Goal: Information Seeking & Learning: Learn about a topic

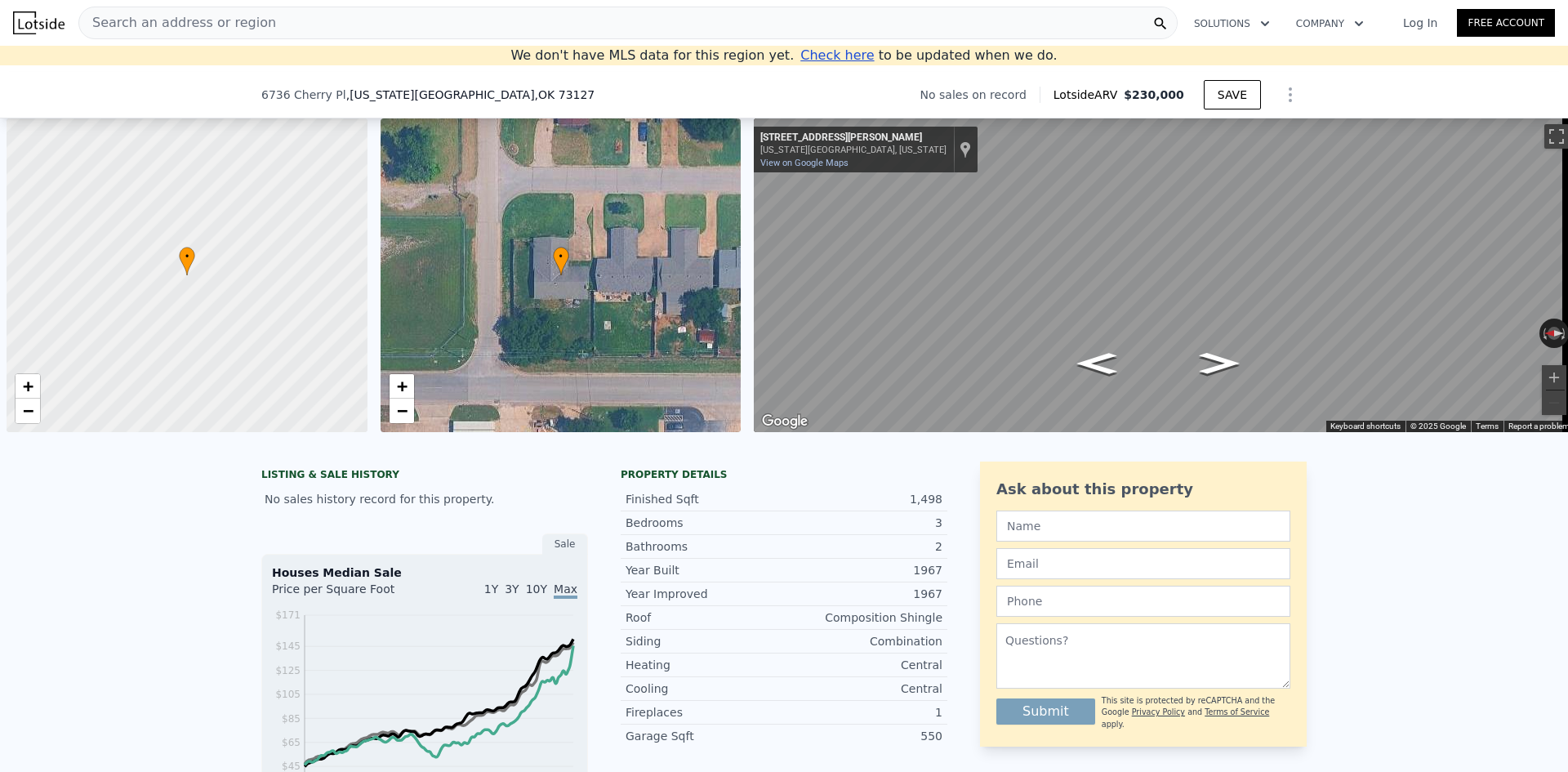
scroll to position [0, 7]
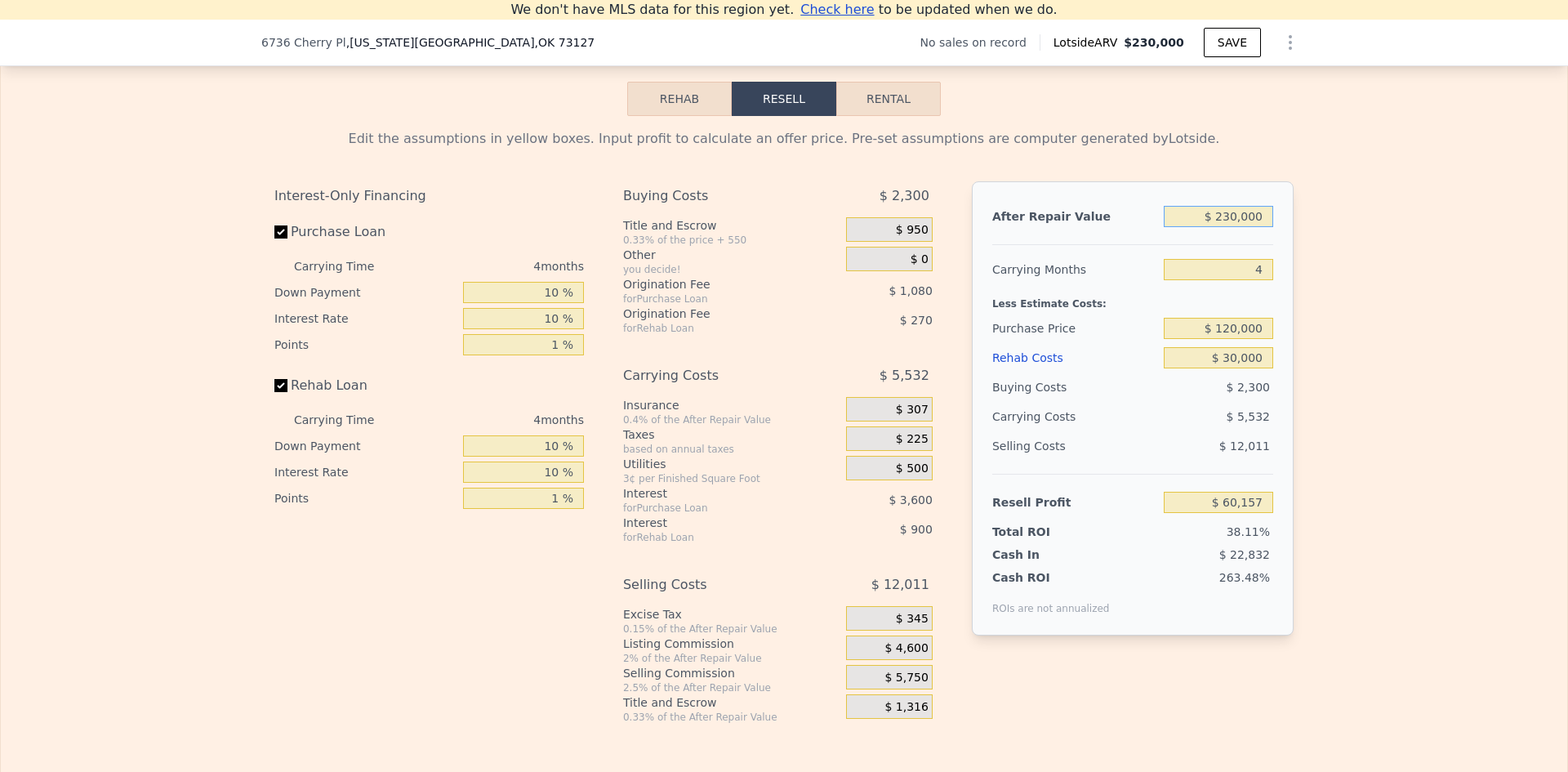
click at [1243, 227] on input "$ 230,000" at bounding box center [1218, 215] width 110 height 21
type input "$ 950,000"
type input "$ 0"
type input "$ 709,561"
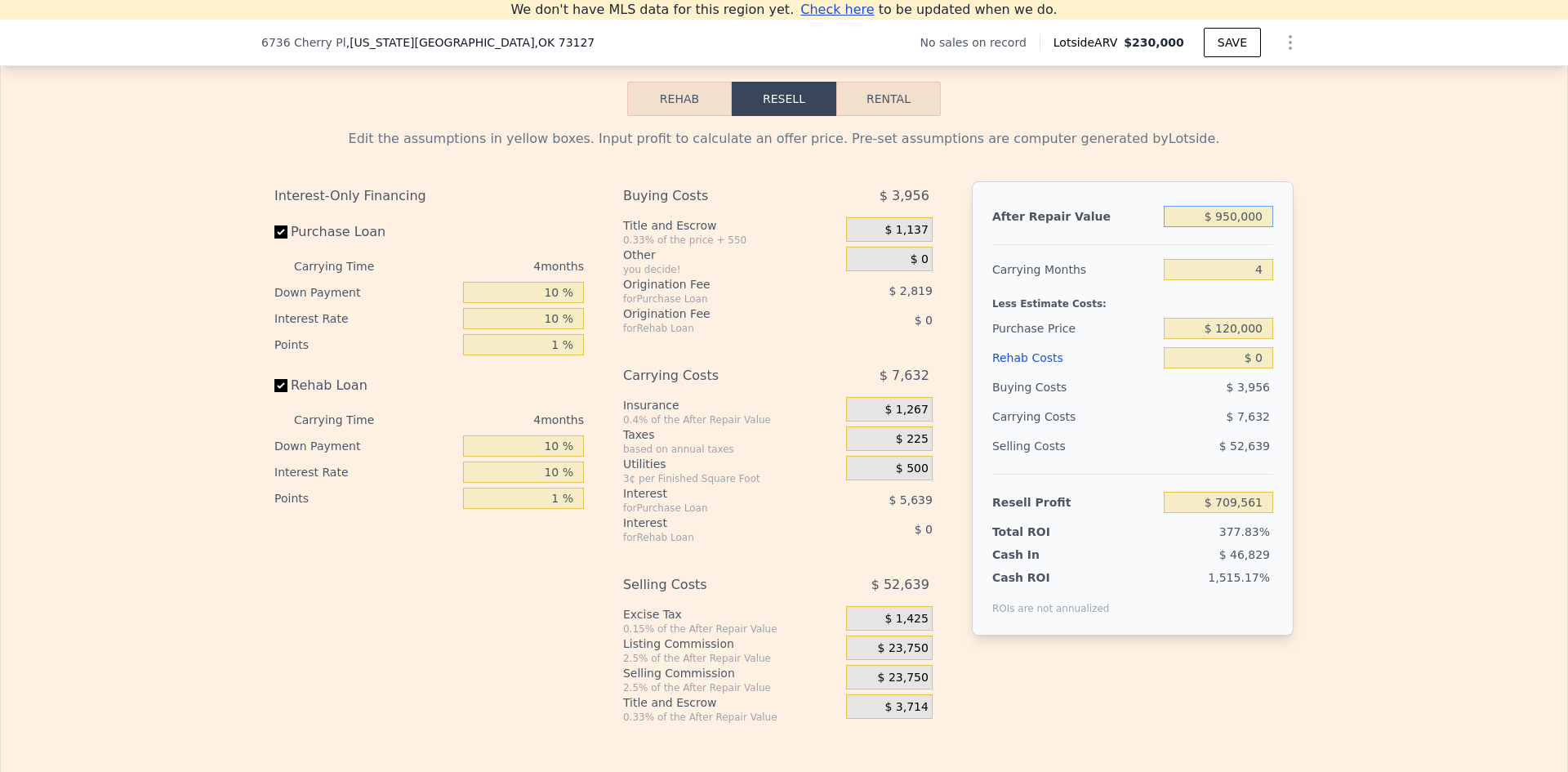
type input "$ 950,000"
click at [1237, 339] on input "$ 120,000" at bounding box center [1218, 328] width 110 height 21
type input "$ 660,000"
click at [1297, 330] on div "Edit the assumptions in yellow boxes. Input profit to calculate an offer price.…" at bounding box center [784, 419] width 1046 height 608
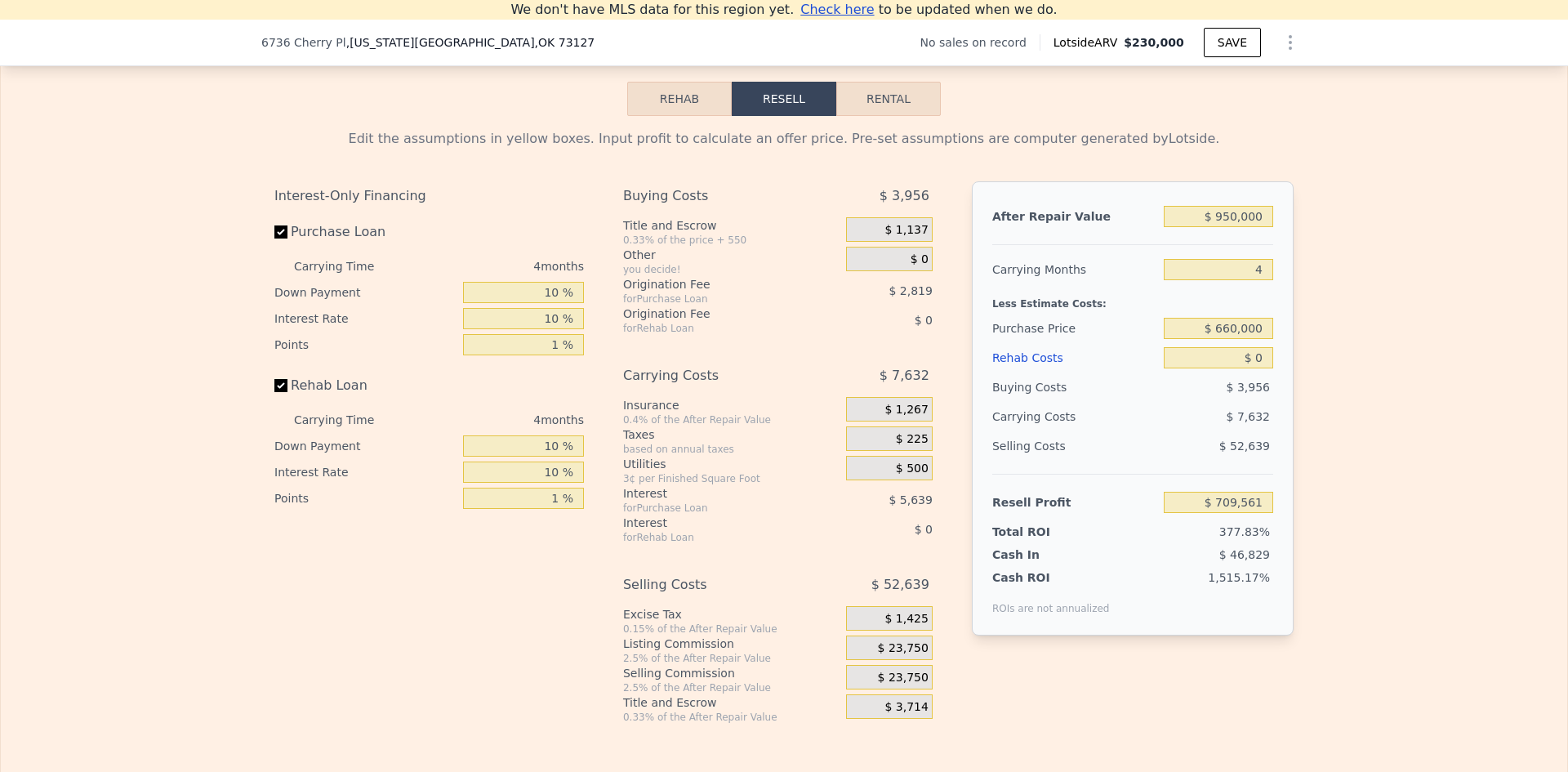
type input "$ 200,941"
click at [907, 655] on span "$ 23,750" at bounding box center [903, 649] width 50 height 15
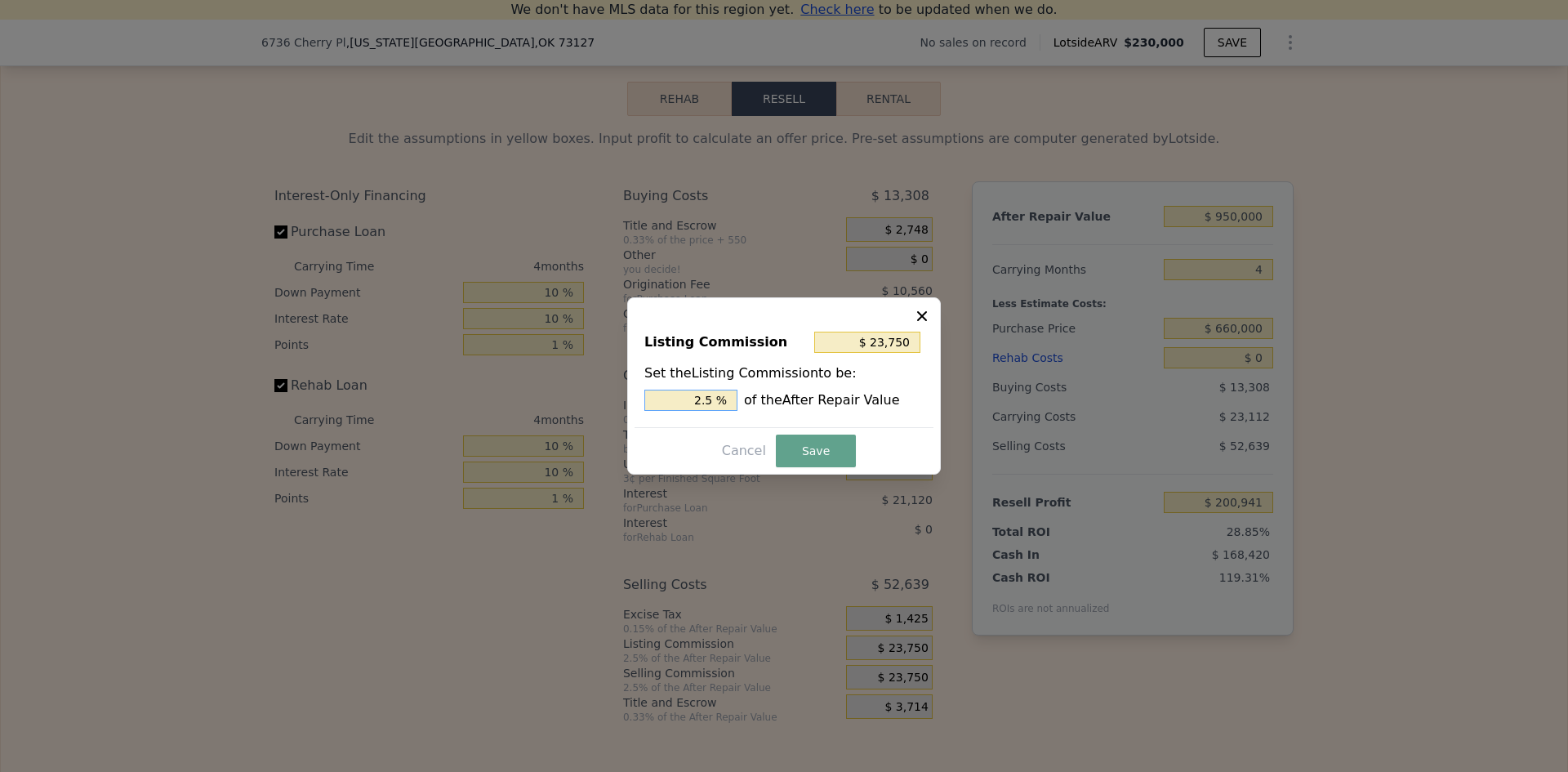
drag, startPoint x: 704, startPoint y: 403, endPoint x: 720, endPoint y: 402, distance: 16.0
click at [720, 402] on input "2.5 %" at bounding box center [691, 400] width 93 height 21
type input "$ 19,000"
type input "2 %"
drag, startPoint x: 790, startPoint y: 444, endPoint x: 802, endPoint y: 442, distance: 12.2
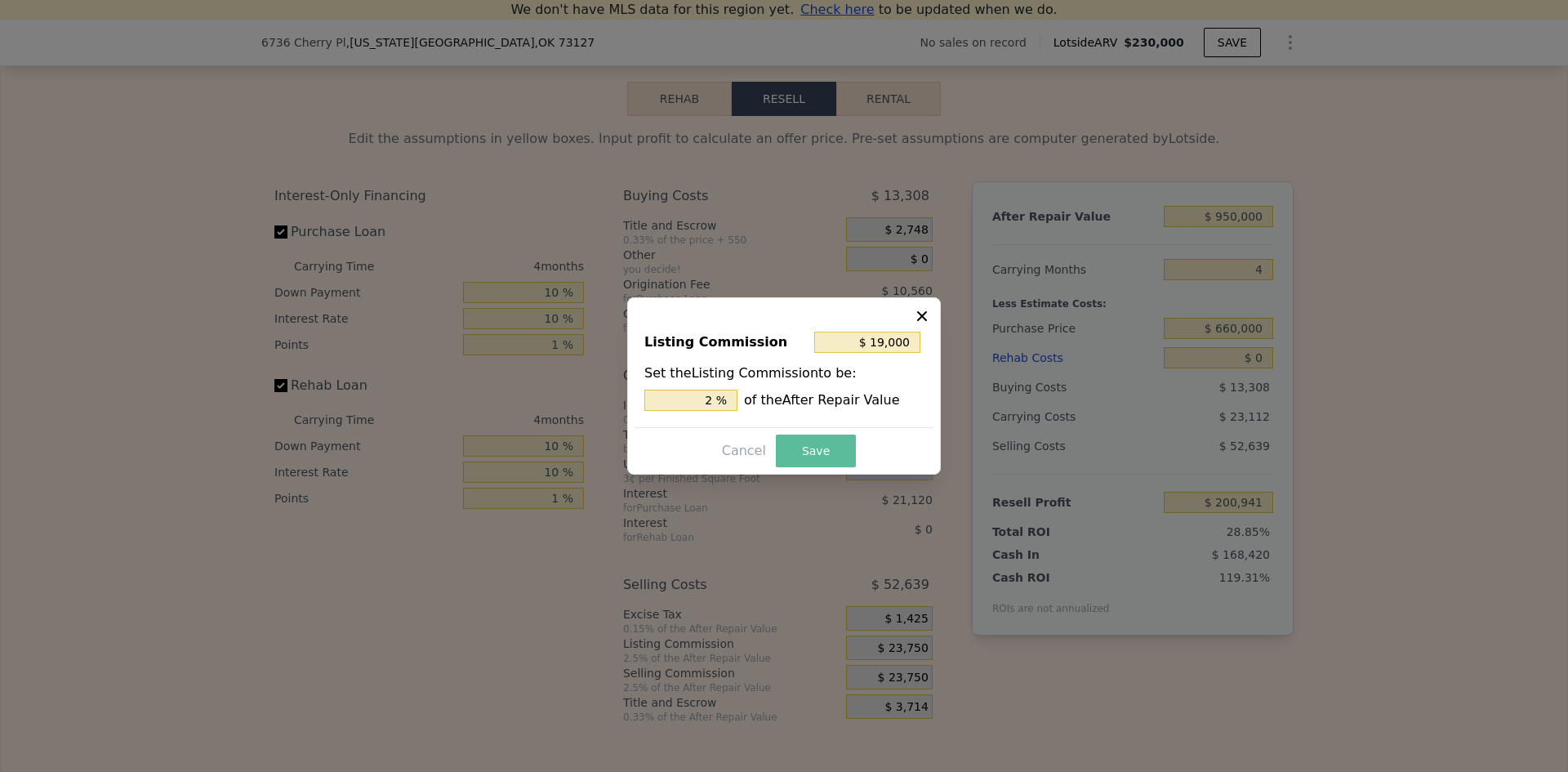
click at [791, 444] on button "Save" at bounding box center [815, 450] width 80 height 33
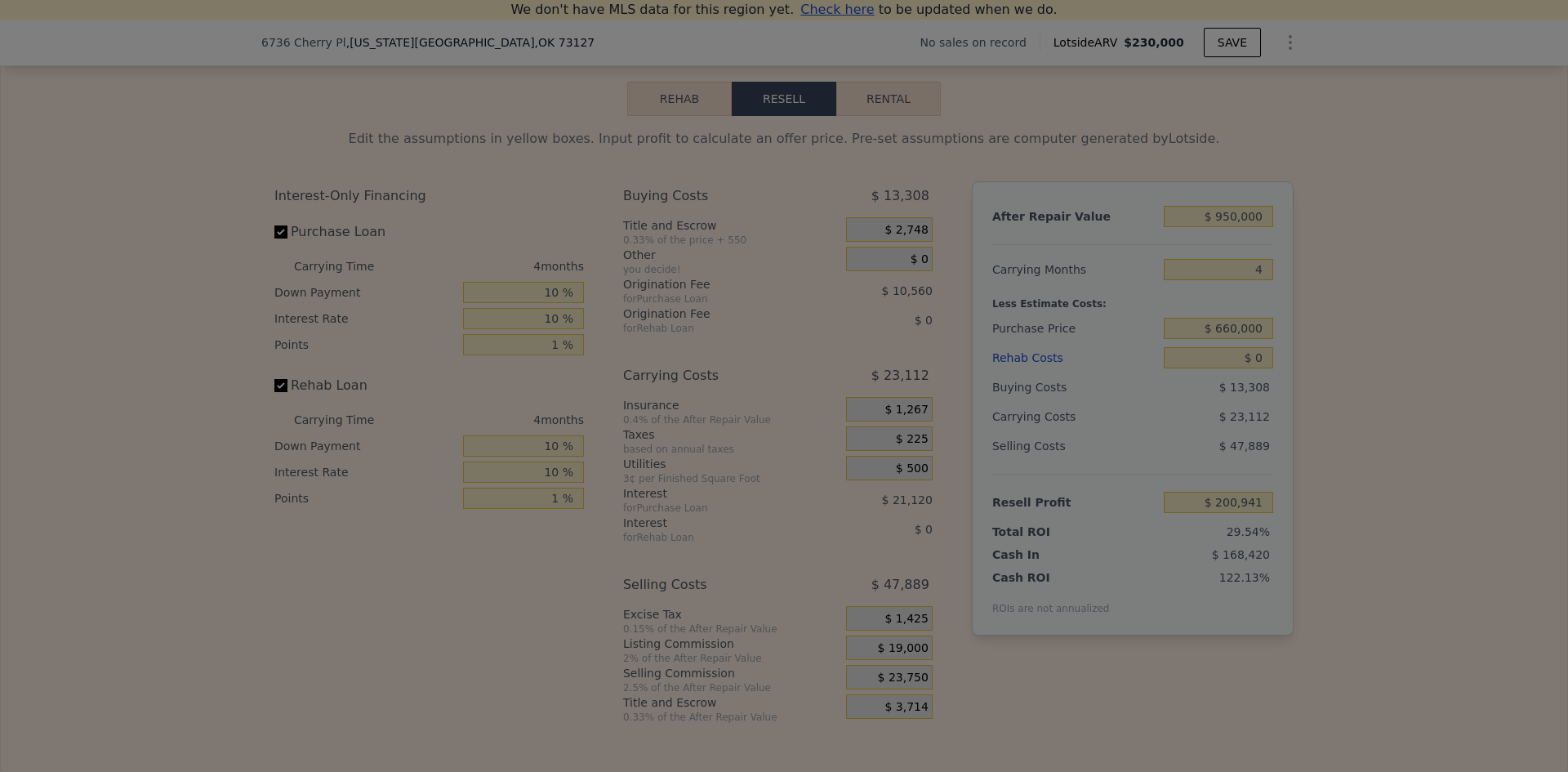
type input "$ 205,691"
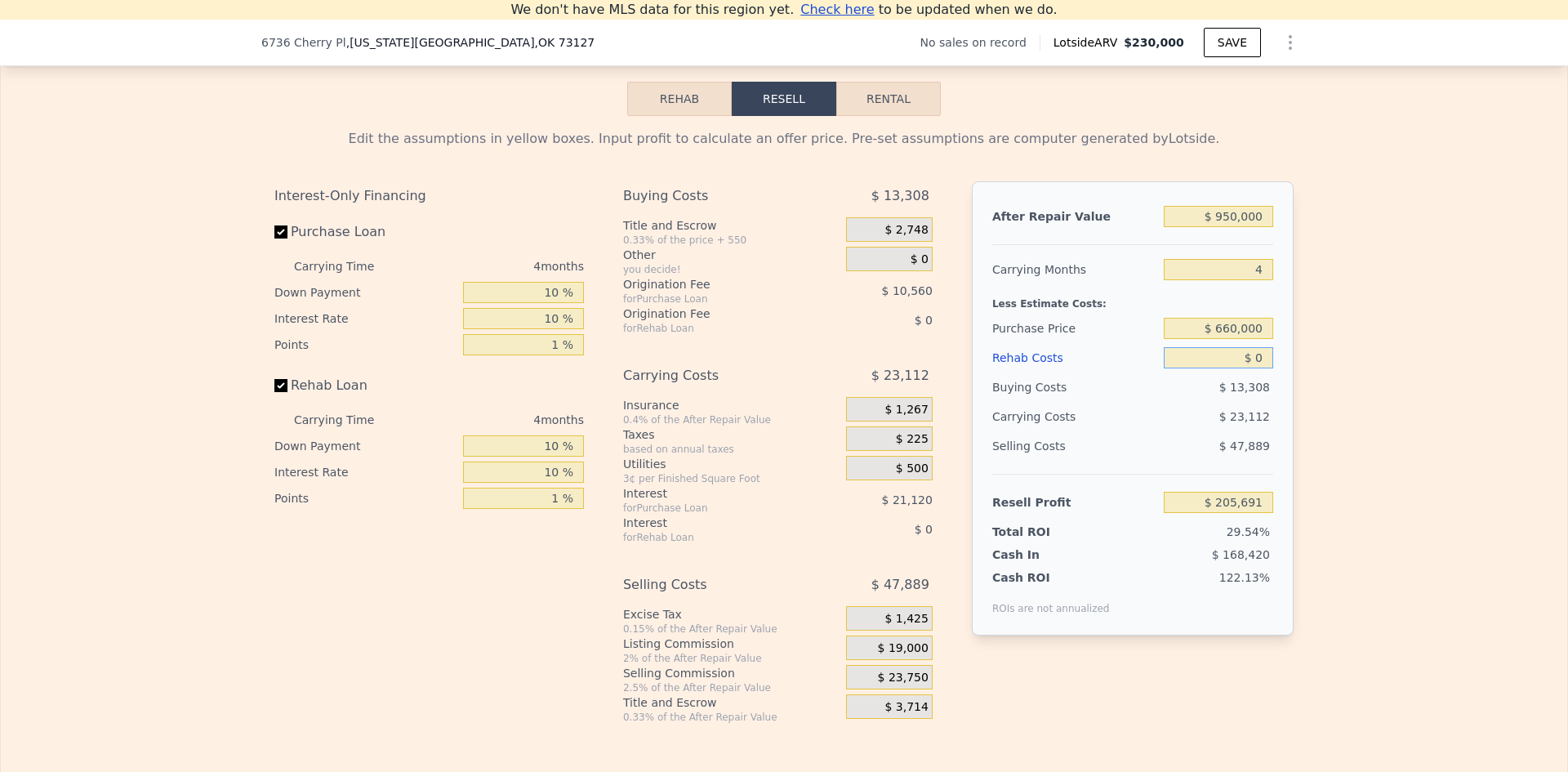
drag, startPoint x: 1260, startPoint y: 380, endPoint x: 1249, endPoint y: 381, distance: 11.0
click at [1253, 368] on input "$ 0" at bounding box center [1218, 357] width 110 height 21
type input "$ 120"
type input "$ 205,565"
type input "$ 120,000"
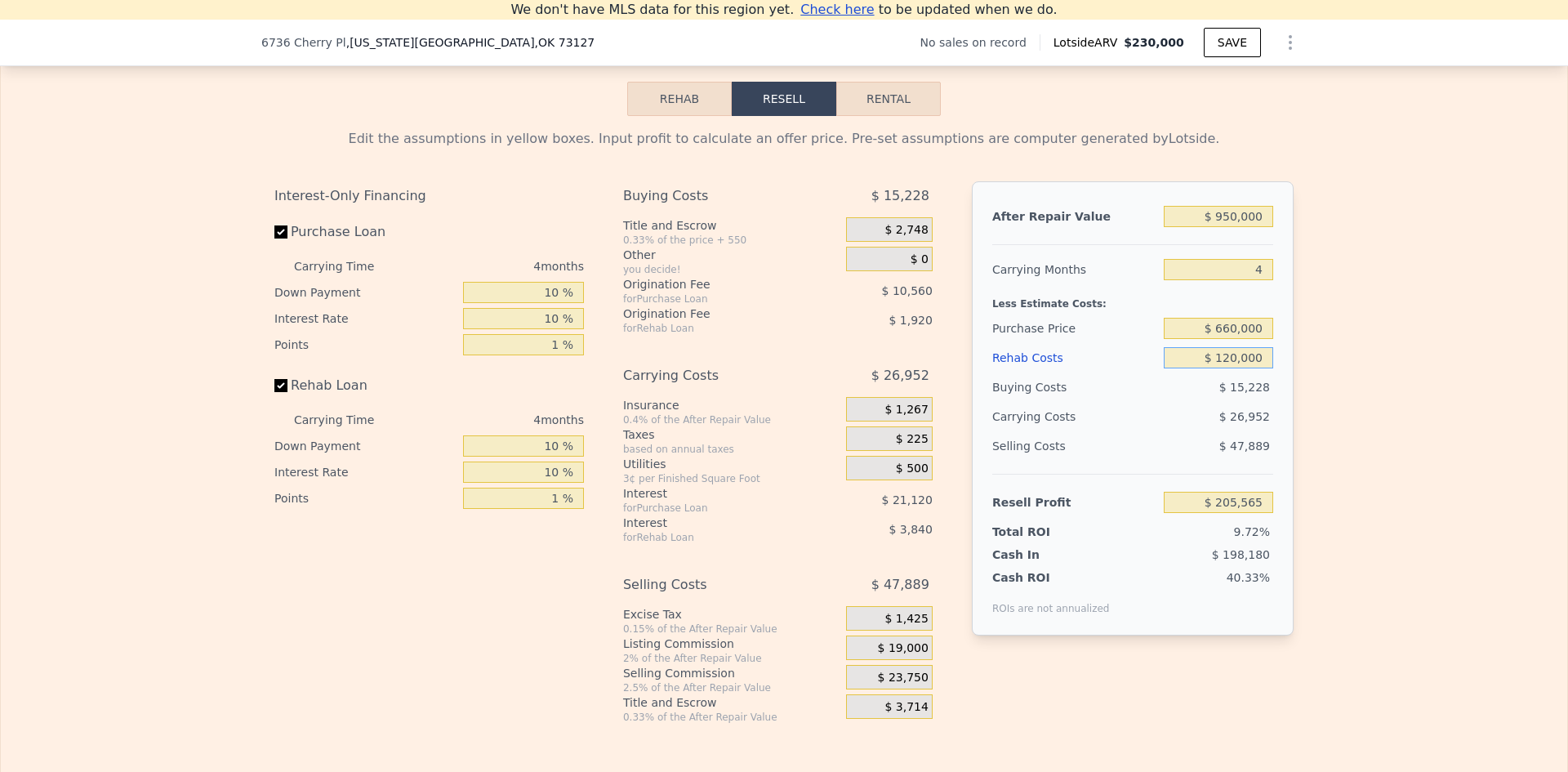
type input "$ 79,931"
click at [1342, 393] on div "Edit the assumptions in yellow boxes. Input profit to calculate an offer price.…" at bounding box center [784, 419] width 1566 height 608
click at [1226, 368] on input "$ 120,000" at bounding box center [1218, 357] width 110 height 21
type input "$ 100,000"
type input "$ 100,891"
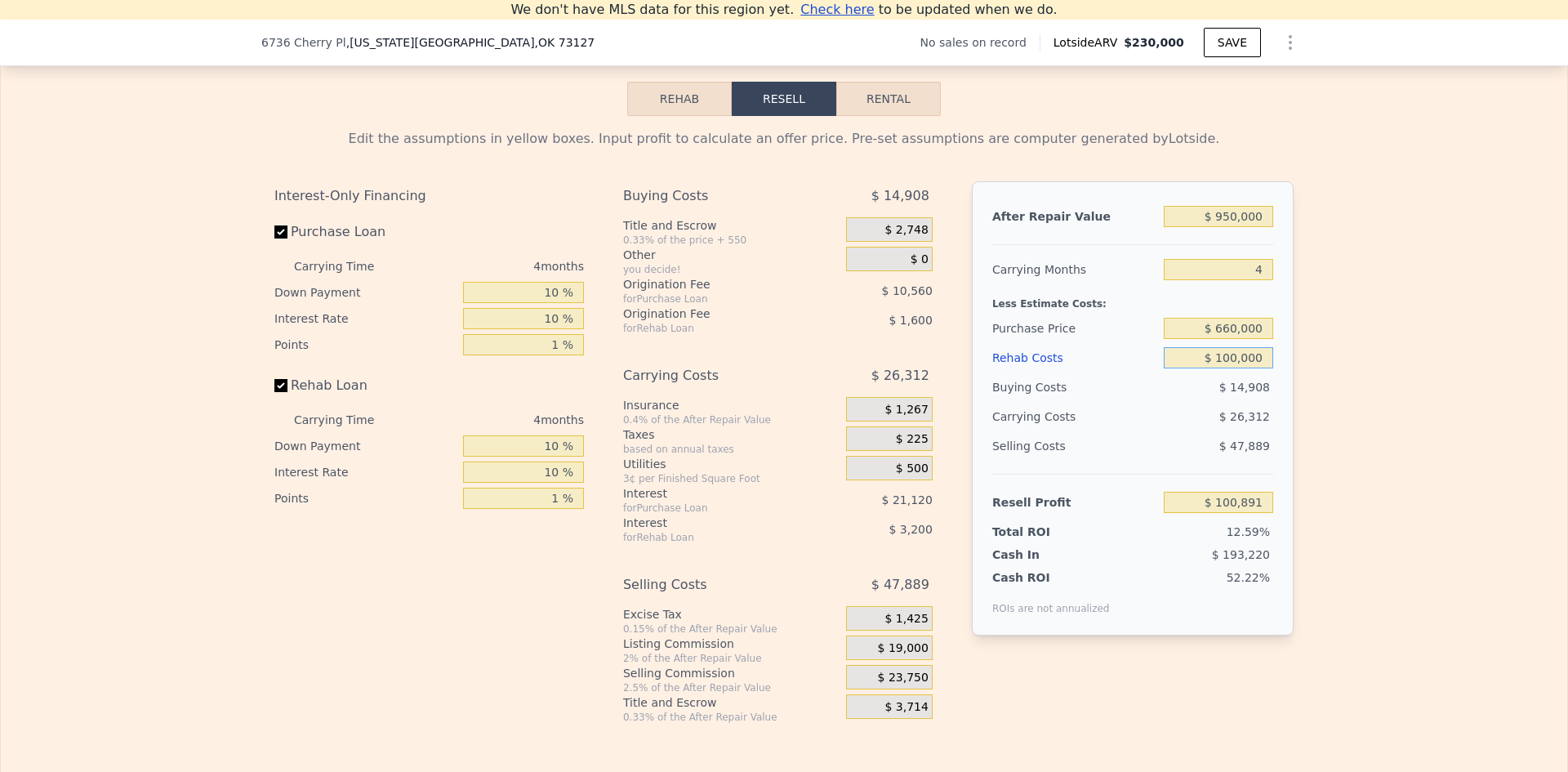
type input "$ 100,000"
click at [1312, 395] on div "Edit the assumptions in yellow boxes. Input profit to calculate an offer price.…" at bounding box center [784, 419] width 1566 height 608
click at [1221, 339] on input "$ 660,000" at bounding box center [1218, 328] width 110 height 21
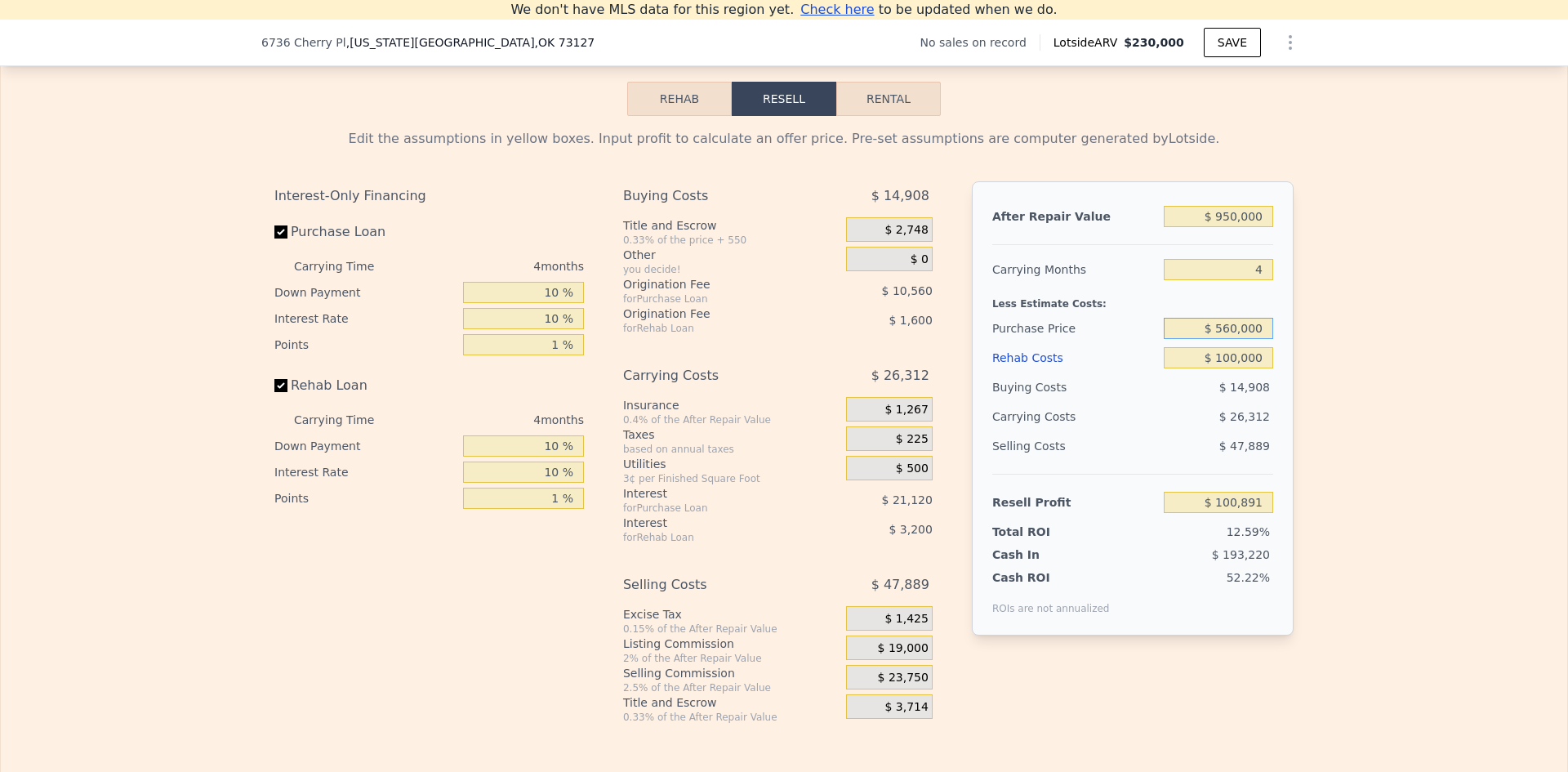
type input "$ 560,000"
click at [1311, 355] on div "Edit the assumptions in yellow boxes. Input profit to calculate an offer price.…" at bounding box center [784, 419] width 1566 height 608
type input "$ 206,024"
click at [1228, 368] on input "$ 100,000" at bounding box center [1218, 357] width 110 height 21
type input "$ 120,000"
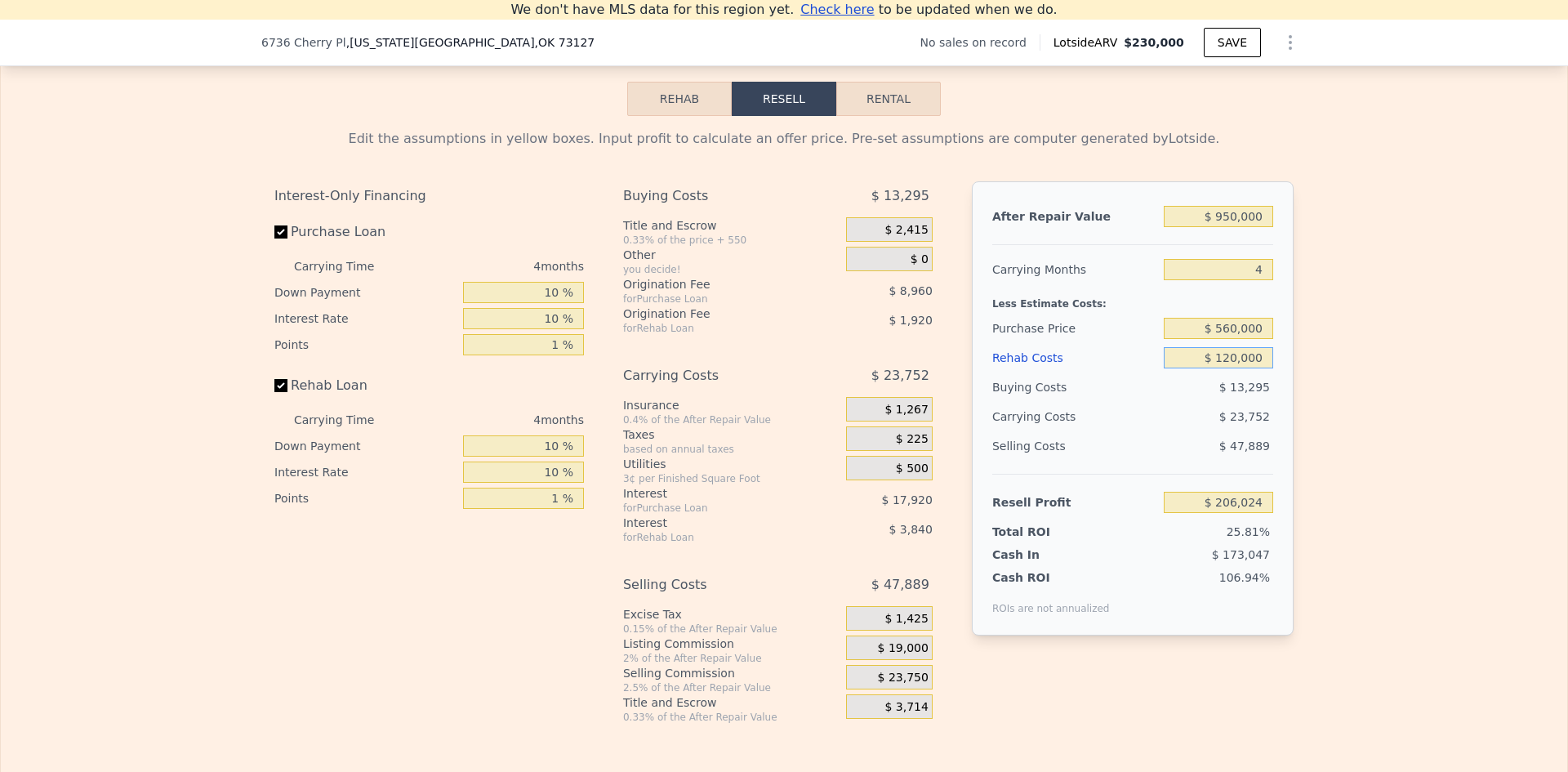
type input "$ 185,064"
type input "$ 120,000"
click at [1325, 390] on div "Edit the assumptions in yellow boxes. Input profit to calculate an offer price.…" at bounding box center [784, 419] width 1566 height 608
drag, startPoint x: 1228, startPoint y: 238, endPoint x: 1237, endPoint y: 236, distance: 9.2
click at [1232, 227] on input "$ 950,000" at bounding box center [1218, 215] width 110 height 21
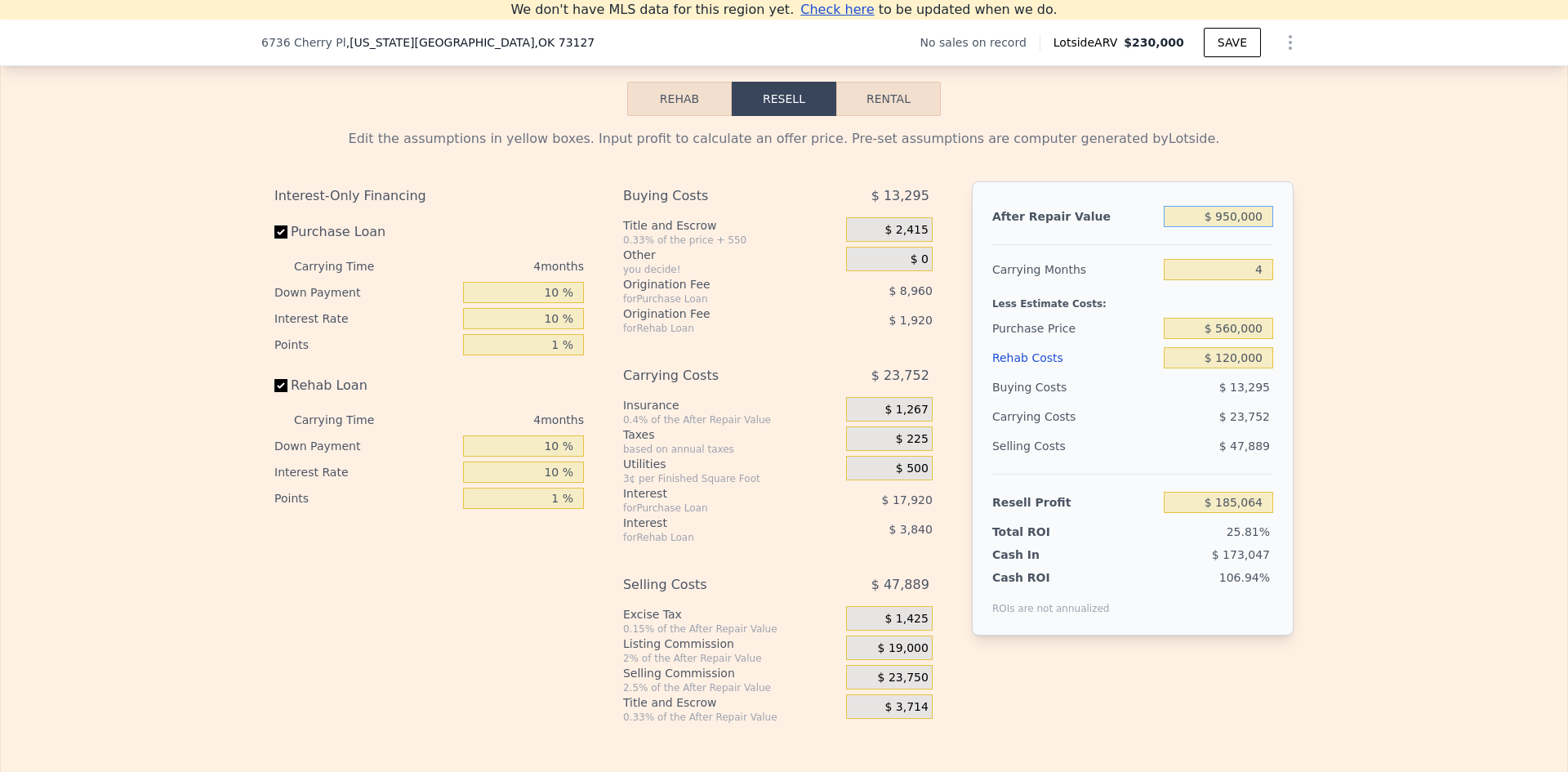
type input "$ 900,000"
type input "$ 137,623"
type input "$ 900,000"
click at [1315, 306] on div "Edit the assumptions in yellow boxes. Input profit to calculate an offer price.…" at bounding box center [784, 419] width 1566 height 608
click at [1227, 339] on input "$ 560,000" at bounding box center [1218, 328] width 110 height 21
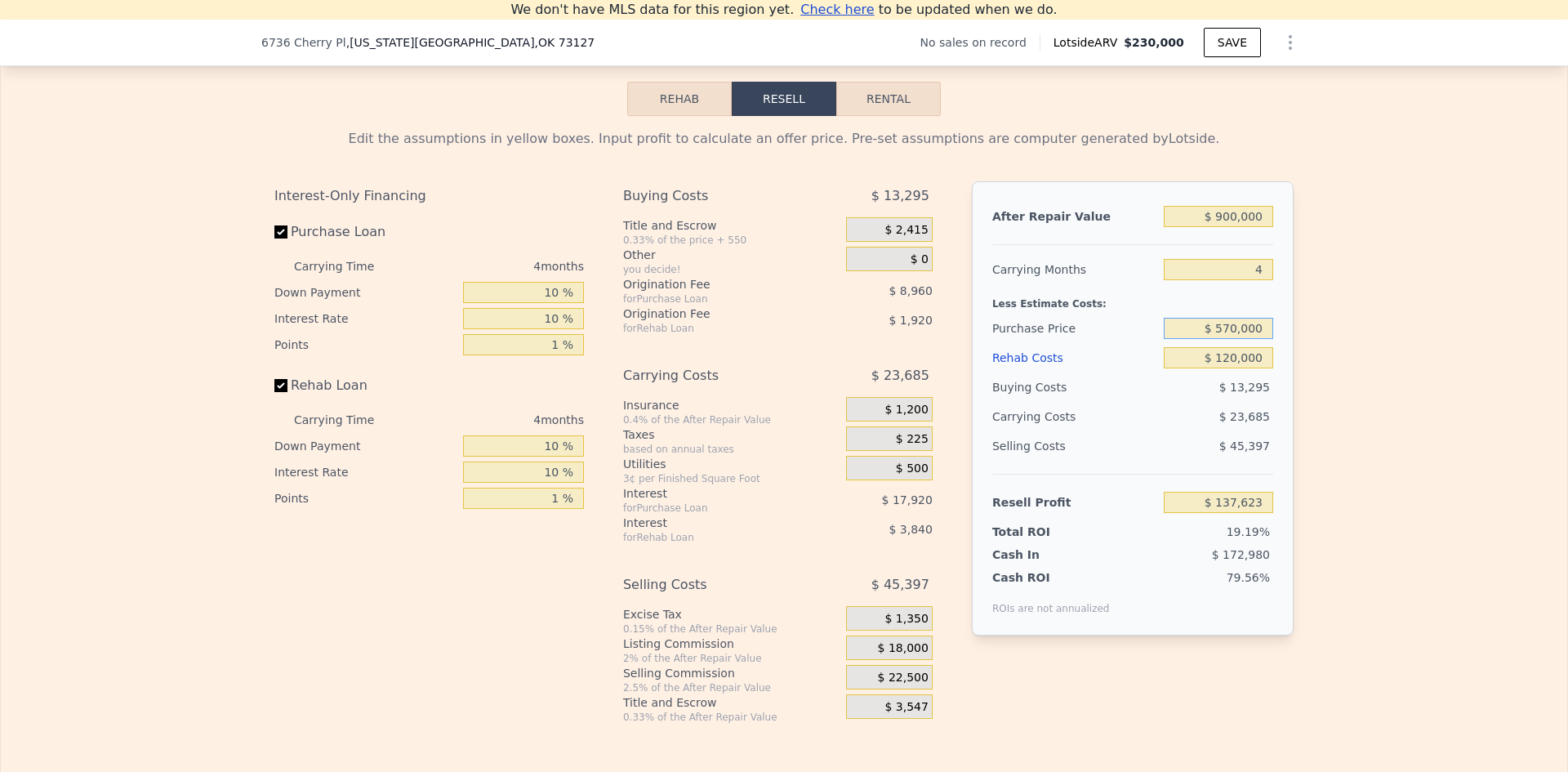
type input "$ 570,000"
click at [1337, 367] on div "Edit the assumptions in yellow boxes. Input profit to calculate an offer price.…" at bounding box center [784, 419] width 1566 height 608
type input "$ 127,110"
drag, startPoint x: 1226, startPoint y: 349, endPoint x: 1235, endPoint y: 347, distance: 9.2
click at [1233, 339] on input "$ 570,000" at bounding box center [1218, 328] width 110 height 21
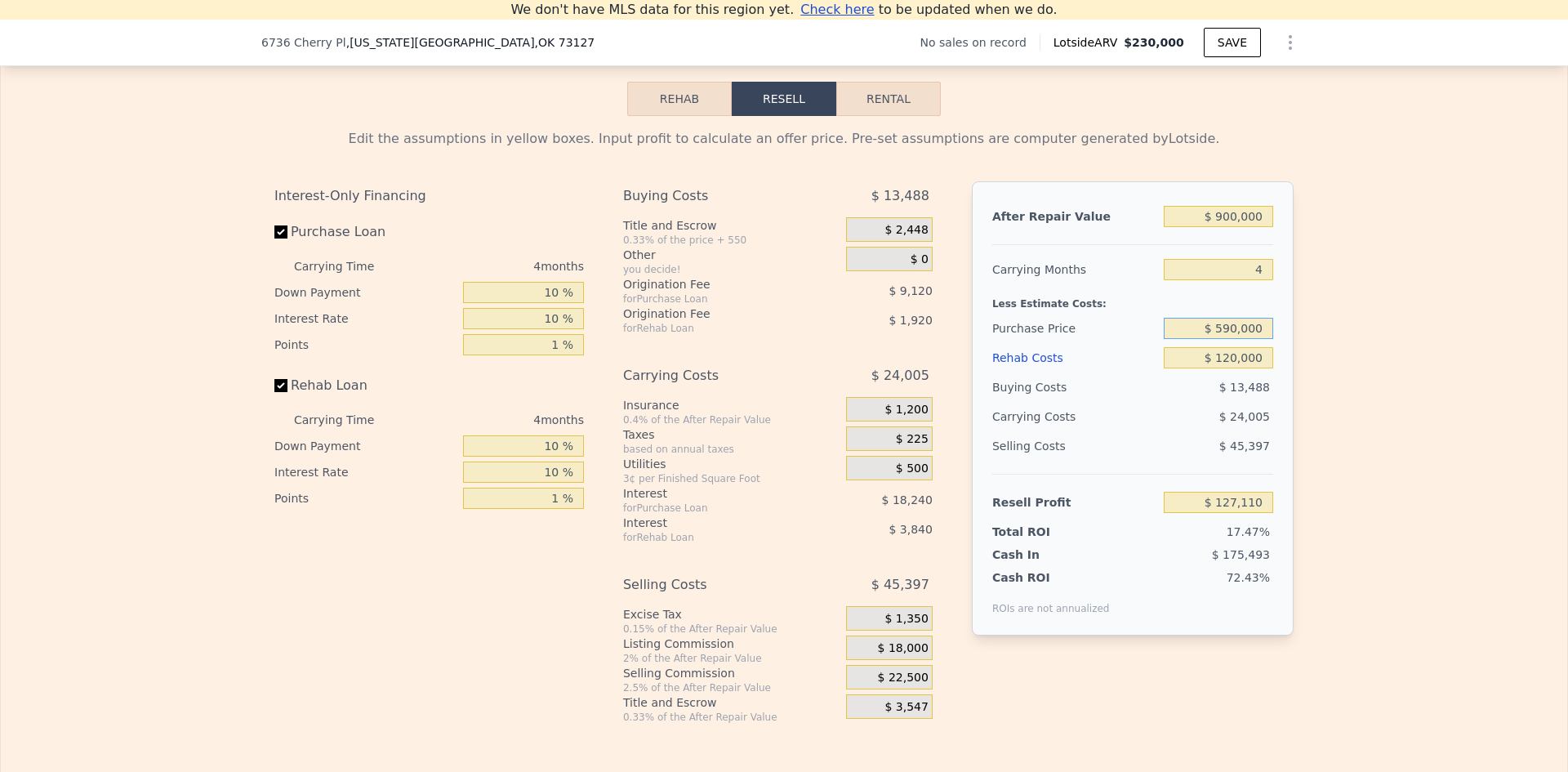
type input "$ 590,000"
click at [1334, 368] on div "Edit the assumptions in yellow boxes. Input profit to calculate an offer price.…" at bounding box center [784, 419] width 1566 height 608
type input "$ 106,083"
click at [1227, 339] on input "$ 590,000" at bounding box center [1218, 328] width 110 height 21
type input "$ 610,000"
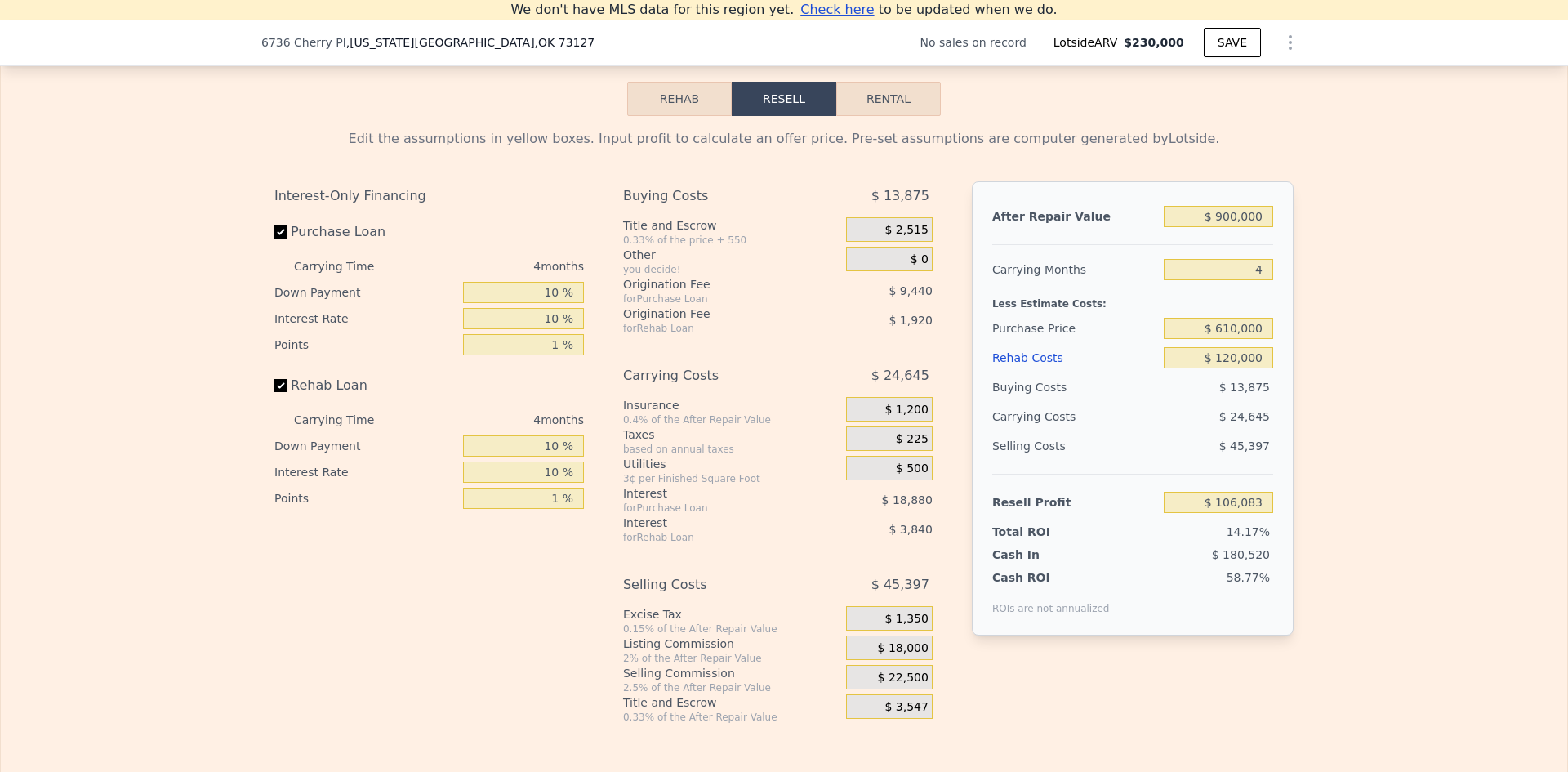
click at [1344, 363] on div "Edit the assumptions in yellow boxes. Input profit to calculate an offer price.…" at bounding box center [784, 419] width 1566 height 608
type input "$ 85,057"
click at [1231, 227] on input "$ 900,000" at bounding box center [1218, 215] width 110 height 21
type input "$ 950,000"
type input "$ 132,498"
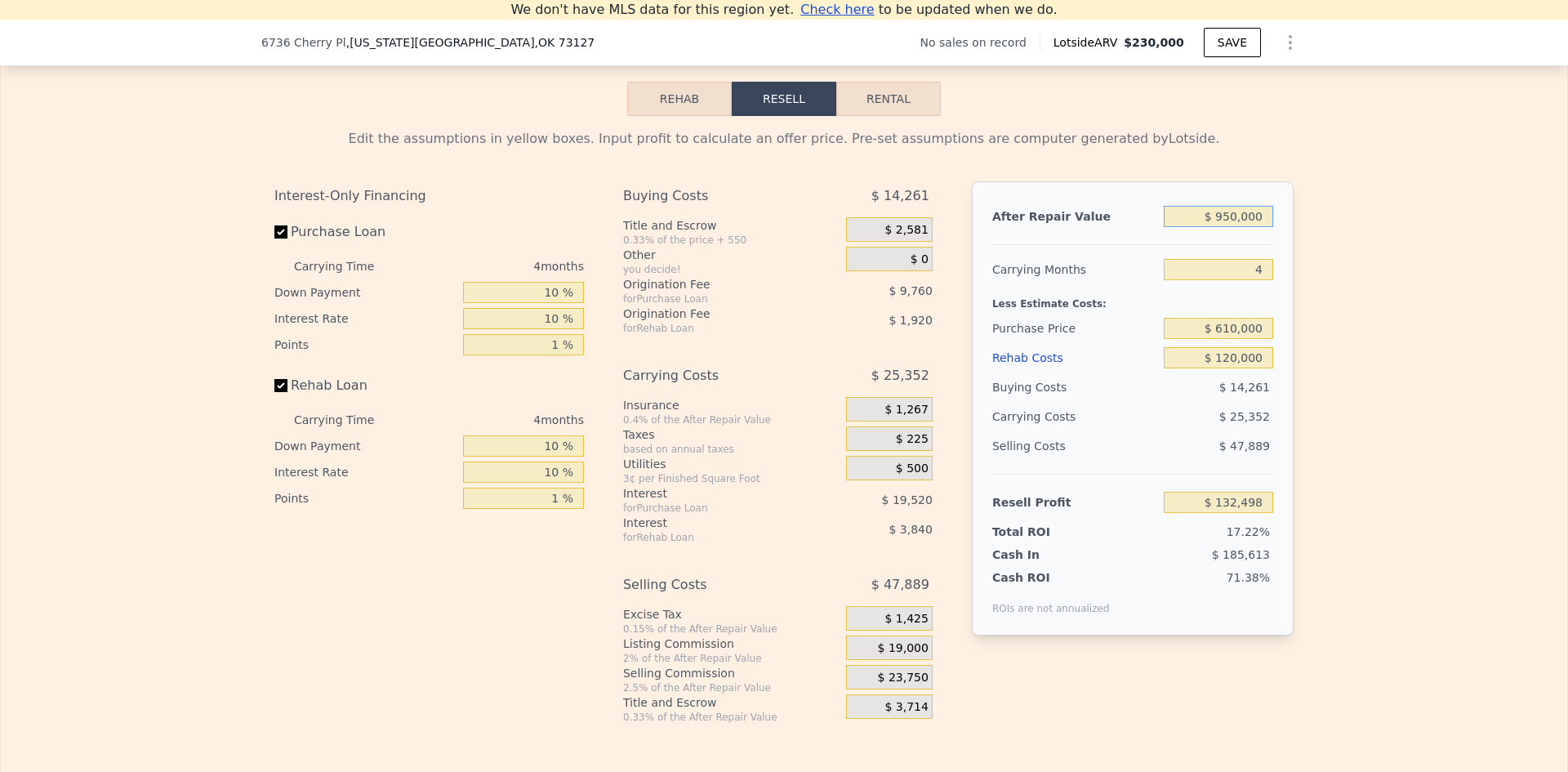
type input "$ 950,000"
click at [1228, 339] on input "$ 610,000" at bounding box center [1218, 328] width 110 height 21
type input "$ 630,000"
click at [1335, 363] on div "Edit the assumptions in yellow boxes. Input profit to calculate an offer price.…" at bounding box center [784, 419] width 1566 height 608
type input "$ 111,471"
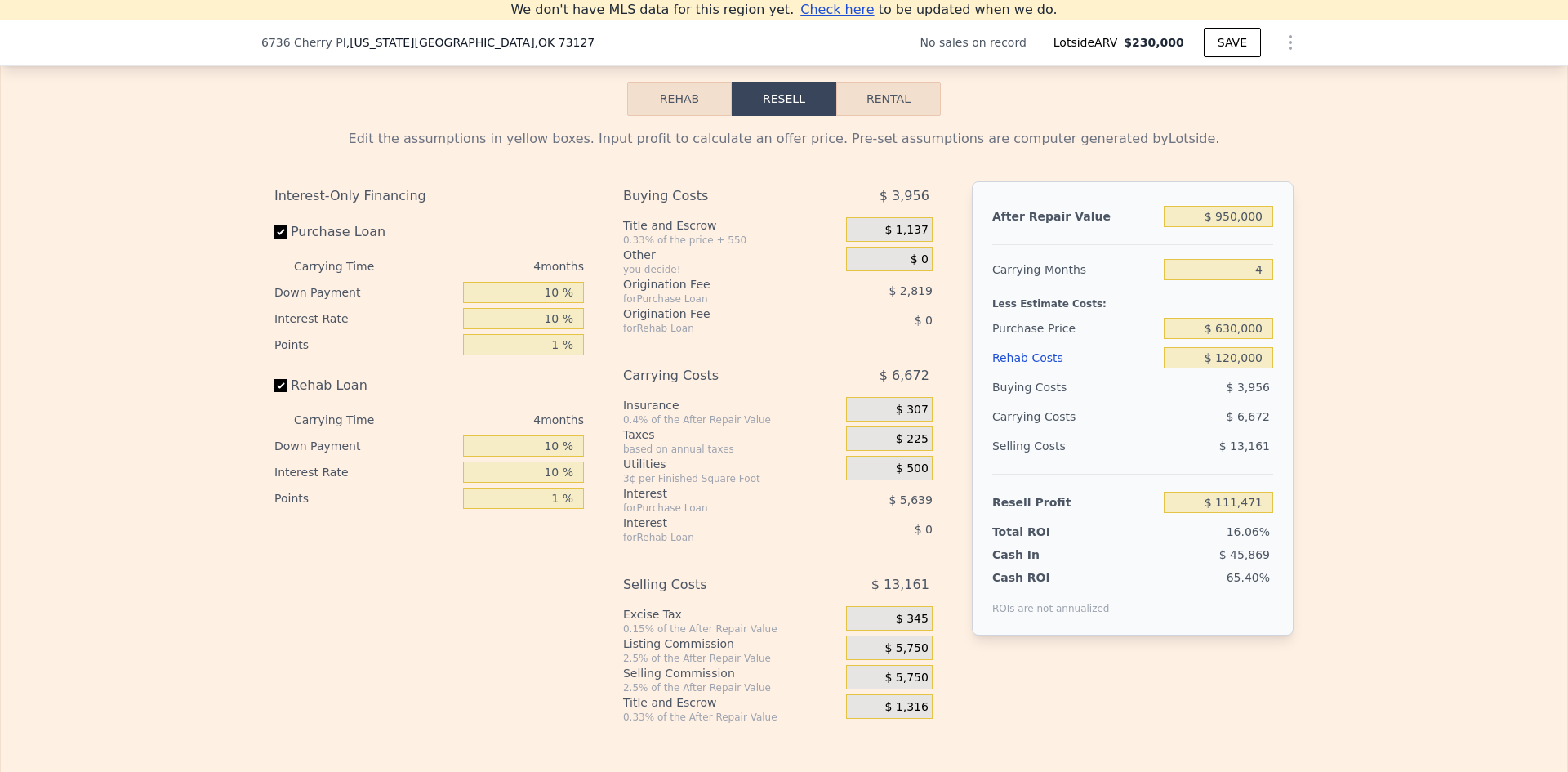
type input "$ 230,000"
type input "$ 0"
type input "$ 29,999"
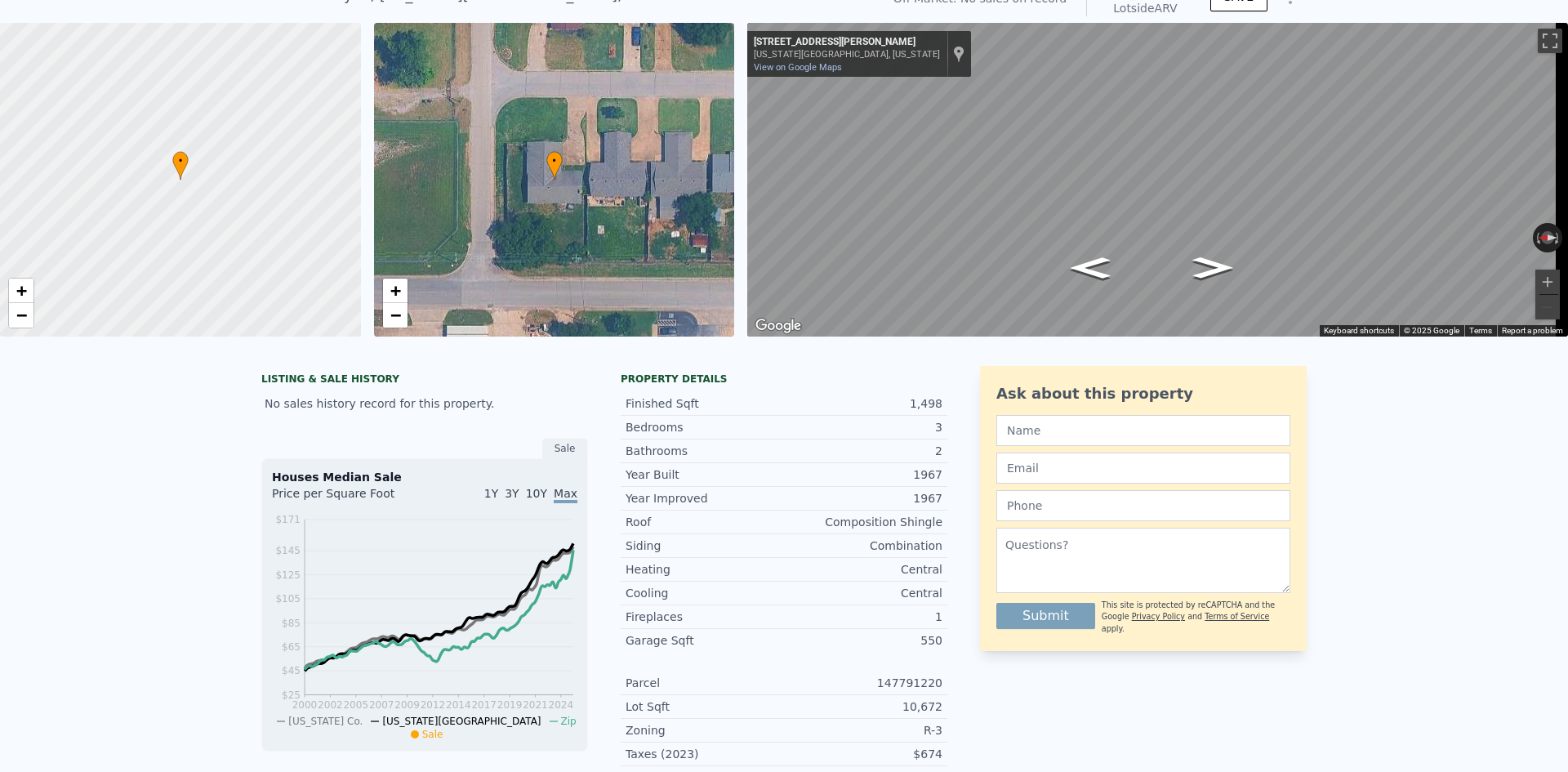
scroll to position [0, 0]
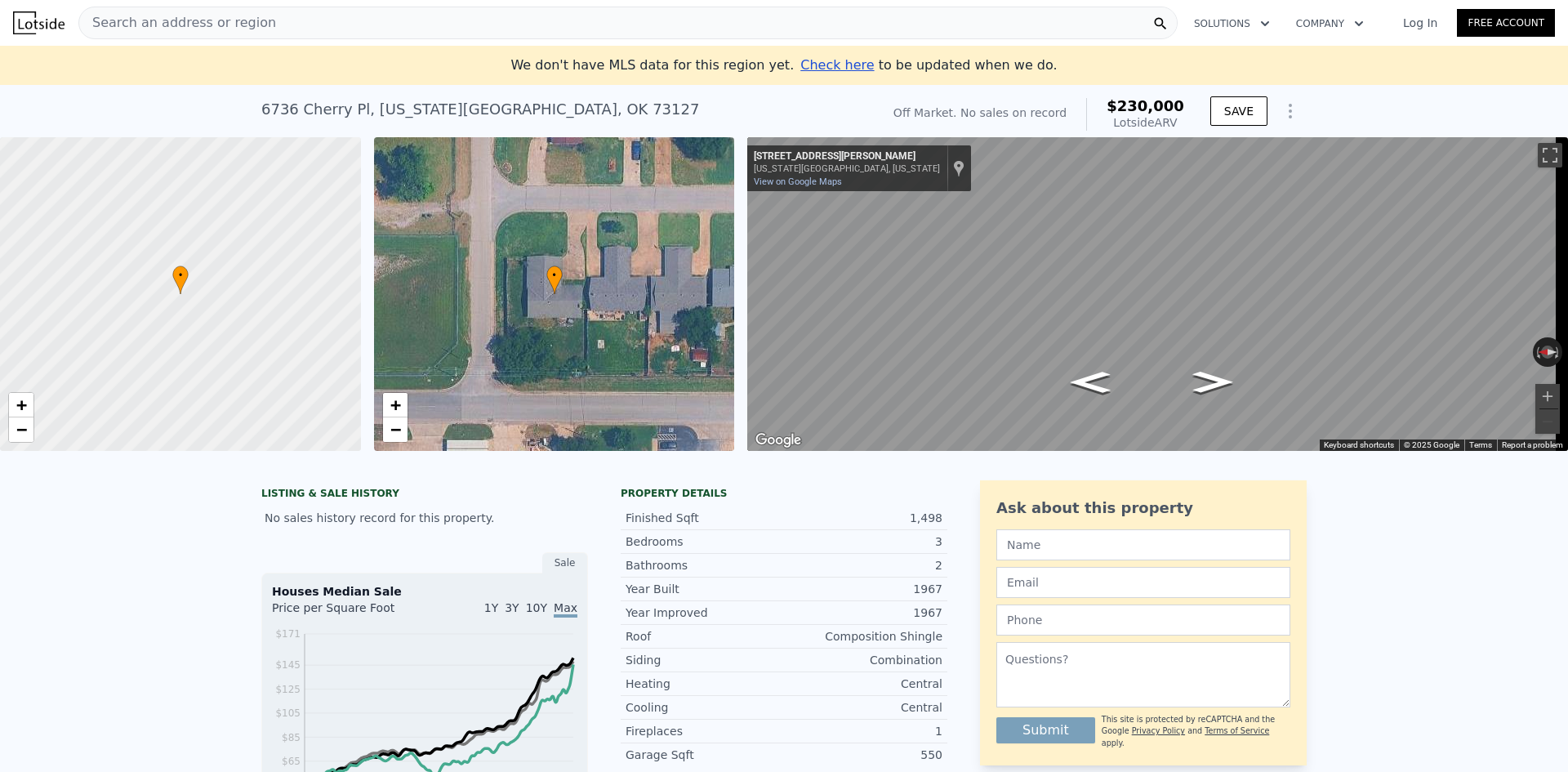
click at [239, 21] on span "Search an address or region" at bounding box center [177, 23] width 197 height 19
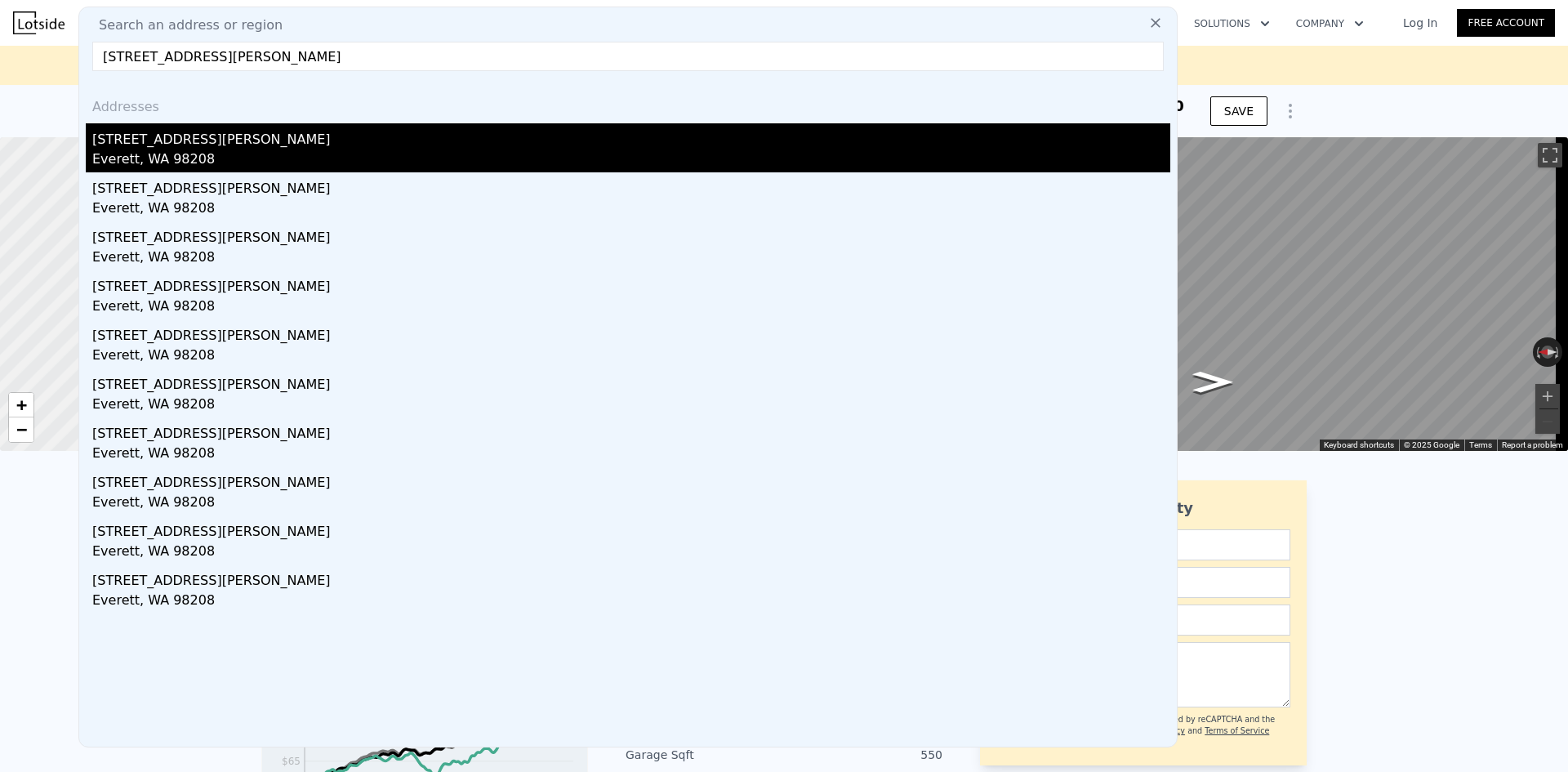
type input "[STREET_ADDRESS][PERSON_NAME]"
click at [231, 142] on div "[STREET_ADDRESS][PERSON_NAME]" at bounding box center [631, 136] width 1078 height 26
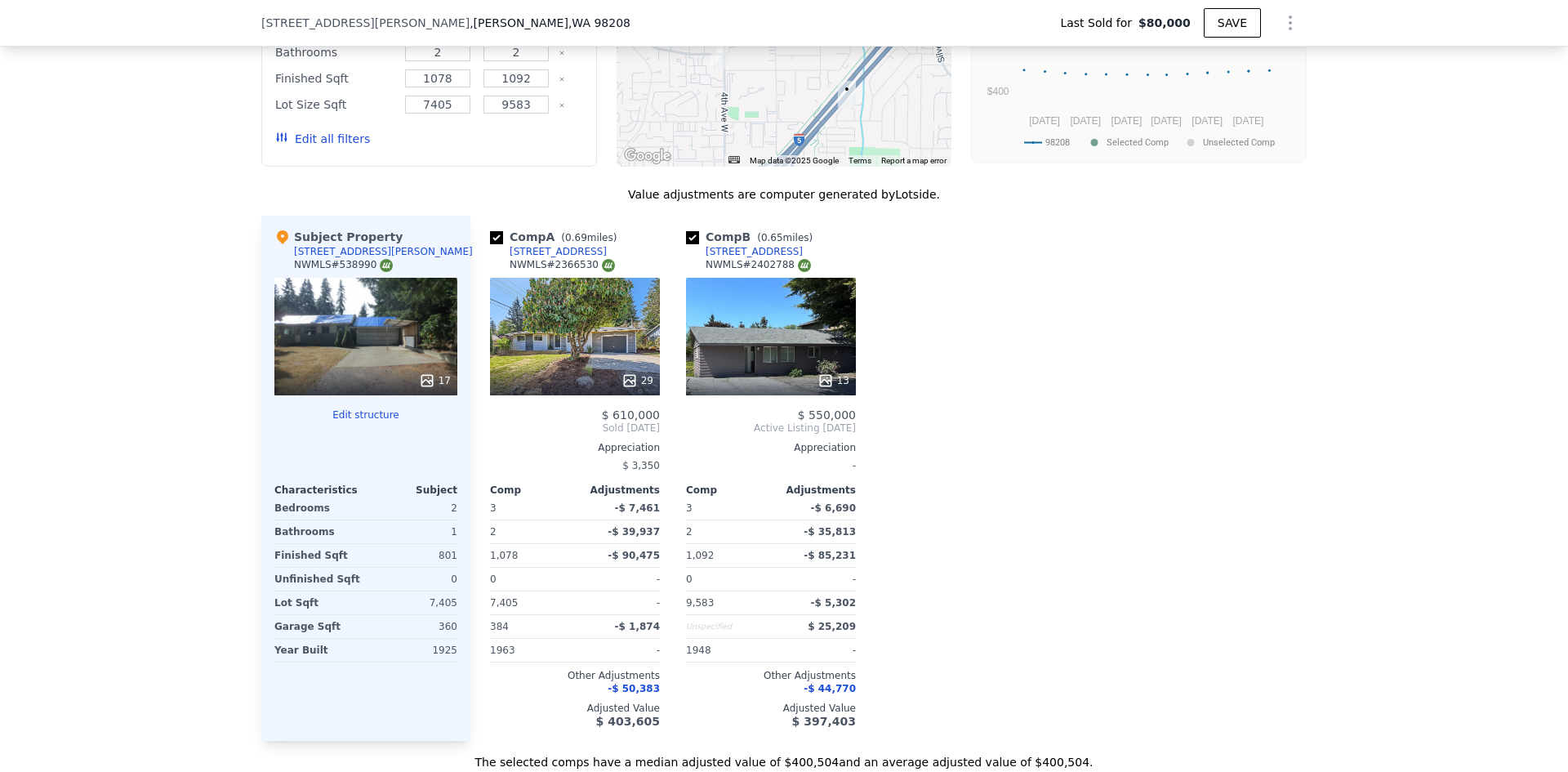
scroll to position [1301, 0]
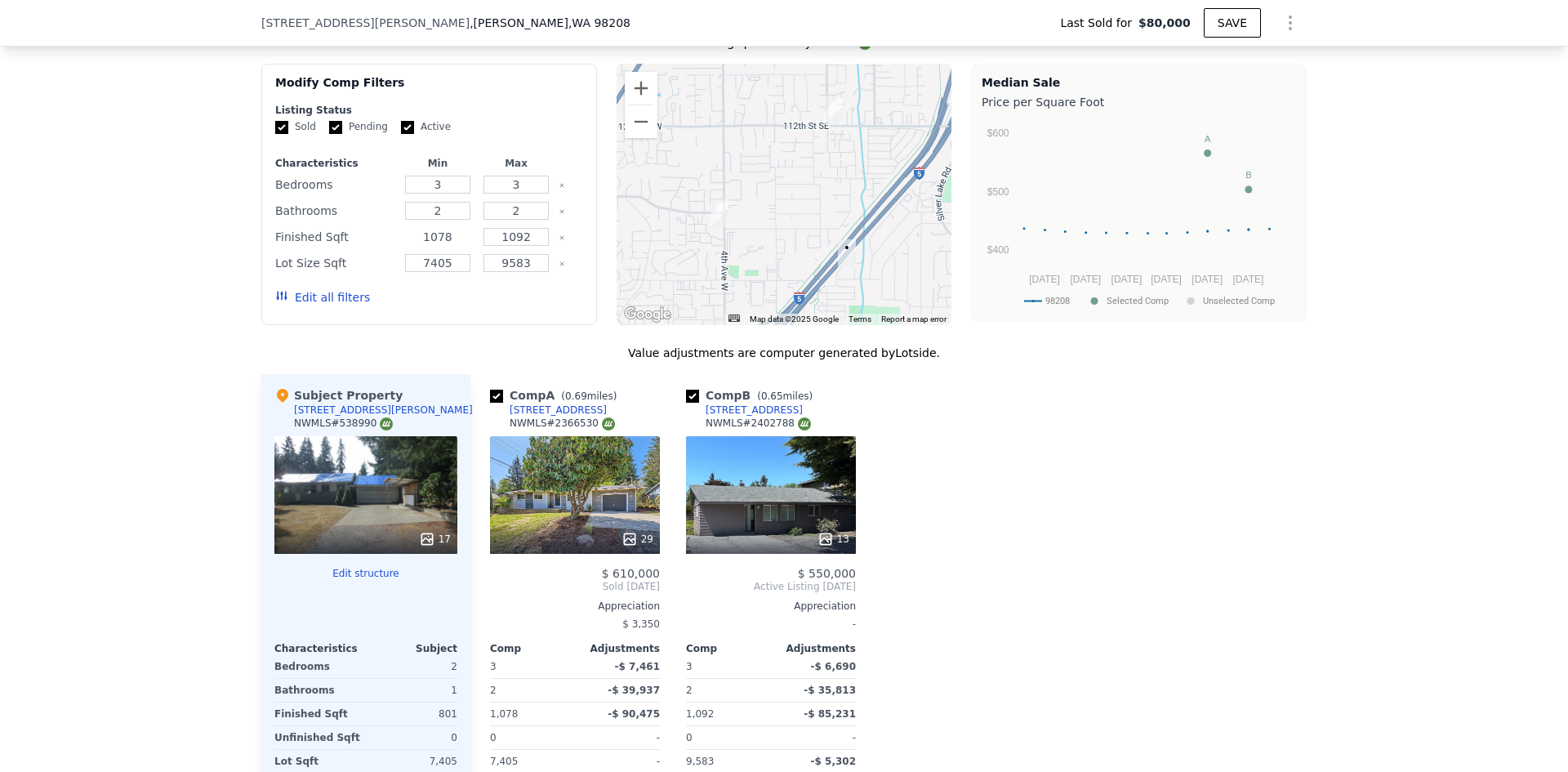
drag, startPoint x: 443, startPoint y: 244, endPoint x: 413, endPoint y: 247, distance: 30.1
click at [413, 246] on input "1078" at bounding box center [437, 236] width 65 height 18
type input "600"
click at [517, 305] on button "Update Search" at bounding box center [520, 297] width 123 height 23
checkbox input "false"
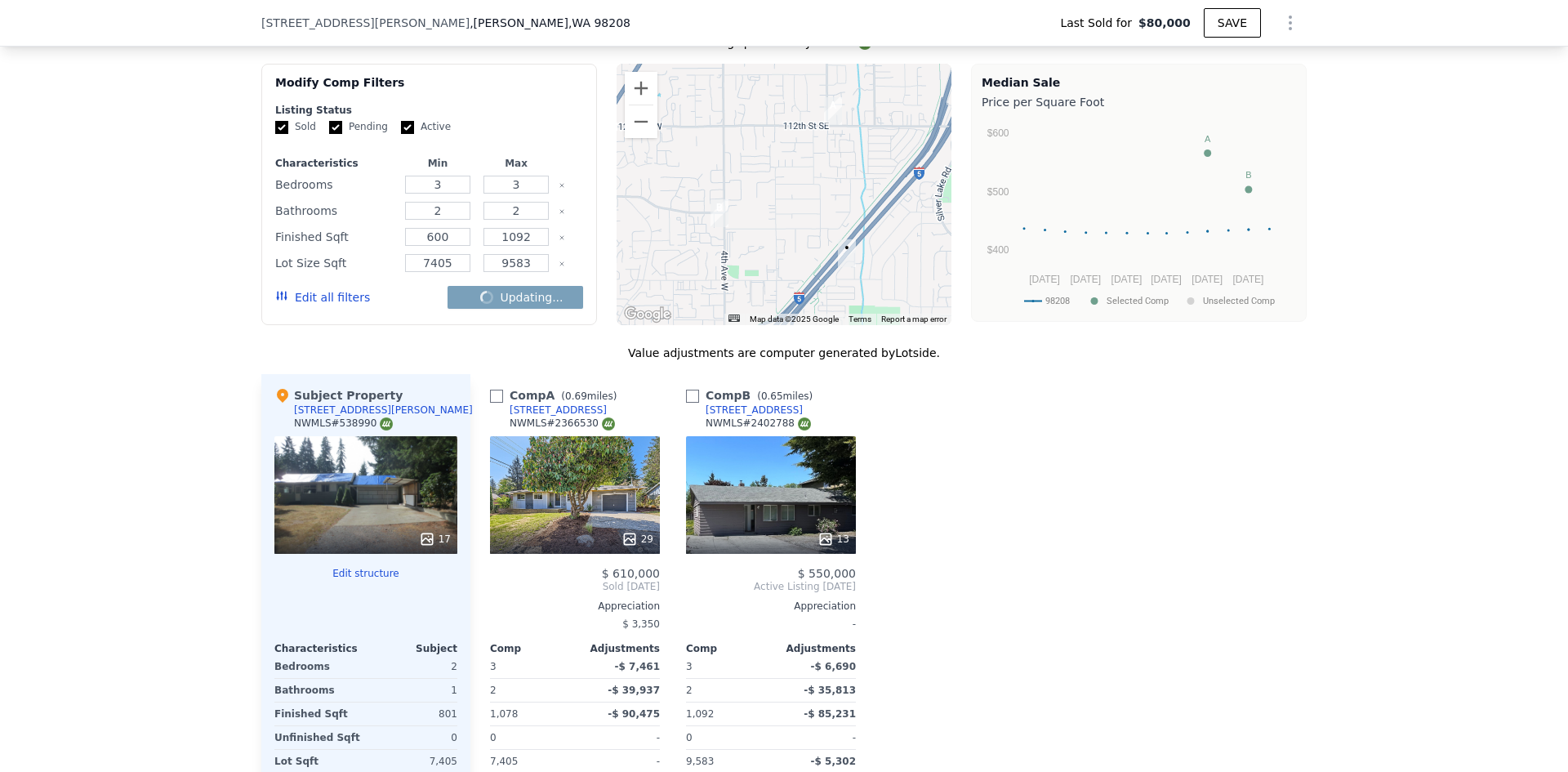
checkbox input "false"
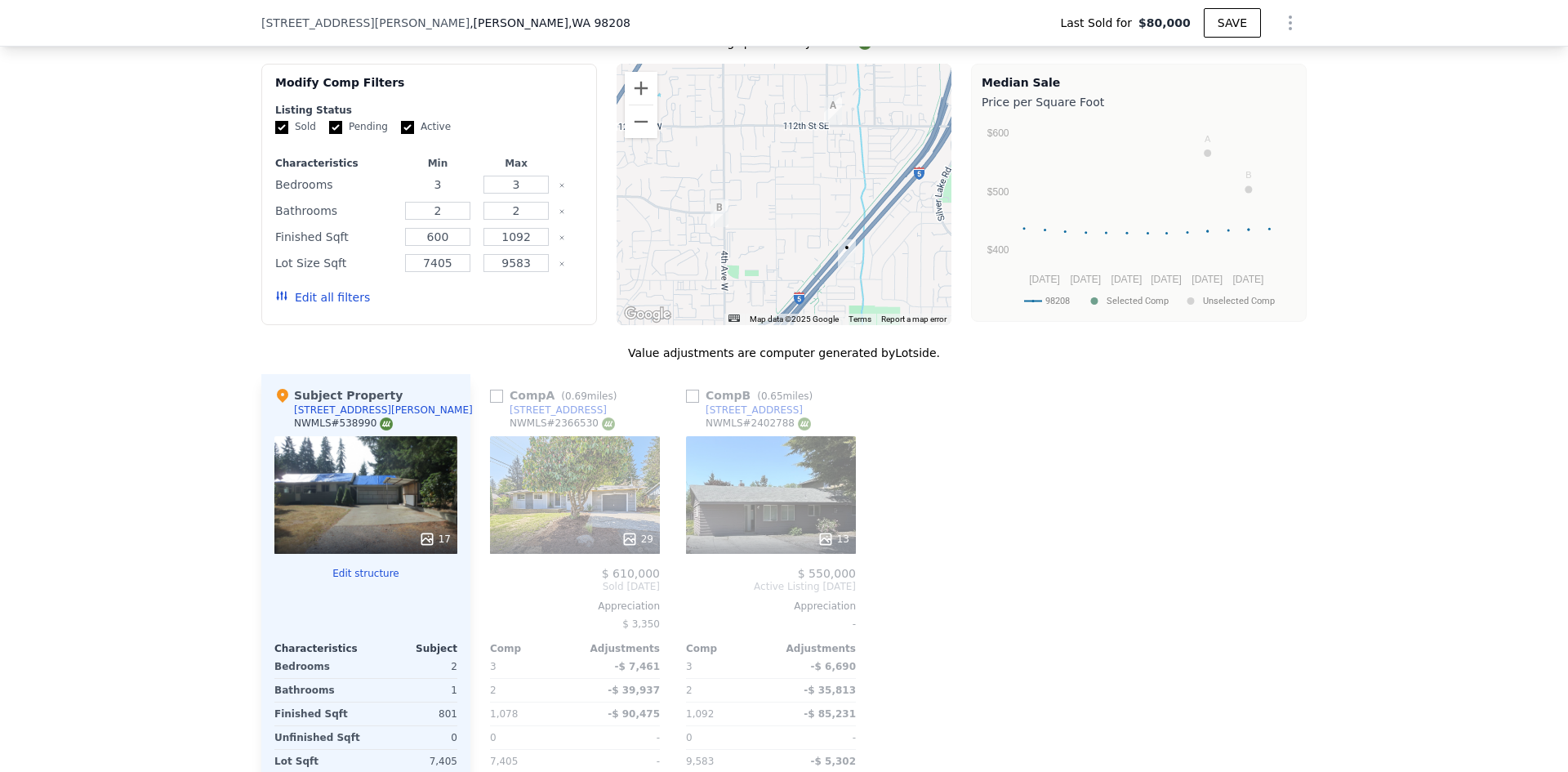
drag, startPoint x: 440, startPoint y: 193, endPoint x: 426, endPoint y: 193, distance: 14.0
click at [426, 193] on input "3" at bounding box center [437, 184] width 65 height 18
type input "2"
drag, startPoint x: 434, startPoint y: 225, endPoint x: 419, endPoint y: 225, distance: 15.0
click at [419, 220] on input "2" at bounding box center [437, 210] width 65 height 18
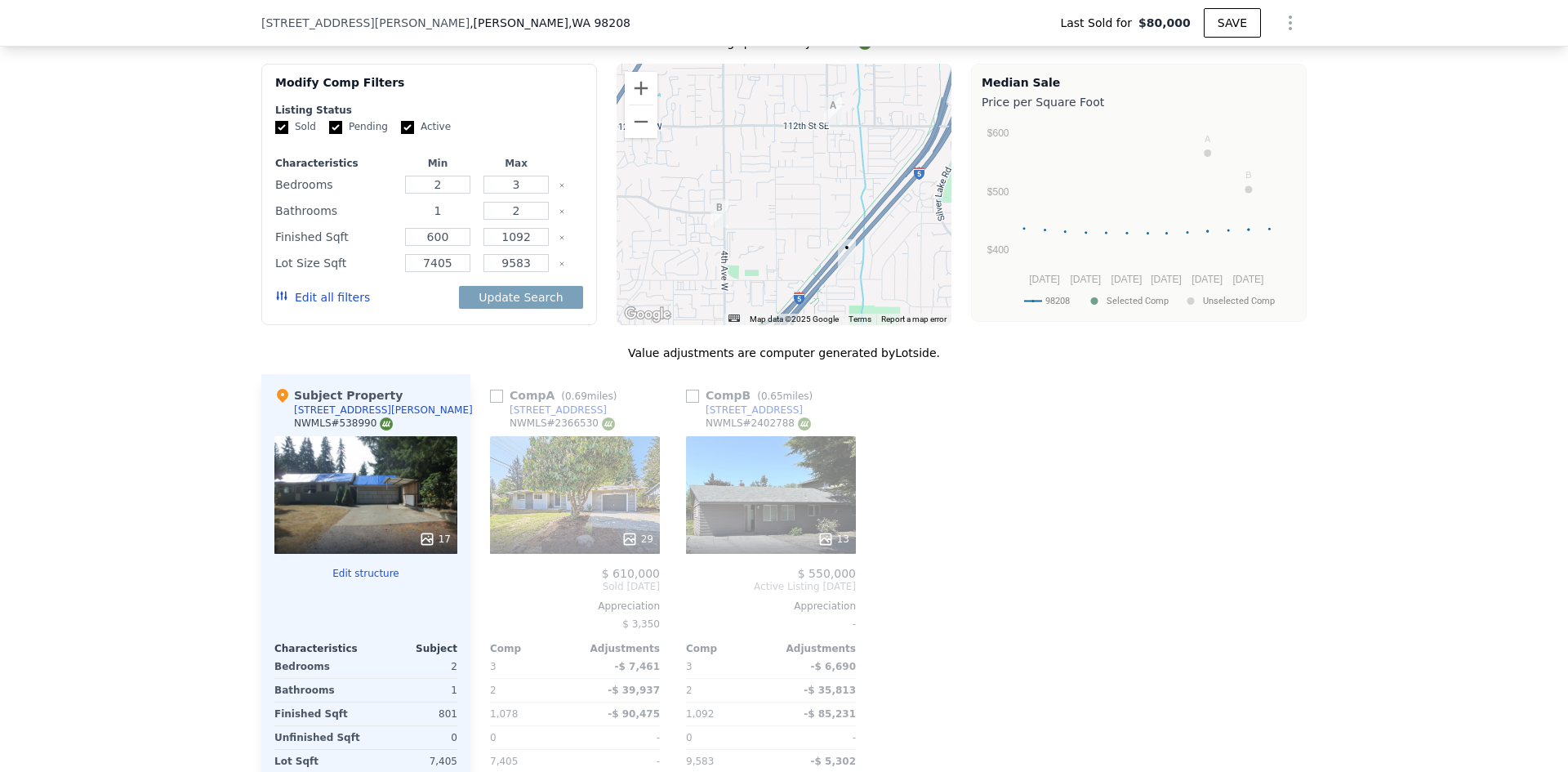
type input "1"
drag, startPoint x: 449, startPoint y: 272, endPoint x: 412, endPoint y: 272, distance: 37.0
click at [412, 272] on input "7405" at bounding box center [437, 262] width 65 height 18
type input "5000"
click at [505, 308] on button "Update Search" at bounding box center [520, 297] width 123 height 23
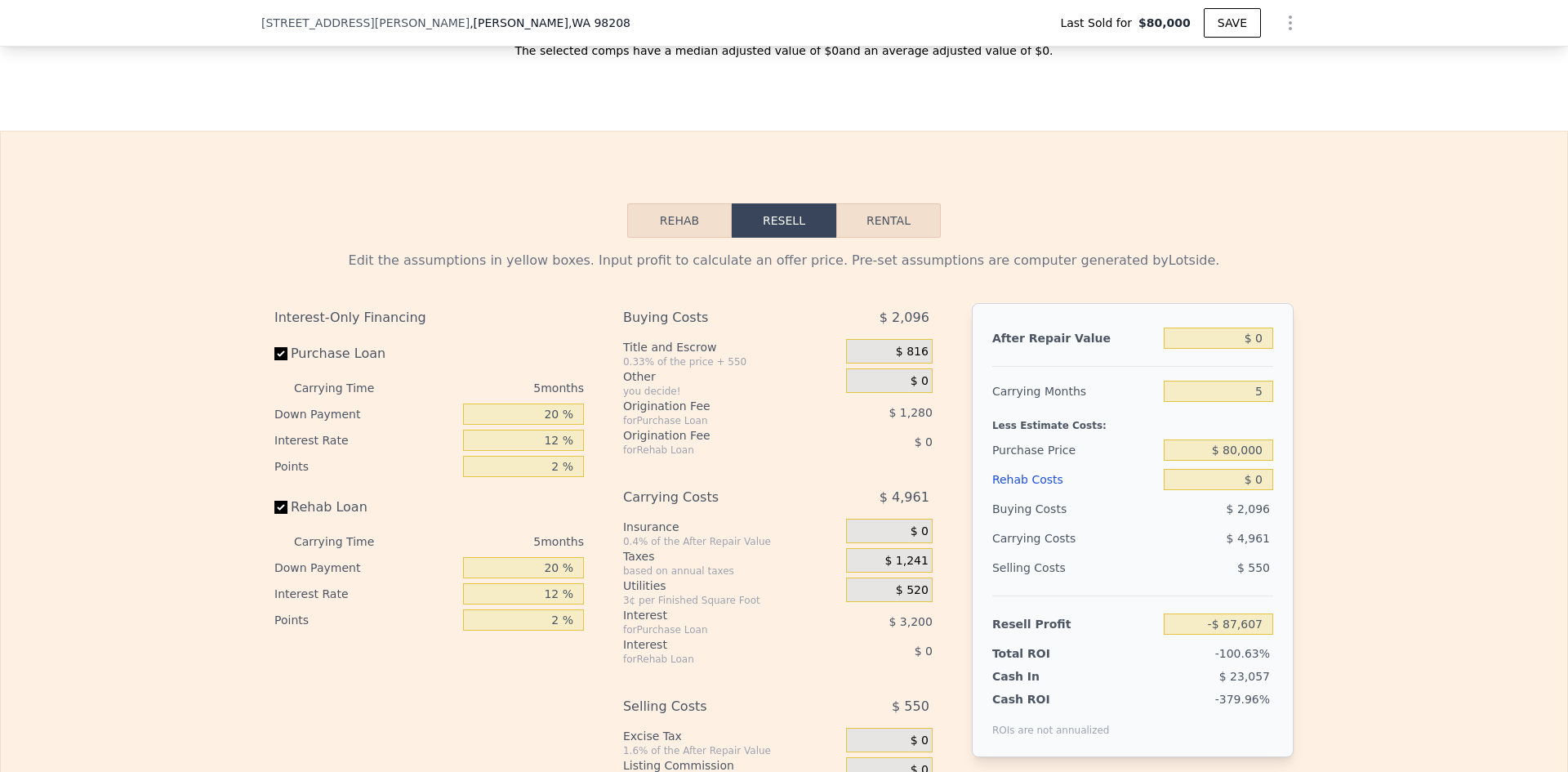
scroll to position [2281, 0]
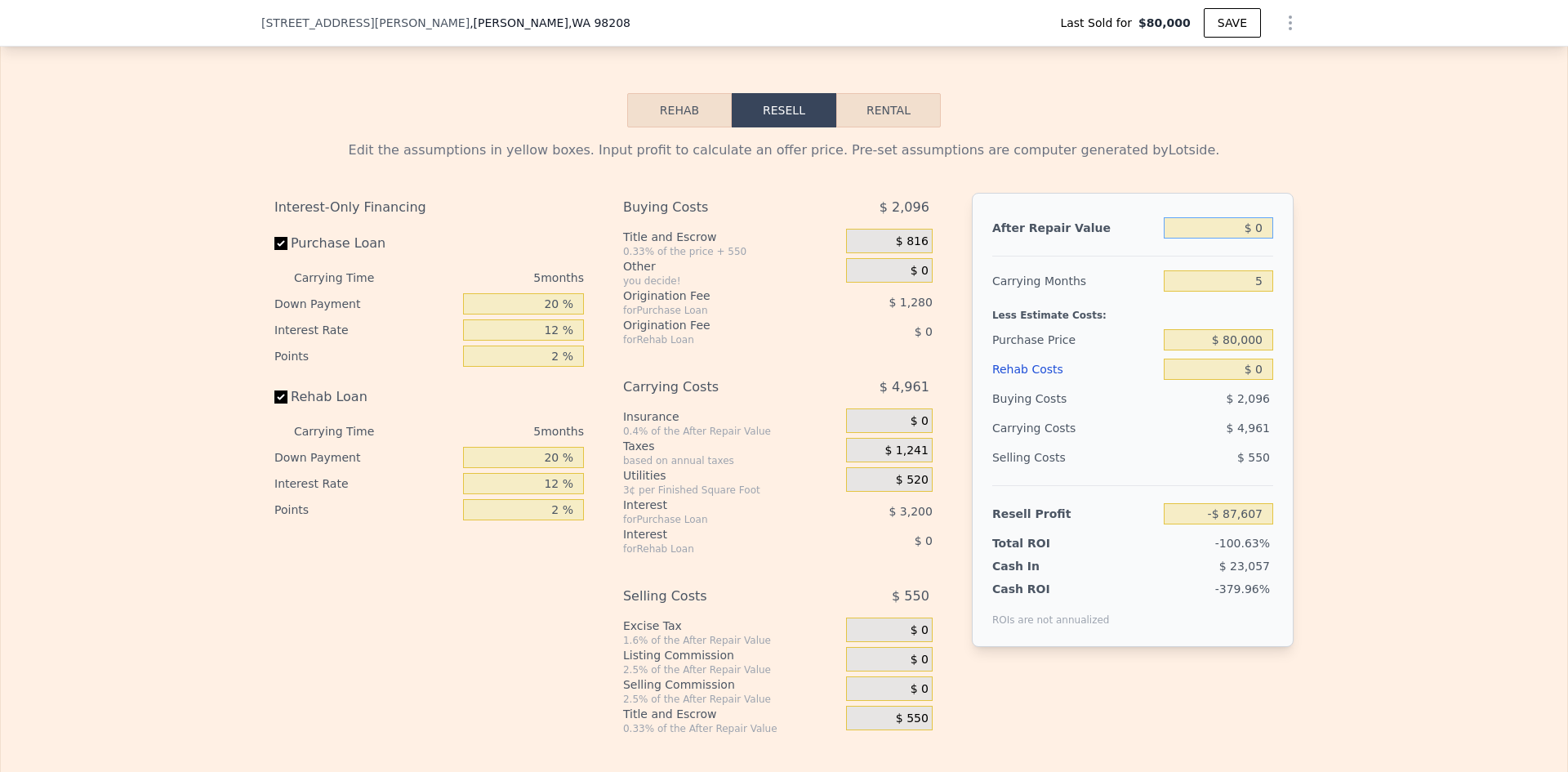
click at [1254, 238] on input "$ 0" at bounding box center [1218, 227] width 110 height 21
type input "$ 45,404,000"
type input "3"
type input "2"
type input "1078"
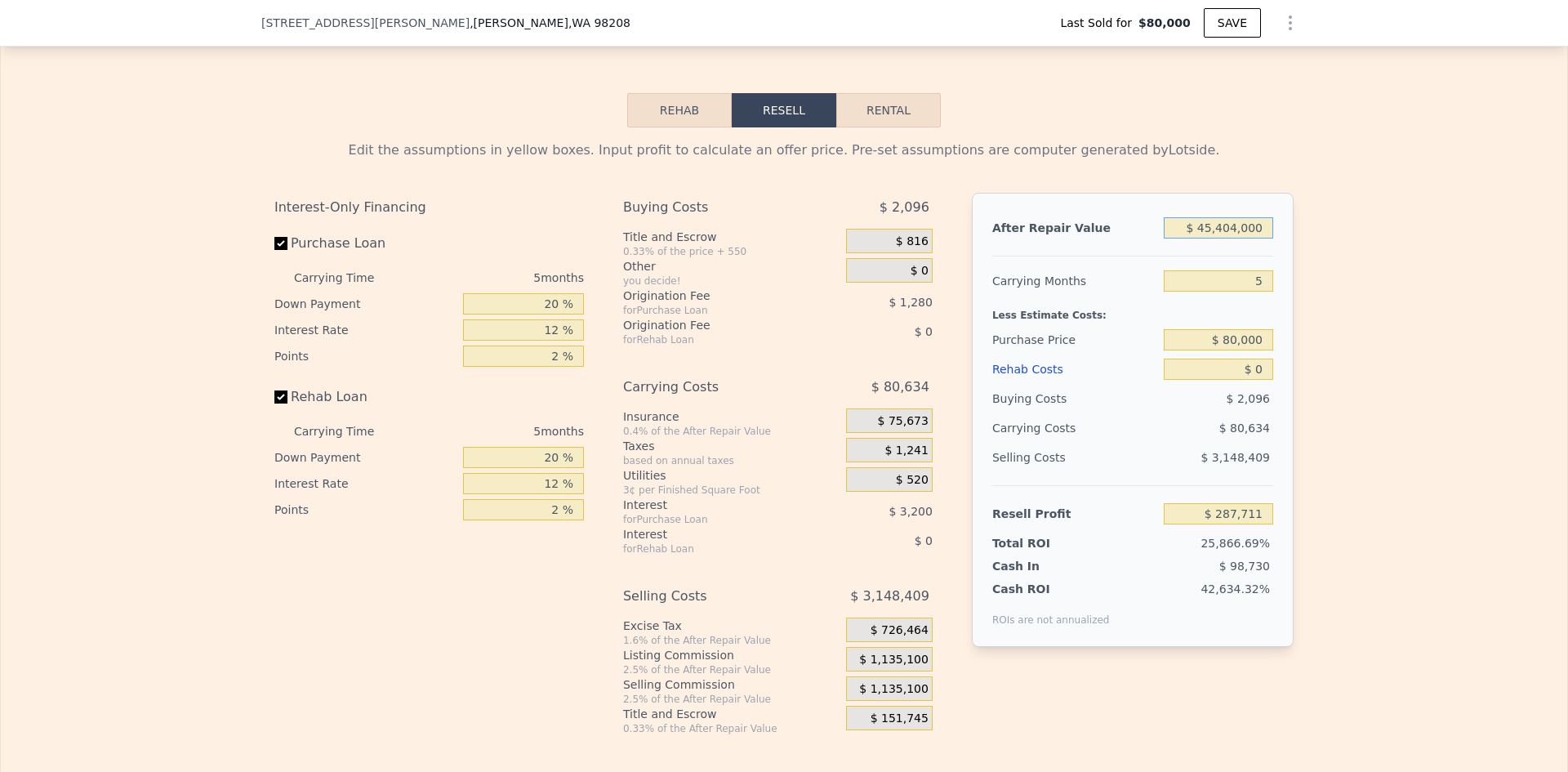
type input "7405"
checkbox input "true"
type input "$ 287,711"
type input "$ 450,404,000"
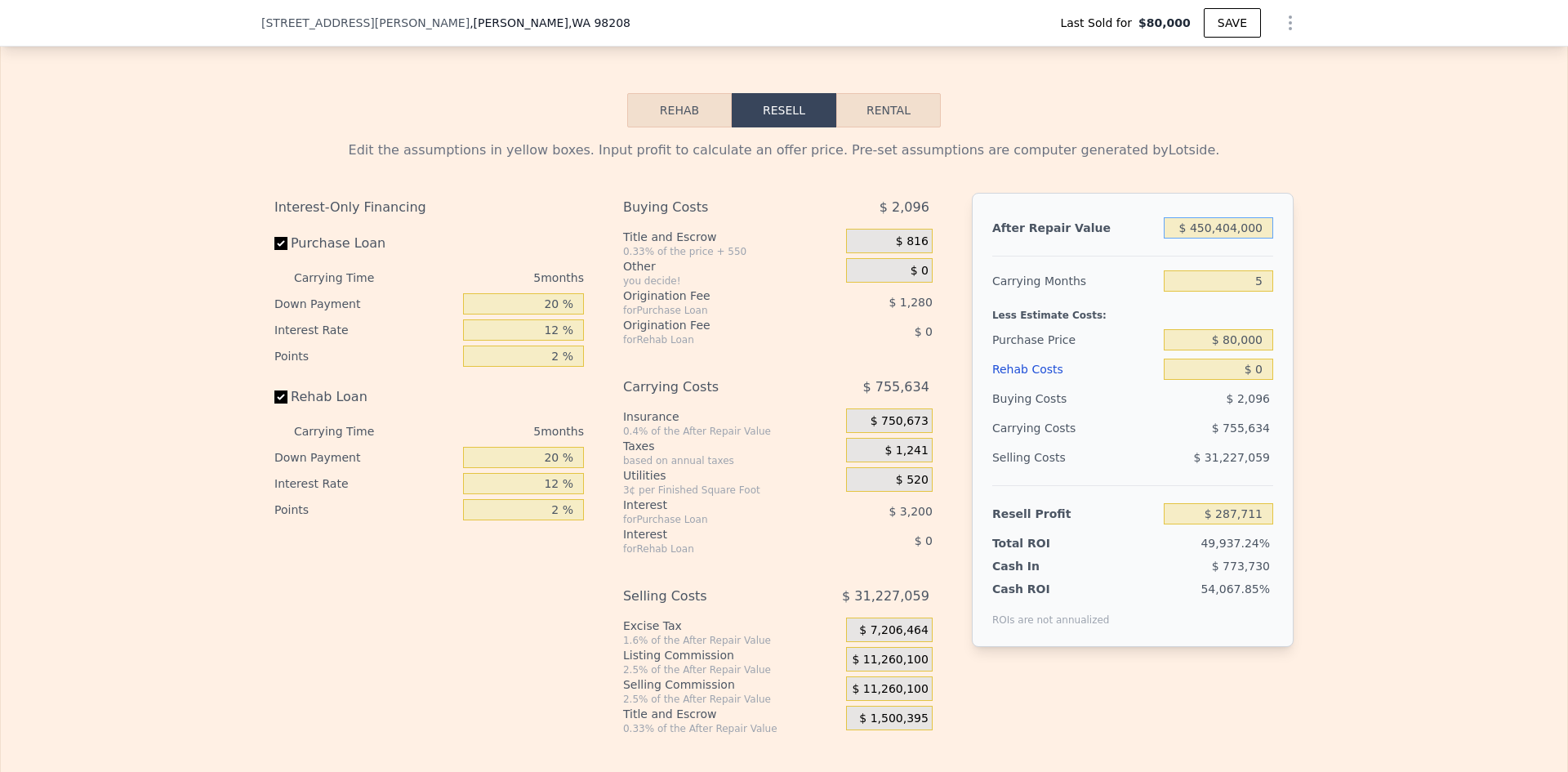
type input "$ 418,339,211"
type input "$ 4,500,404,000"
type input "$ 4,180,802,711"
type input "$ 450,404,000"
type input "$ 418,339,211"
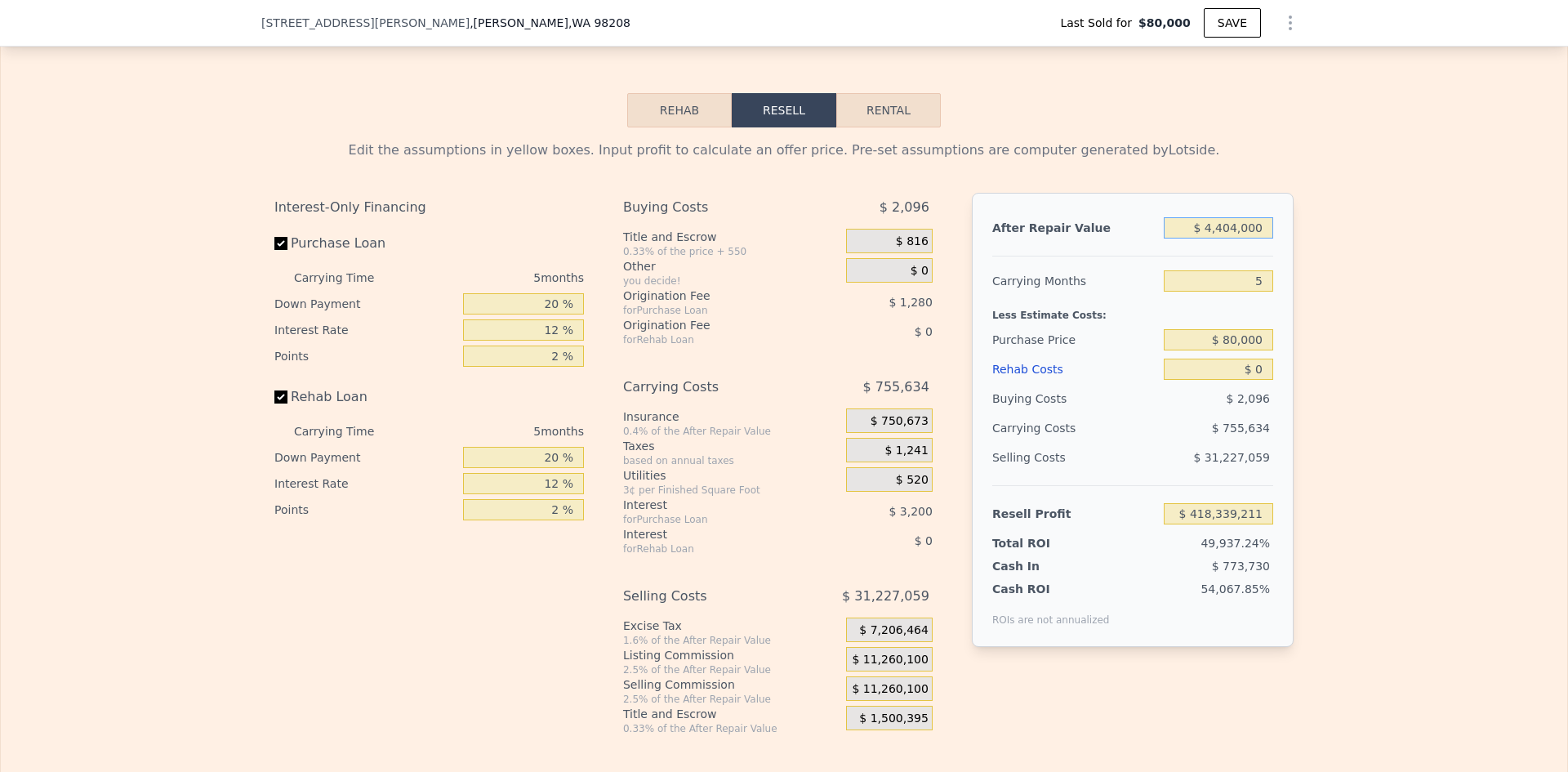
type input "$ 404,000"
type input "$ 287,711"
type input "$ 4,000"
type input "-$ 83,891"
type input "$ 454,000"
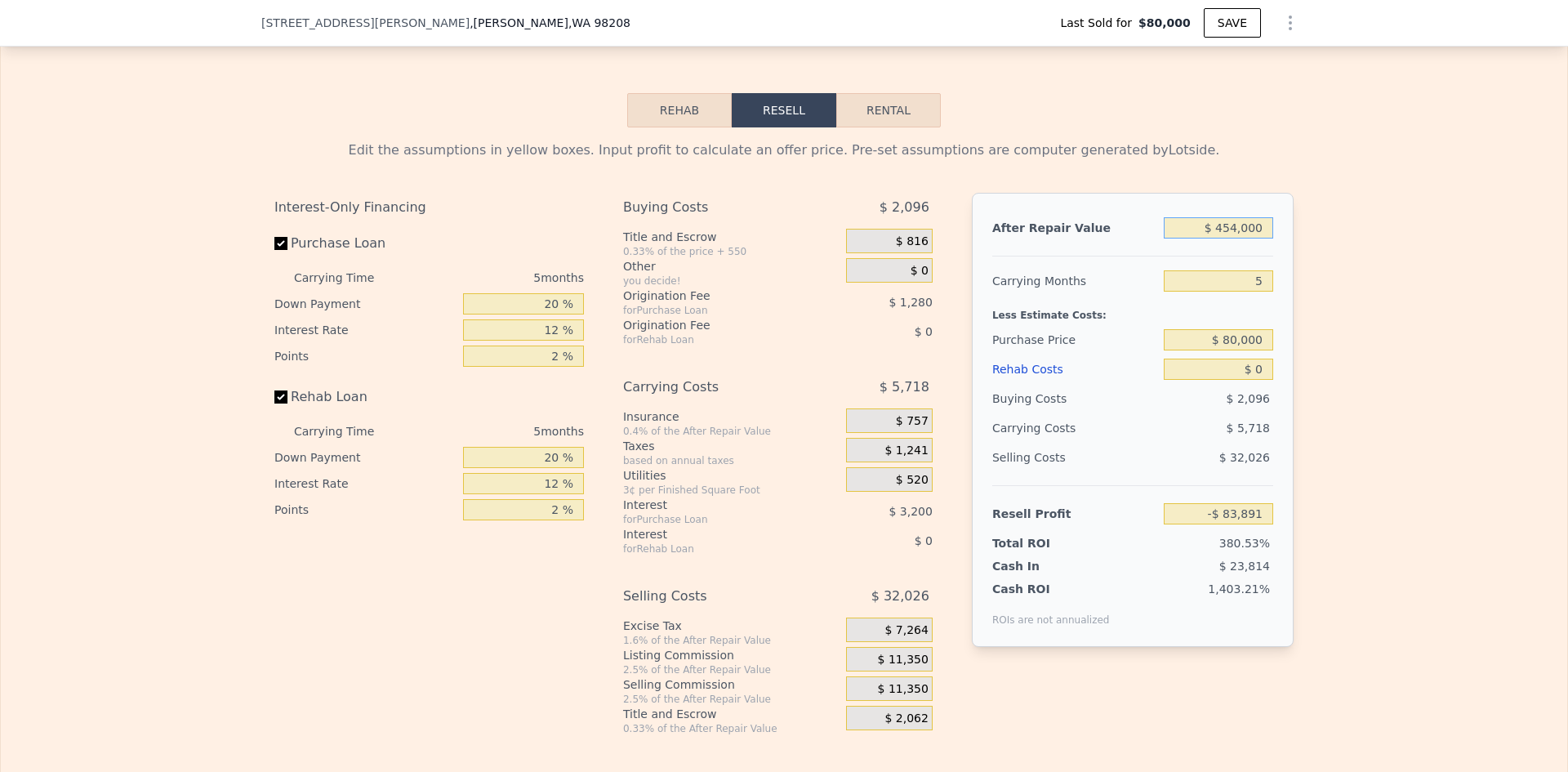
type input "$ 334,160"
type input "$ 454,000"
click at [1257, 290] on input "5" at bounding box center [1218, 280] width 110 height 21
type input "3"
type input "$ 336,447"
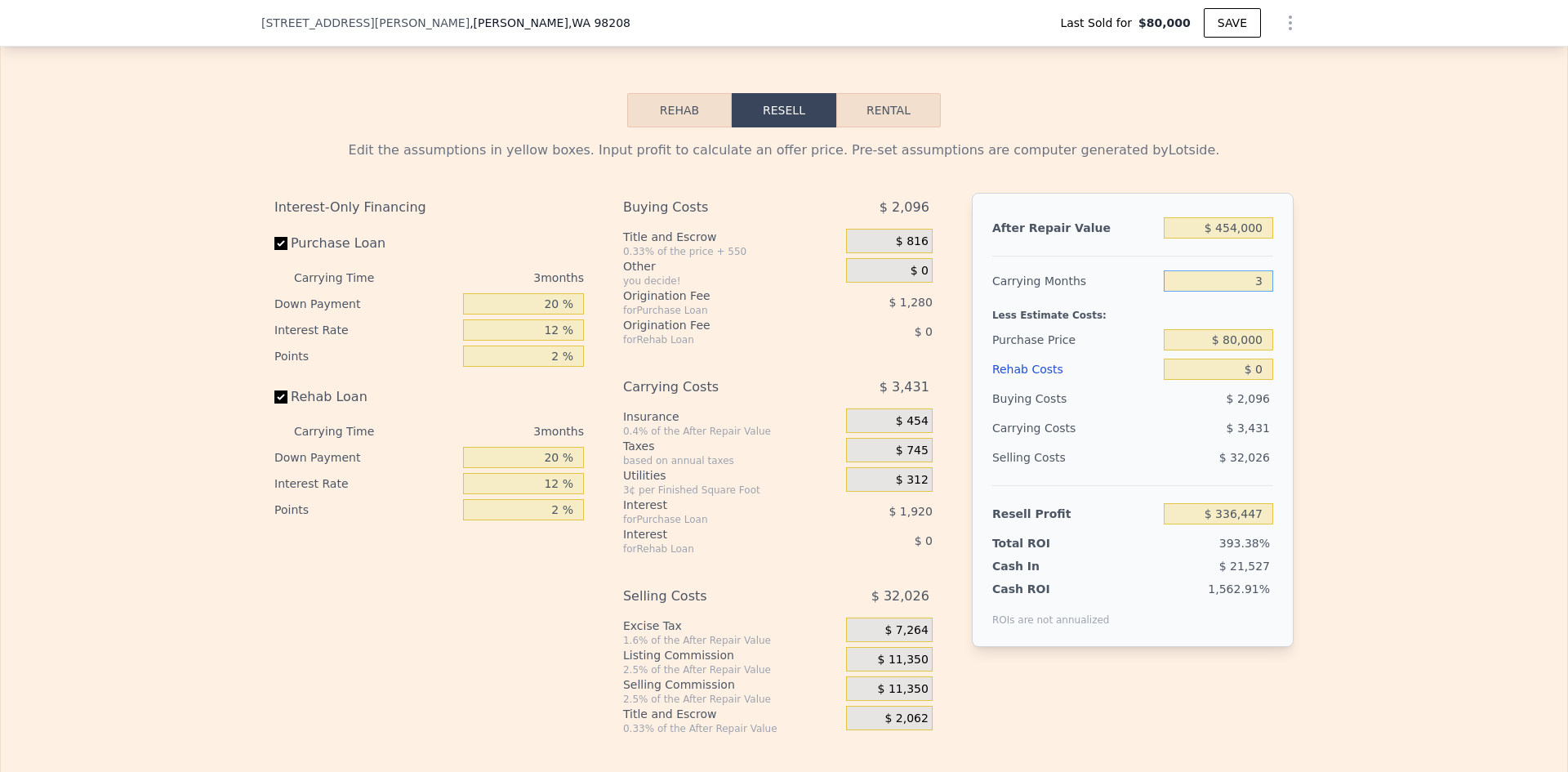
type input "3"
click at [1259, 379] on input "$ 0" at bounding box center [1218, 369] width 110 height 21
click at [1218, 380] on input "text" at bounding box center [1218, 369] width 110 height 21
type input "$ 24"
type input "$ 336,423"
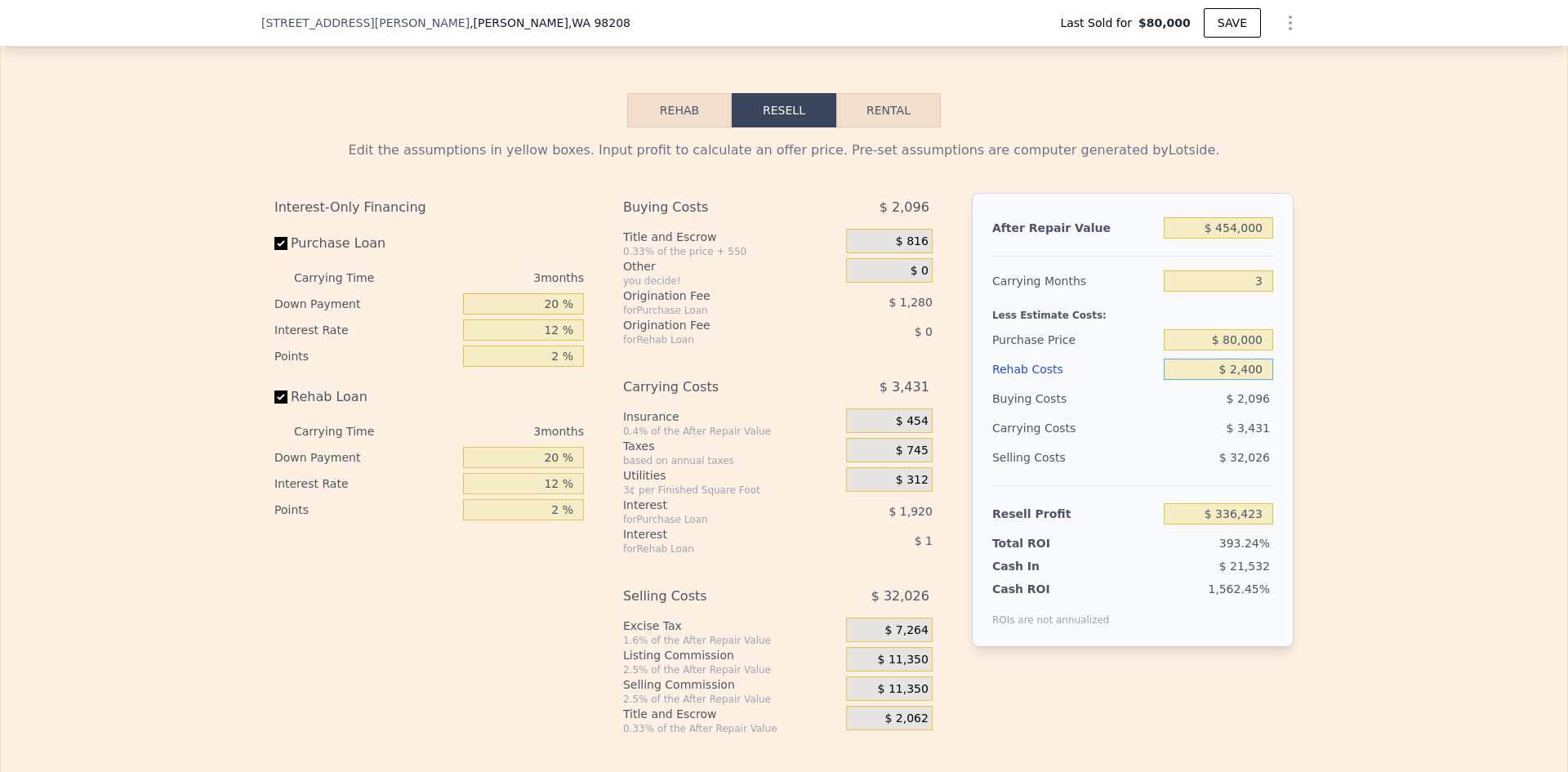
type input "$ 24,000"
type input "$ 311,487"
type input "$ 24,000"
click at [1242, 347] on input "$ 80,000" at bounding box center [1218, 339] width 110 height 21
drag, startPoint x: 1223, startPoint y: 350, endPoint x: 1265, endPoint y: 345, distance: 42.3
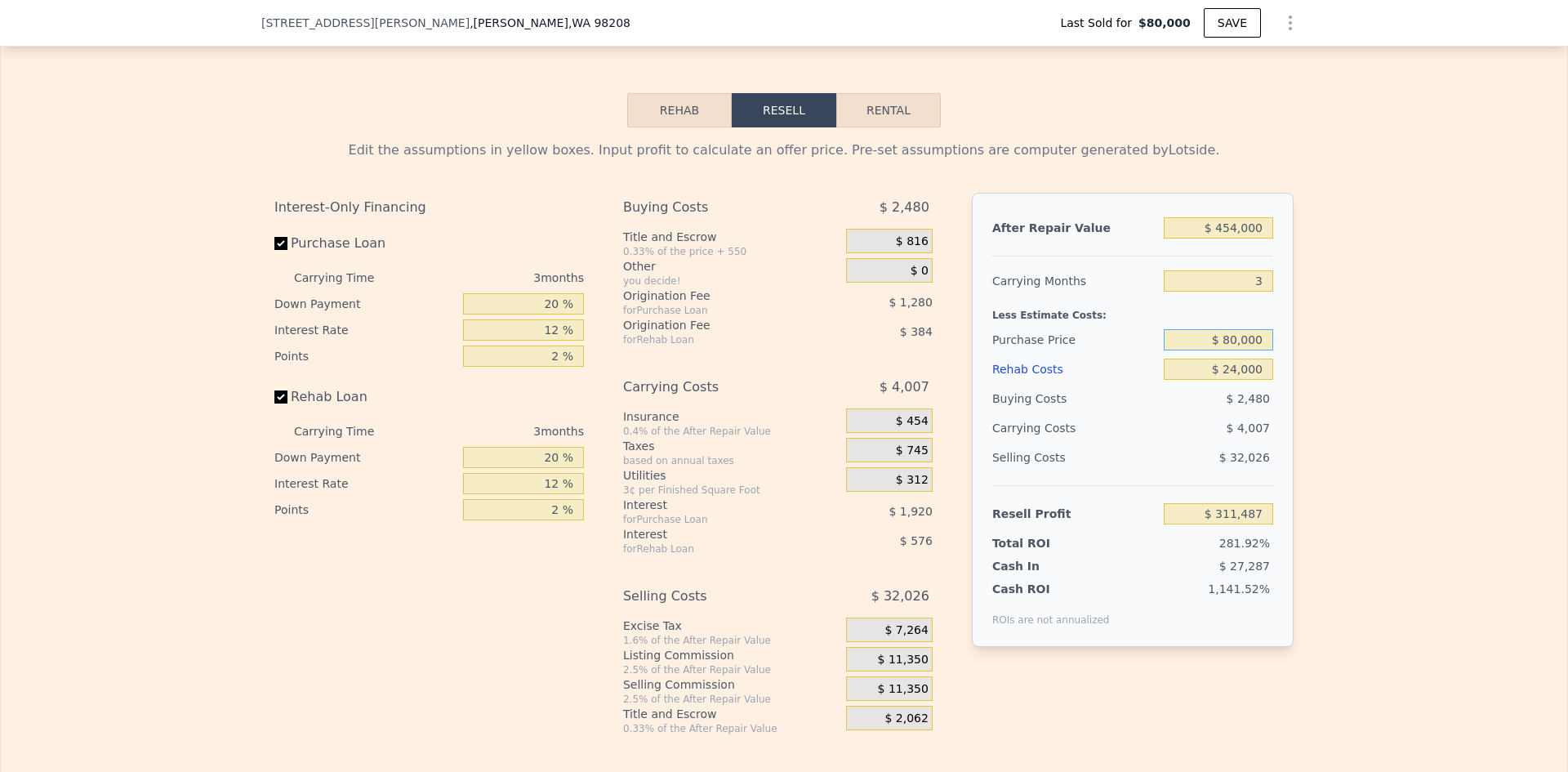
click at [1267, 346] on input "$ 80,000" at bounding box center [1218, 339] width 110 height 21
type input "$ 250,000"
click at [1343, 372] on div "Edit the assumptions in yellow boxes. Input profit to calculate an offer price.…" at bounding box center [784, 431] width 1566 height 608
type input "$ 134,120"
click at [546, 314] on input "20 %" at bounding box center [523, 303] width 121 height 21
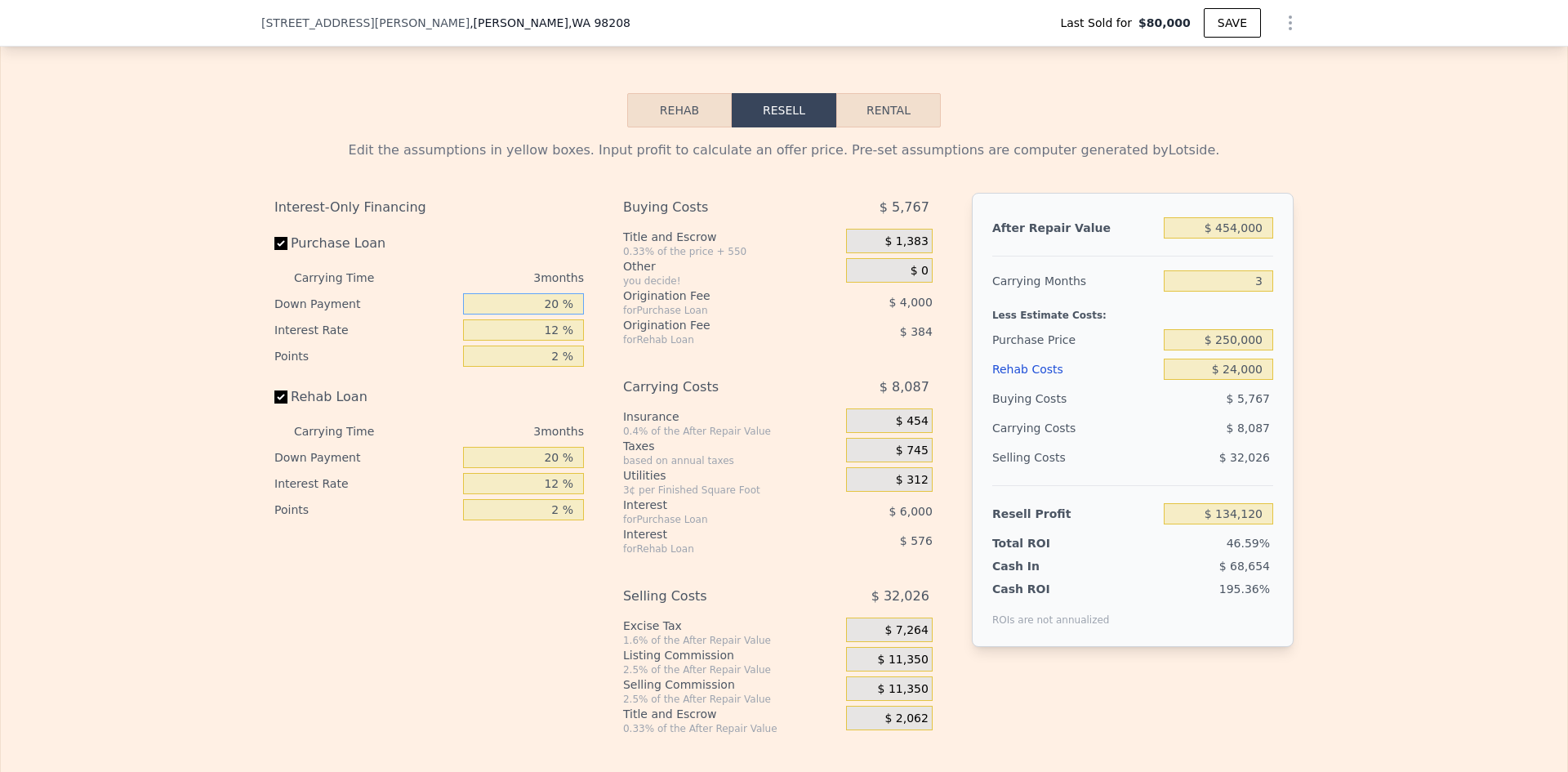
click at [546, 314] on input "20 %" at bounding box center [523, 303] width 121 height 21
type input "10 %"
type input "$ 132,870"
type input "10 %"
type input "$ 133,995"
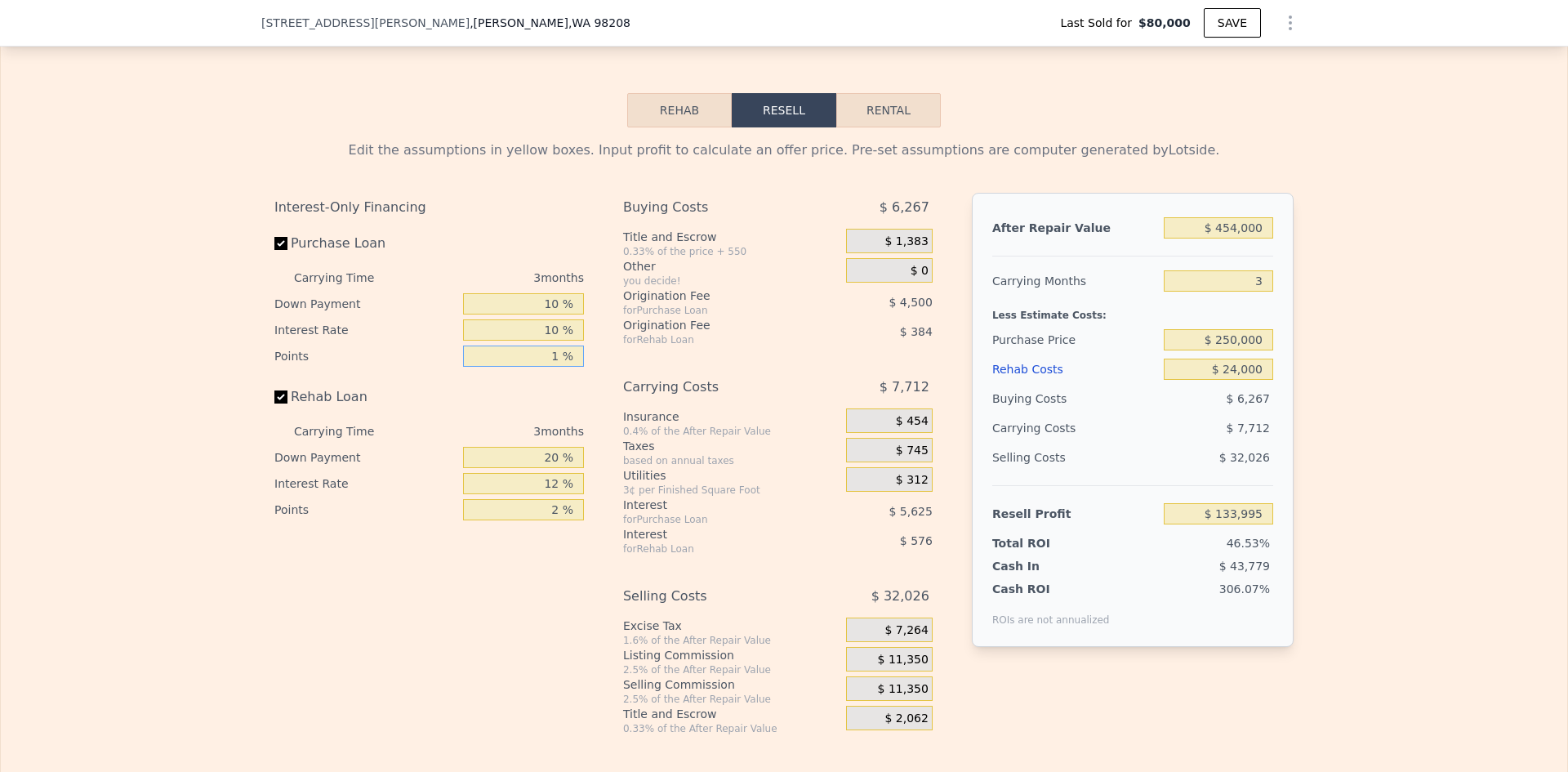
type input "1 %"
type input "$ 136,245"
type input "10 %"
type input "$ 136,125"
type input "10 %"
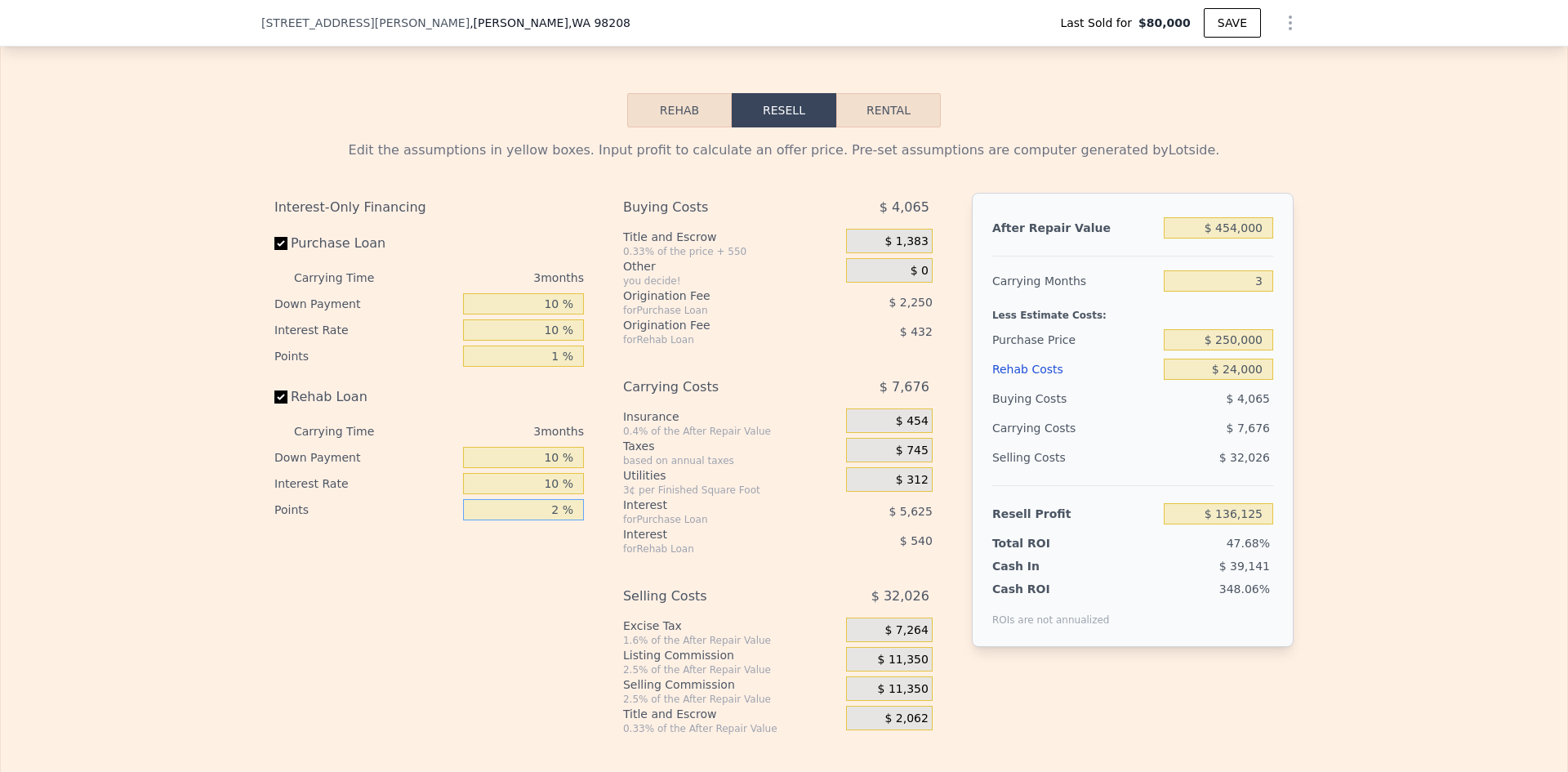
type input "$ 136,233"
type input "1 %"
type input "$ 136,449"
type input "1 %"
click at [901, 667] on span "$ 11,350" at bounding box center [903, 660] width 50 height 15
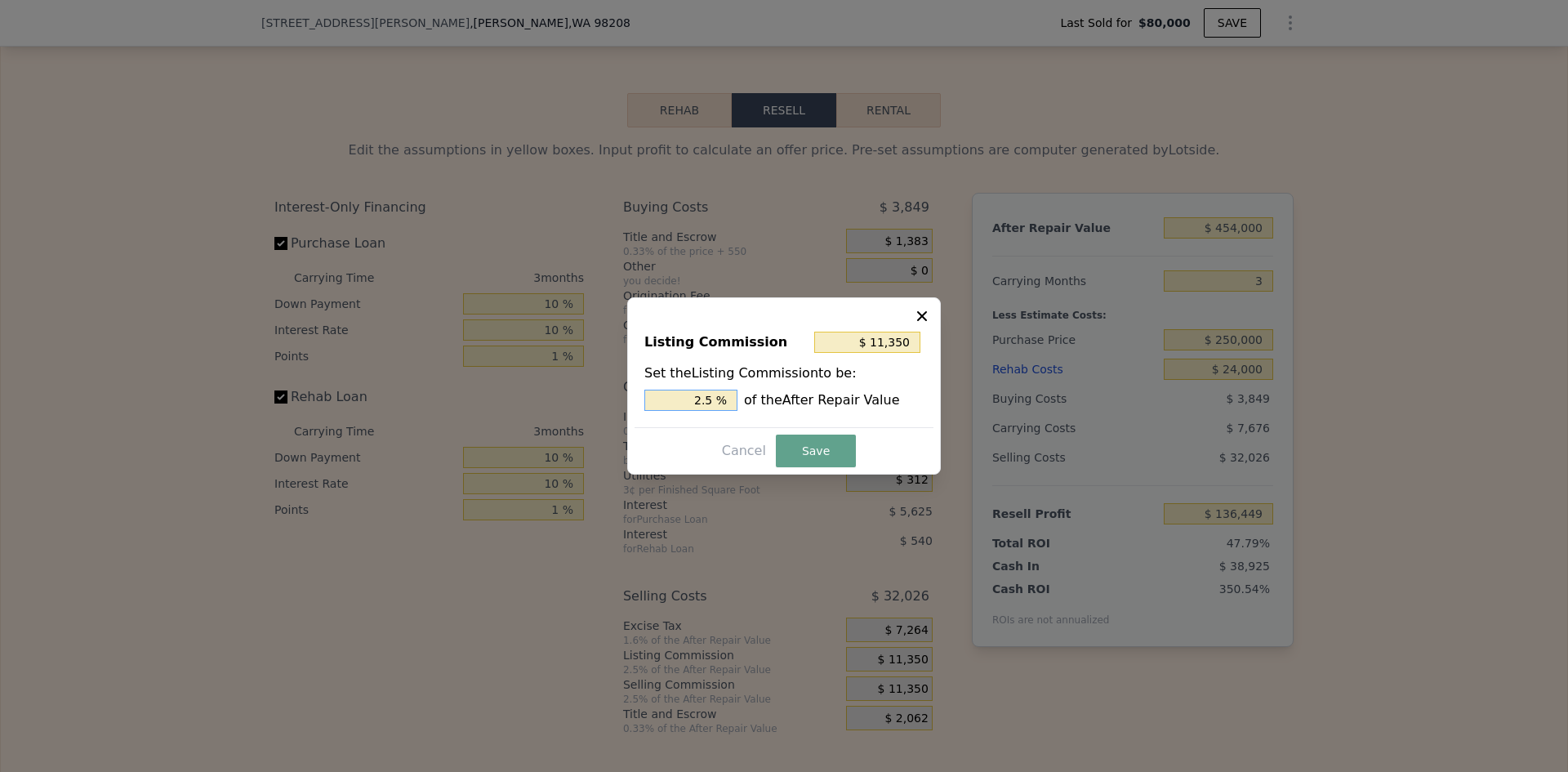
drag, startPoint x: 705, startPoint y: 397, endPoint x: 717, endPoint y: 397, distance: 12.0
click at [717, 397] on input "2.5 %" at bounding box center [691, 400] width 93 height 21
type input "$ 9,080"
type input "2 %"
click at [801, 454] on button "Save" at bounding box center [815, 450] width 80 height 33
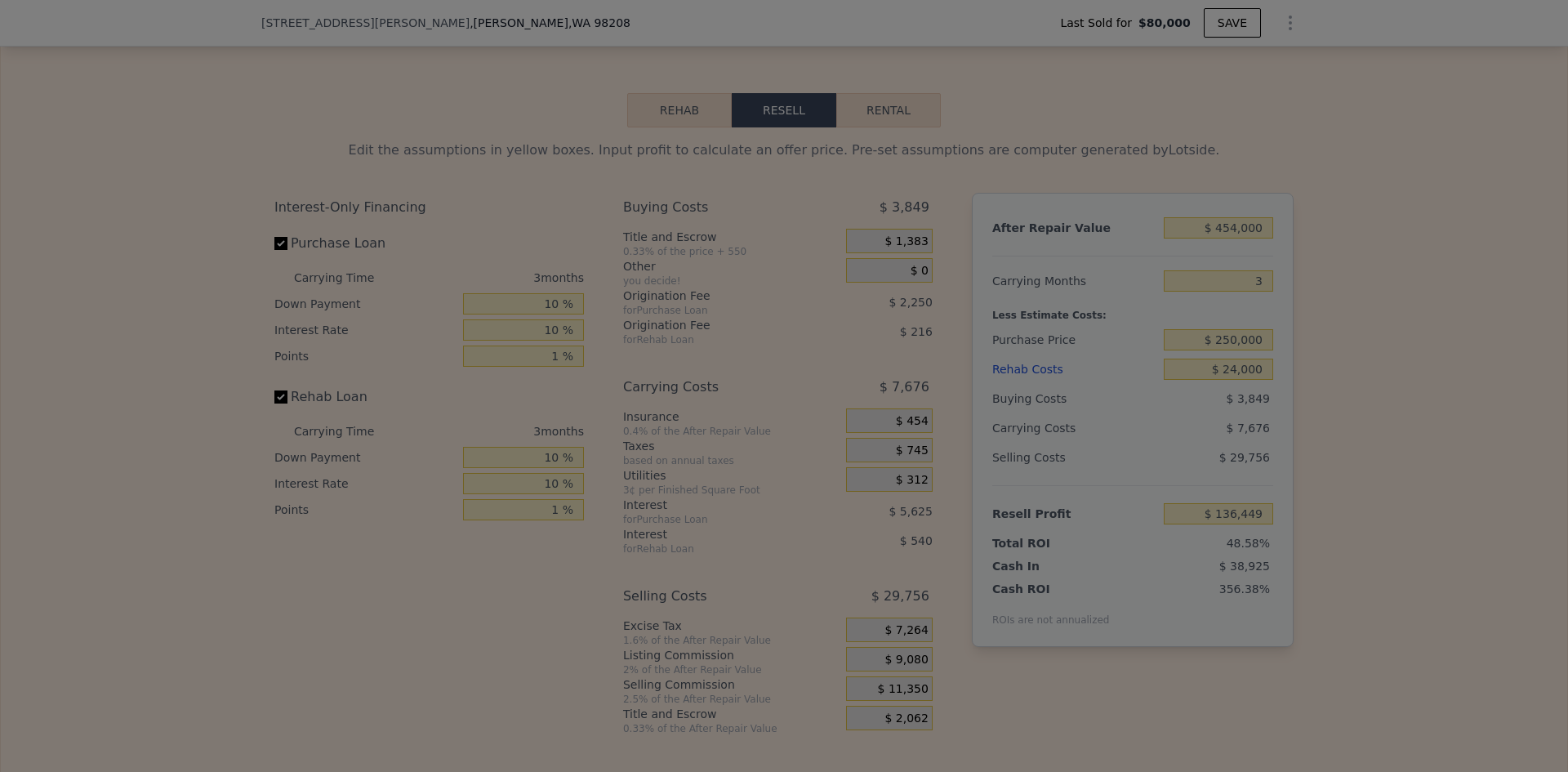
type input "$ 138,719"
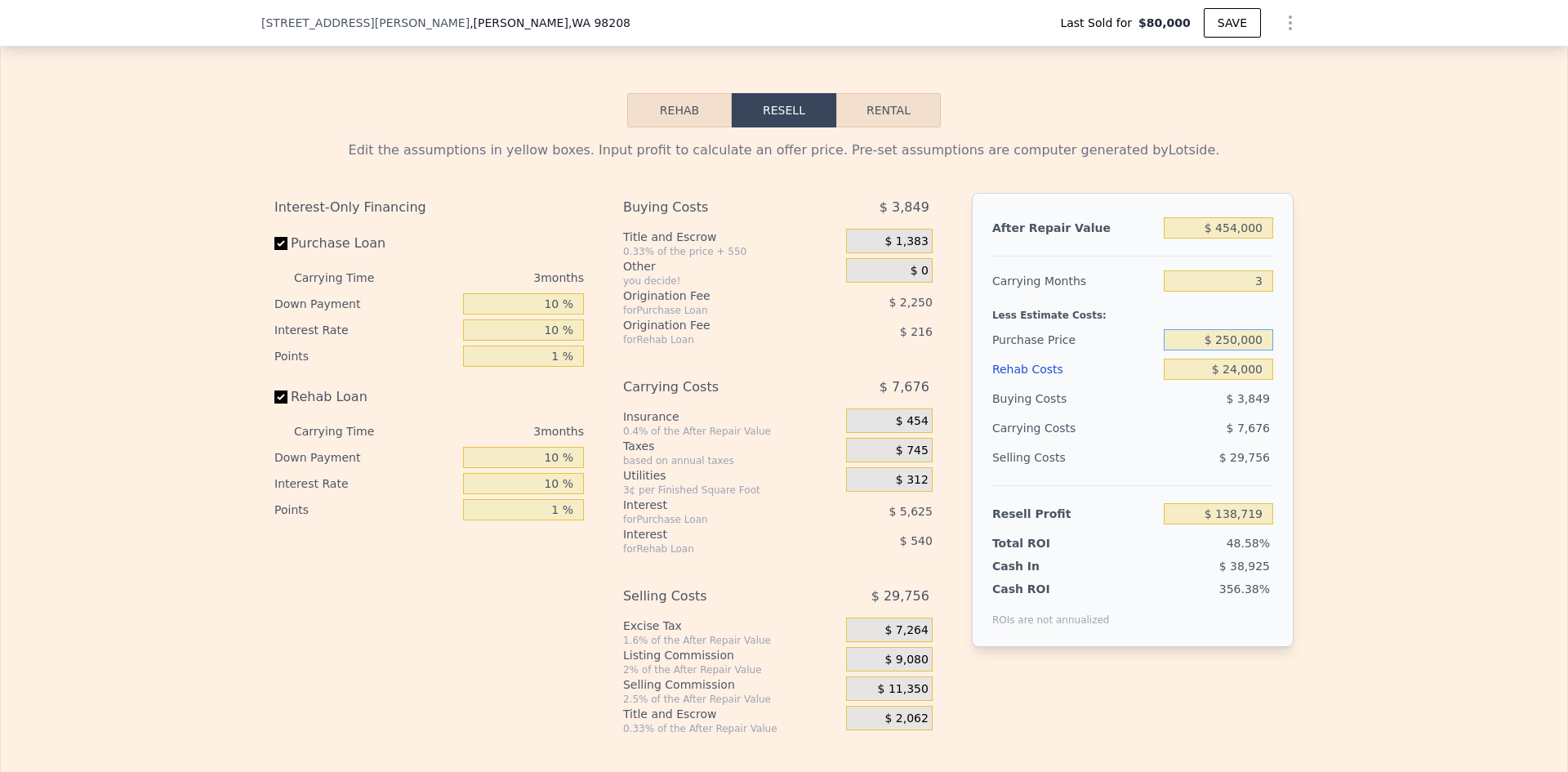
click at [1228, 350] on input "$ 250,000" at bounding box center [1218, 339] width 110 height 21
type input "$ 290,000"
click at [1306, 370] on div "Edit the assumptions in yellow boxes. Input profit to calculate an offer price.…" at bounding box center [784, 431] width 1566 height 608
type input "$ 97,326"
drag, startPoint x: 1218, startPoint y: 353, endPoint x: 1229, endPoint y: 353, distance: 11.0
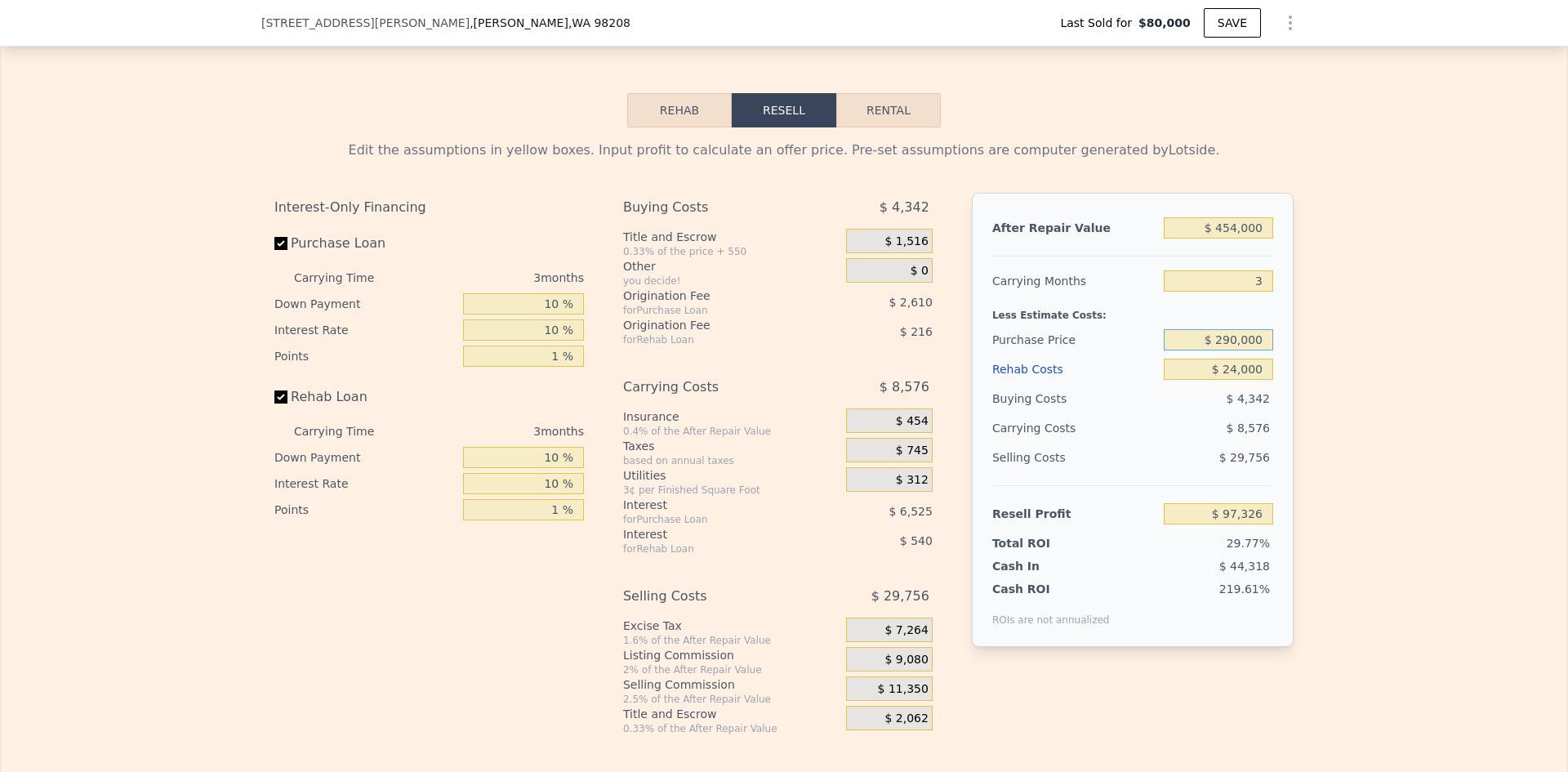
click at [1229, 350] on input "$ 290,000" at bounding box center [1218, 339] width 110 height 21
type input "$ 320,000"
click at [1316, 363] on div "Edit the assumptions in yellow boxes. Input profit to calculate an offer price.…" at bounding box center [784, 431] width 1566 height 608
type input "$ 66,281"
drag, startPoint x: 1223, startPoint y: 350, endPoint x: 1233, endPoint y: 349, distance: 10.0
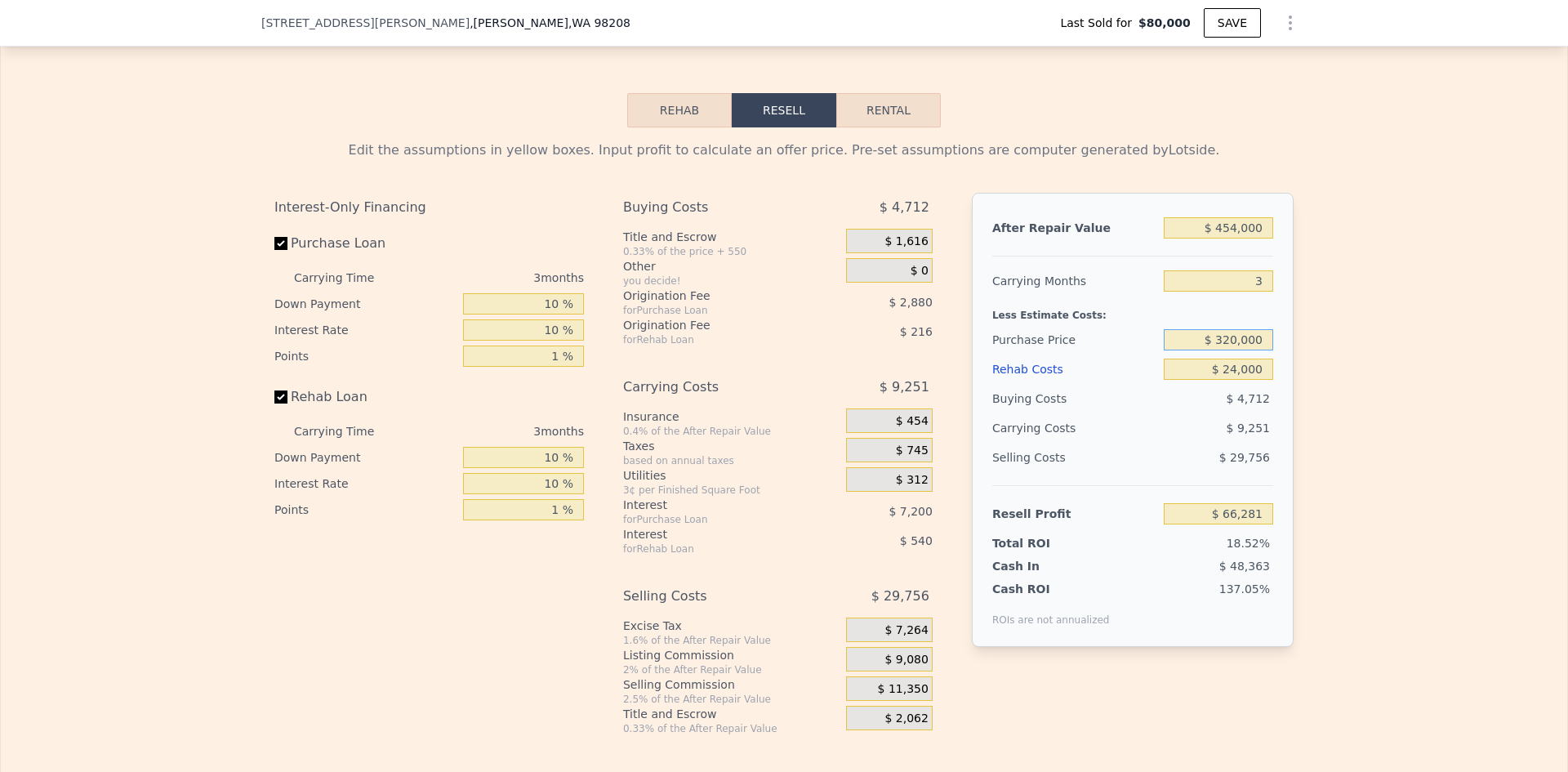
click at [1233, 349] on input "$ 320,000" at bounding box center [1218, 339] width 110 height 21
type input "$ 330,000"
click at [1296, 360] on div "Edit the assumptions in yellow boxes. Input profit to calculate an offer price.…" at bounding box center [784, 431] width 1046 height 608
type input "$ 55,933"
drag, startPoint x: 1224, startPoint y: 347, endPoint x: 1237, endPoint y: 347, distance: 13.0
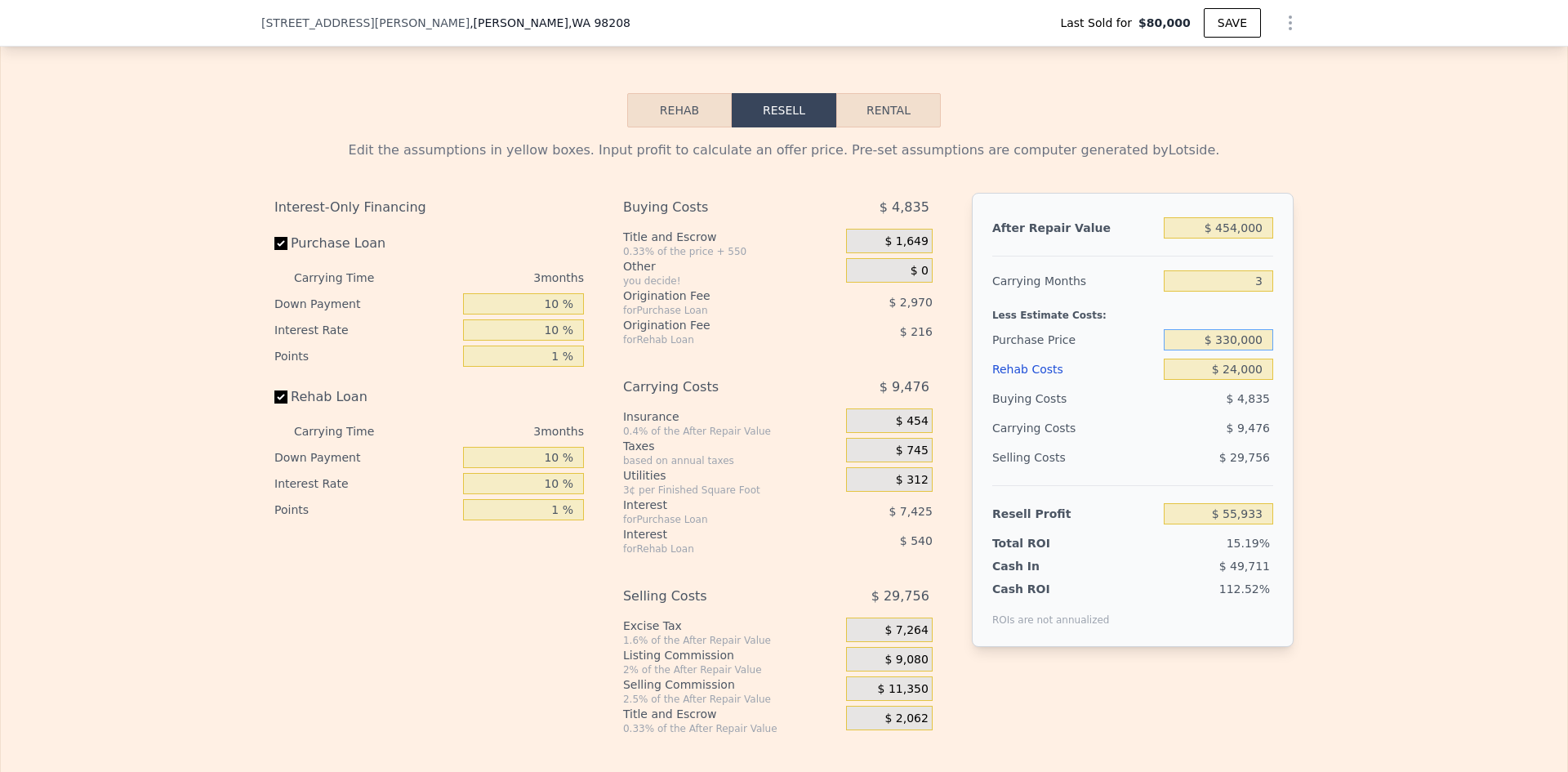
click at [1237, 347] on input "$ 330,000" at bounding box center [1218, 339] width 110 height 21
type input "$ 345,000"
click at [1336, 374] on div "Edit the assumptions in yellow boxes. Input profit to calculate an offer price.…" at bounding box center [784, 431] width 1566 height 608
type input "$ 40,409"
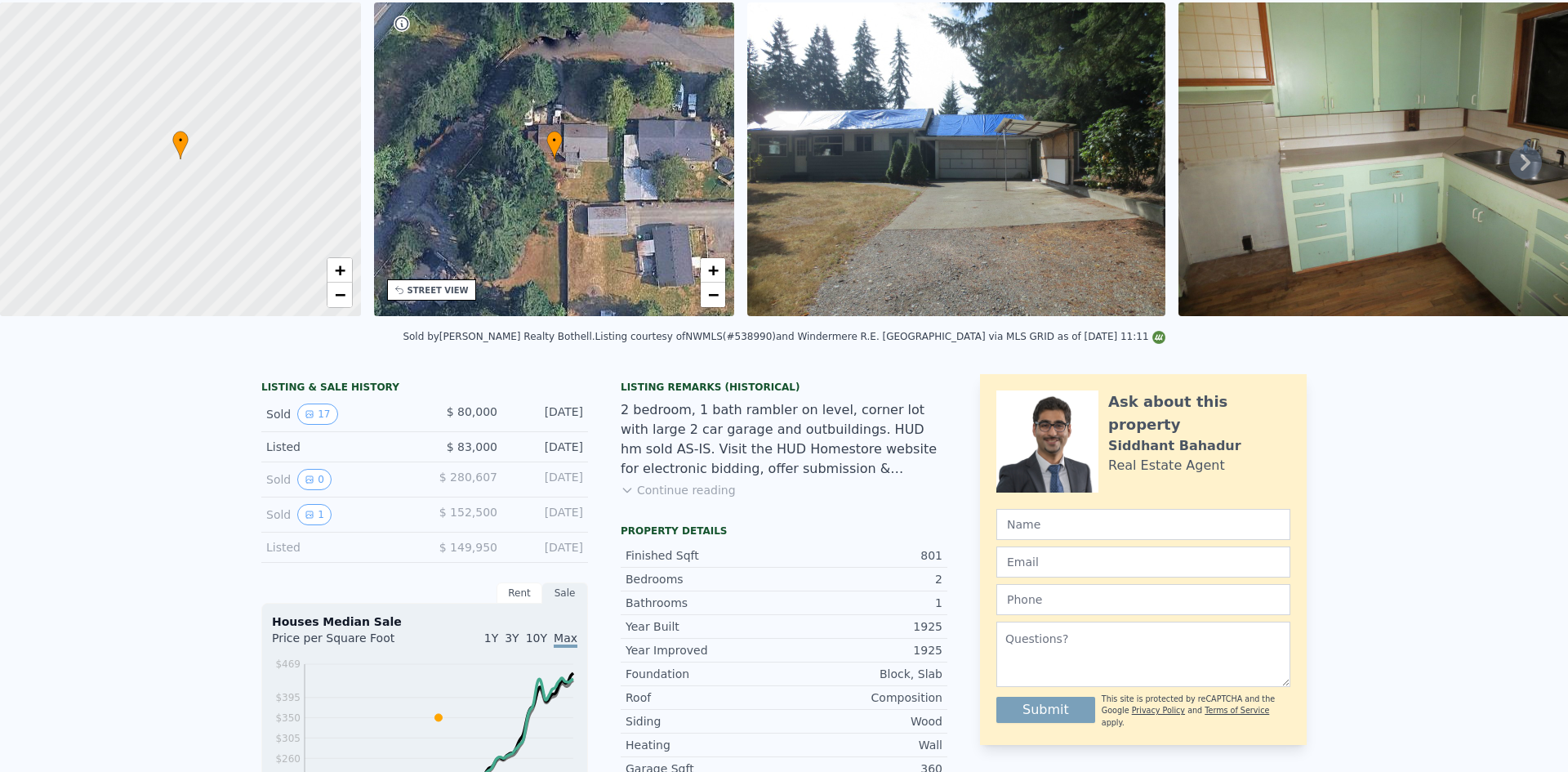
scroll to position [0, 0]
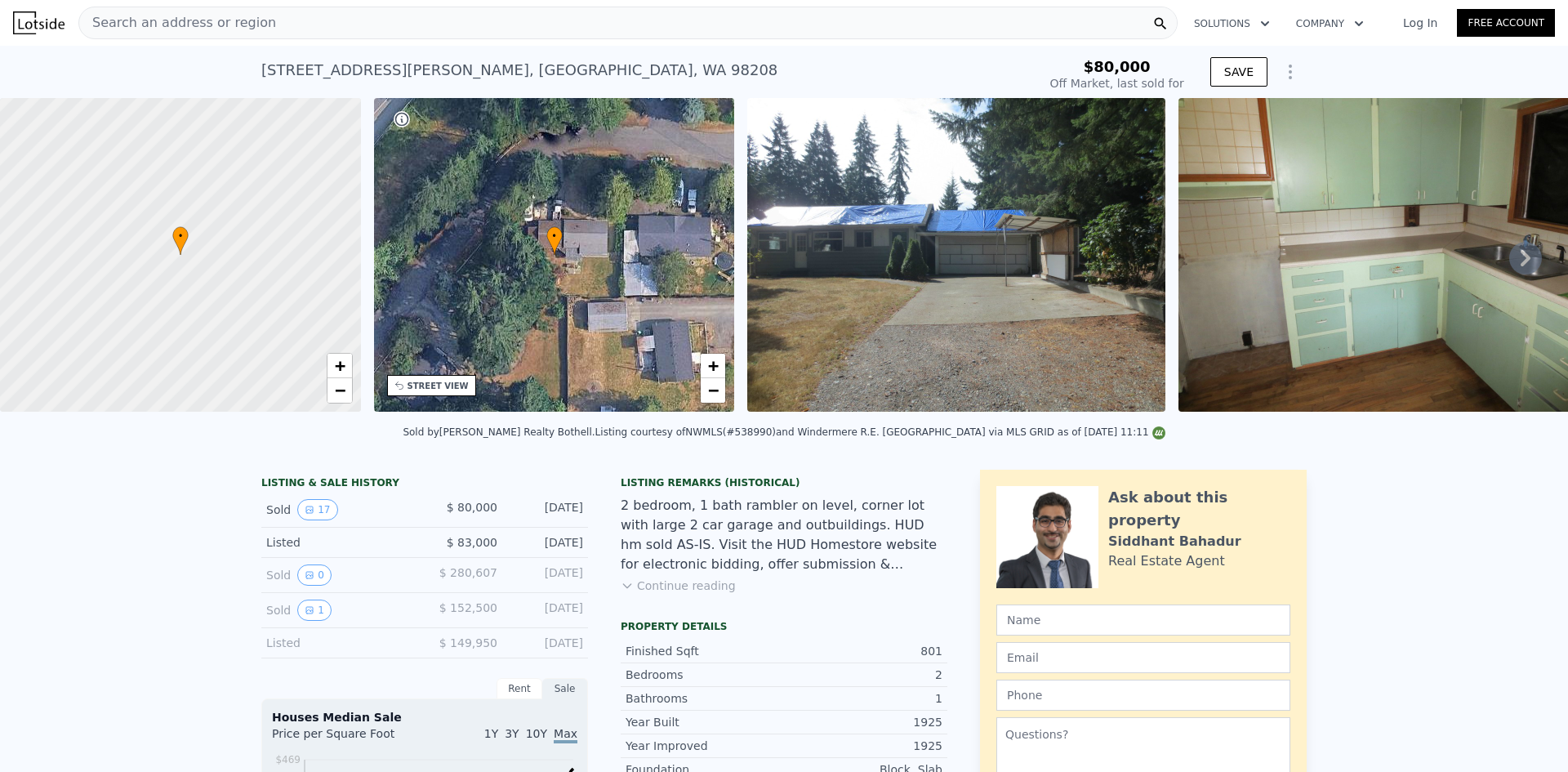
click at [220, 20] on span "Search an address or region" at bounding box center [177, 23] width 197 height 19
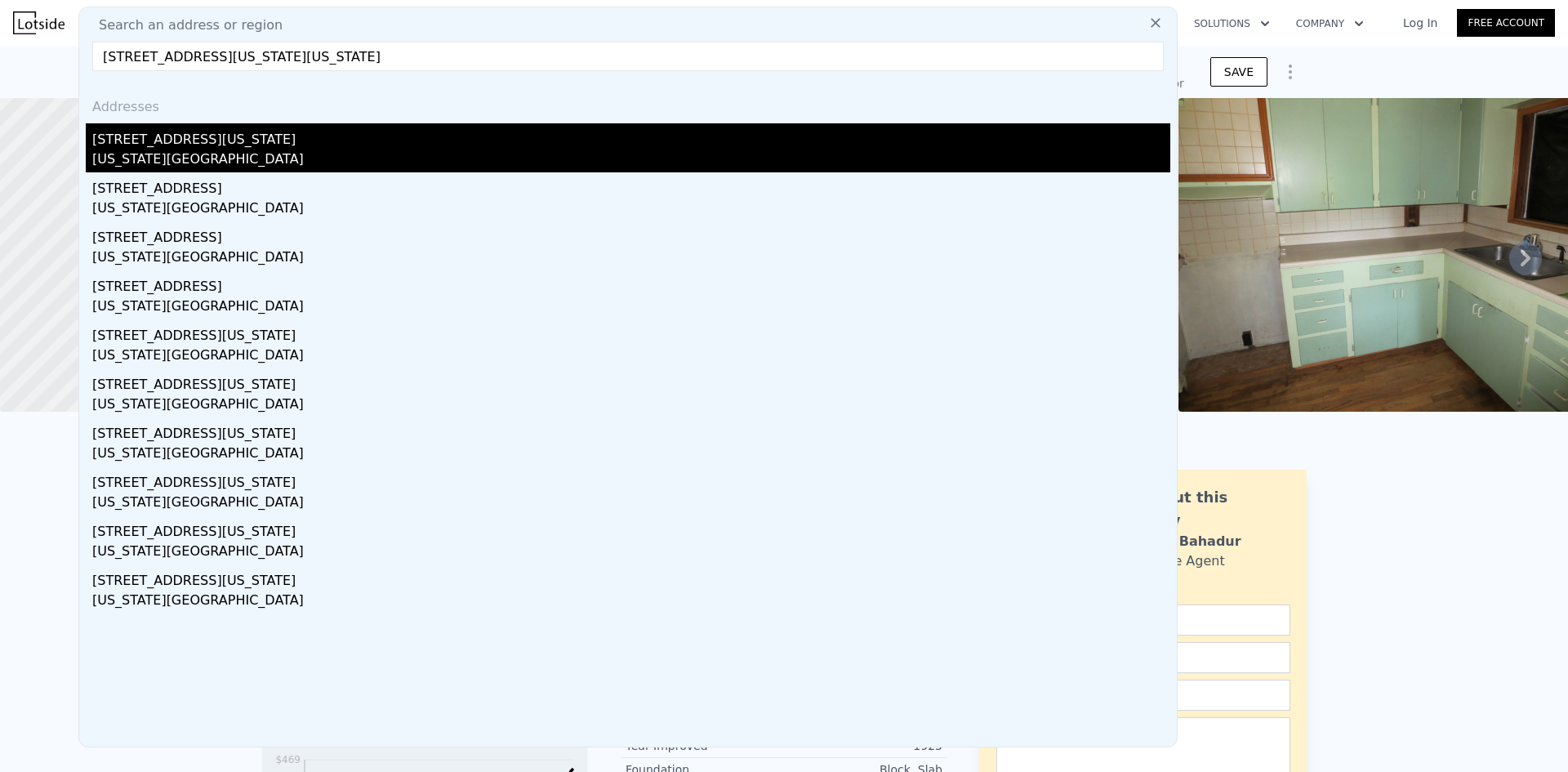
type input "[STREET_ADDRESS][US_STATE][US_STATE]"
click at [226, 142] on div "[STREET_ADDRESS][US_STATE]" at bounding box center [631, 136] width 1078 height 26
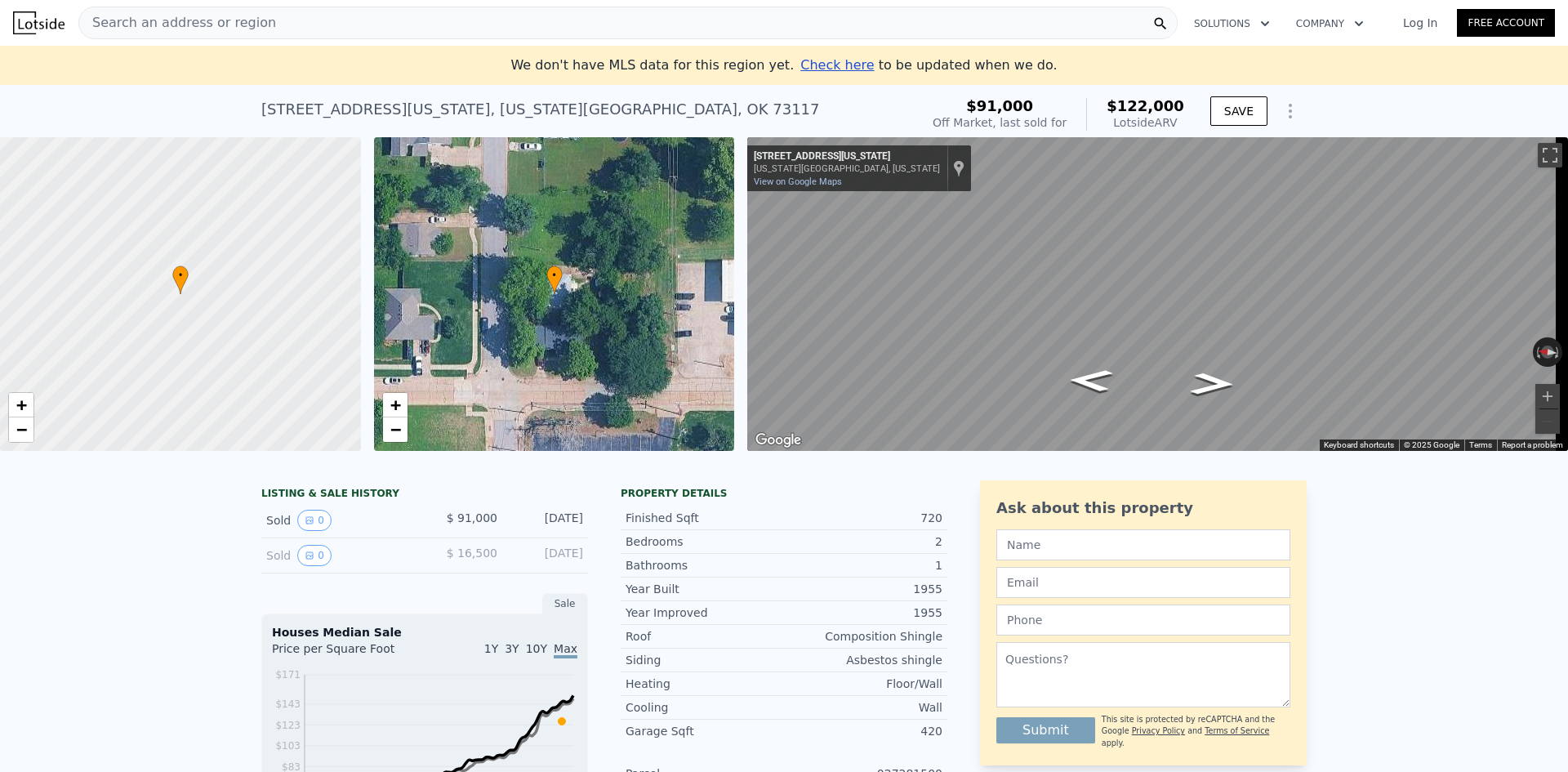
click at [214, 15] on span "Search an address or region" at bounding box center [177, 23] width 197 height 19
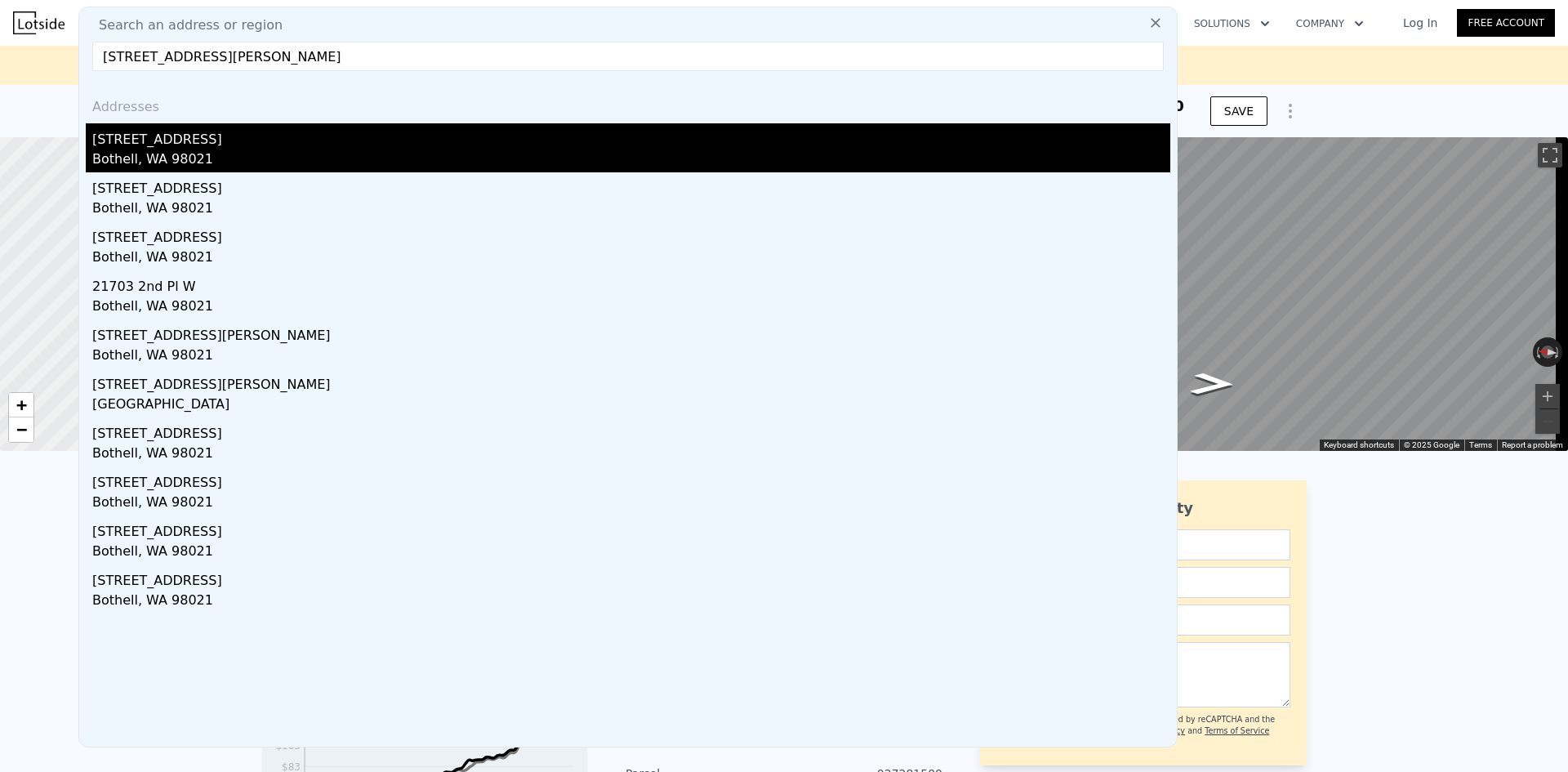
type input "[STREET_ADDRESS][PERSON_NAME]"
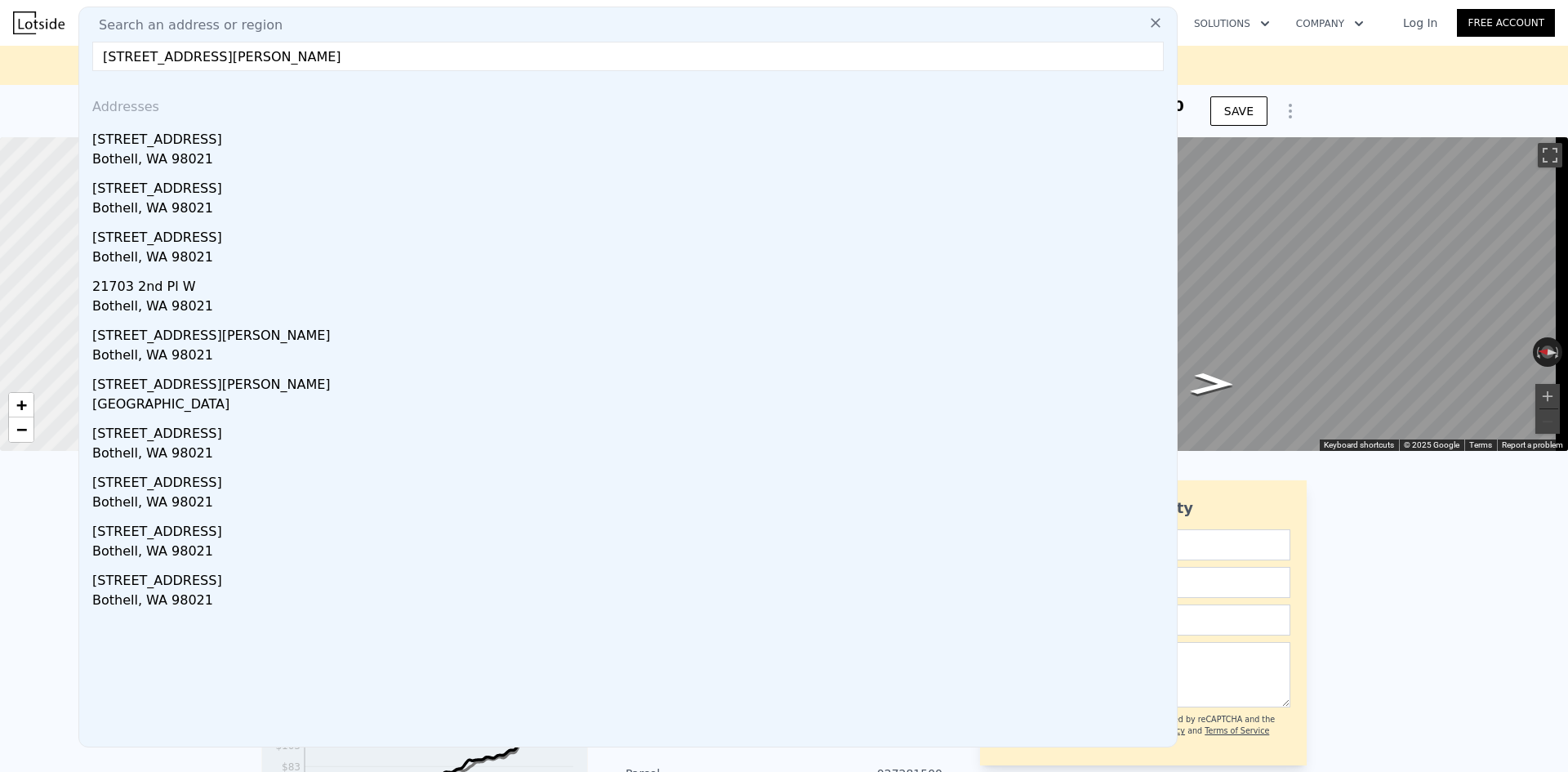
click at [199, 150] on div "Bothell, WA 98021" at bounding box center [631, 160] width 1078 height 23
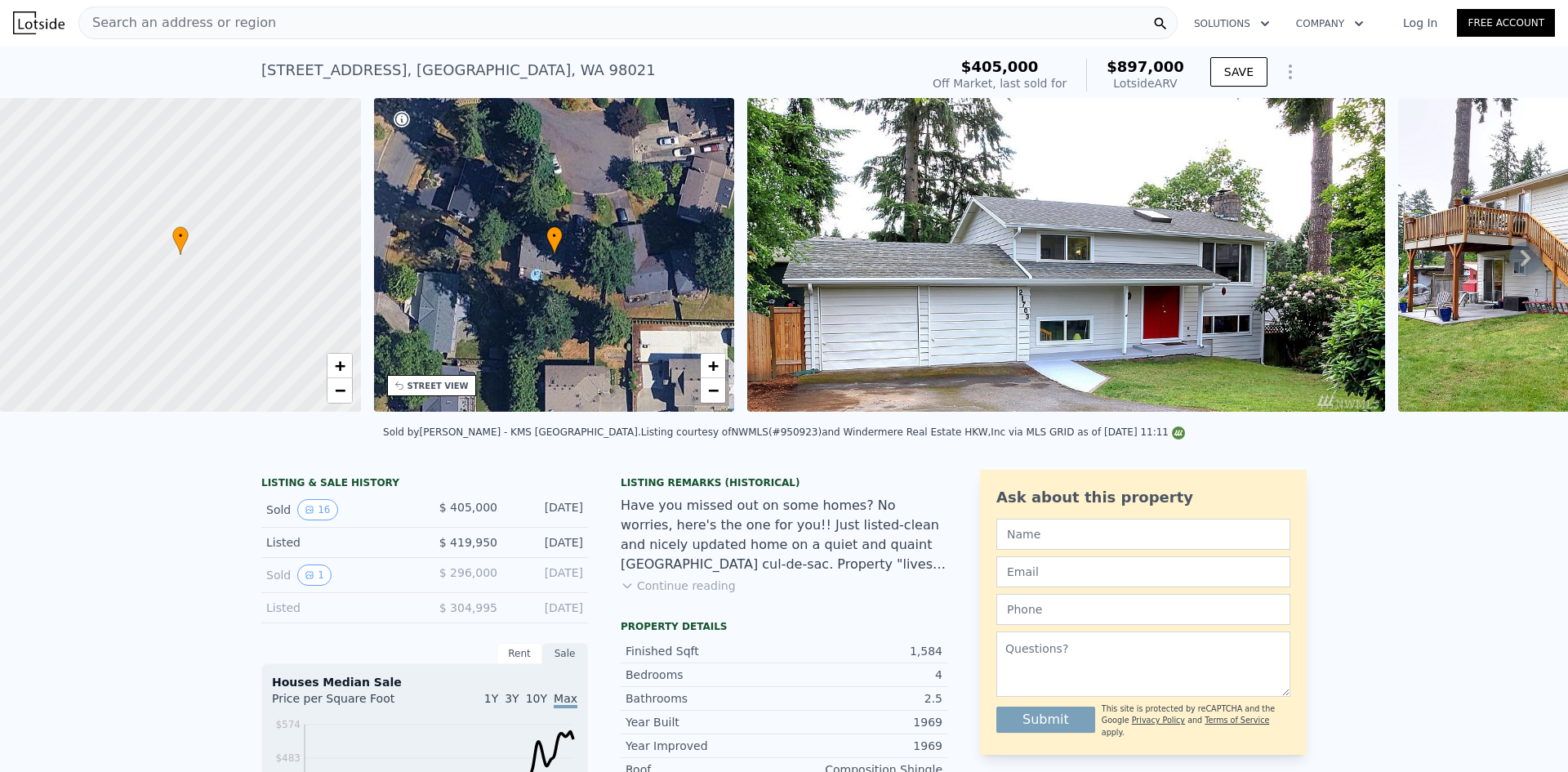
click at [285, 16] on div "Search an address or region" at bounding box center [628, 23] width 1099 height 33
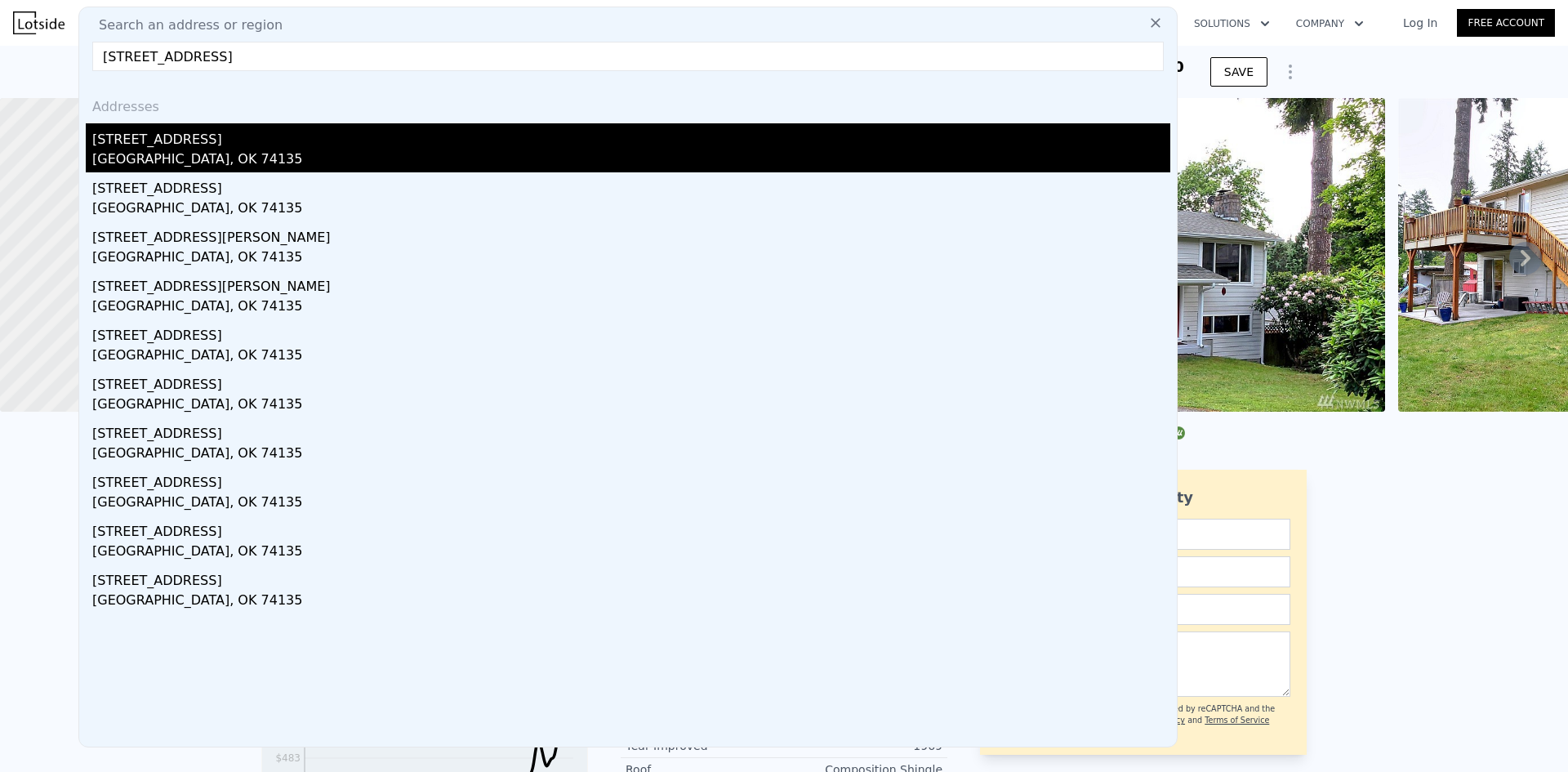
type input "[STREET_ADDRESS]"
click at [219, 142] on div "[STREET_ADDRESS]" at bounding box center [631, 136] width 1078 height 26
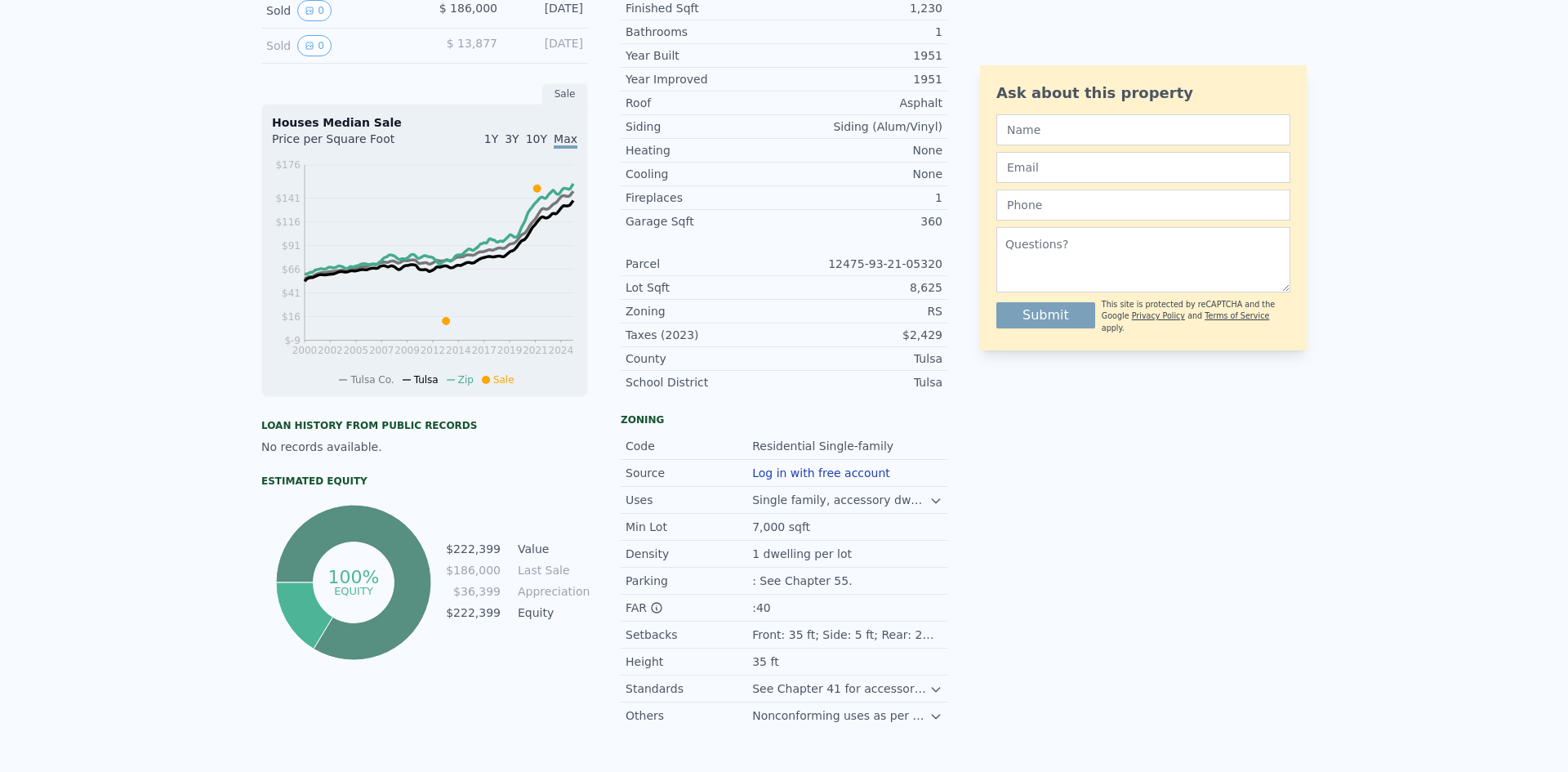
scroll to position [18, 0]
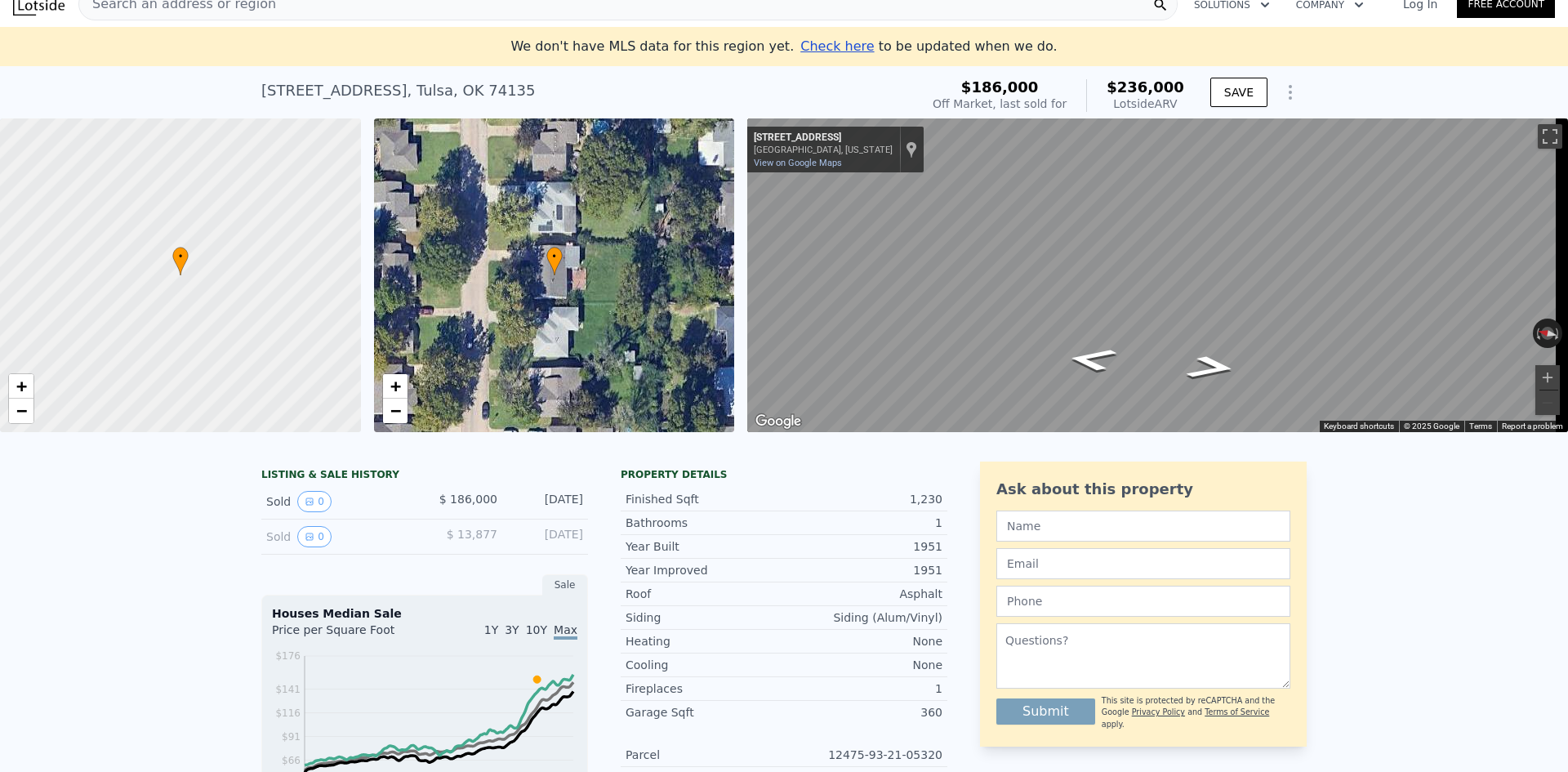
click at [259, 8] on div "Search an address or region" at bounding box center [628, 3] width 1099 height 33
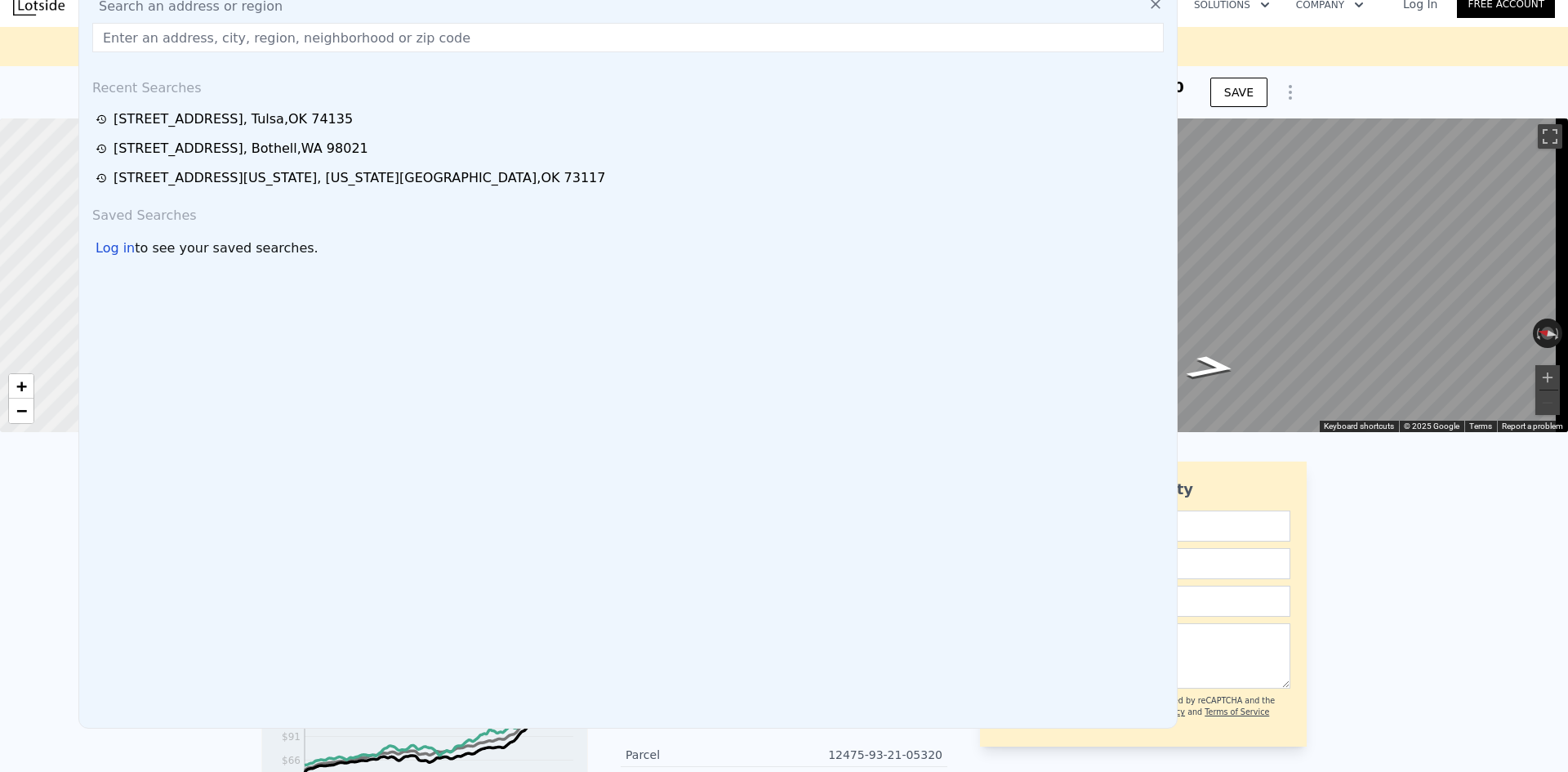
click at [243, 41] on input "text" at bounding box center [628, 37] width 1072 height 29
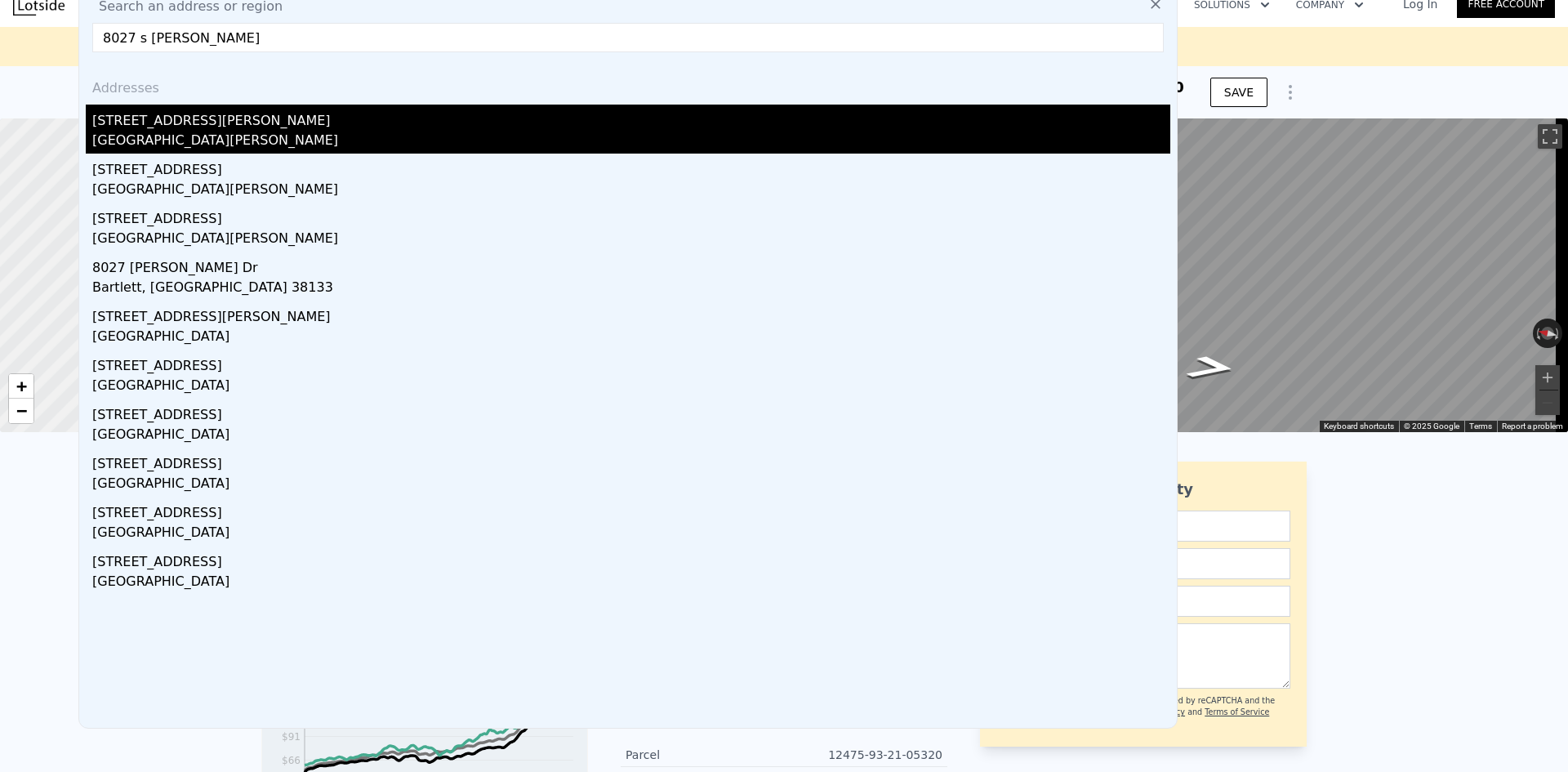
type input "8027 s [PERSON_NAME]"
click at [197, 128] on div "[STREET_ADDRESS][PERSON_NAME]" at bounding box center [631, 117] width 1078 height 26
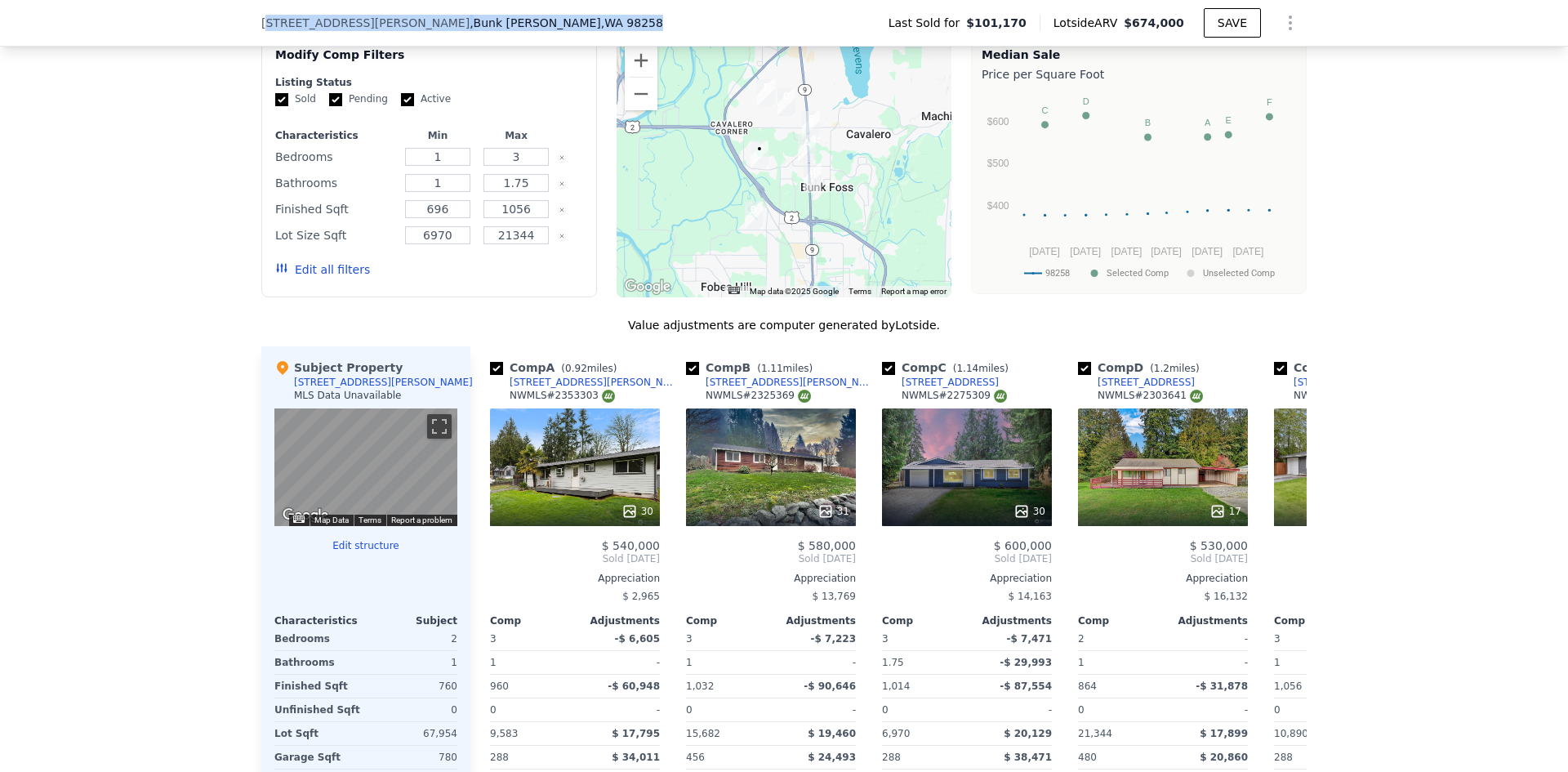
scroll to position [1275, 0]
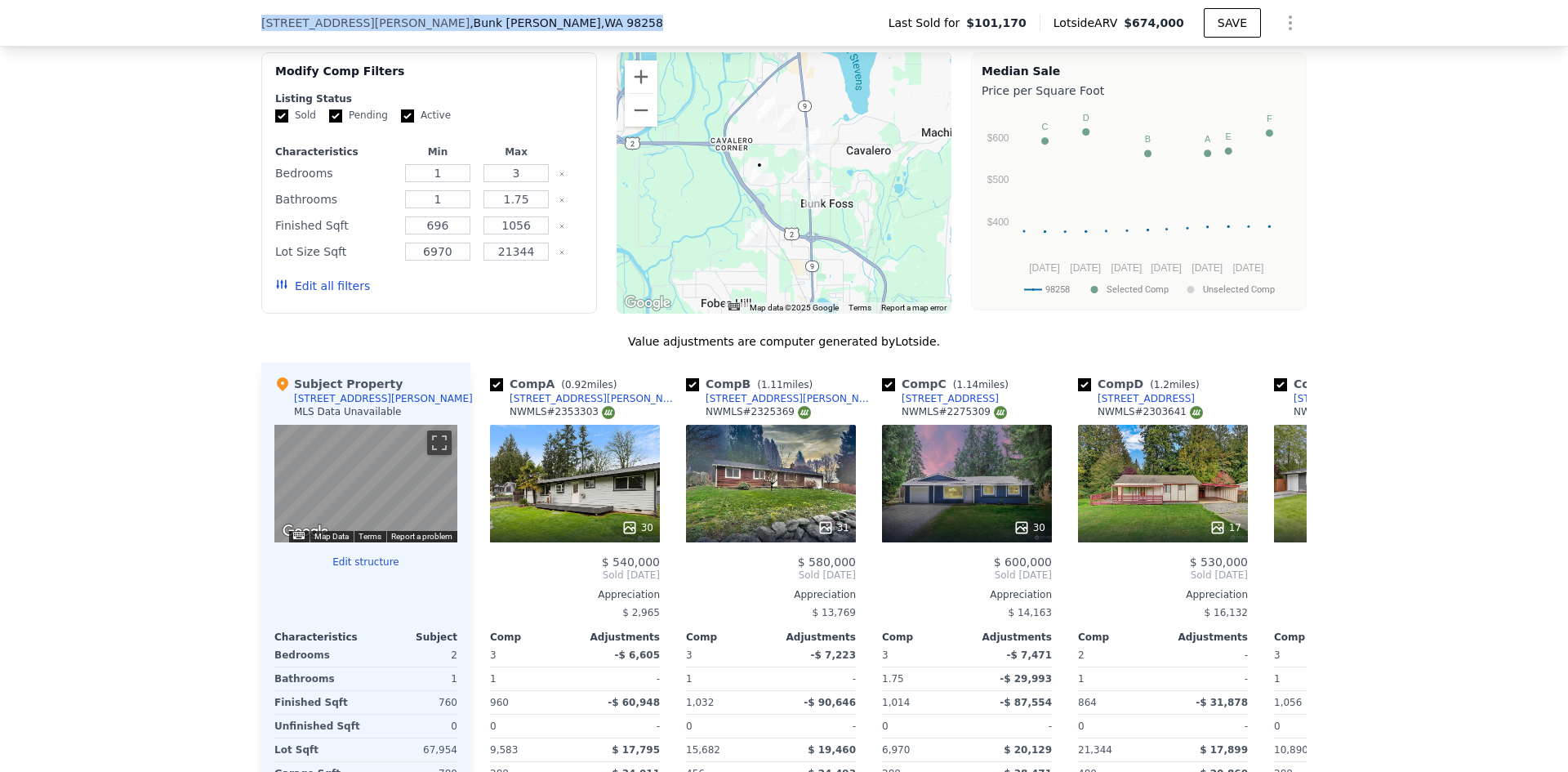
drag, startPoint x: 498, startPoint y: 23, endPoint x: 252, endPoint y: 17, distance: 246.1
click at [252, 17] on div "[STREET_ADDRESS][PERSON_NAME][PERSON_NAME] Last Sold for $101,170 Lotside ARV $…" at bounding box center [784, 23] width 1568 height 47
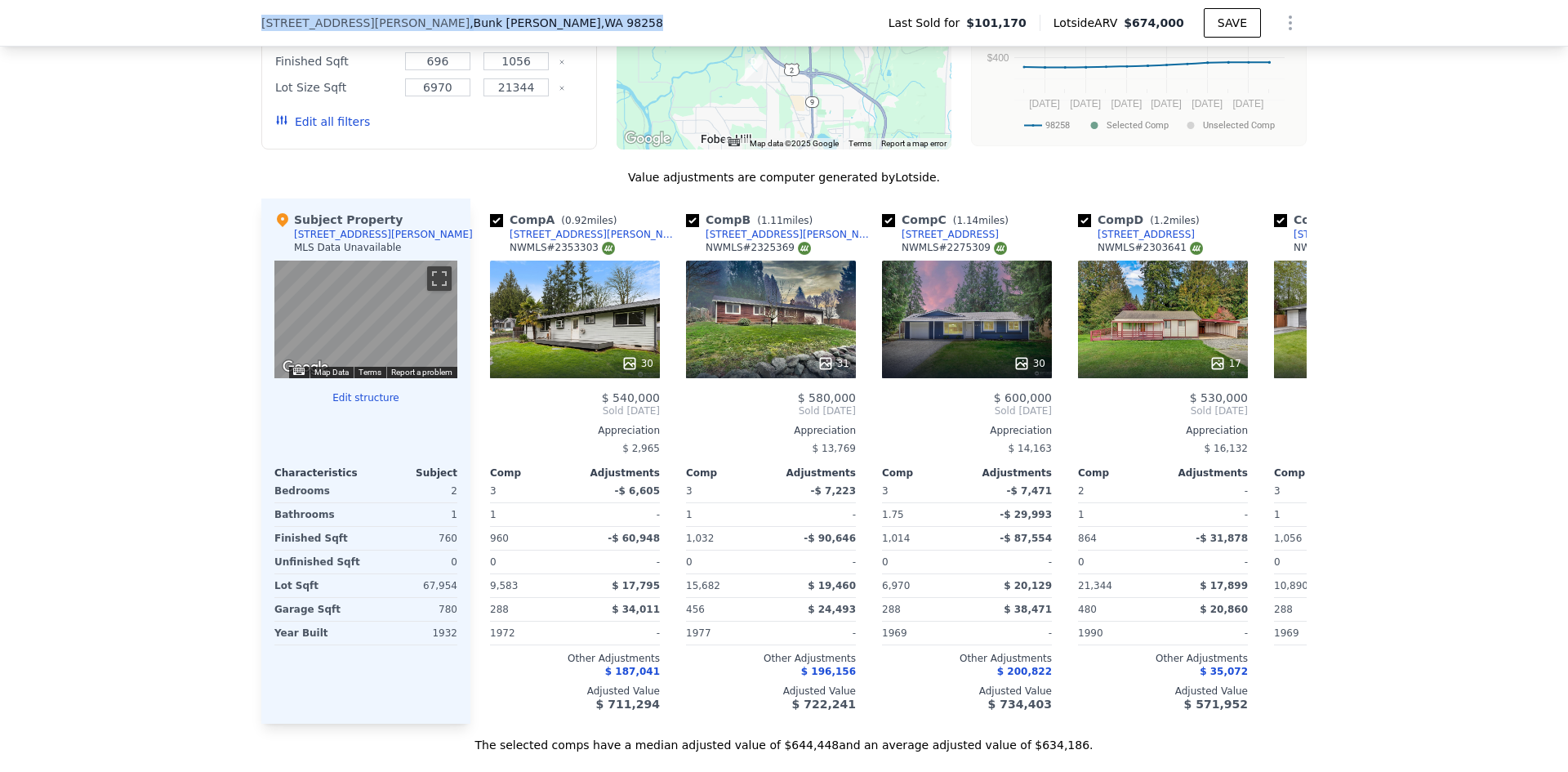
scroll to position [1520, 0]
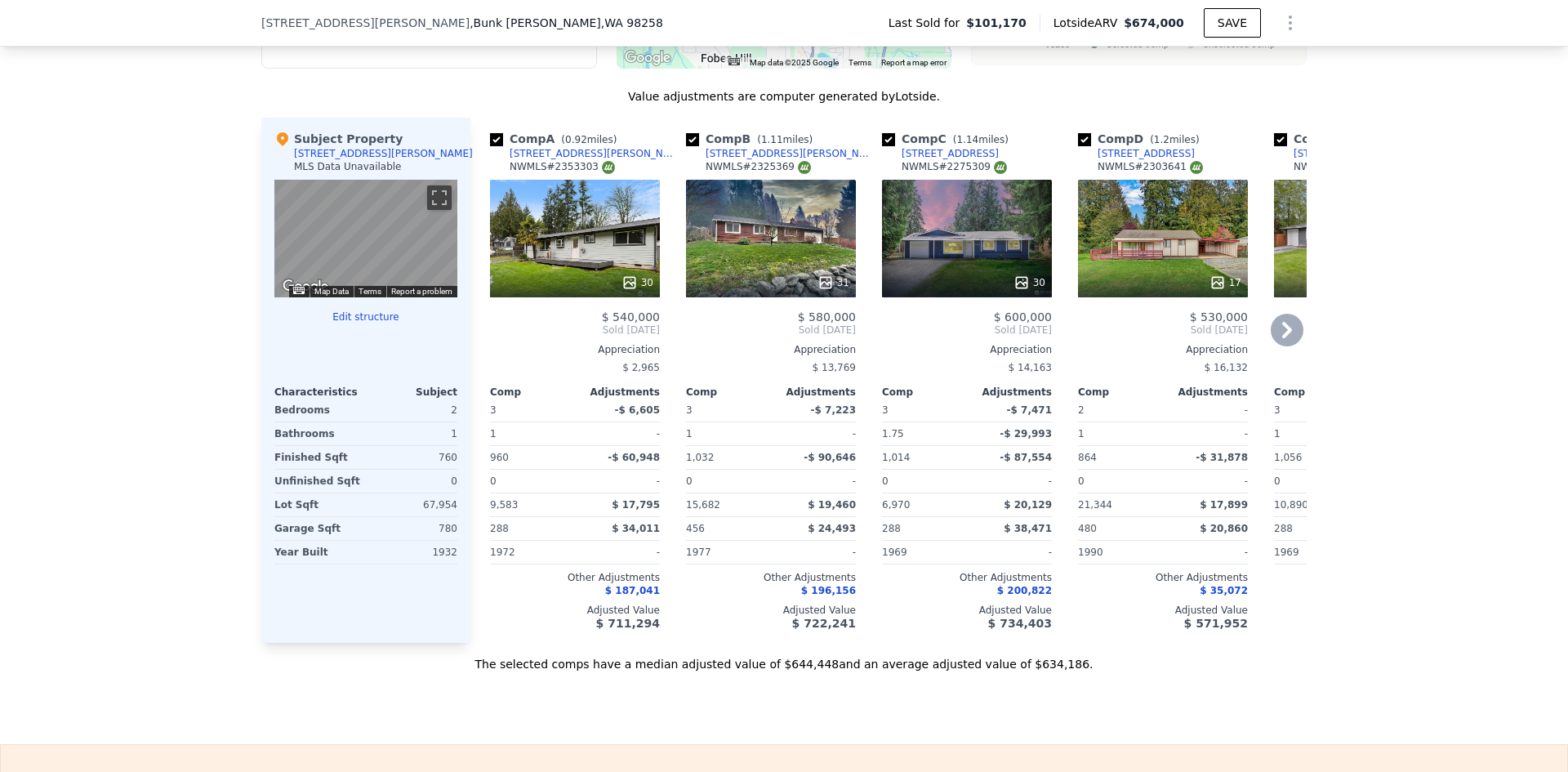
click at [1284, 338] on icon at bounding box center [1287, 329] width 33 height 33
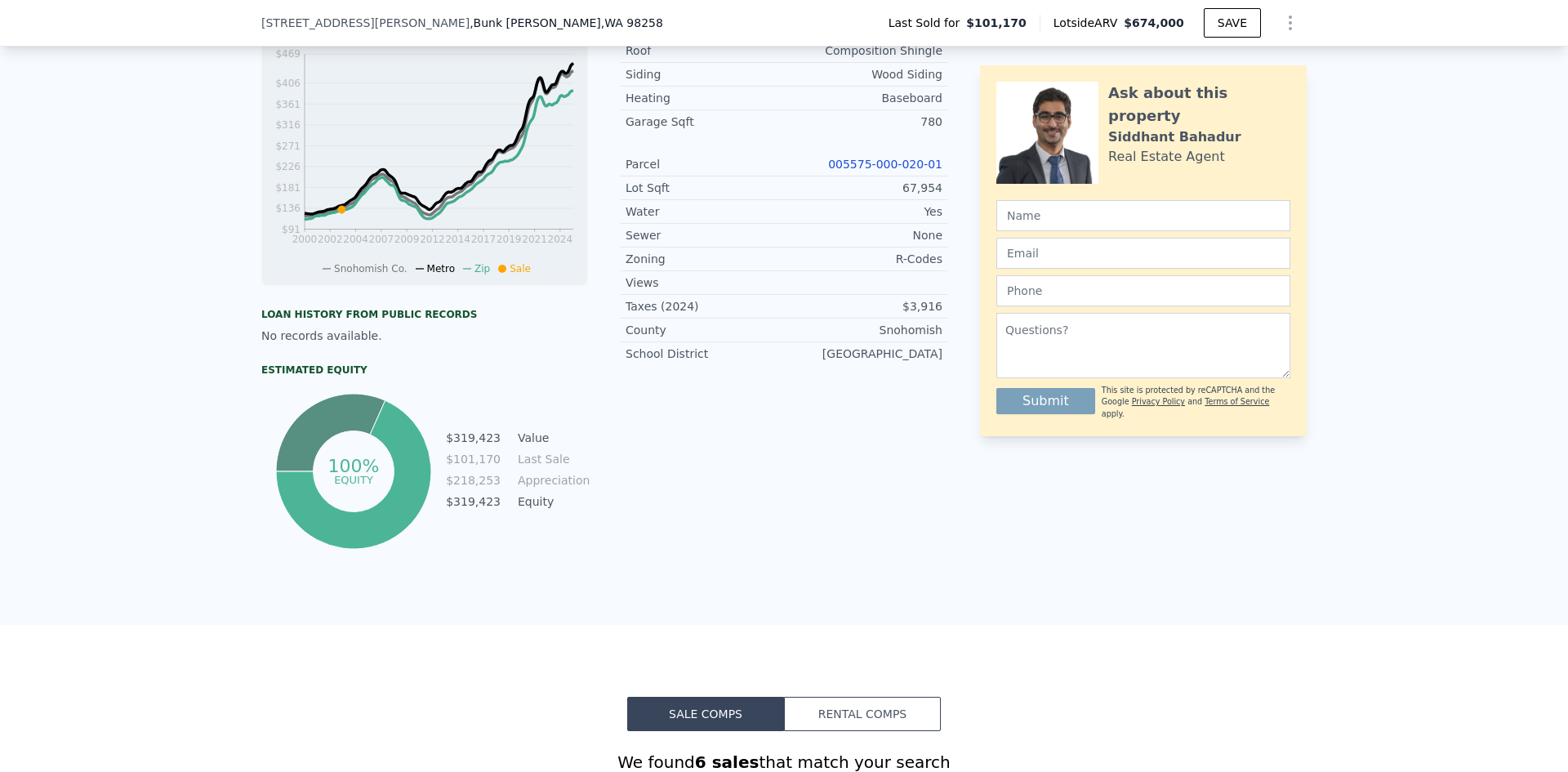
scroll to position [540, 0]
click at [890, 172] on link "005575-000-020-01" at bounding box center [885, 165] width 114 height 13
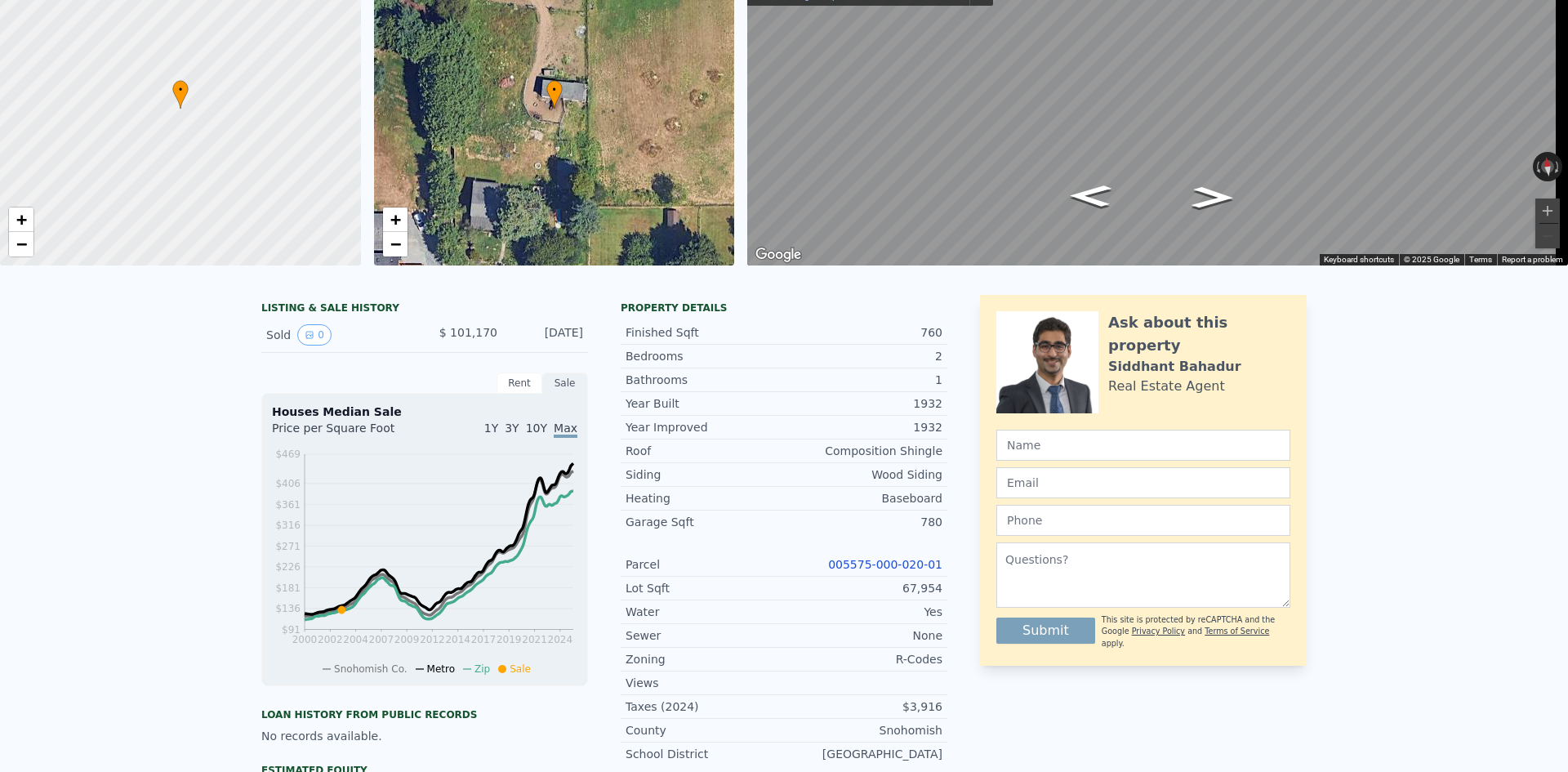
scroll to position [0, 0]
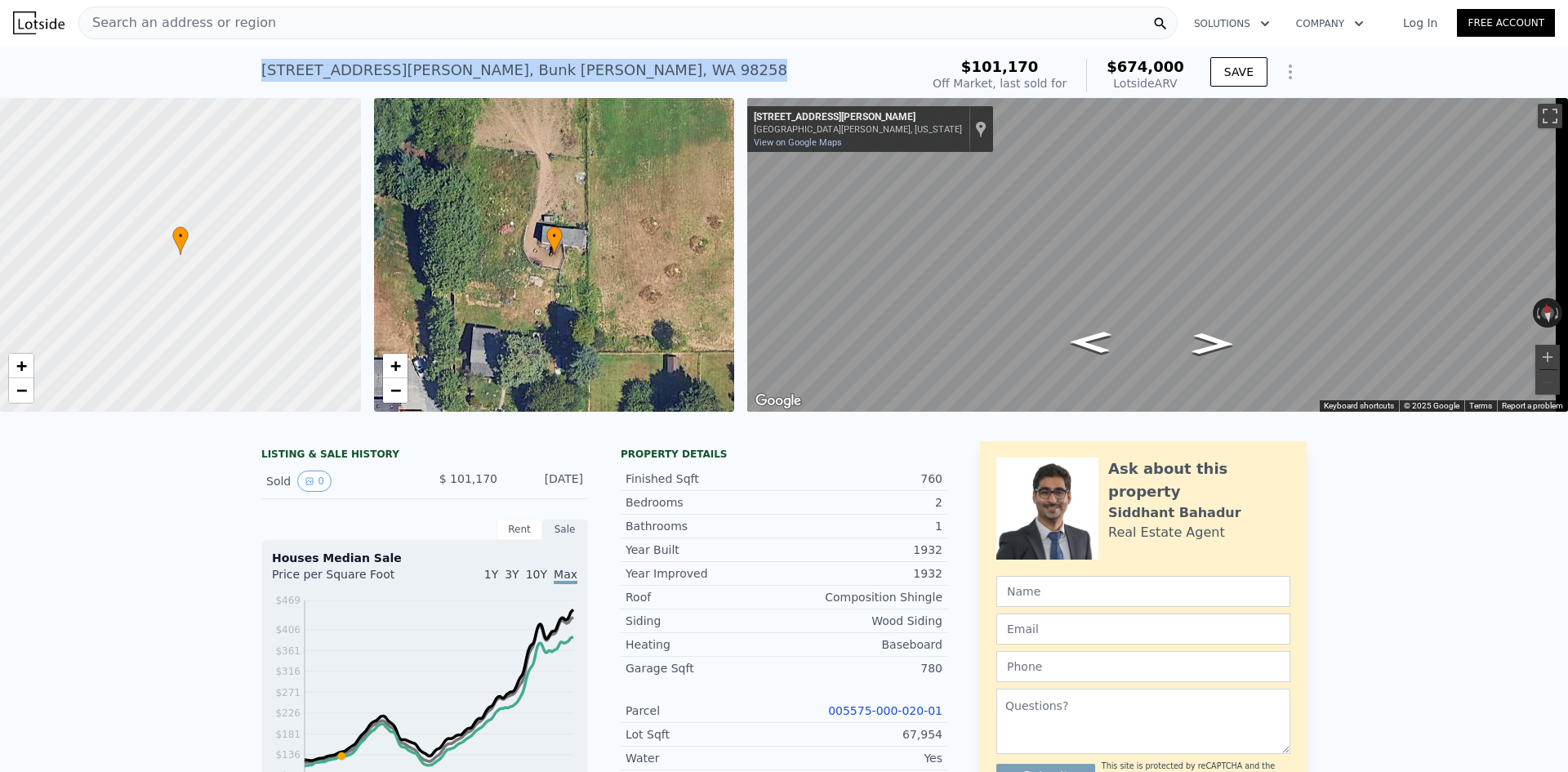
drag, startPoint x: 561, startPoint y: 68, endPoint x: 251, endPoint y: 63, distance: 310.0
click at [251, 63] on div "[STREET_ADDRESS][PERSON_NAME][PERSON_NAME] Sold [DATE] for $101,170 (~ARV $674k…" at bounding box center [784, 72] width 1568 height 52
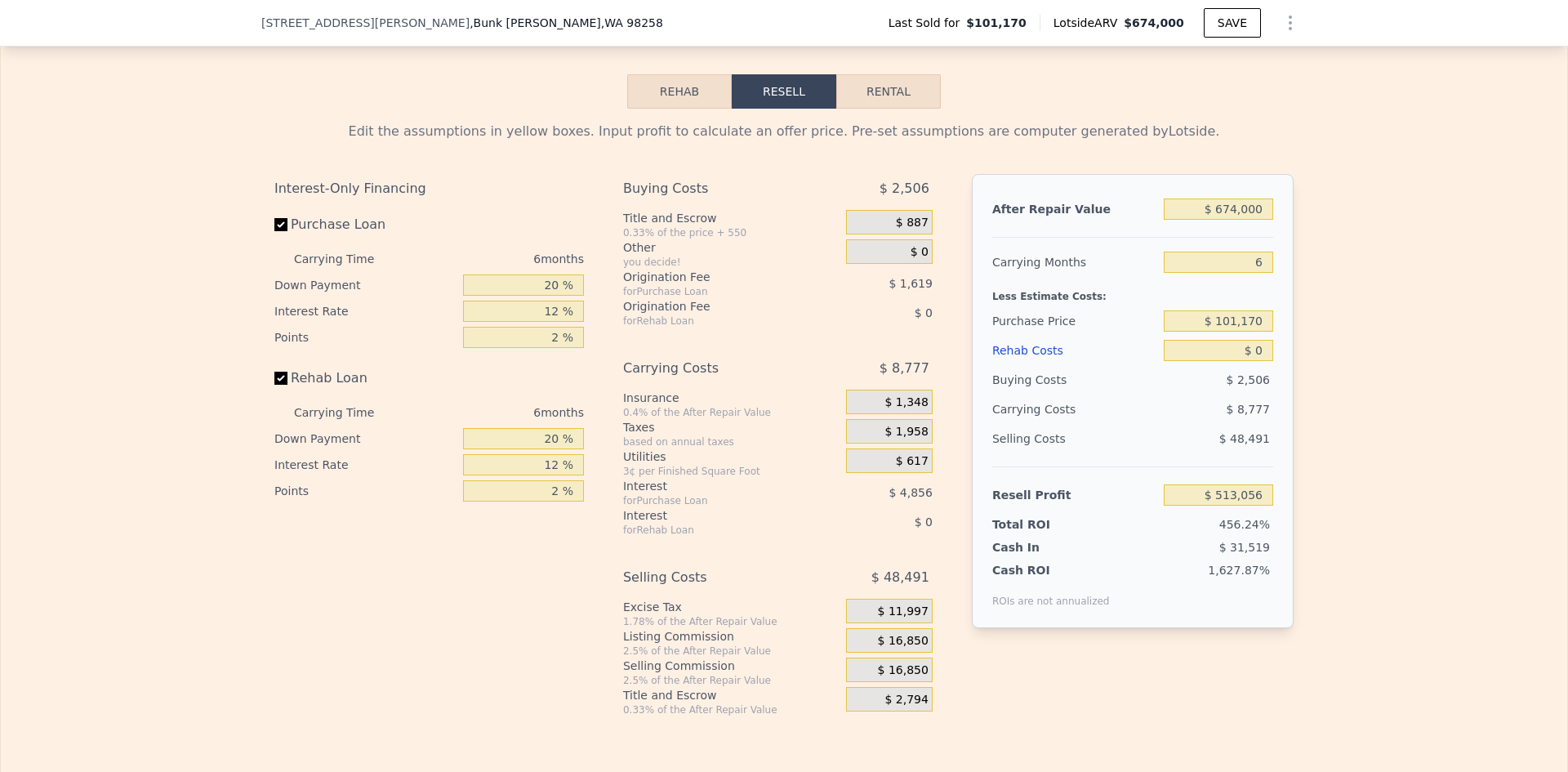
scroll to position [2362, 0]
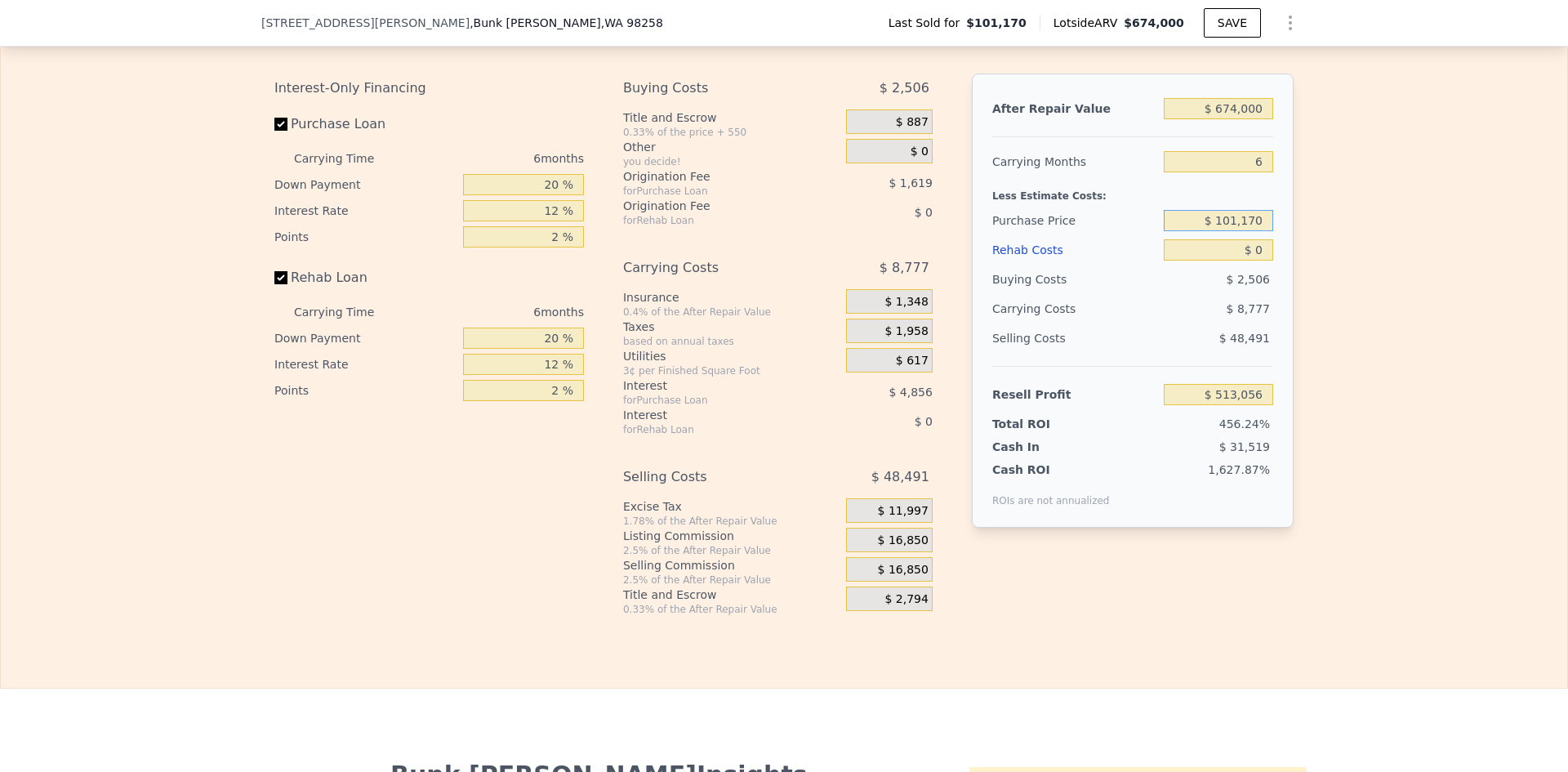
click at [1240, 231] on input "$ 101,170" at bounding box center [1218, 220] width 110 height 21
type input "$ 600,000"
click at [1357, 309] on div "Edit the assumptions in yellow boxes. Input profit to calculate an offer price.…" at bounding box center [784, 312] width 1566 height 608
type input "-$ 19,362"
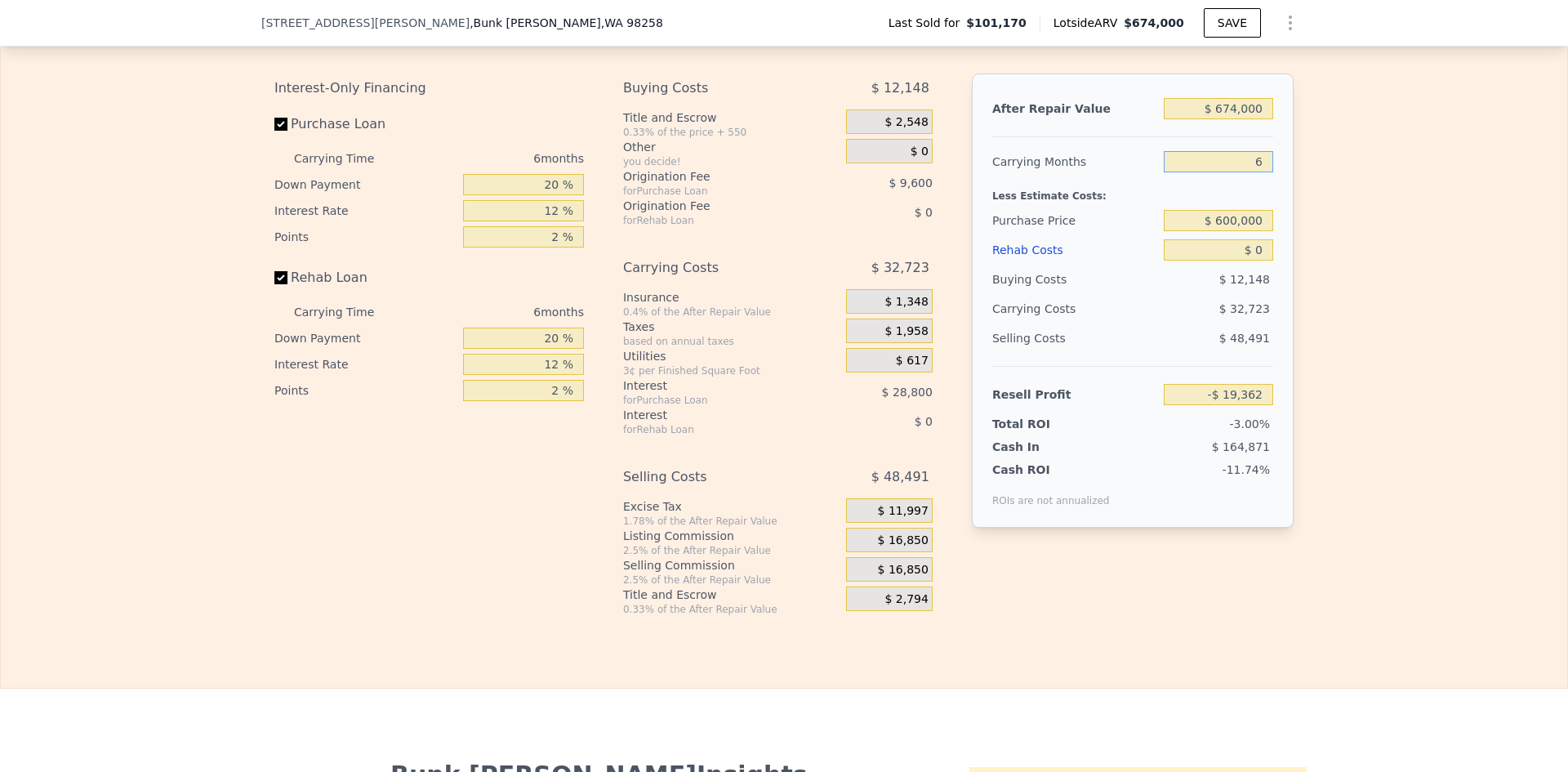
drag, startPoint x: 1257, startPoint y: 186, endPoint x: 1239, endPoint y: 186, distance: 18.0
click at [1239, 173] on input "6" at bounding box center [1218, 161] width 110 height 21
type input "3"
type input "-$ 3,000"
type input "3"
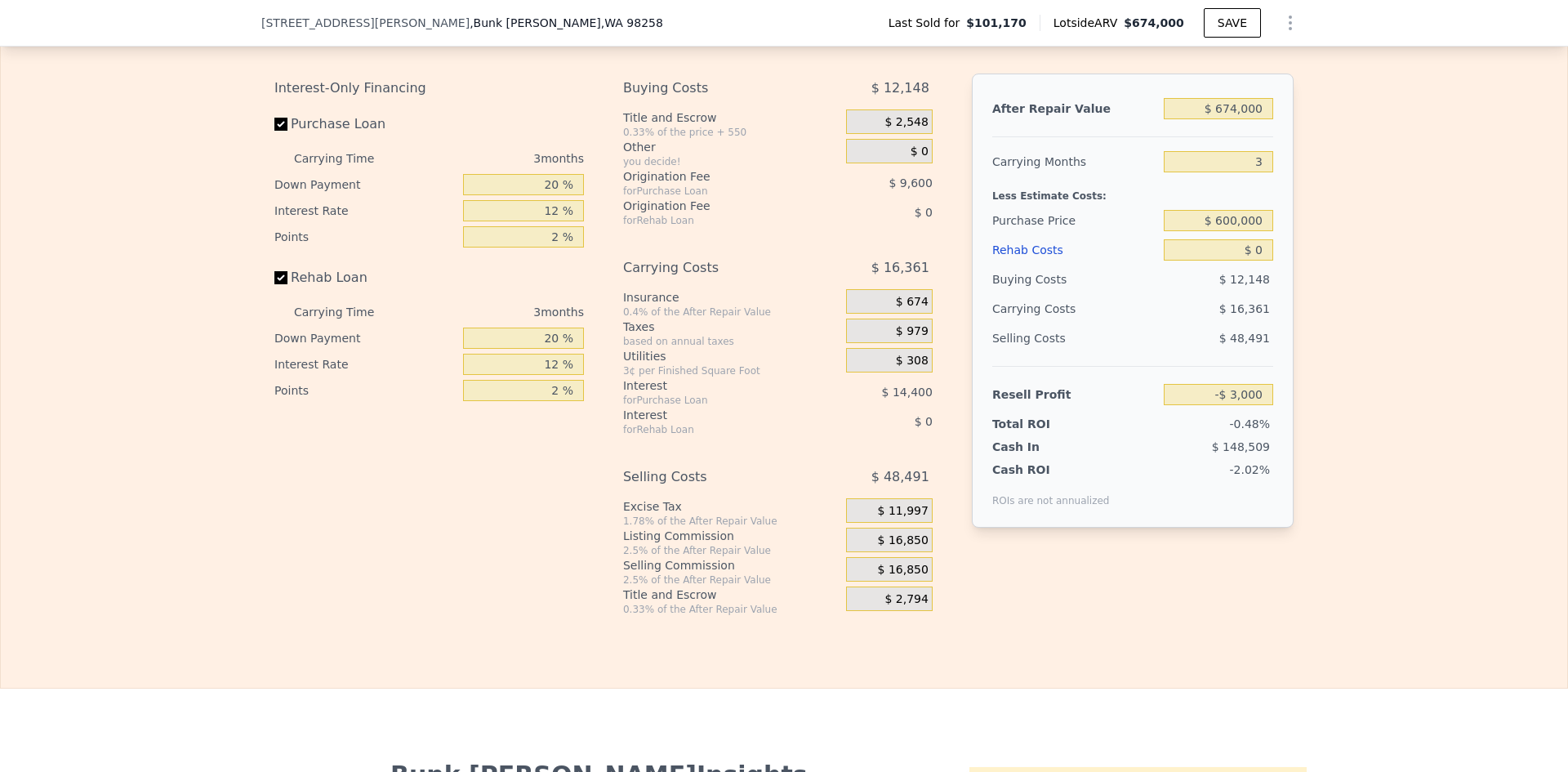
click at [1353, 303] on div "Edit the assumptions in yellow boxes. Input profit to calculate an offer price.…" at bounding box center [784, 312] width 1566 height 608
click at [548, 195] on input "20 %" at bounding box center [523, 184] width 121 height 21
type input "10 %"
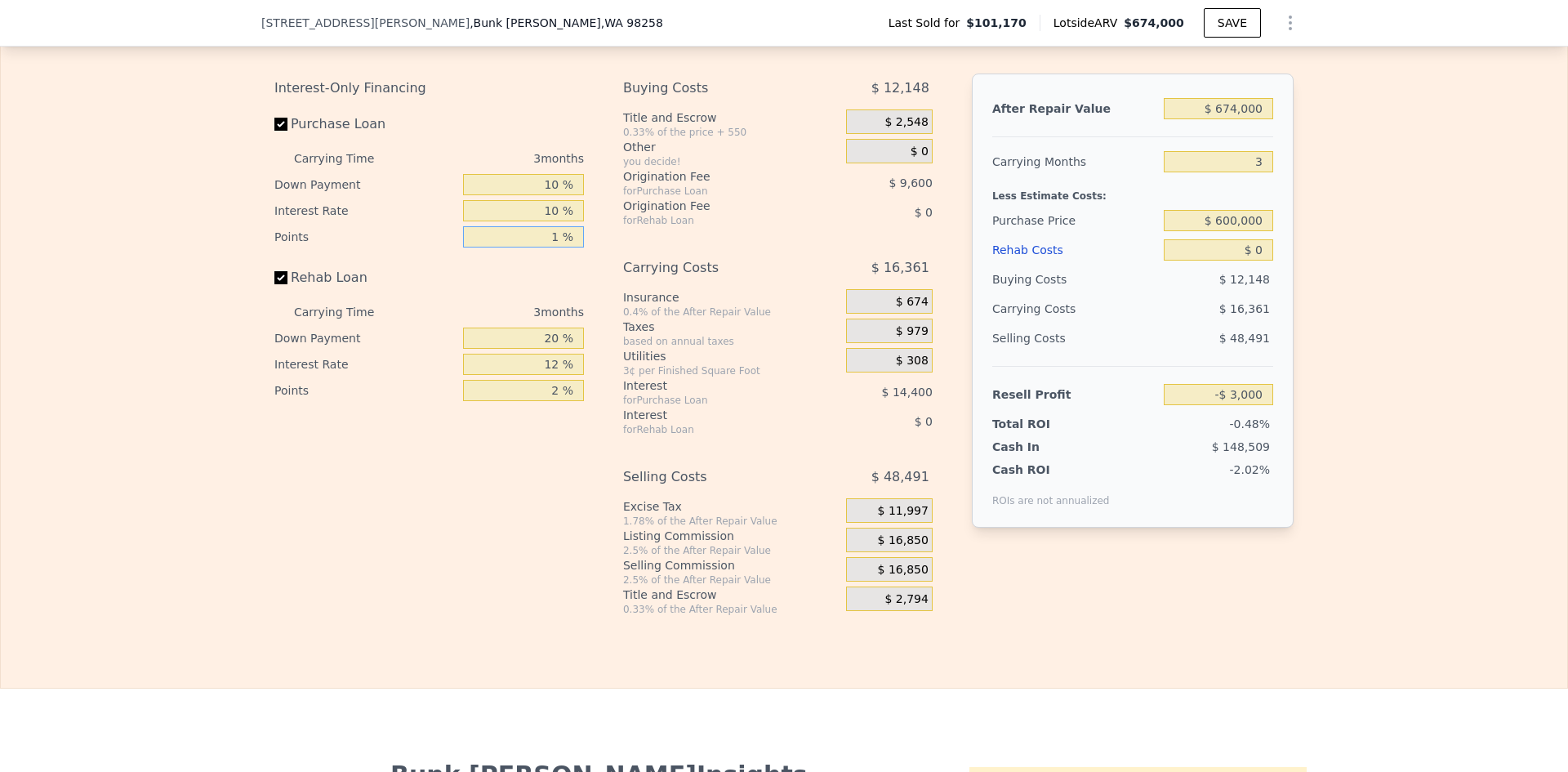
type input "1 %"
type input "$ 2,100"
type input "10 %"
type input "1 %"
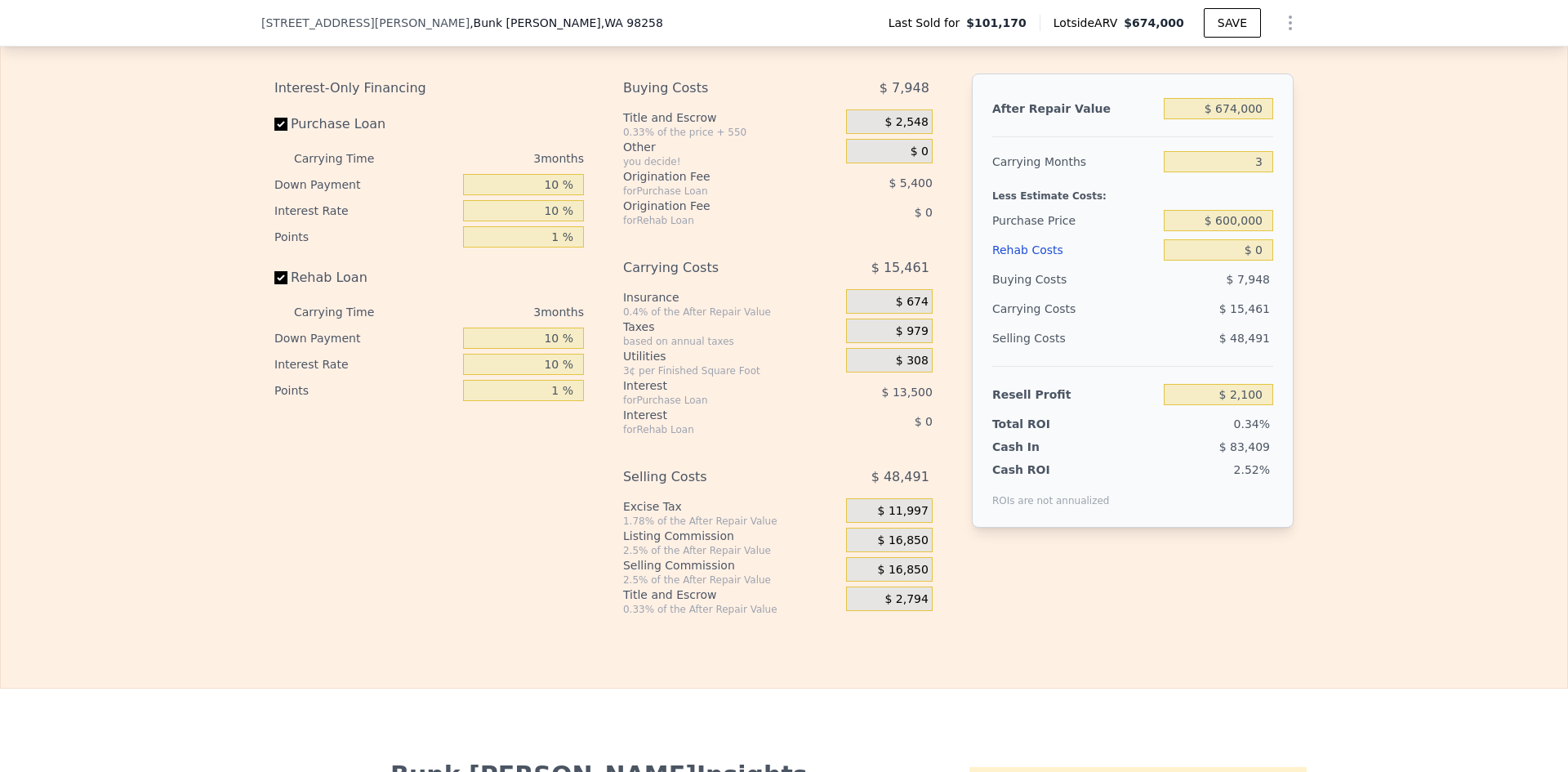
click at [900, 548] on span "$ 16,850" at bounding box center [903, 541] width 50 height 15
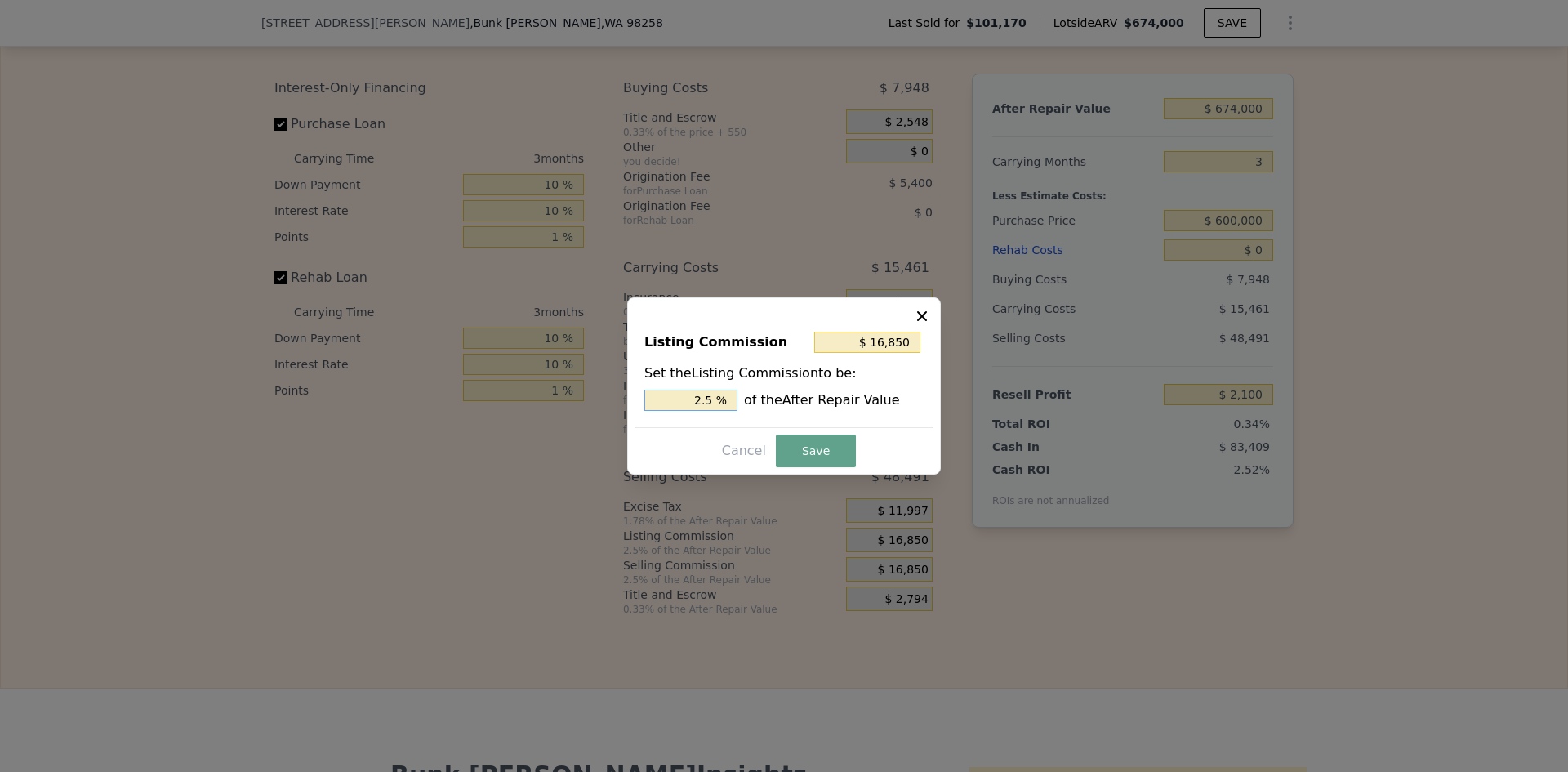
drag, startPoint x: 704, startPoint y: 398, endPoint x: 714, endPoint y: 398, distance: 10.0
click at [714, 398] on input "2.5 %" at bounding box center [691, 400] width 93 height 21
type input "$ 13,480"
type input "2 %"
click at [819, 458] on button "Save" at bounding box center [815, 450] width 80 height 33
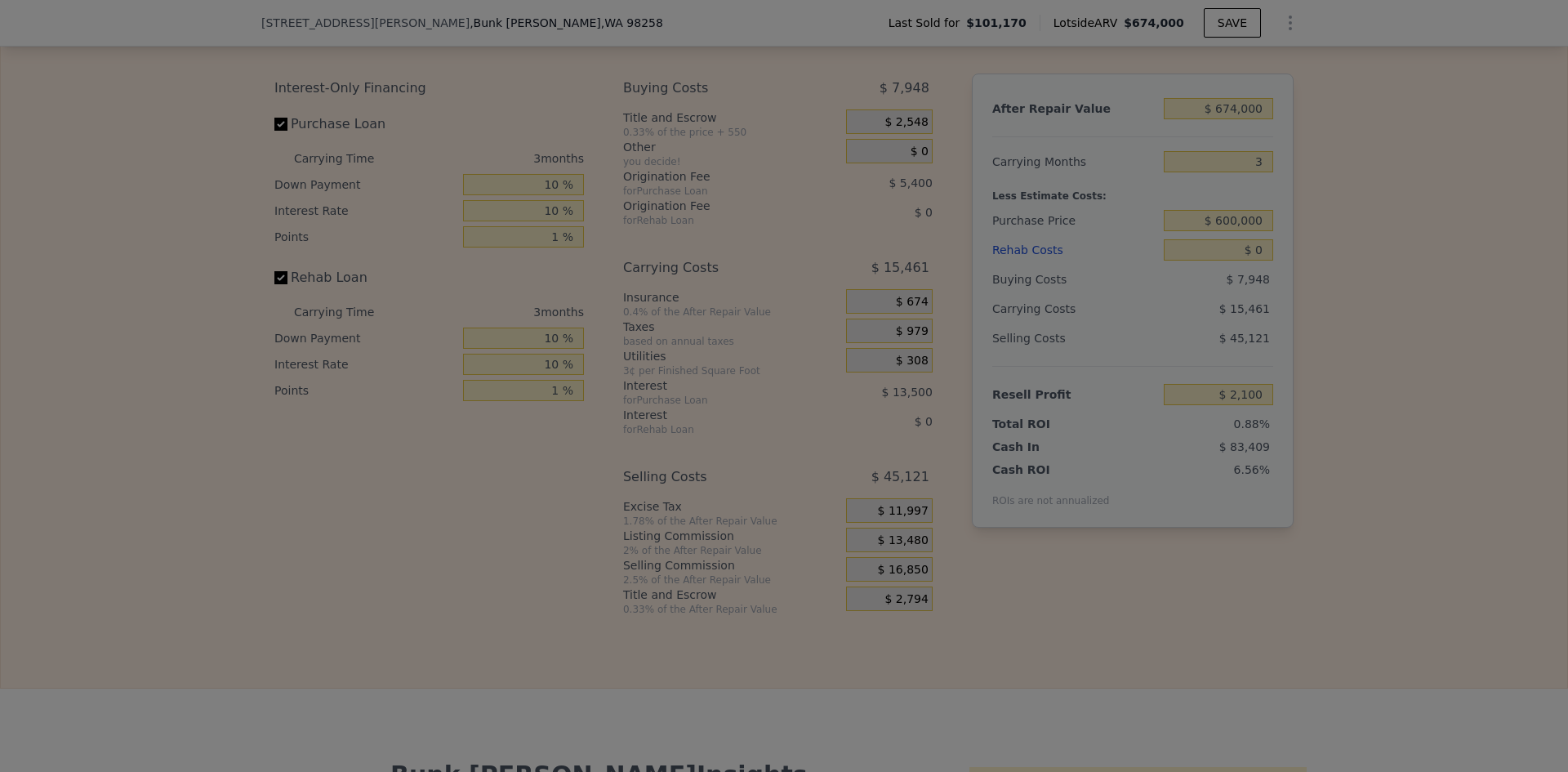
type input "$ 5,470"
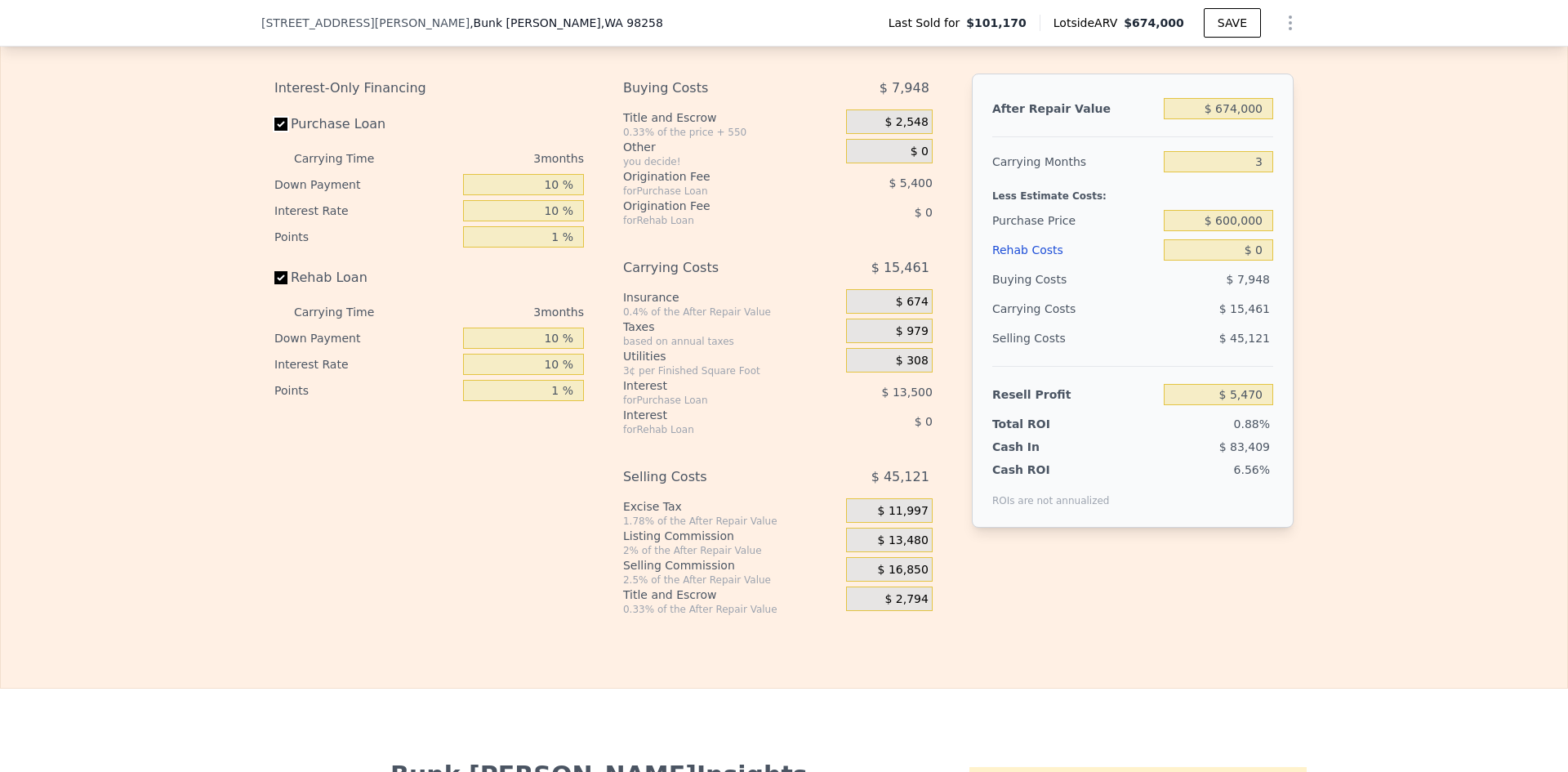
click at [275, 131] on input "Purchase Loan" at bounding box center [281, 124] width 13 height 13
checkbox input "false"
type input "$ 24,370"
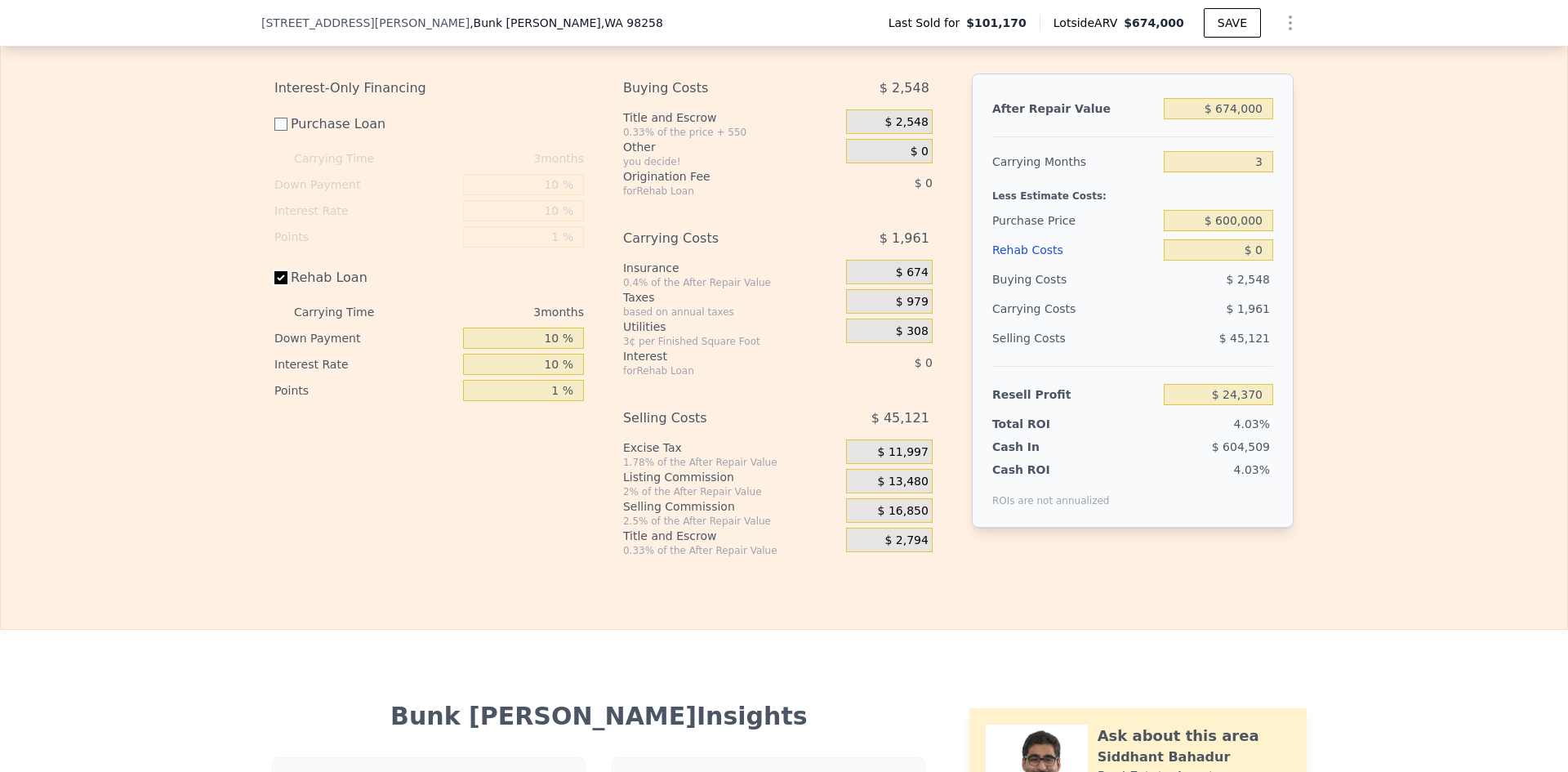
click at [274, 284] on input "Rehab Loan" at bounding box center [281, 277] width 13 height 13
checkbox input "false"
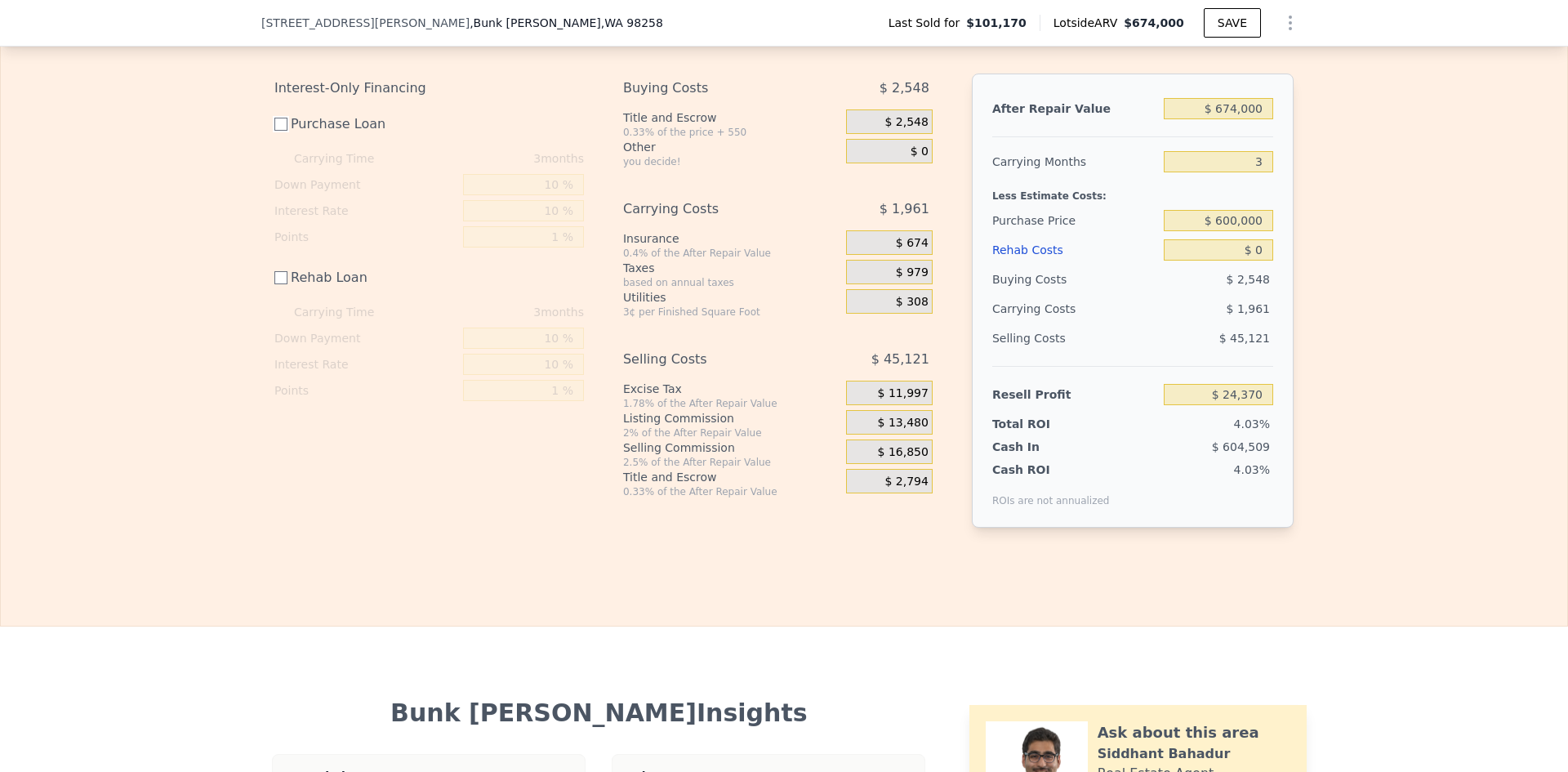
click at [274, 131] on input "Purchase Loan" at bounding box center [281, 124] width 13 height 13
checkbox input "true"
type input "$ 5,470"
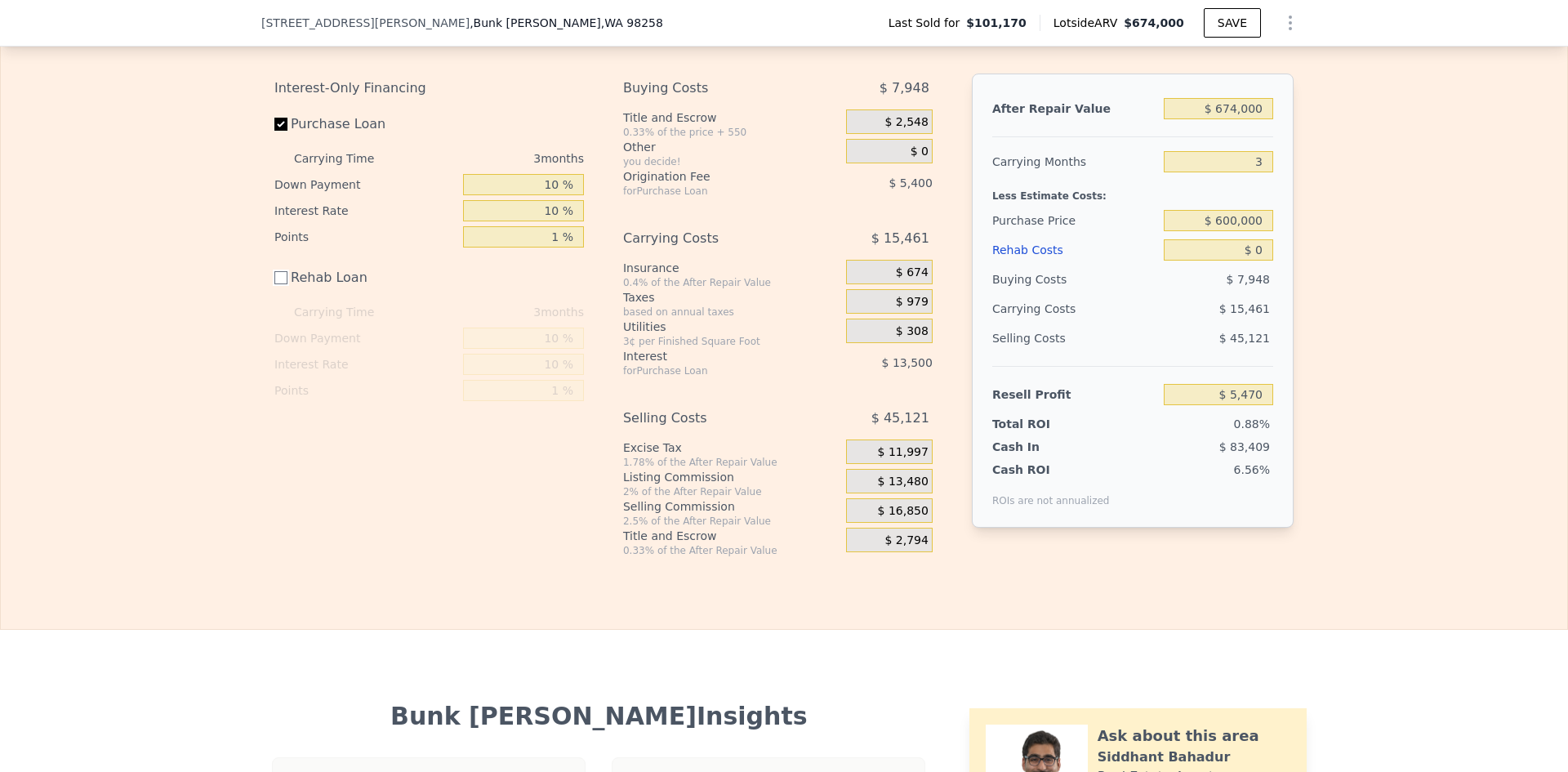
click at [276, 284] on input "Rehab Loan" at bounding box center [281, 277] width 13 height 13
checkbox input "true"
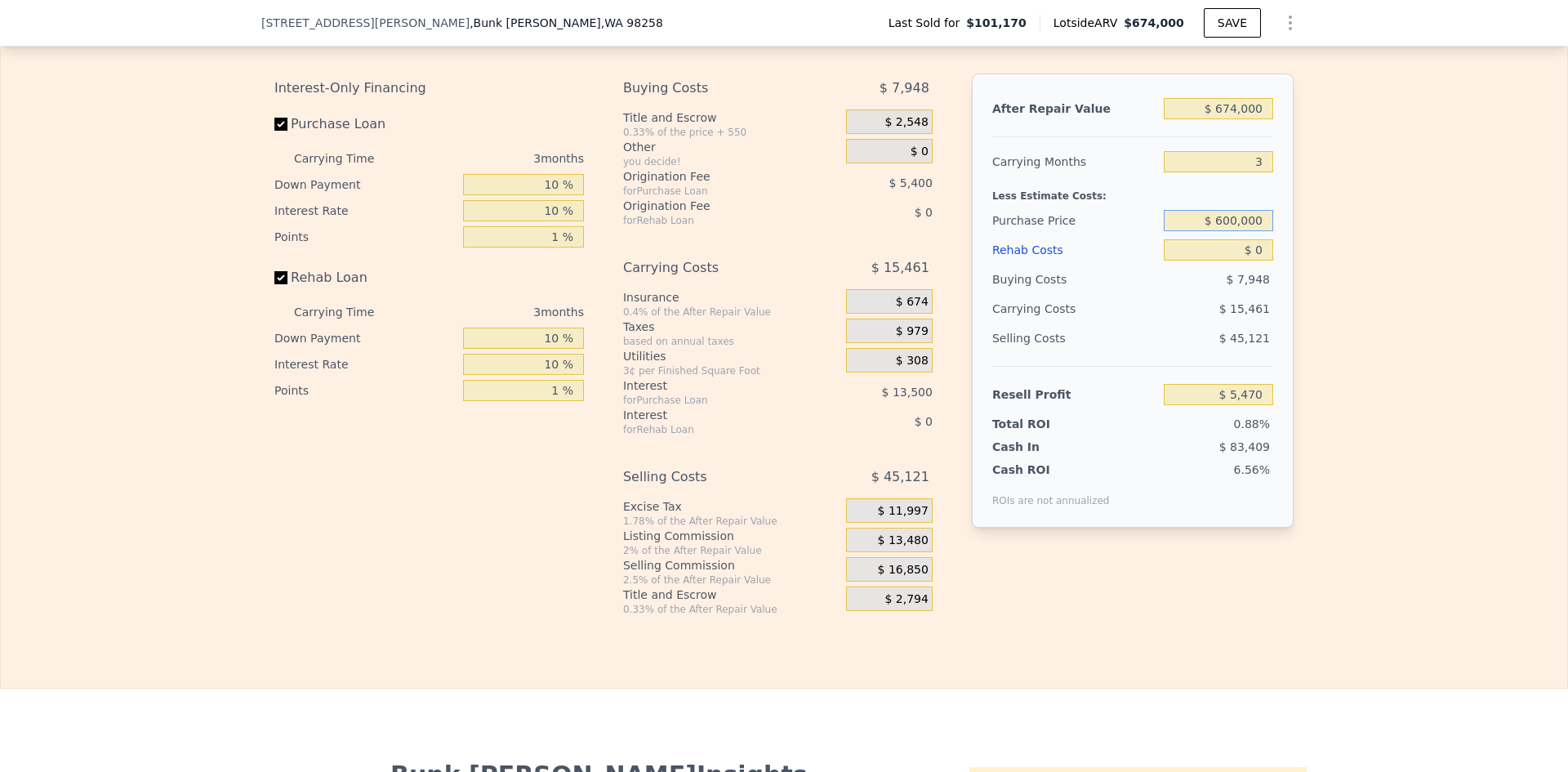
drag, startPoint x: 1217, startPoint y: 245, endPoint x: 1235, endPoint y: 243, distance: 18.1
click at [1235, 231] on input "$ 600,000" at bounding box center [1218, 220] width 110 height 21
type input "$ 500,000"
click at [1353, 200] on div "Edit the assumptions in yellow boxes. Input profit to calculate an offer price.…" at bounding box center [784, 312] width 1566 height 608
type input "$ 108,953"
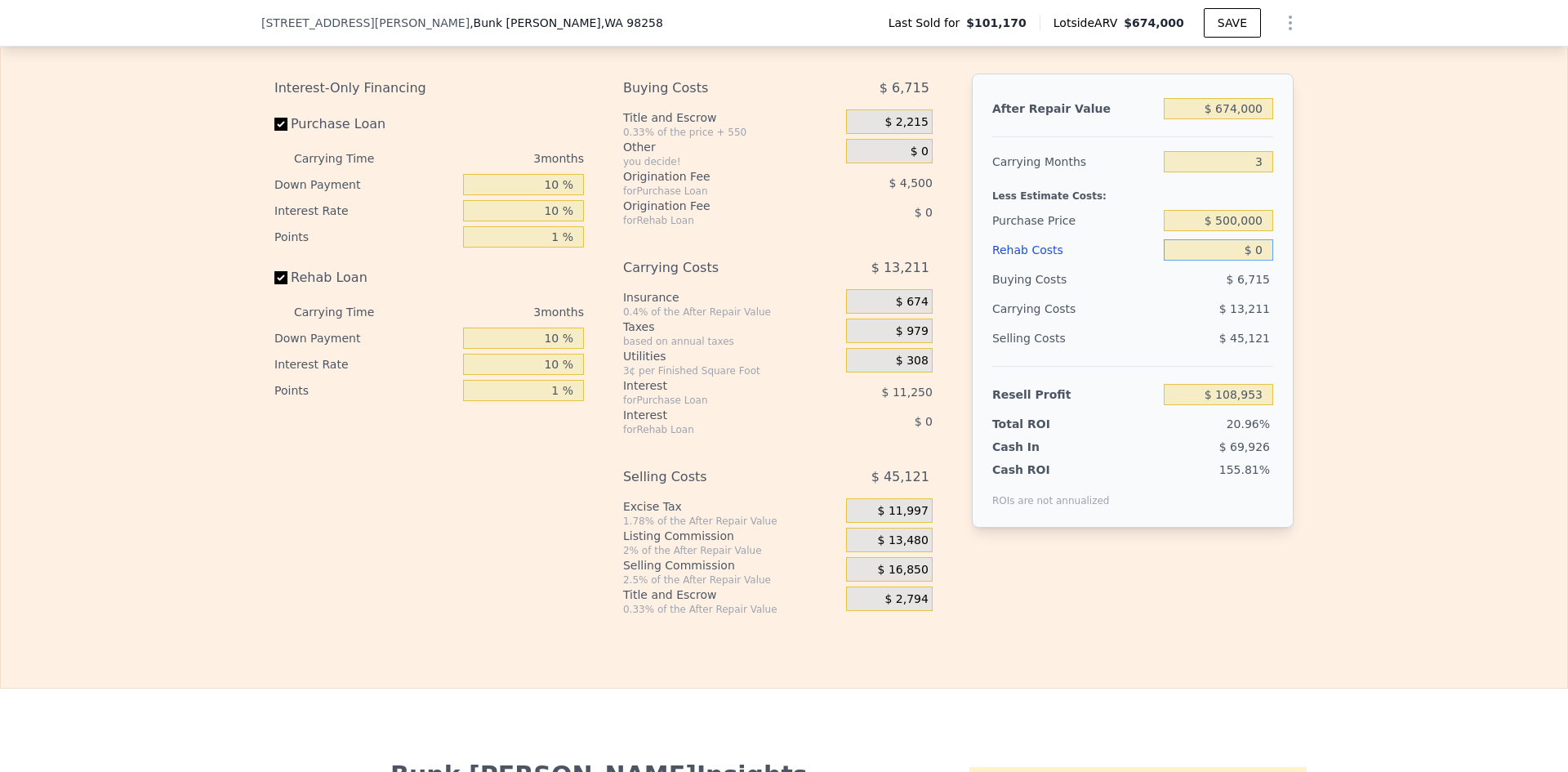
click at [1253, 261] on input "$ 0" at bounding box center [1218, 249] width 110 height 21
type input "$ 2,500"
type input "$ 108,928"
type input "$ 25,000"
type input "$ 83,164"
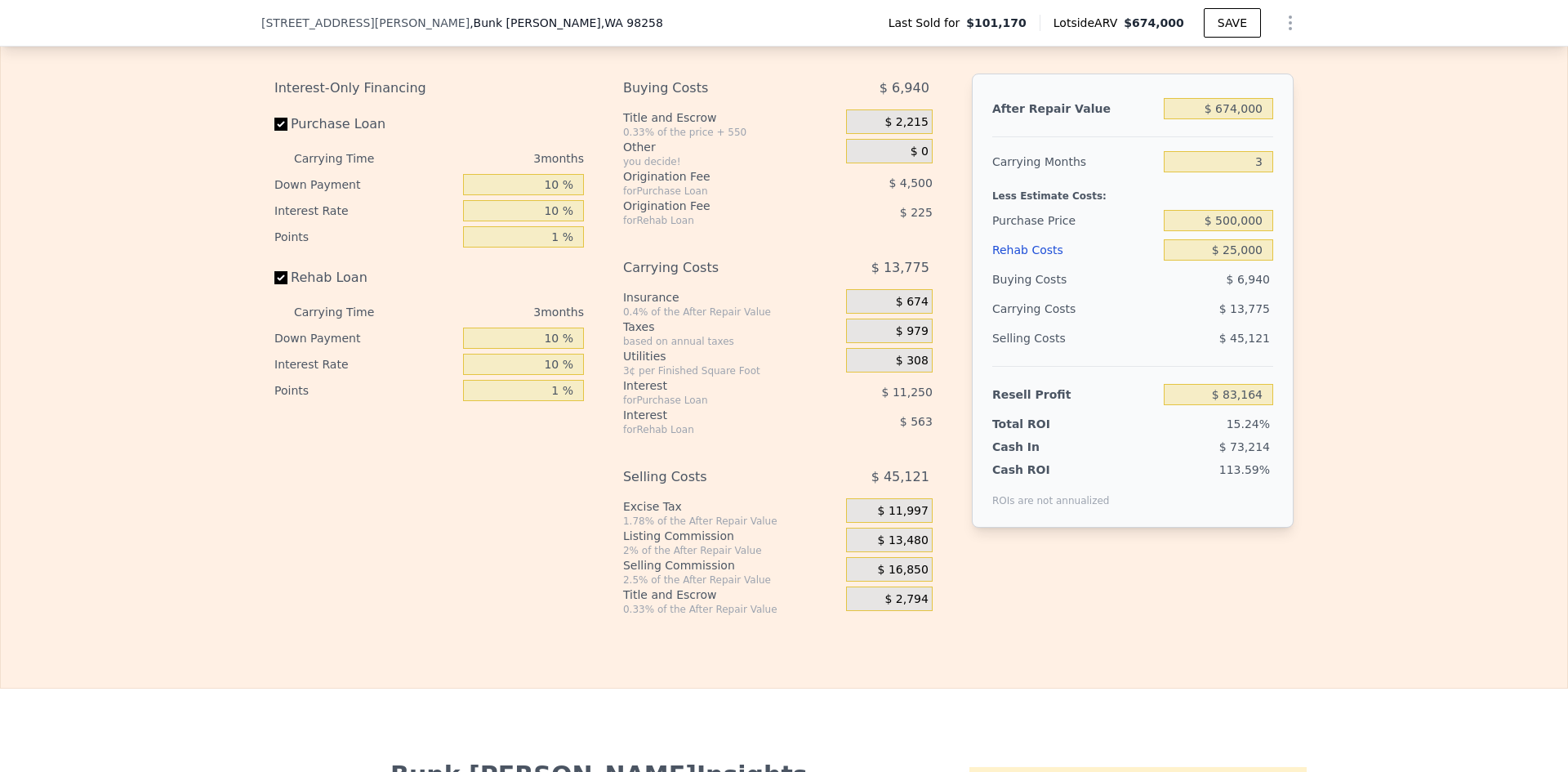
click at [1301, 237] on div "Edit the assumptions in yellow boxes. Input profit to calculate an offer price.…" at bounding box center [784, 312] width 1566 height 608
drag, startPoint x: 1256, startPoint y: 272, endPoint x: 1222, endPoint y: 268, distance: 34.2
click at [1222, 261] on input "$ 25,000" at bounding box center [1218, 249] width 110 height 21
type input "$ 50,000"
type input "$ 57,378"
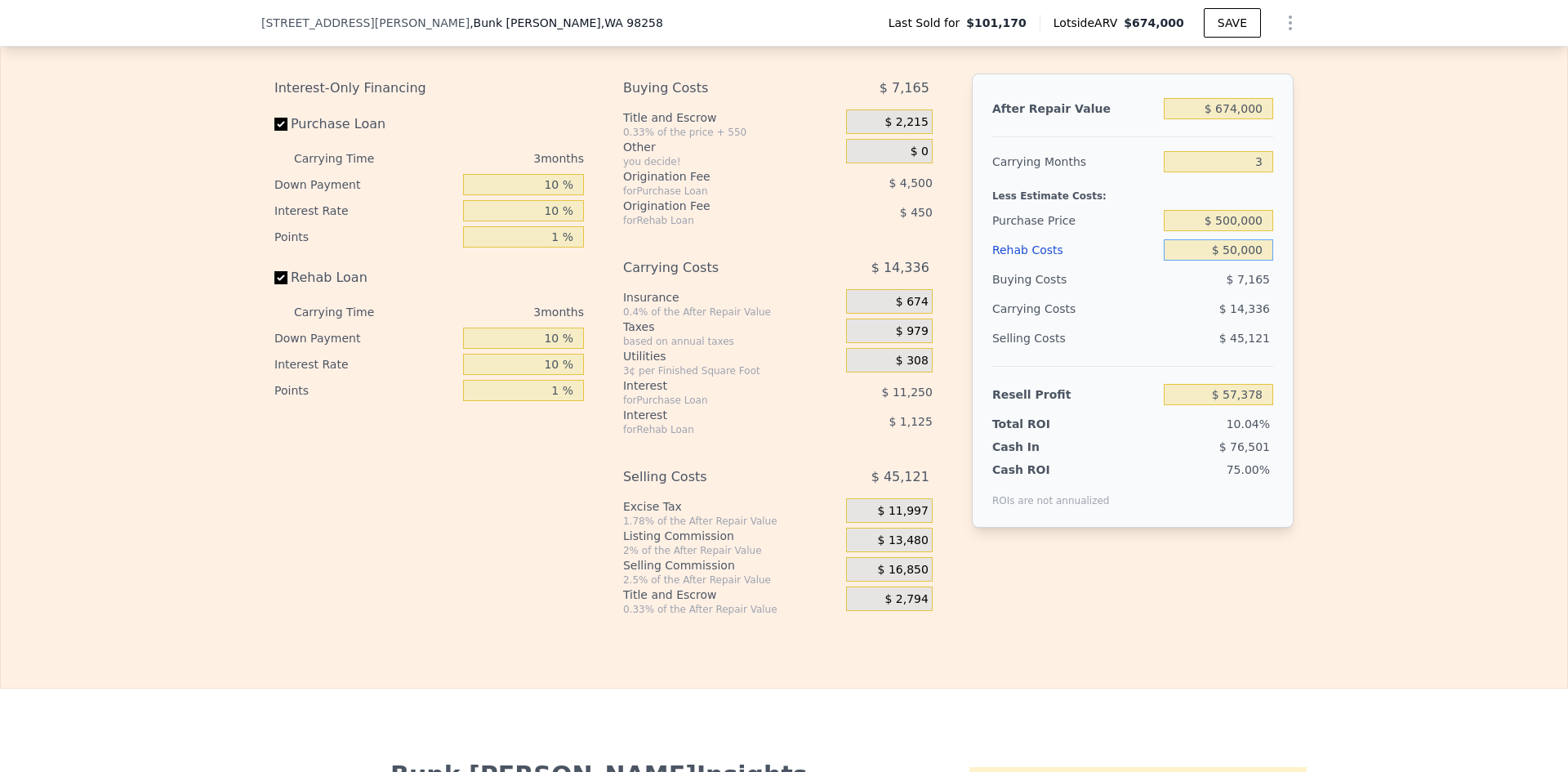
type input "$ 50,000"
click at [1315, 246] on div "Edit the assumptions in yellow boxes. Input profit to calculate an offer price.…" at bounding box center [784, 312] width 1566 height 608
click at [1226, 231] on input "$ 500,000" at bounding box center [1218, 220] width 110 height 21
drag, startPoint x: 1218, startPoint y: 242, endPoint x: 1230, endPoint y: 242, distance: 12.0
click at [1230, 231] on input "$ 500,000" at bounding box center [1218, 220] width 110 height 21
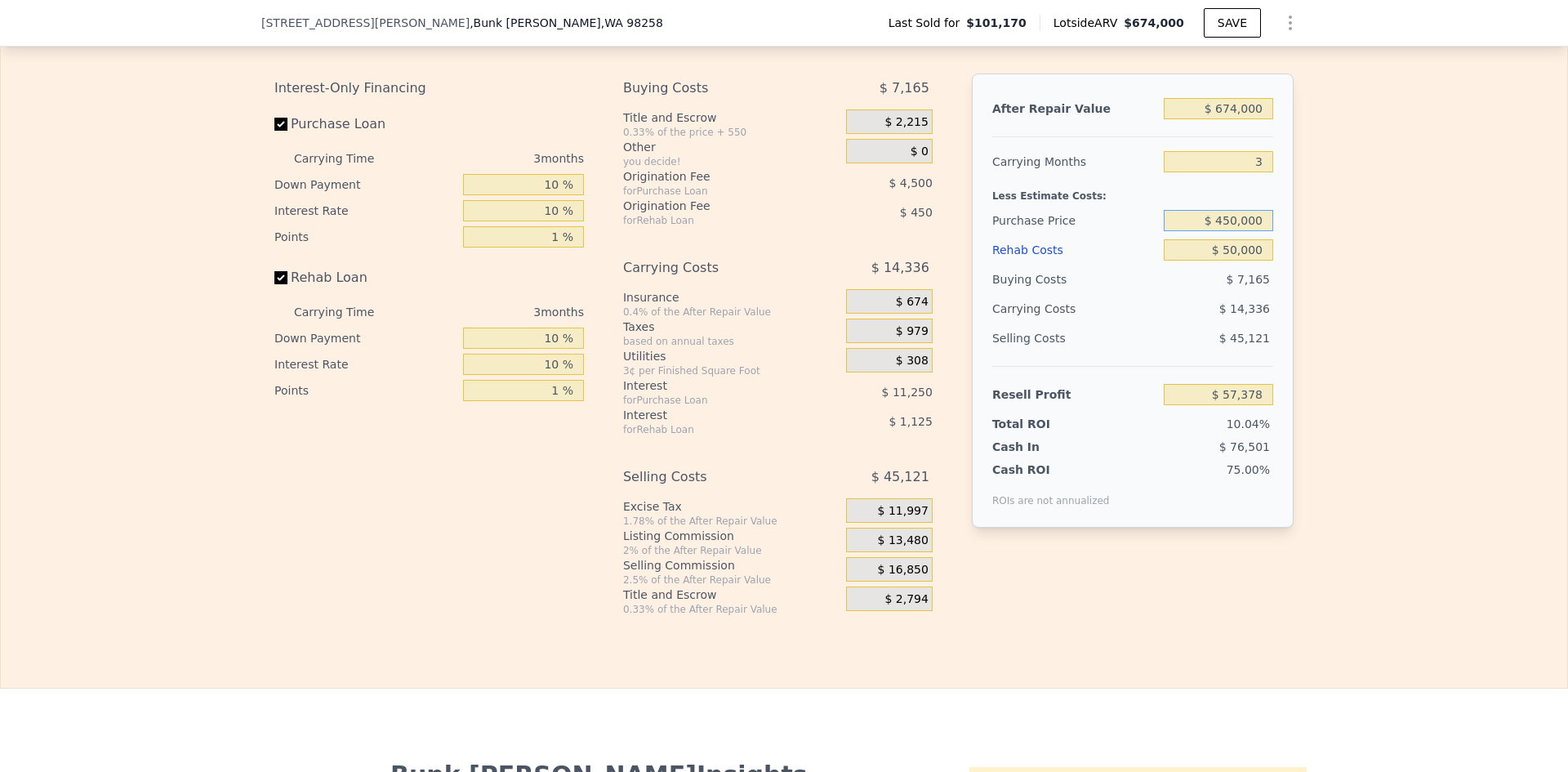
type input "$ 450,000"
click at [1339, 270] on div "Edit the assumptions in yellow boxes. Input profit to calculate an offer price.…" at bounding box center [784, 312] width 1566 height 608
type input "$ 109,119"
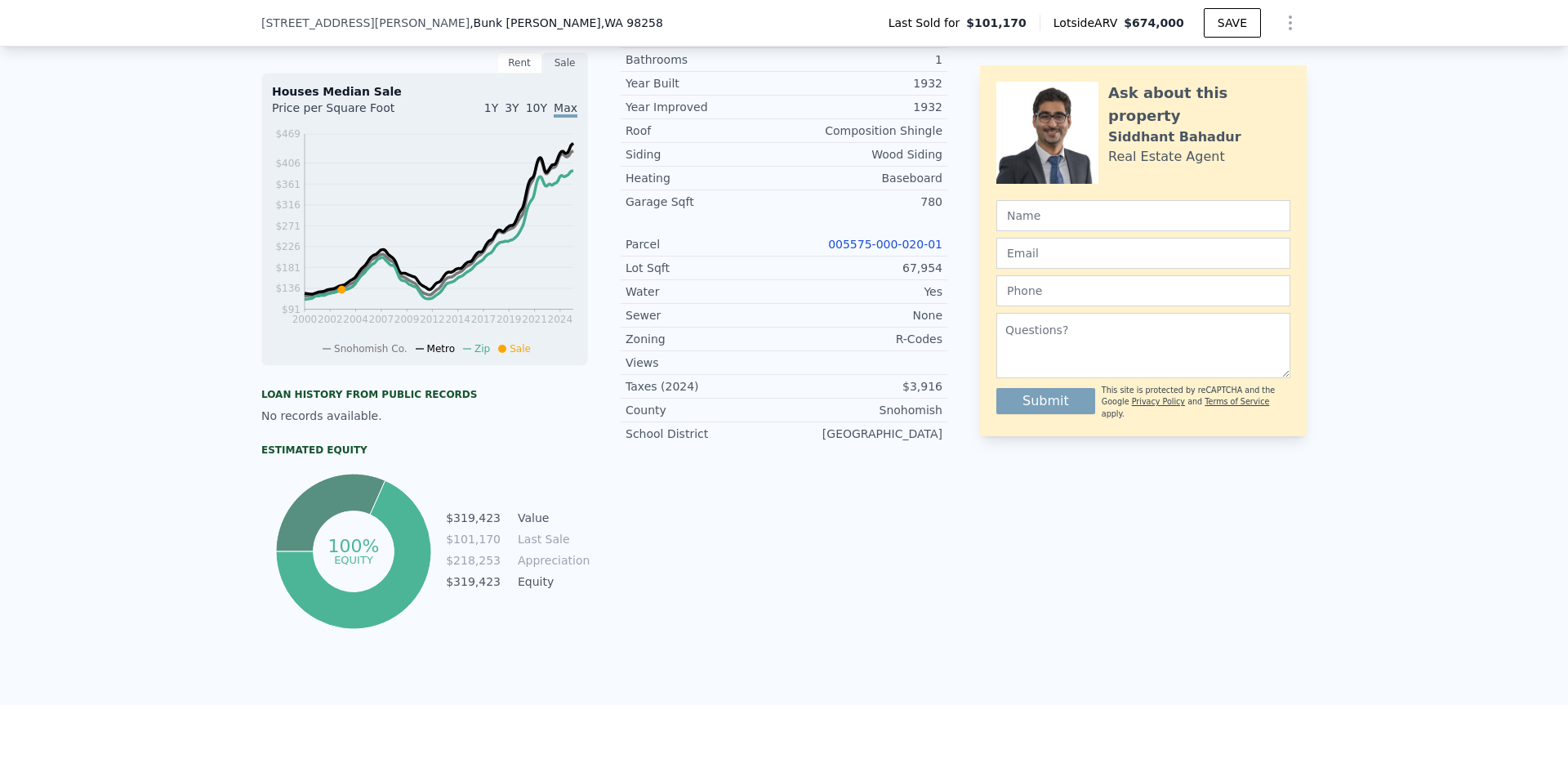
scroll to position [408, 0]
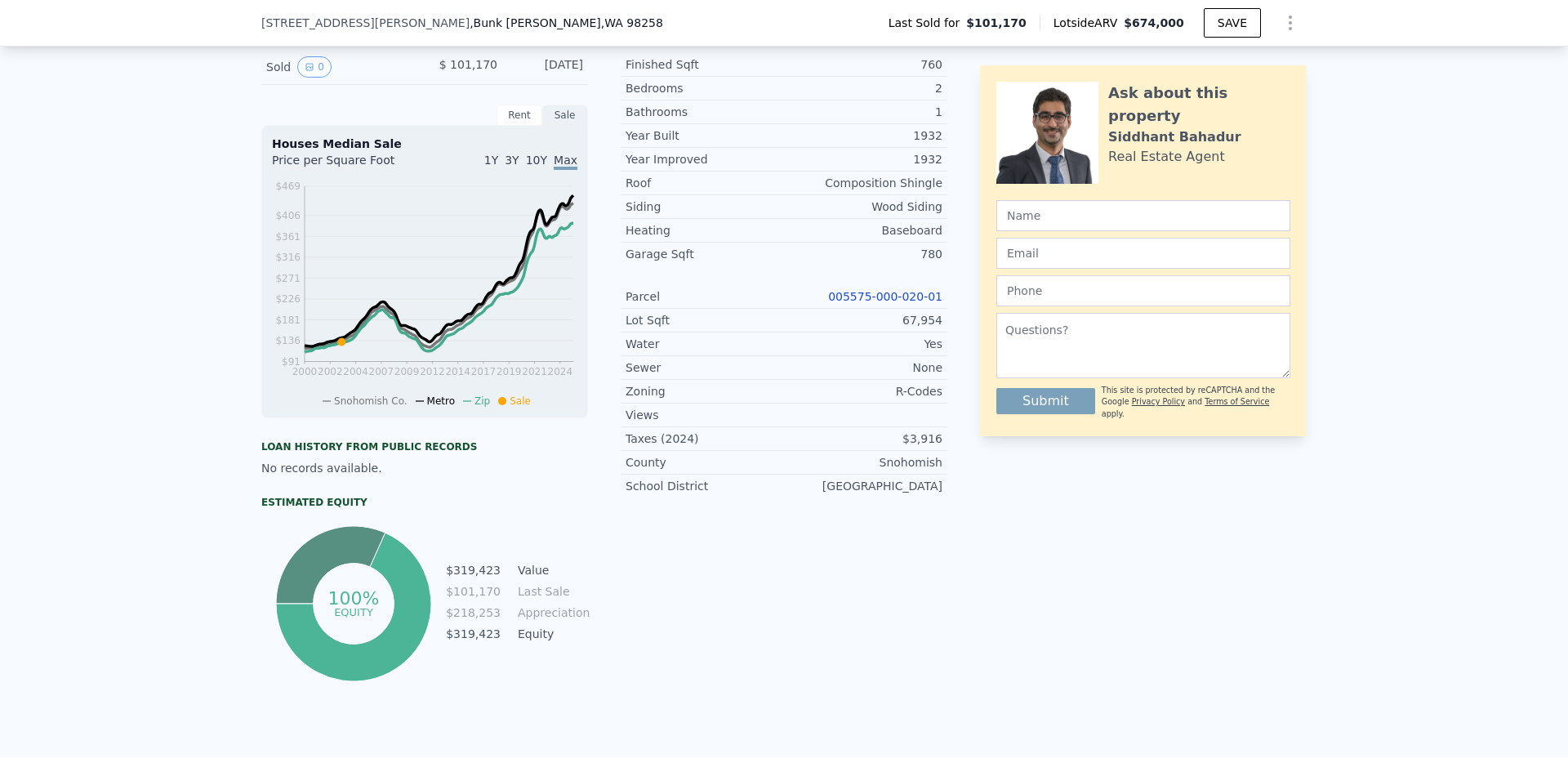
click at [878, 303] on link "005575-000-020-01" at bounding box center [885, 297] width 114 height 13
type input "6"
type input "$ 0"
type input "$ 513,056"
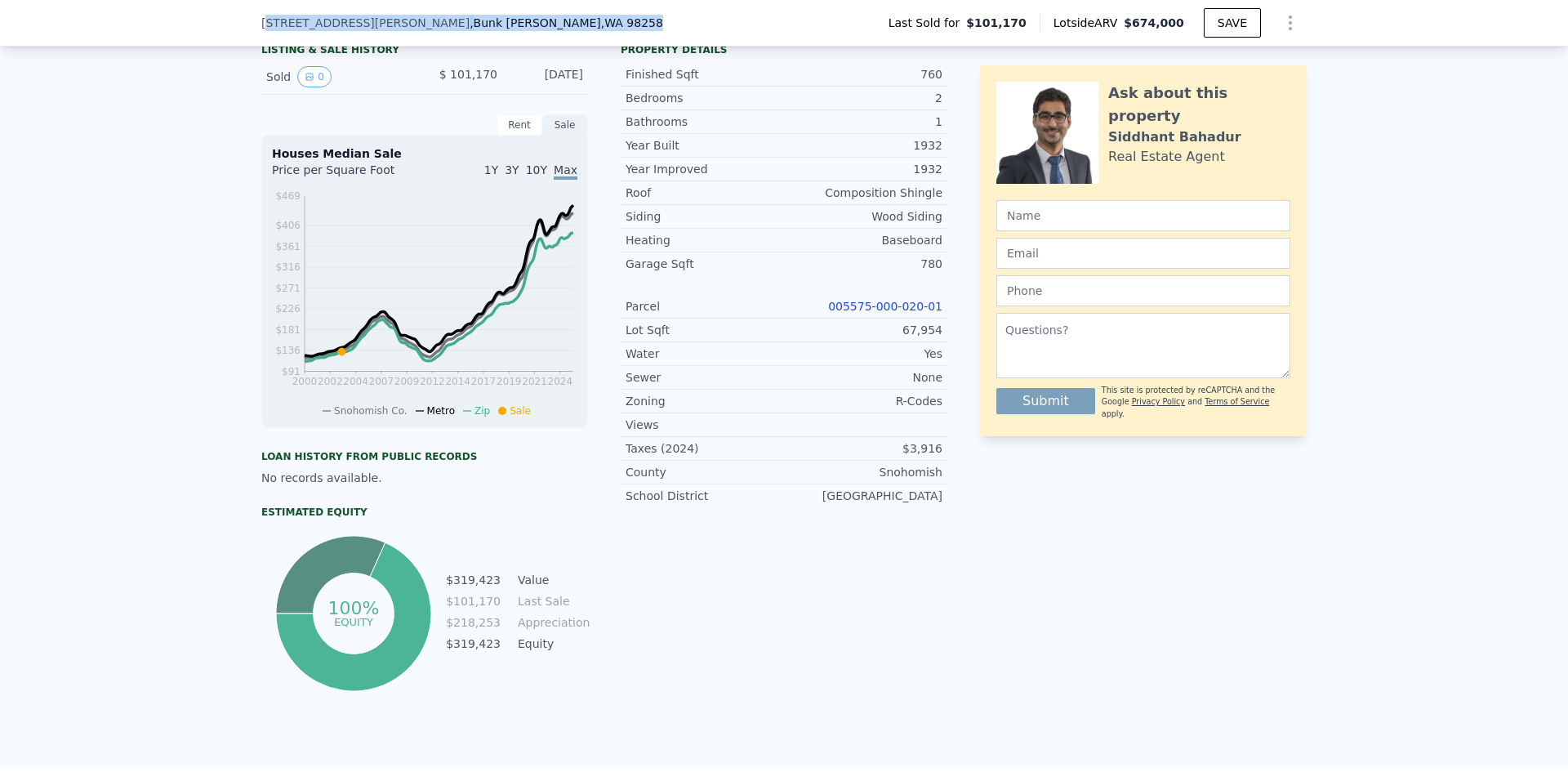
scroll to position [396, 0]
drag, startPoint x: 496, startPoint y: 20, endPoint x: 249, endPoint y: 17, distance: 247.0
click at [249, 17] on div "[STREET_ADDRESS][PERSON_NAME][PERSON_NAME] Last Sold for $101,170 Lotside ARV $…" at bounding box center [784, 23] width 1568 height 47
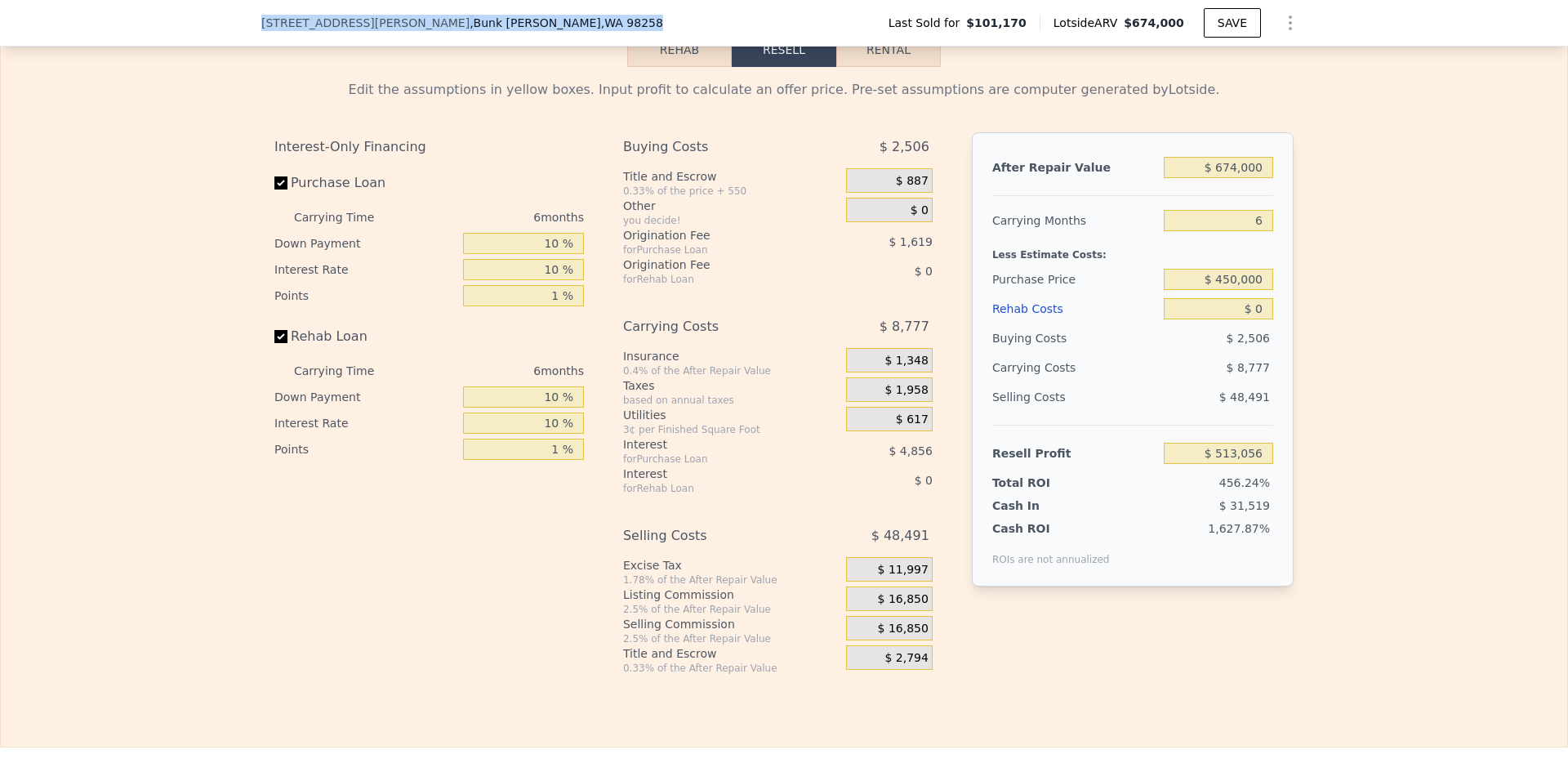
scroll to position [2274, 0]
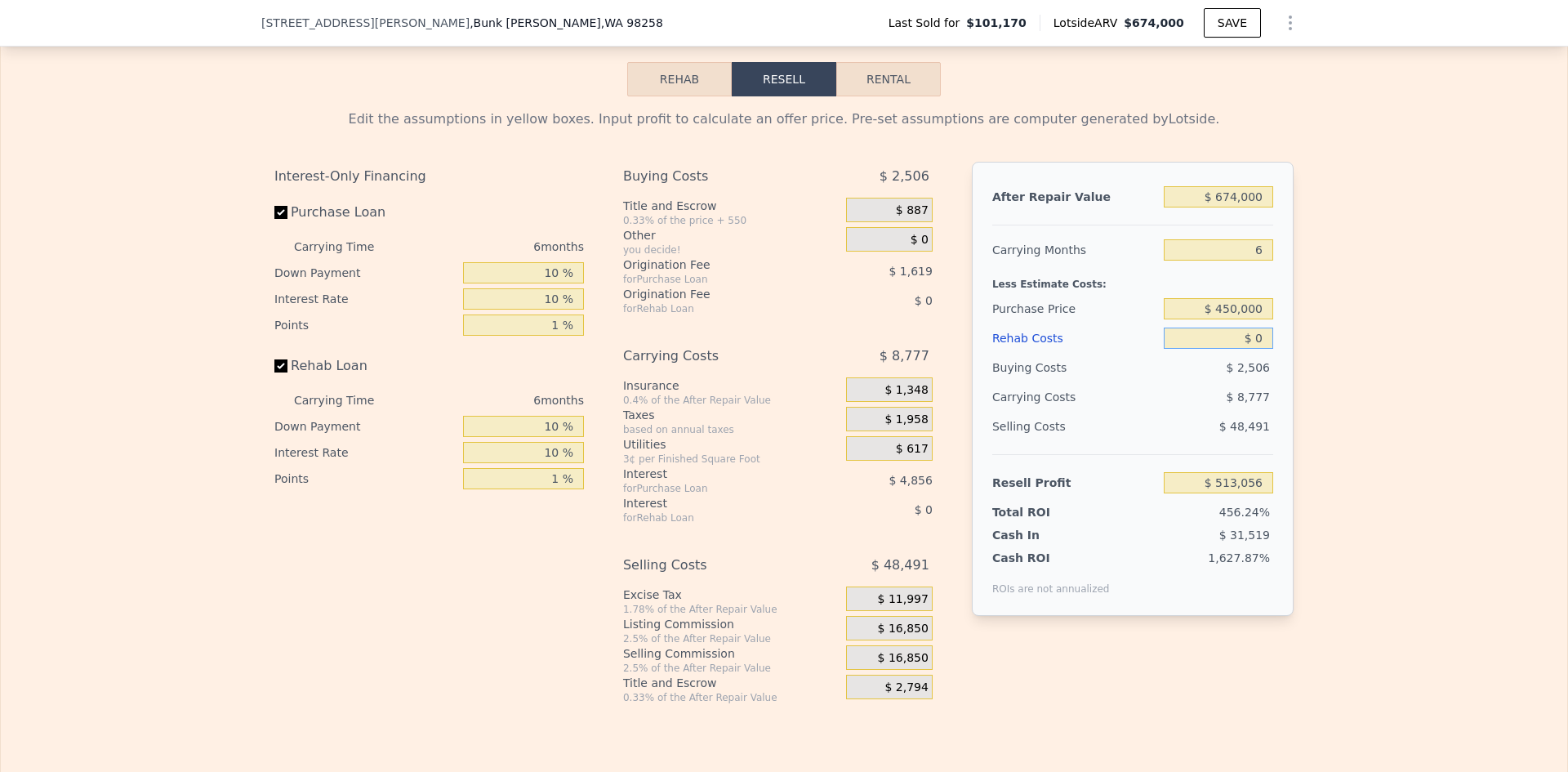
click at [1254, 349] on input "$ 0" at bounding box center [1218, 338] width 110 height 21
drag, startPoint x: 1220, startPoint y: 220, endPoint x: 1236, endPoint y: 218, distance: 16.1
click at [1236, 207] on input "$ 674,000" at bounding box center [1218, 196] width 110 height 21
type input "$ 650,000"
type input "$ 0"
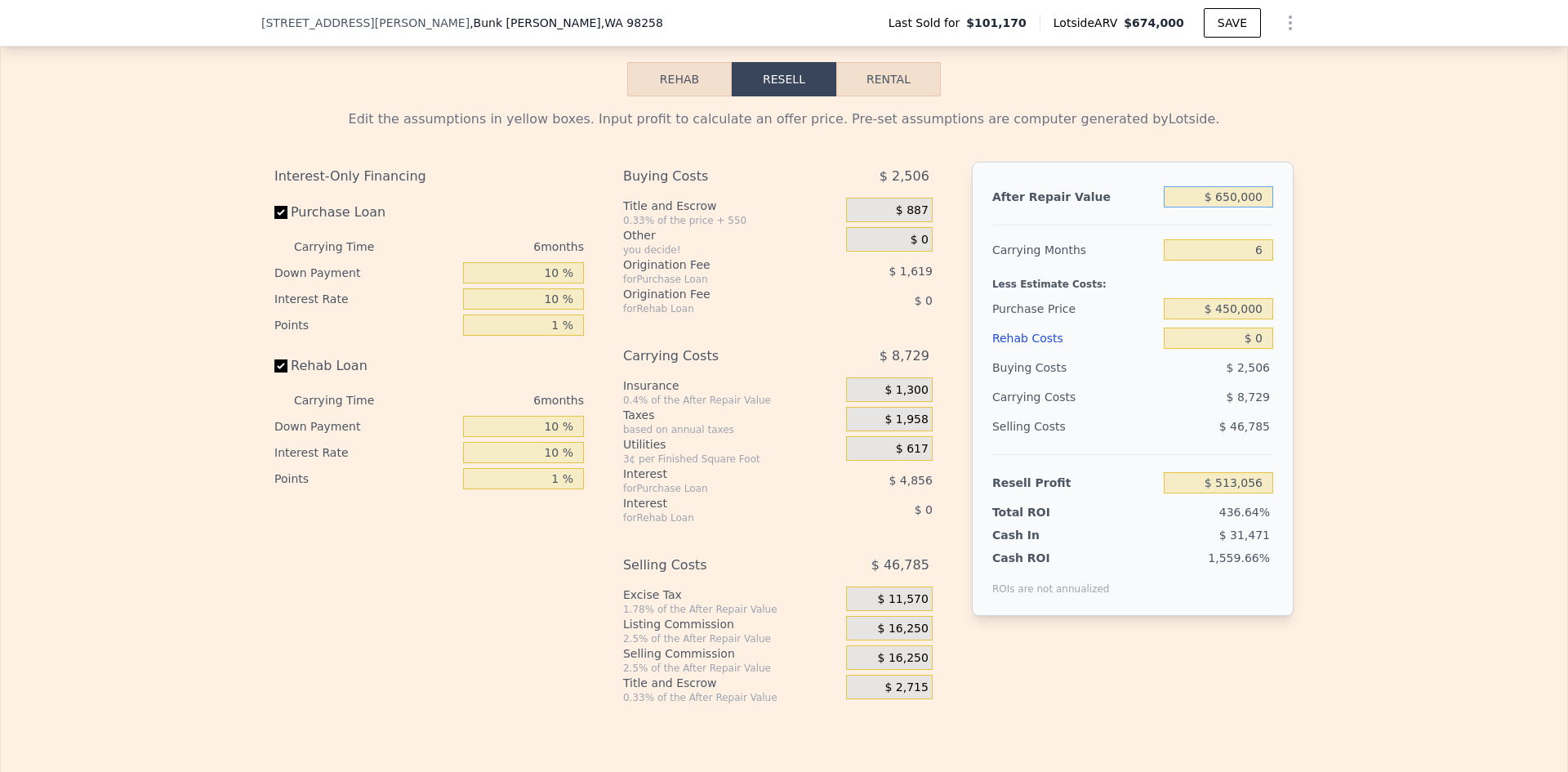
type input "$ 490,810"
type input "$ 650,000"
click at [1257, 261] on input "6" at bounding box center [1218, 249] width 110 height 21
type input "5"
type input "$ 492,265"
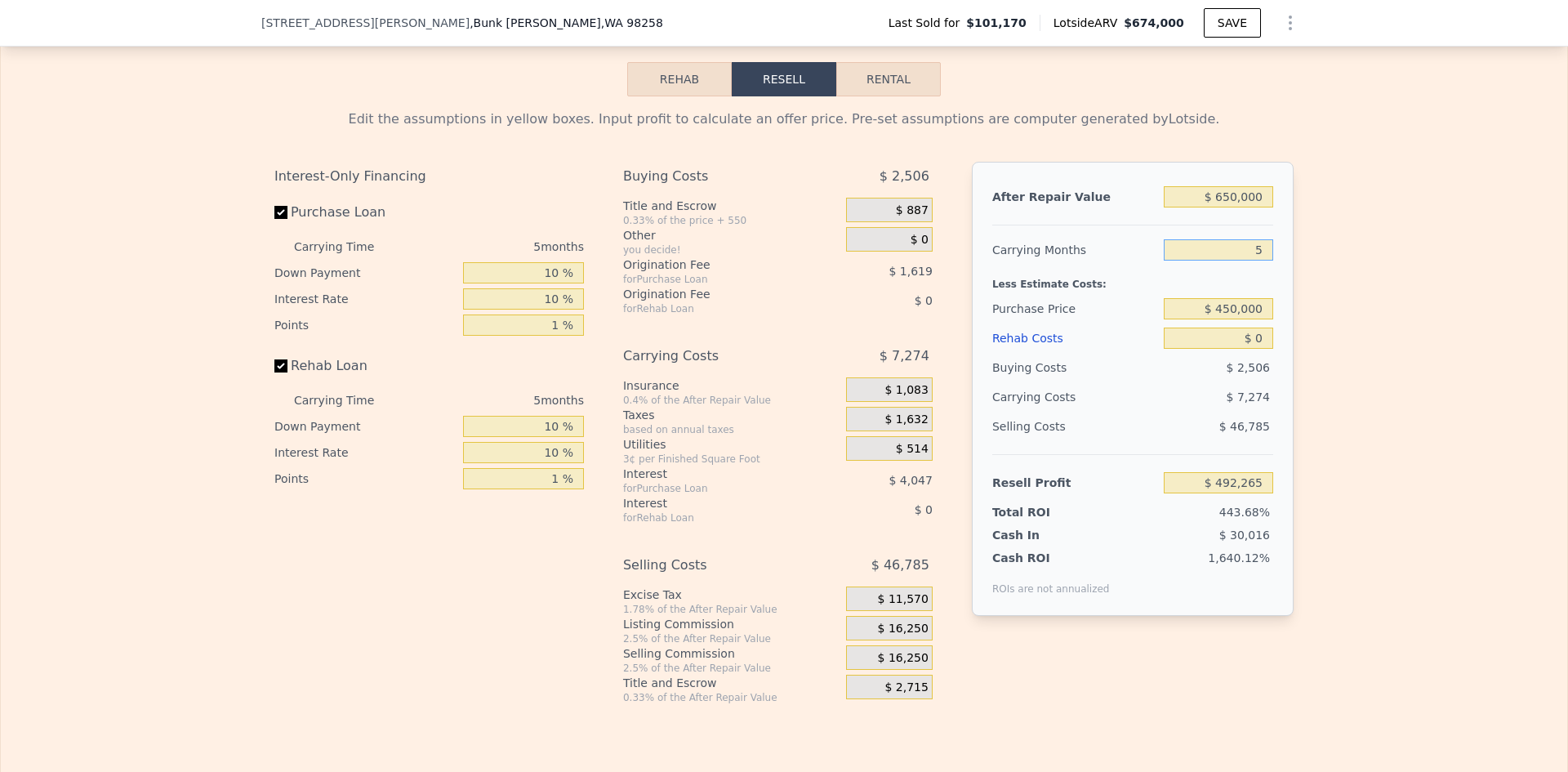
type input "5"
click at [1233, 319] on input "$ 450,000" at bounding box center [1218, 308] width 110 height 21
click at [1323, 337] on div "Edit the assumptions in yellow boxes. Input profit to calculate an offer price.…" at bounding box center [784, 400] width 1566 height 608
type input "$ 122,737"
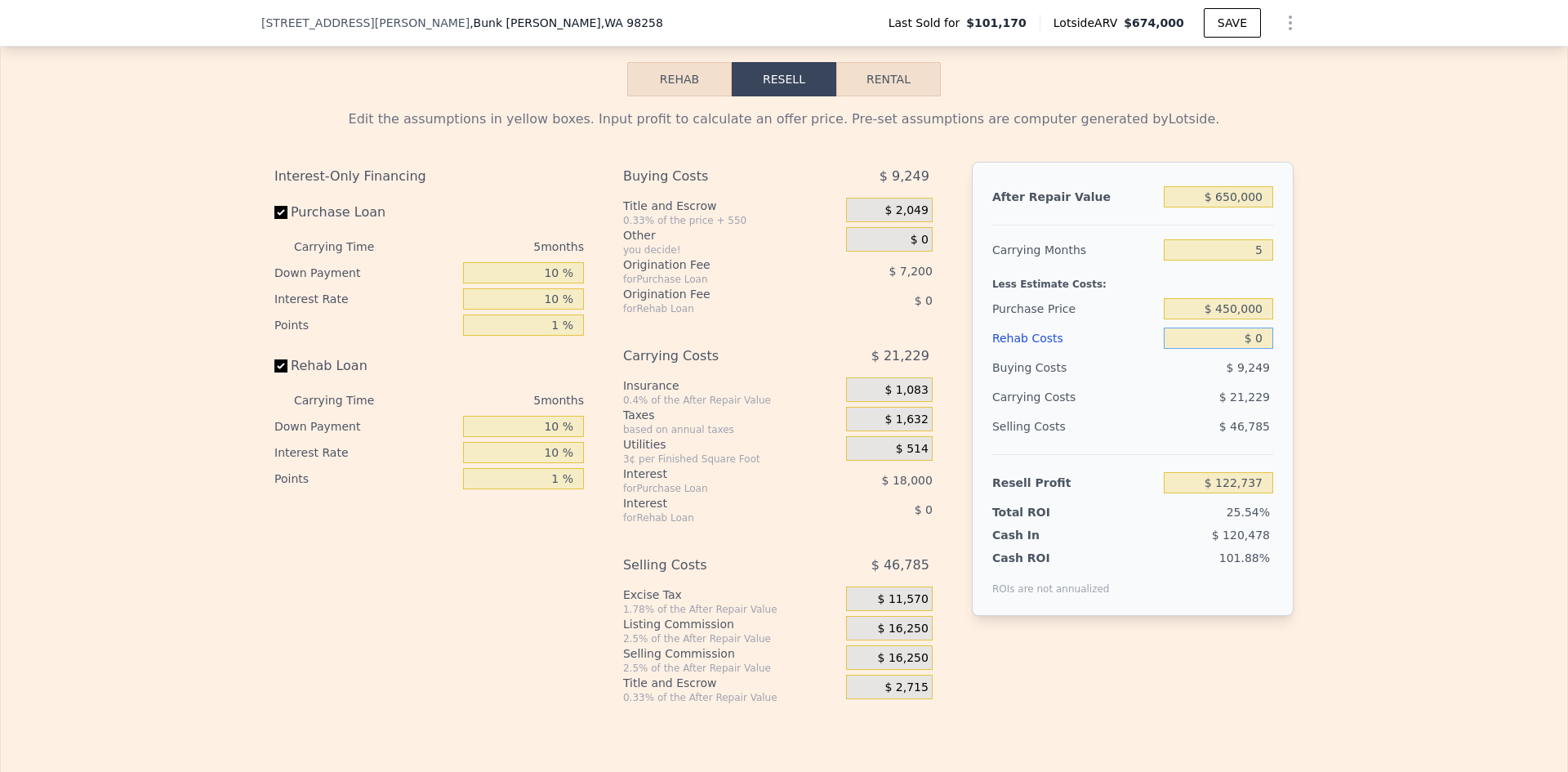
click at [1259, 349] on input "$ 0" at bounding box center [1218, 338] width 110 height 21
type input "$ 50,000"
type input "$ 69,937"
type input "$ 50,000"
click at [1302, 363] on div "Edit the assumptions in yellow boxes. Input profit to calculate an offer price.…" at bounding box center [784, 400] width 1566 height 608
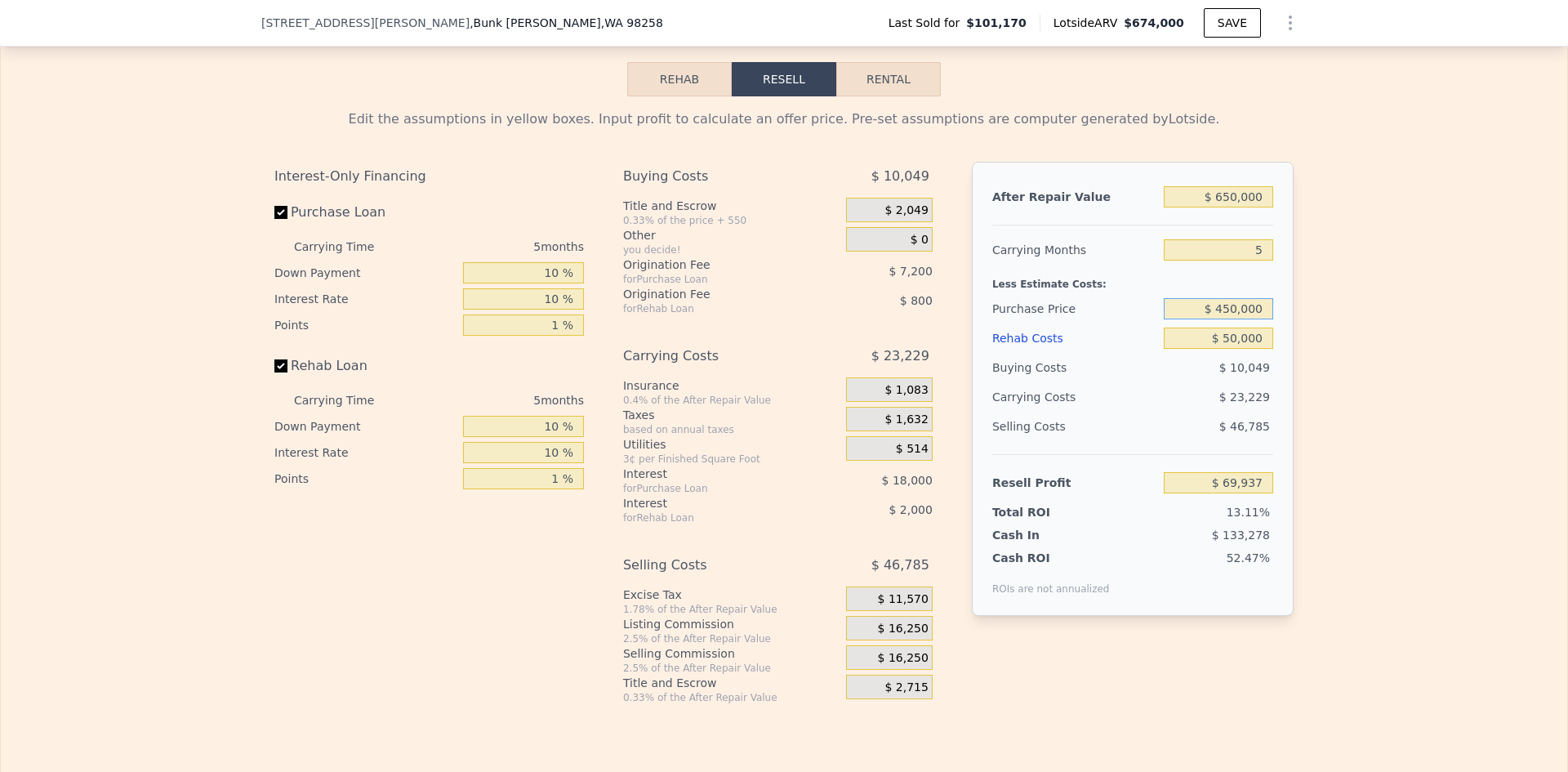
drag, startPoint x: 1231, startPoint y: 331, endPoint x: 1221, endPoint y: 331, distance: 10.0
click at [1221, 319] on input "$ 450,000" at bounding box center [1218, 308] width 110 height 21
type input "$ 470,000"
click at [1375, 367] on div "Edit the assumptions in yellow boxes. Input profit to calculate an offer price.…" at bounding box center [784, 400] width 1566 height 608
type input "$ 48,751"
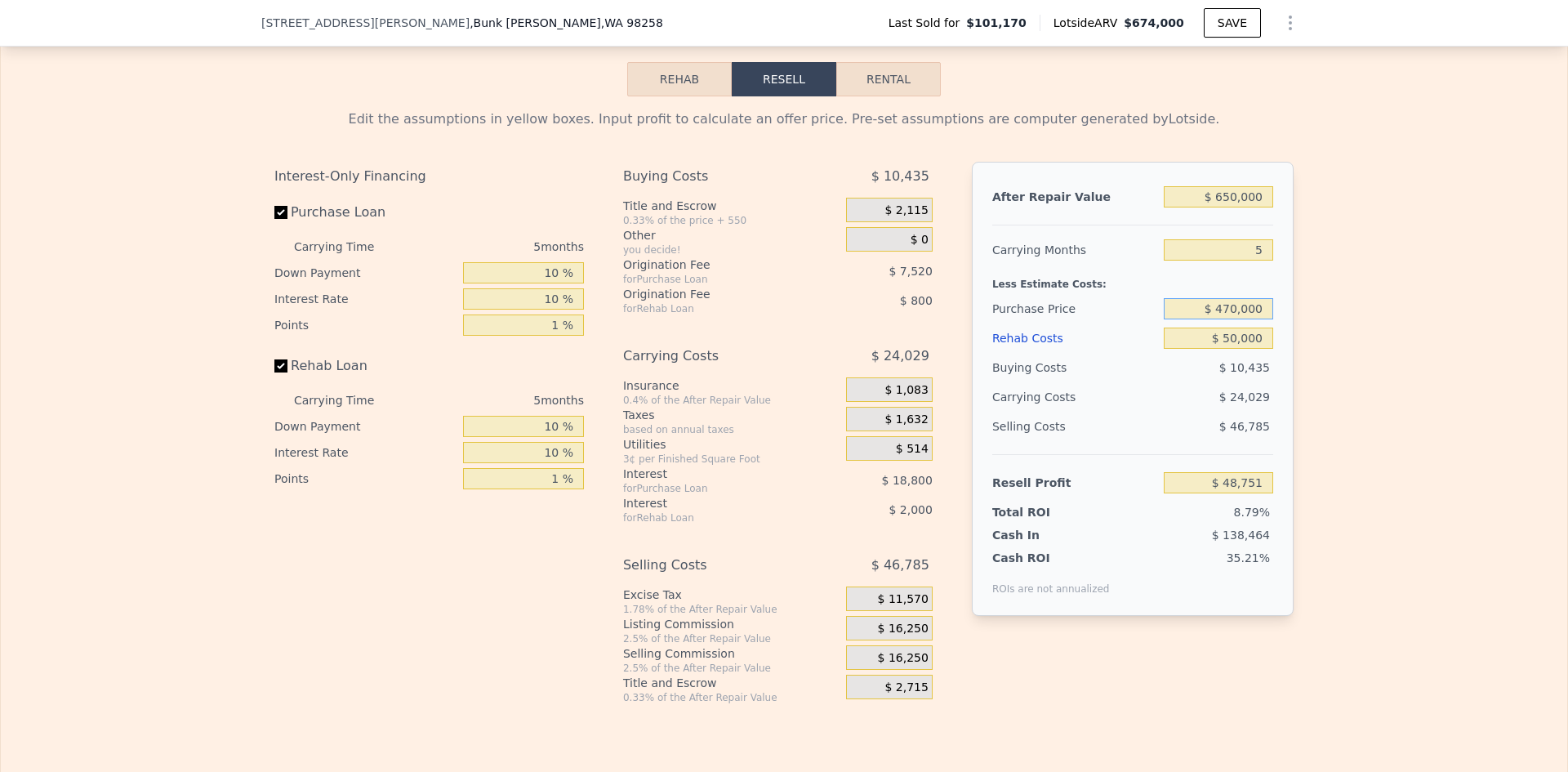
drag, startPoint x: 1225, startPoint y: 331, endPoint x: 1233, endPoint y: 329, distance: 8.2
click at [1233, 319] on input "$ 470,000" at bounding box center [1218, 308] width 110 height 21
type input "$ 460,000"
click at [1405, 381] on div "Edit the assumptions in yellow boxes. Input profit to calculate an offer price.…" at bounding box center [784, 400] width 1566 height 608
type input "$ 59,344"
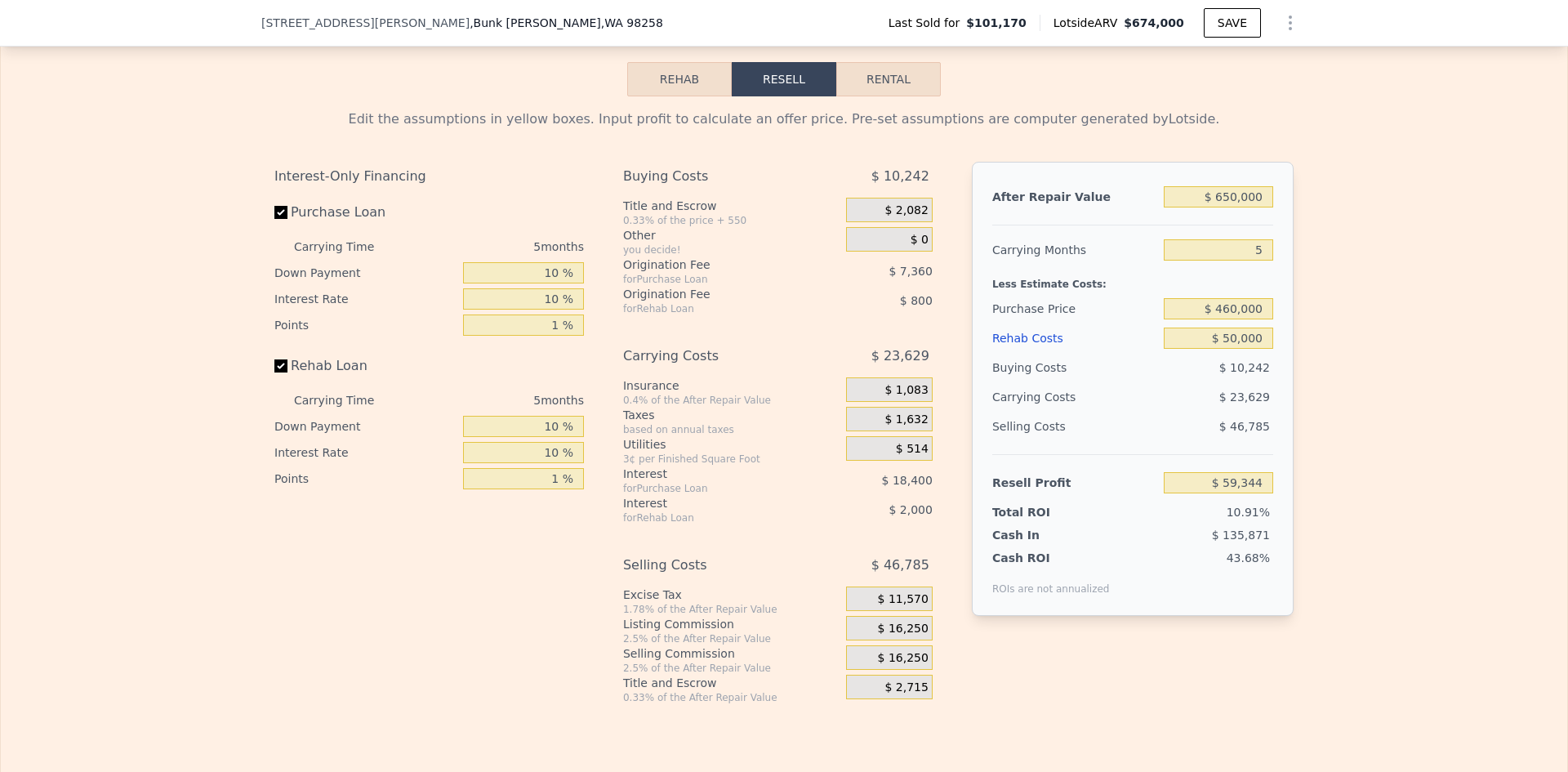
click at [896, 636] on span "$ 16,250" at bounding box center [903, 629] width 50 height 15
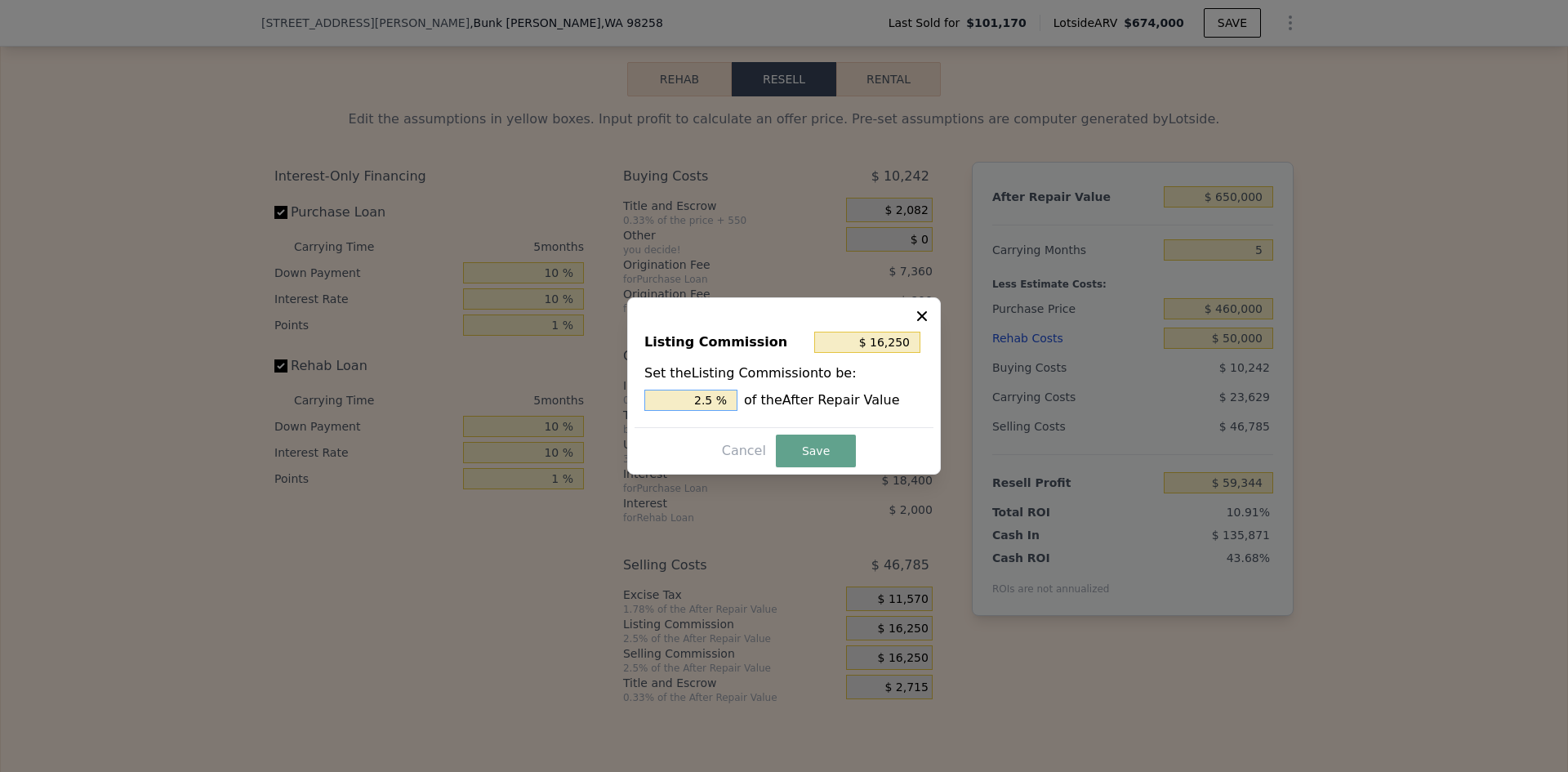
drag, startPoint x: 705, startPoint y: 397, endPoint x: 721, endPoint y: 395, distance: 16.1
click at [720, 395] on input "2.5 %" at bounding box center [691, 400] width 93 height 21
type input "$ 13,000"
type input "2 %"
click at [819, 446] on button "Save" at bounding box center [815, 450] width 80 height 33
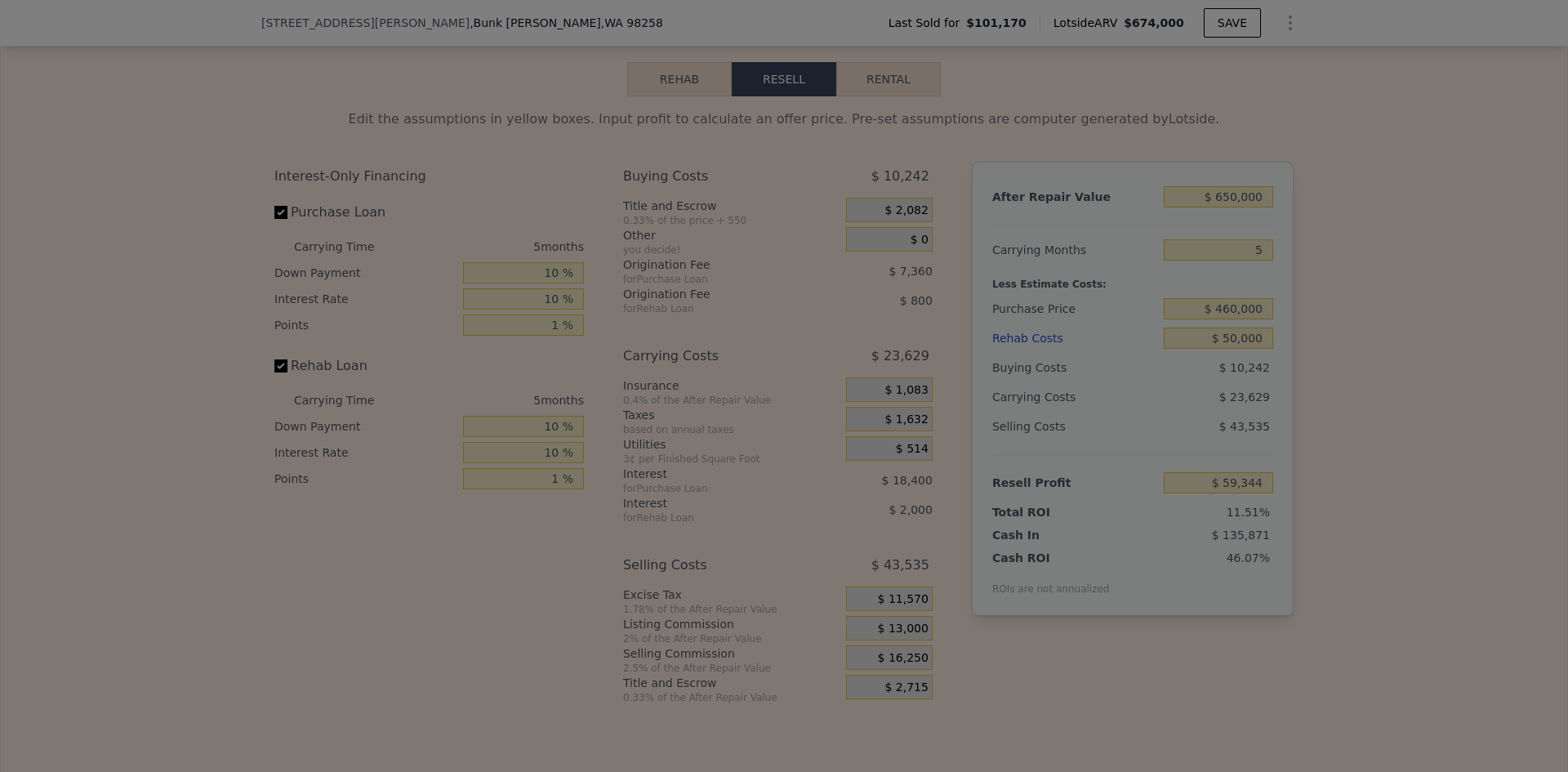
type input "$ 62,594"
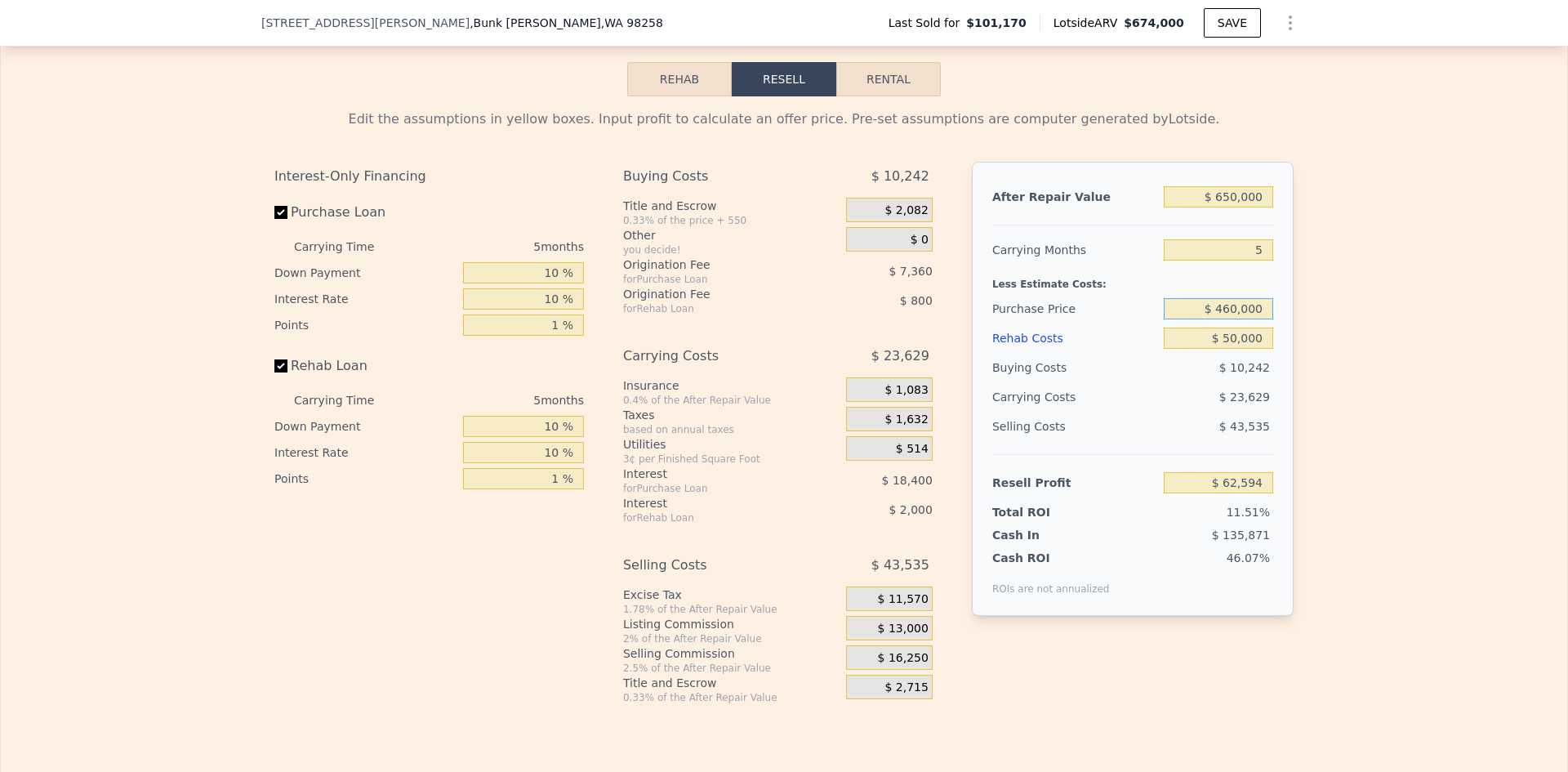
click at [1232, 319] on input "$ 460,000" at bounding box center [1218, 308] width 110 height 21
click at [1233, 319] on input "$ 460,000" at bounding box center [1218, 308] width 110 height 21
type input "$ 465,000"
click at [1304, 303] on div "Edit the assumptions in yellow boxes. Input profit to calculate an offer price.…" at bounding box center [784, 400] width 1566 height 608
type input "$ 57,298"
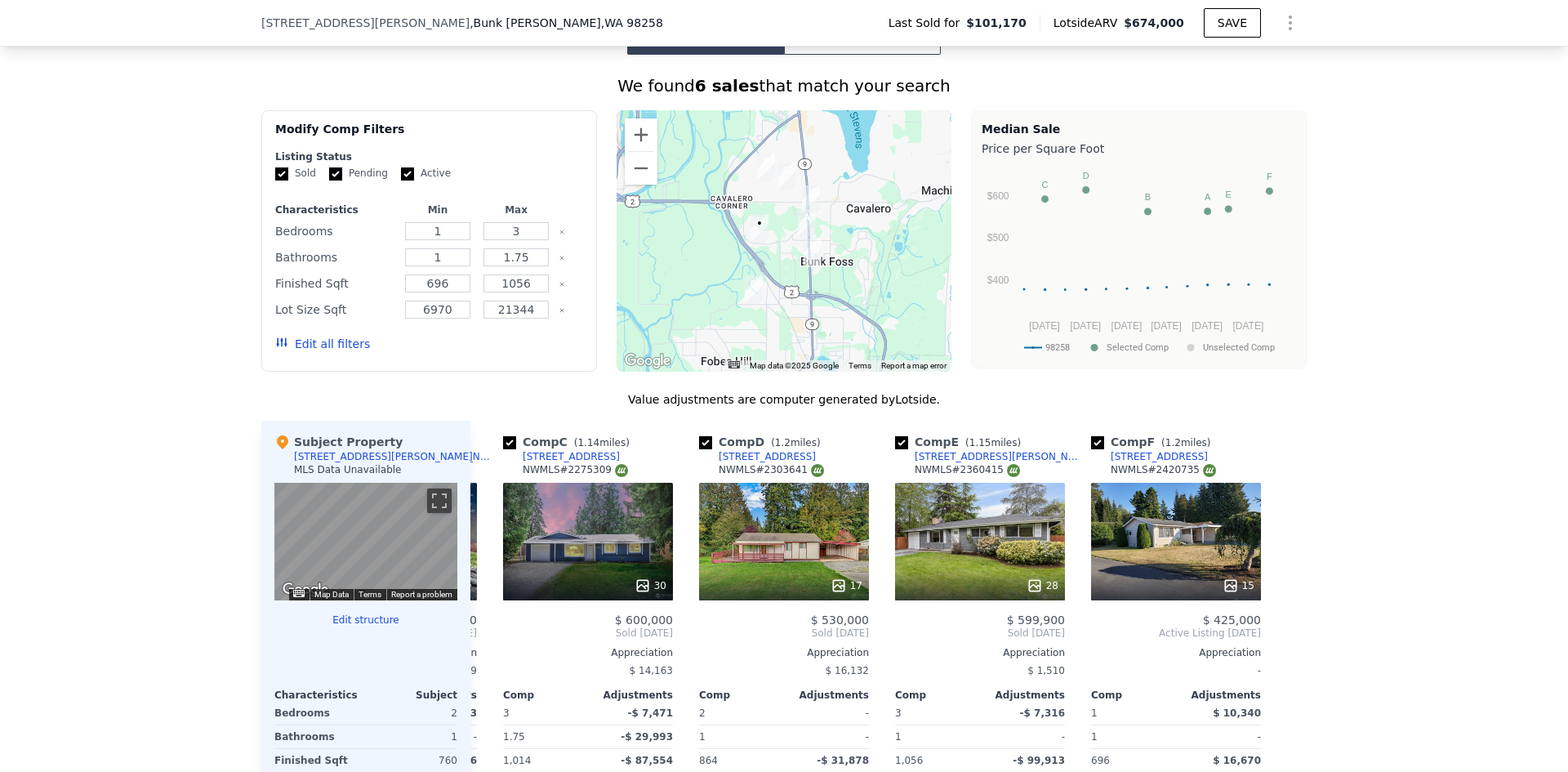
scroll to position [886, 0]
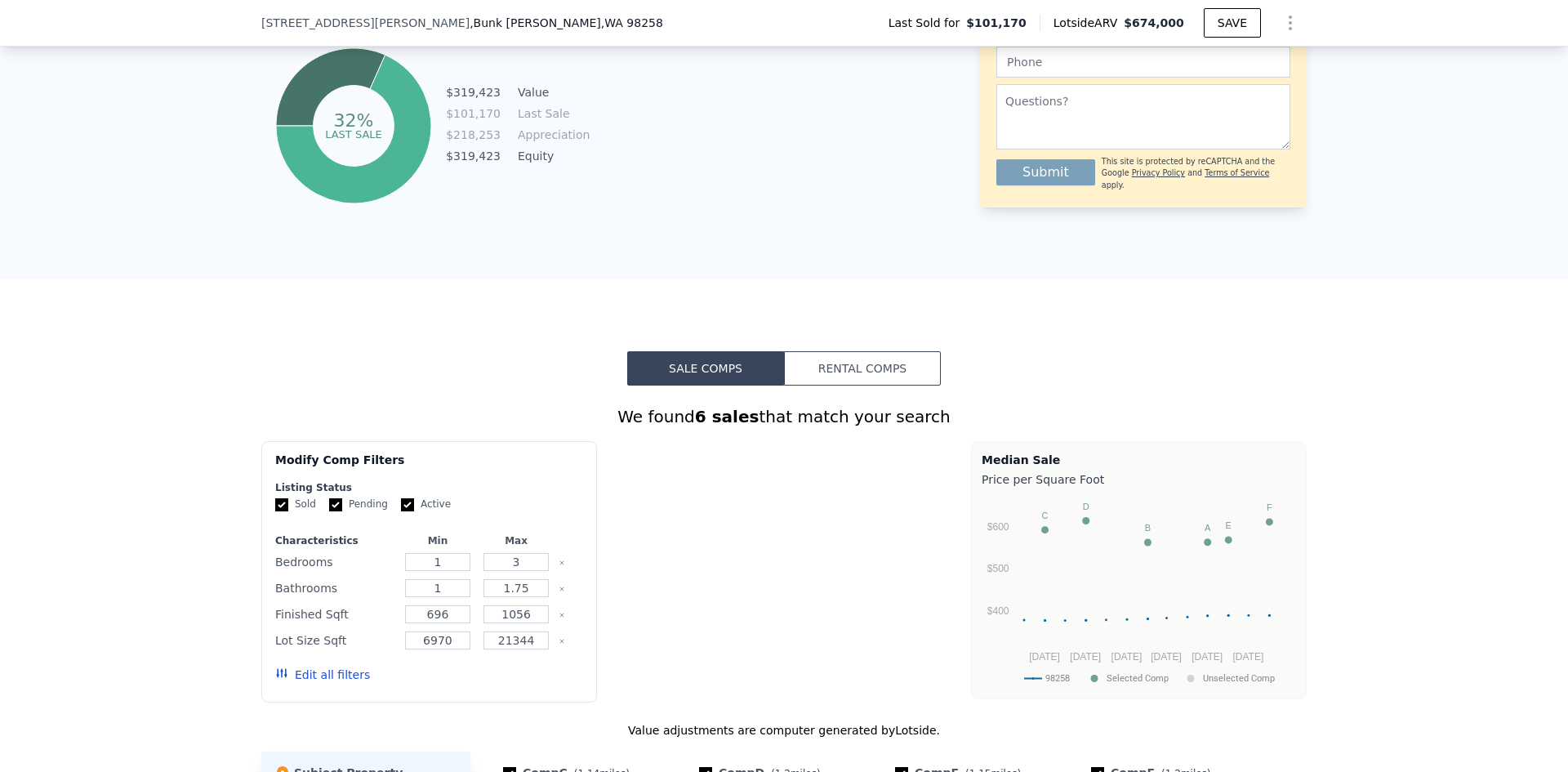
type input "$ 674,000"
type input "6"
type input "$ 0"
type input "$ 513,056"
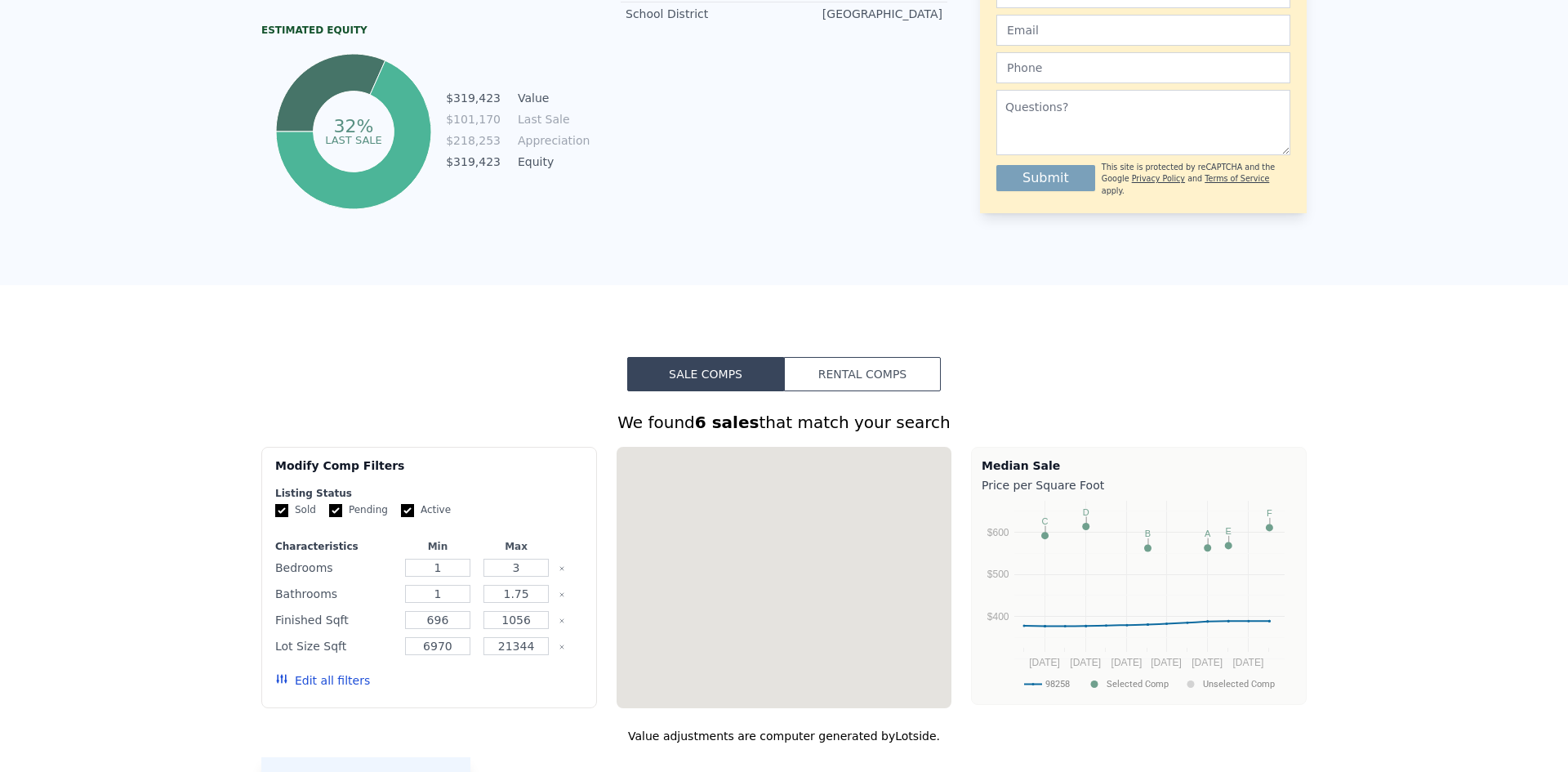
scroll to position [0, 0]
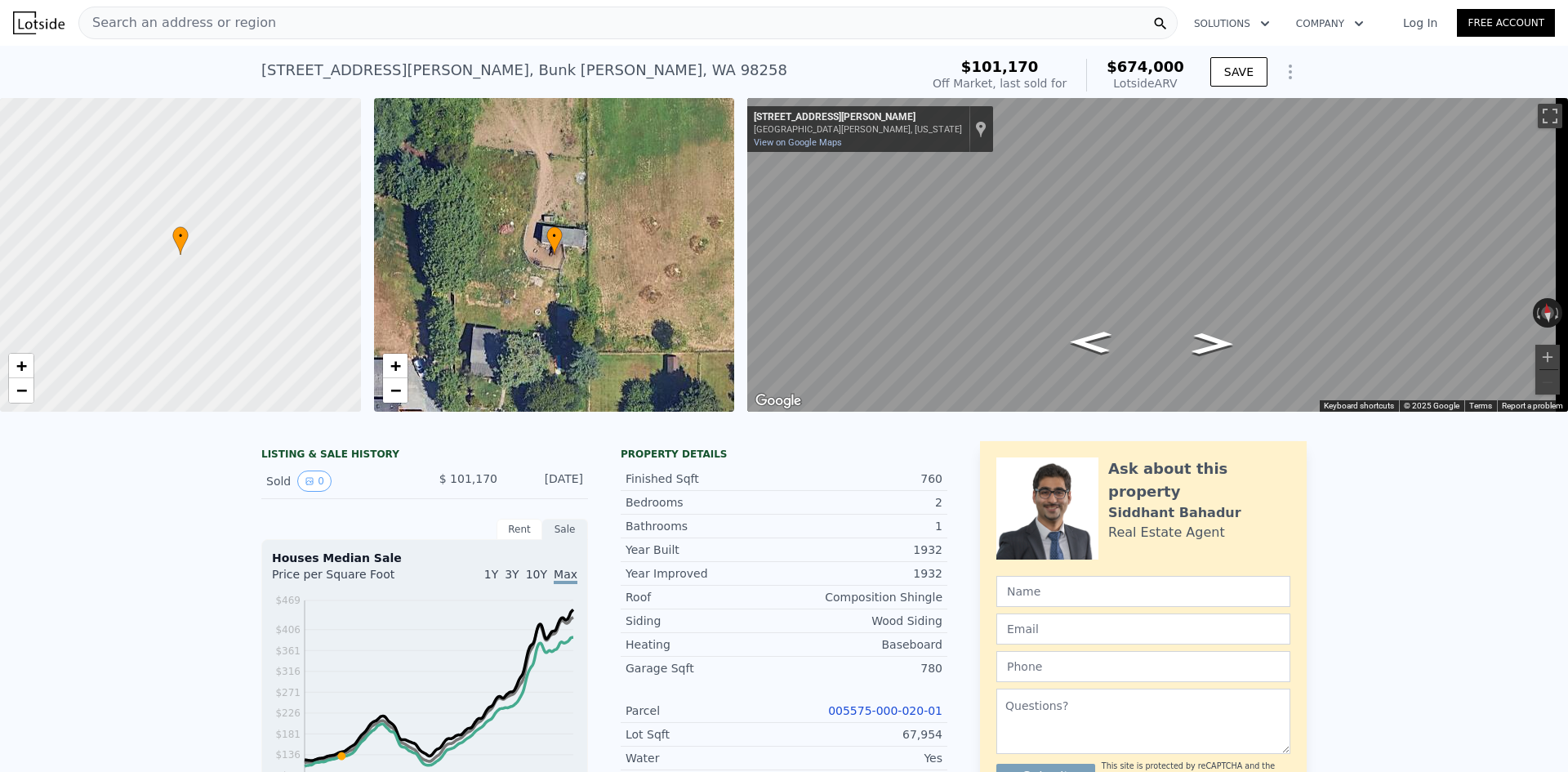
click at [223, 19] on span "Search an address or region" at bounding box center [177, 23] width 197 height 19
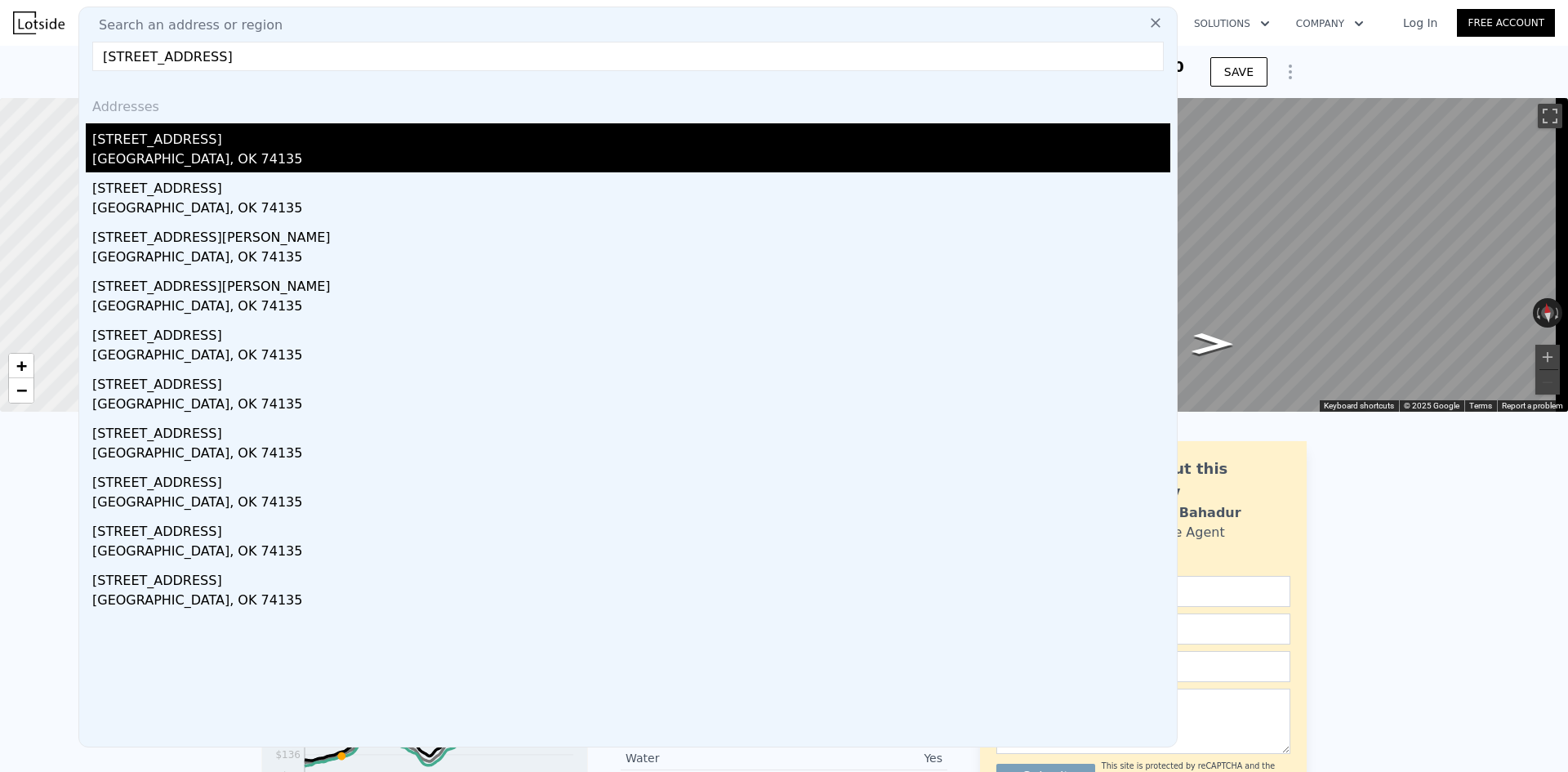
type input "[STREET_ADDRESS]"
click at [259, 147] on div "[STREET_ADDRESS]" at bounding box center [631, 136] width 1078 height 26
type input "1.5"
type input "995"
type input "1596"
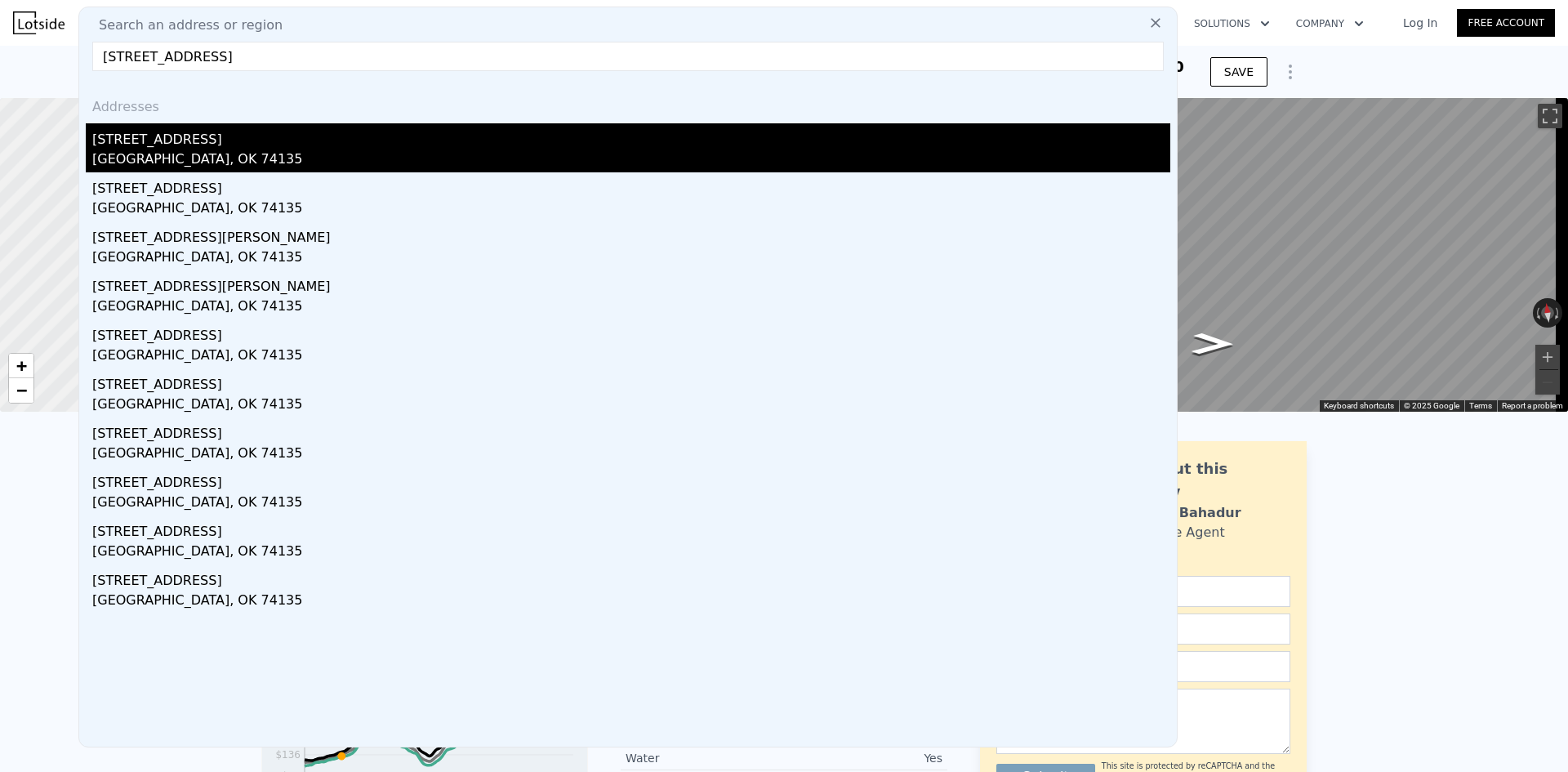
type input "6839"
type input "10237"
type input "$ 236,000"
type input "4"
type input "$ 24,820"
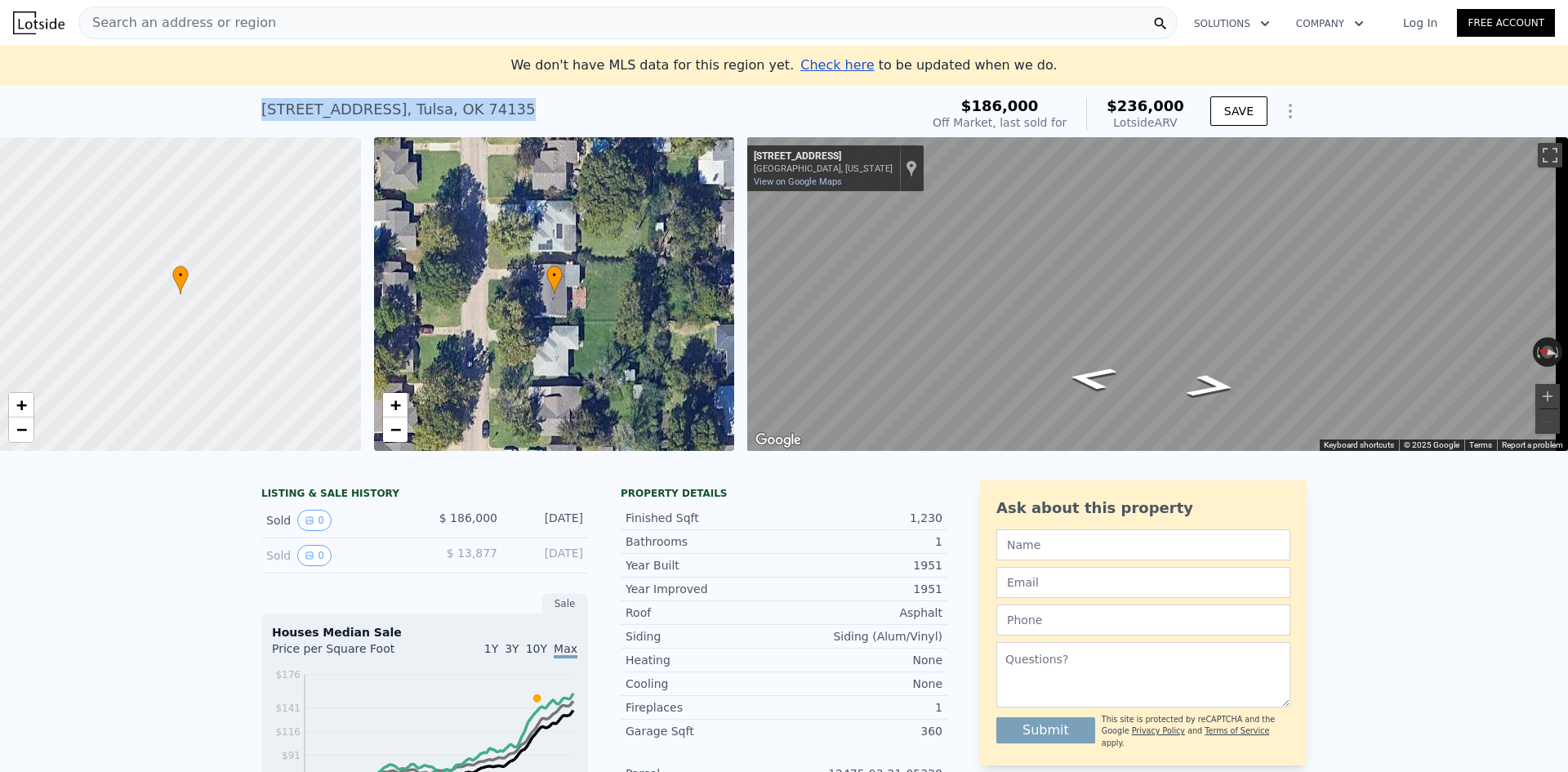
drag, startPoint x: 516, startPoint y: 109, endPoint x: 255, endPoint y: 106, distance: 261.0
click at [262, 106] on div "[STREET_ADDRESS] Sold [DATE] for $186k (~ARV $236k )" at bounding box center [587, 114] width 652 height 46
copy div "[STREET_ADDRESS]"
click at [165, 97] on div "[STREET_ADDRESS] Sold [DATE] for $186k (~ARV $236k ) $186,000 Off Market, last …" at bounding box center [784, 111] width 1568 height 52
click at [143, 19] on span "Search an address or region" at bounding box center [177, 23] width 197 height 19
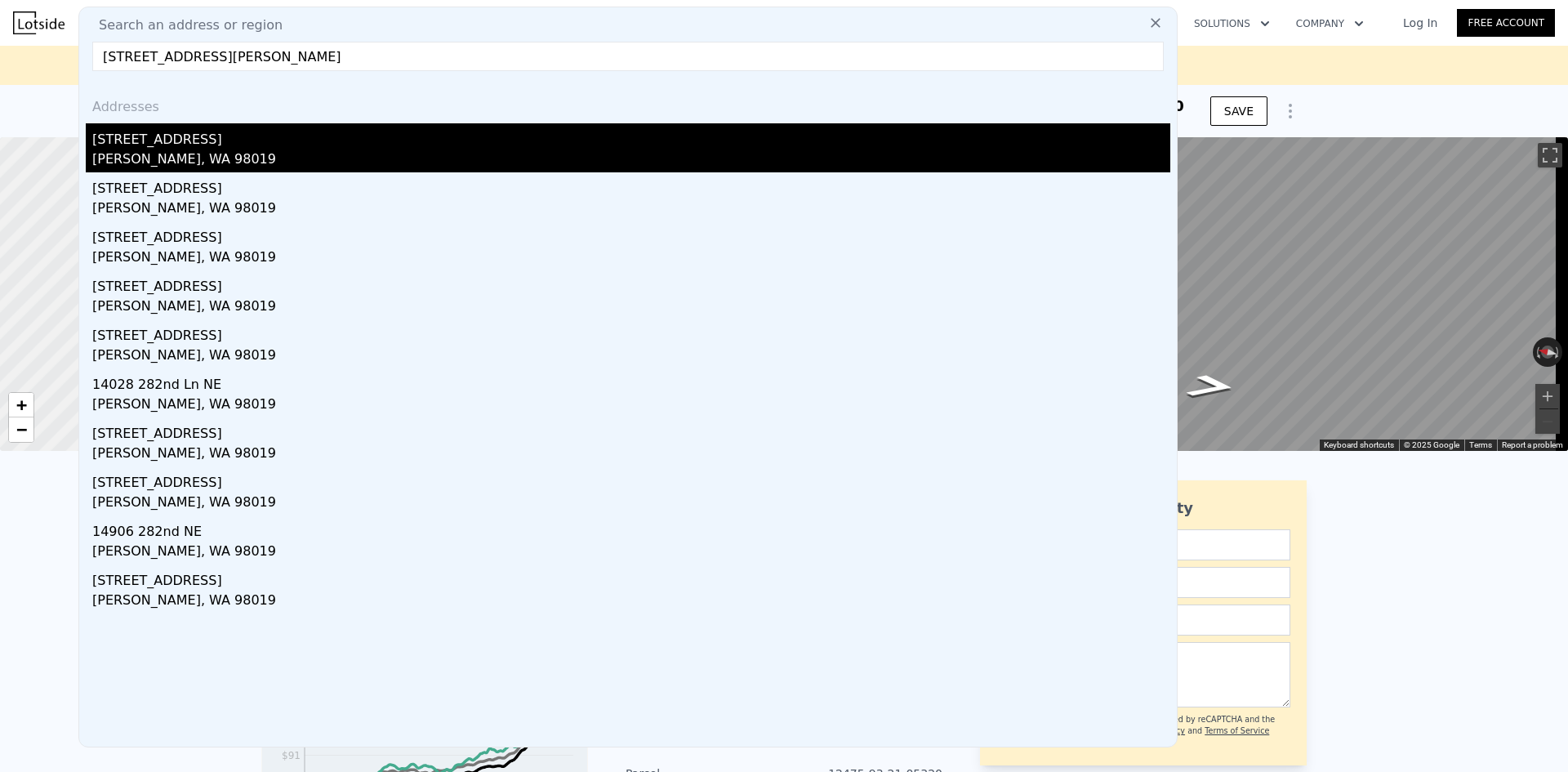
type input "[STREET_ADDRESS][PERSON_NAME]"
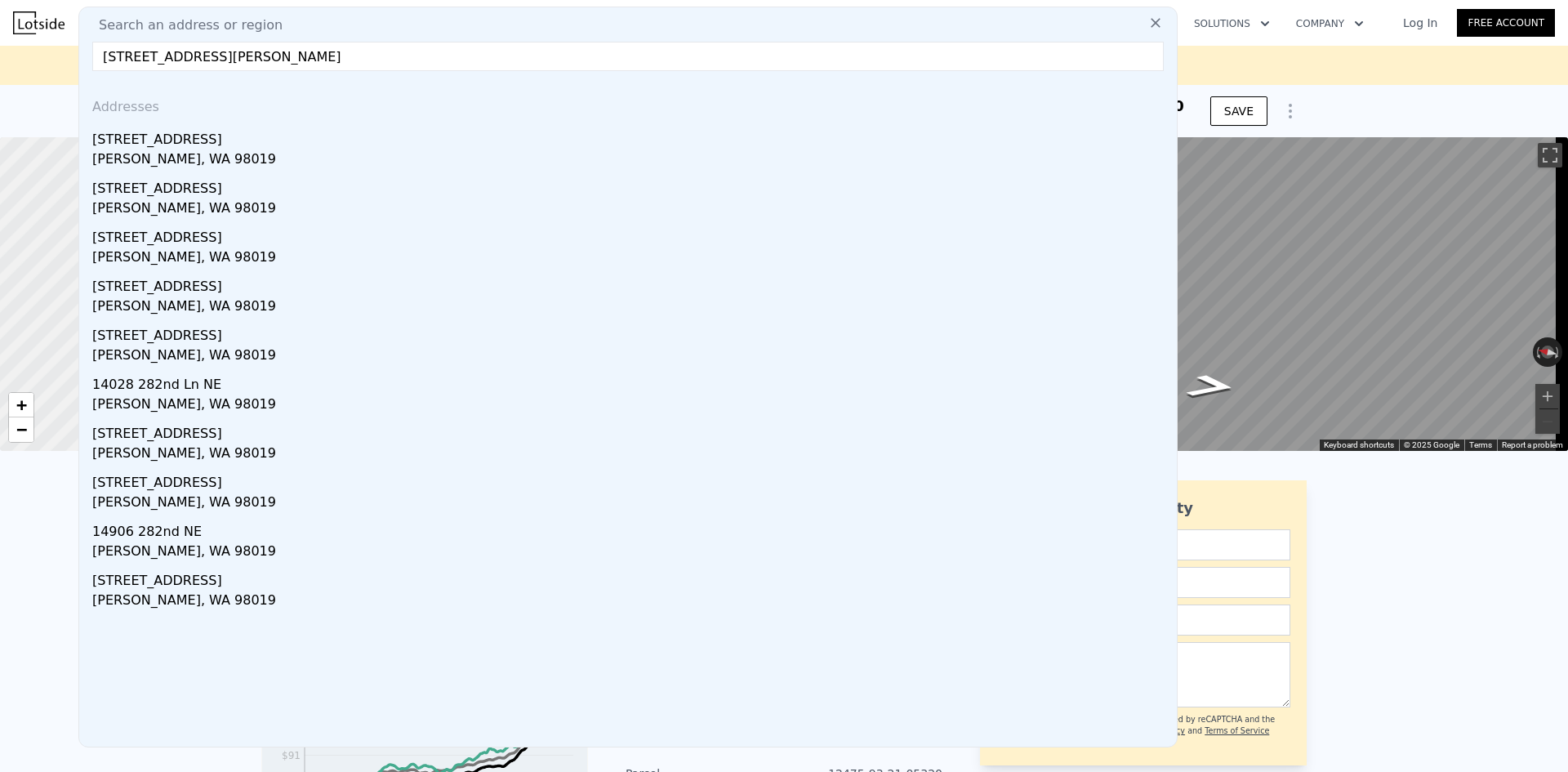
click at [264, 153] on div "[PERSON_NAME], WA 98019" at bounding box center [631, 160] width 1078 height 23
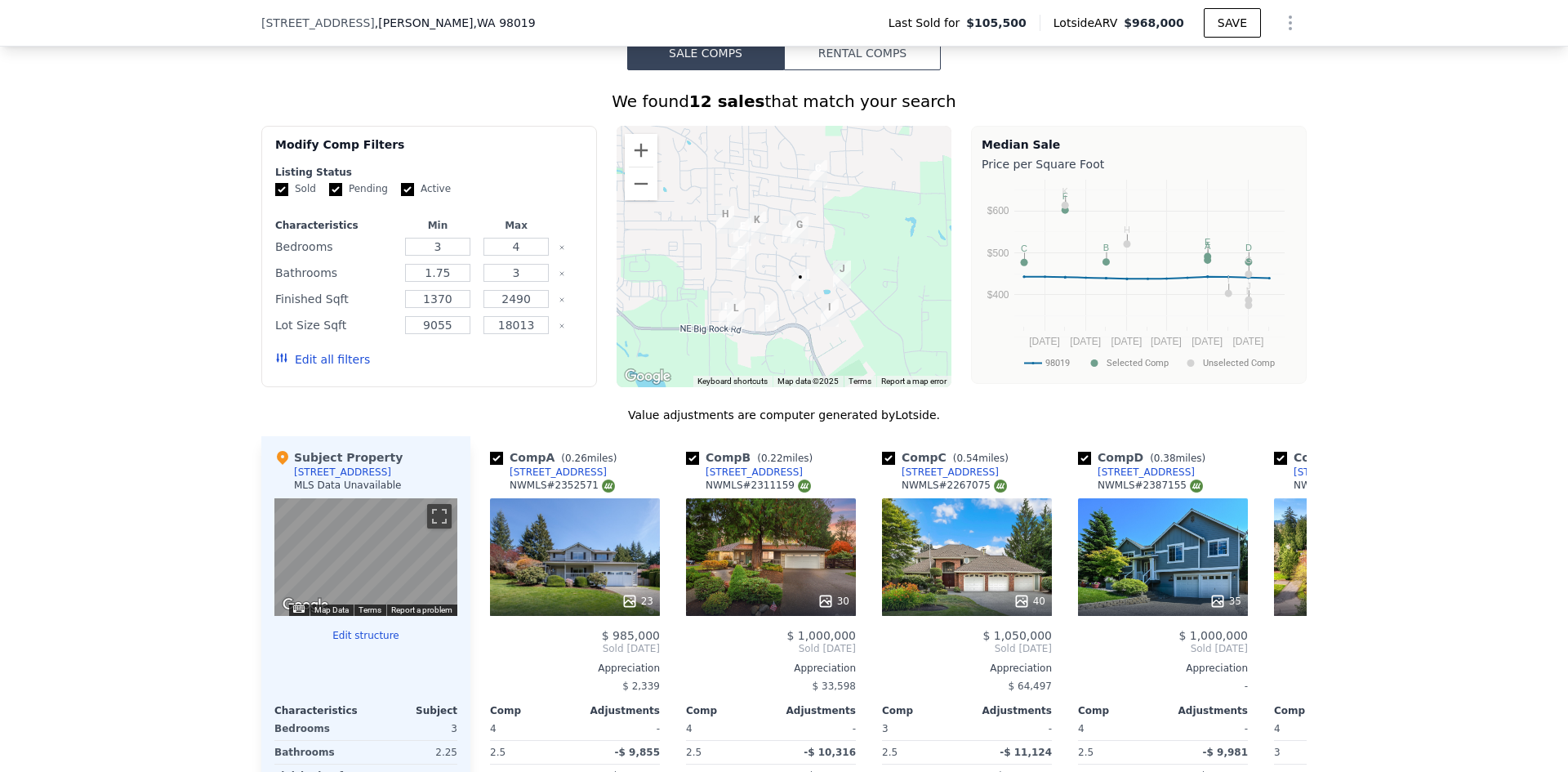
scroll to position [1627, 0]
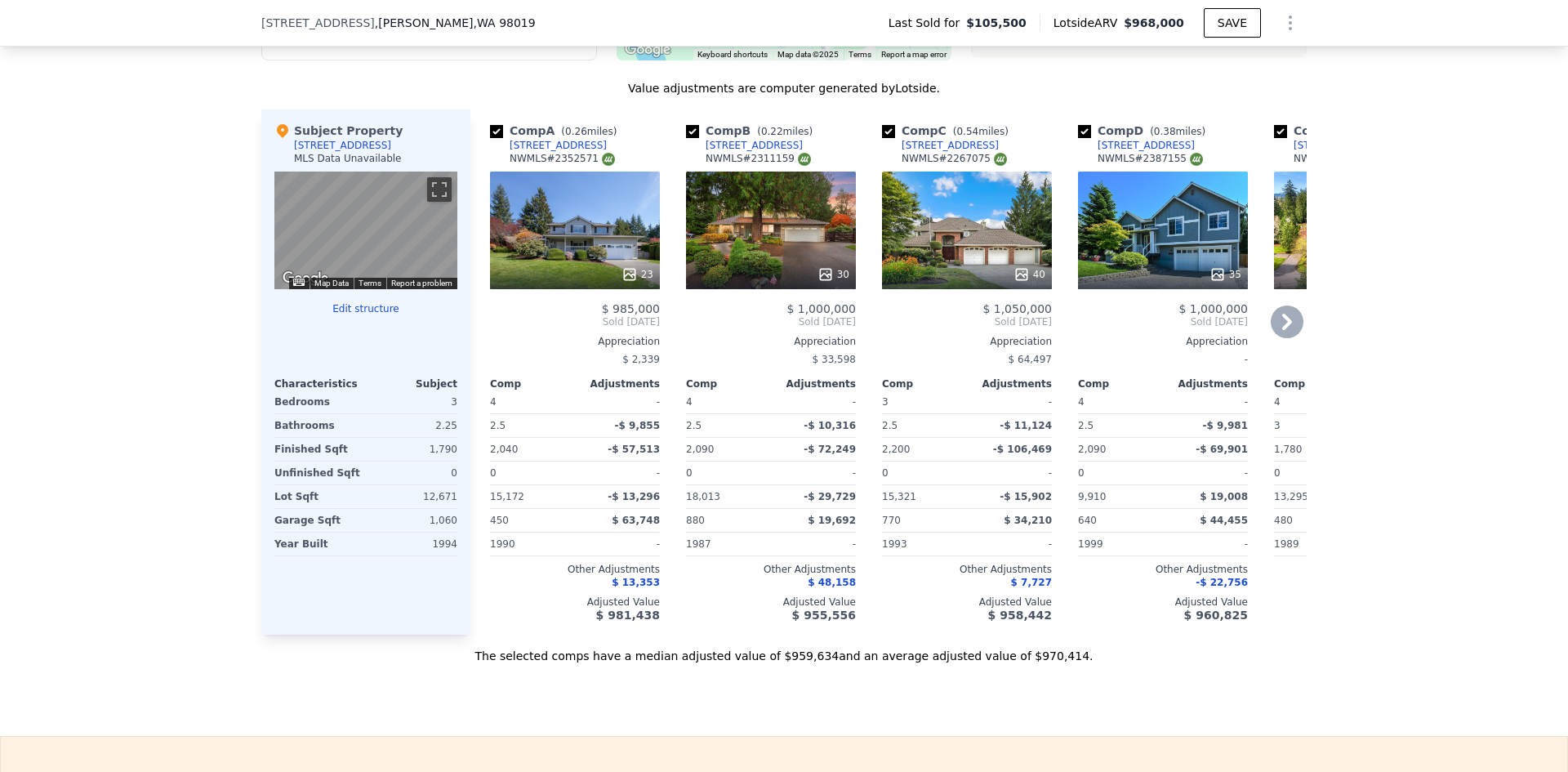
click at [1271, 333] on icon at bounding box center [1287, 321] width 33 height 33
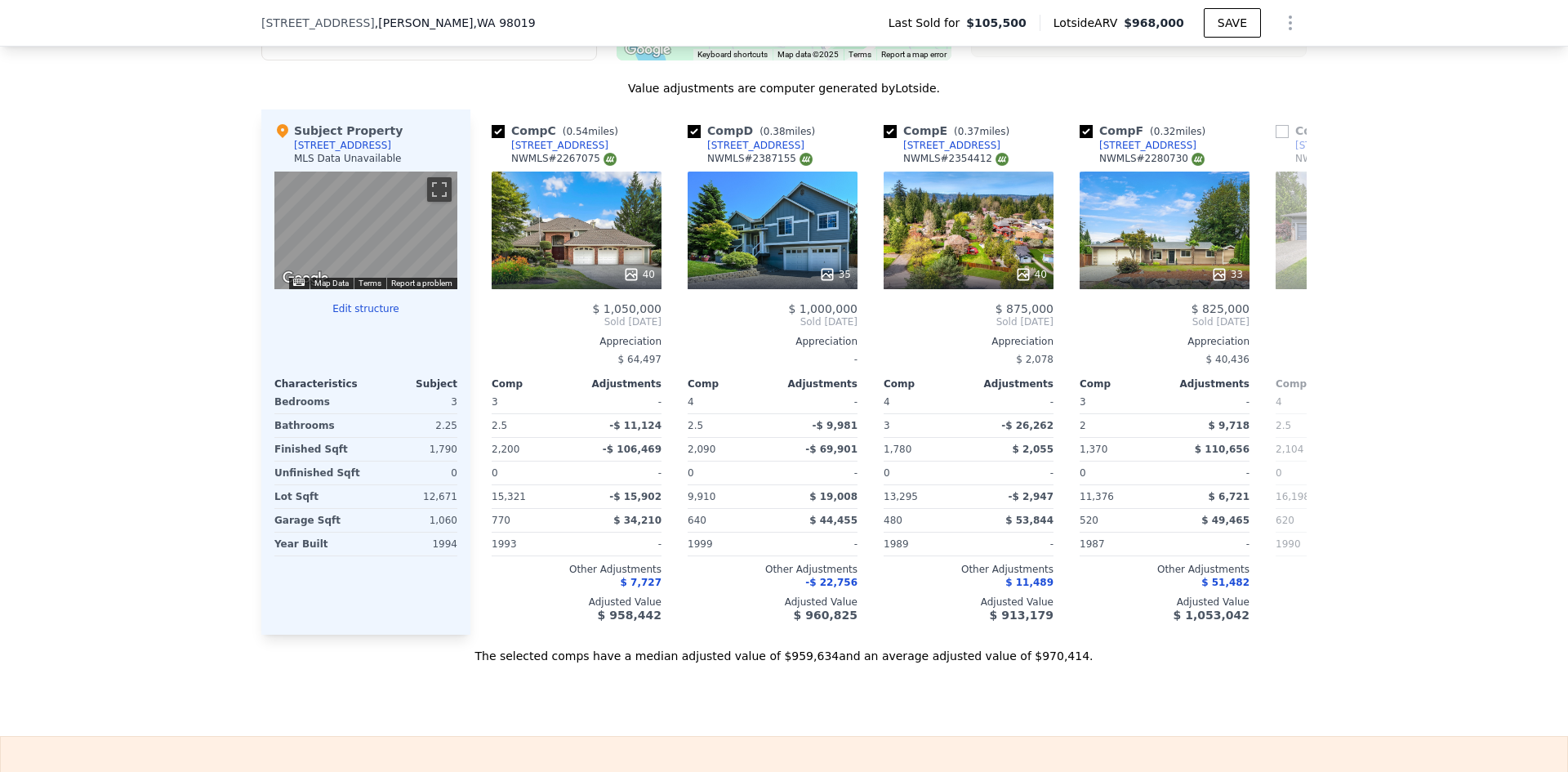
scroll to position [0, 392]
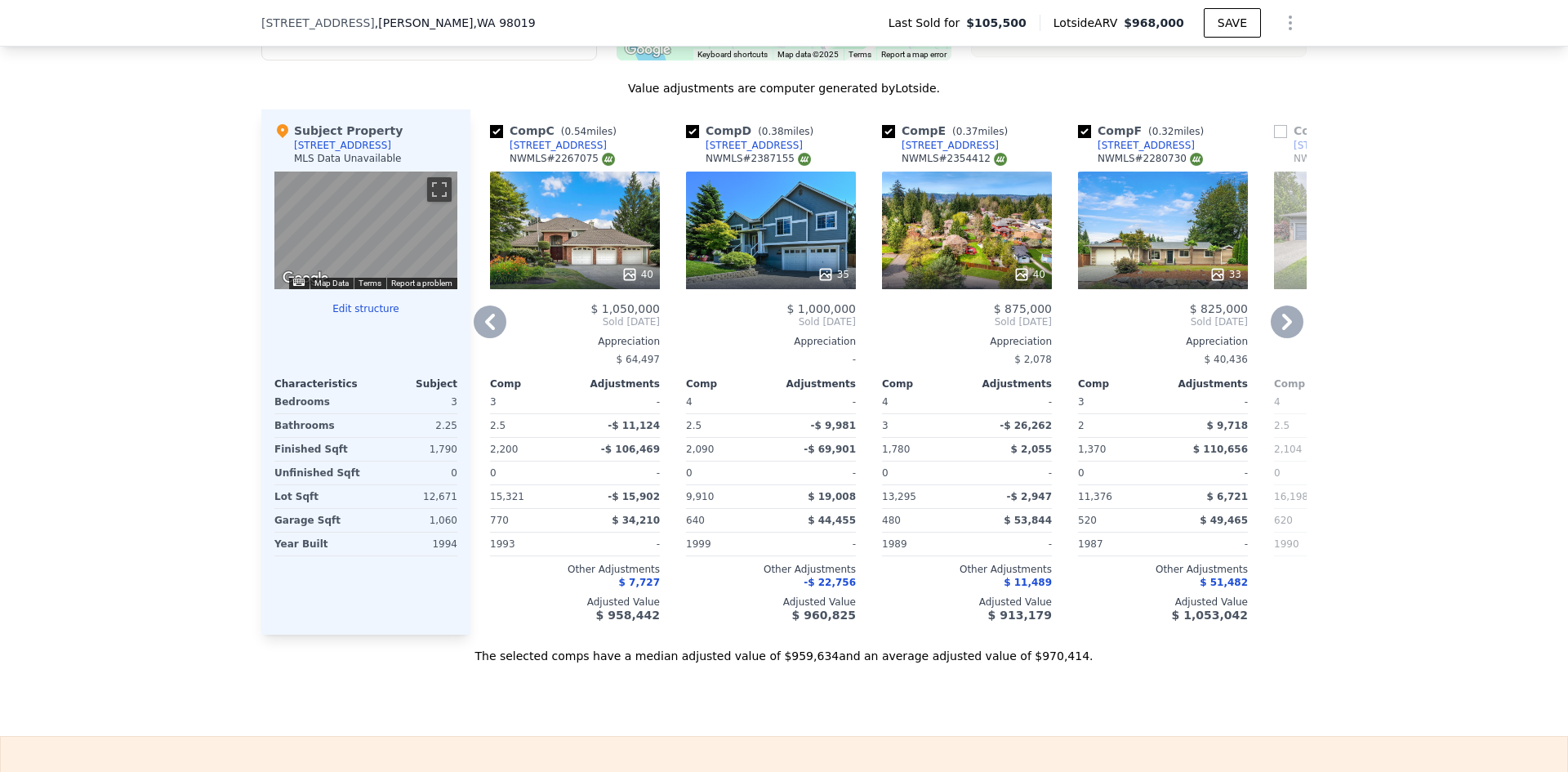
click at [1290, 334] on icon at bounding box center [1287, 321] width 33 height 33
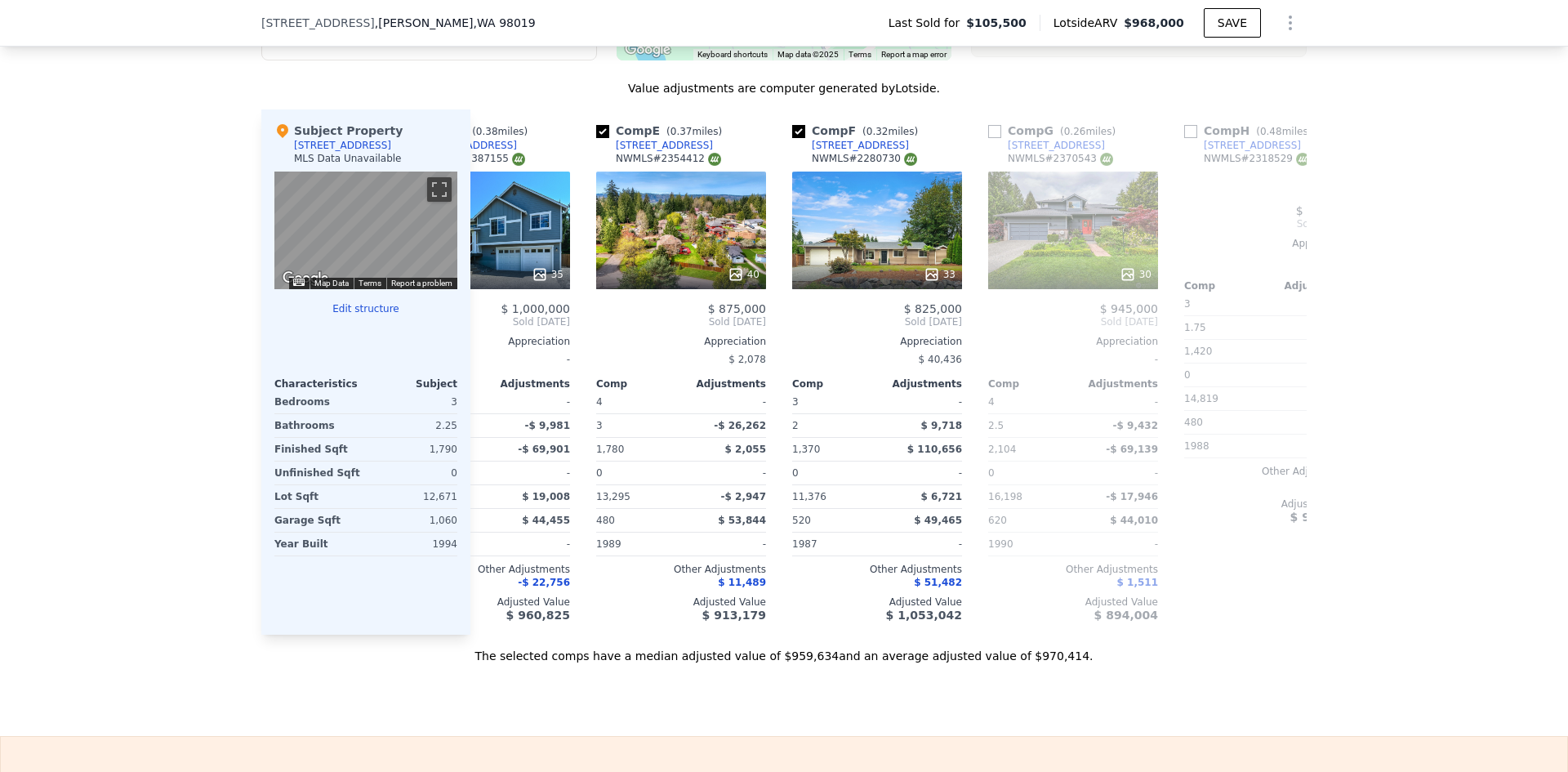
scroll to position [0, 784]
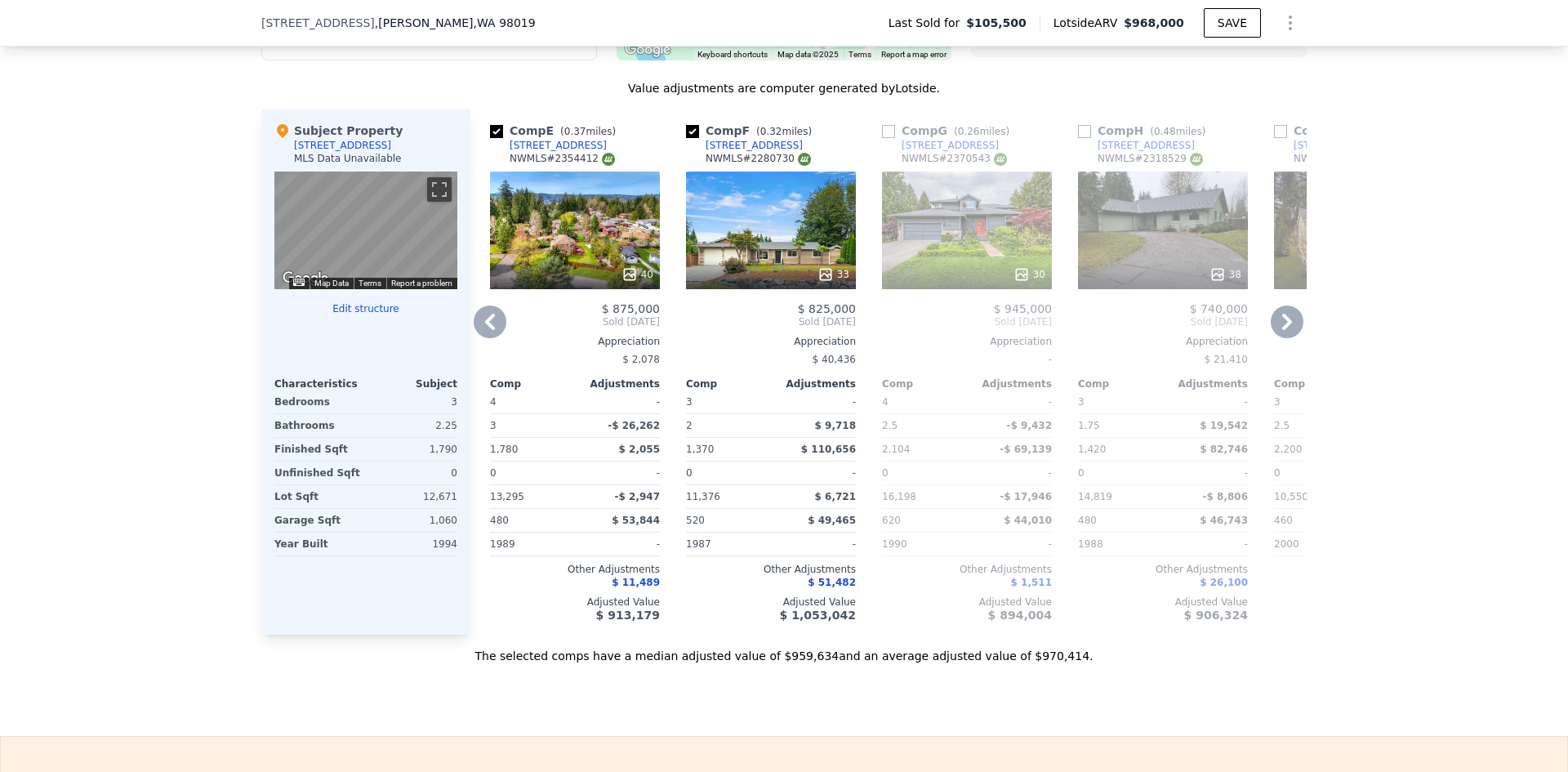
click at [1275, 333] on icon at bounding box center [1287, 321] width 33 height 33
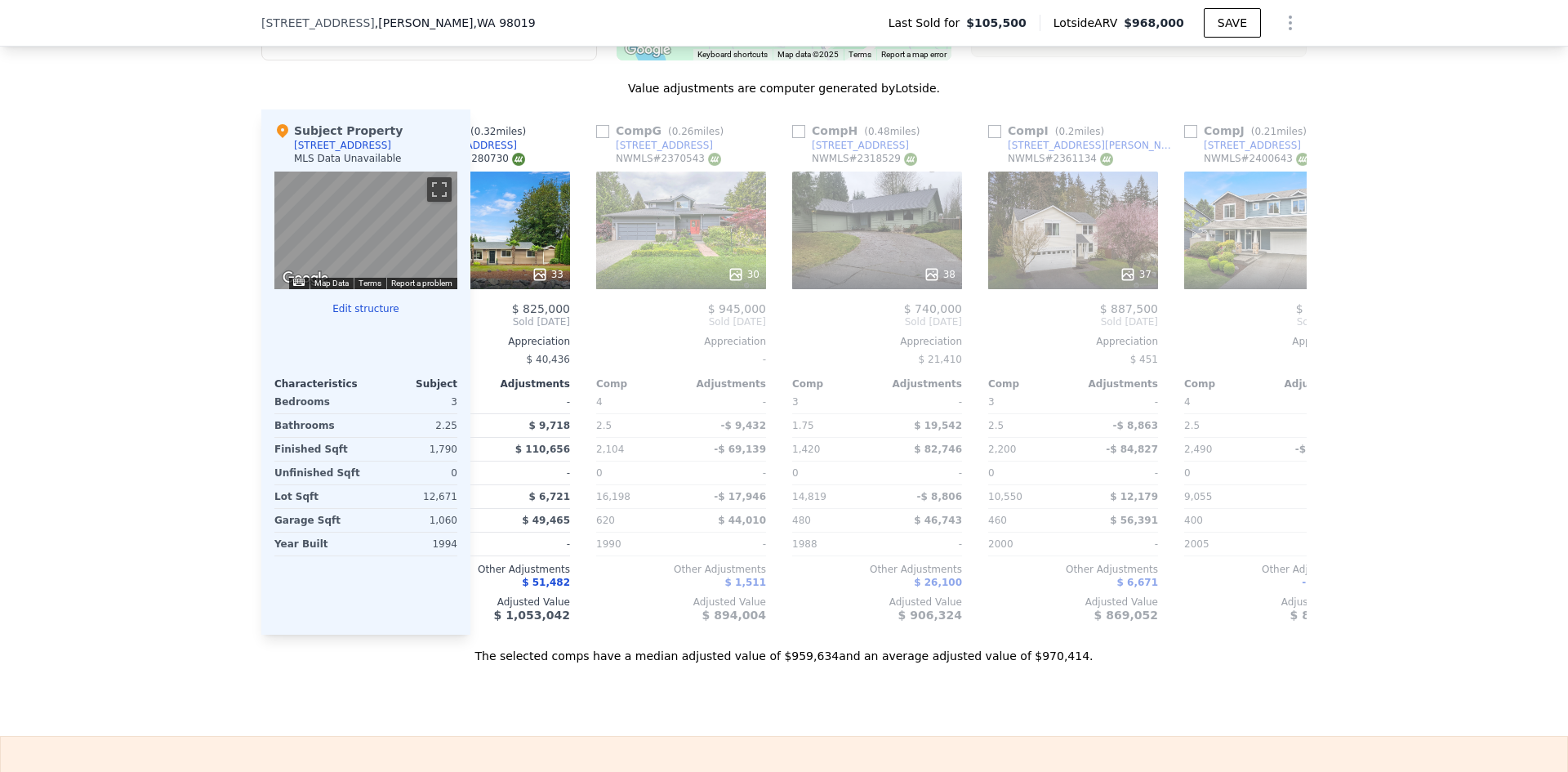
scroll to position [0, 1176]
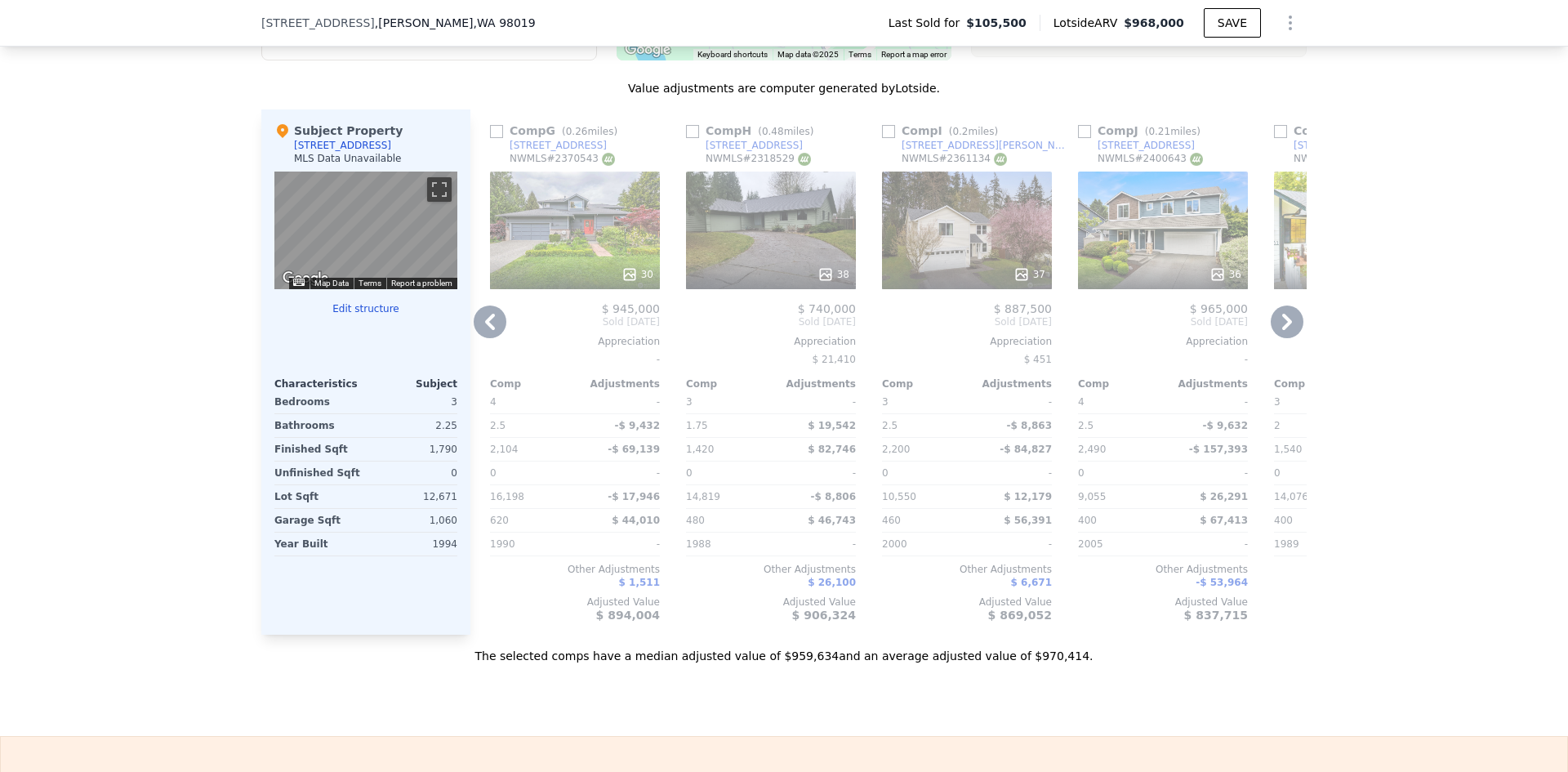
click at [1282, 329] on icon at bounding box center [1287, 321] width 10 height 16
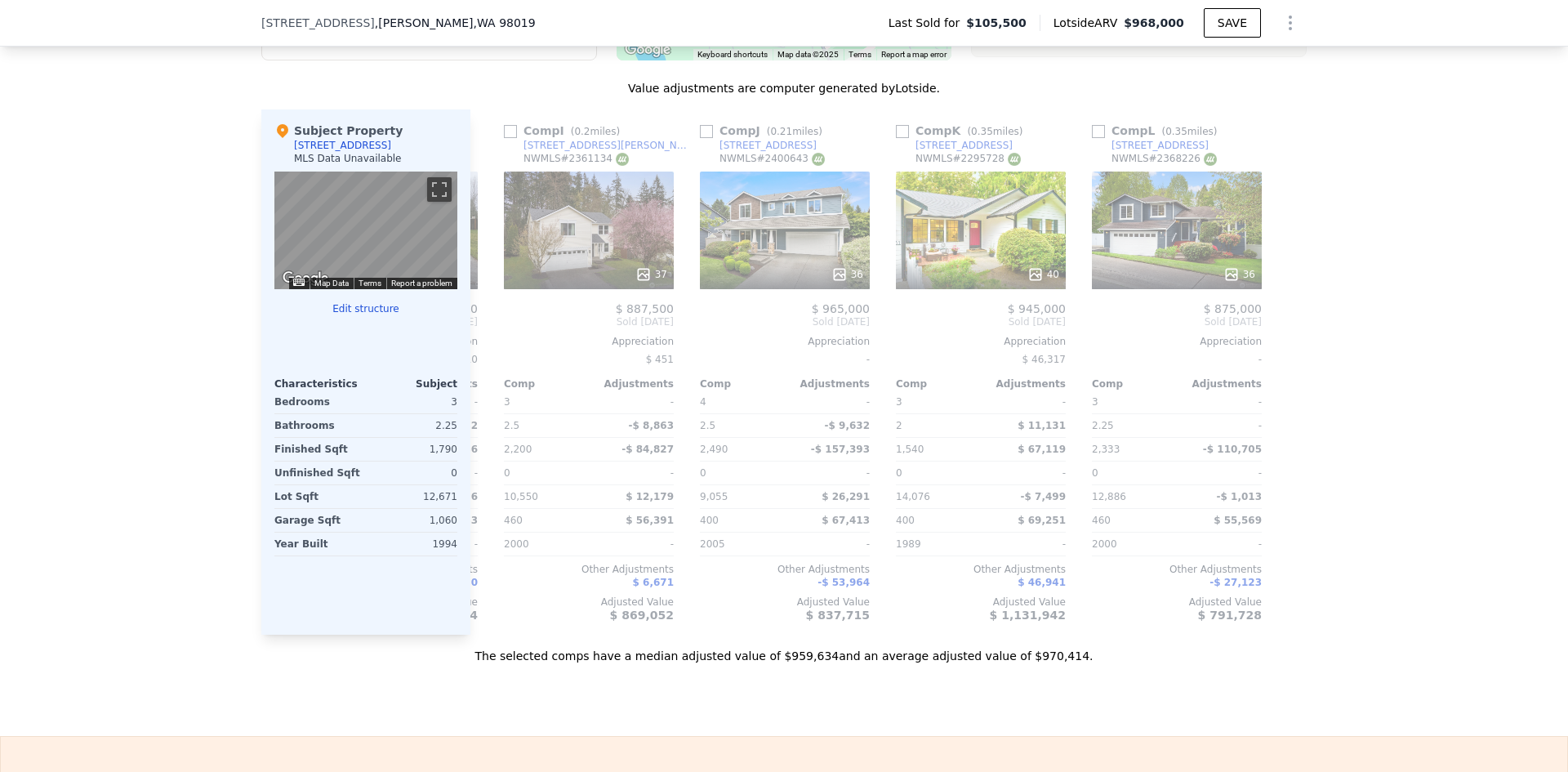
scroll to position [0, 1555]
click at [493, 338] on icon at bounding box center [490, 321] width 33 height 33
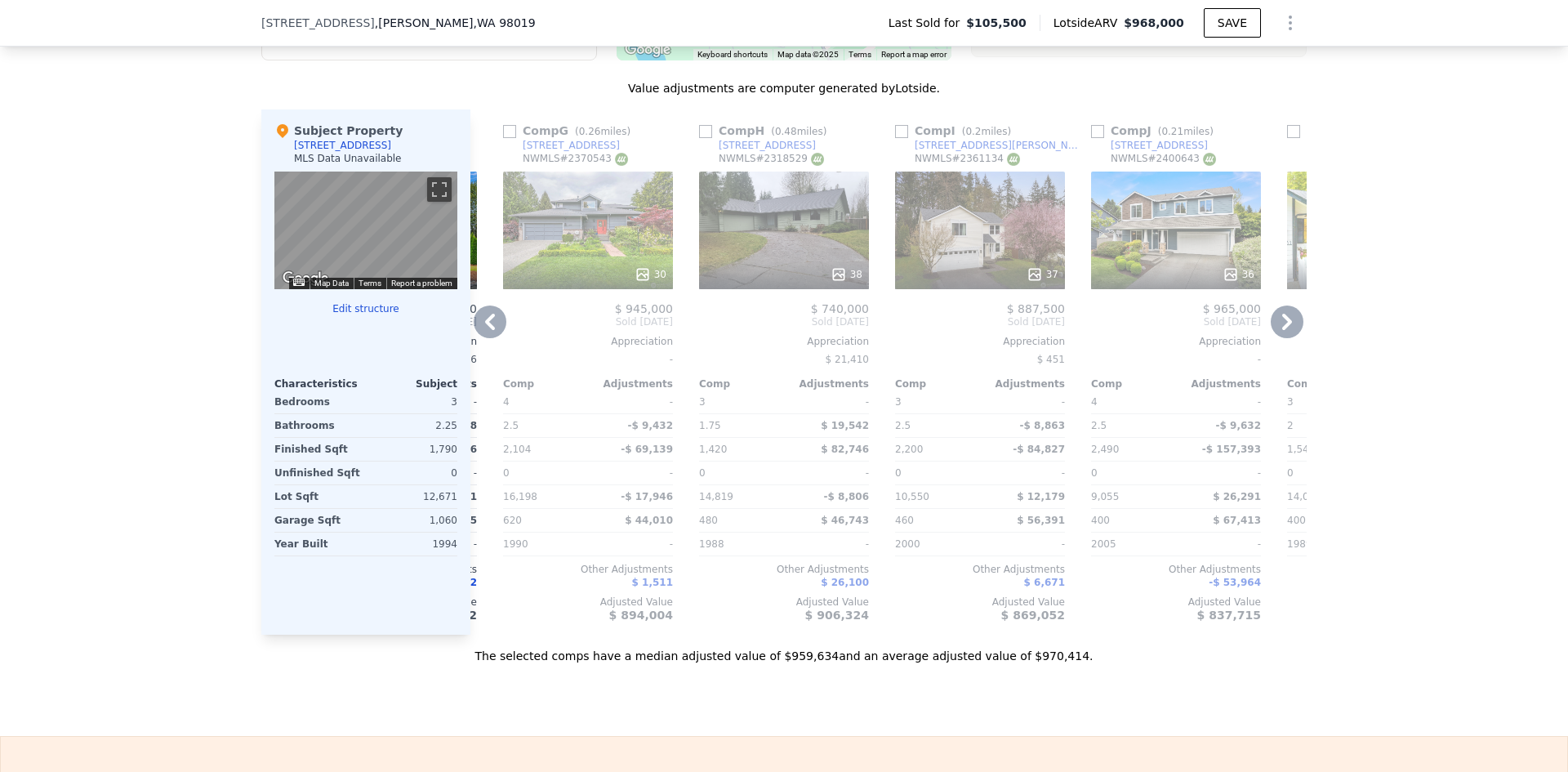
click at [486, 335] on icon at bounding box center [490, 321] width 33 height 33
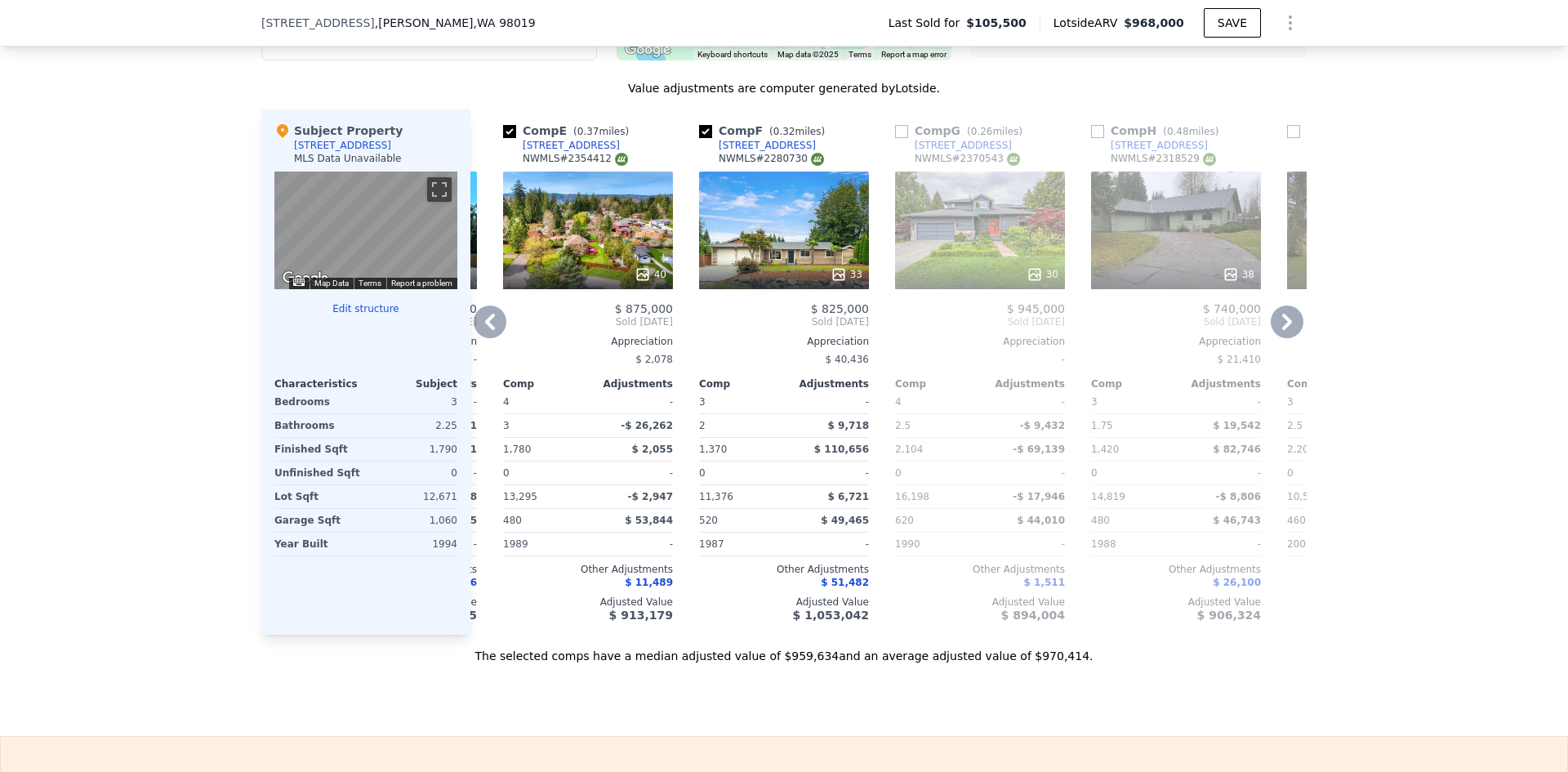
click at [486, 335] on icon at bounding box center [490, 321] width 33 height 33
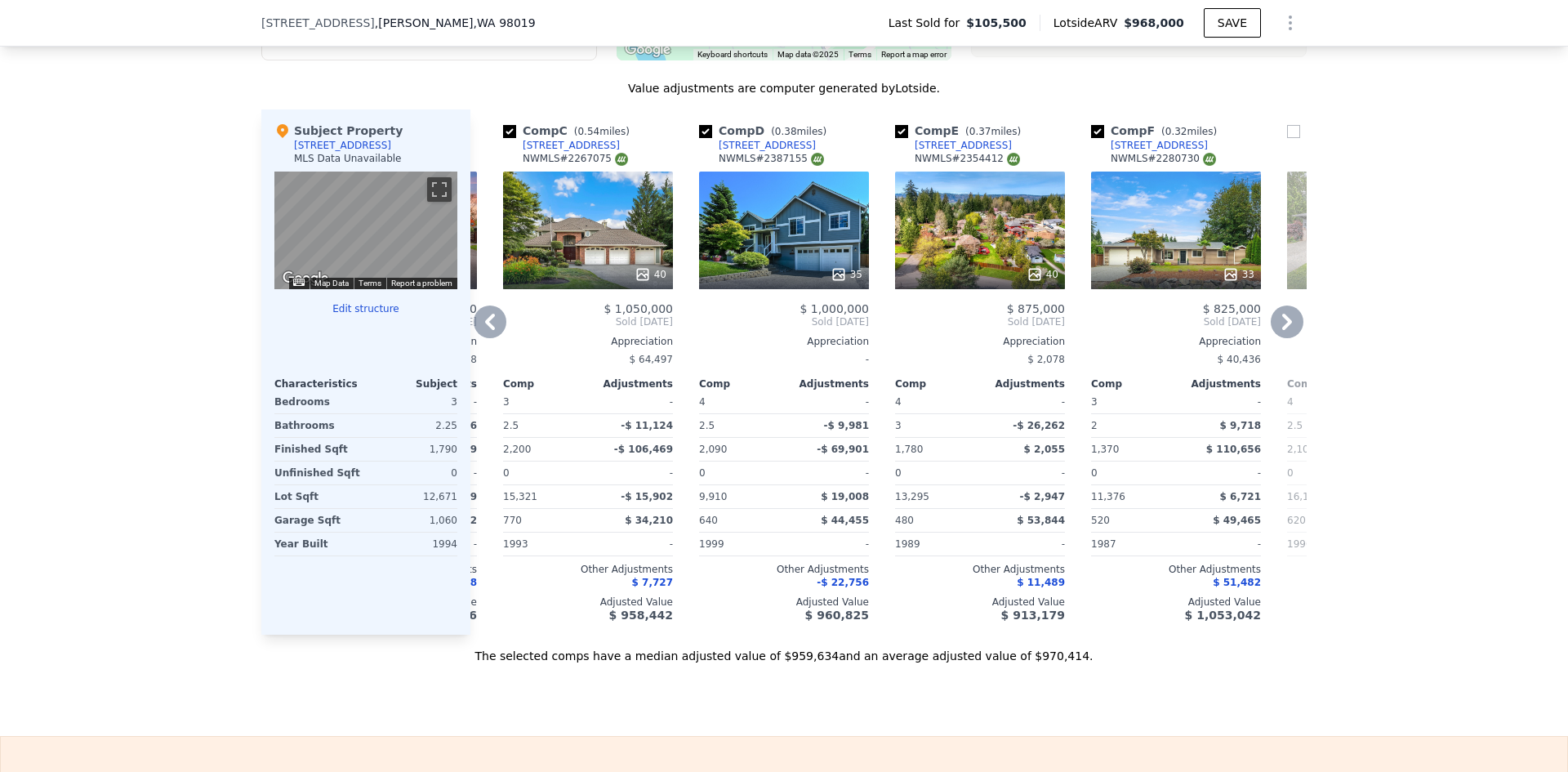
click at [486, 335] on icon at bounding box center [490, 321] width 33 height 33
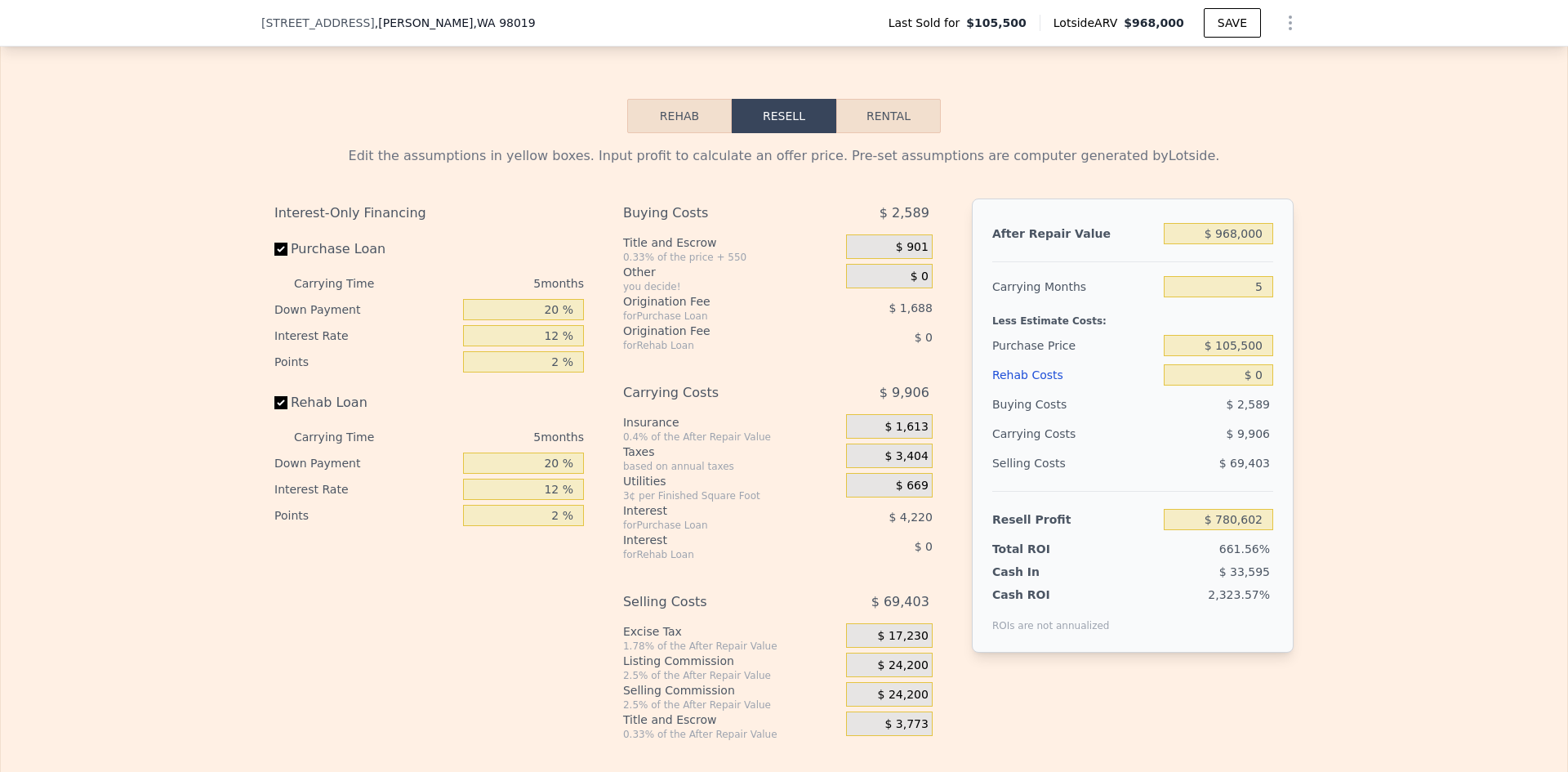
scroll to position [2362, 0]
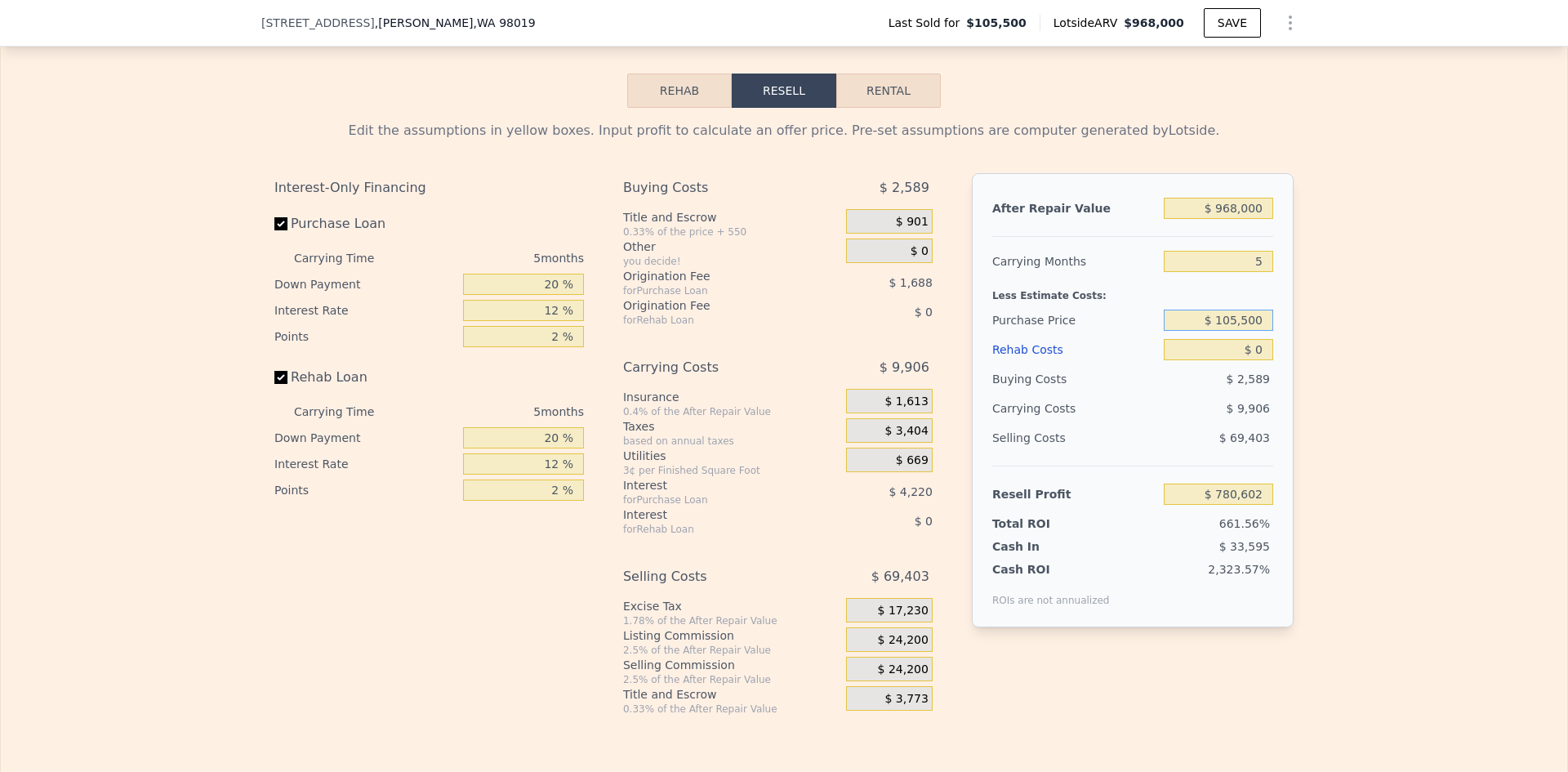
click at [1239, 331] on input "$ 105,500" at bounding box center [1218, 319] width 110 height 21
type input "$ 750,000"
click at [1263, 360] on input "$ 0" at bounding box center [1218, 349] width 110 height 21
type input "$ 97,863"
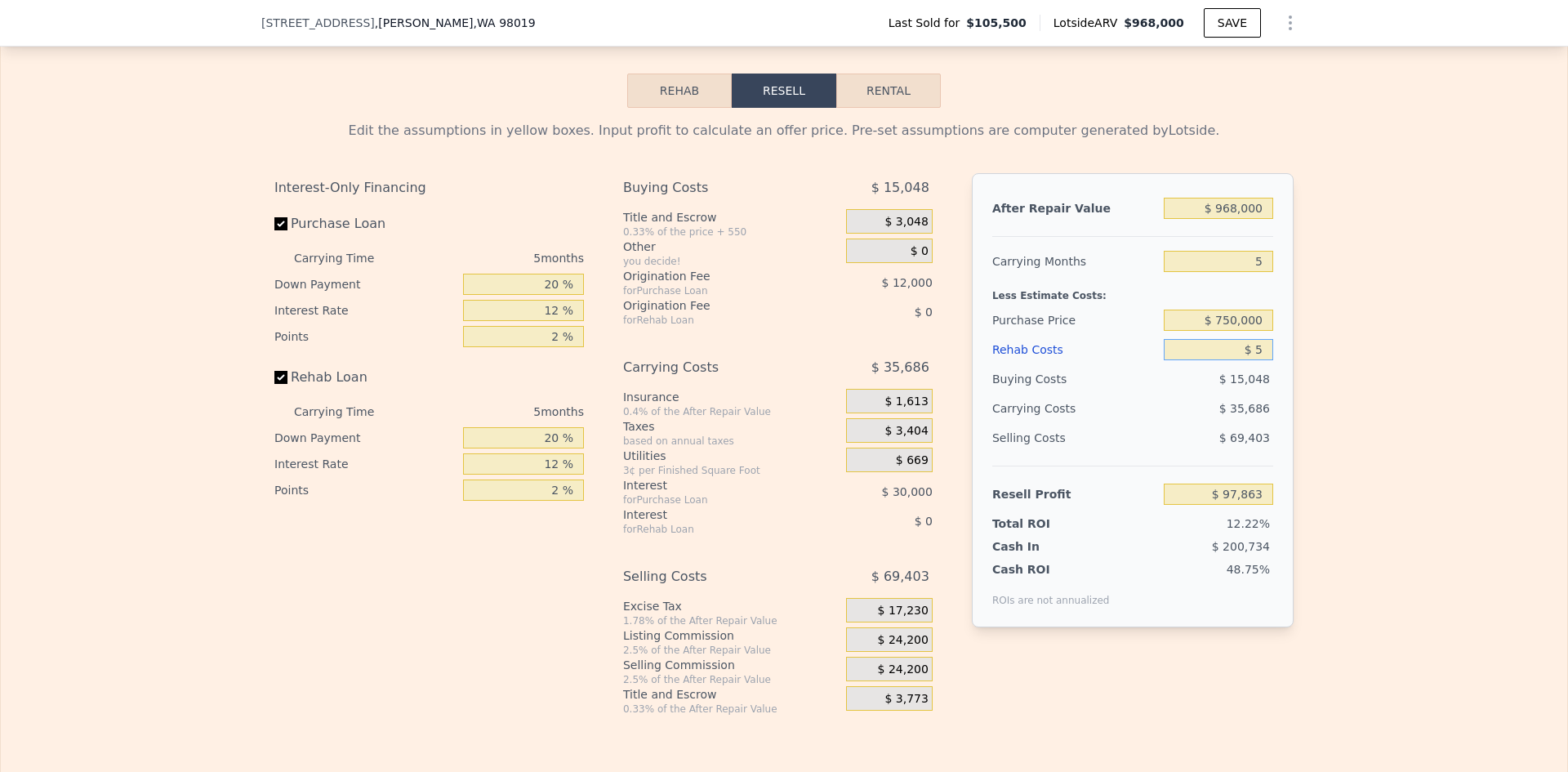
type input "$ 55"
type input "$ 97,807"
type input "$ 55,380"
type input "$ 39,382"
type input "$ 55,380"
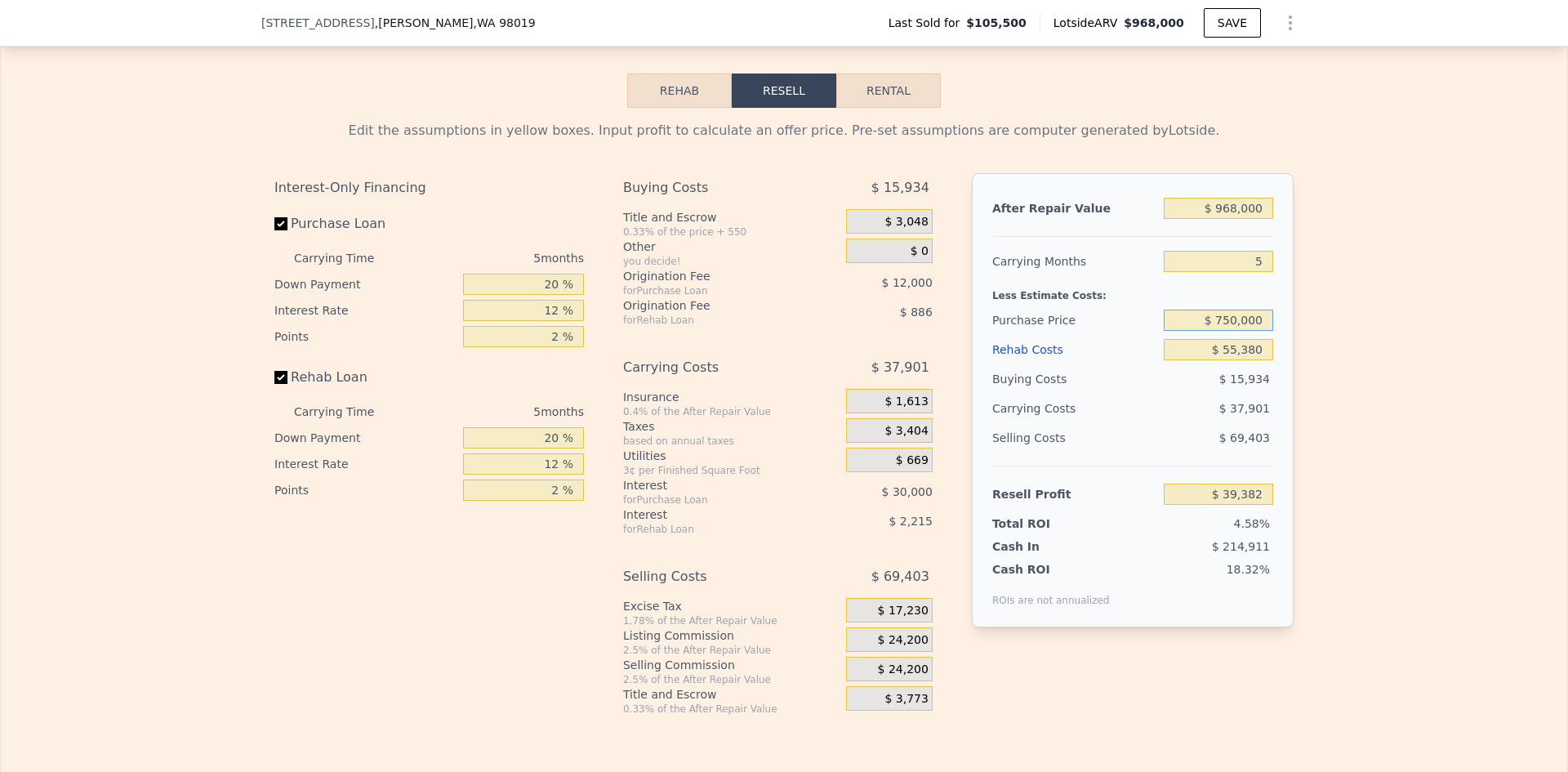
click at [1243, 331] on input "$ 750,000" at bounding box center [1218, 319] width 110 height 21
click at [1373, 352] on div "Edit the assumptions in yellow boxes. Input profit to calculate an offer price.…" at bounding box center [784, 412] width 1566 height 608
click at [1219, 331] on input "$ 750,000" at bounding box center [1218, 319] width 110 height 21
type input "$ 700,000"
click at [1343, 394] on div "Edit the assumptions in yellow boxes. Input profit to calculate an offer price.…" at bounding box center [784, 412] width 1566 height 608
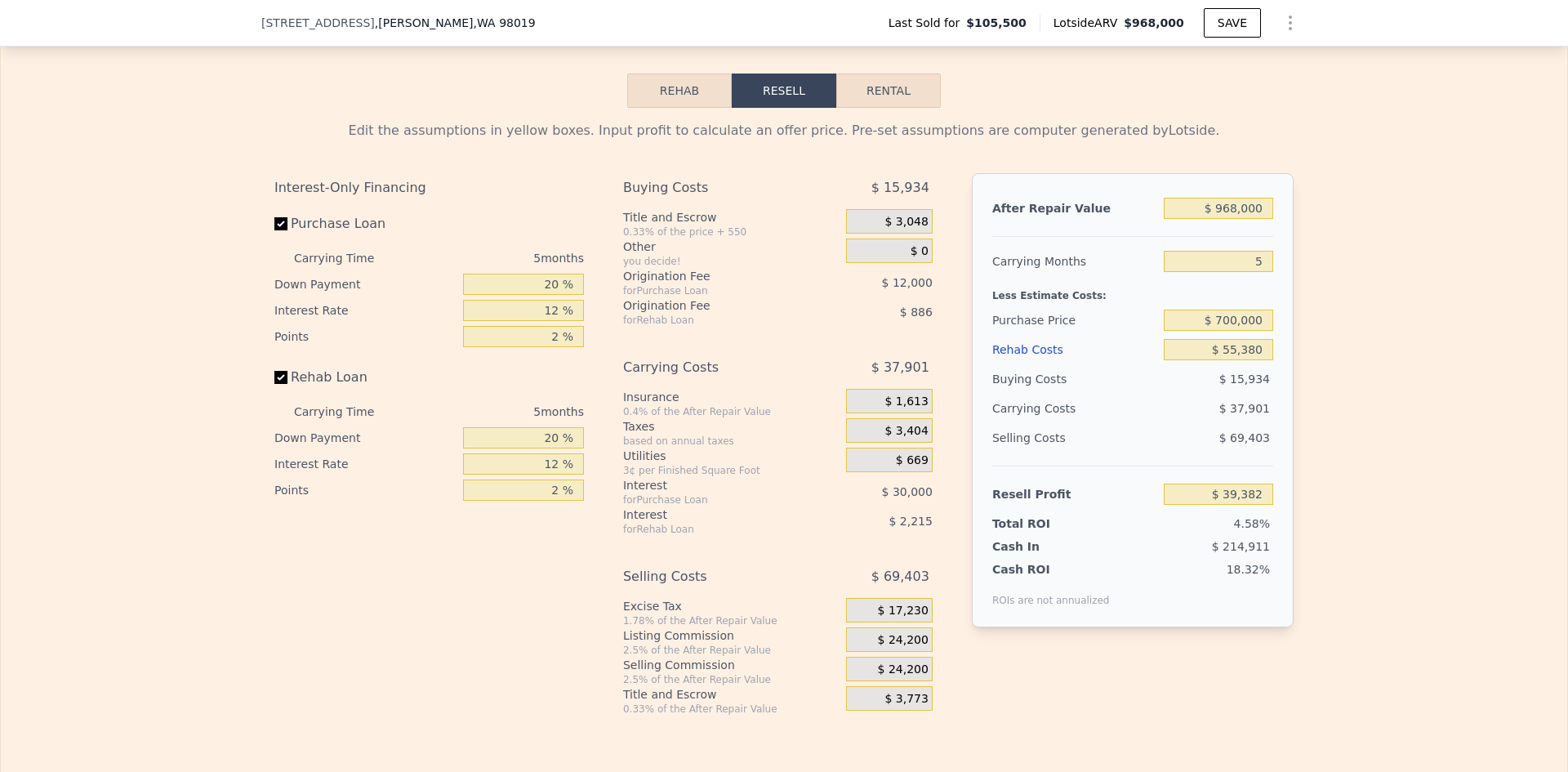
type input "$ 92,349"
drag, startPoint x: 1259, startPoint y: 284, endPoint x: 1249, endPoint y: 284, distance: 10.0
click at [1249, 272] on input "5" at bounding box center [1218, 261] width 110 height 21
type input "3"
type input "$ 106,709"
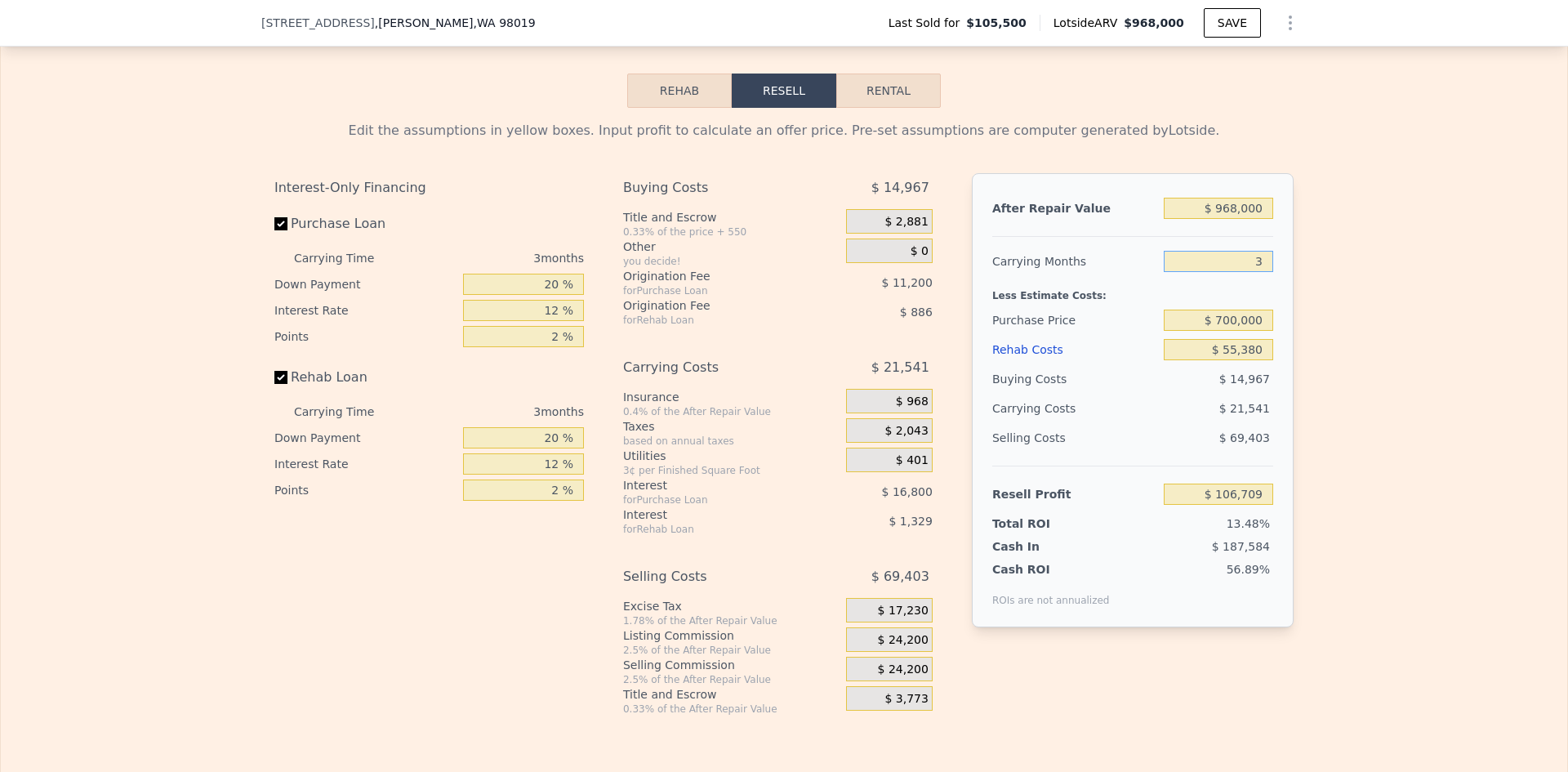
type input "3"
click at [1293, 355] on div "Edit the assumptions in yellow boxes. Input profit to calculate an offer price.…" at bounding box center [784, 412] width 1046 height 608
click at [548, 295] on input "20 %" at bounding box center [523, 283] width 121 height 21
click at [548, 295] on input "20 %" at bounding box center [523, 283] width 121 height 21
type input "10 %"
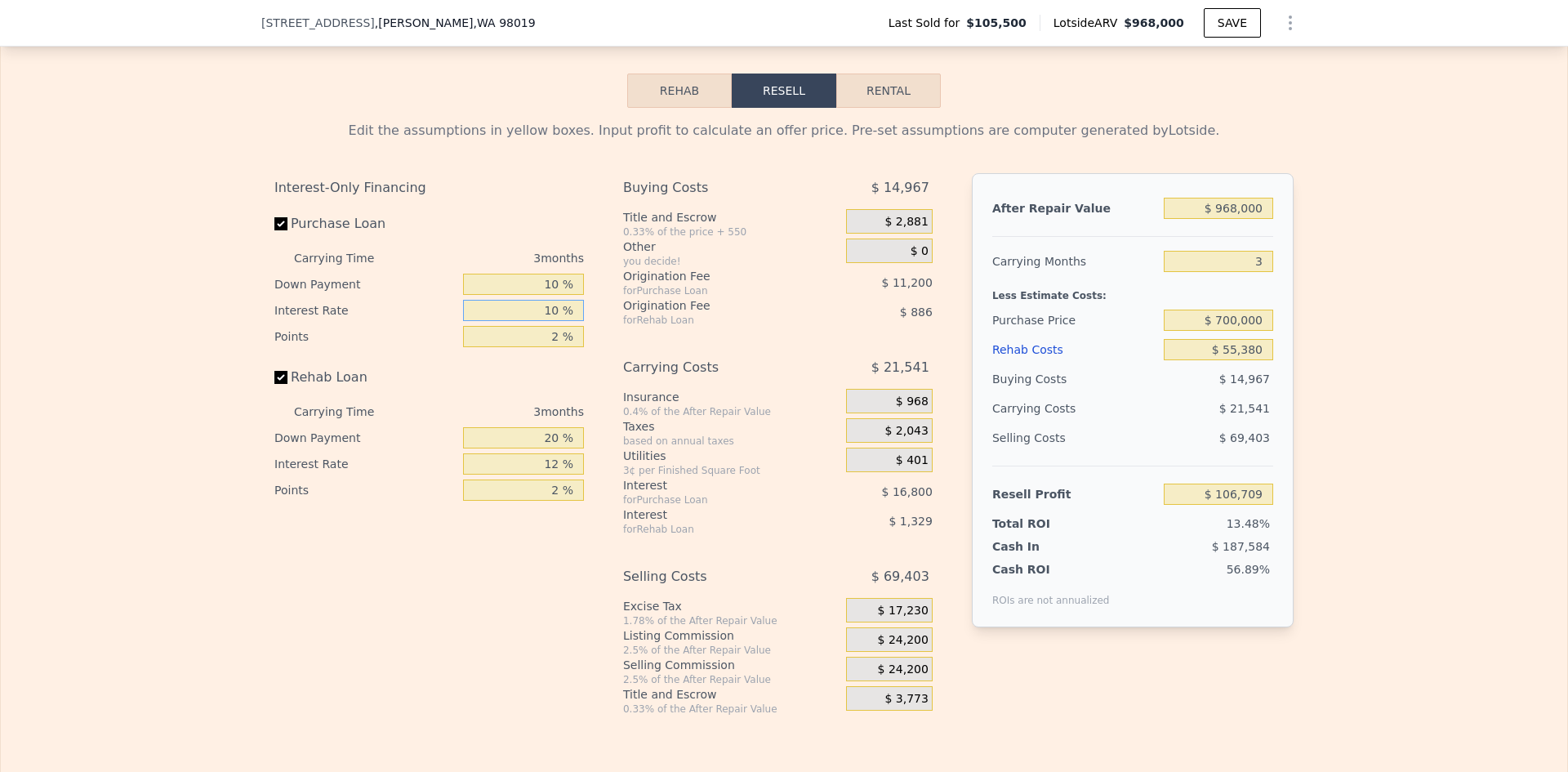
type input "10 %"
type input "1 %"
type input "$ 112,659"
type input "10 %"
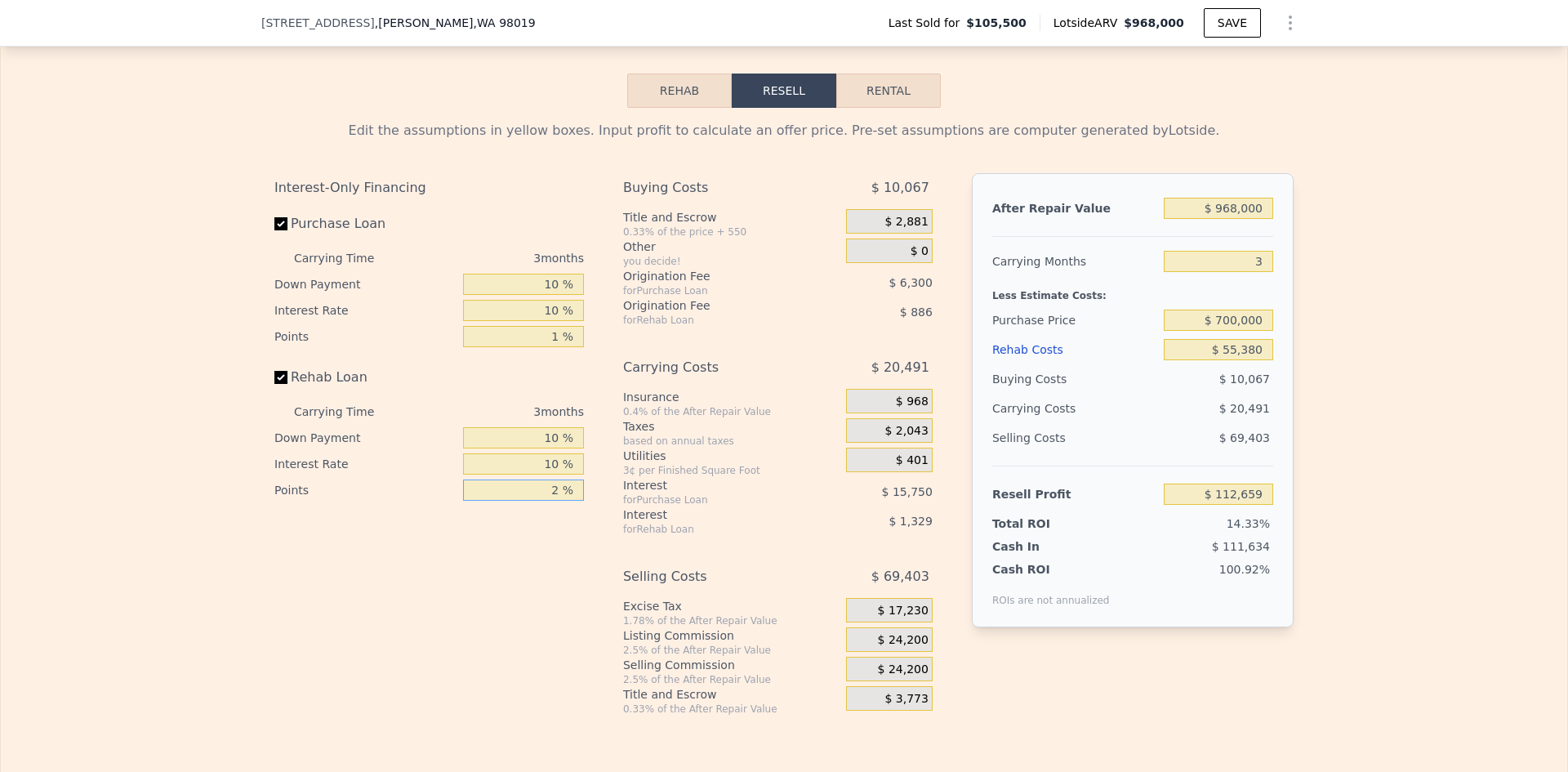
type input "1 %"
type input "$ 113,131"
type input "1 %"
click at [905, 627] on div "$ 17,230" at bounding box center [889, 612] width 86 height 29
click at [907, 648] on span "$ 24,200" at bounding box center [903, 640] width 50 height 15
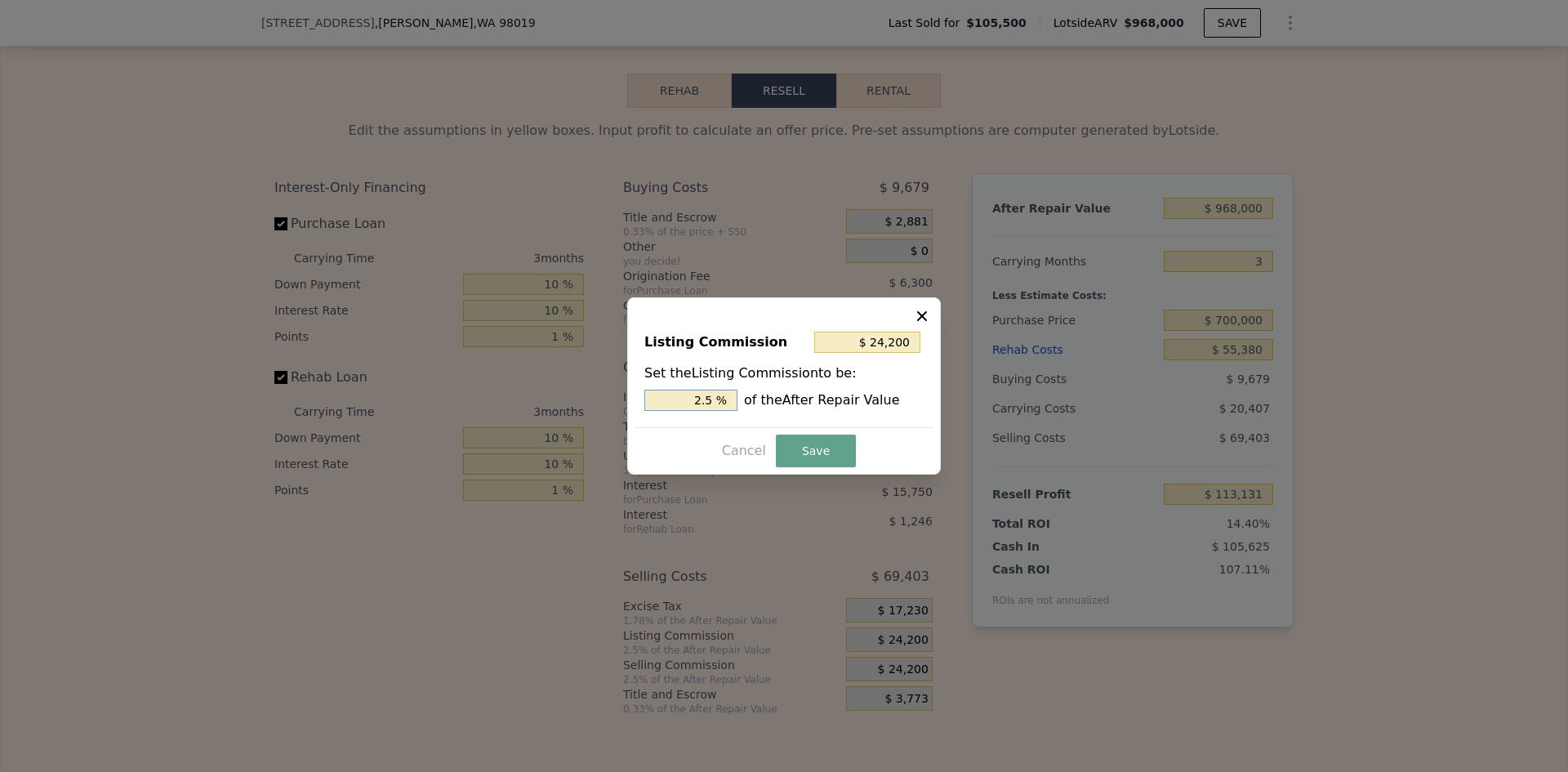
drag, startPoint x: 706, startPoint y: 397, endPoint x: 715, endPoint y: 397, distance: 9.0
click at [715, 397] on input "2.5 %" at bounding box center [691, 400] width 93 height 21
type input "$ 19,360"
type input "2 %"
click at [815, 485] on div at bounding box center [784, 386] width 1568 height 772
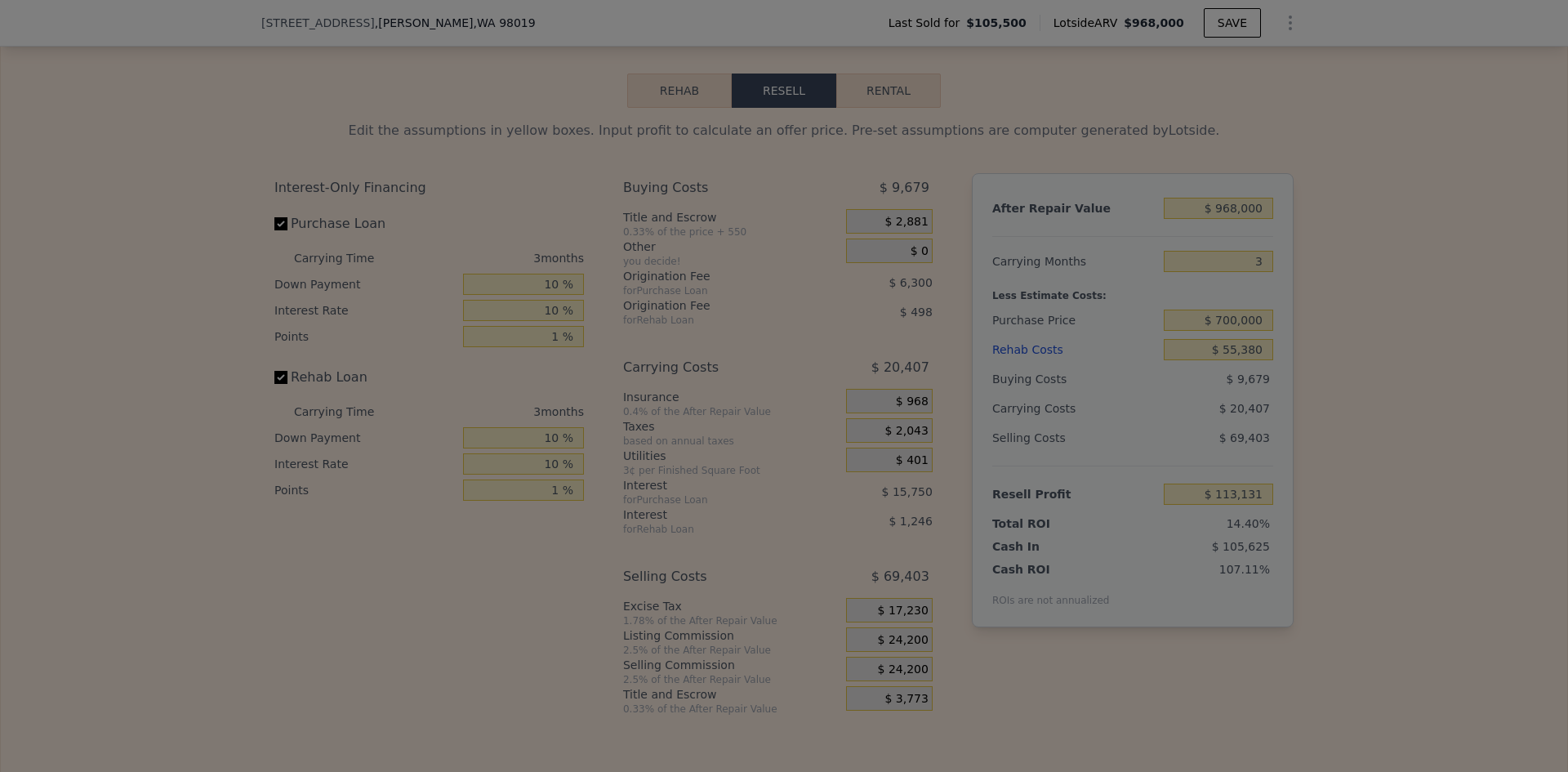
click at [813, 432] on button "Save" at bounding box center [813, 443] width 76 height 31
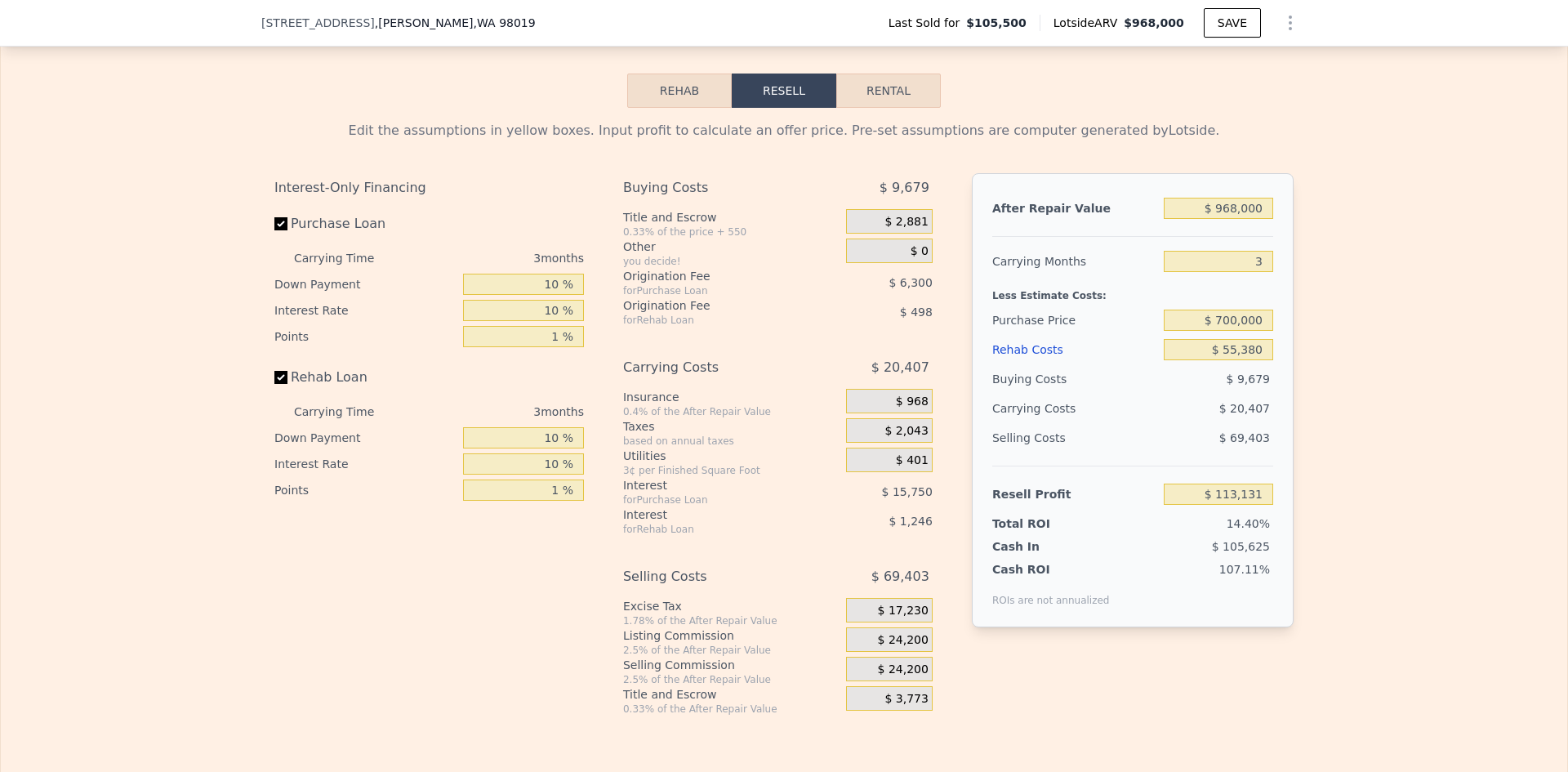
click at [924, 651] on div "$ 24,200" at bounding box center [889, 639] width 86 height 24
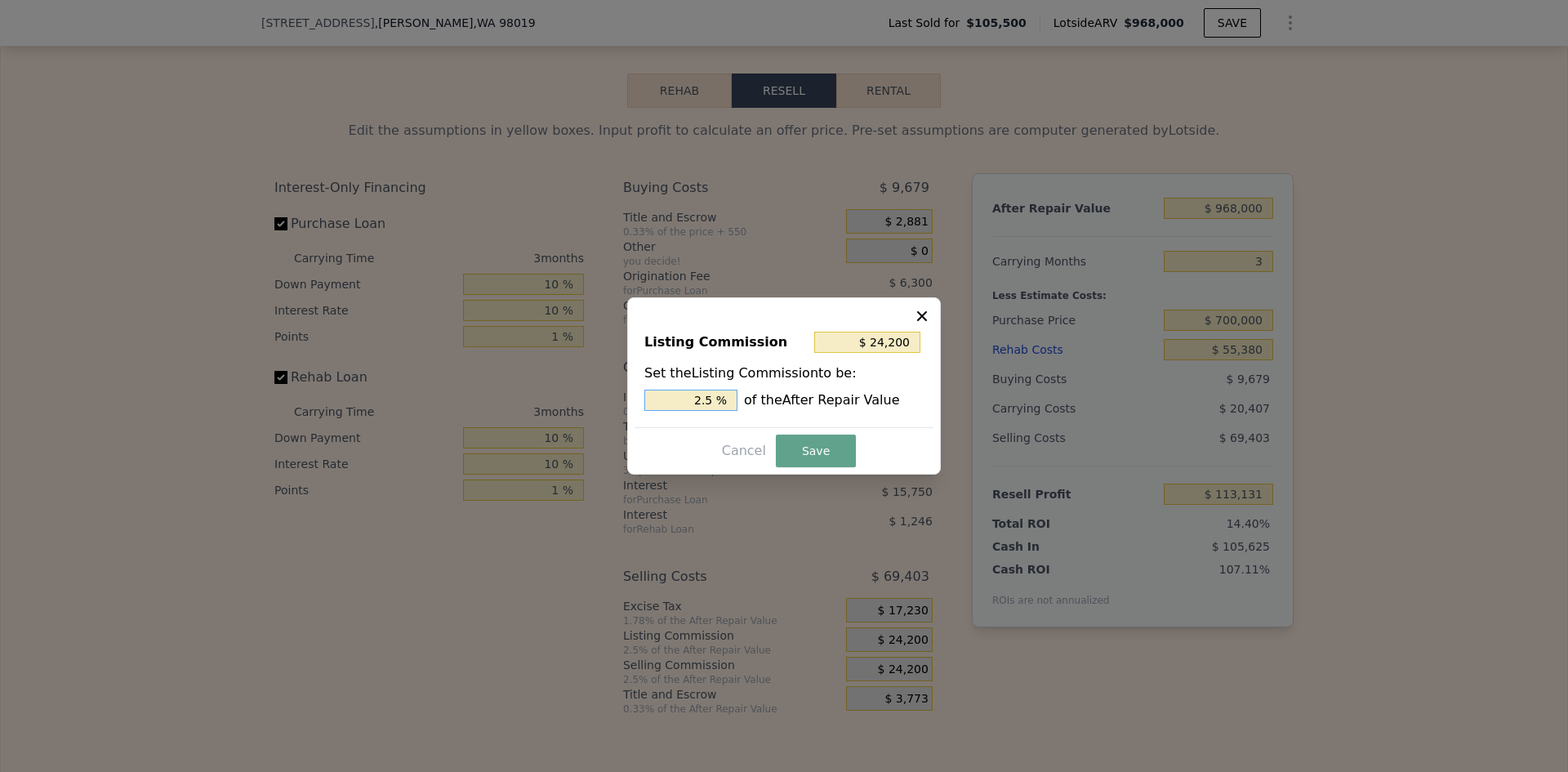
click at [714, 399] on input "2.5 %" at bounding box center [691, 400] width 93 height 21
type input "$ 19,360"
click at [808, 443] on button "Save" at bounding box center [815, 450] width 80 height 33
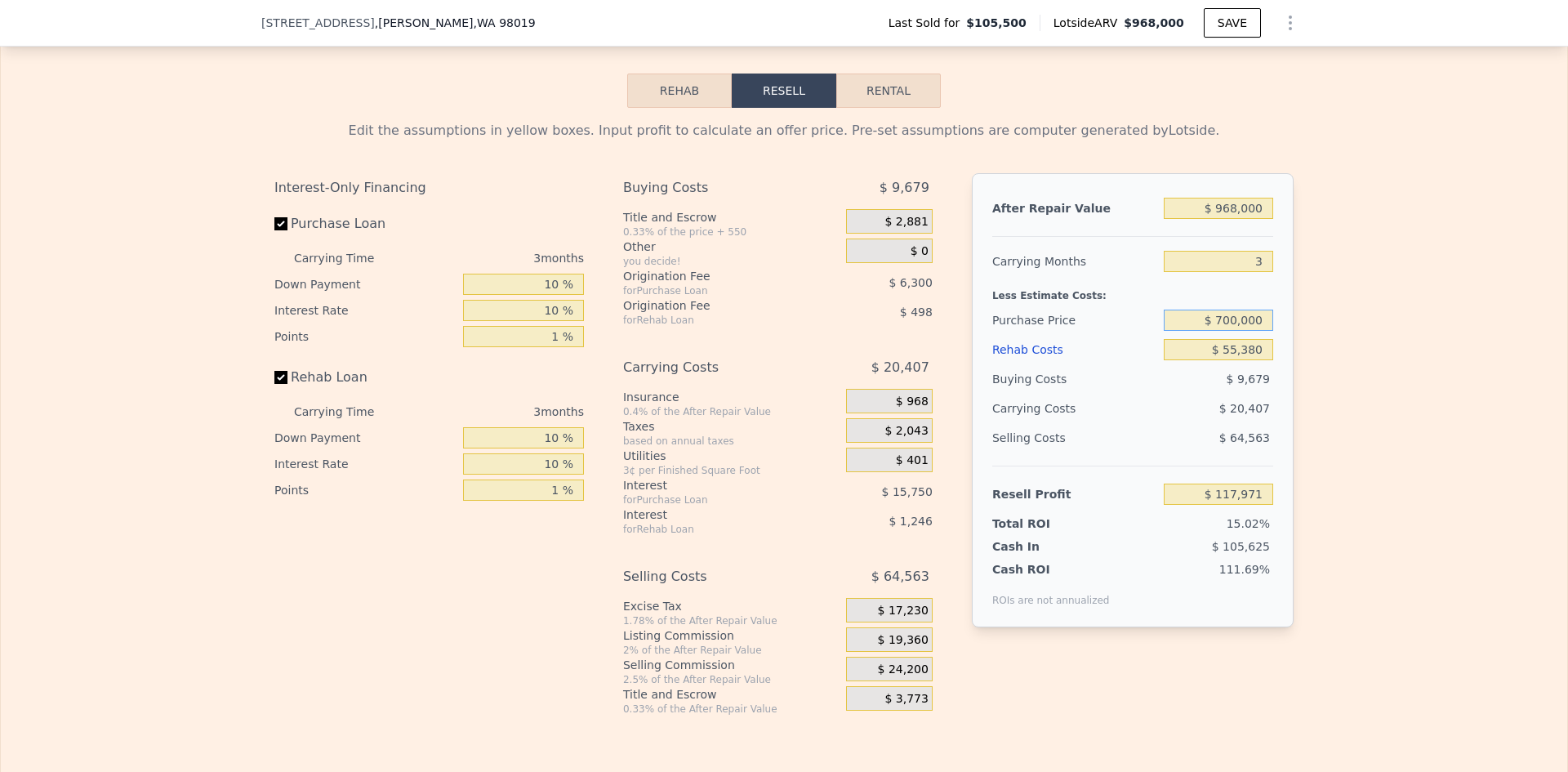
click at [1228, 331] on input "$ 700,000" at bounding box center [1218, 319] width 110 height 21
click at [1321, 392] on div "Edit the assumptions in yellow boxes. Input profit to calculate an offer price.…" at bounding box center [784, 412] width 1566 height 608
drag, startPoint x: 1224, startPoint y: 344, endPoint x: 1238, endPoint y: 342, distance: 14.1
click at [1238, 331] on input "$ 740,000" at bounding box center [1218, 319] width 110 height 21
click at [1333, 352] on div "Edit the assumptions in yellow boxes. Input profit to calculate an offer price.…" at bounding box center [784, 412] width 1566 height 608
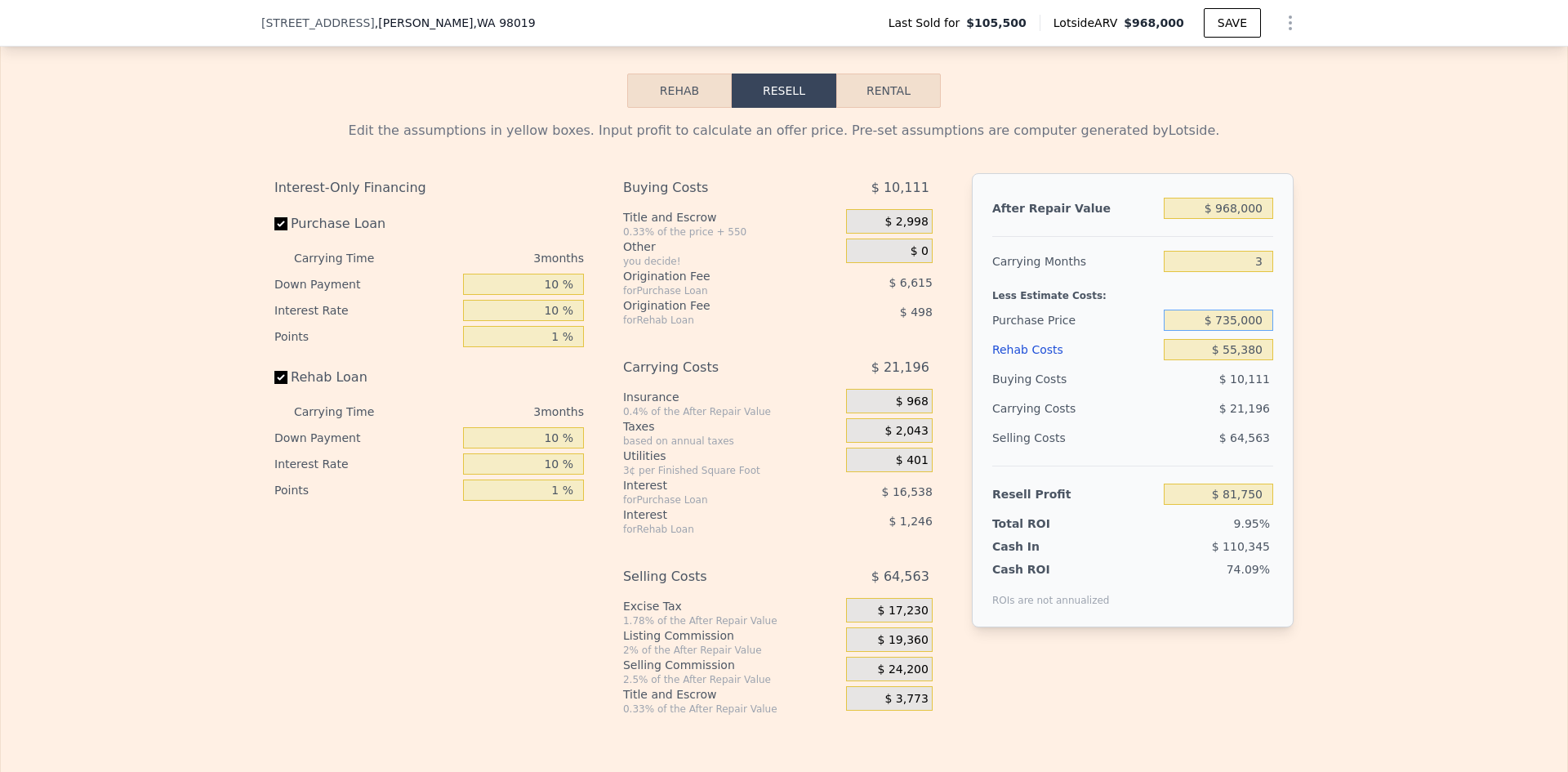
drag, startPoint x: 1220, startPoint y: 345, endPoint x: 1233, endPoint y: 343, distance: 13.2
click at [1233, 331] on input "$ 735,000" at bounding box center [1218, 319] width 110 height 21
click at [1331, 368] on div "Edit the assumptions in yellow boxes. Input profit to calculate an offer price.…" at bounding box center [784, 412] width 1566 height 608
drag, startPoint x: 1218, startPoint y: 343, endPoint x: 1228, endPoint y: 343, distance: 10.0
click at [1228, 331] on input "$ 700,000" at bounding box center [1218, 319] width 110 height 21
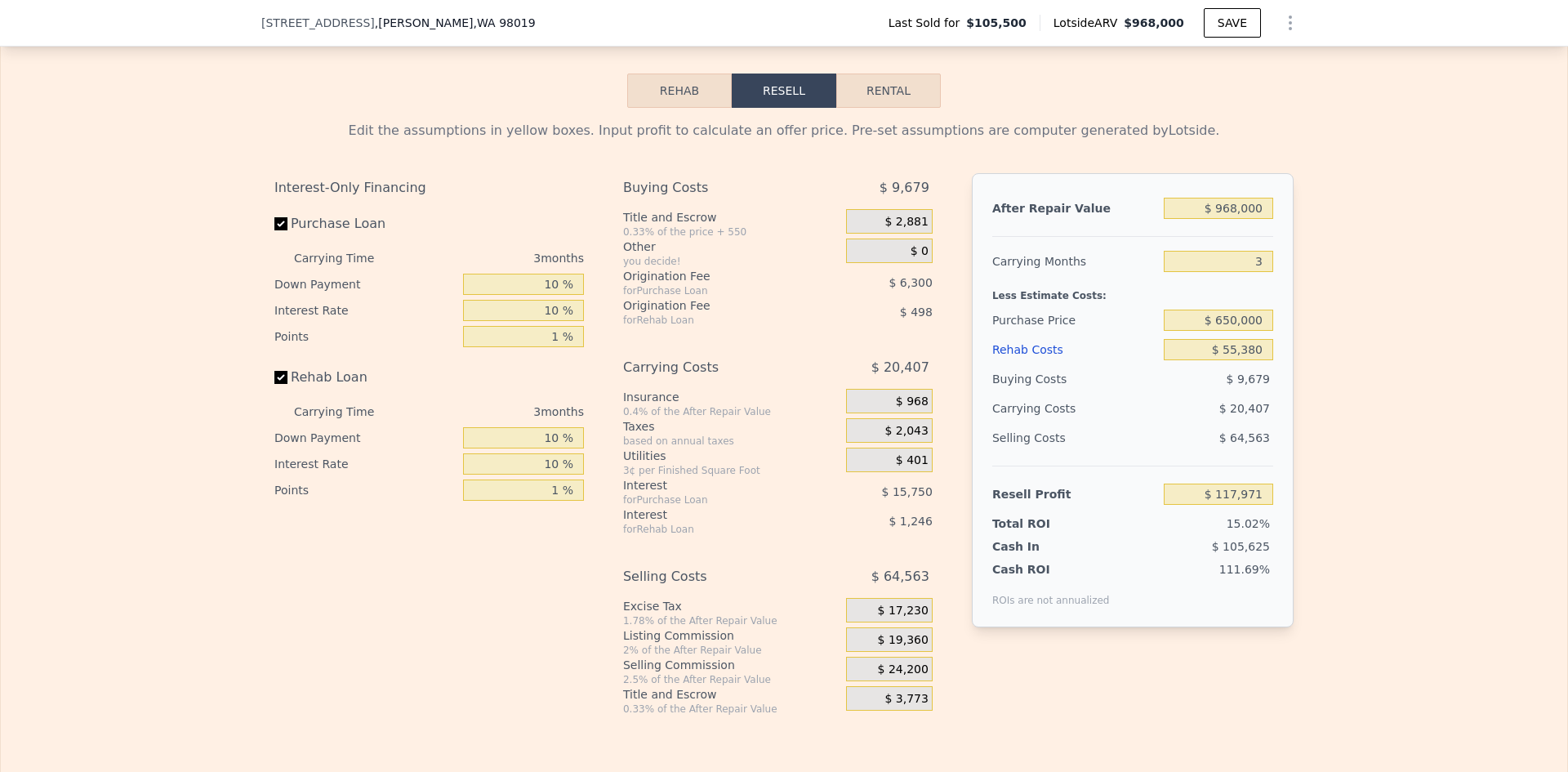
click at [1314, 353] on div "Edit the assumptions in yellow boxes. Input profit to calculate an offer price.…" at bounding box center [784, 412] width 1566 height 608
click at [1313, 412] on div "Edit the assumptions in yellow boxes. Input profit to calculate an offer price.…" at bounding box center [784, 412] width 1566 height 608
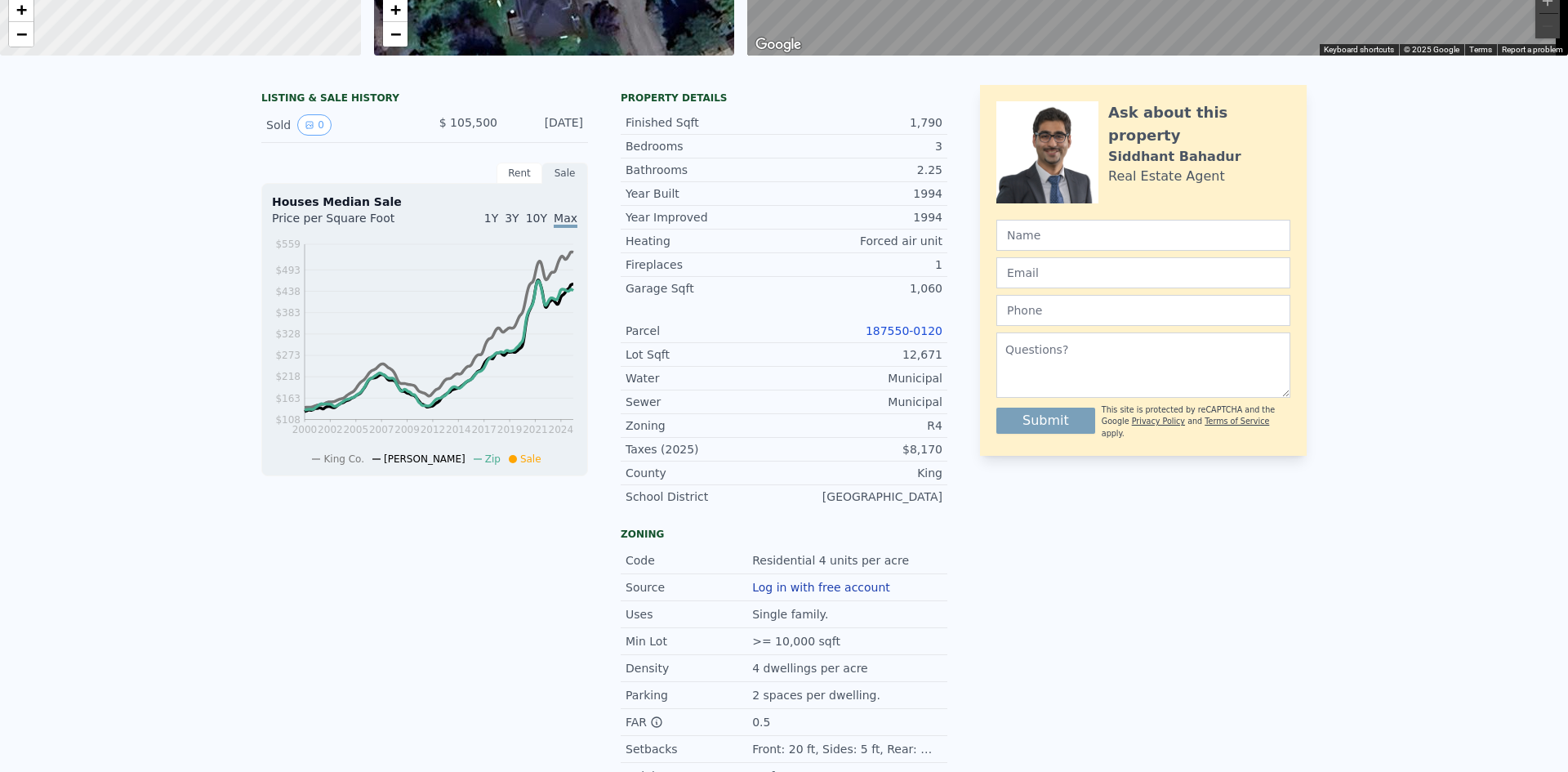
scroll to position [6, 0]
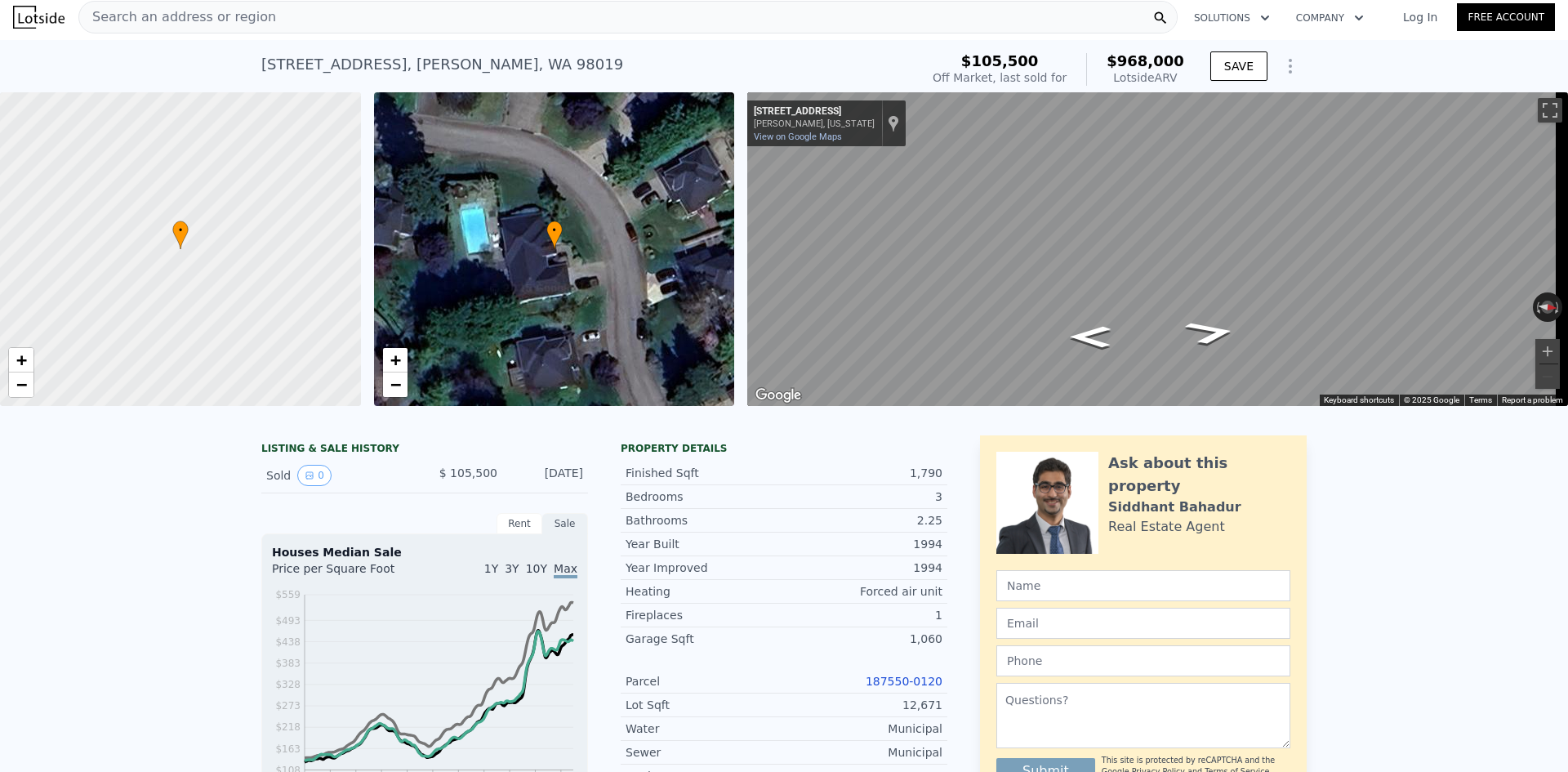
click at [178, 19] on span "Search an address or region" at bounding box center [177, 17] width 197 height 19
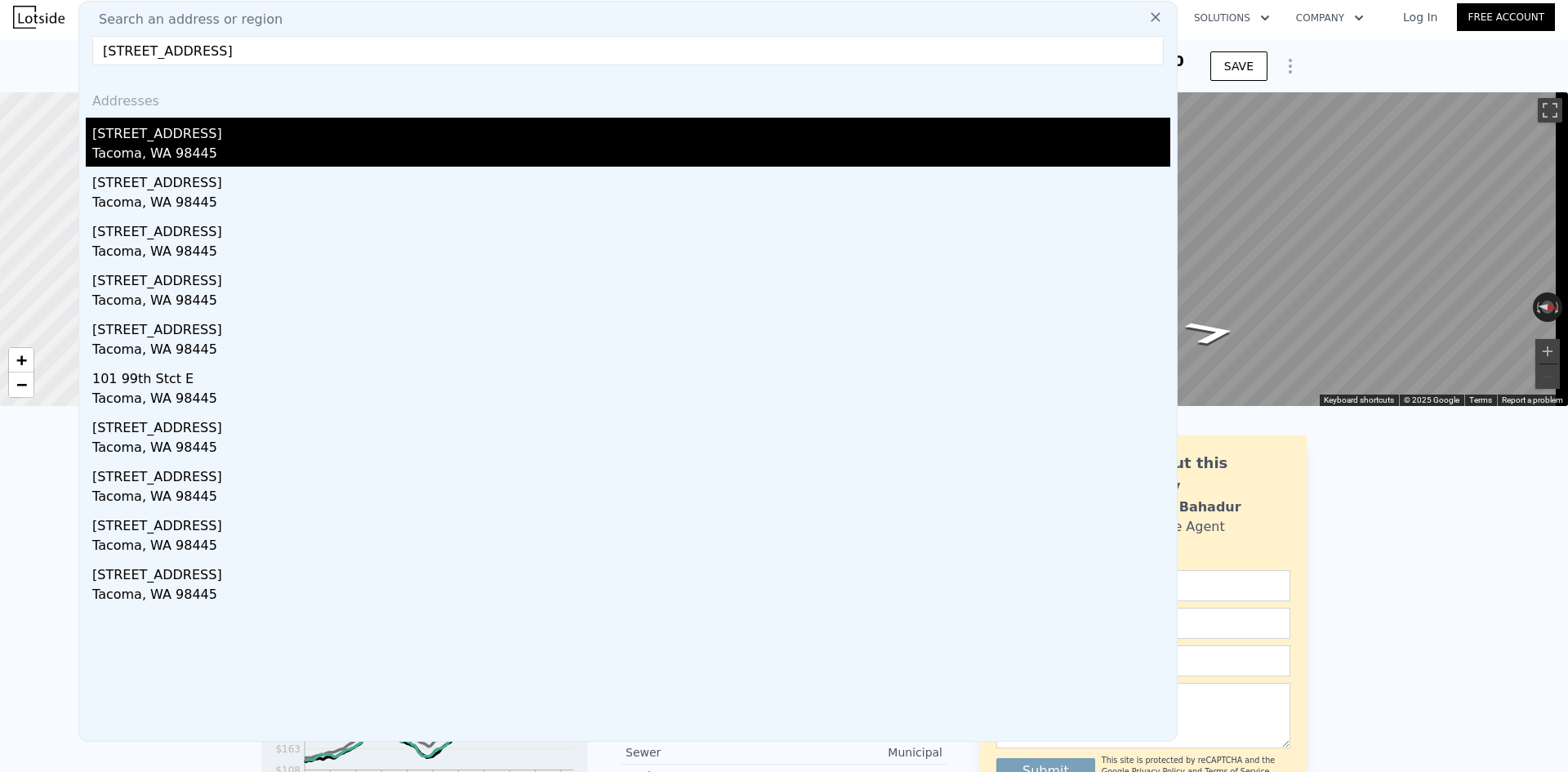
click at [167, 131] on div "[STREET_ADDRESS]" at bounding box center [631, 130] width 1078 height 26
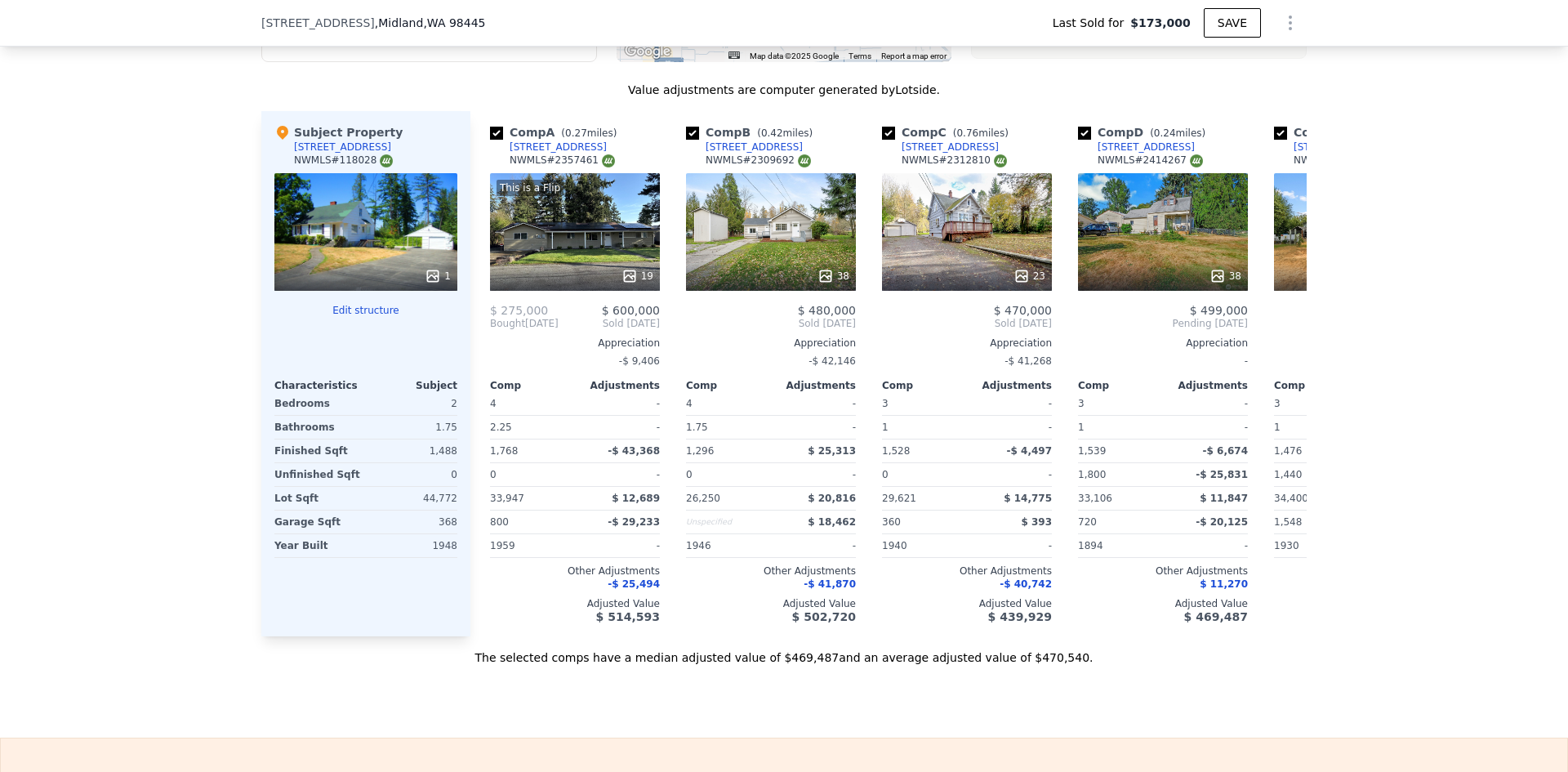
scroll to position [1552, 0]
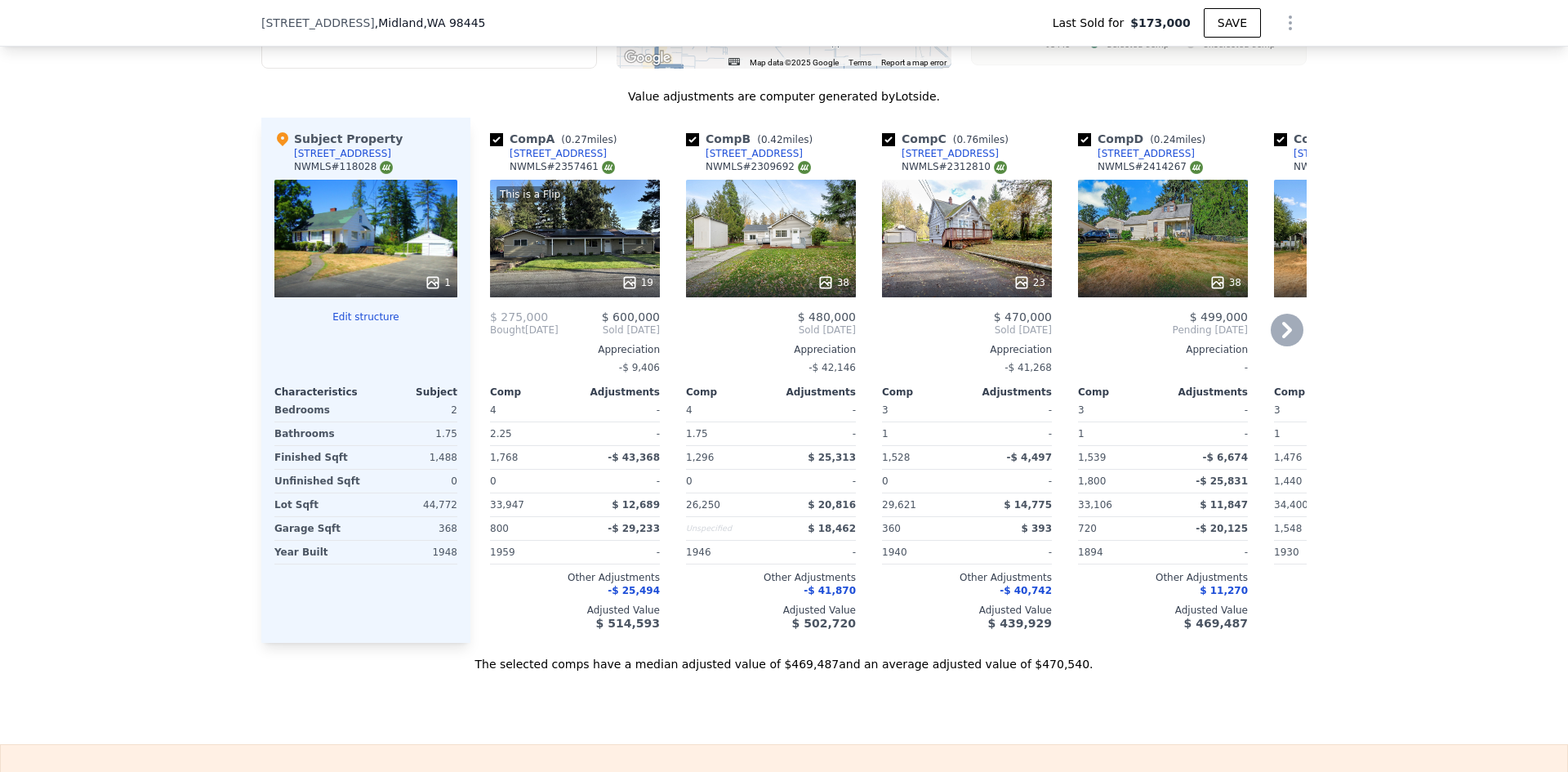
click at [621, 291] on icon at bounding box center [629, 282] width 16 height 16
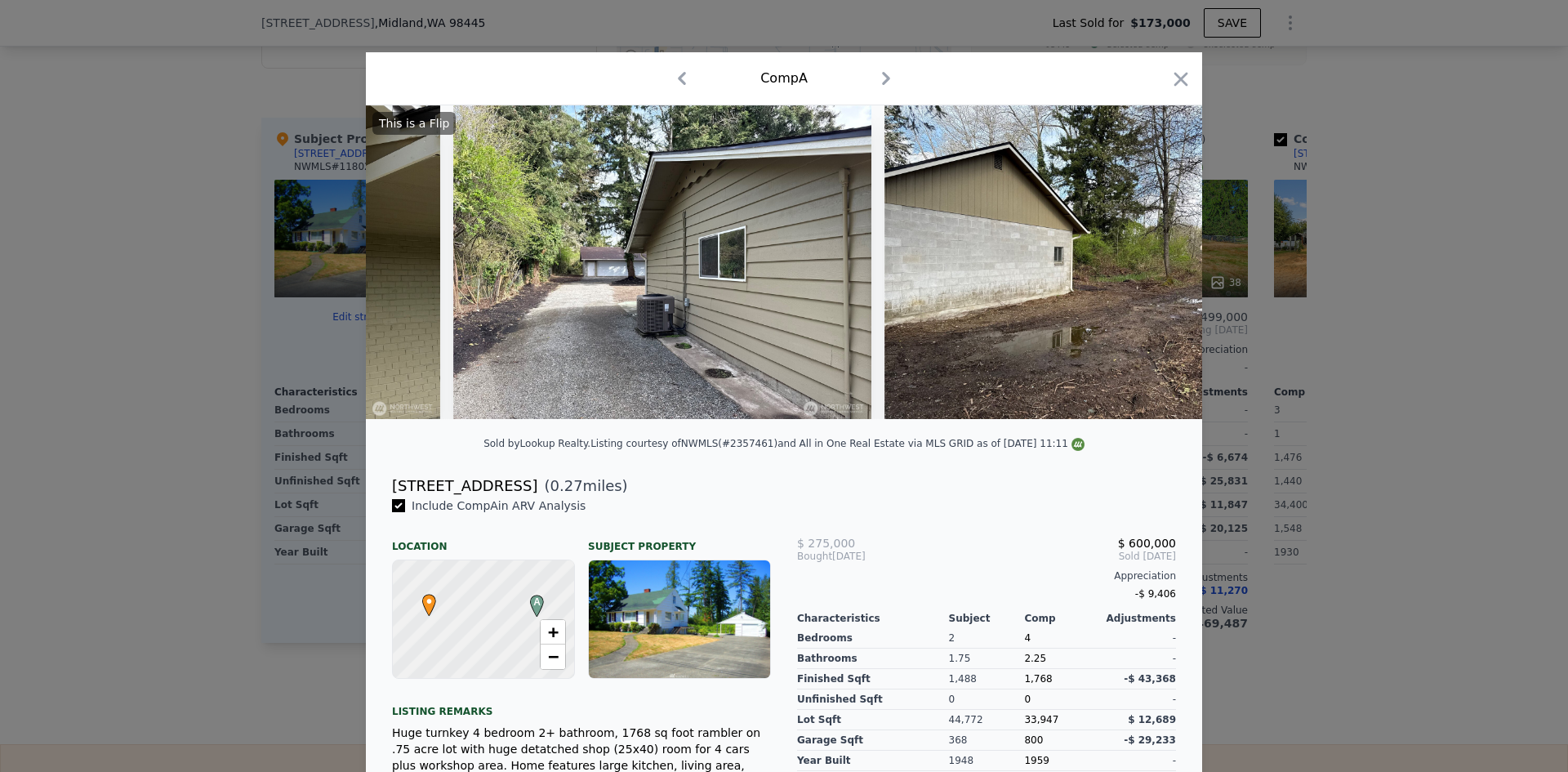
scroll to position [0, 6247]
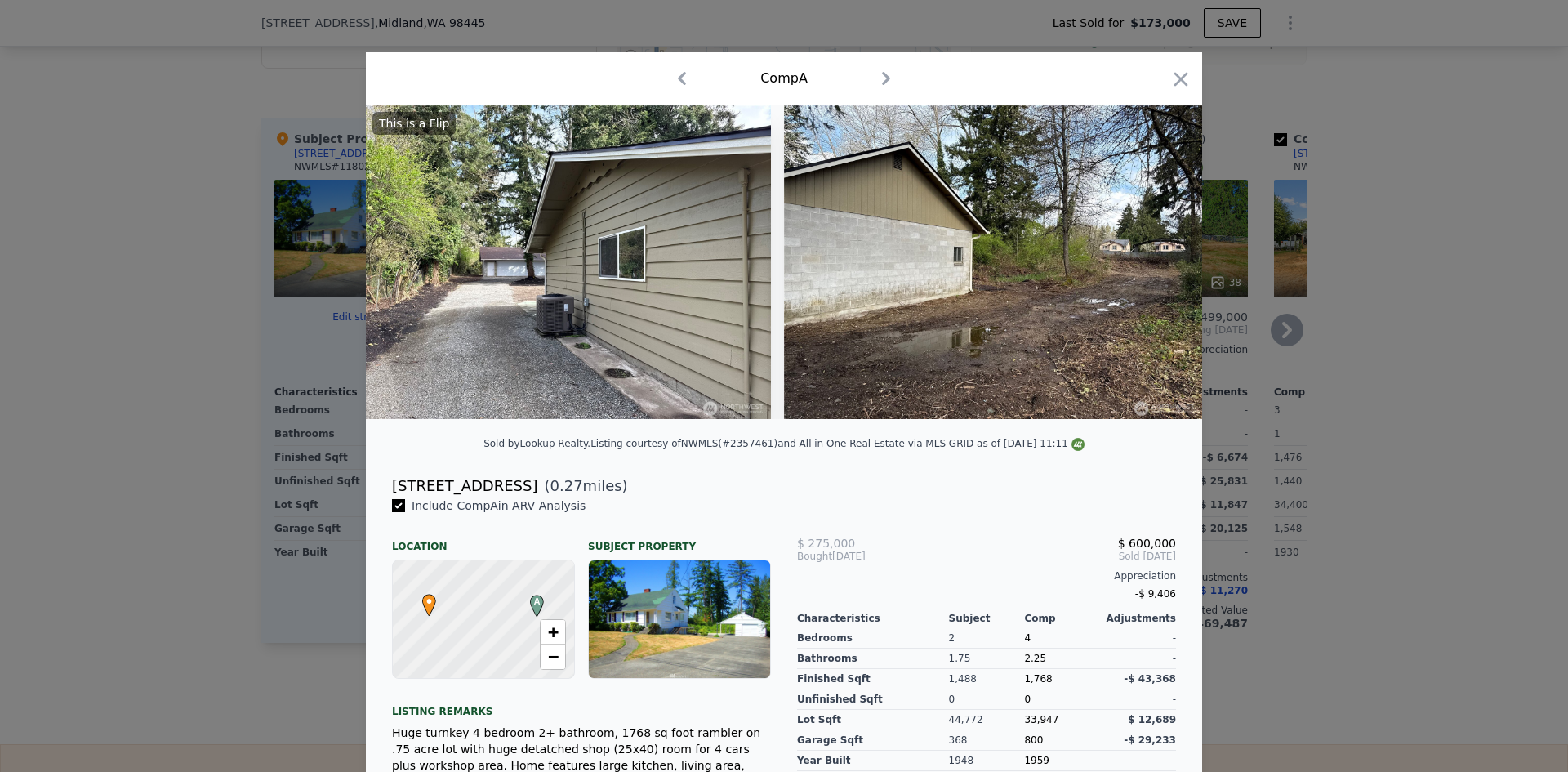
drag, startPoint x: 1174, startPoint y: 85, endPoint x: 882, endPoint y: 437, distance: 457.3
click at [1173, 85] on icon "button" at bounding box center [1181, 79] width 23 height 23
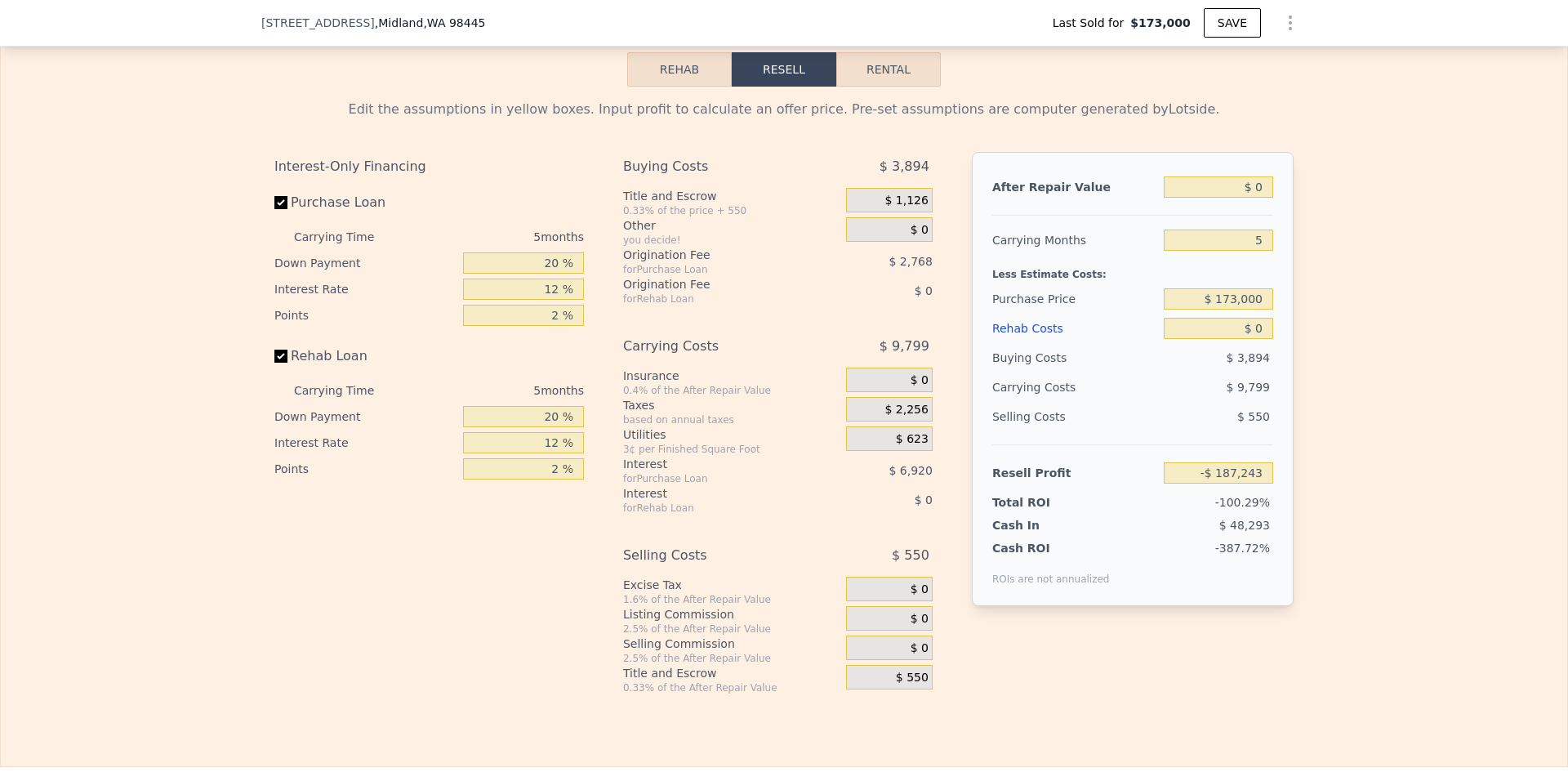
scroll to position [2287, 0]
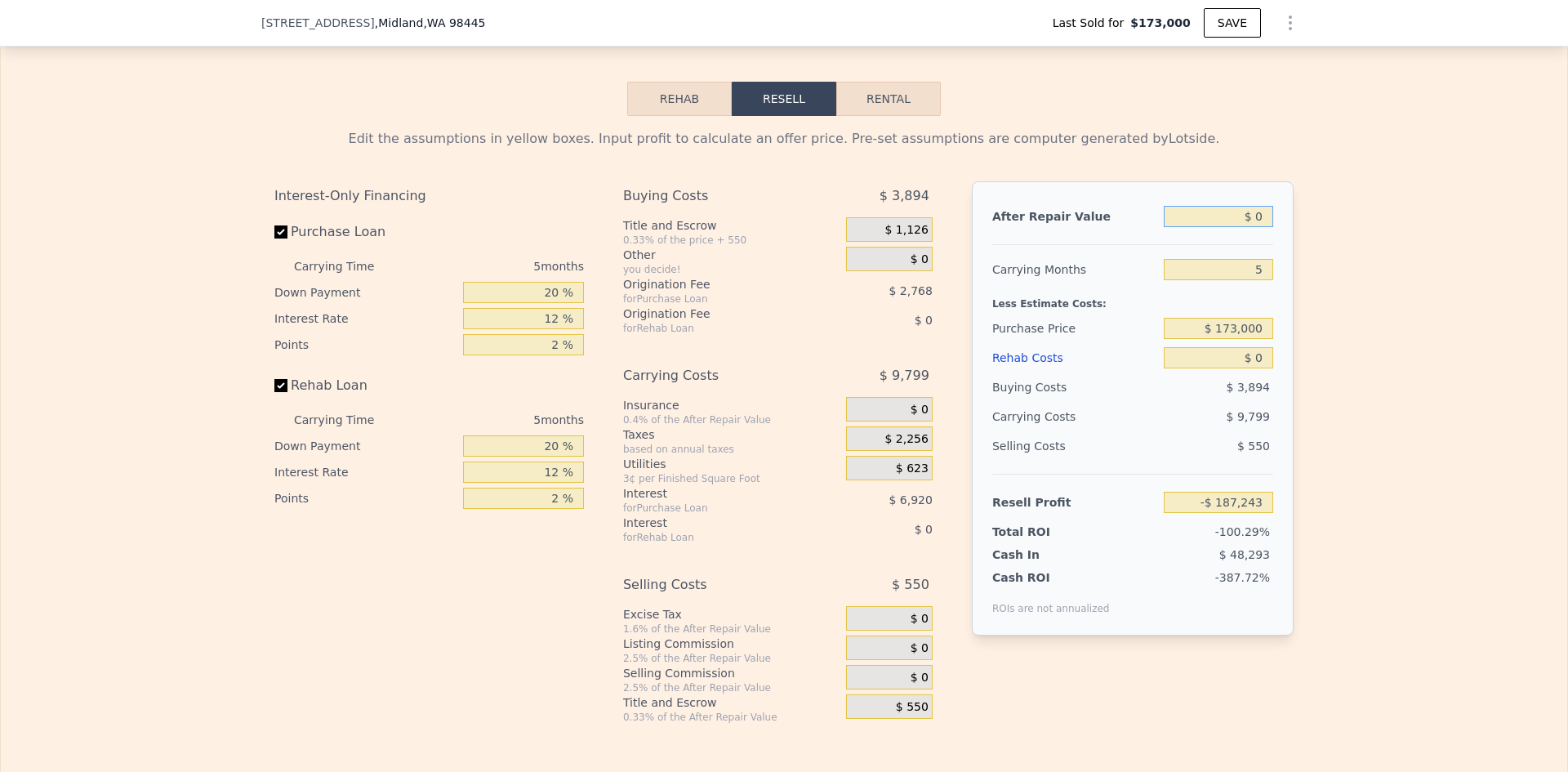
click at [1261, 227] on input "$ 0" at bounding box center [1218, 215] width 110 height 21
drag, startPoint x: 1250, startPoint y: 293, endPoint x: 1238, endPoint y: 291, distance: 12.2
click at [1244, 280] on input "5" at bounding box center [1218, 269] width 110 height 21
click at [1233, 339] on input "$ 173,000" at bounding box center [1218, 328] width 110 height 21
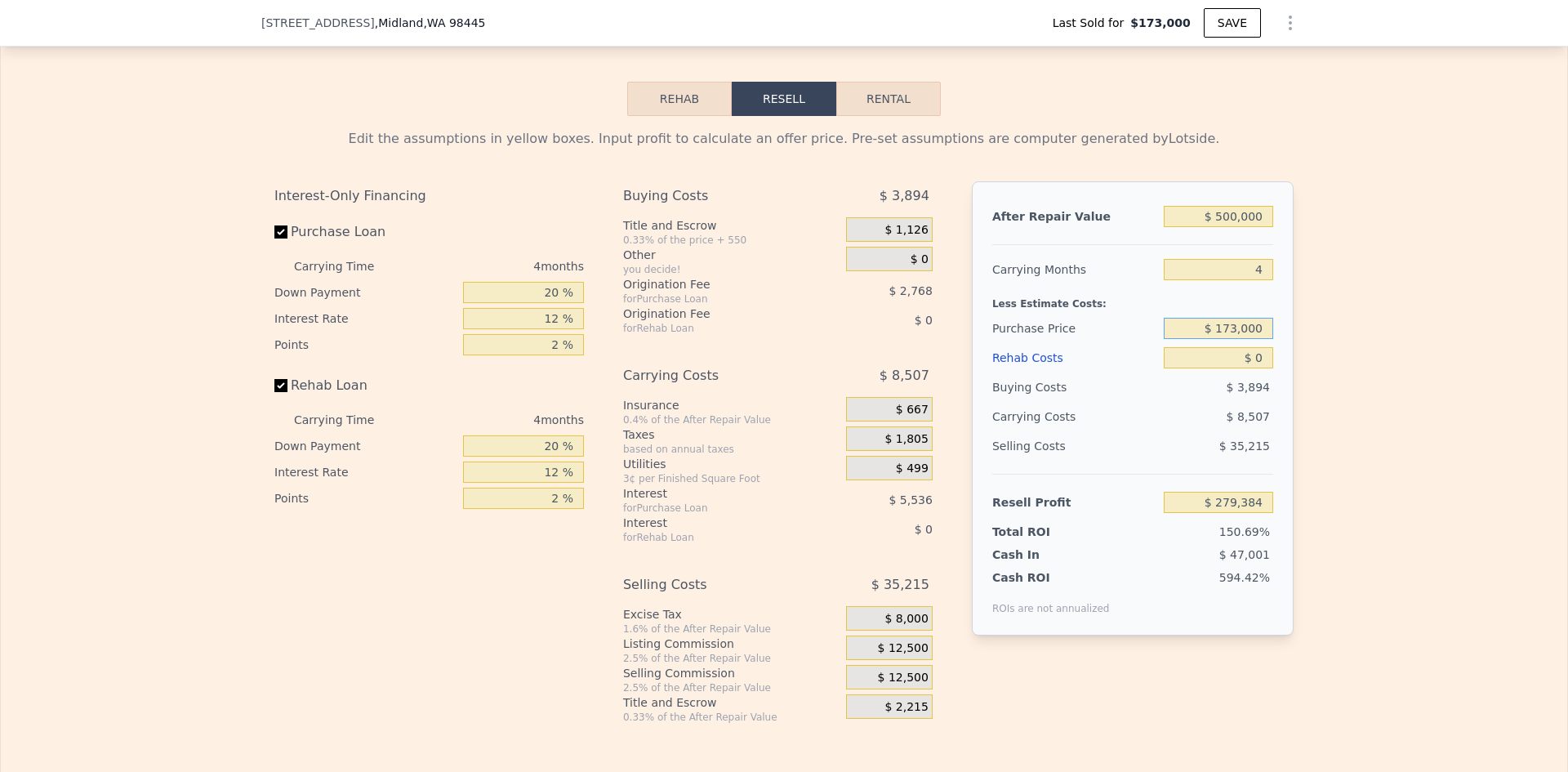
click at [1252, 339] on input "$ 173,000" at bounding box center [1218, 328] width 110 height 21
click at [1251, 368] on input "$ 0" at bounding box center [1218, 357] width 110 height 21
click at [1224, 368] on input "$ 50,000" at bounding box center [1218, 357] width 110 height 21
click at [549, 303] on input "20 %" at bounding box center [523, 292] width 121 height 21
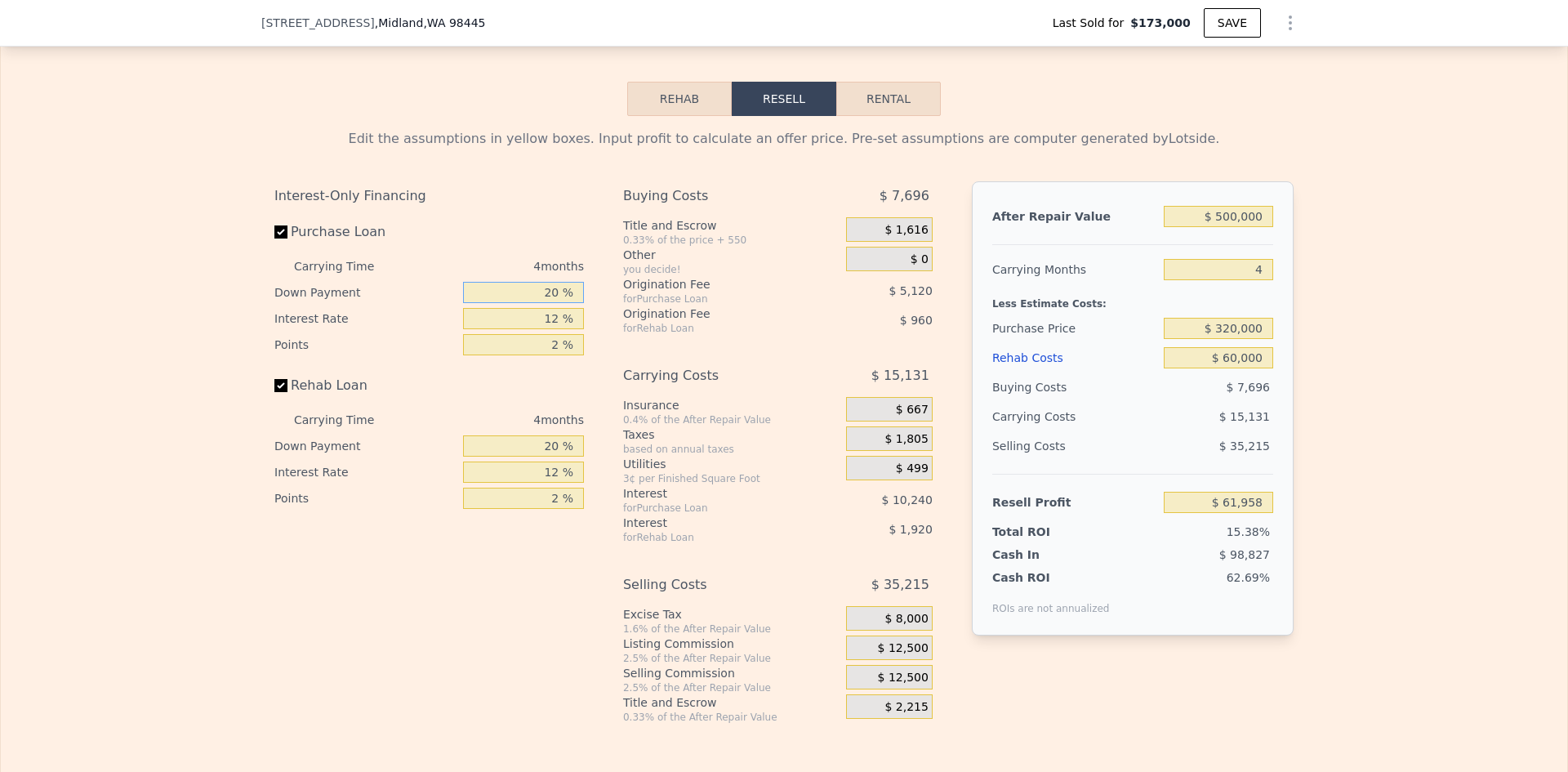
click at [549, 303] on input "20 %" at bounding box center [523, 292] width 121 height 21
click at [554, 303] on input "1 %" at bounding box center [523, 292] width 121 height 21
click at [901, 655] on span "$ 12,500" at bounding box center [903, 649] width 50 height 15
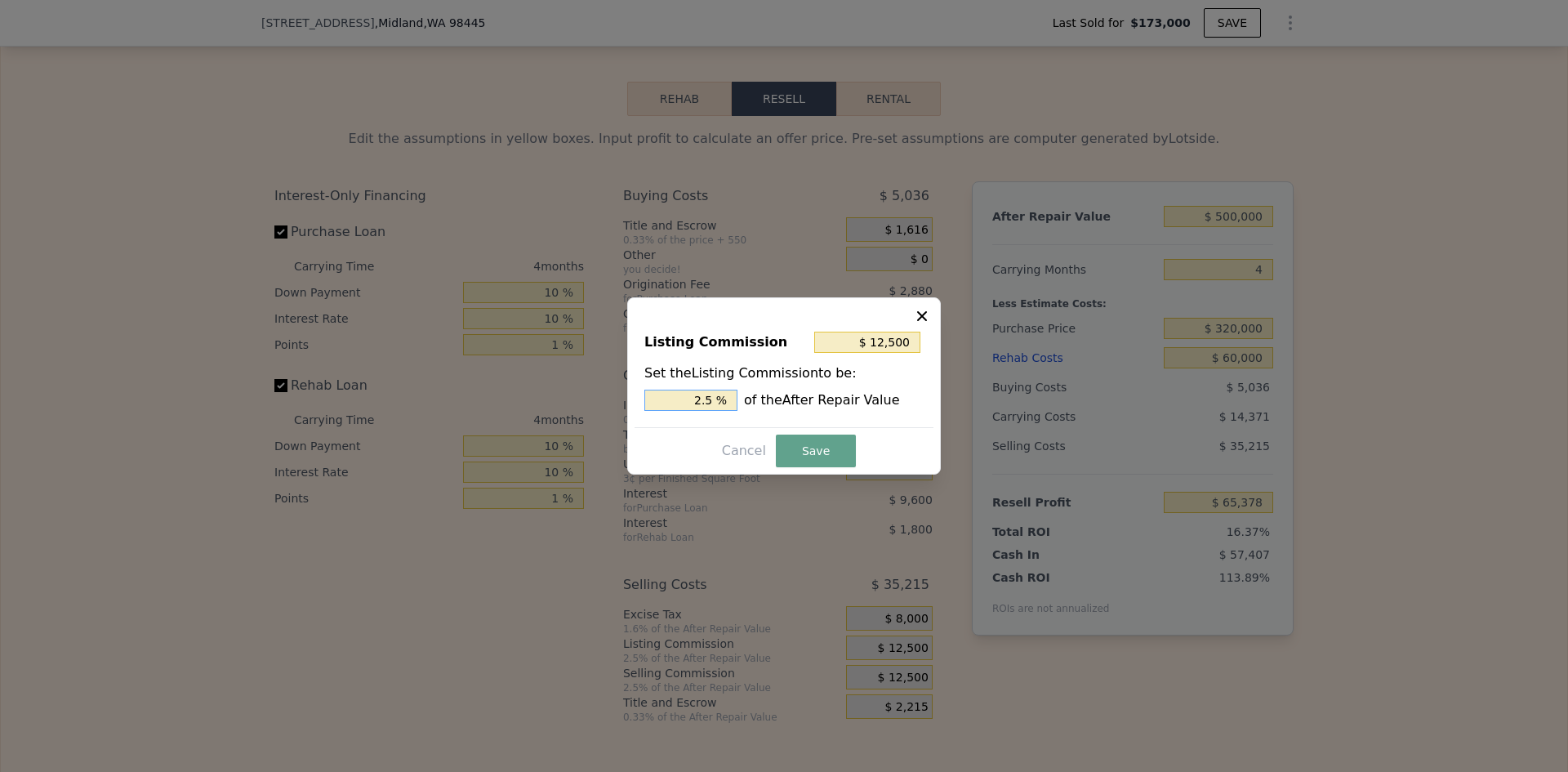
drag, startPoint x: 705, startPoint y: 399, endPoint x: 714, endPoint y: 398, distance: 9.1
click at [714, 398] on input "2.5 %" at bounding box center [691, 400] width 93 height 21
click at [797, 458] on button "Save" at bounding box center [815, 450] width 80 height 33
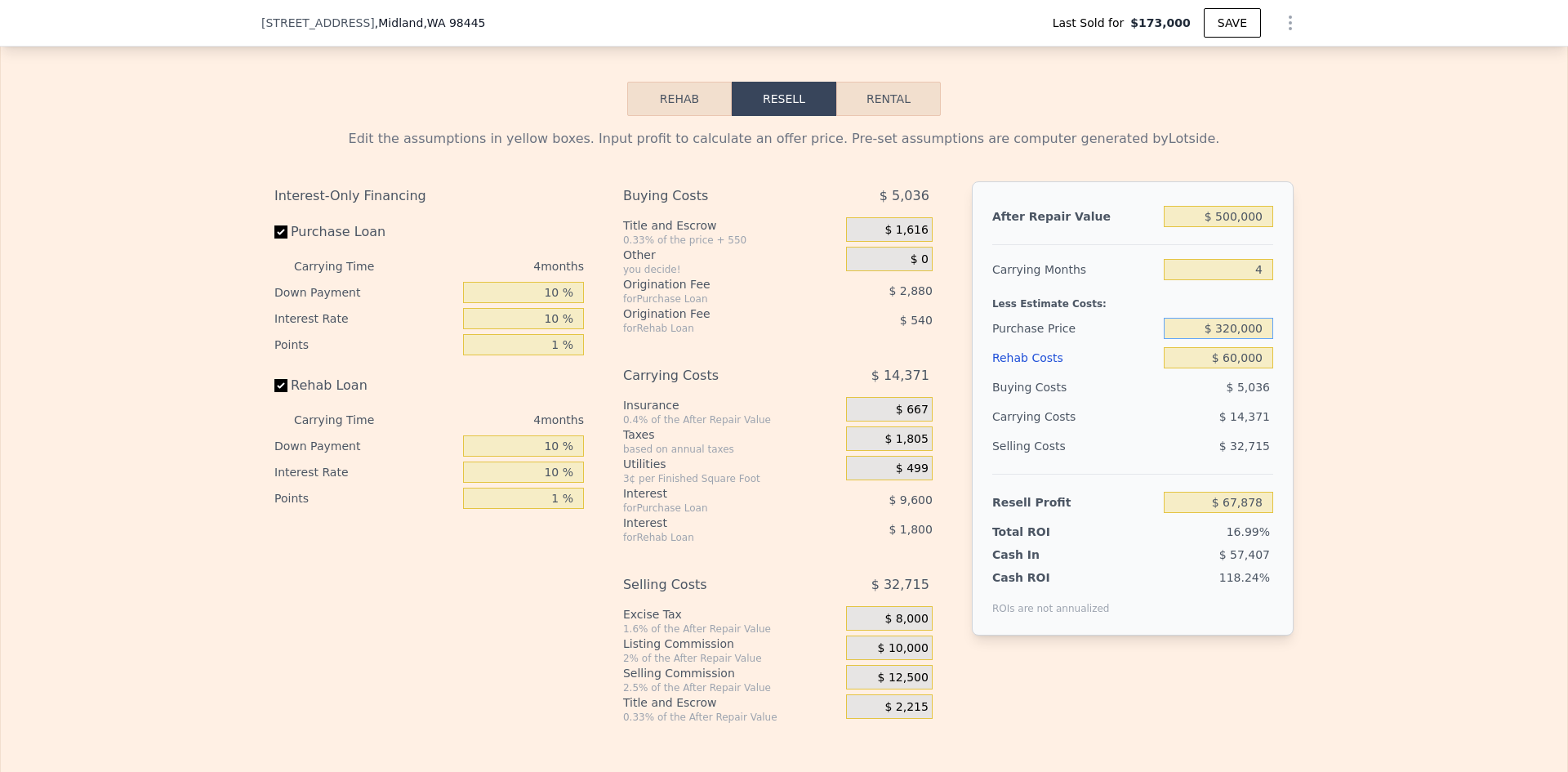
click at [1224, 339] on input "$ 320,000" at bounding box center [1218, 328] width 110 height 21
click at [1353, 395] on div "Edit the assumptions in yellow boxes. Input profit to calculate an offer price.…" at bounding box center [784, 419] width 1566 height 608
click at [1224, 339] on input "$ 350,000" at bounding box center [1218, 328] width 110 height 21
click at [1338, 402] on div "Edit the assumptions in yellow boxes. Input profit to calculate an offer price.…" at bounding box center [784, 419] width 1566 height 608
click at [1224, 339] on input "$ 340,000" at bounding box center [1218, 328] width 110 height 21
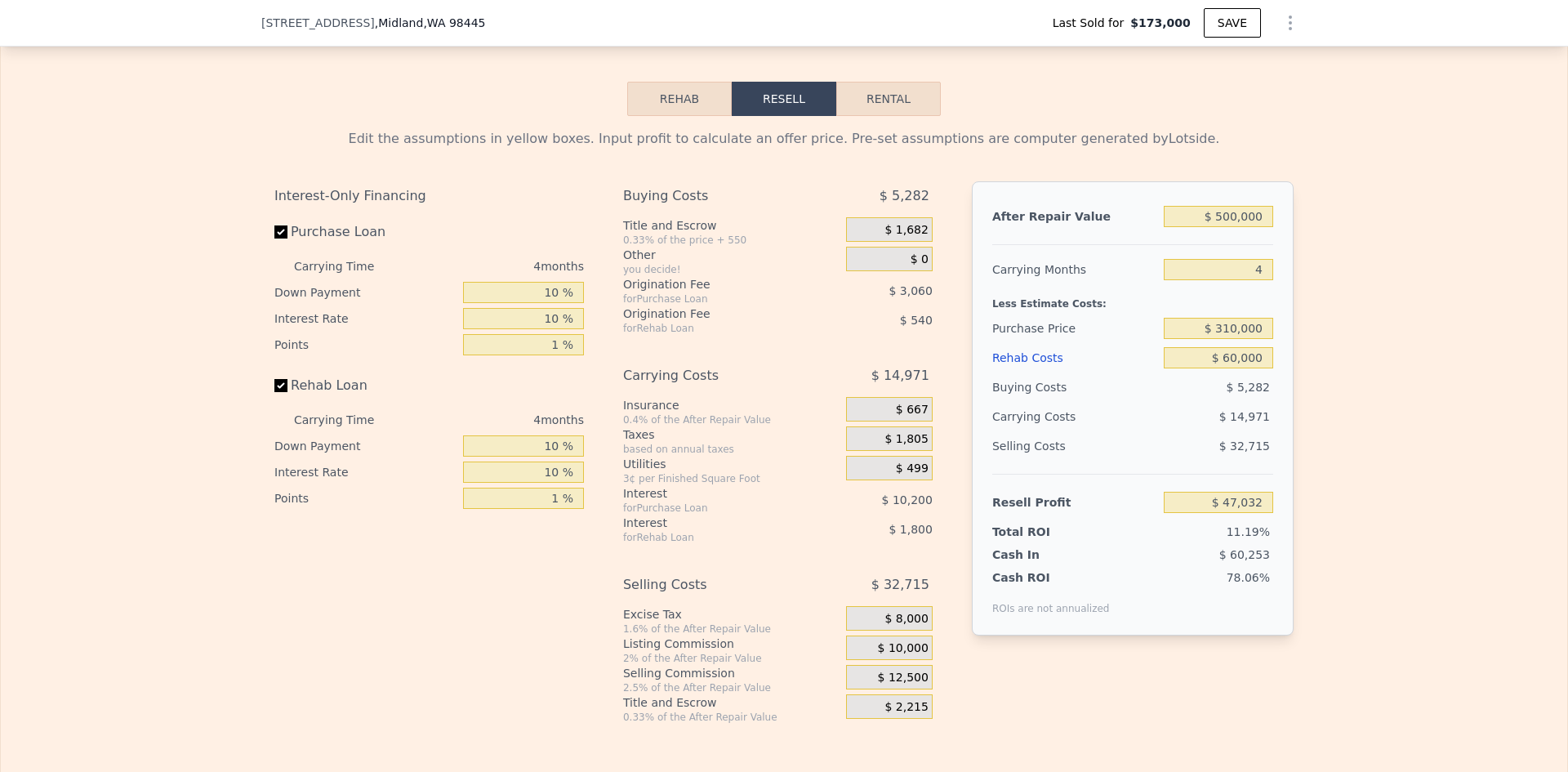
click at [1307, 373] on div "Edit the assumptions in yellow boxes. Input profit to calculate an offer price.…" at bounding box center [784, 419] width 1566 height 608
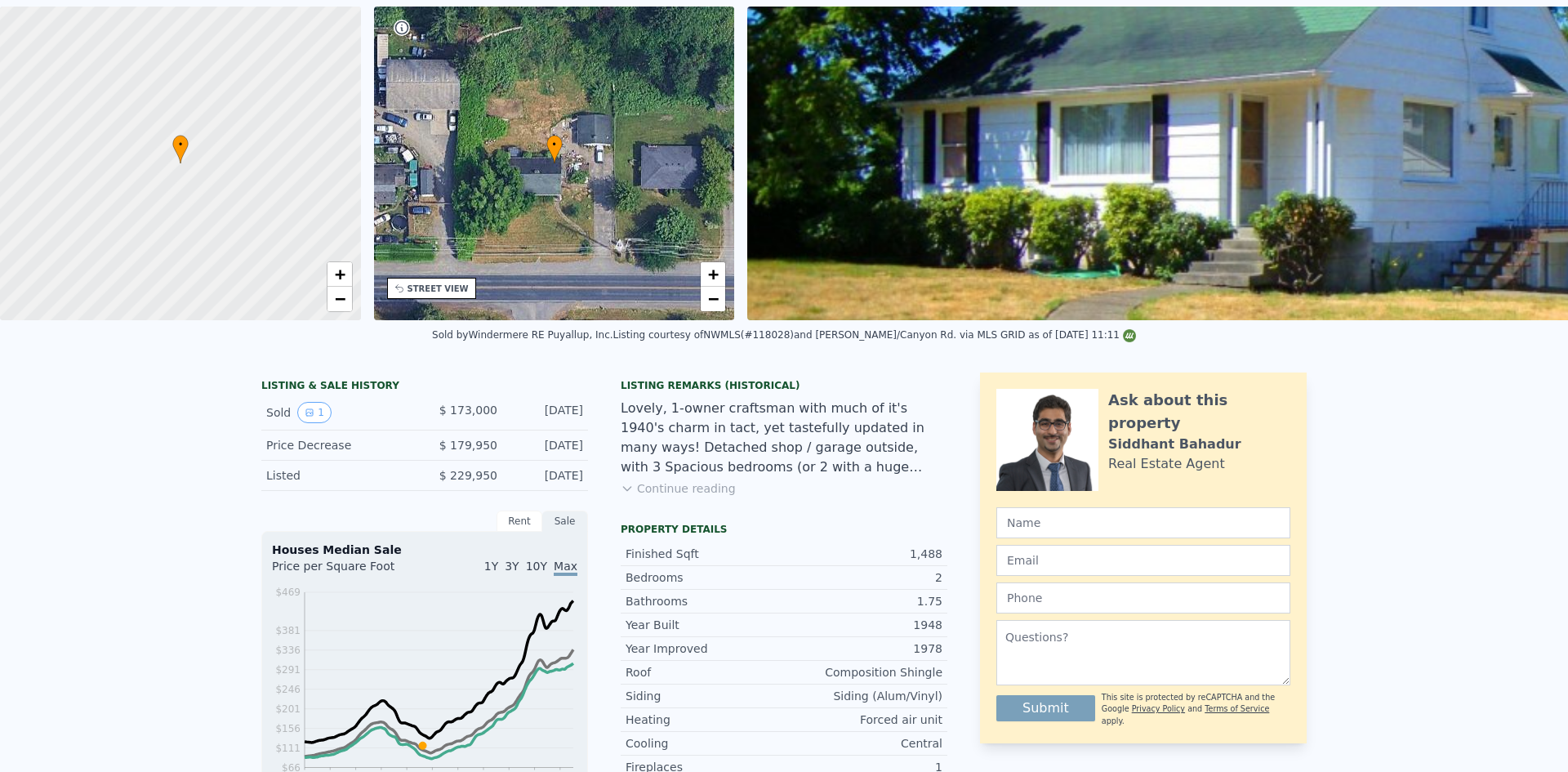
scroll to position [0, 0]
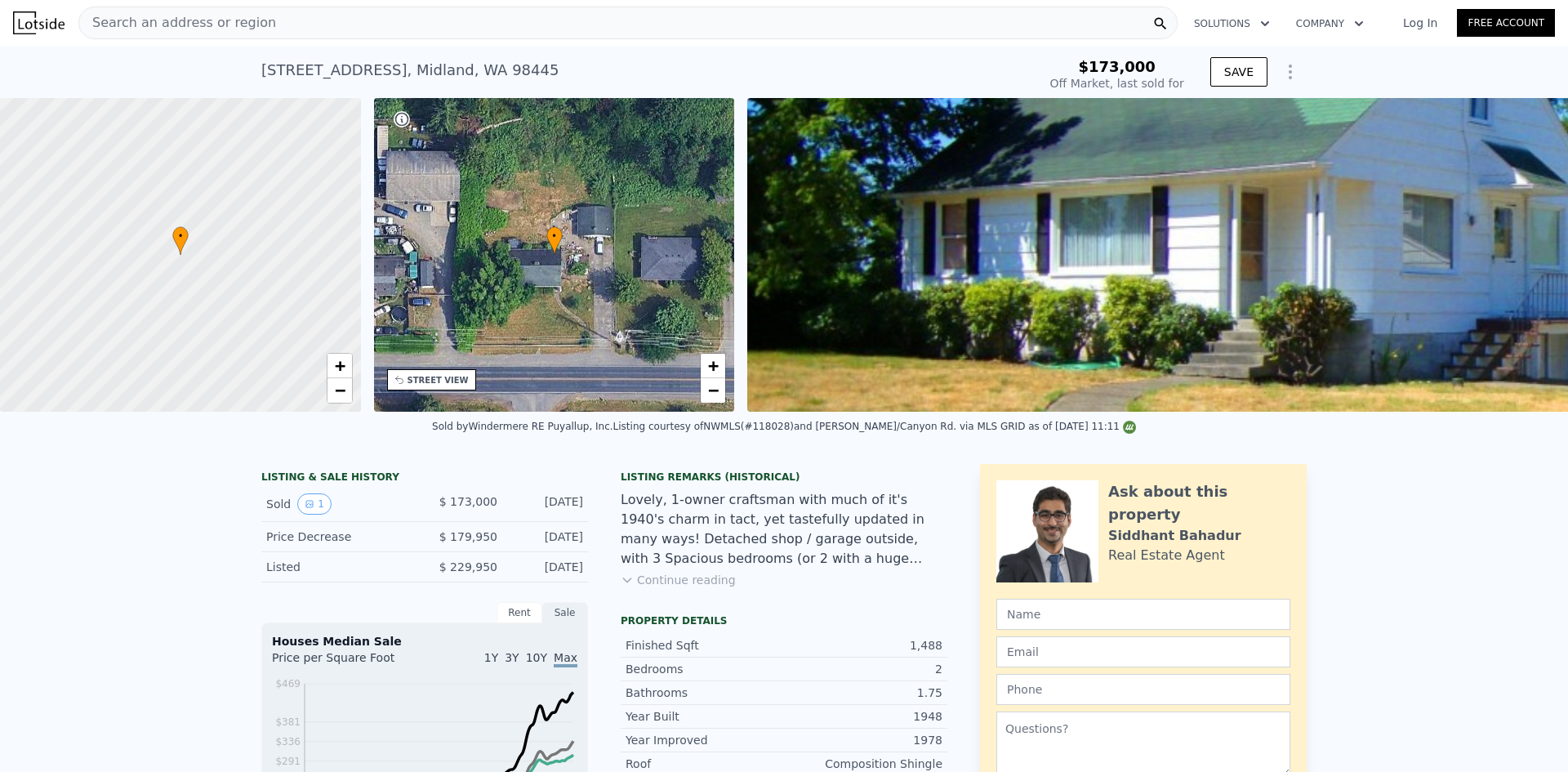
click at [186, 17] on span "Search an address or region" at bounding box center [177, 23] width 197 height 19
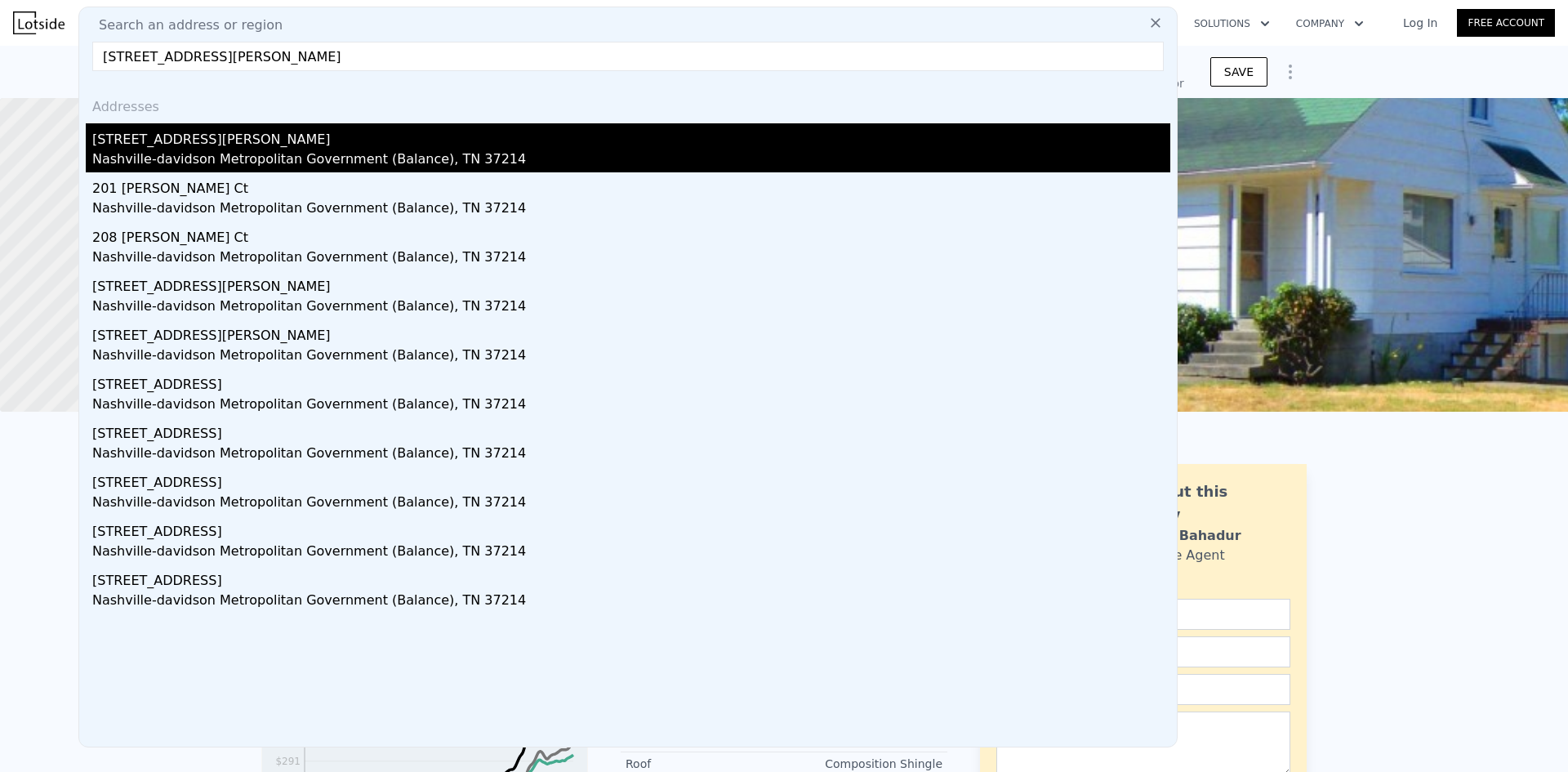
click at [215, 148] on div "[STREET_ADDRESS][PERSON_NAME]" at bounding box center [631, 136] width 1078 height 26
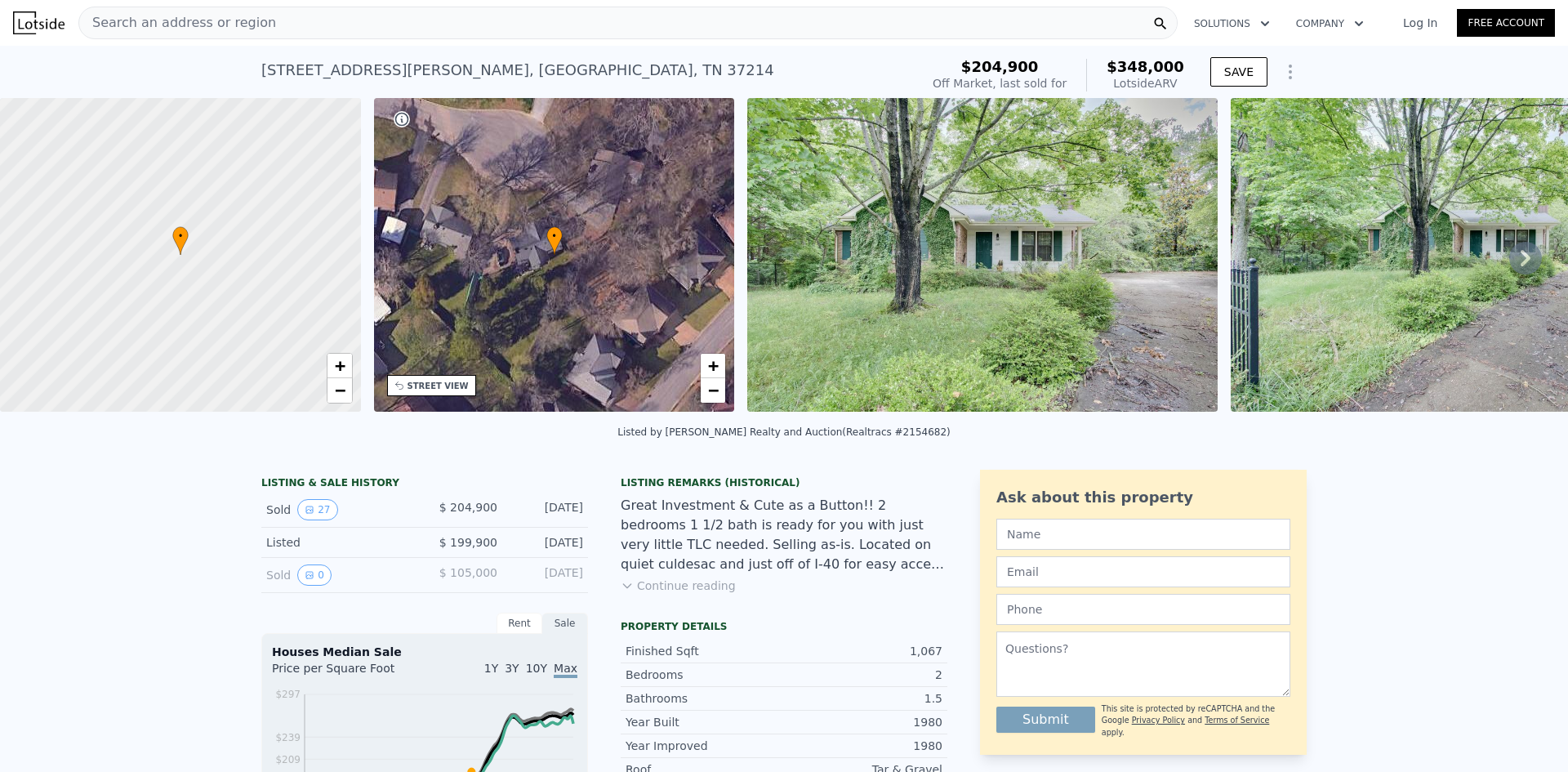
click at [1519, 262] on icon at bounding box center [1525, 257] width 33 height 33
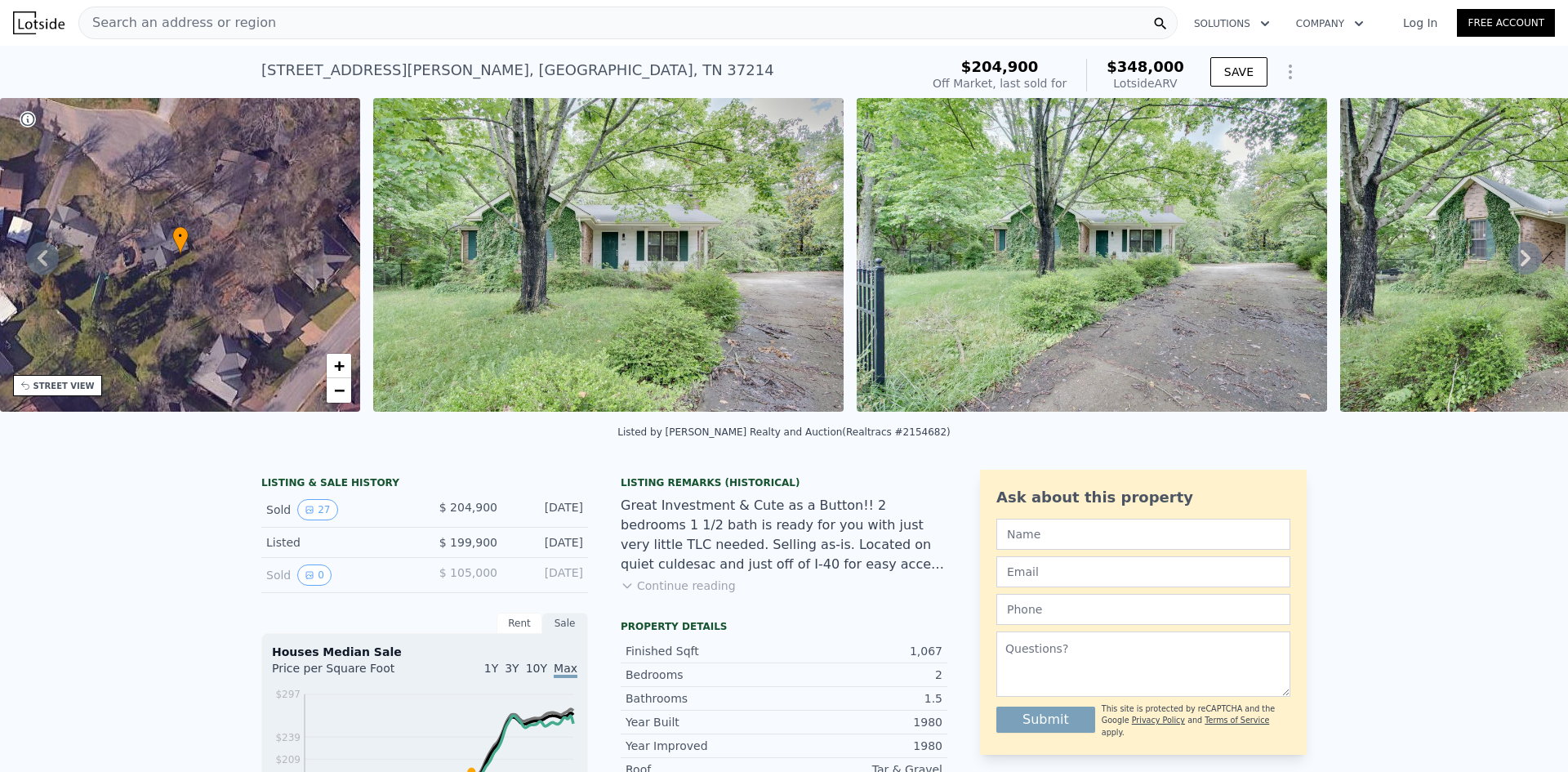
click at [1518, 262] on icon at bounding box center [1525, 257] width 33 height 33
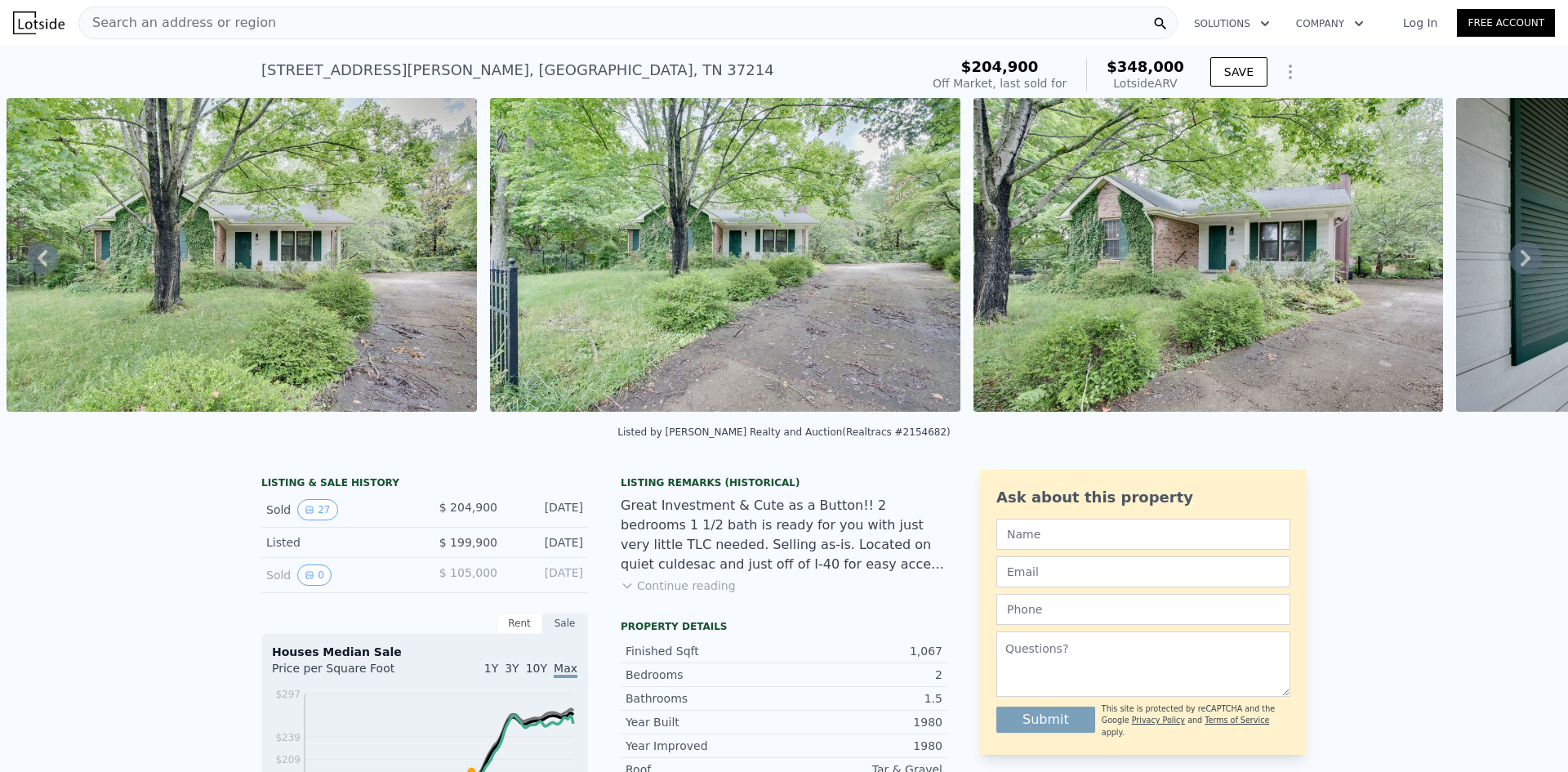
click at [1518, 262] on icon at bounding box center [1525, 257] width 33 height 33
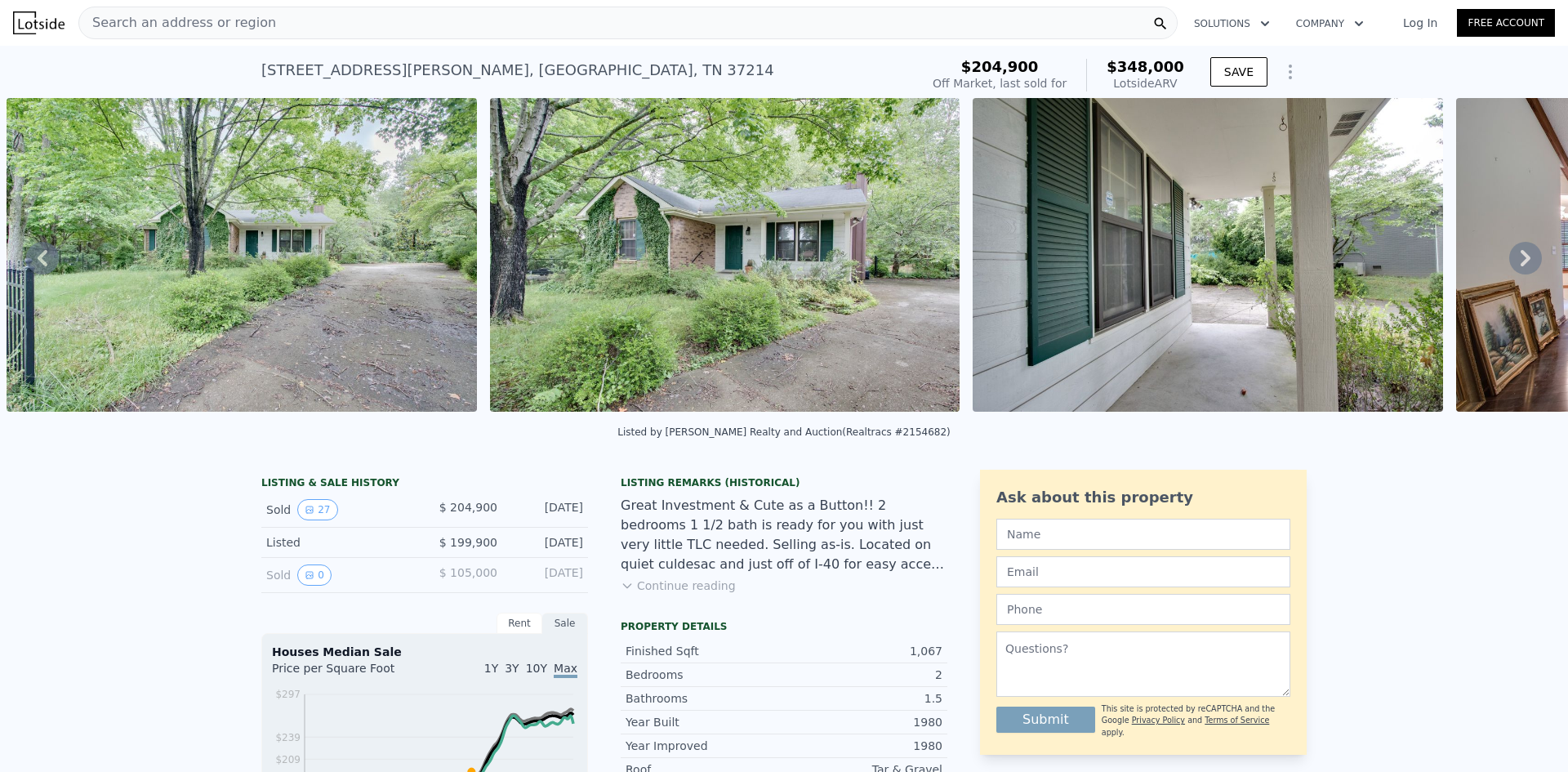
click at [1518, 262] on icon at bounding box center [1525, 257] width 33 height 33
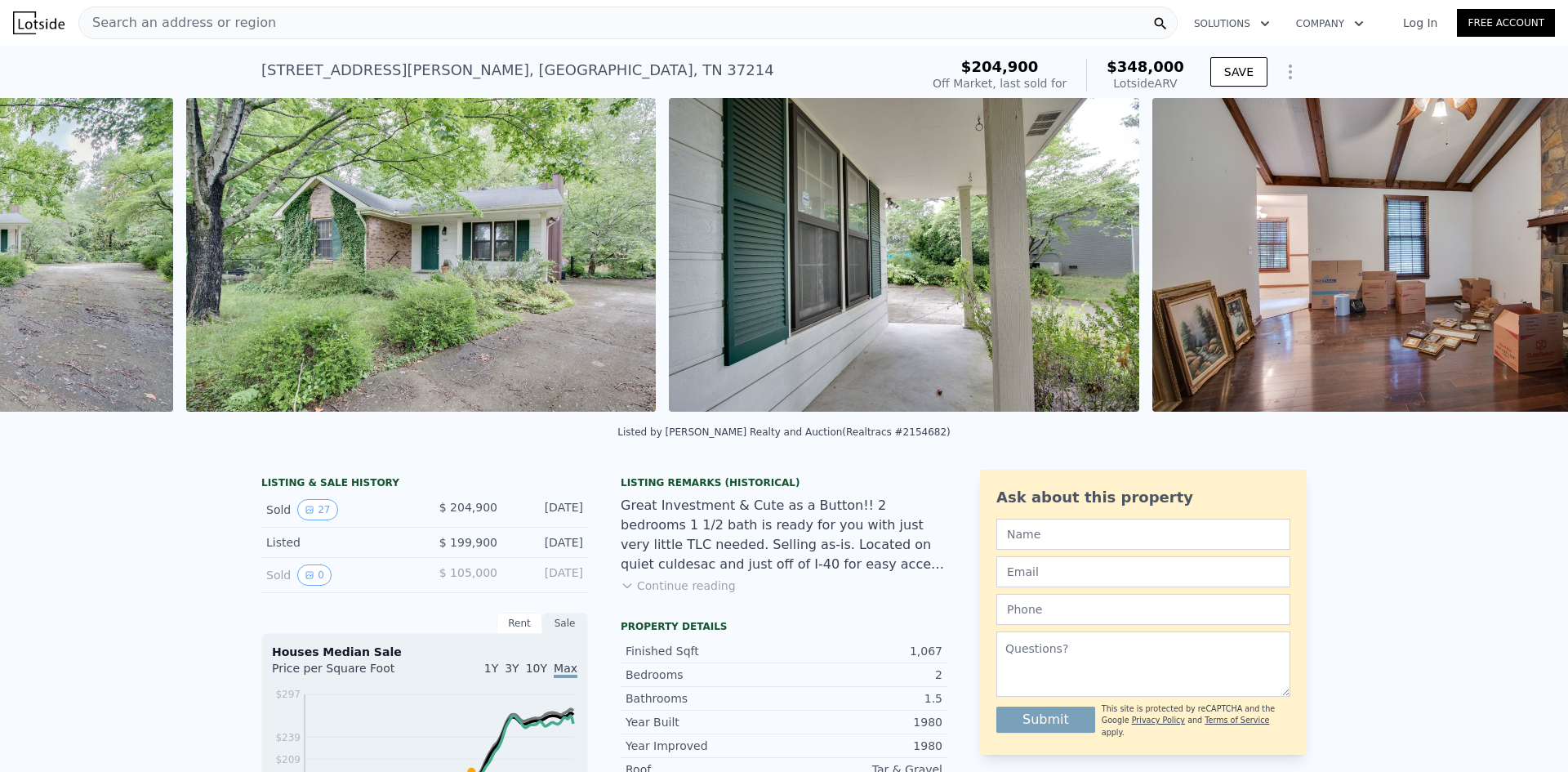
scroll to position [0, 1715]
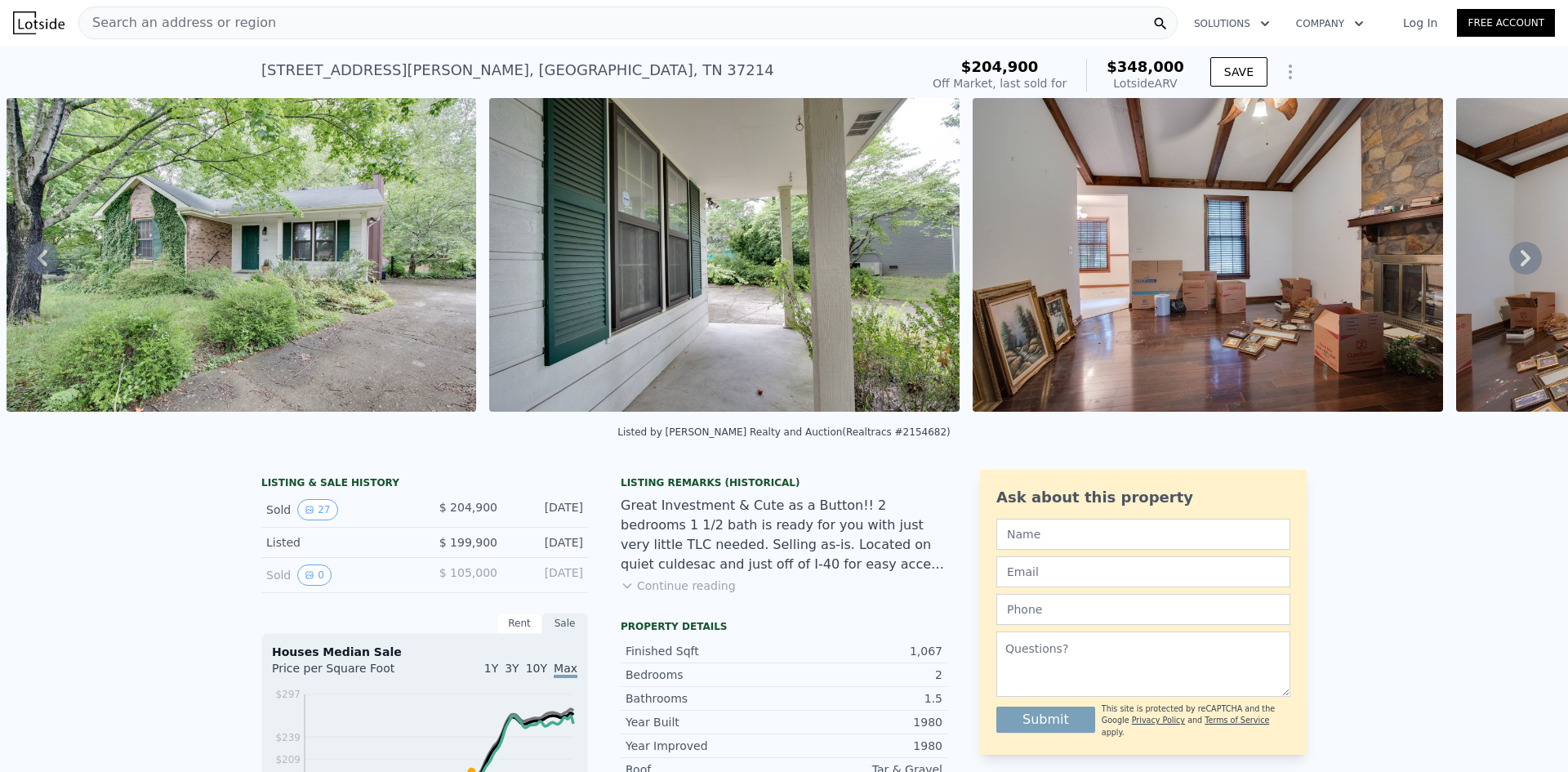
click at [1518, 262] on icon at bounding box center [1525, 257] width 33 height 33
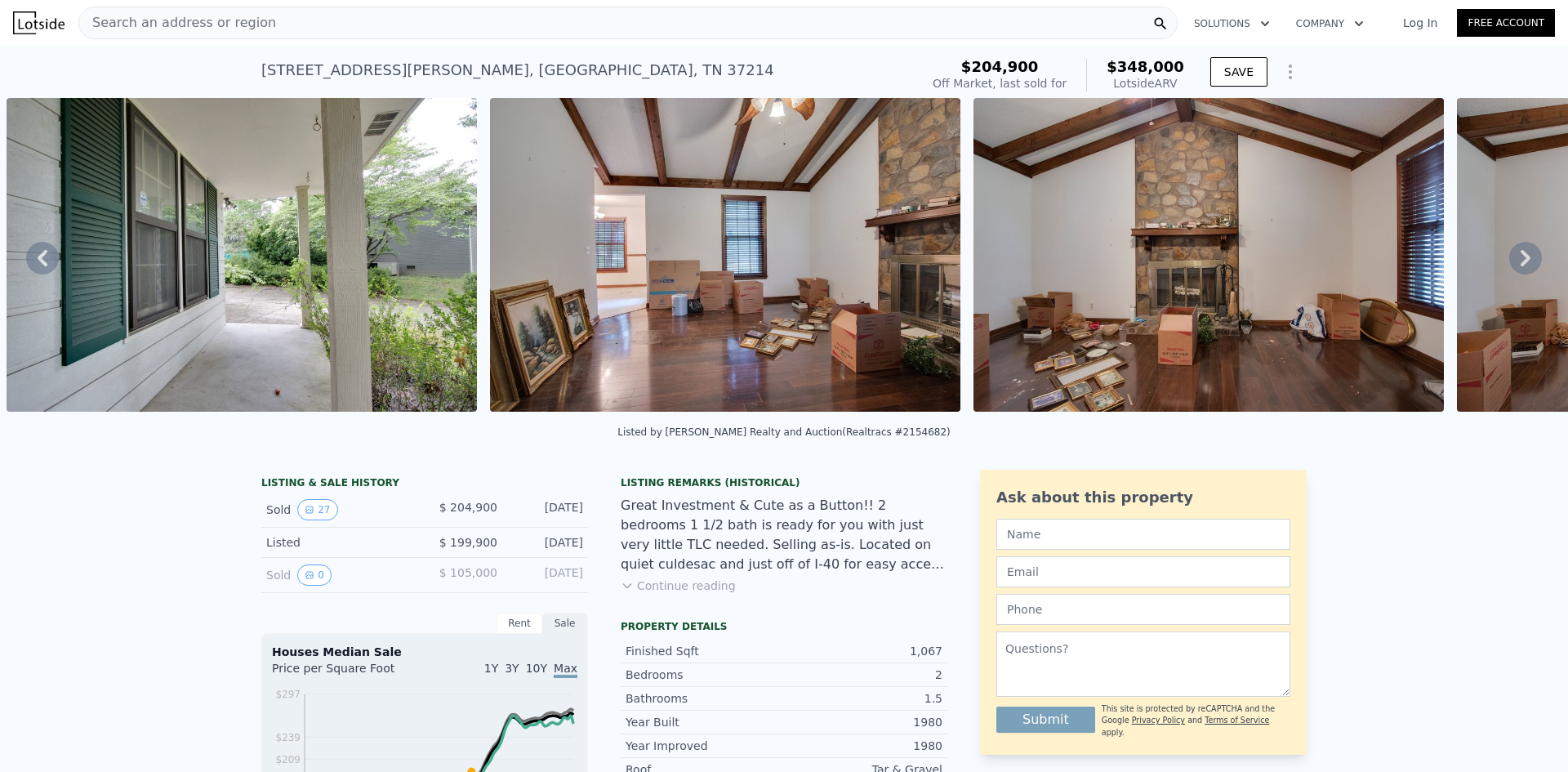
click at [1518, 262] on icon at bounding box center [1525, 257] width 33 height 33
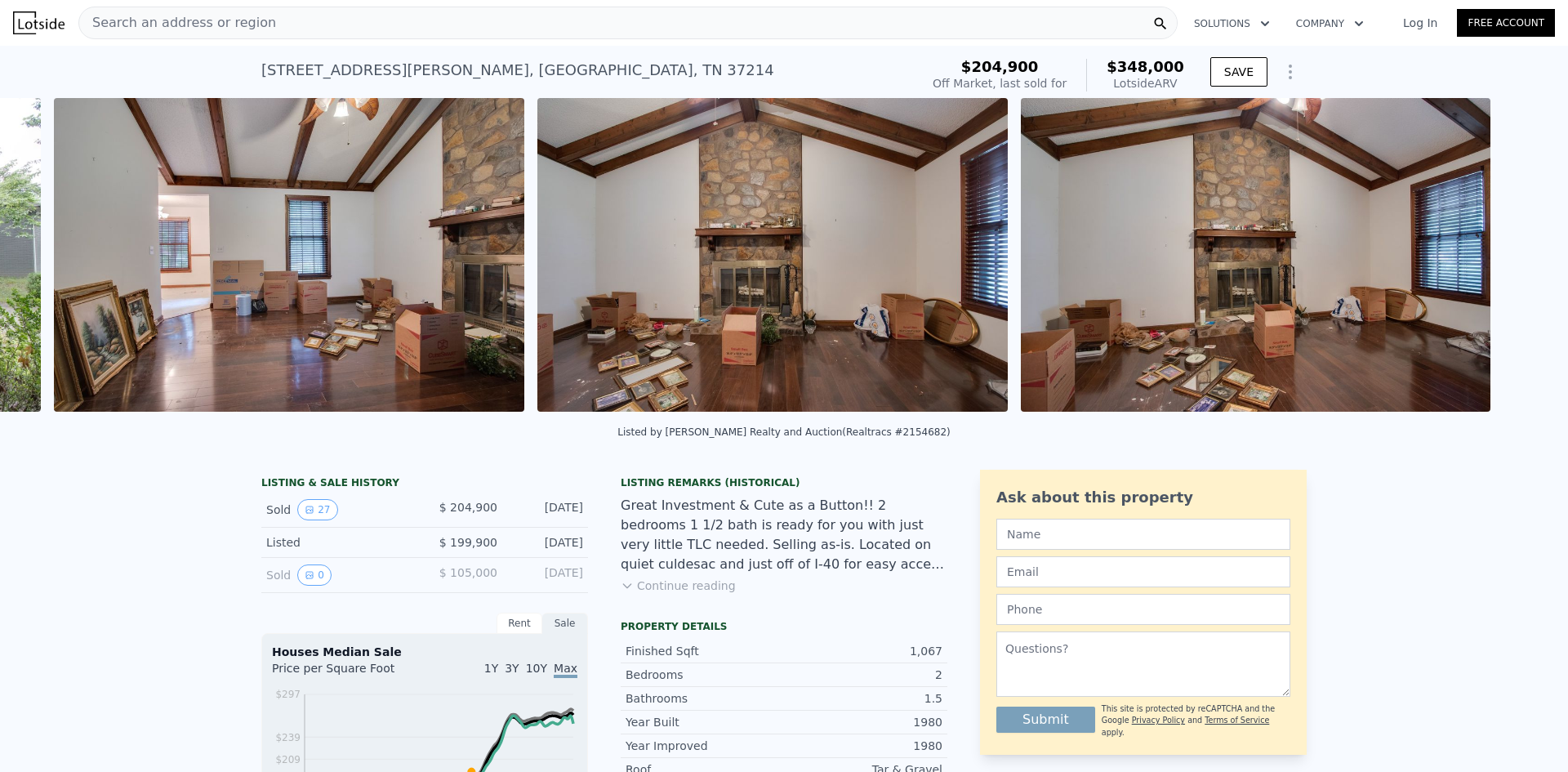
scroll to position [0, 2681]
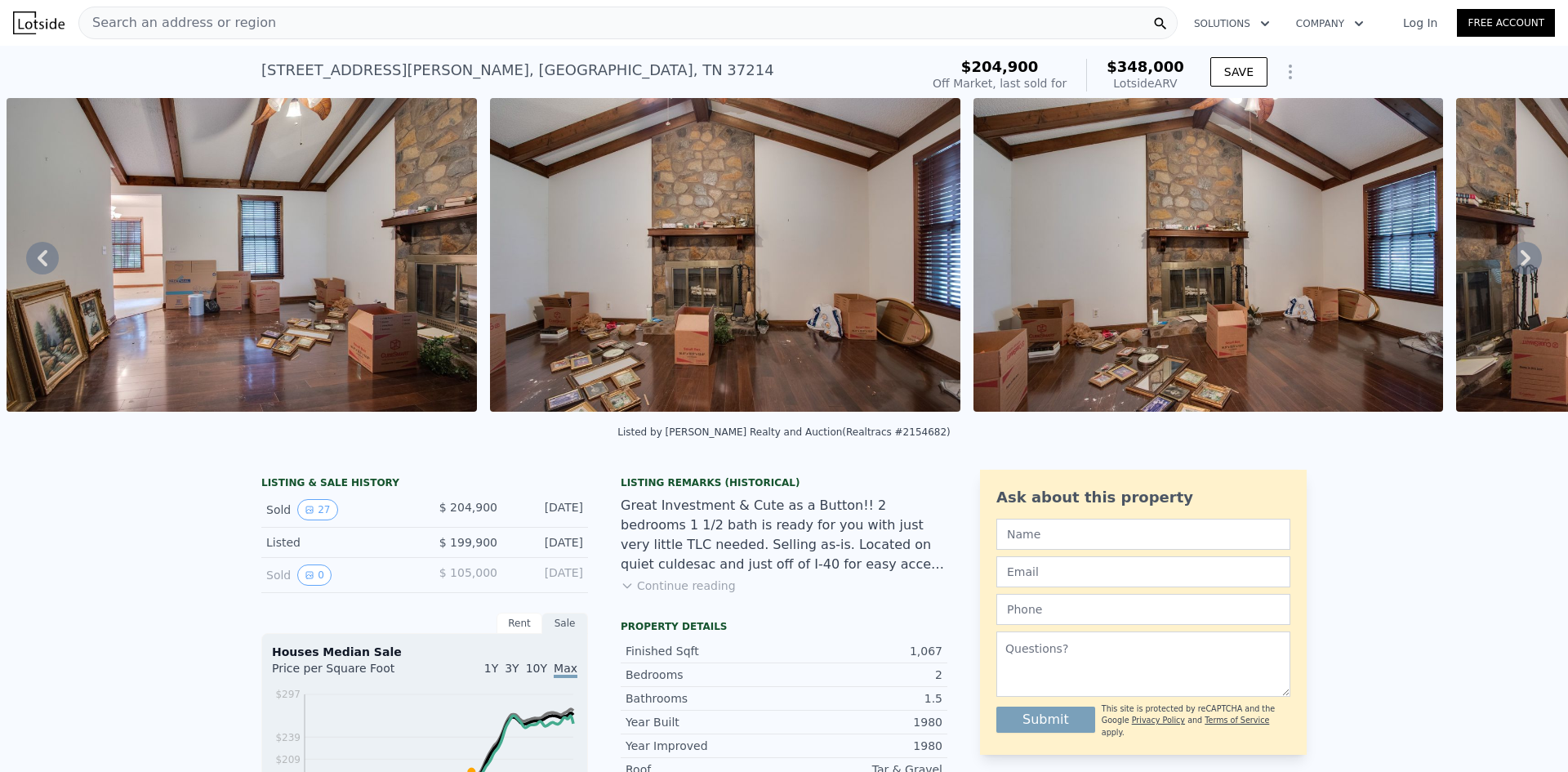
click at [1518, 262] on icon at bounding box center [1525, 257] width 33 height 33
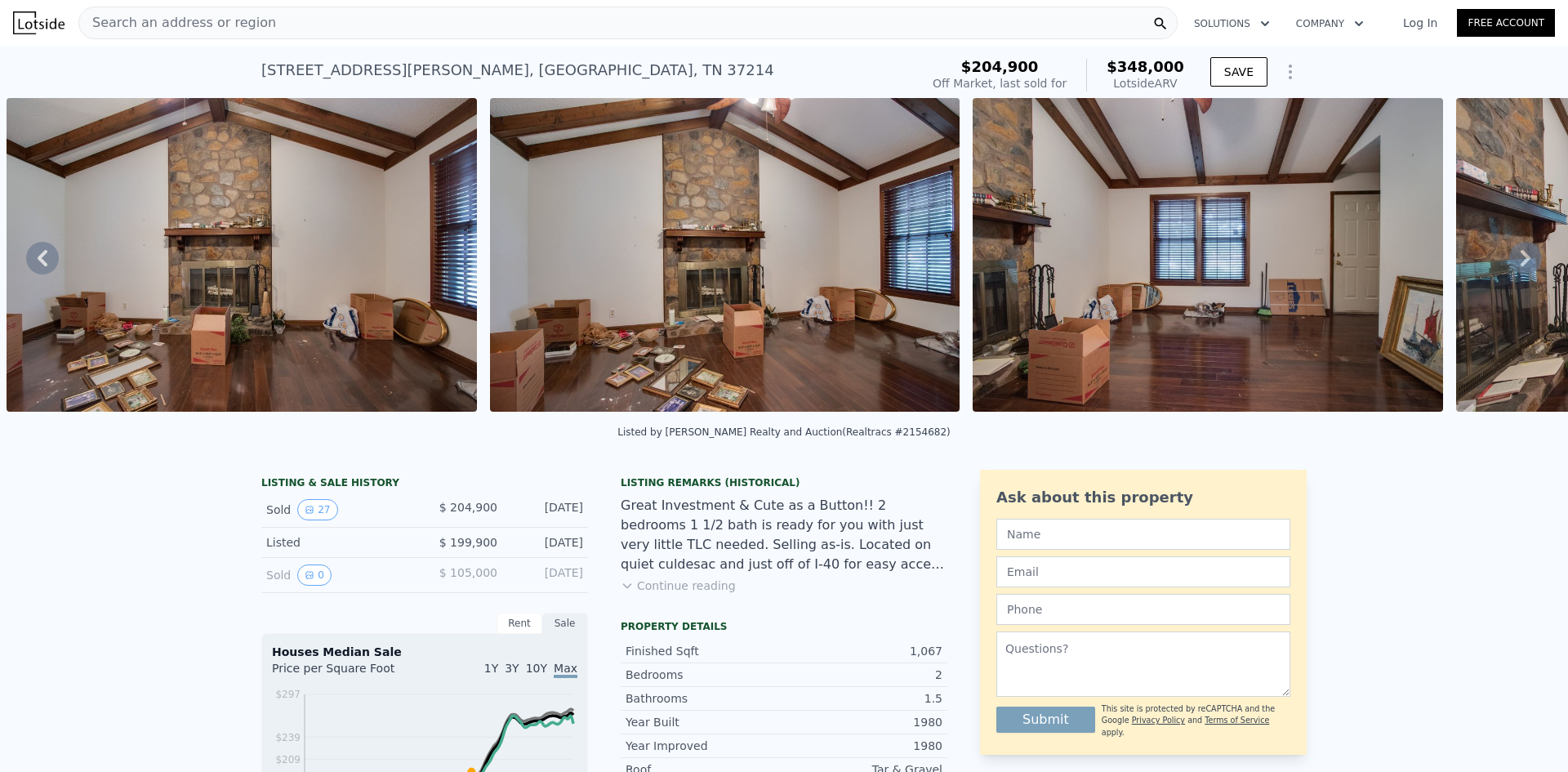
click at [1518, 262] on icon at bounding box center [1525, 257] width 33 height 33
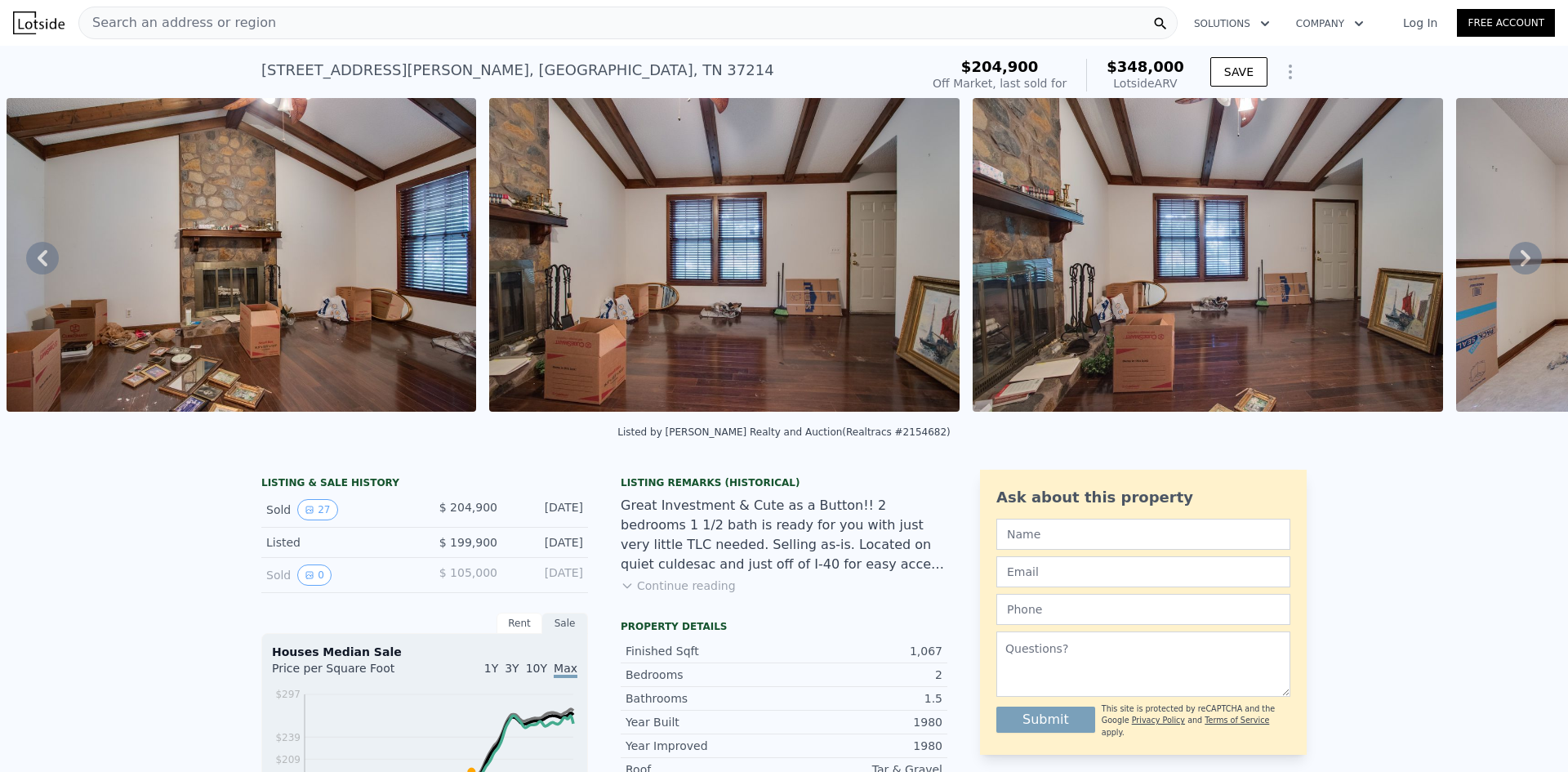
click at [1518, 262] on icon at bounding box center [1525, 257] width 33 height 33
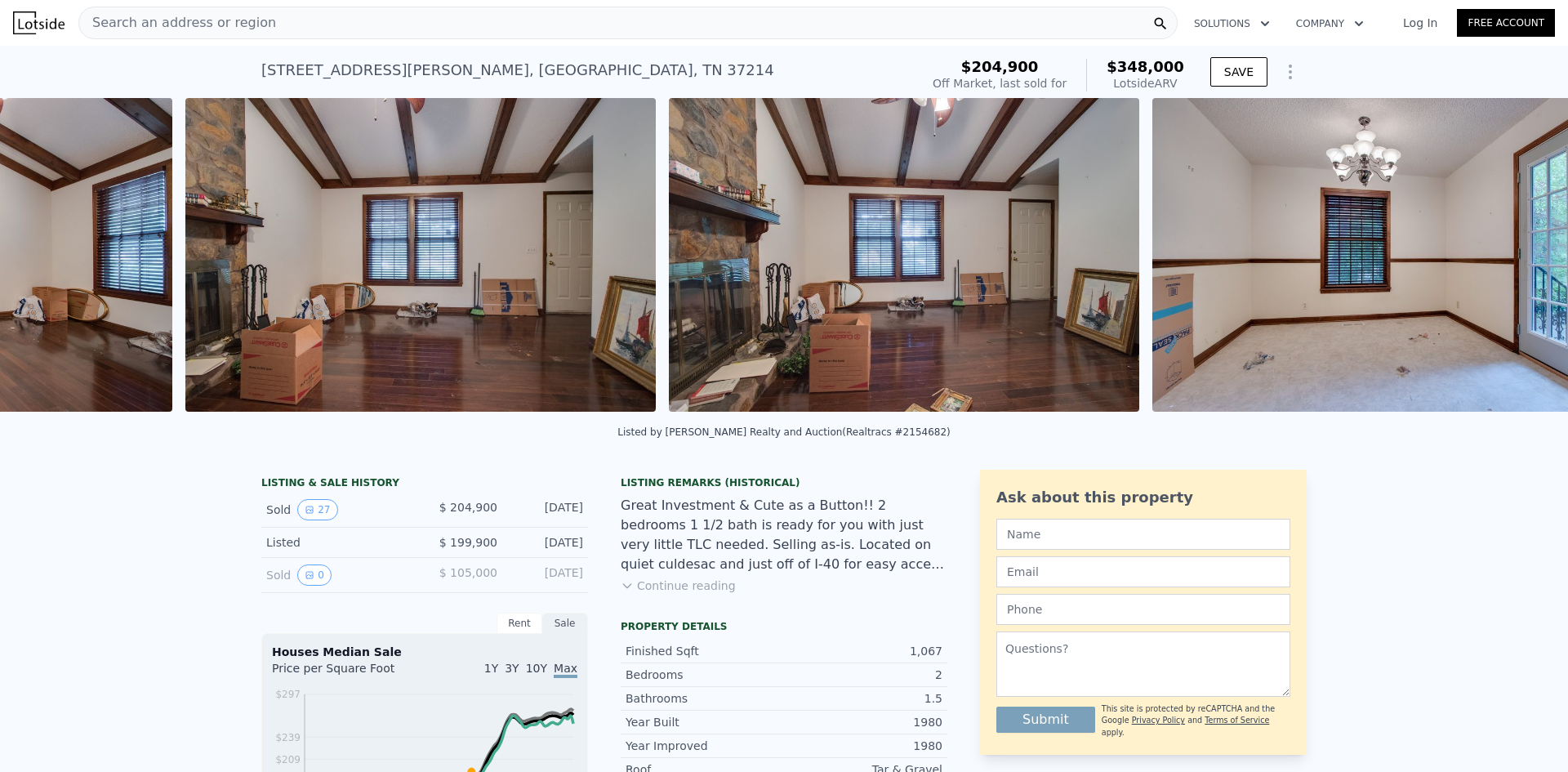
scroll to position [0, 4130]
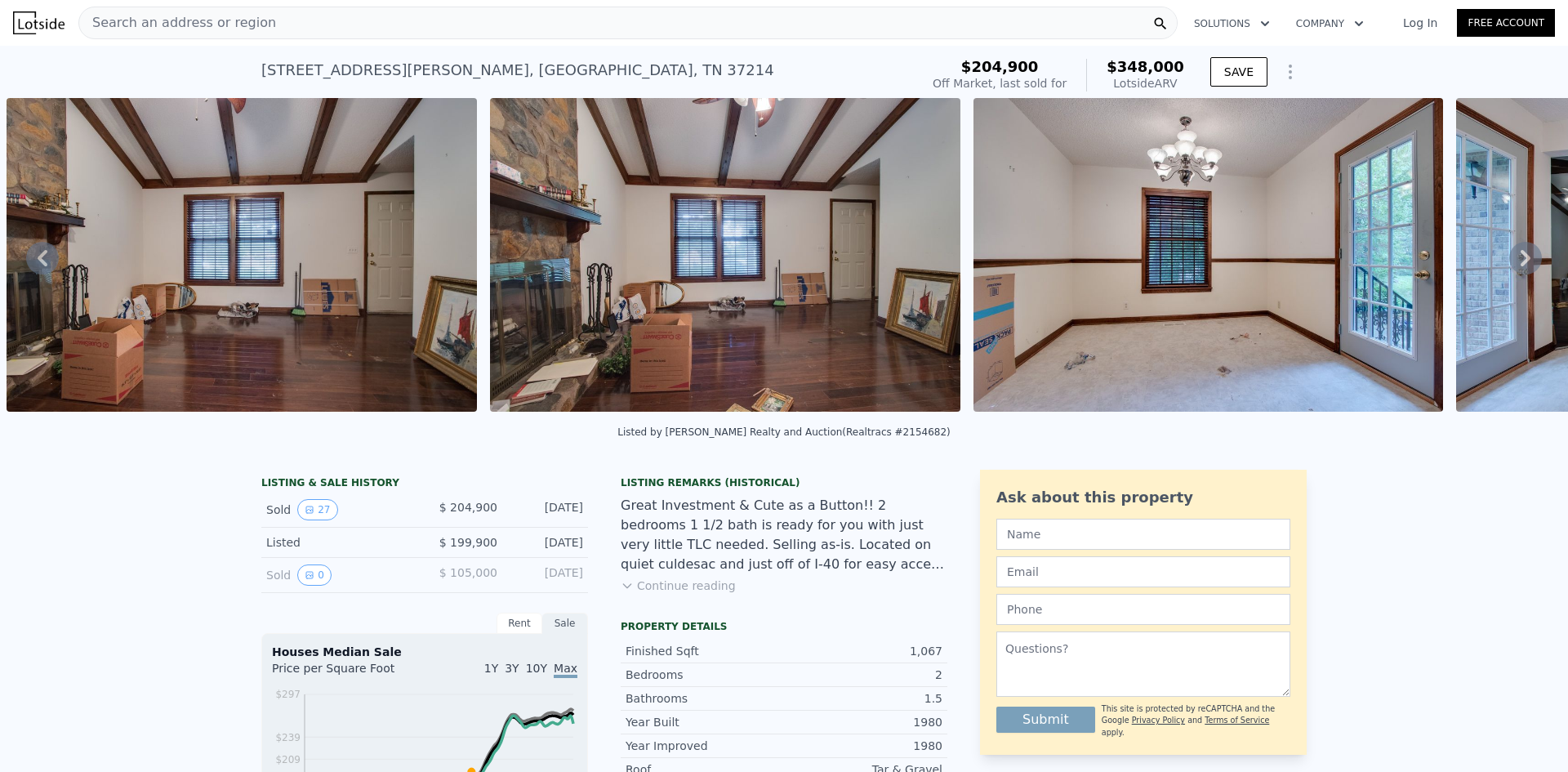
click at [1518, 262] on icon at bounding box center [1525, 257] width 33 height 33
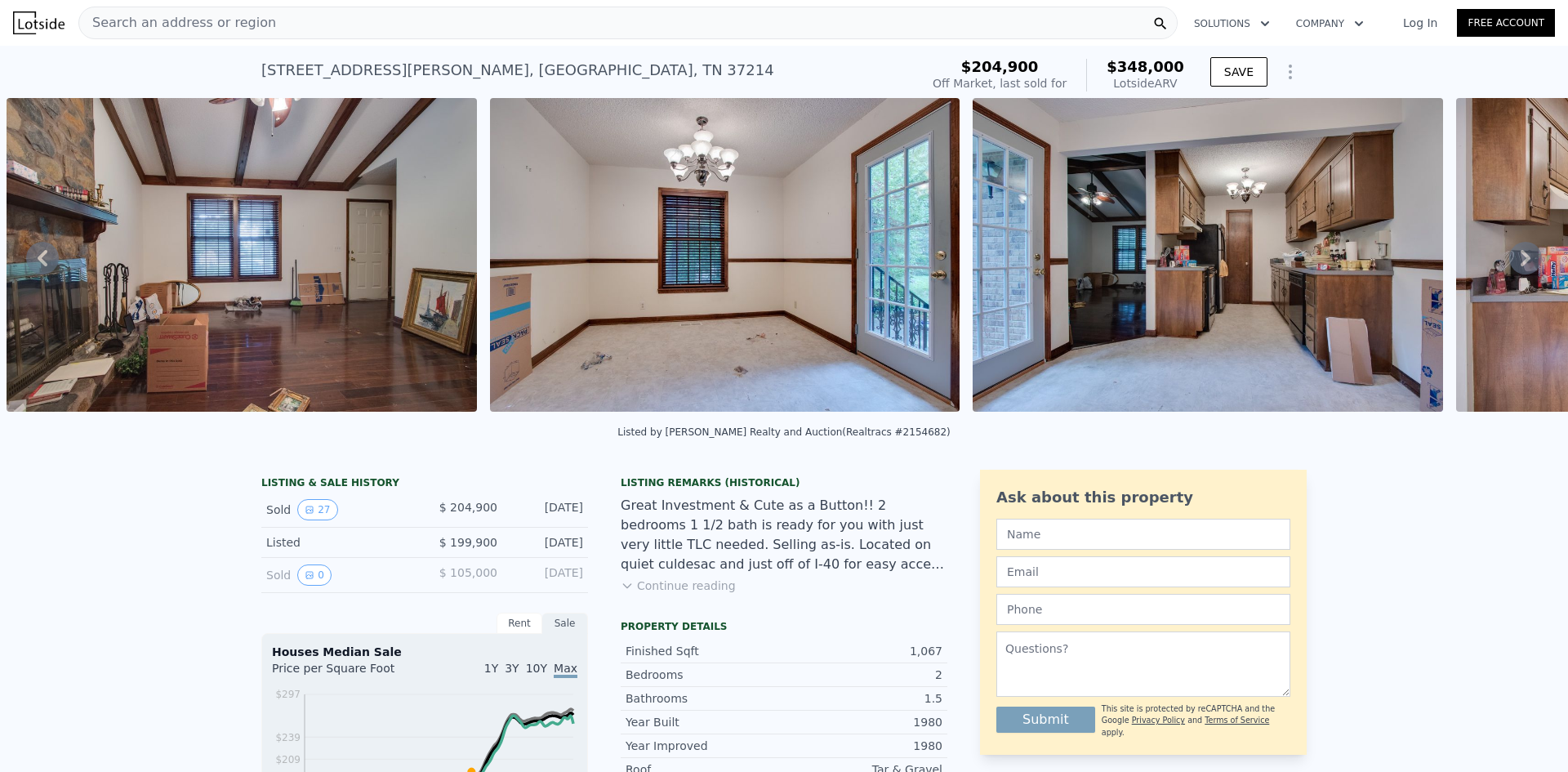
click at [1518, 262] on icon at bounding box center [1525, 257] width 33 height 33
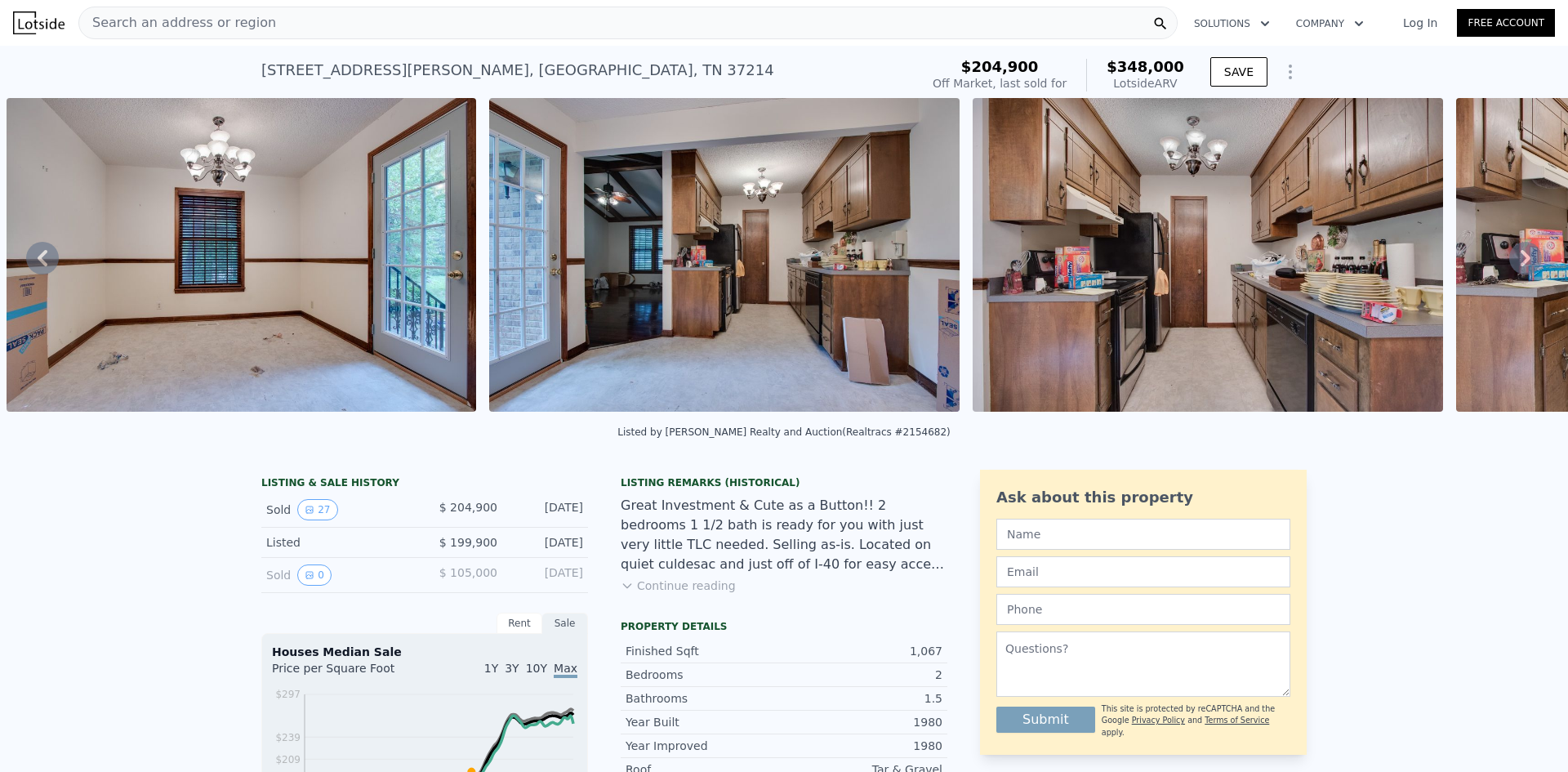
click at [1518, 262] on icon at bounding box center [1525, 257] width 33 height 33
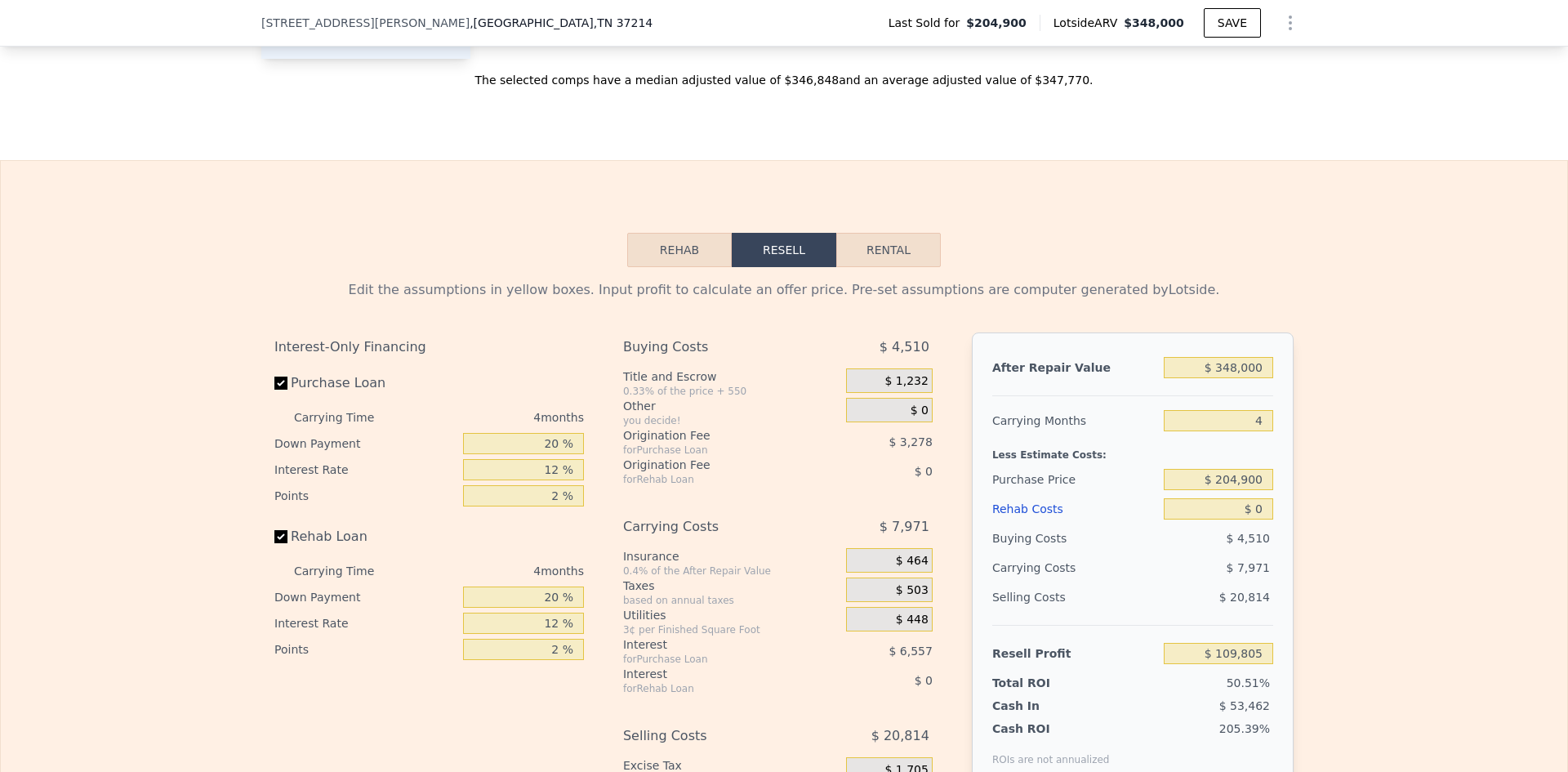
scroll to position [2444, 0]
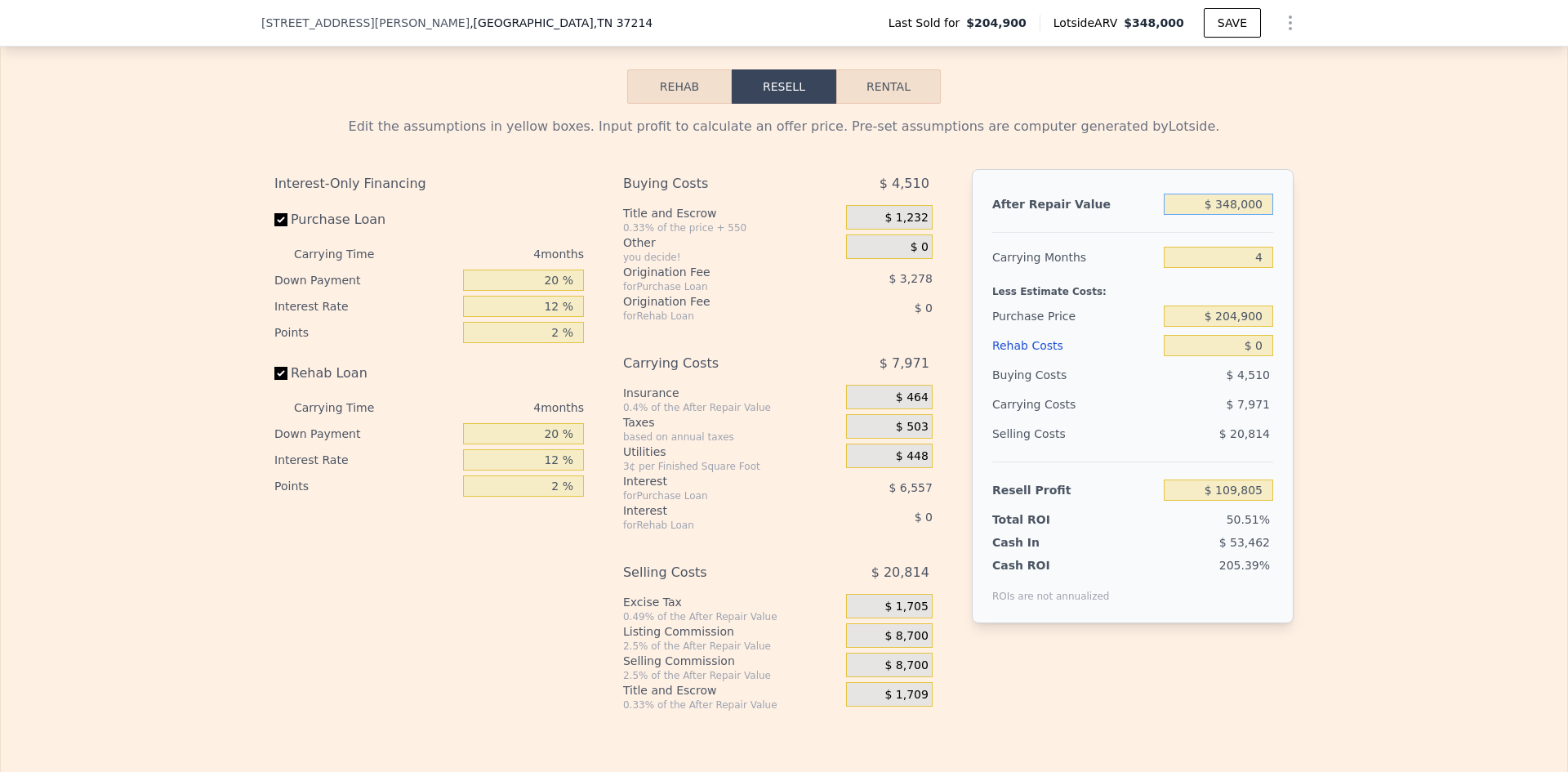
click at [1245, 215] on input "$ 348,000" at bounding box center [1218, 204] width 110 height 21
click at [1246, 215] on input "$ 348,000" at bounding box center [1218, 204] width 110 height 21
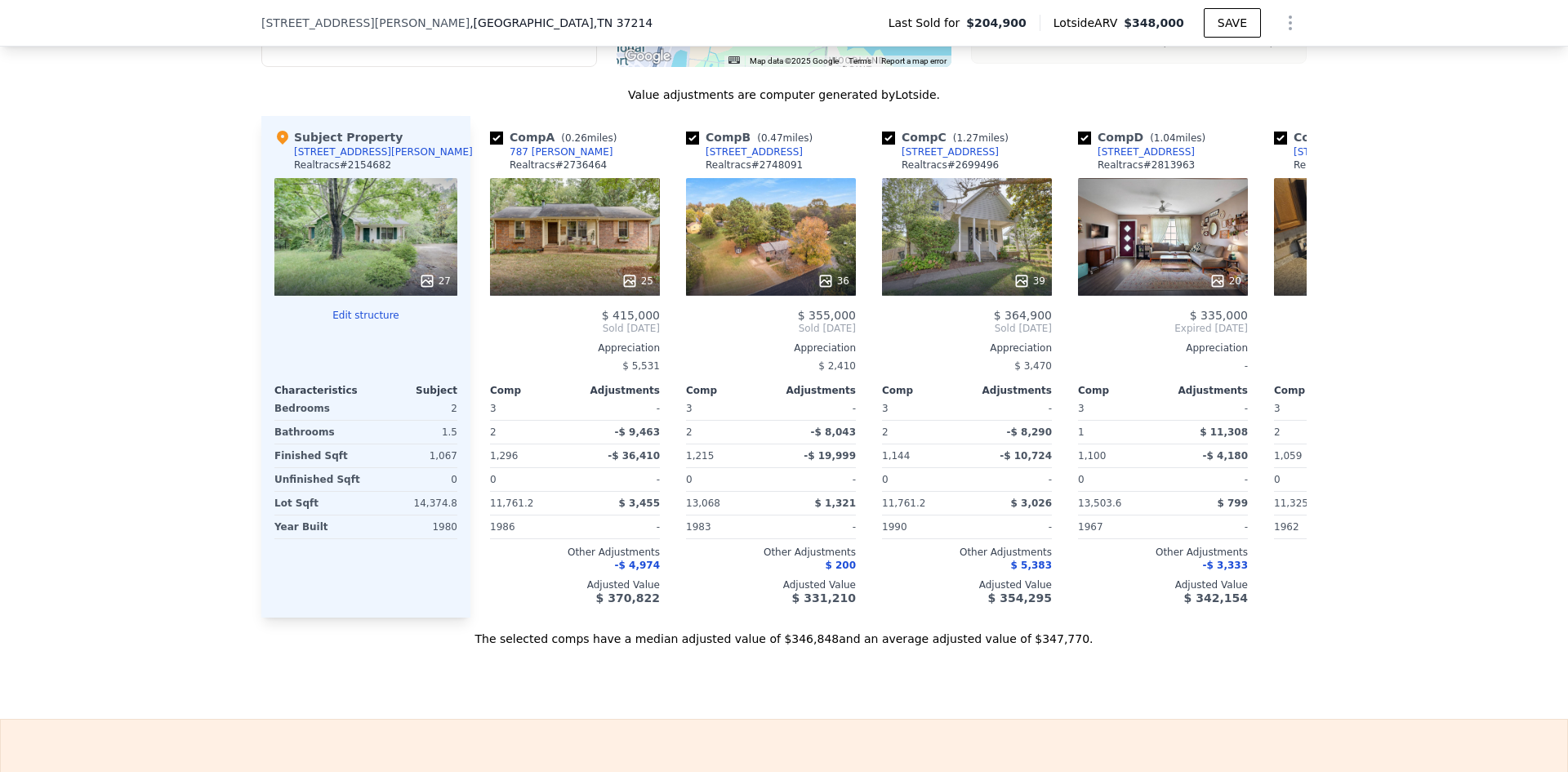
scroll to position [1709, 0]
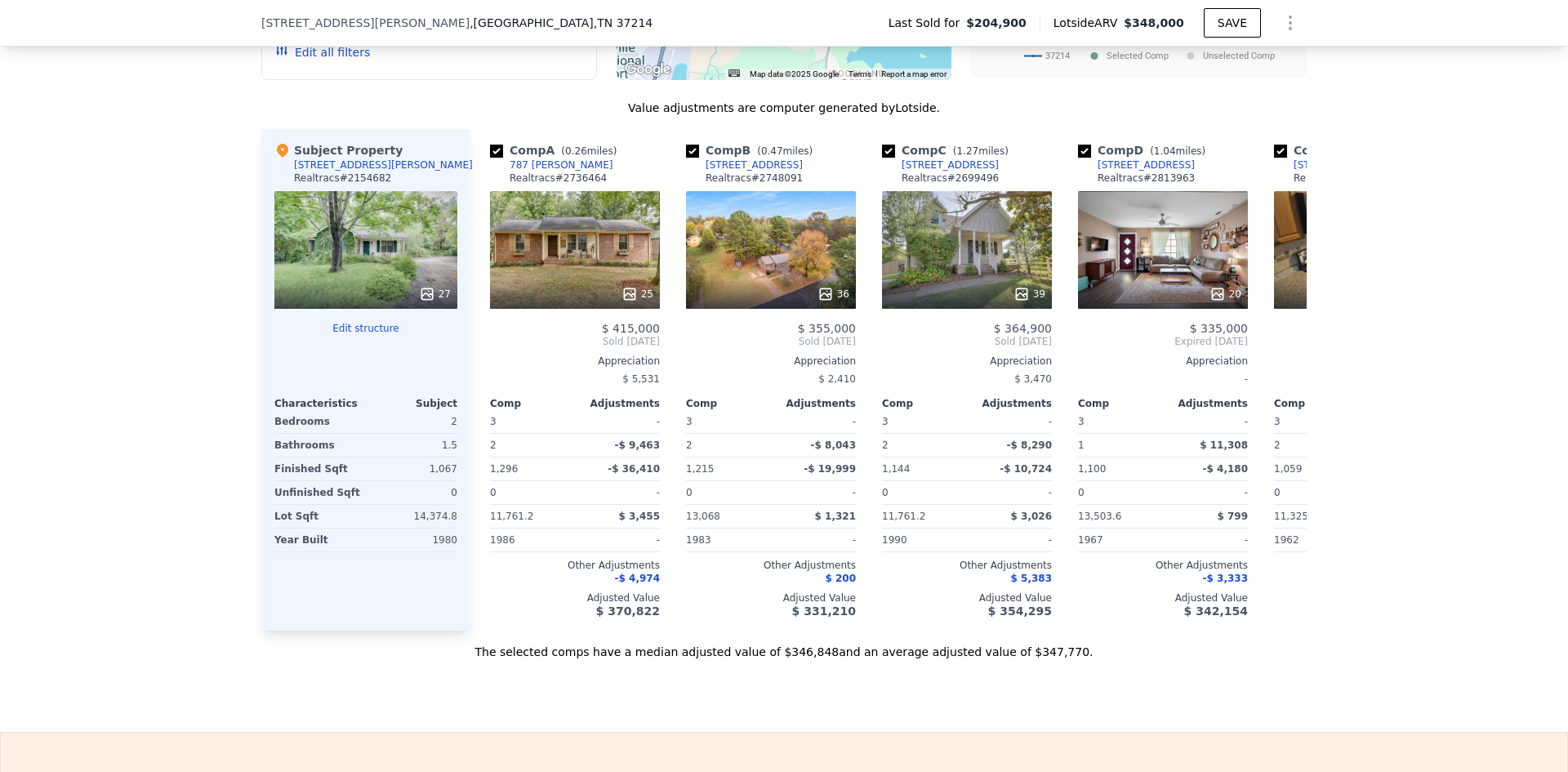
click at [1383, 362] on div "We found 12 sales that match your search Listings provided by Realtracs . Filte…" at bounding box center [784, 203] width 1568 height 913
click at [628, 302] on icon at bounding box center [629, 293] width 16 height 16
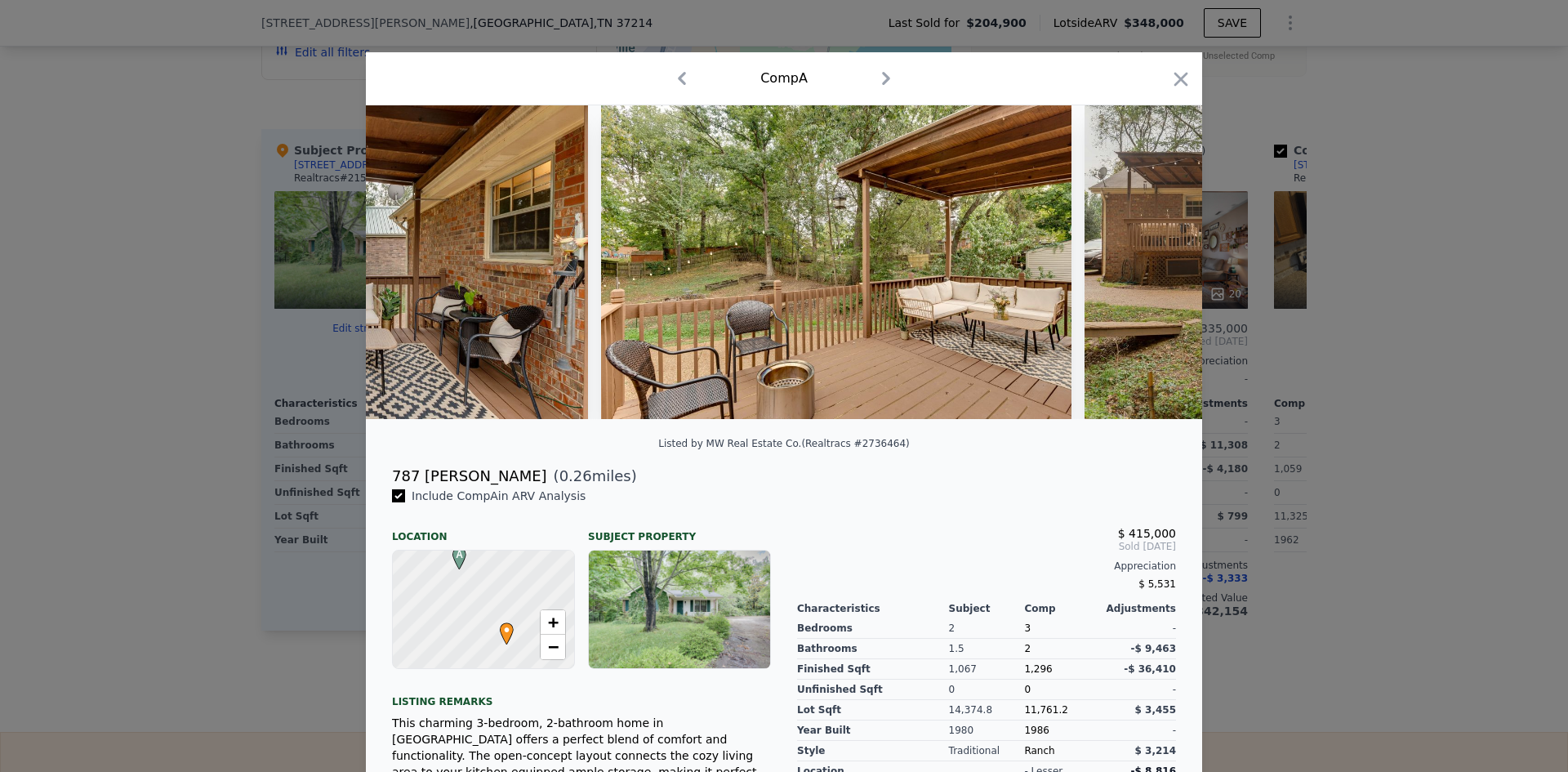
scroll to position [0, 8659]
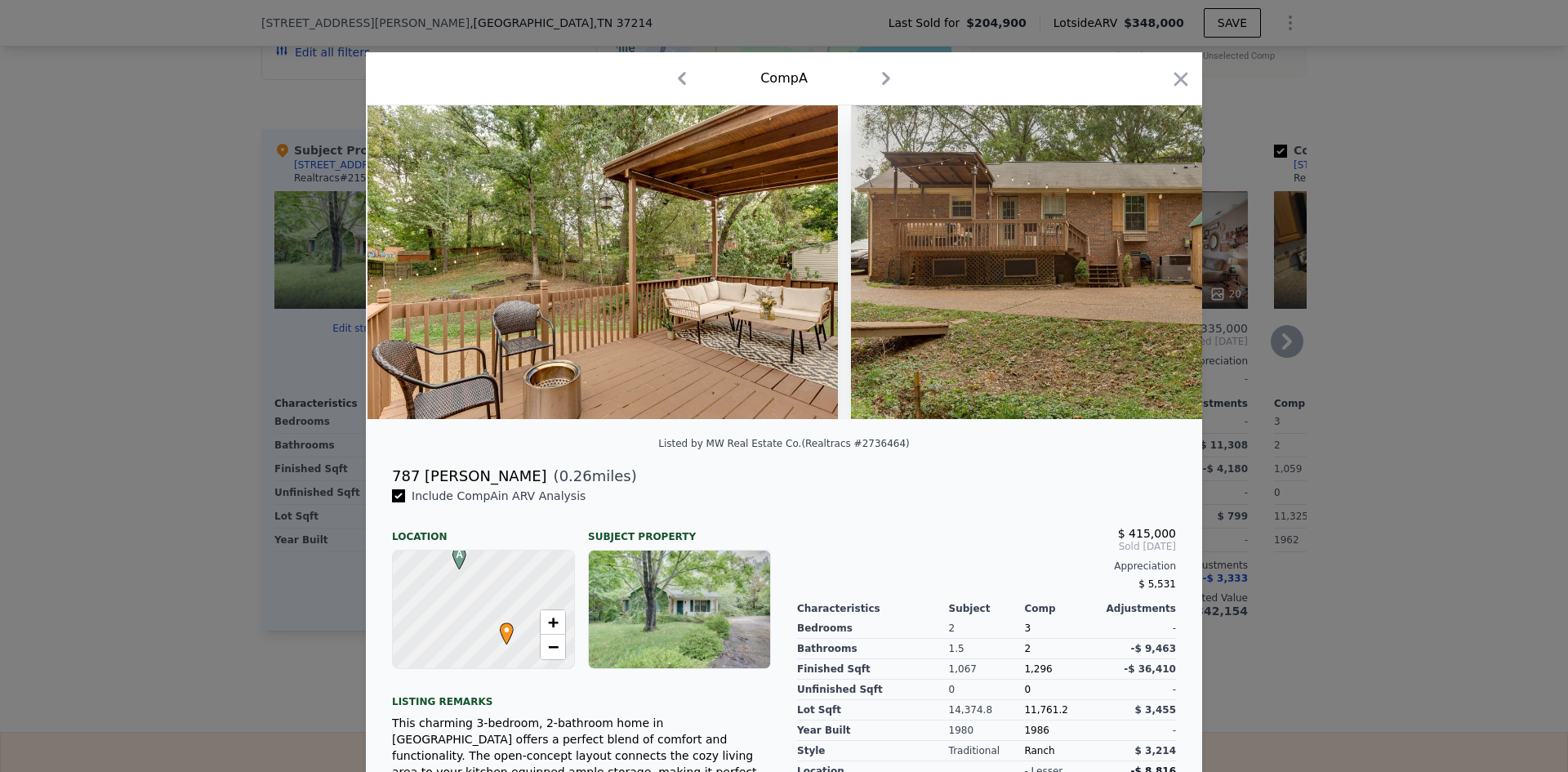
drag, startPoint x: 1171, startPoint y: 80, endPoint x: 986, endPoint y: 216, distance: 229.6
click at [1171, 79] on icon "button" at bounding box center [1181, 79] width 23 height 23
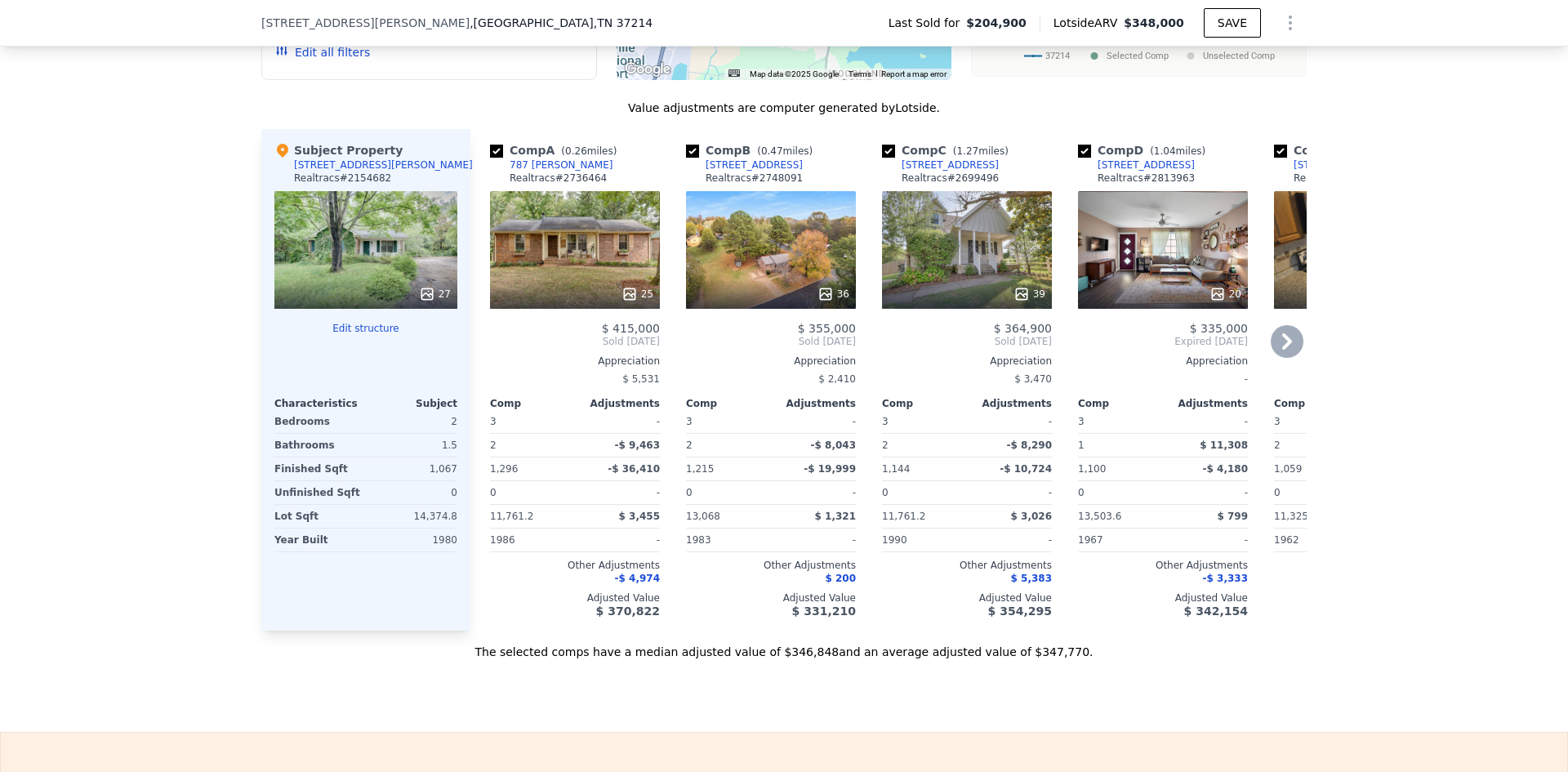
click at [825, 302] on icon at bounding box center [825, 293] width 16 height 16
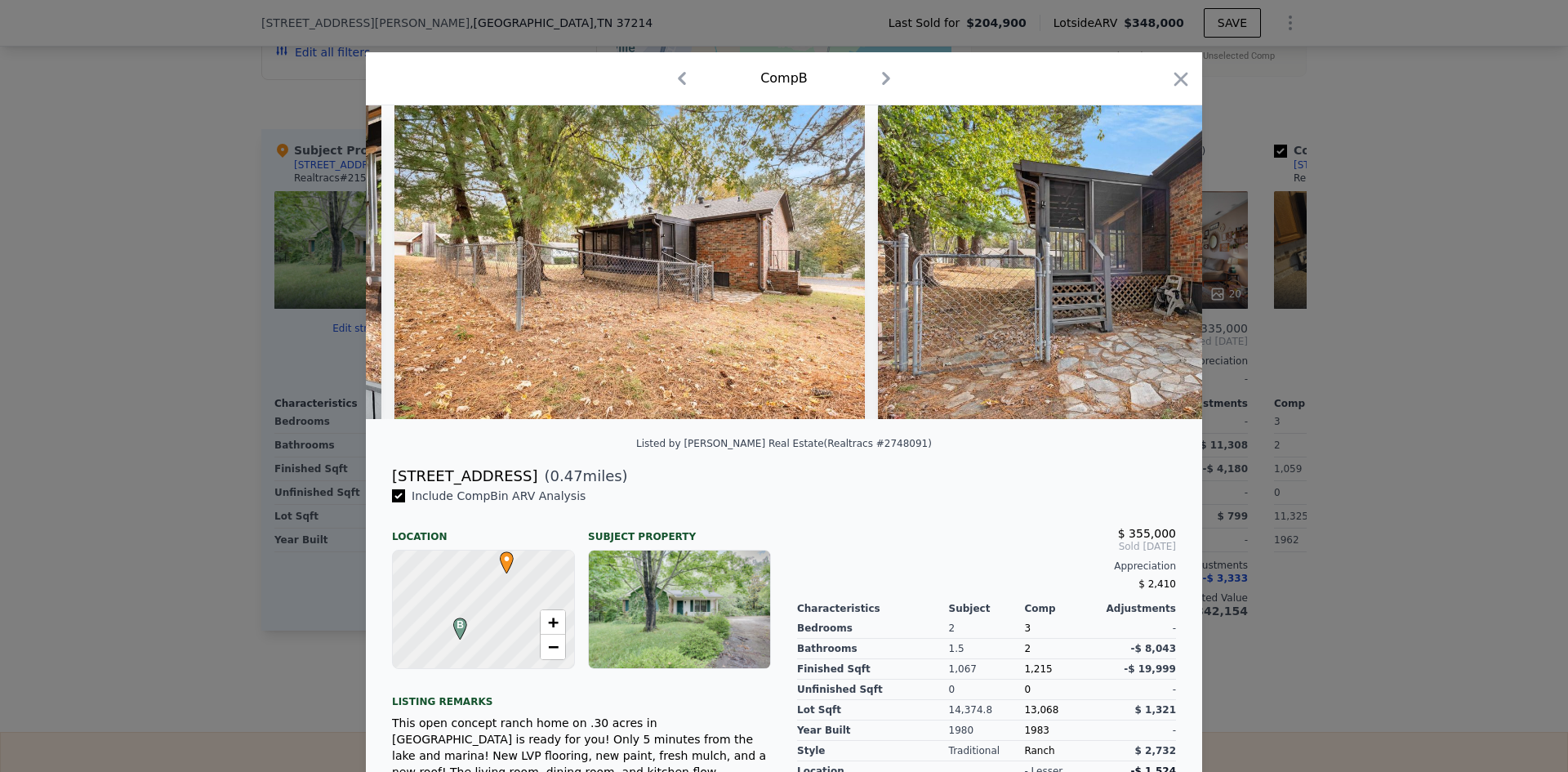
scroll to position [0, 14525]
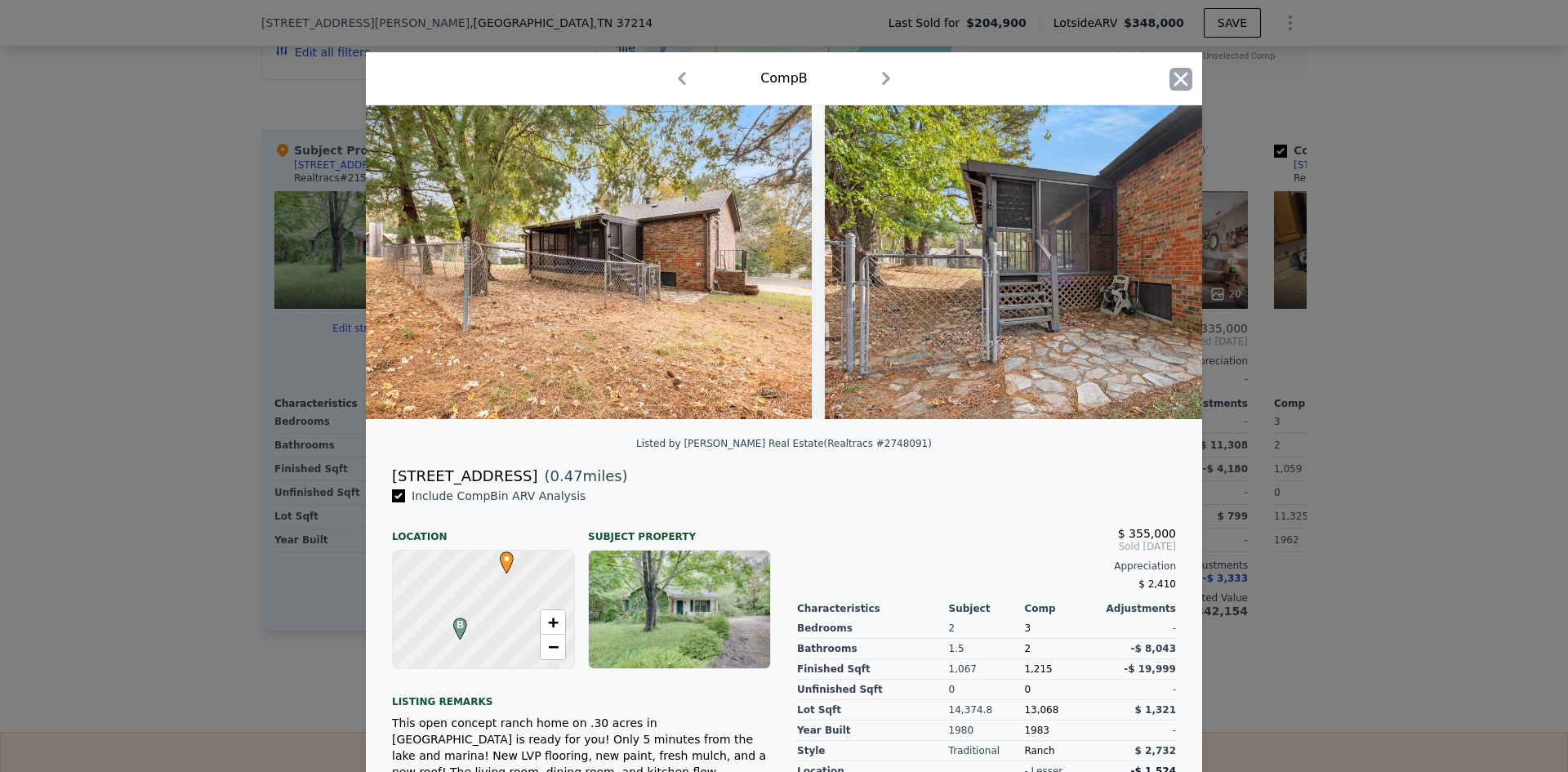
click at [1170, 85] on icon "button" at bounding box center [1181, 79] width 23 height 23
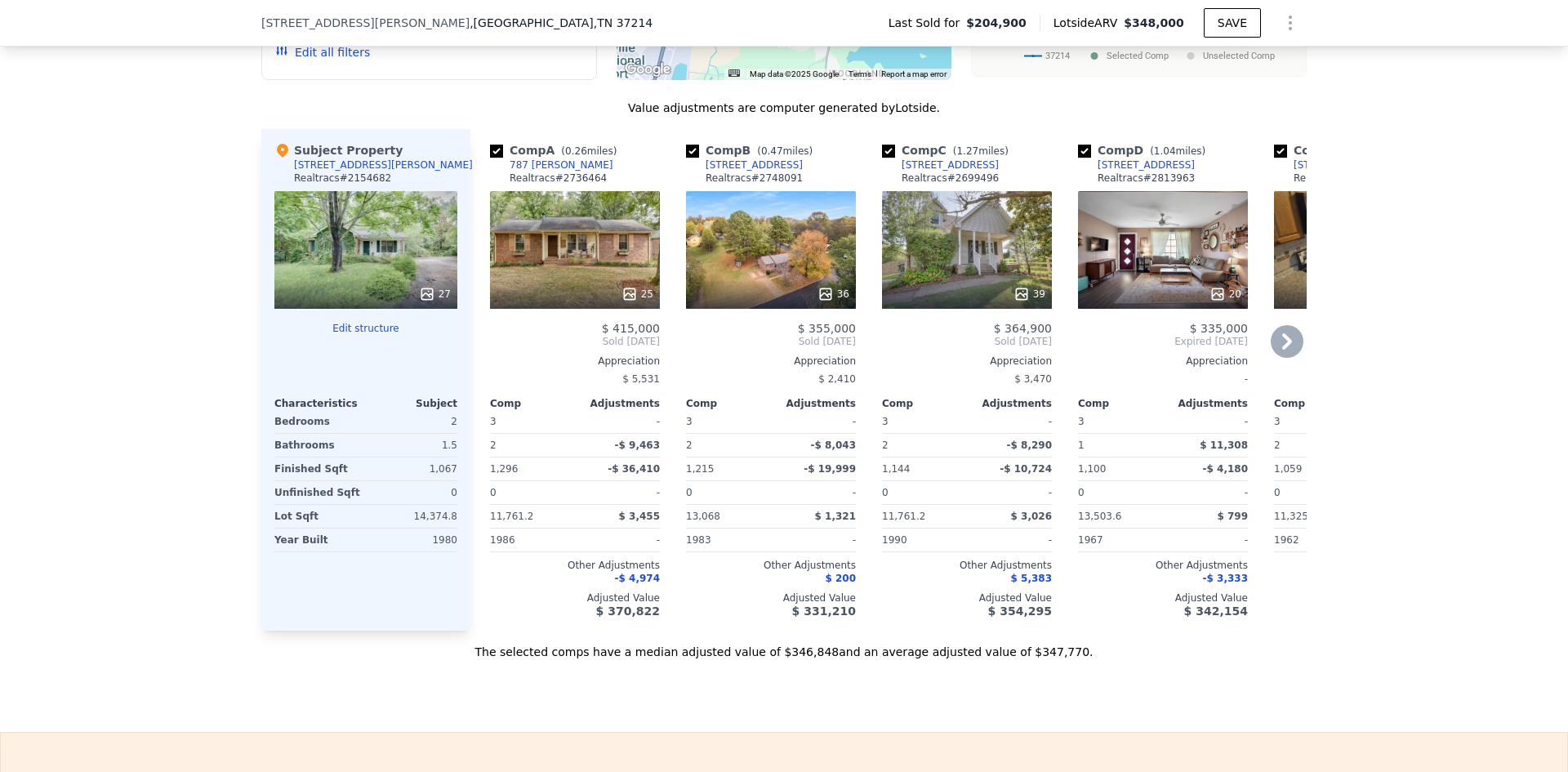
click at [1020, 302] on icon at bounding box center [1021, 293] width 16 height 16
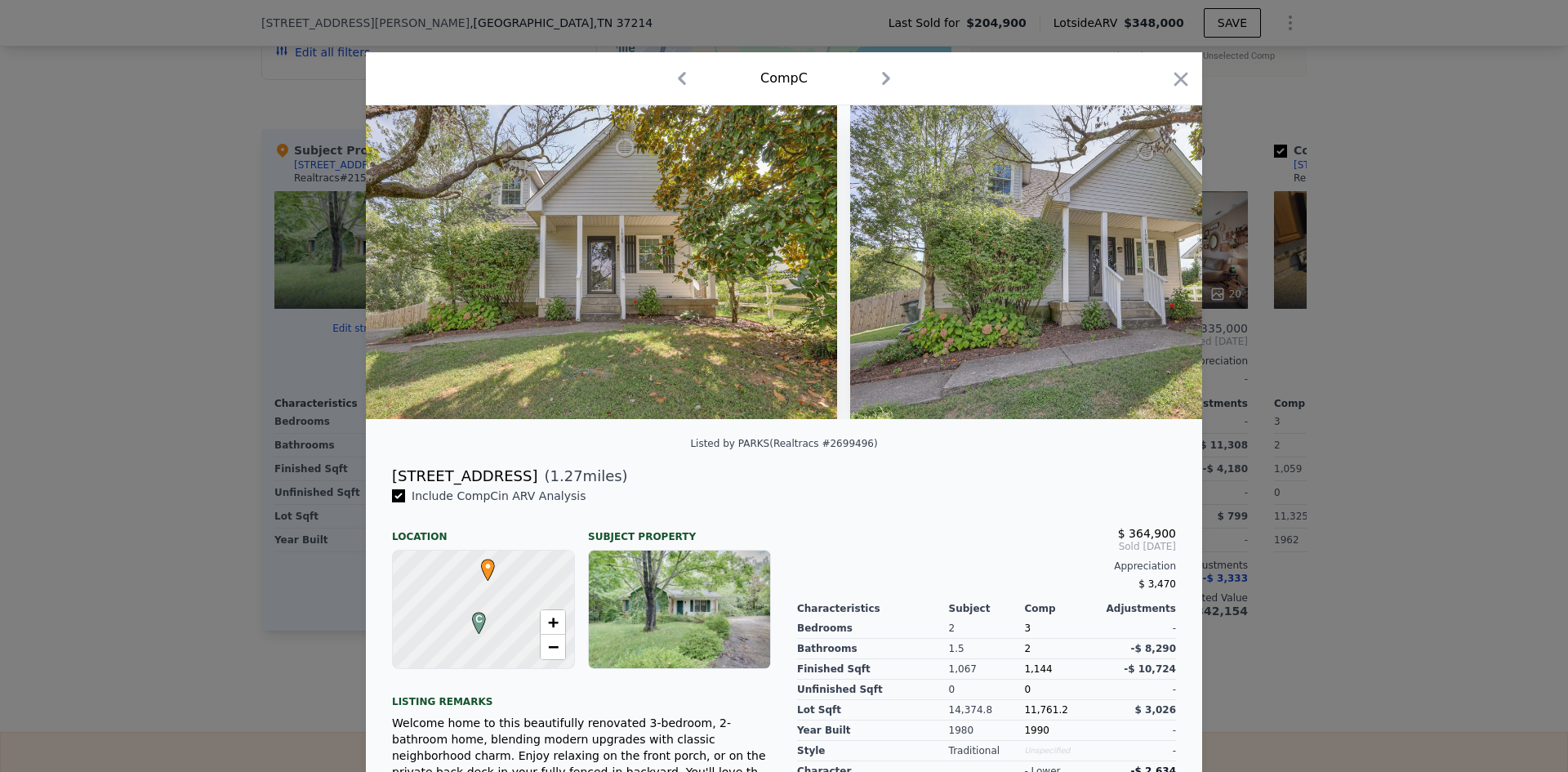
click at [1180, 82] on icon "button" at bounding box center [1181, 79] width 14 height 14
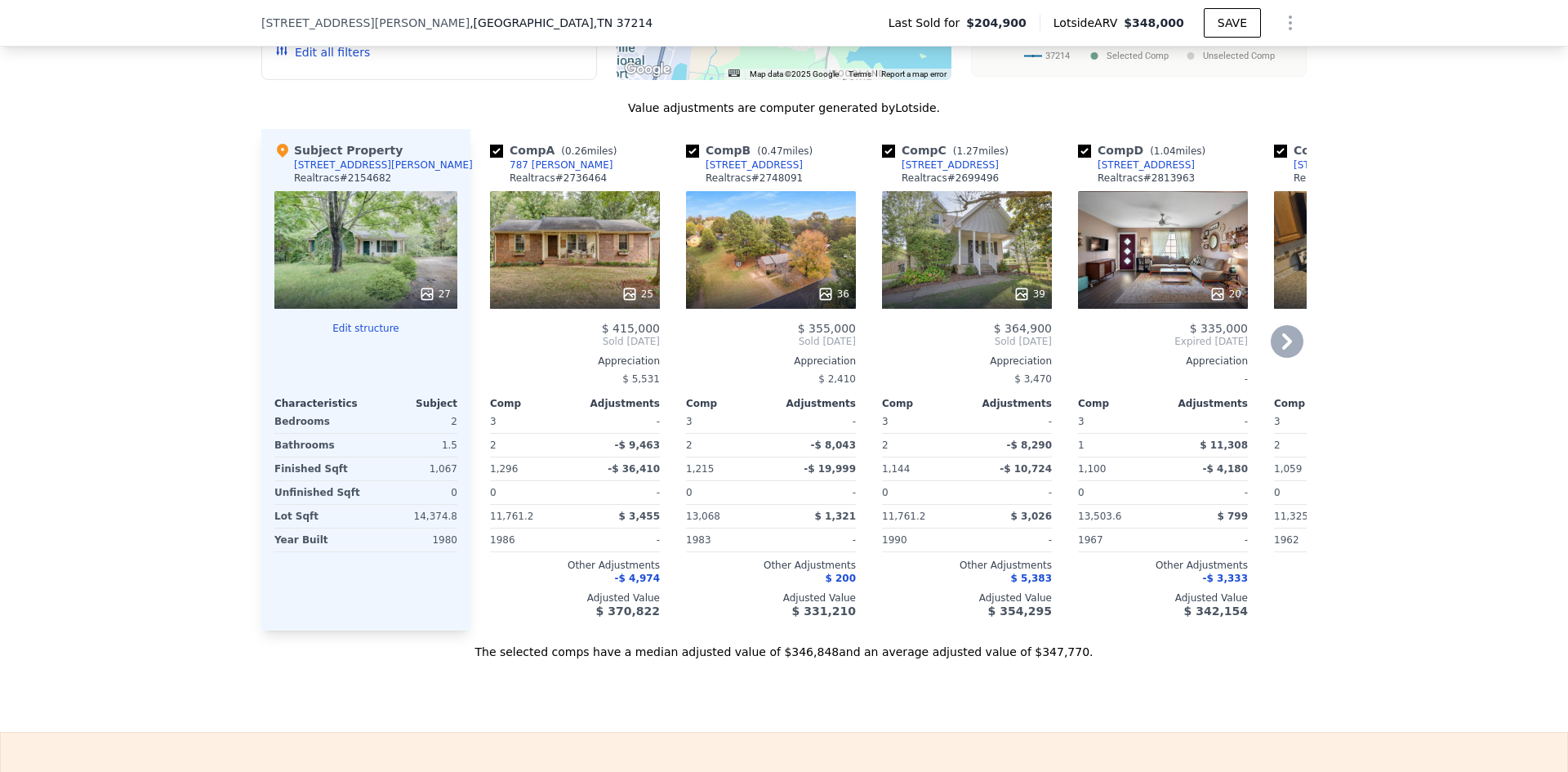
click at [1019, 299] on icon at bounding box center [1021, 293] width 11 height 11
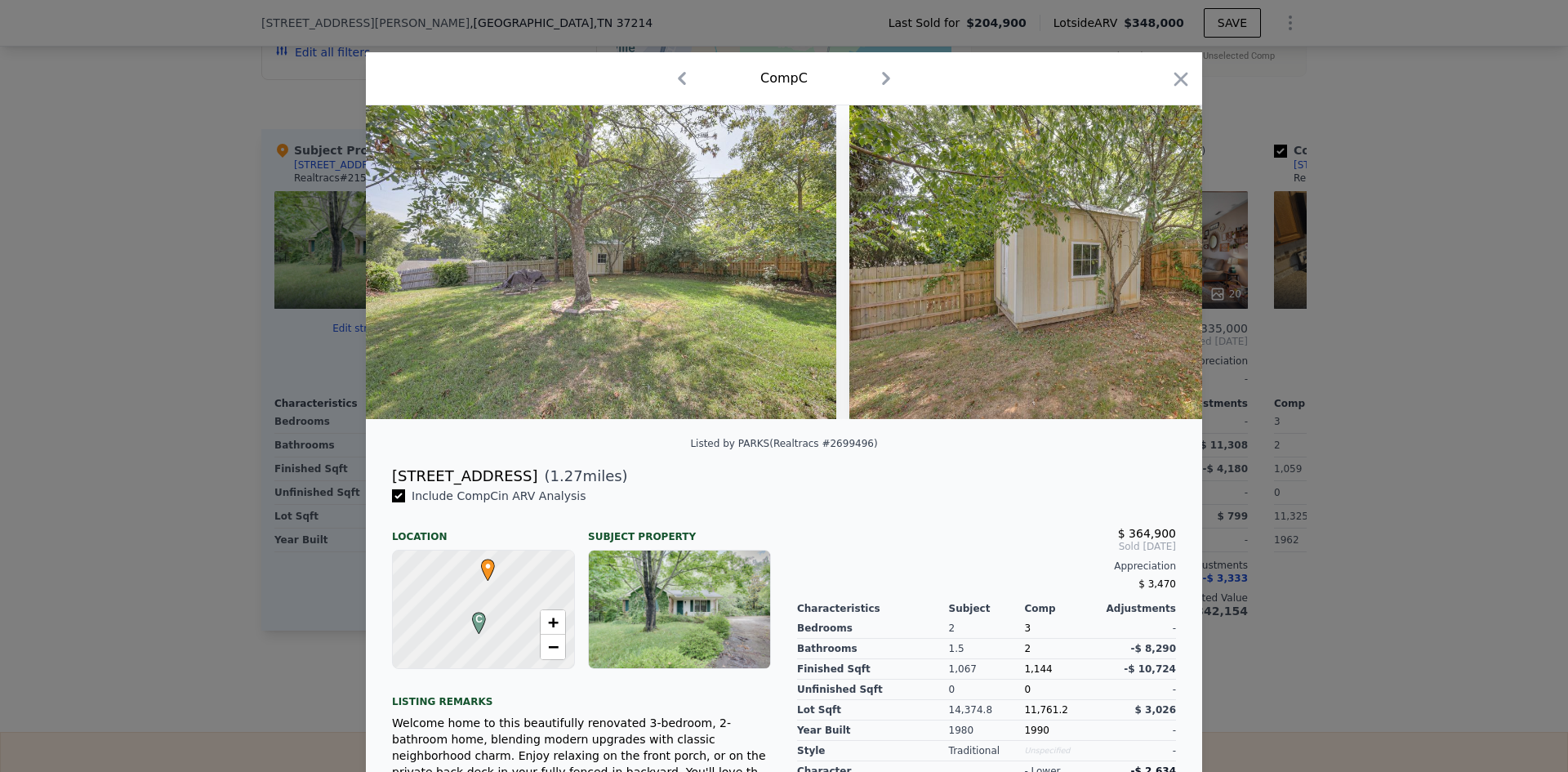
scroll to position [0, 15623]
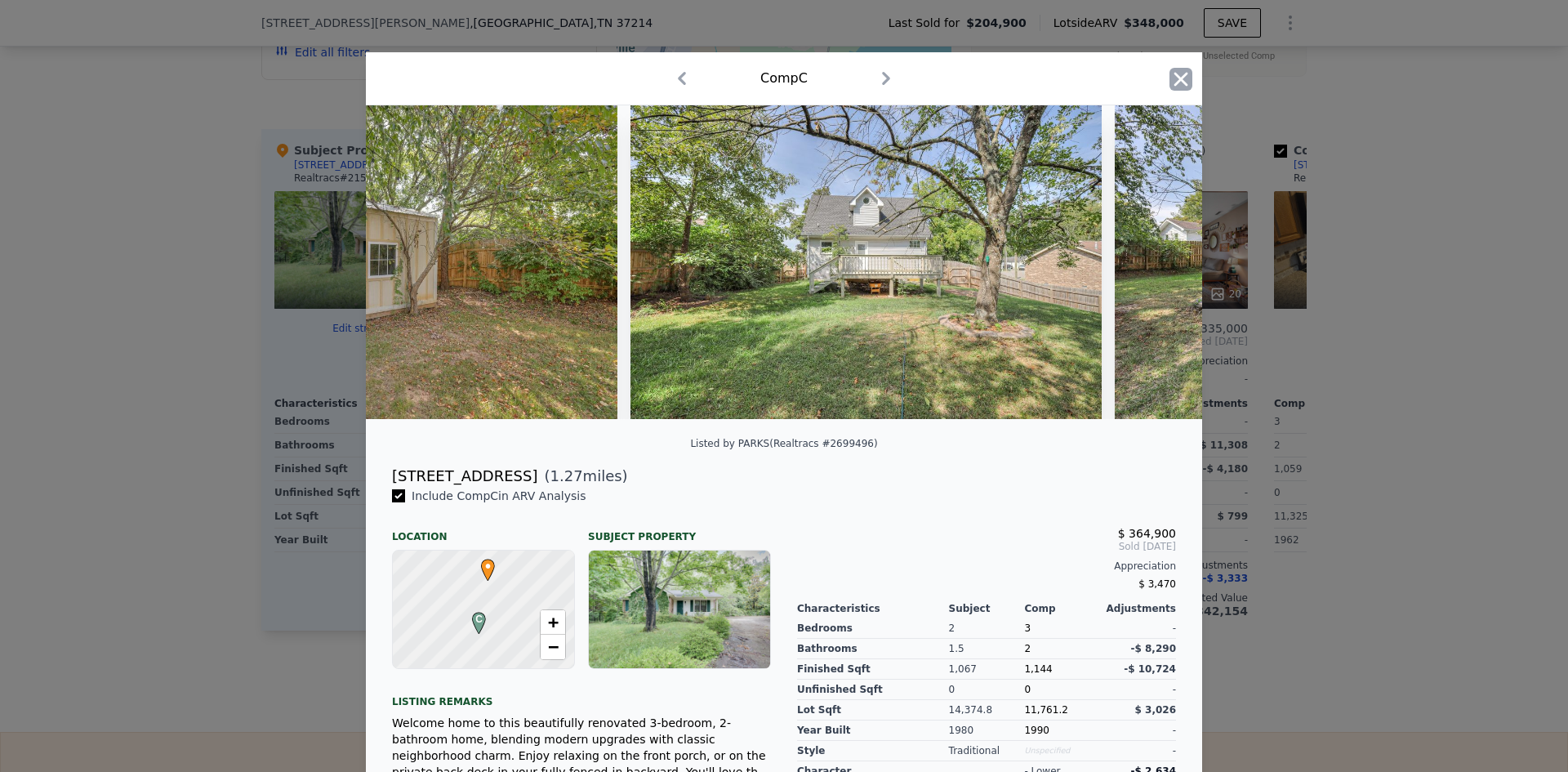
click at [1170, 69] on icon "button" at bounding box center [1181, 79] width 23 height 23
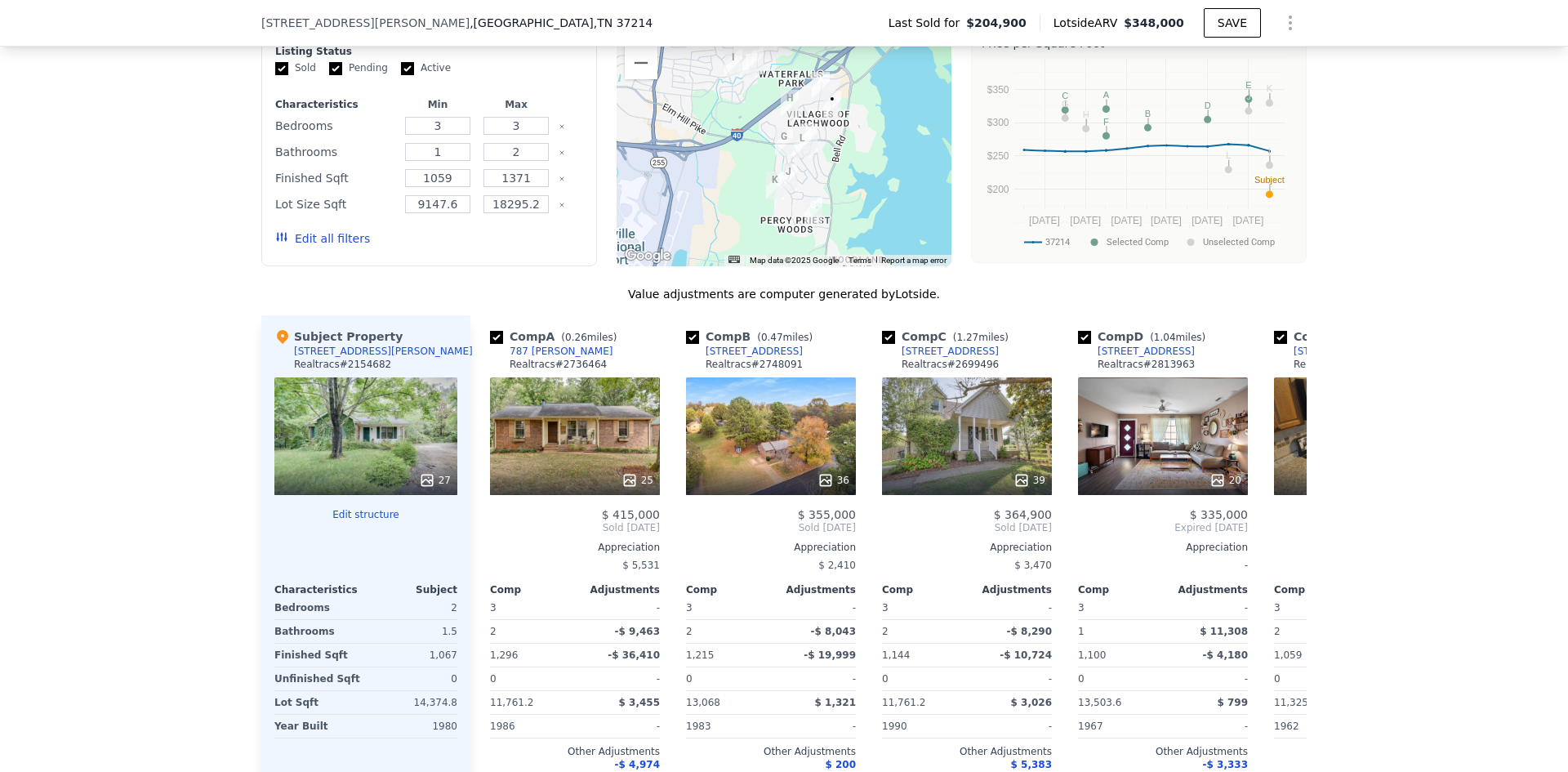
scroll to position [1546, 0]
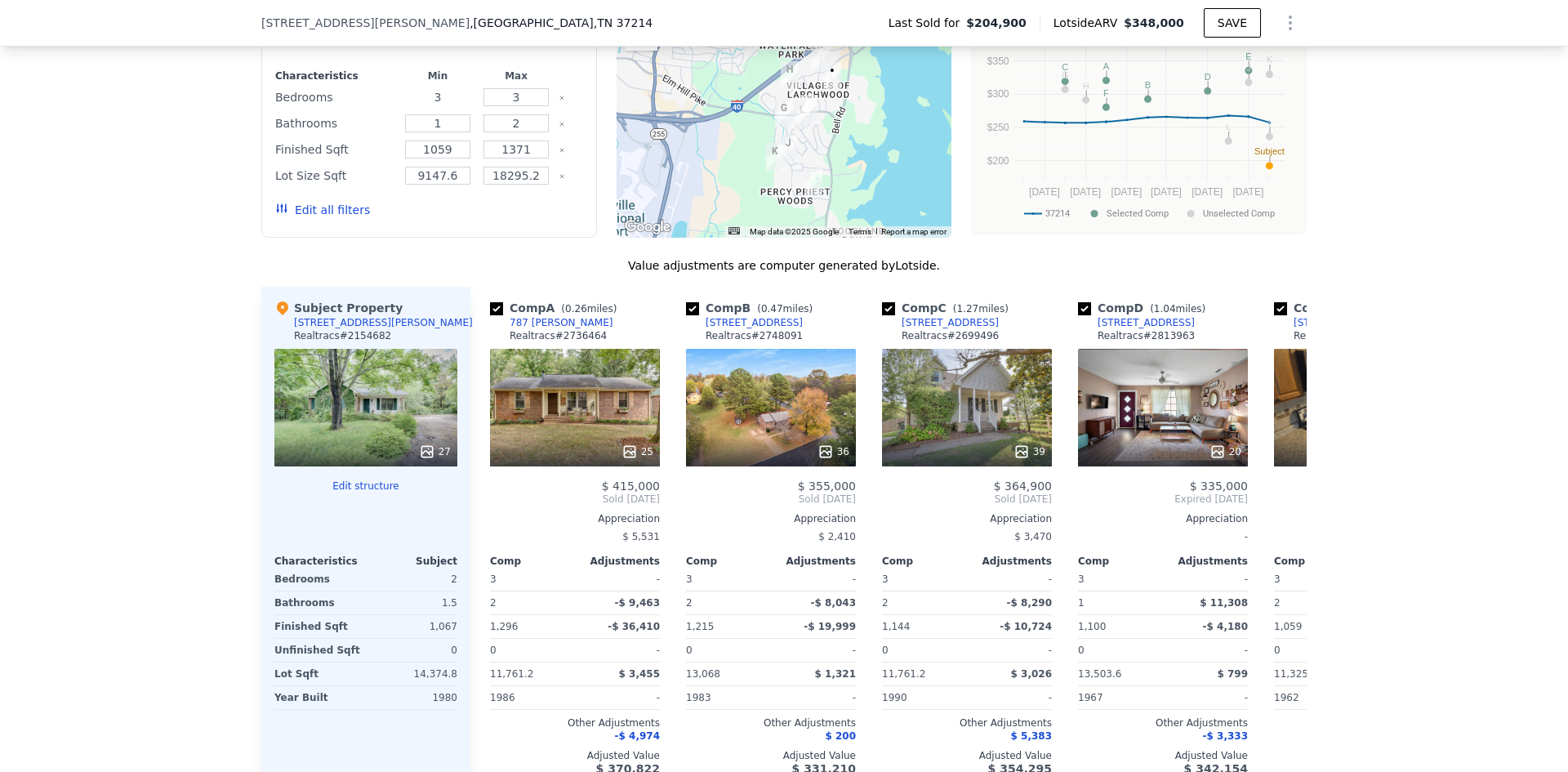
drag, startPoint x: 443, startPoint y: 125, endPoint x: 395, endPoint y: 118, distance: 48.5
click at [405, 106] on input "3" at bounding box center [437, 96] width 65 height 18
click at [501, 221] on button "Update Search" at bounding box center [520, 210] width 123 height 23
click at [478, 273] on div "Value adjustments are computer generated by Lotside ." at bounding box center [784, 265] width 1046 height 16
click at [494, 221] on button "Update Search" at bounding box center [520, 210] width 123 height 23
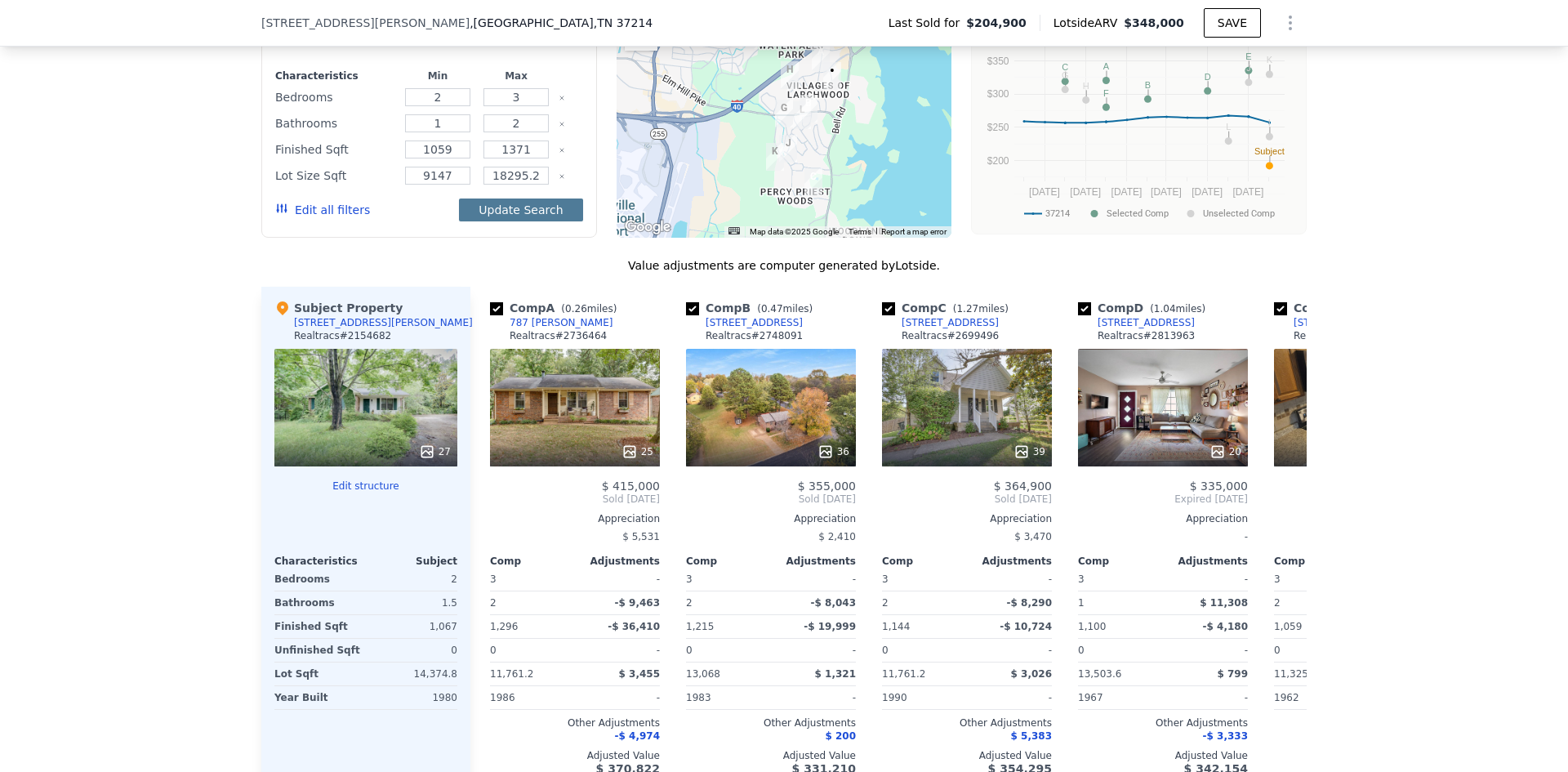
click at [516, 221] on button "Update Search" at bounding box center [520, 210] width 123 height 23
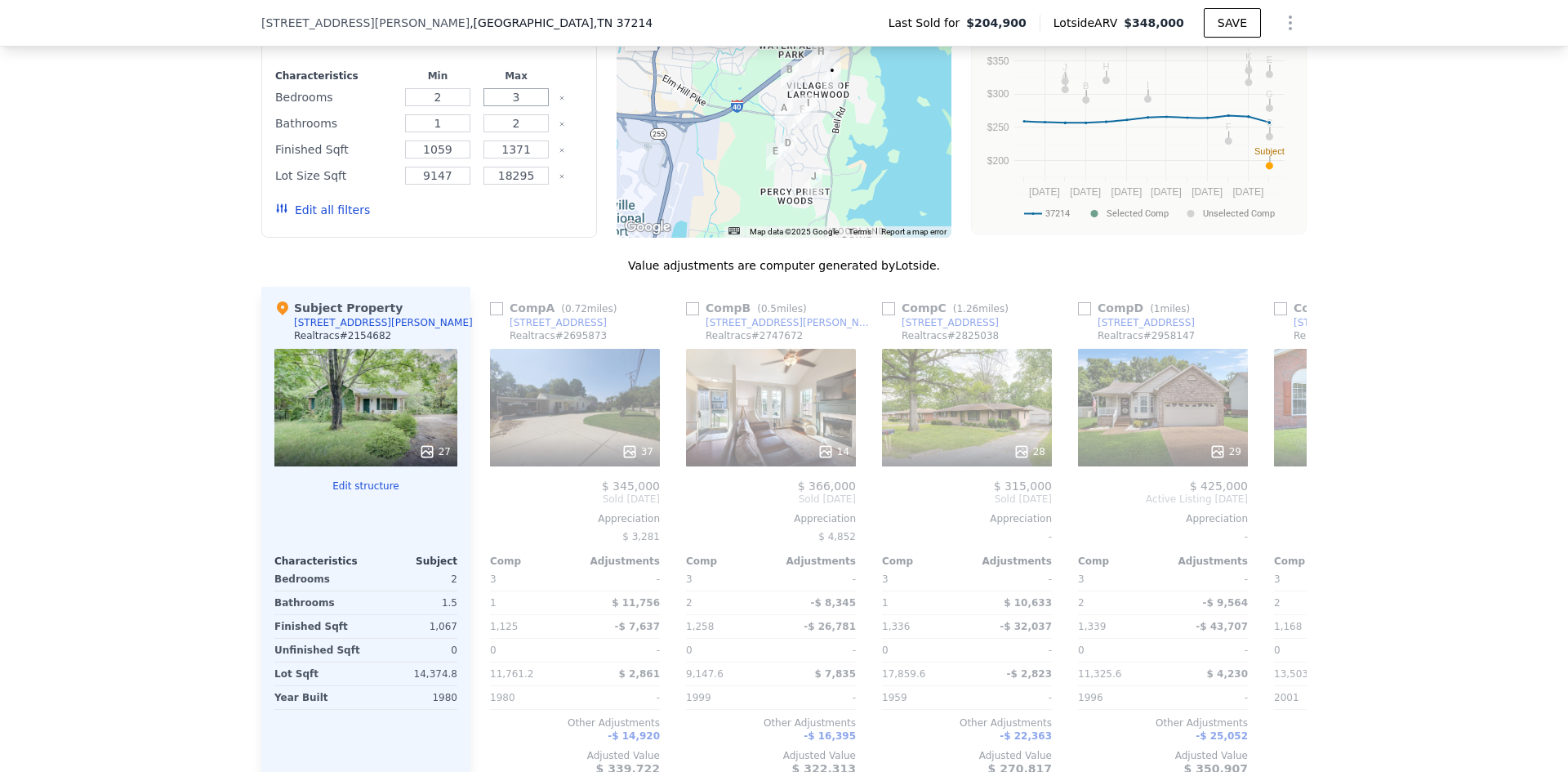
drag, startPoint x: 514, startPoint y: 124, endPoint x: 505, endPoint y: 124, distance: 9.0
click at [505, 106] on input "3" at bounding box center [516, 96] width 65 height 18
click at [519, 221] on button "Update Search" at bounding box center [520, 210] width 123 height 23
click at [502, 233] on div "Edit all filters" at bounding box center [428, 210] width 308 height 46
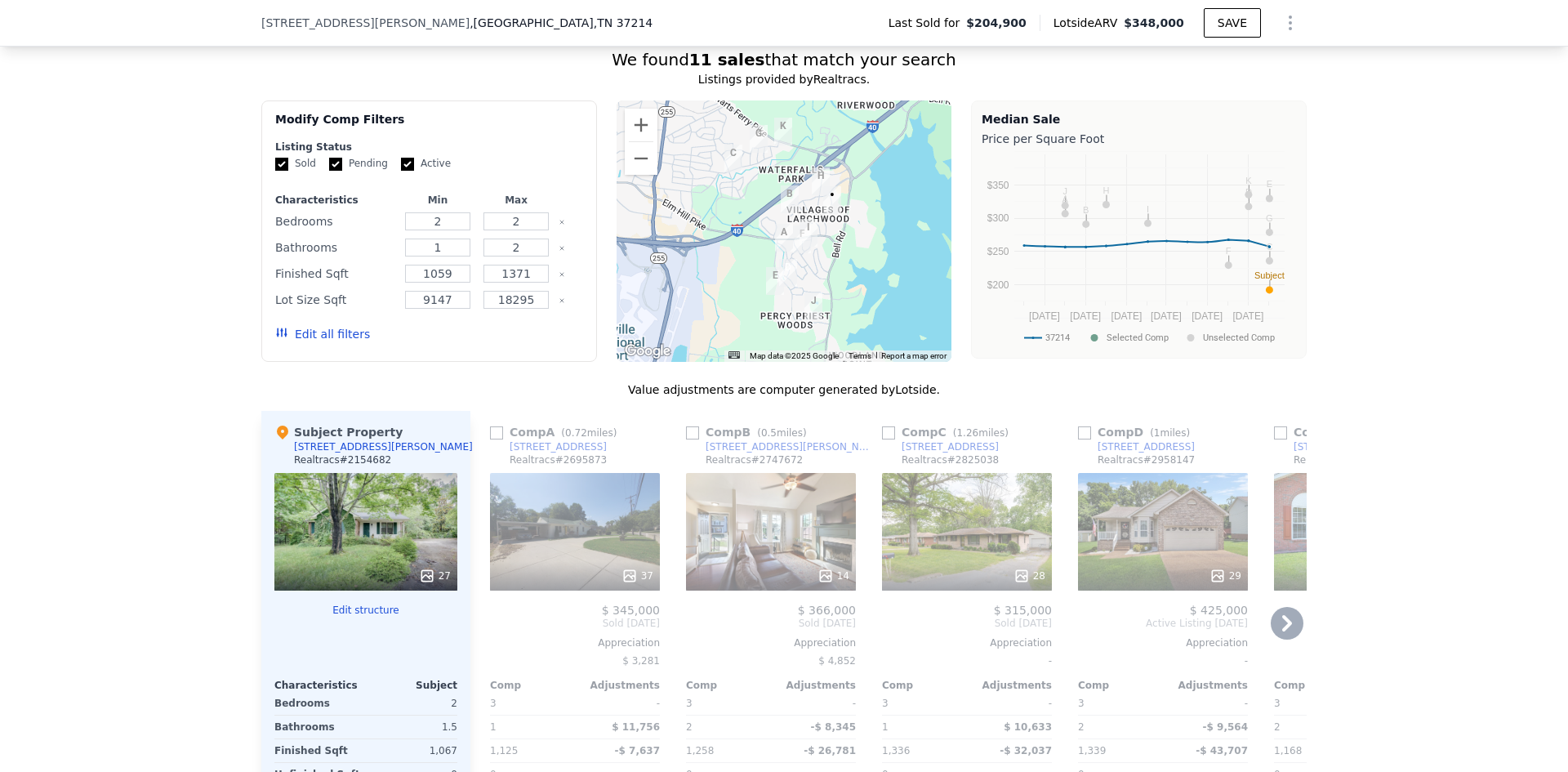
scroll to position [1382, 0]
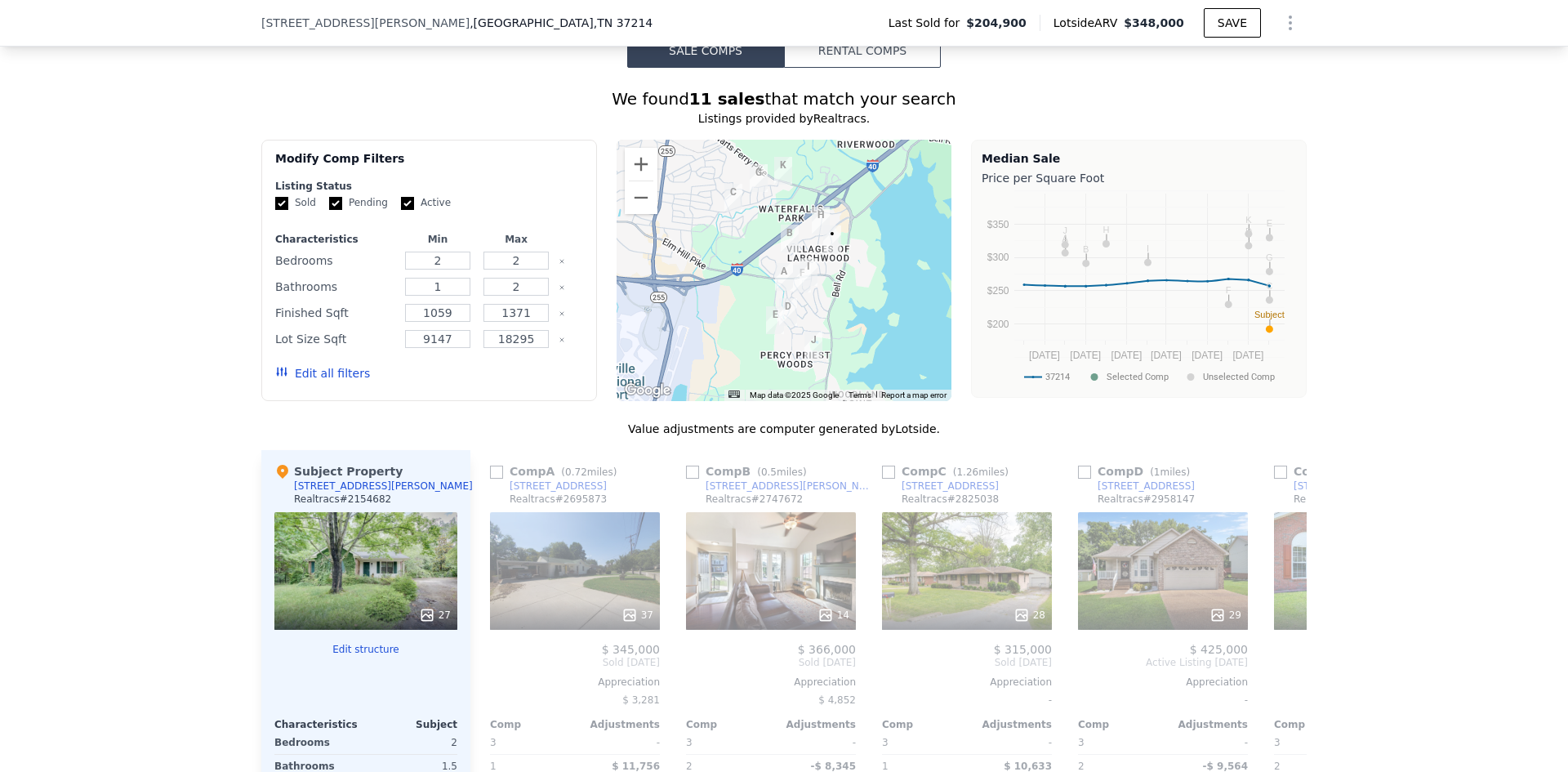
click at [335, 381] on button "Edit all filters" at bounding box center [322, 372] width 95 height 16
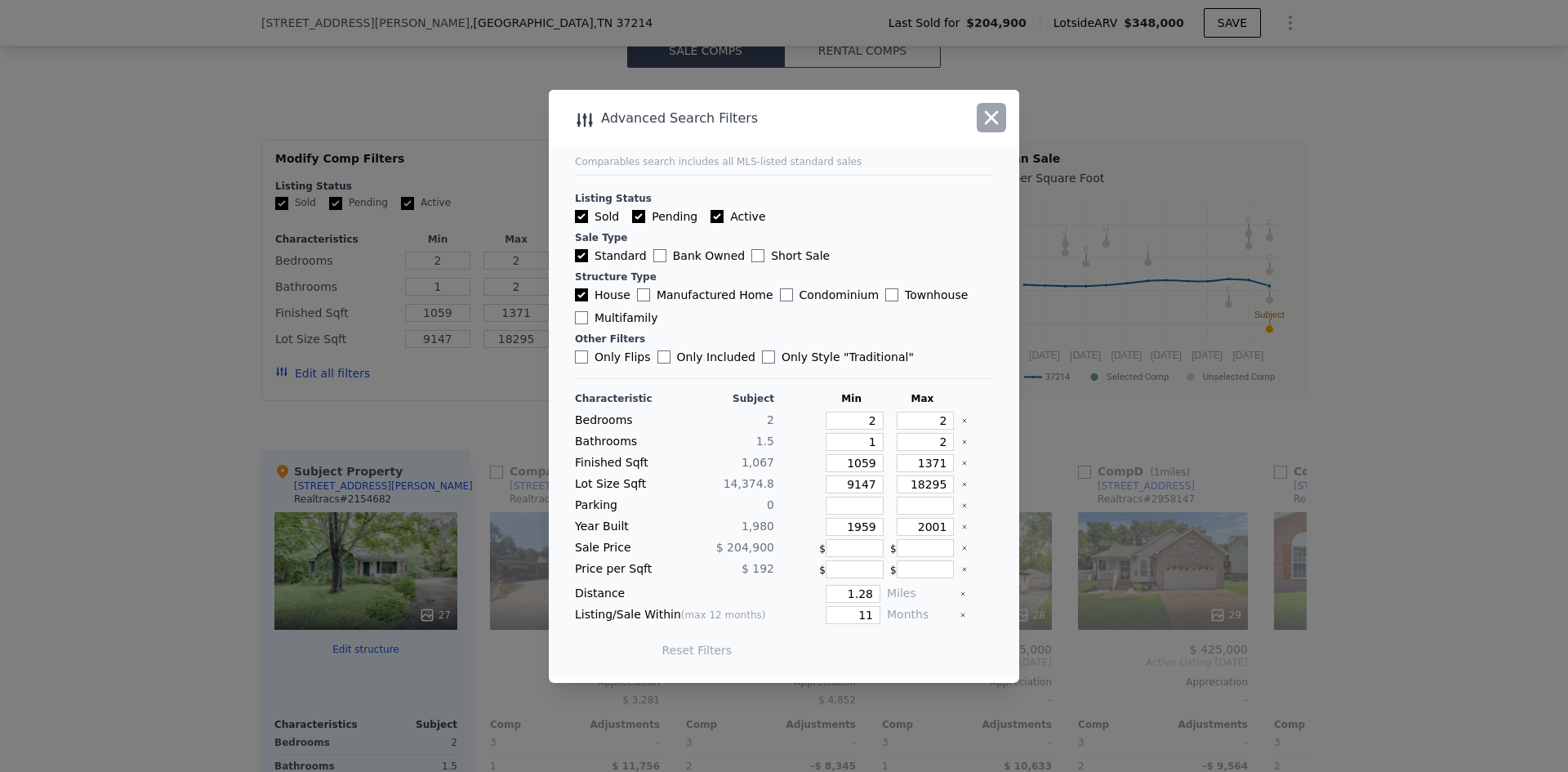
click at [994, 113] on icon "button" at bounding box center [992, 117] width 14 height 14
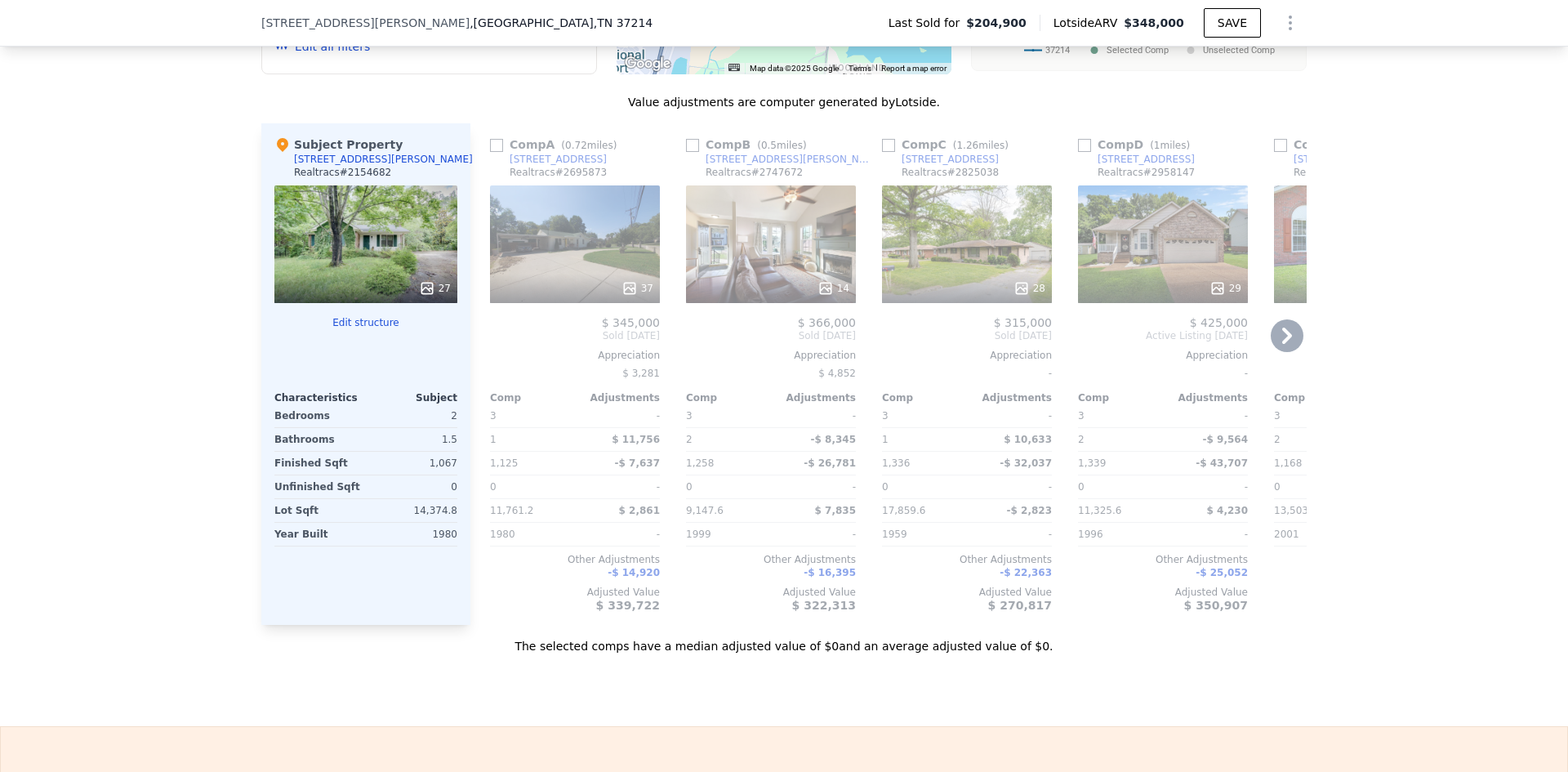
scroll to position [1790, 0]
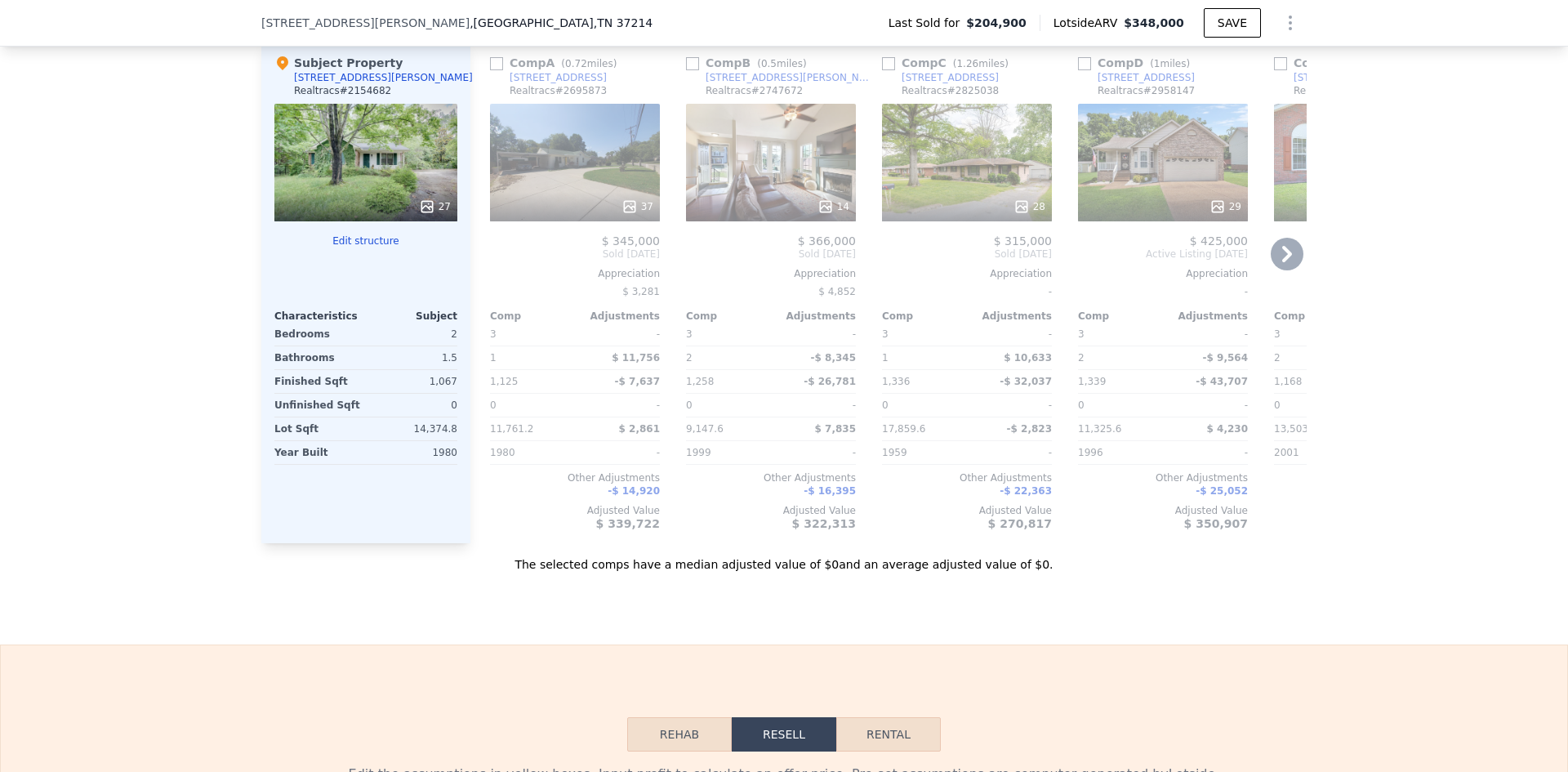
click at [1283, 270] on icon at bounding box center [1287, 253] width 33 height 33
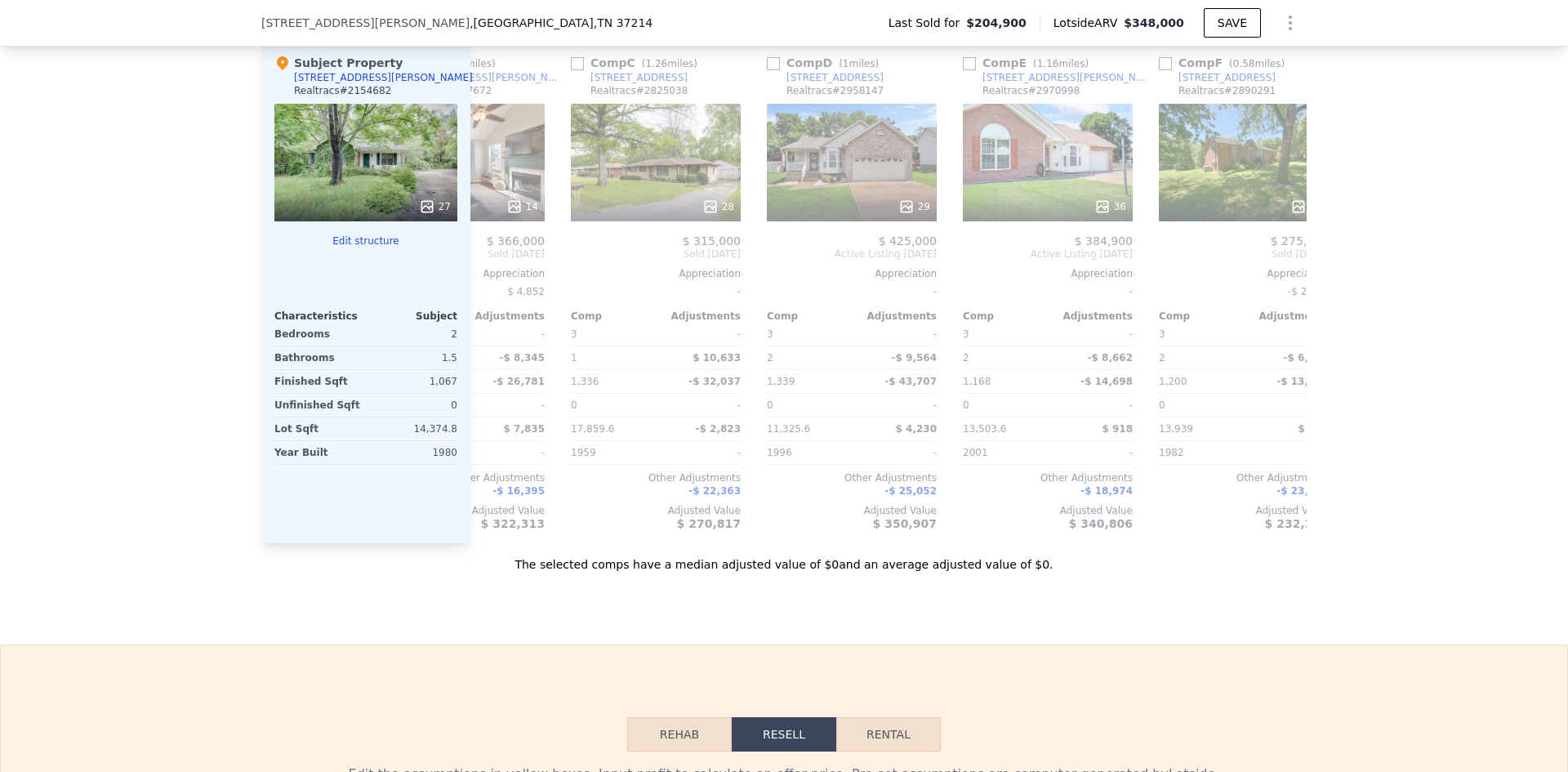
scroll to position [0, 392]
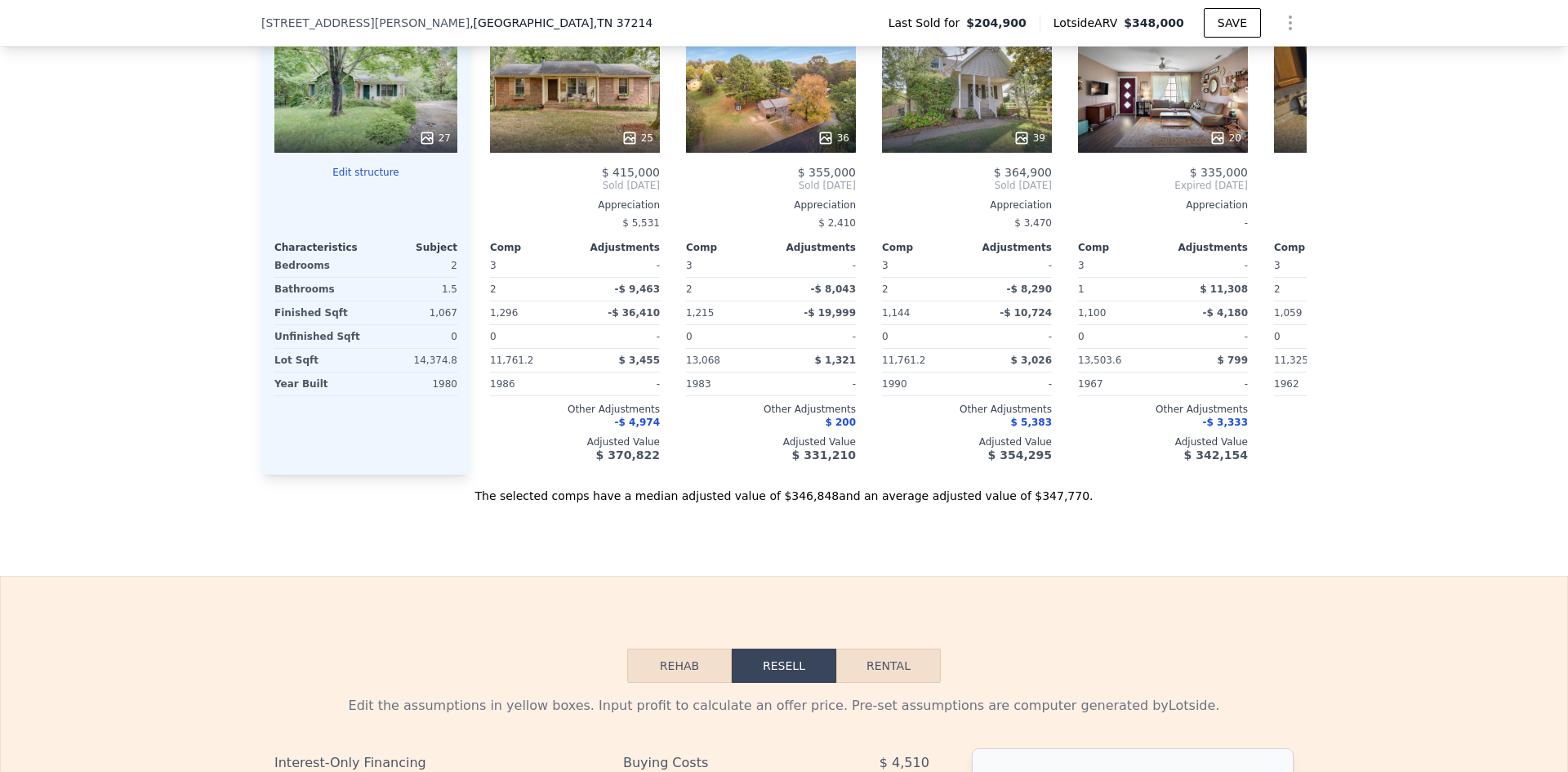
scroll to position [2281, 0]
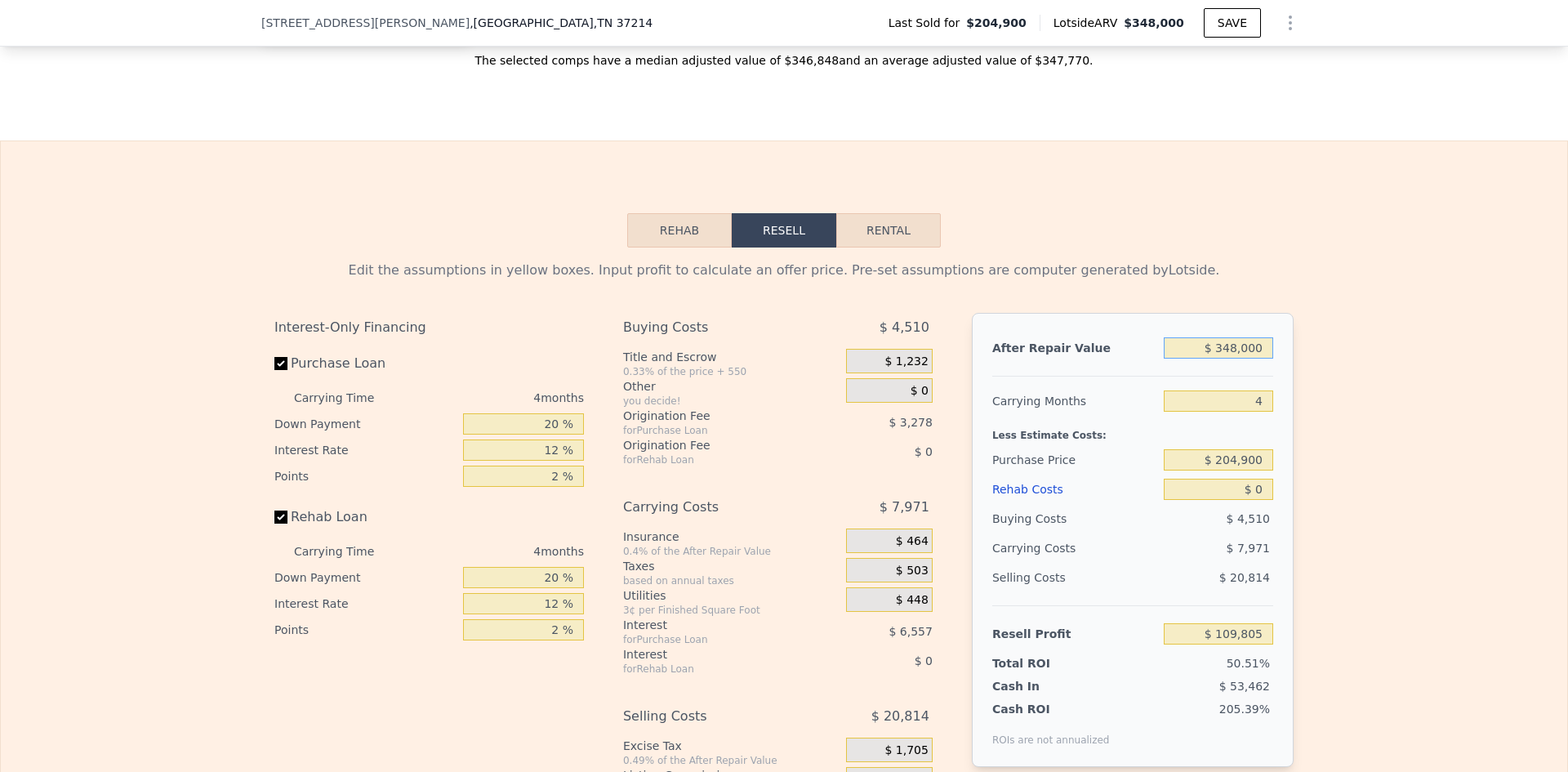
click at [1238, 359] on input "$ 348,000" at bounding box center [1218, 347] width 110 height 21
click at [1230, 359] on input "$ 348,000" at bounding box center [1218, 347] width 110 height 21
type input "$ 370"
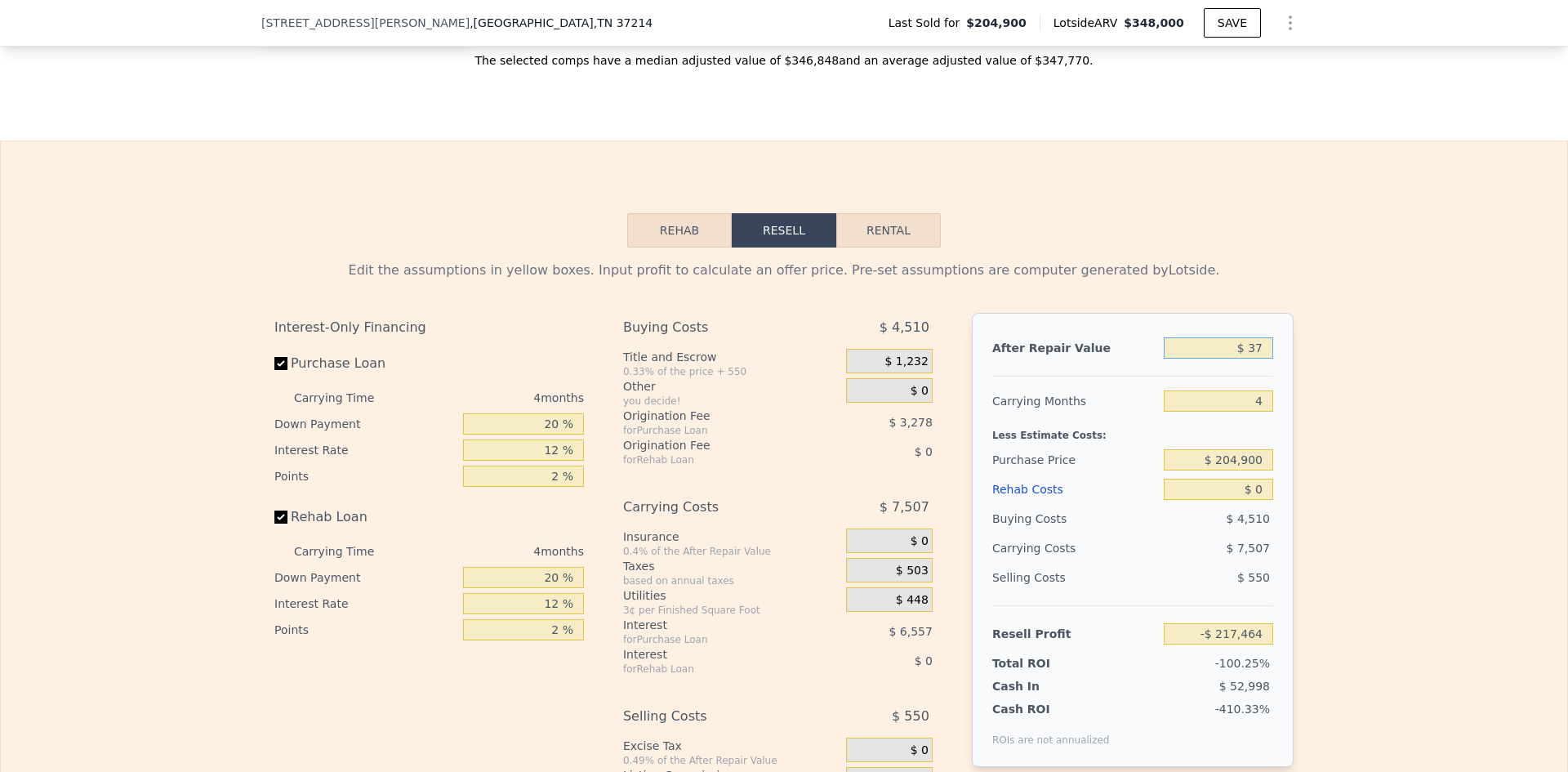
type input "-$ 217,464"
type input "$ 370,000"
type input "$ 130,495"
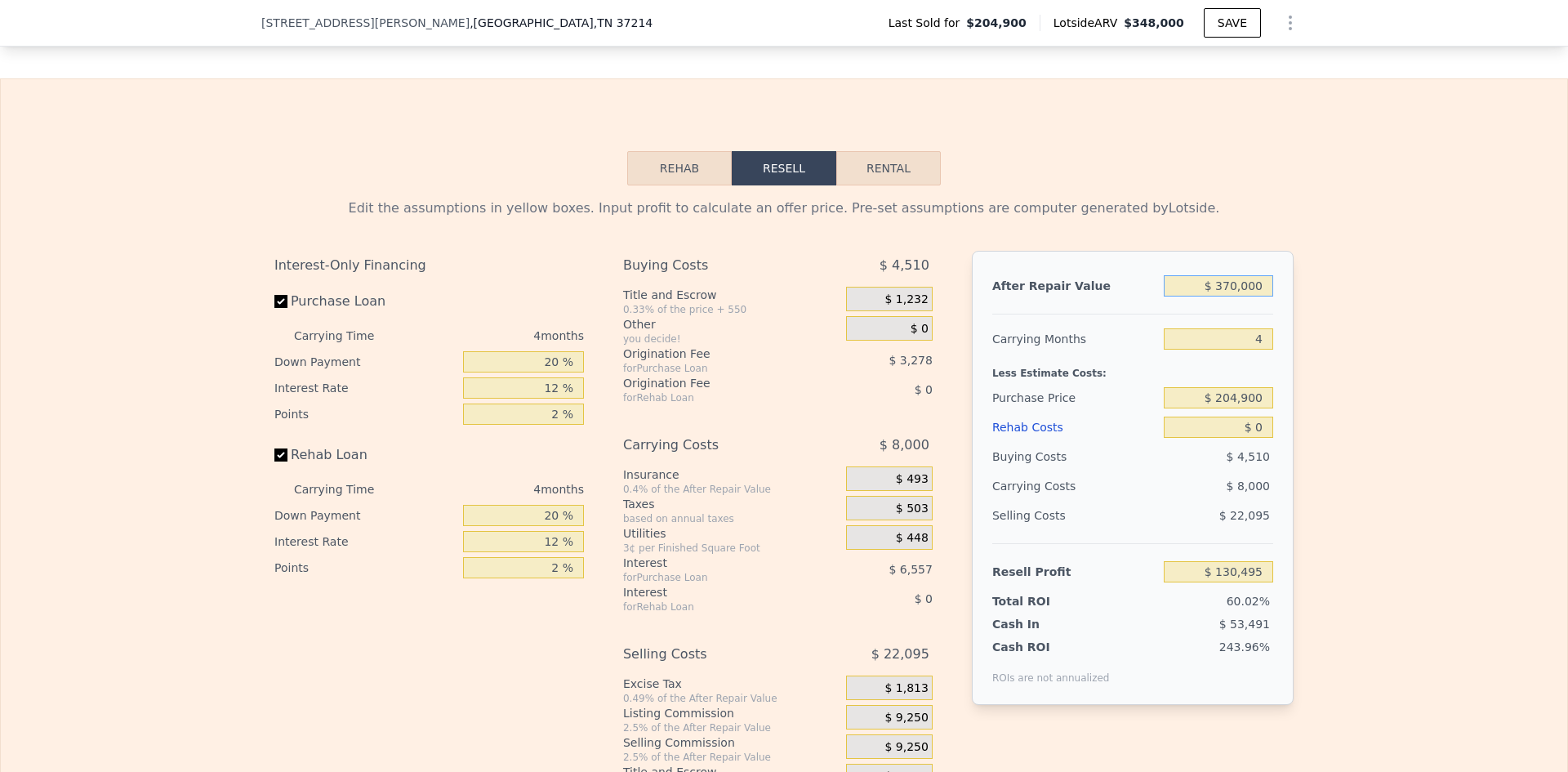
scroll to position [2526, 0]
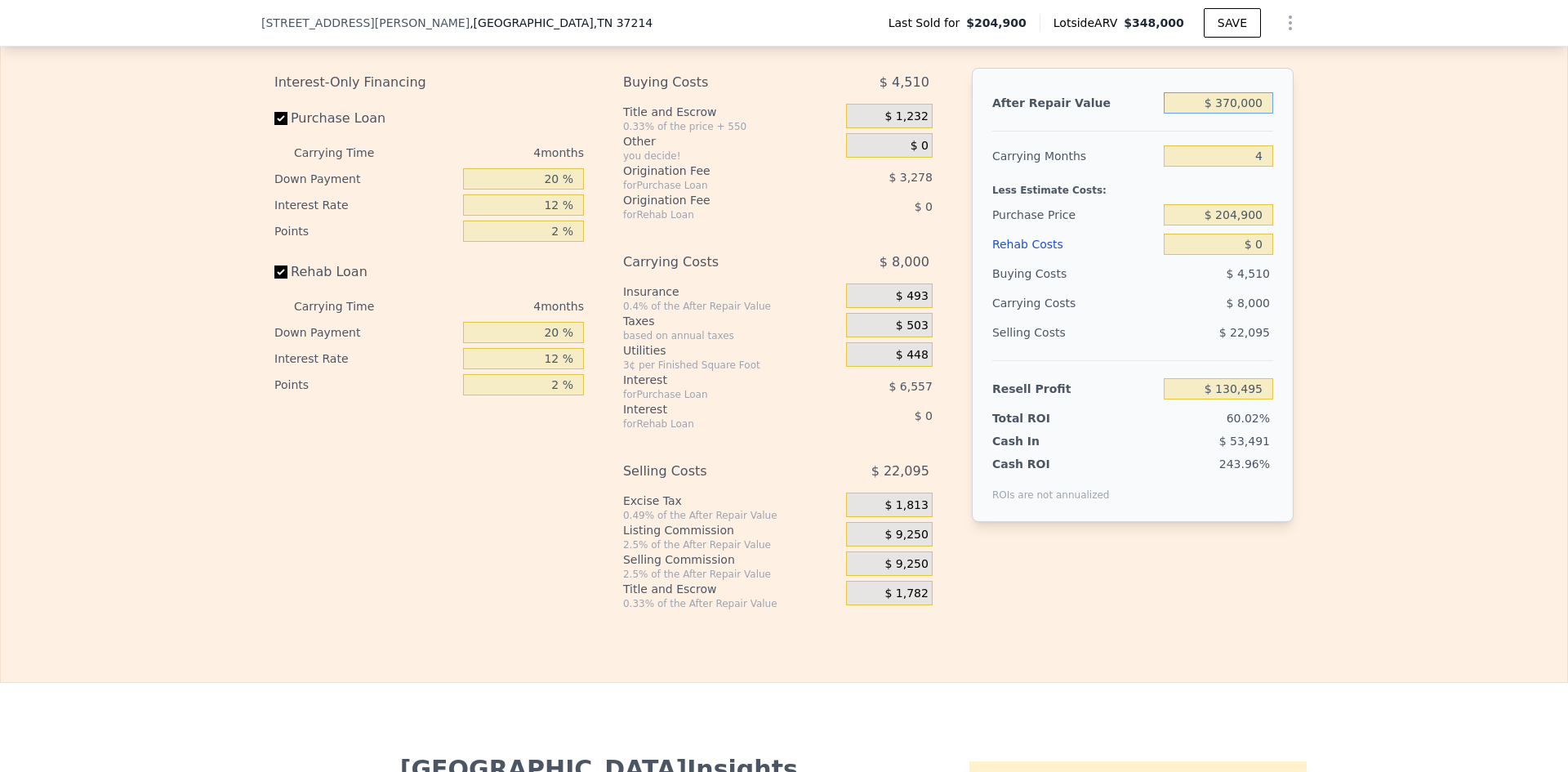
type input "$ 370,000"
click at [1258, 167] on input "4" at bounding box center [1218, 155] width 110 height 21
drag, startPoint x: 1255, startPoint y: 194, endPoint x: 1245, endPoint y: 193, distance: 10.0
click at [1245, 167] on input "4" at bounding box center [1218, 155] width 110 height 21
type input "5"
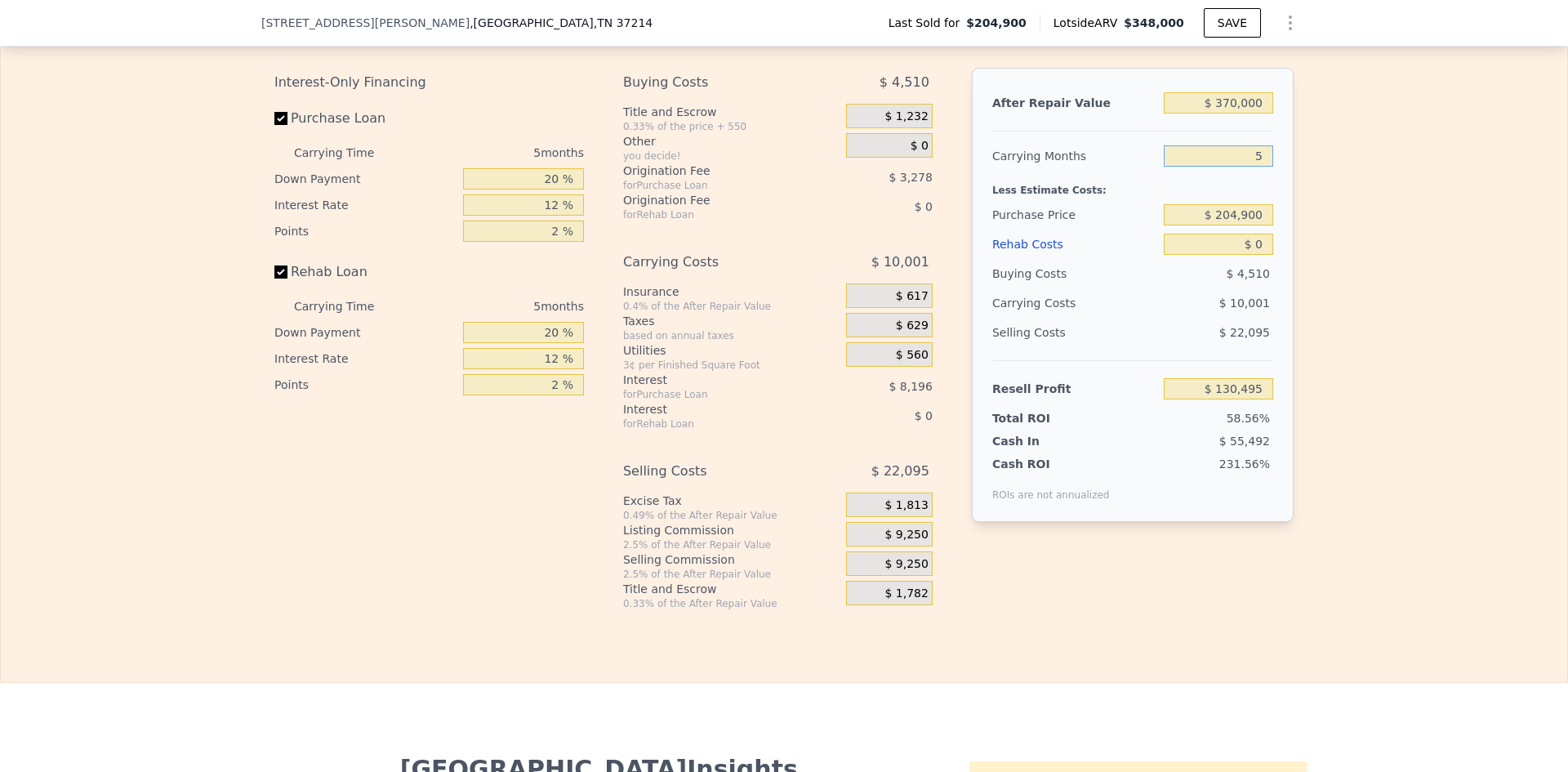
type input "$ 128,494"
type input "5"
click at [1256, 255] on input "$ 0" at bounding box center [1218, 244] width 110 height 21
drag, startPoint x: 1244, startPoint y: 246, endPoint x: 1304, endPoint y: 262, distance: 62.1
click at [1247, 225] on input "$ 204,900" at bounding box center [1218, 215] width 110 height 21
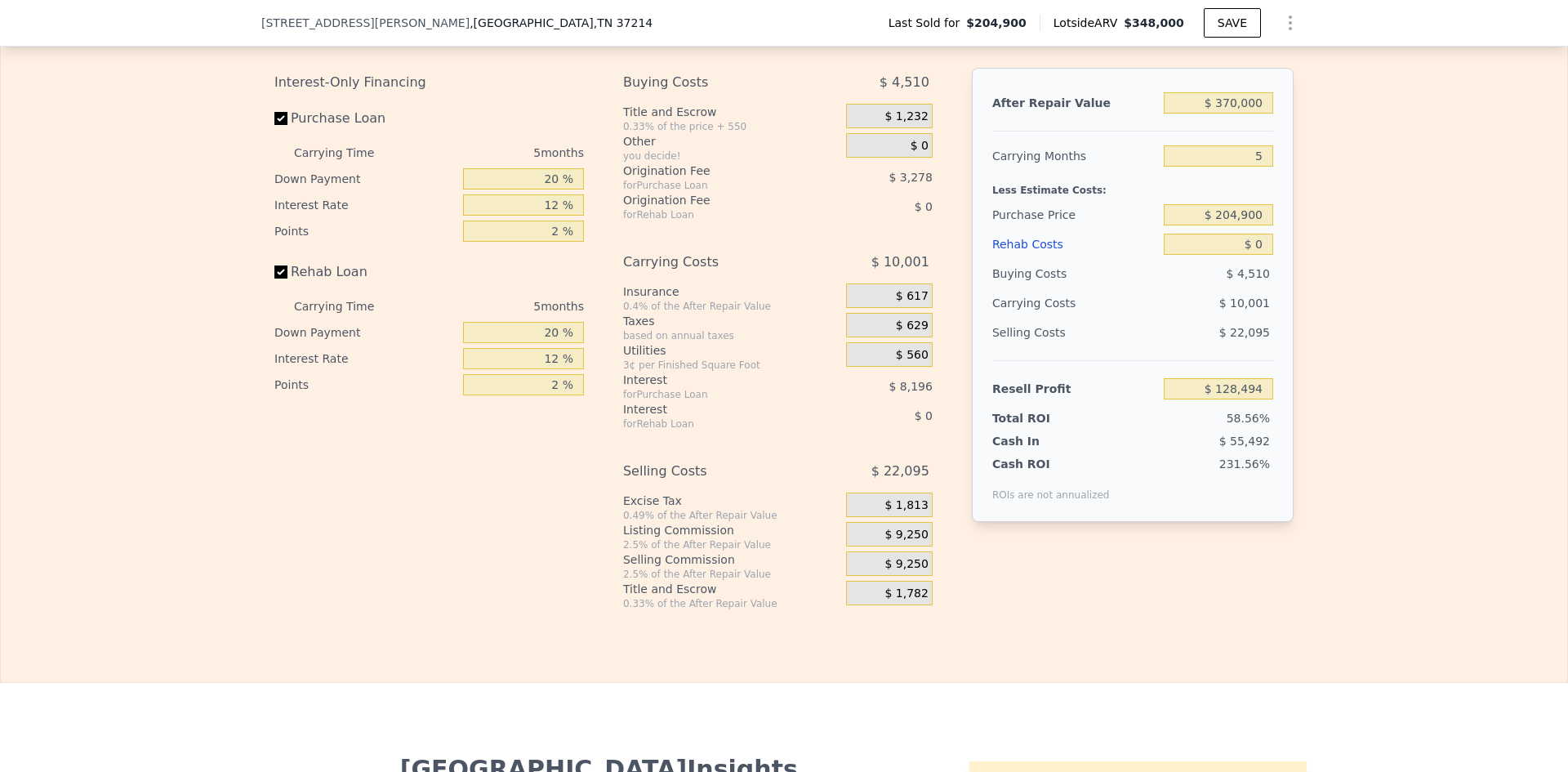
click at [1310, 262] on div "Edit the assumptions in yellow boxes. Input profit to calculate an offer price.…" at bounding box center [784, 306] width 1566 height 608
drag, startPoint x: 1217, startPoint y: 255, endPoint x: 1254, endPoint y: 251, distance: 37.2
click at [1254, 225] on input "$ 204,900" at bounding box center [1218, 215] width 110 height 21
type input "$ 250,000"
click at [1254, 255] on input "$ 0" at bounding box center [1218, 244] width 110 height 21
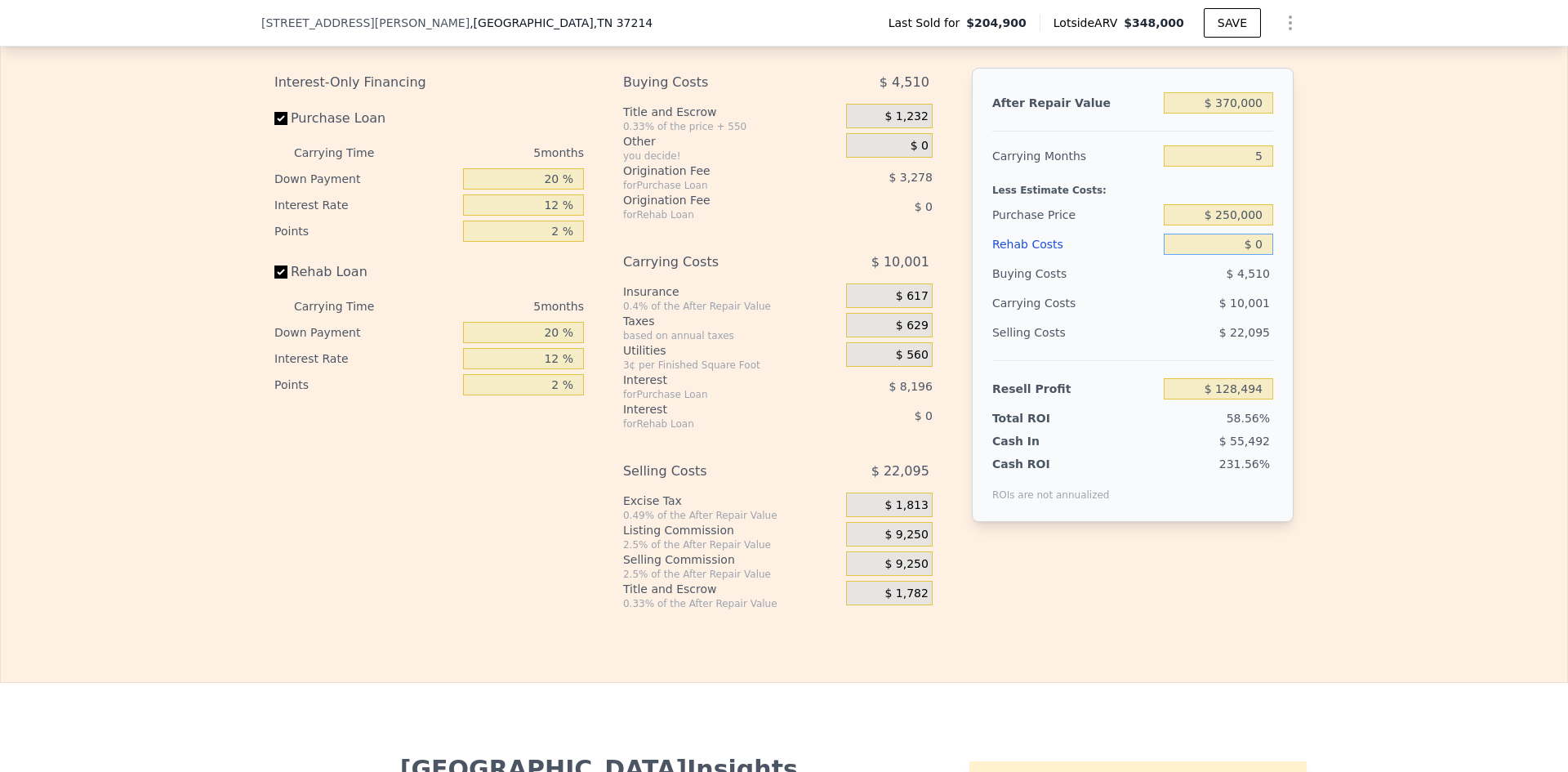
type input "$ 80,716"
type input "$ 2"
type input "$ 80,714"
type input "$ 30"
type input "$ 80,686"
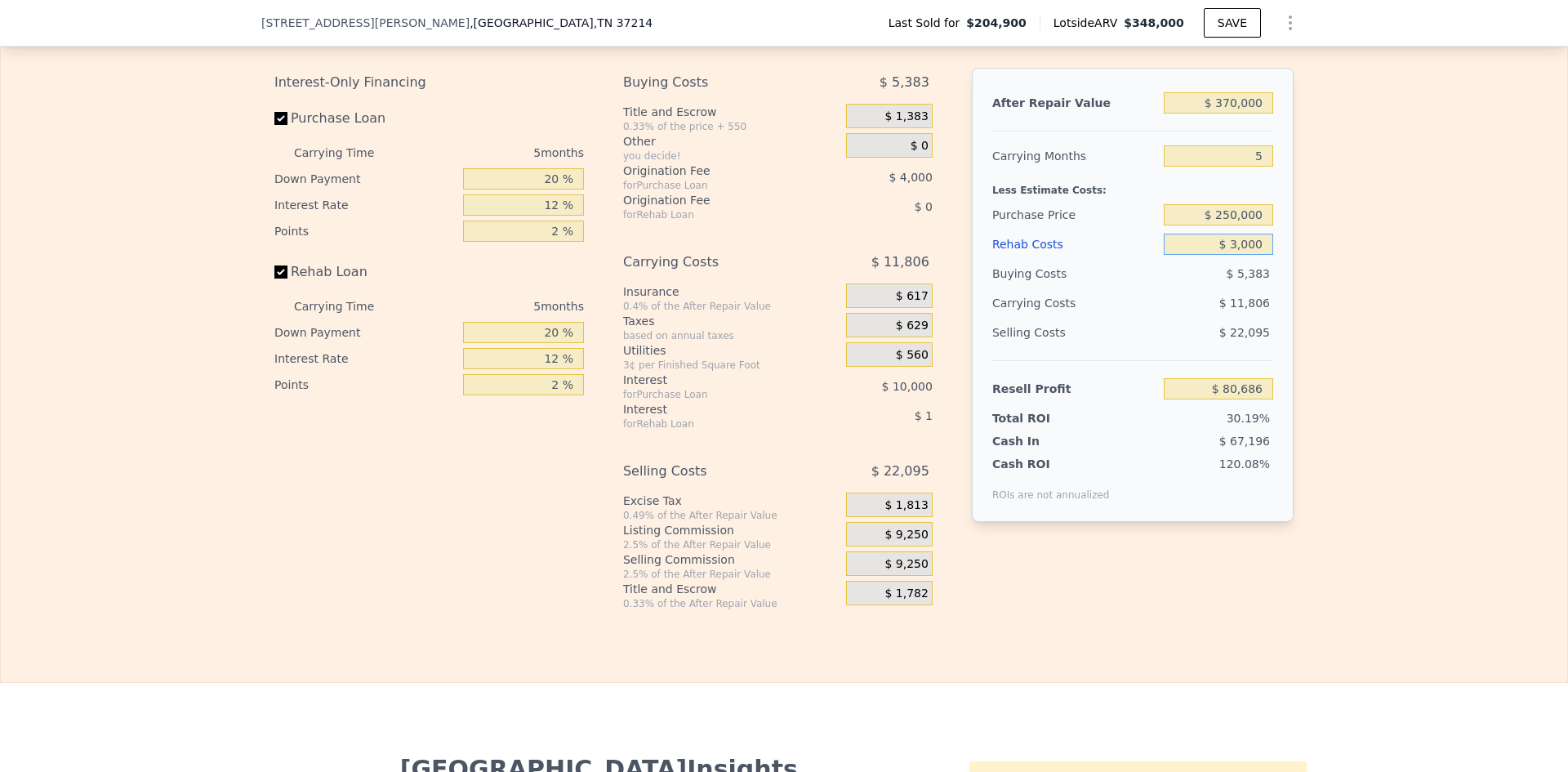
type input "$ 30,000"
type input "$ 49,036"
type input "$ 30,000"
click at [547, 189] on input "20 %" at bounding box center [523, 179] width 121 height 21
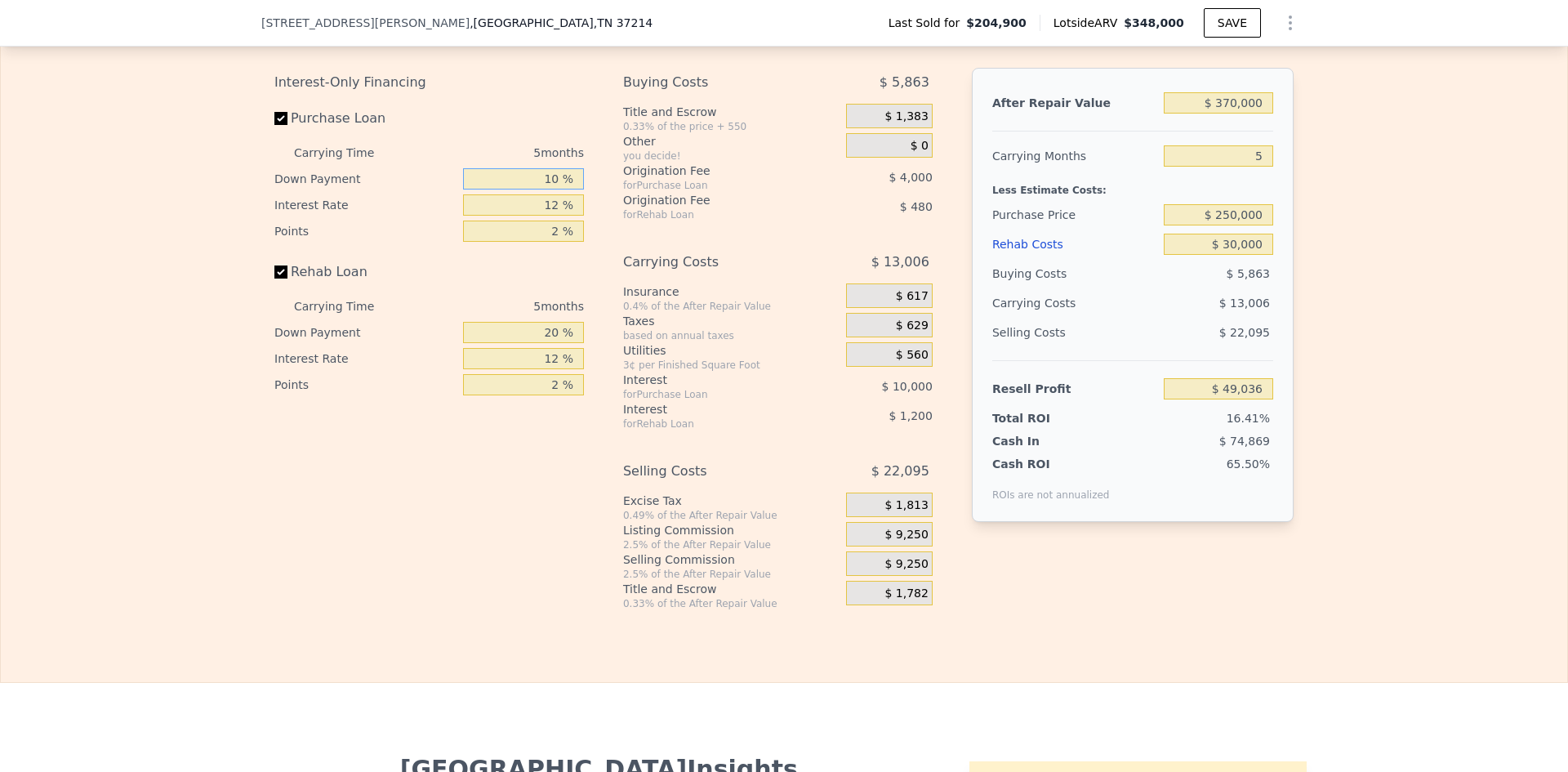
type input "10 %"
type input "$ 47,286"
type input "10 %"
type input "$ 49,161"
type input "1 %"
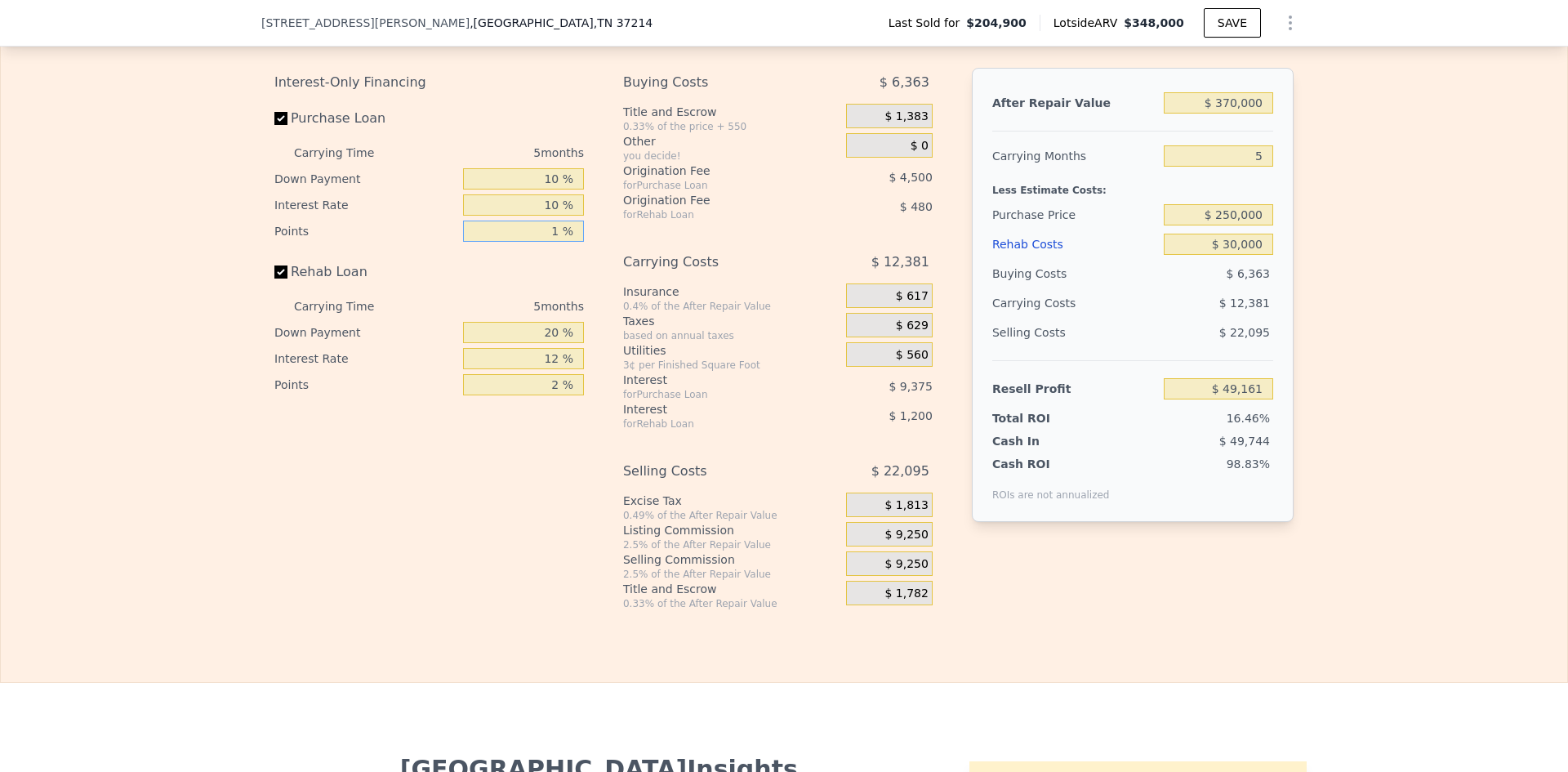
type input "$ 51,411"
type input "1 %"
type input "10 %"
type input "$ 51,201"
type input "10 %"
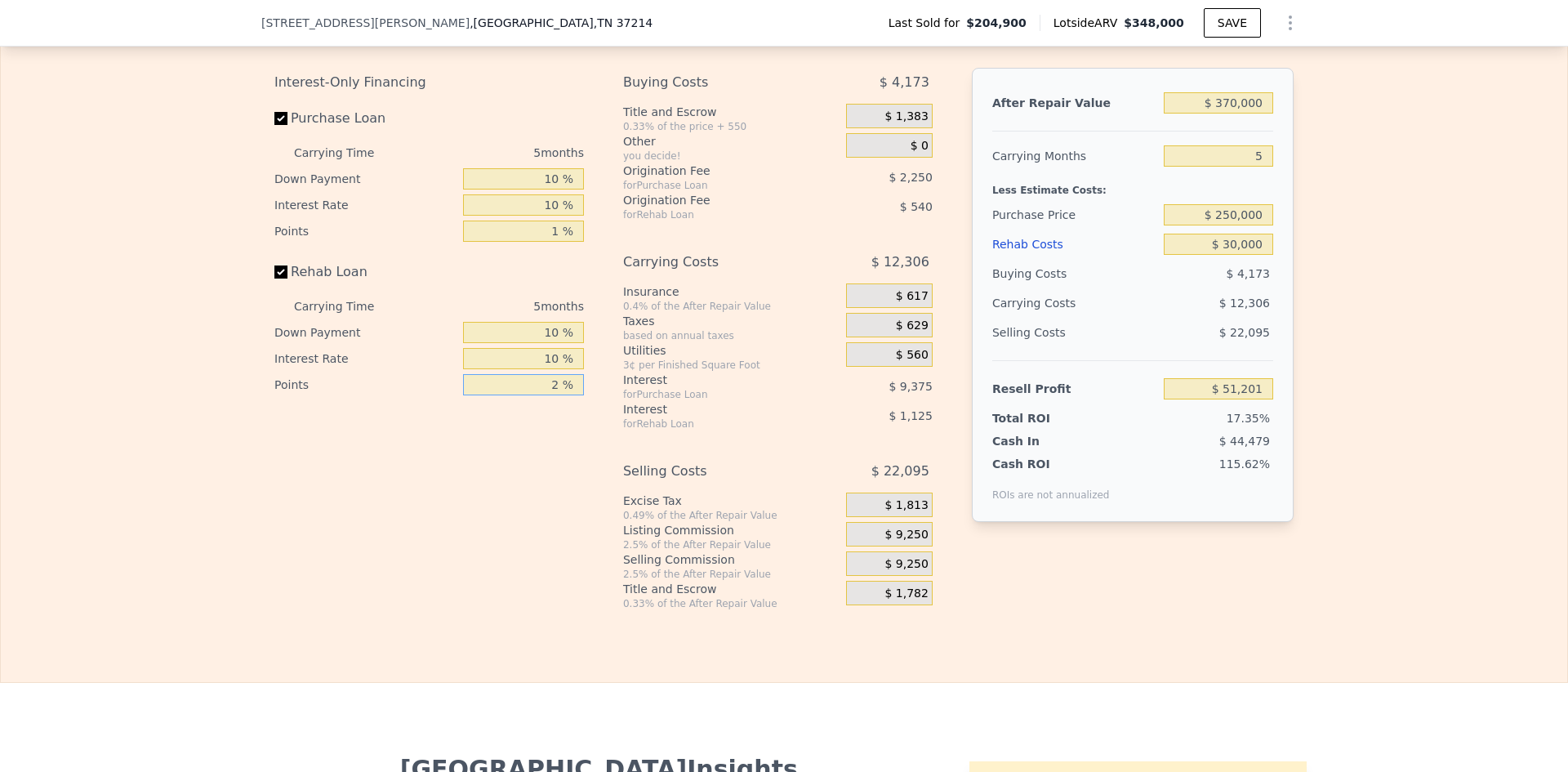
type input "$ 51,426"
type input "1 %"
type input "$ 51,696"
type input "1 %"
click at [901, 542] on span "$ 9,250" at bounding box center [906, 535] width 44 height 15
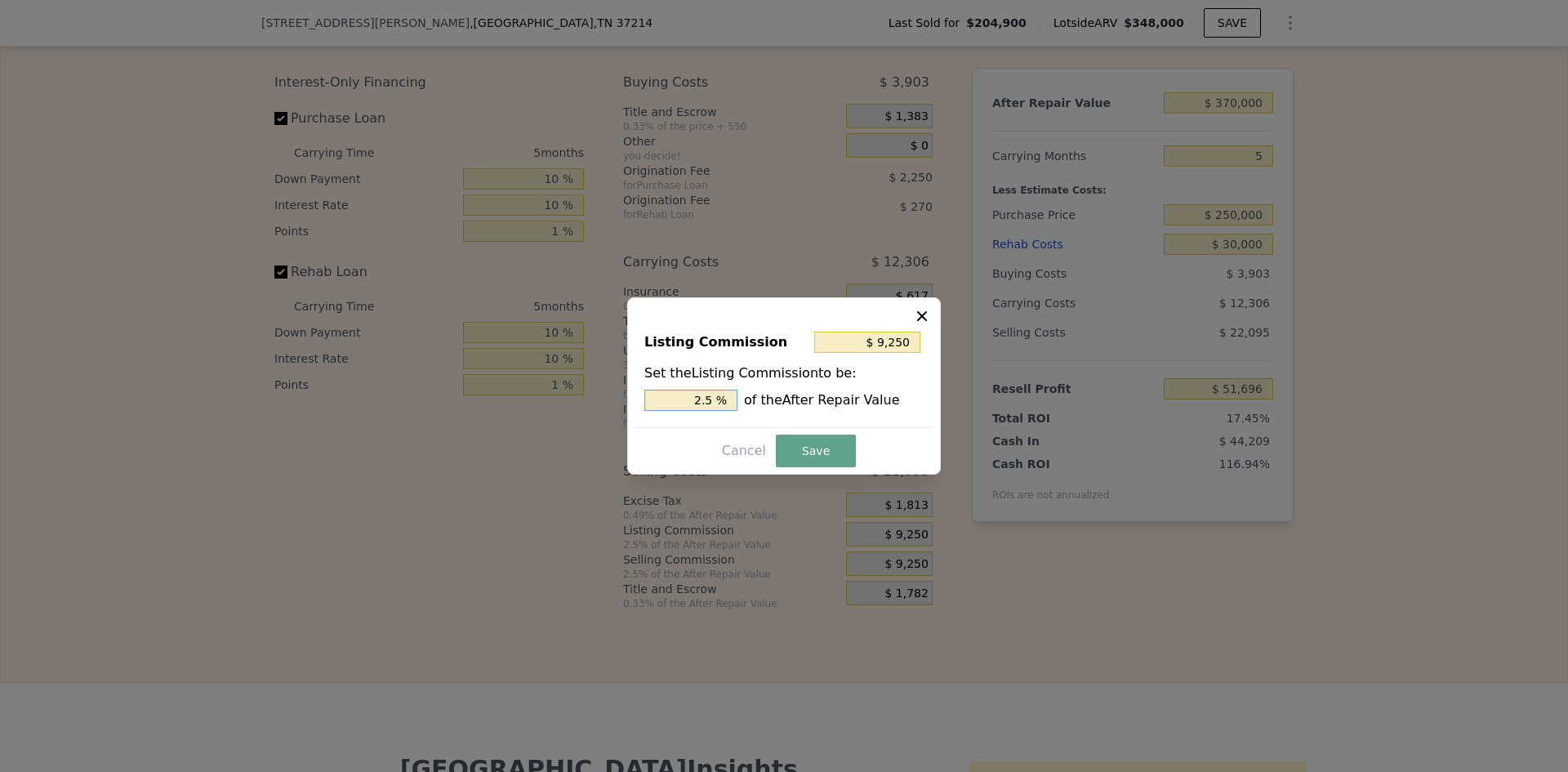
click at [714, 399] on input "2.5 %" at bounding box center [691, 400] width 93 height 21
type input "$ 7,400"
type input "2 %"
click at [794, 450] on button "Save" at bounding box center [815, 450] width 80 height 33
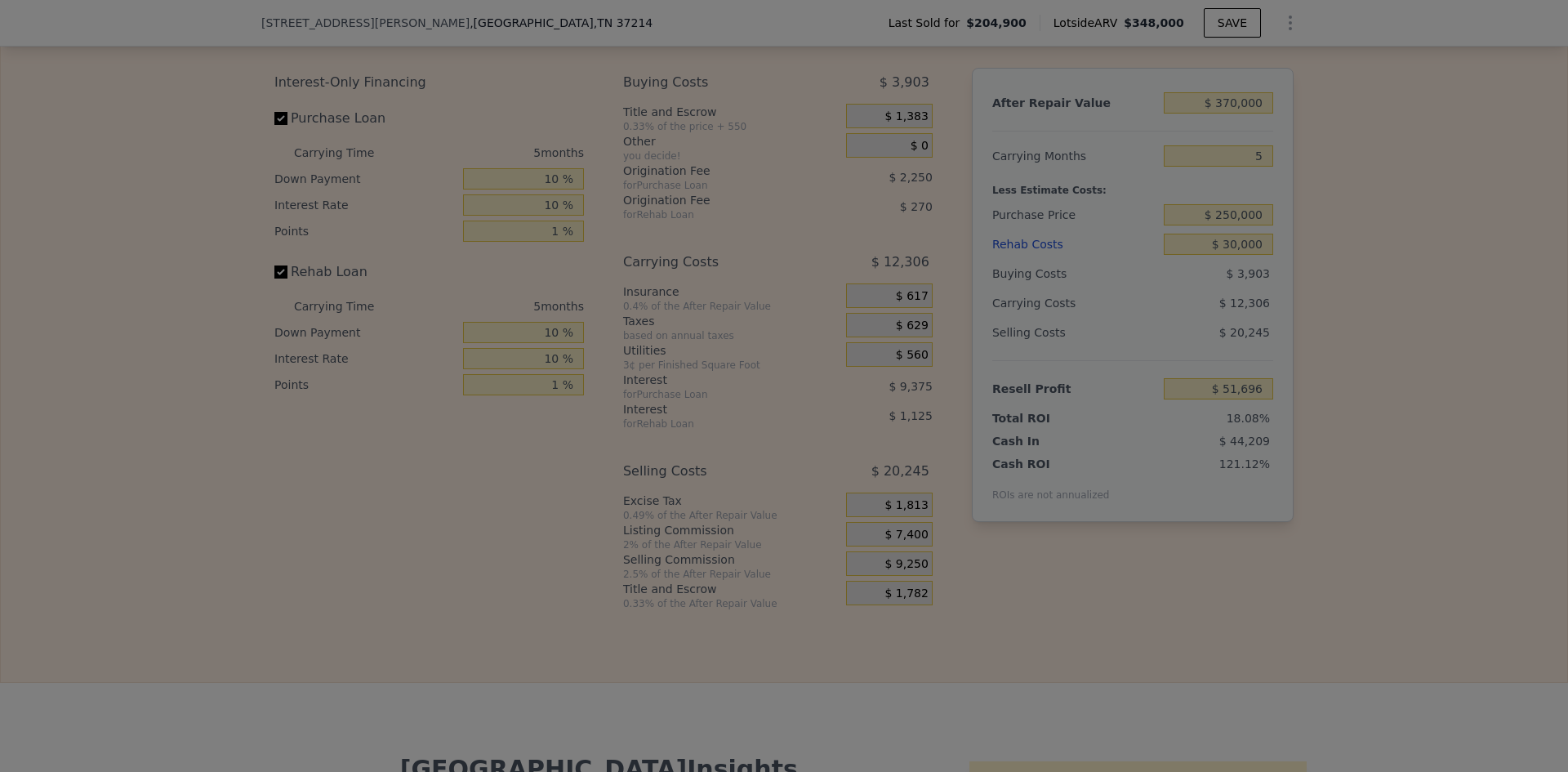
type input "$ 53,546"
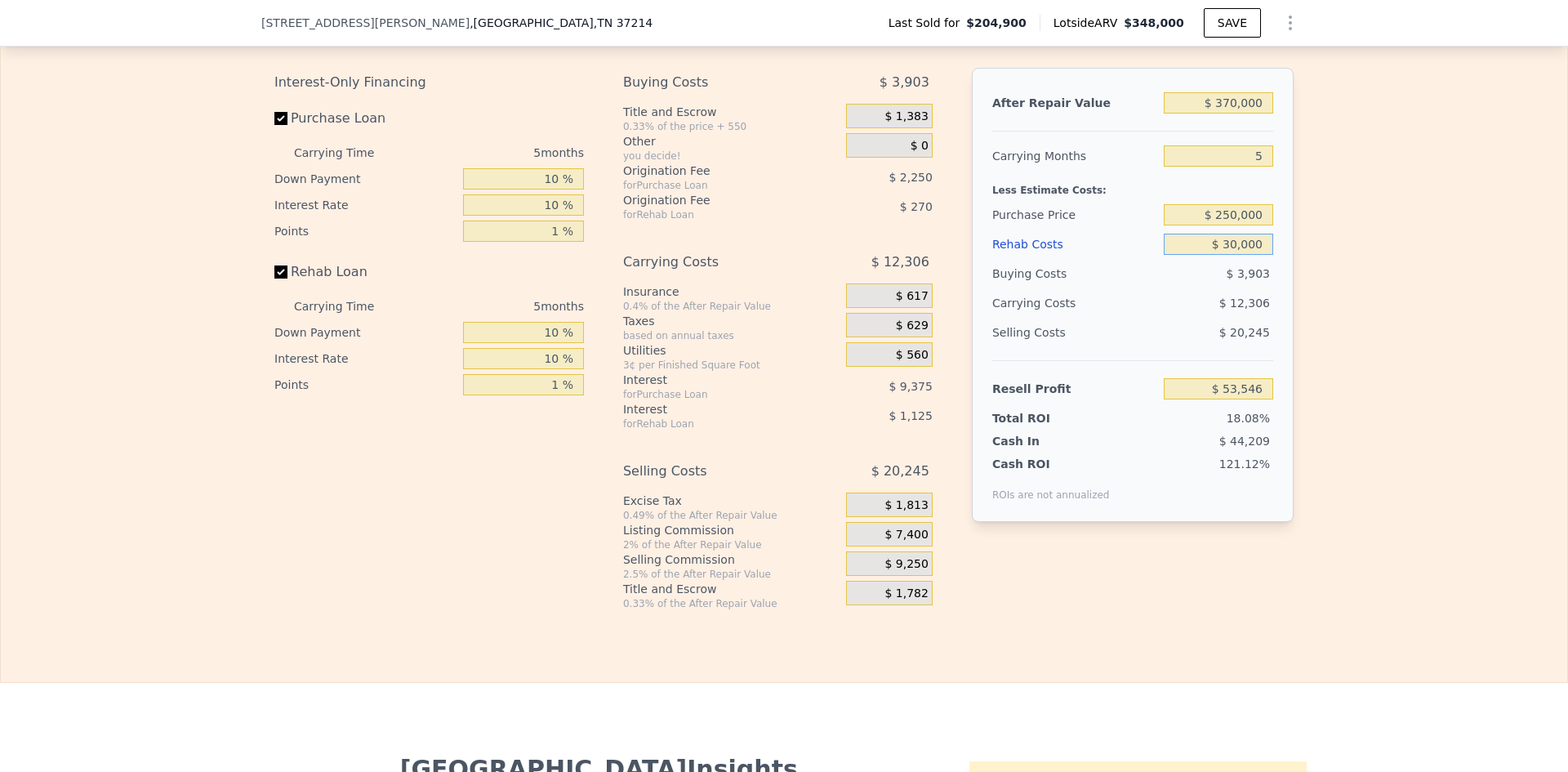
click at [1249, 255] on input "$ 30,000" at bounding box center [1218, 244] width 110 height 21
click at [1223, 225] on input "$ 250,000" at bounding box center [1218, 215] width 110 height 21
type input "$ 280,000"
click at [1334, 314] on div "Edit the assumptions in yellow boxes. Input profit to calculate an offer price.…" at bounding box center [784, 306] width 1566 height 608
type input "$ 22,052"
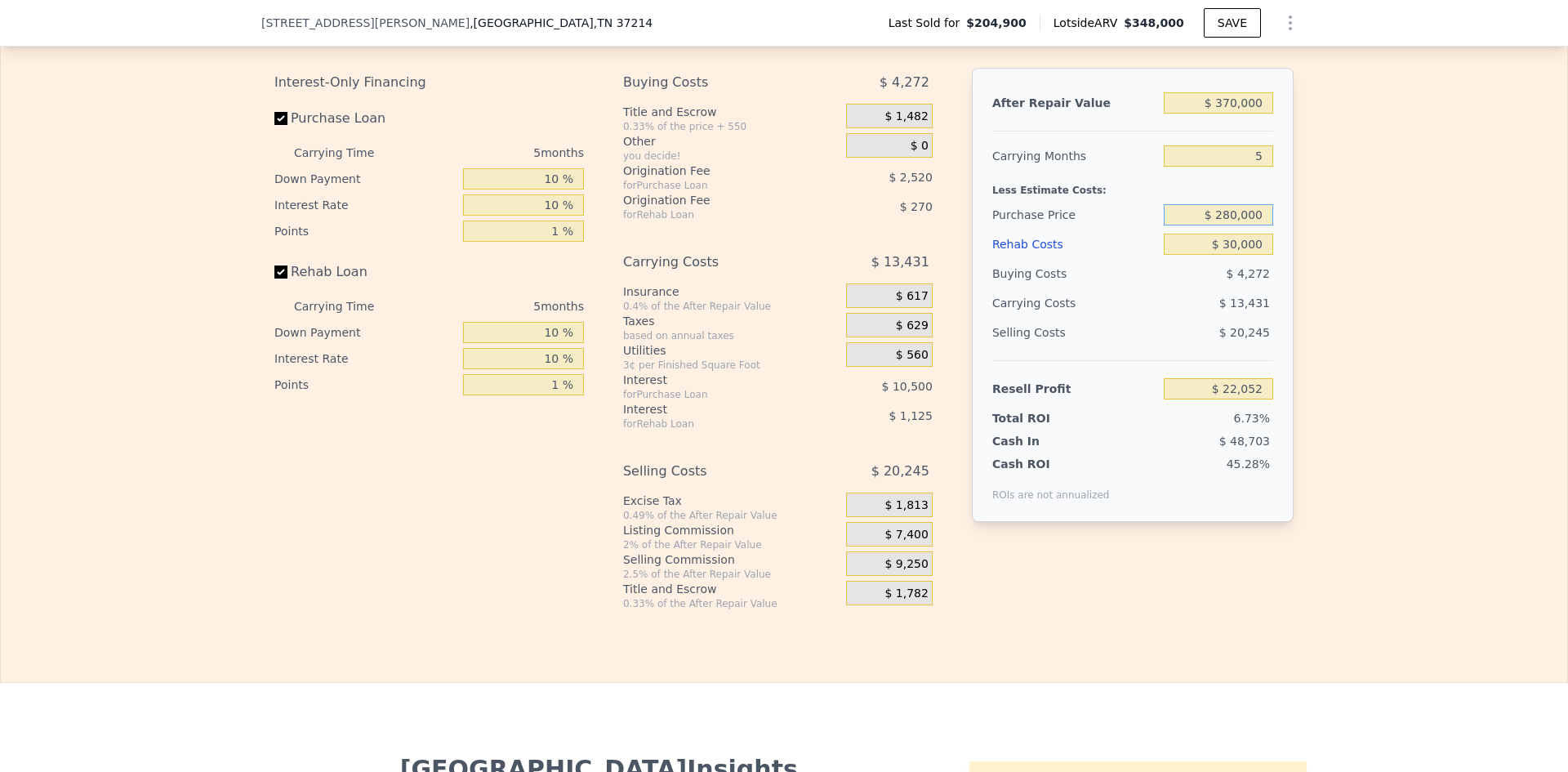
click at [1226, 225] on input "$ 280,000" at bounding box center [1218, 215] width 110 height 21
type input "$ 260,000"
click at [1336, 301] on div "Edit the assumptions in yellow boxes. Input profit to calculate an offer price.…" at bounding box center [784, 306] width 1566 height 608
type input "$ 43,048"
click at [1222, 225] on input "$ 260,000" at bounding box center [1218, 215] width 110 height 21
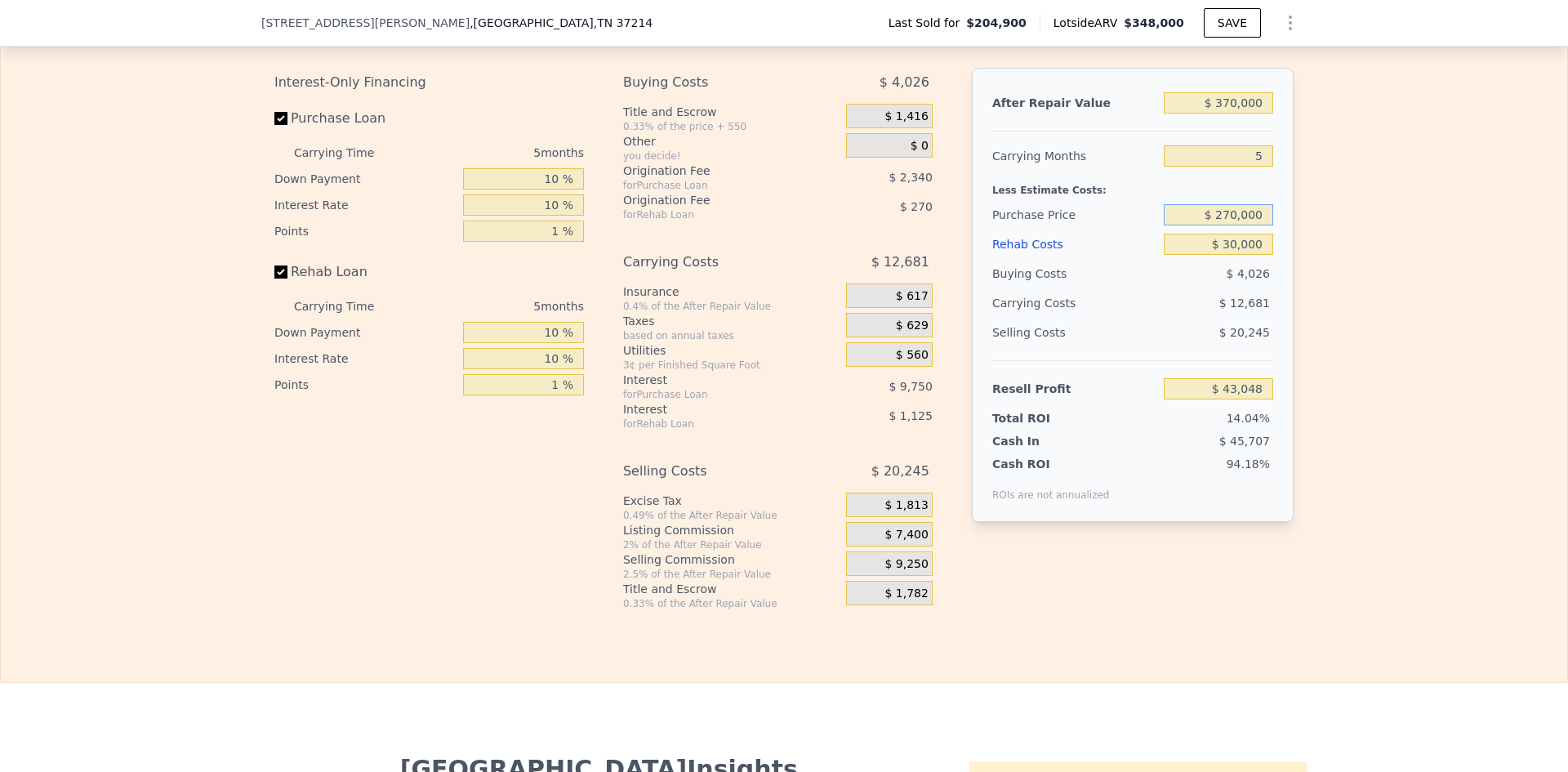
type input "$ 270,000"
click at [1342, 280] on div "Edit the assumptions in yellow boxes. Input profit to calculate an offer price.…" at bounding box center [784, 306] width 1566 height 608
type input "$ 32,550"
click at [1228, 225] on input "$ 270,000" at bounding box center [1218, 215] width 110 height 21
type input "$ 240,000"
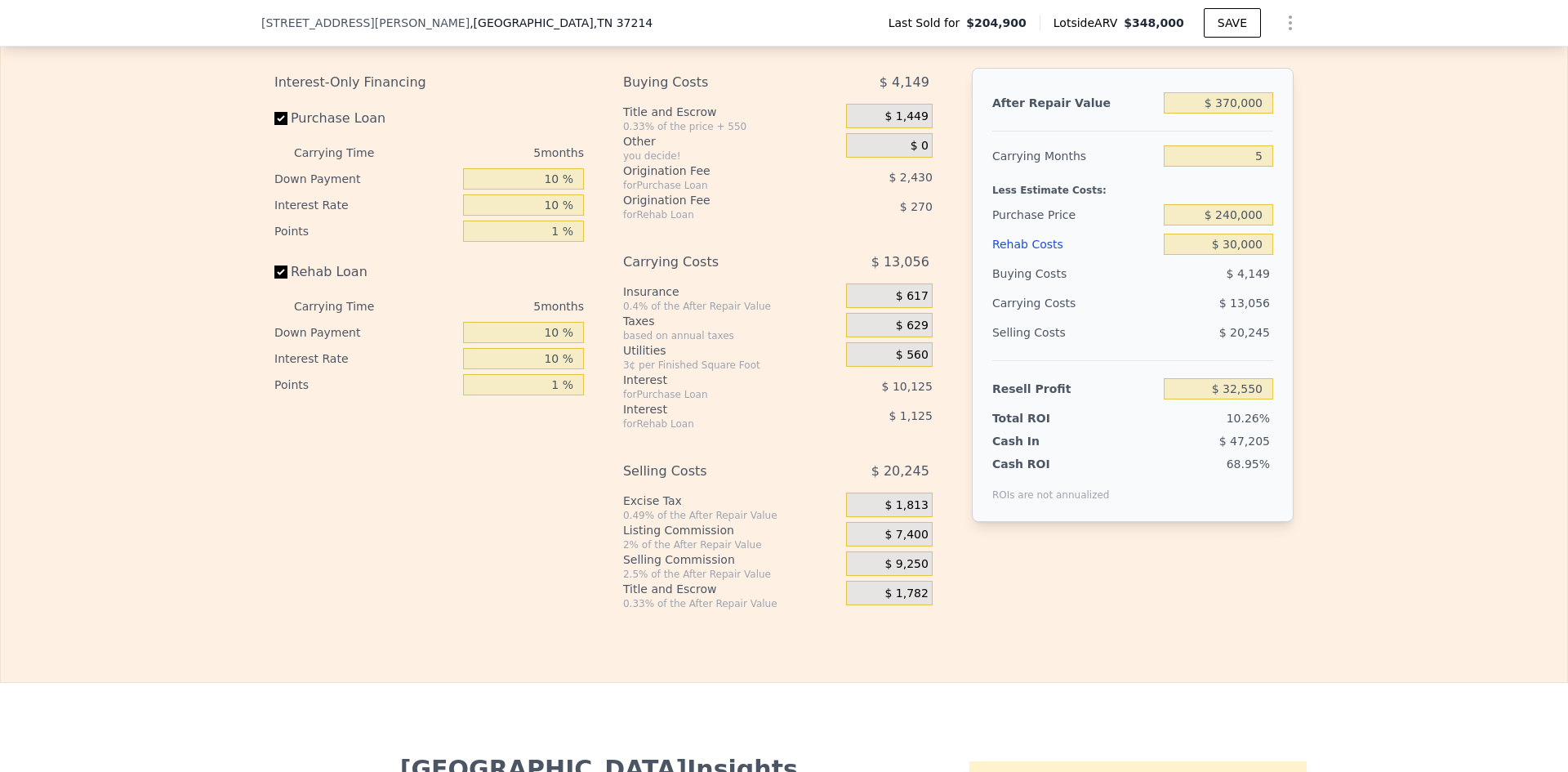
click at [1311, 303] on div "Edit the assumptions in yellow boxes. Input profit to calculate an offer price.…" at bounding box center [784, 306] width 1566 height 608
type input "$ 64,045"
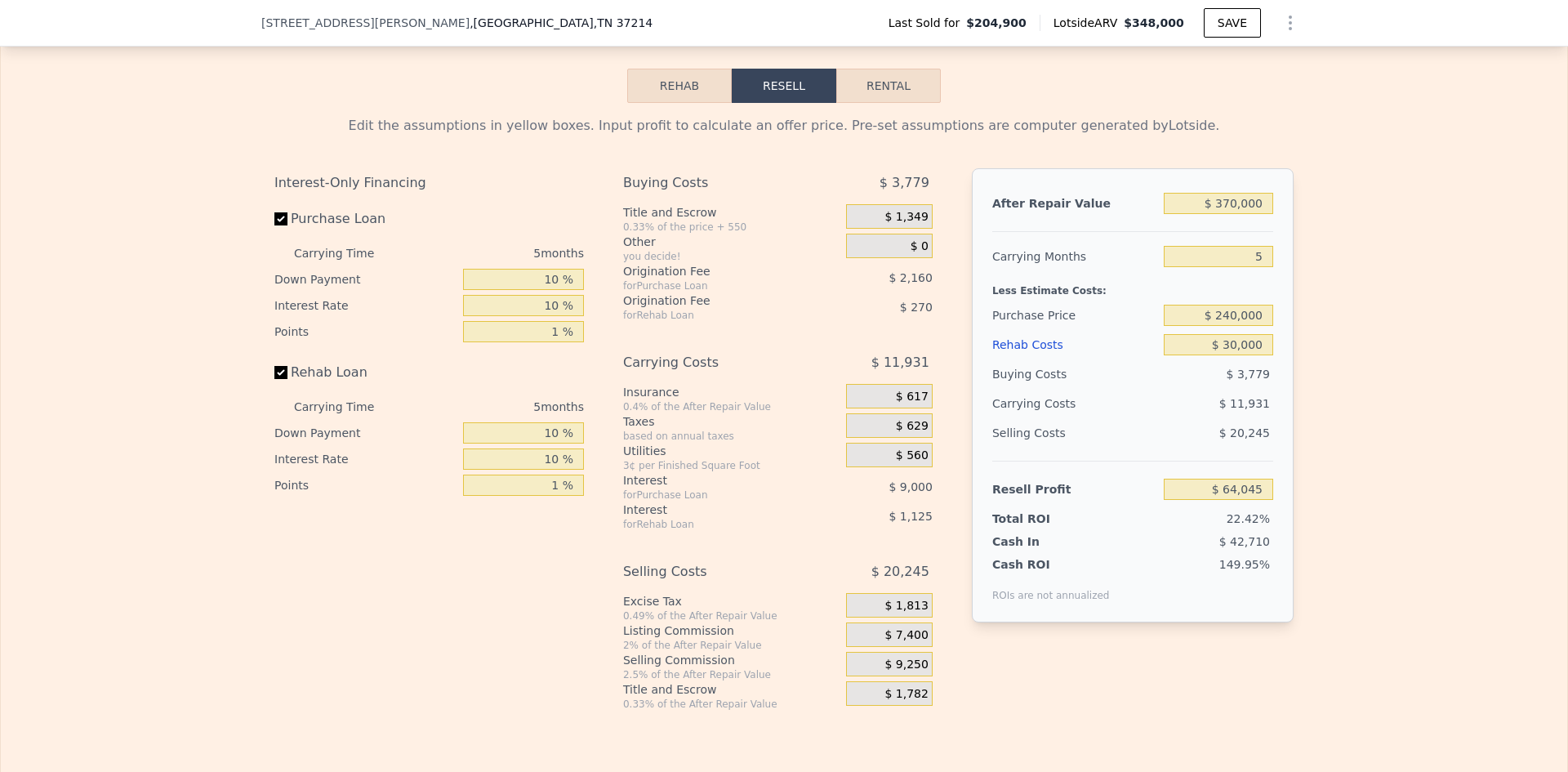
scroll to position [2444, 0]
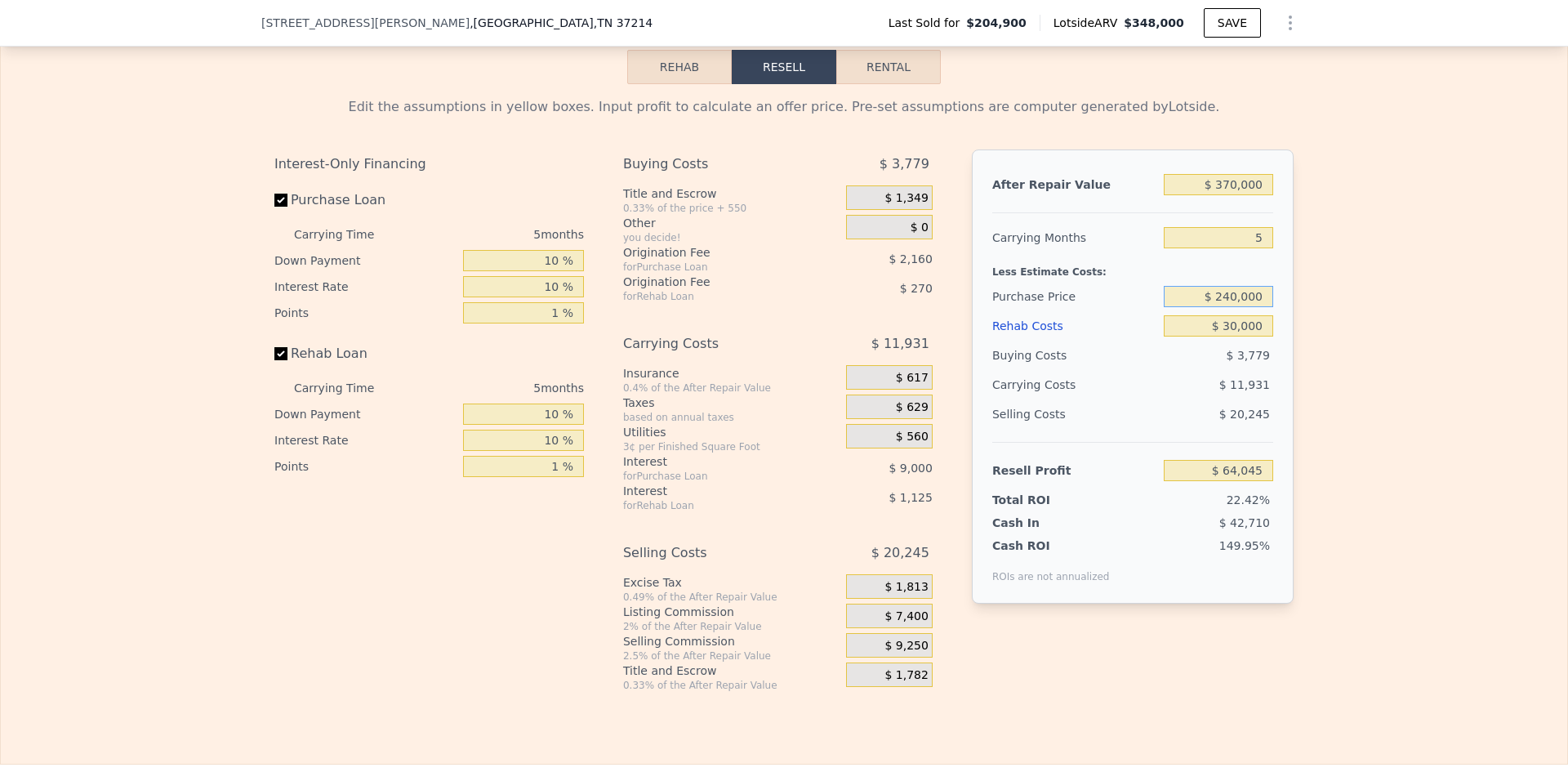
click at [1226, 307] on input "$ 240,000" at bounding box center [1218, 296] width 110 height 21
type input "$ 260,000"
click at [1379, 412] on div "Edit the assumptions in yellow boxes. Input profit to calculate an offer price.…" at bounding box center [784, 387] width 1566 height 608
type input "$ 43,048"
click at [1223, 307] on input "$ 260,000" at bounding box center [1218, 296] width 110 height 21
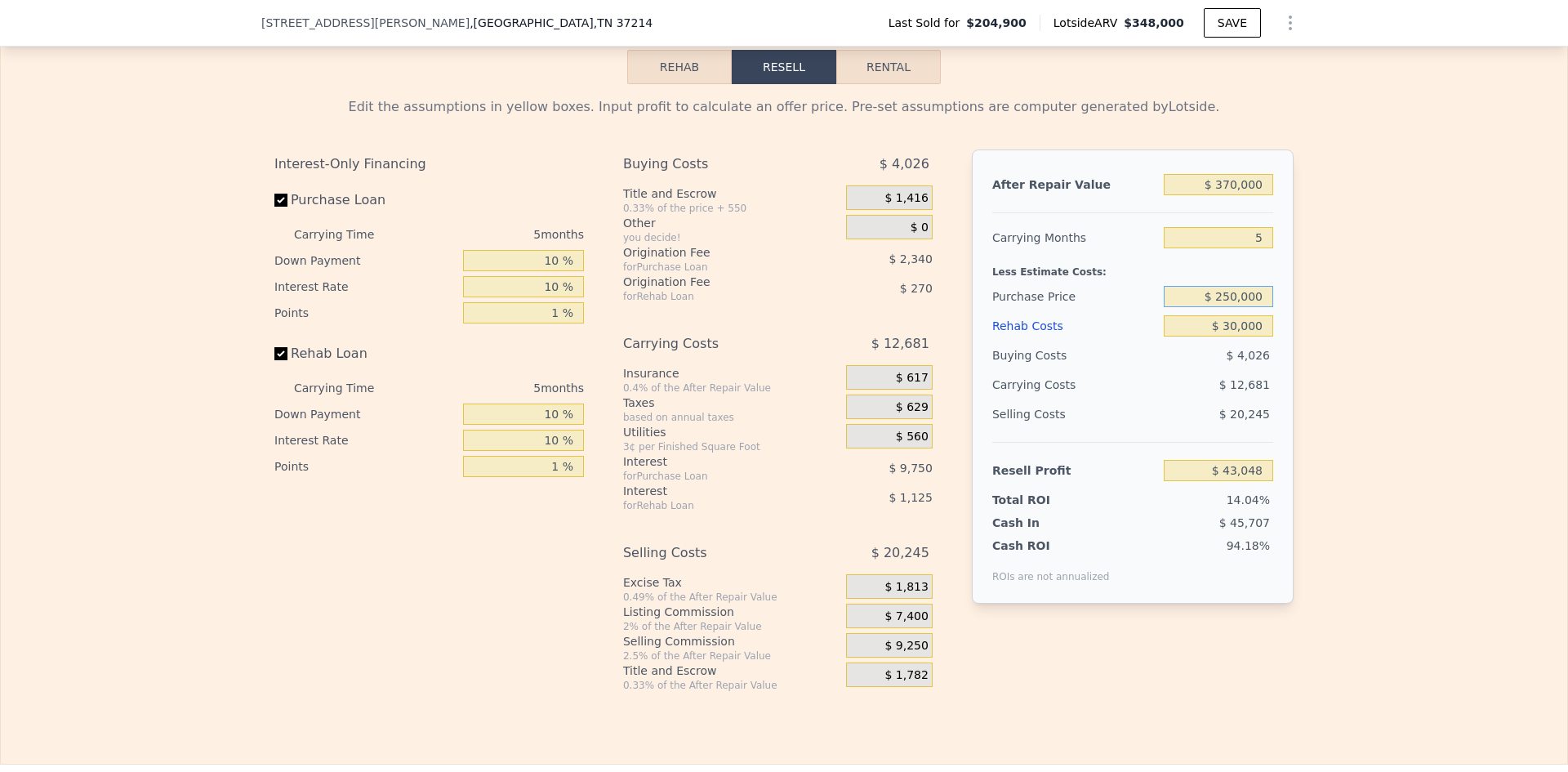
type input "$ 250,000"
click at [1326, 344] on div "Edit the assumptions in yellow boxes. Input profit to calculate an offer price.…" at bounding box center [784, 387] width 1566 height 608
type input "$ 53,546"
click at [1223, 307] on input "$ 250,000" at bounding box center [1218, 296] width 110 height 21
type input "$ 270,000"
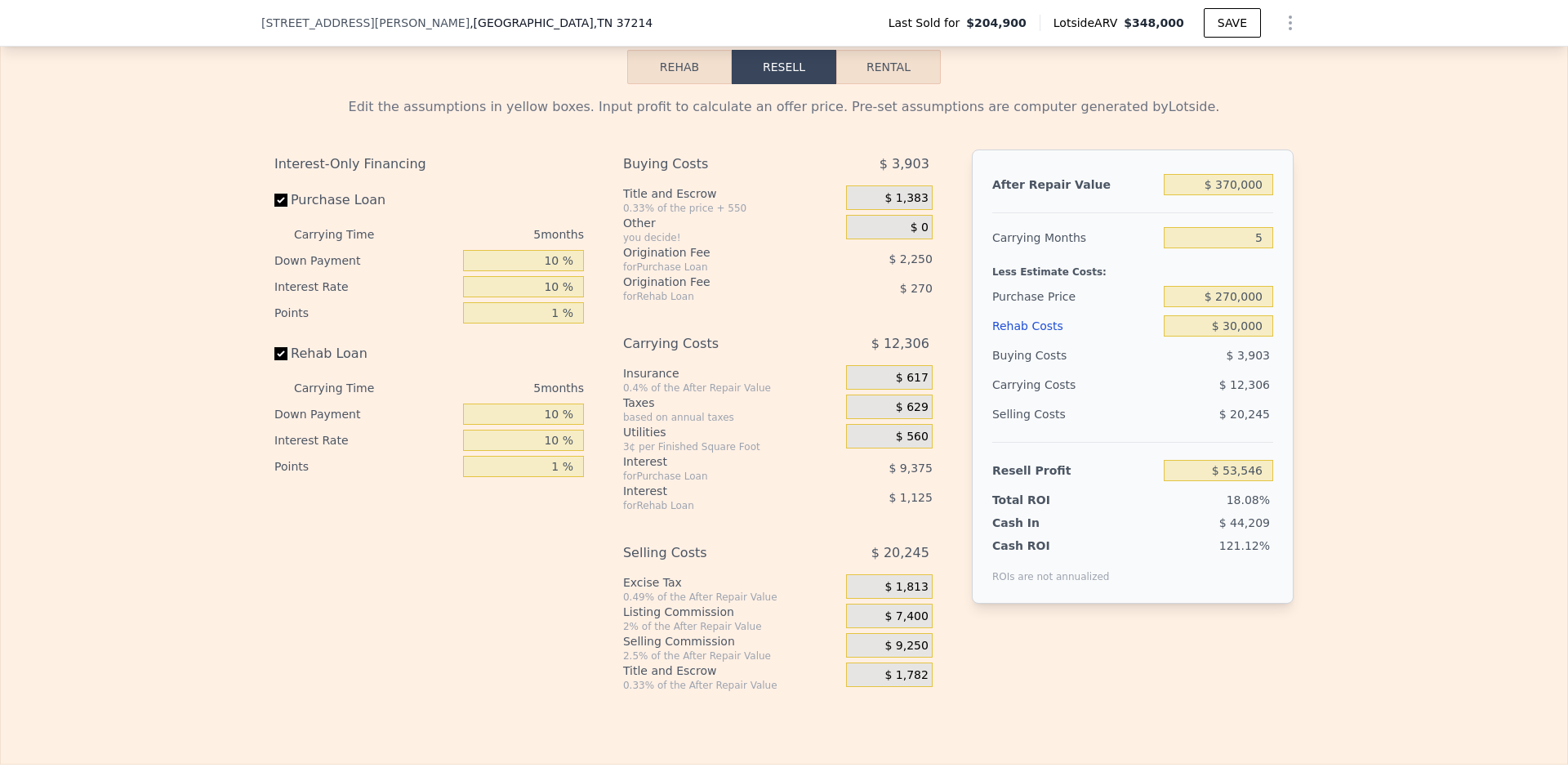
click at [1361, 363] on div "Edit the assumptions in yellow boxes. Input profit to calculate an offer price.…" at bounding box center [784, 387] width 1566 height 608
type input "$ 32,550"
click at [1223, 307] on input "$ 270,000" at bounding box center [1218, 296] width 110 height 21
type input "$ 240,000"
click at [1385, 383] on div "Edit the assumptions in yellow boxes. Input profit to calculate an offer price.…" at bounding box center [784, 387] width 1566 height 608
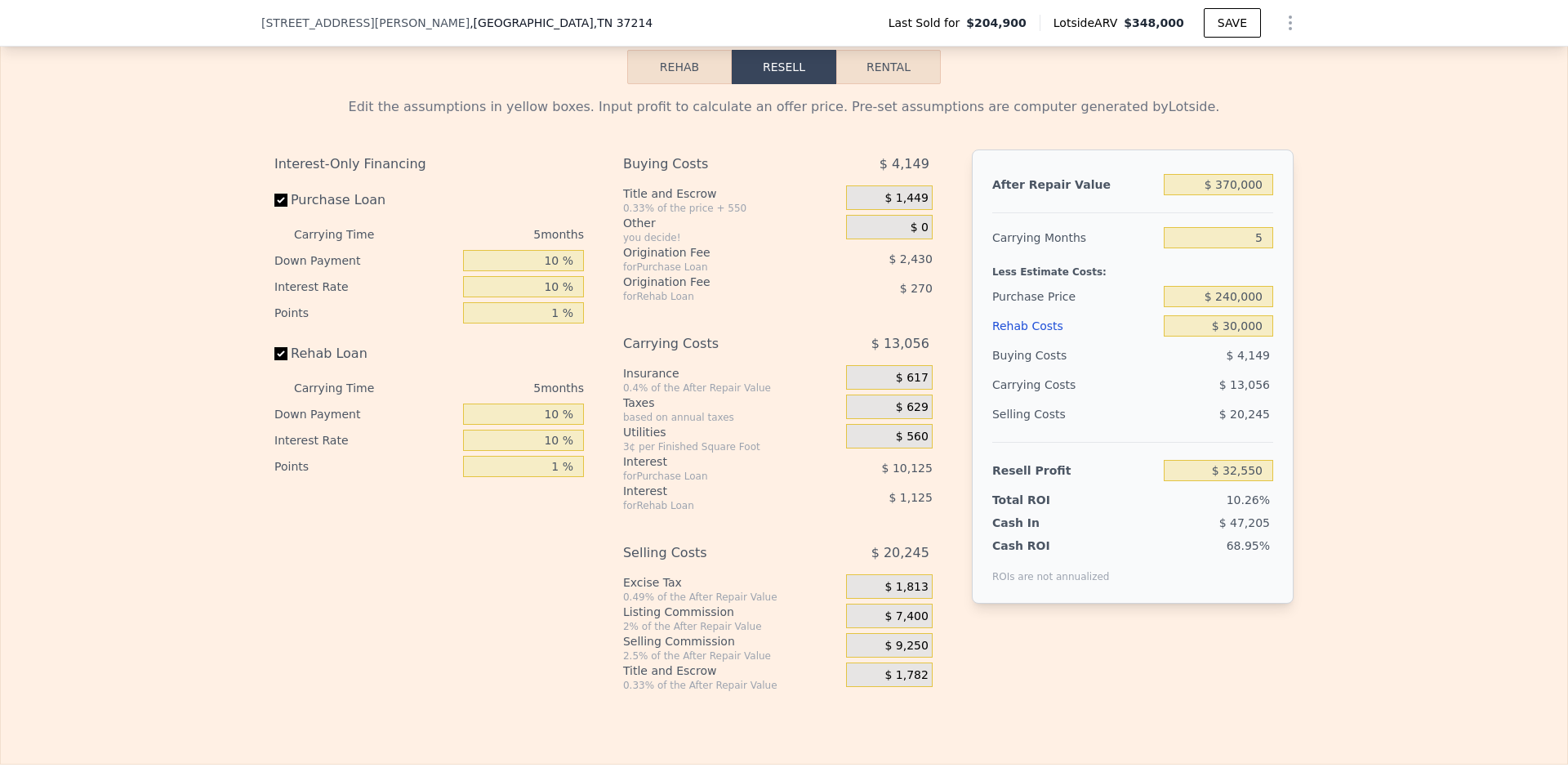
type input "$ 64,045"
type input "$ 348,000"
type input "4"
type input "$ 0"
type input "$ 109,805"
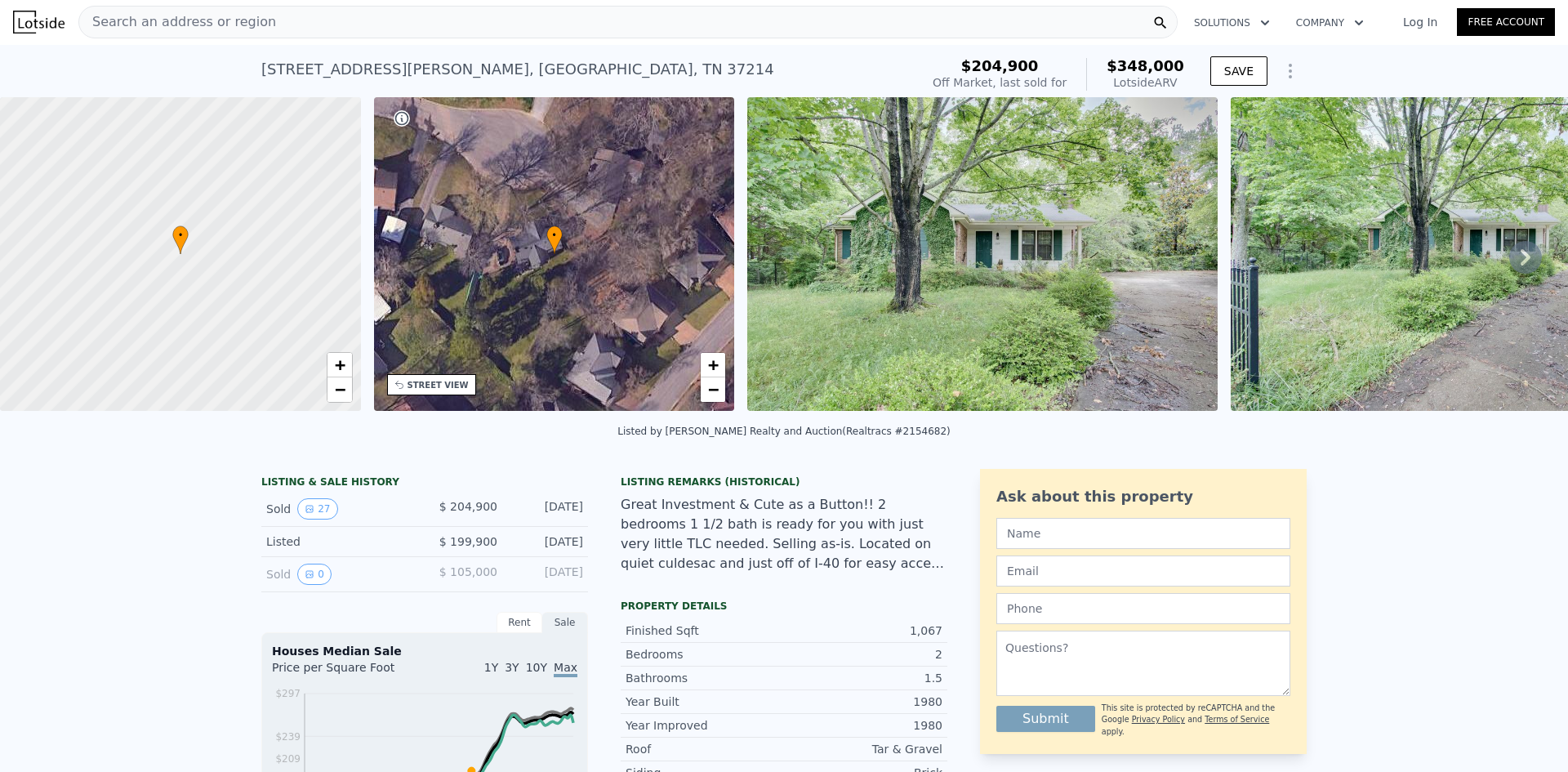
scroll to position [0, 0]
click at [237, 18] on span "Search an address or region" at bounding box center [177, 23] width 197 height 19
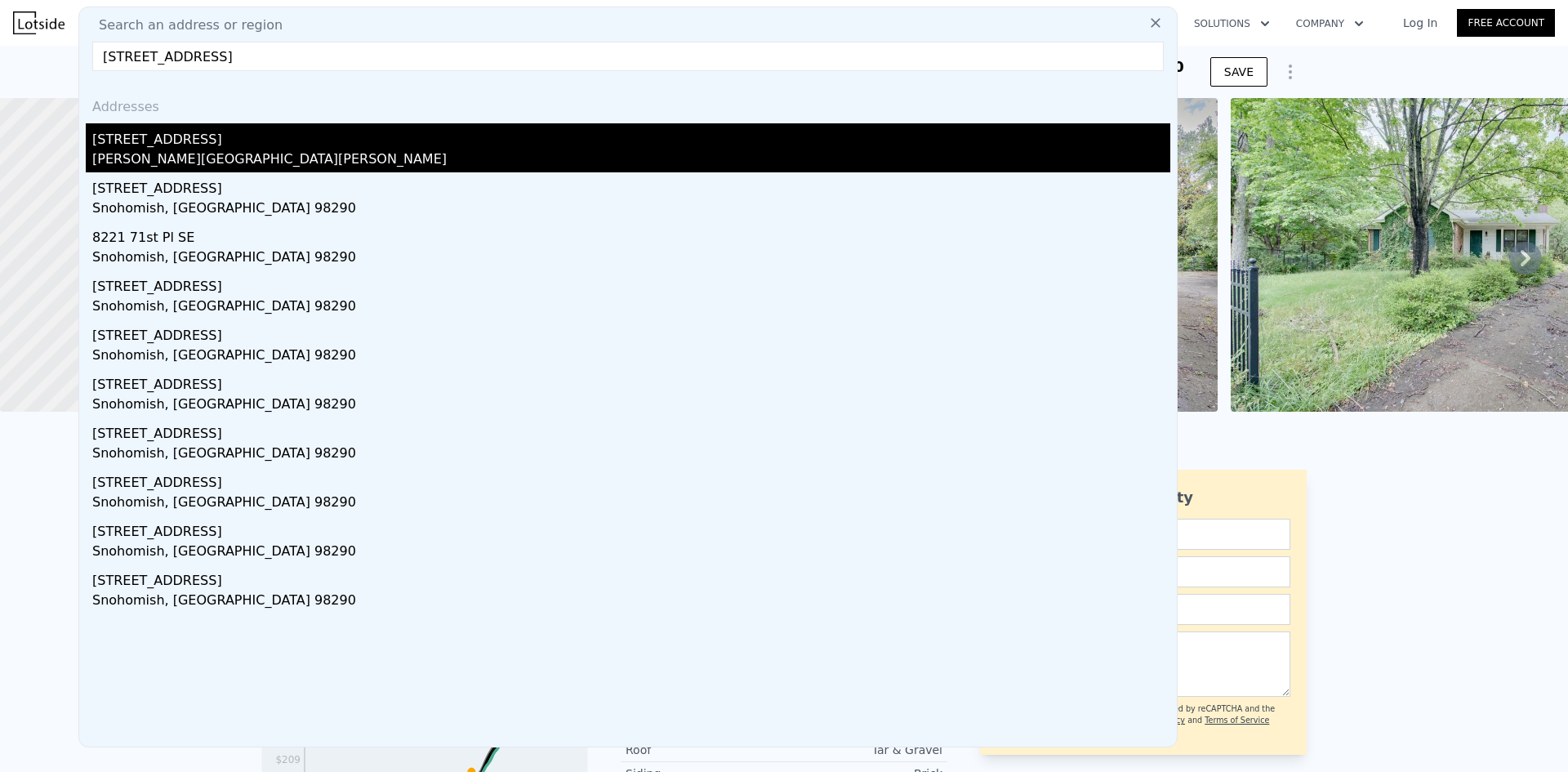
type input "8032 71st Pl SE, Snohomish, WA 98290"
click at [205, 142] on div "8032 71st Pl SE" at bounding box center [631, 136] width 1078 height 26
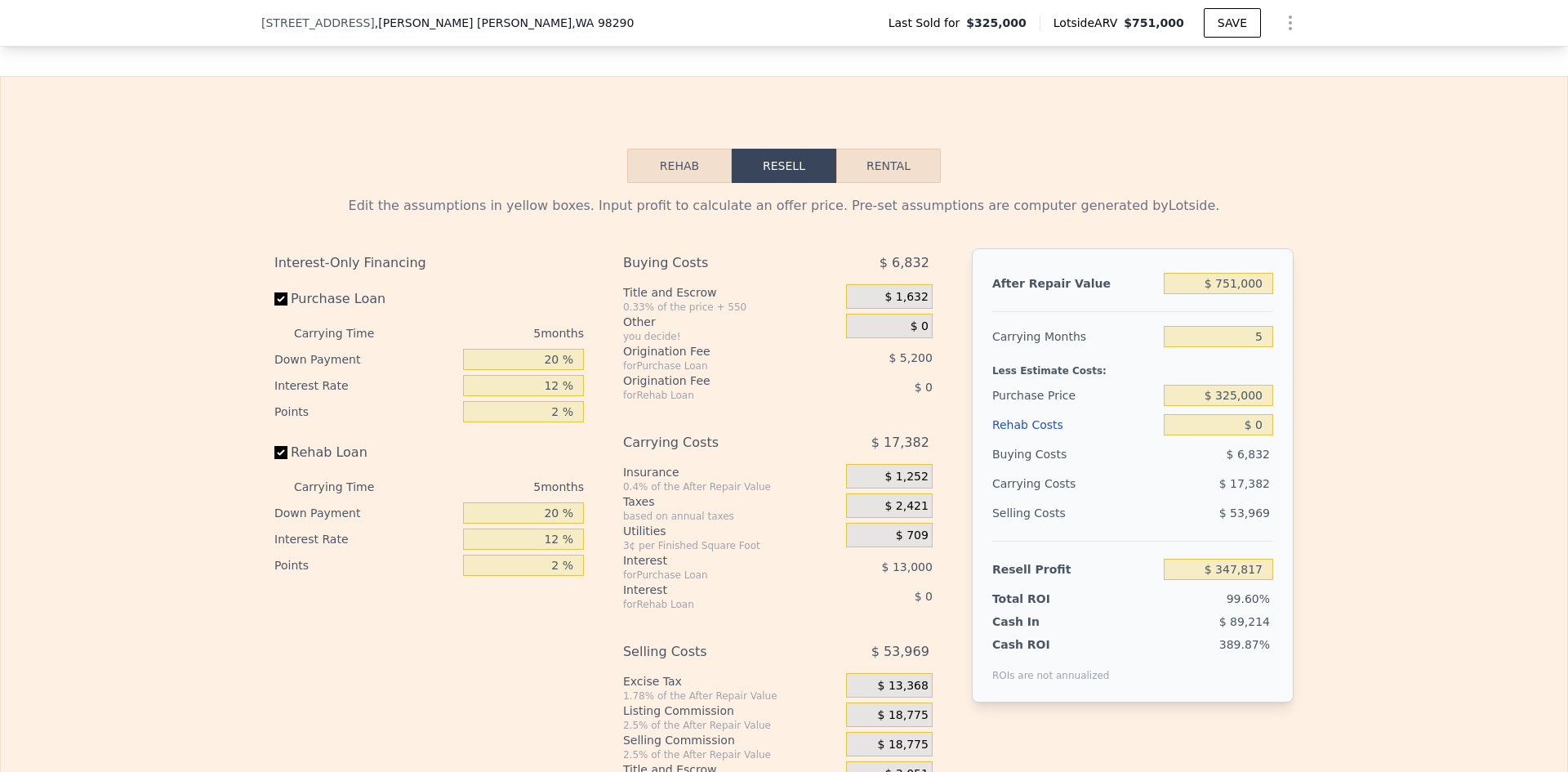
scroll to position [2117, 0]
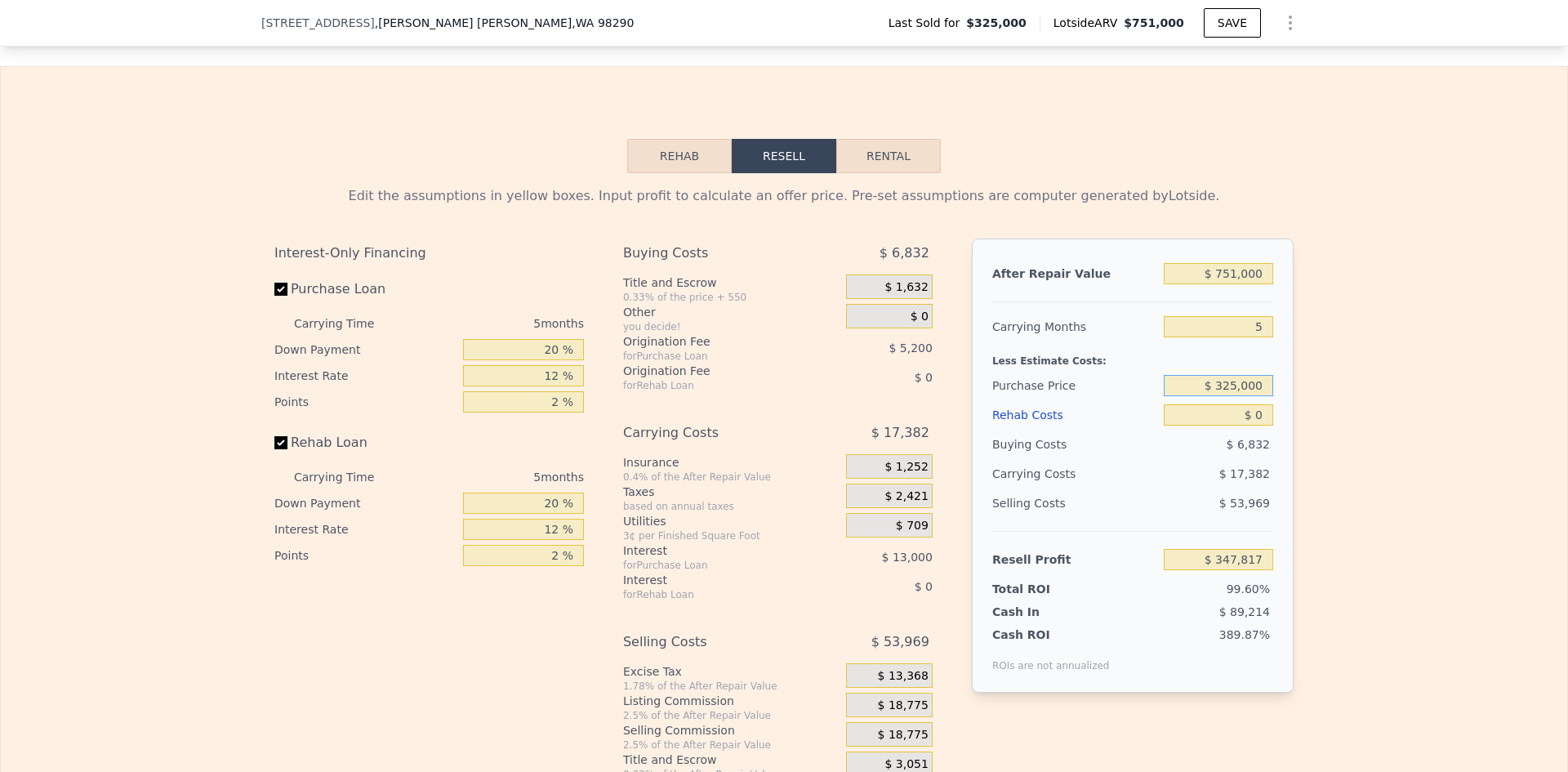
click at [1234, 396] on input "$ 325,000" at bounding box center [1218, 385] width 110 height 21
type input "$ 580,000"
click at [1257, 426] on input "$ 0" at bounding box center [1218, 414] width 110 height 21
type input "$ 77,688"
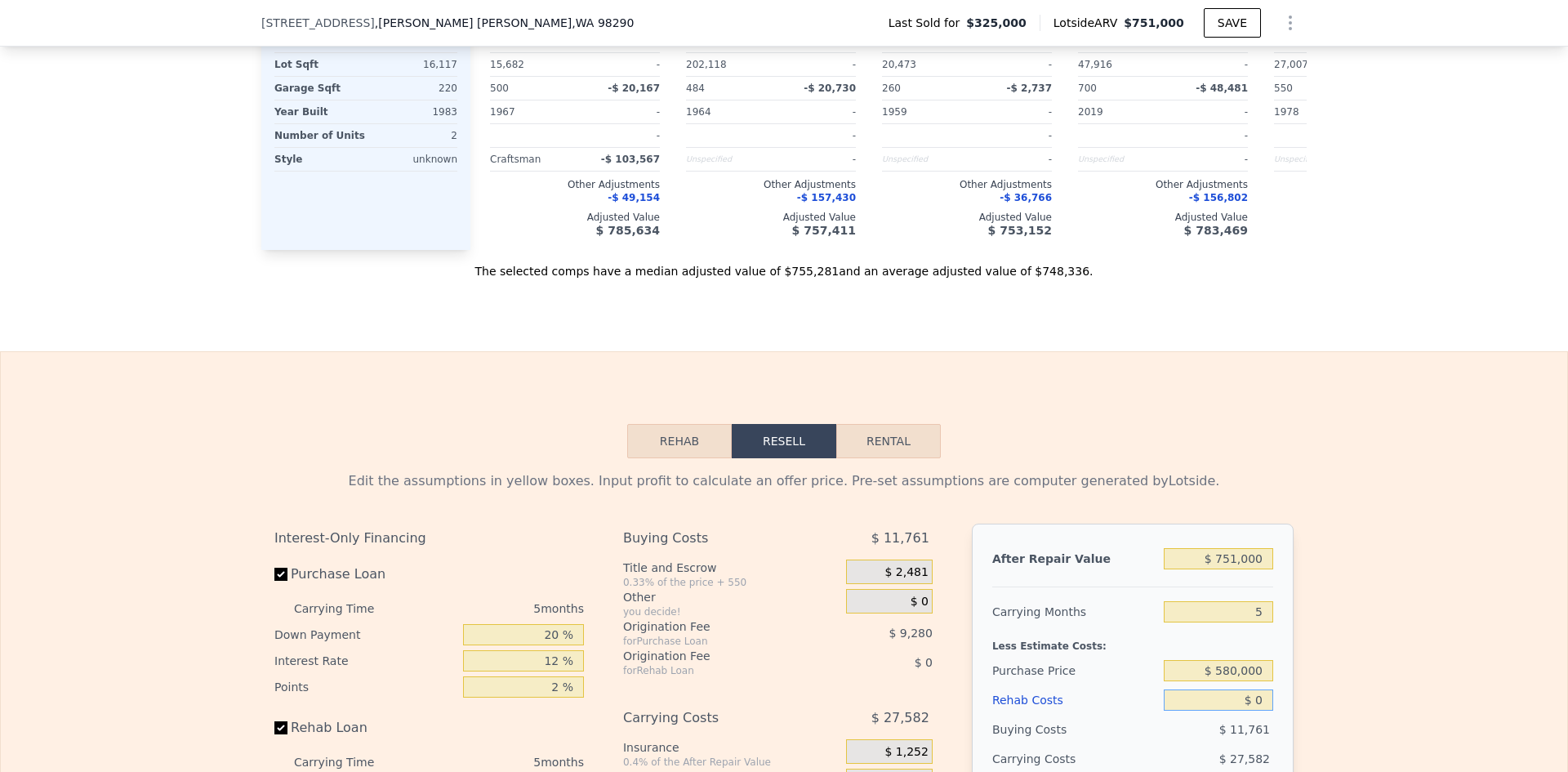
scroll to position [2036, 0]
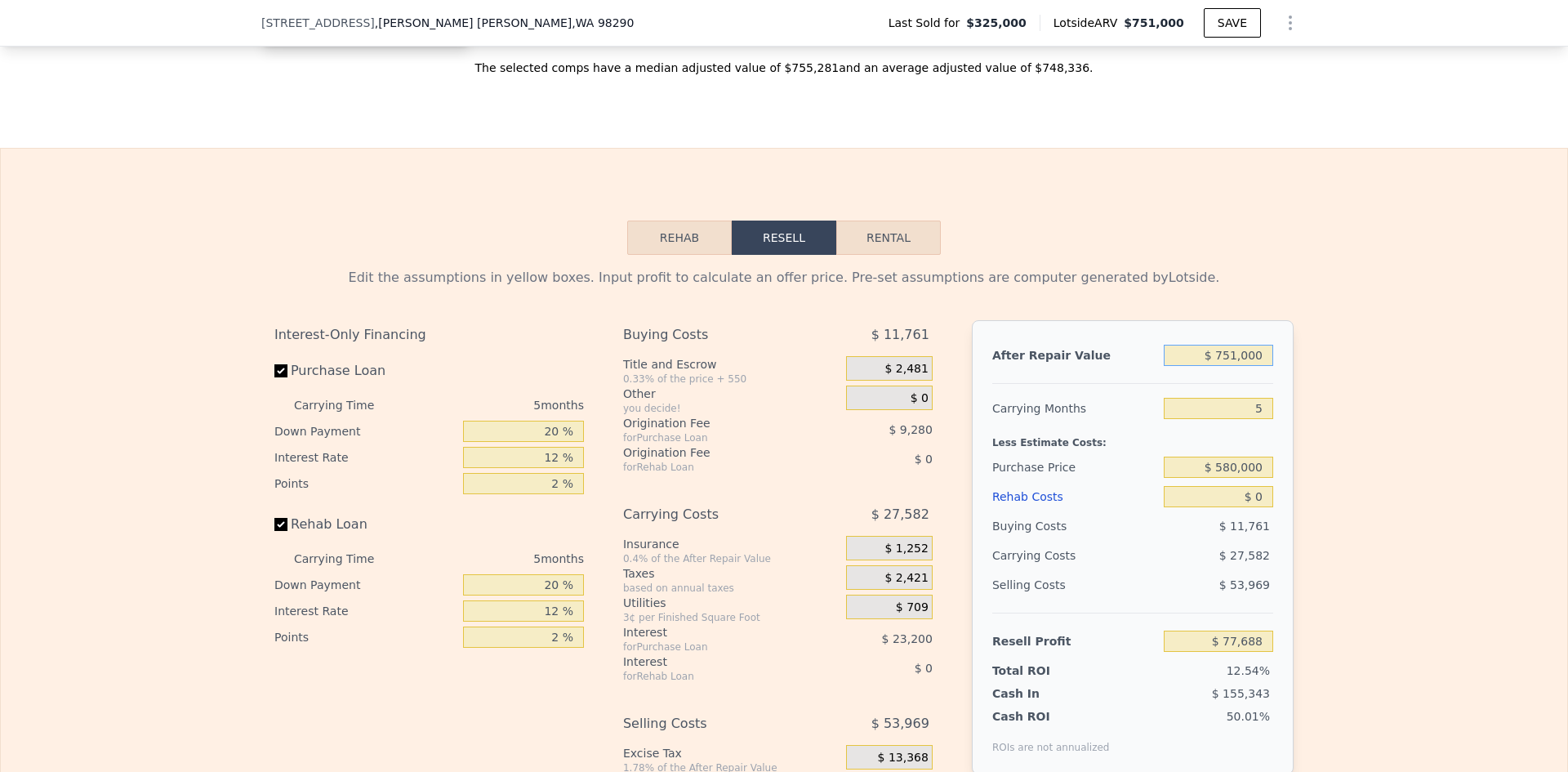
drag, startPoint x: 1225, startPoint y: 379, endPoint x: 1238, endPoint y: 379, distance: 13.0
click at [1238, 365] on input "$ 751,000" at bounding box center [1218, 355] width 110 height 21
type input "$ 760,000"
type input "$ 86,033"
type input "$ 760,000"
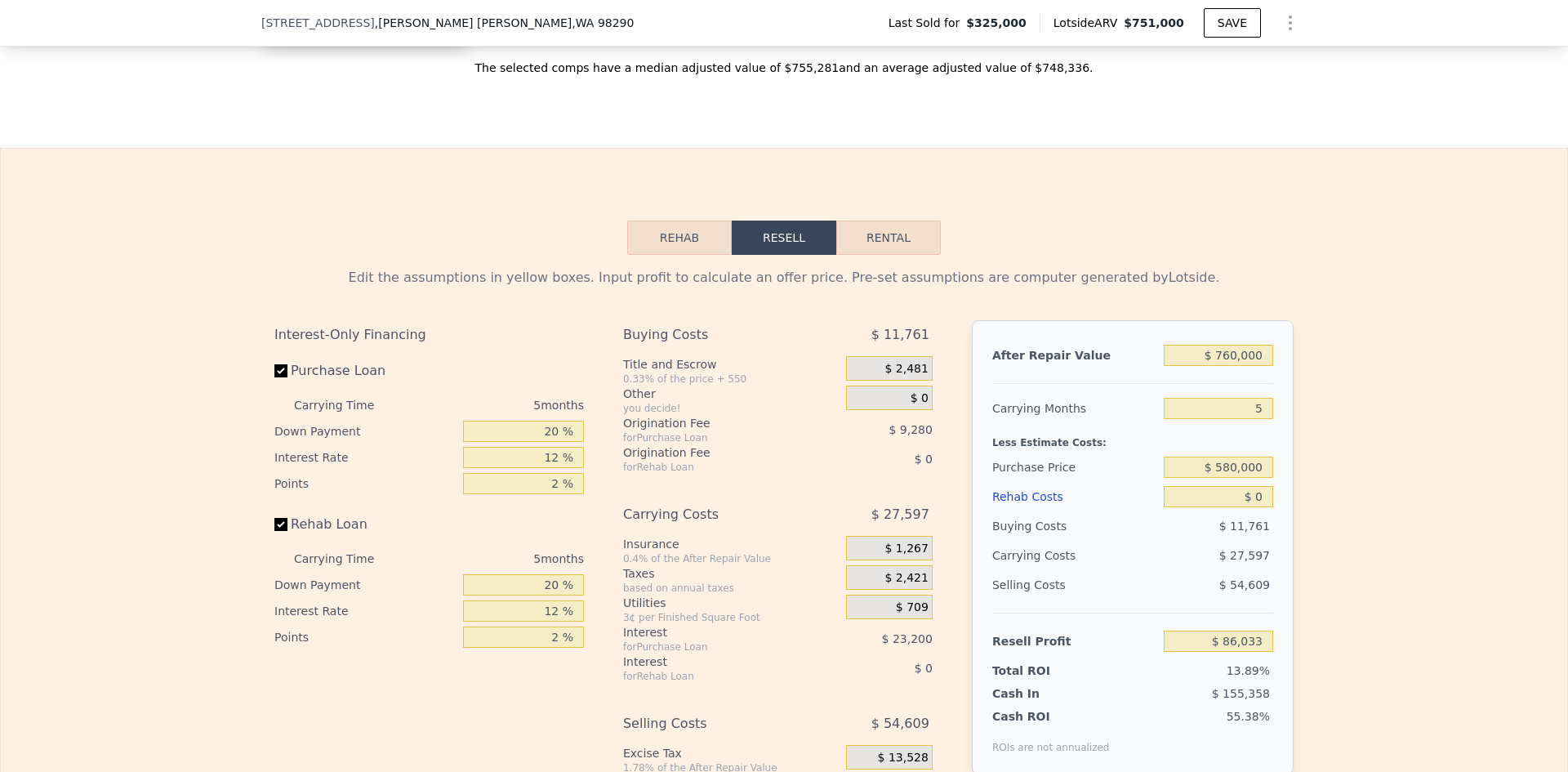
click at [1321, 427] on div "Edit the assumptions in yellow boxes. Input profit to calculate an offer price.…" at bounding box center [784, 558] width 1566 height 608
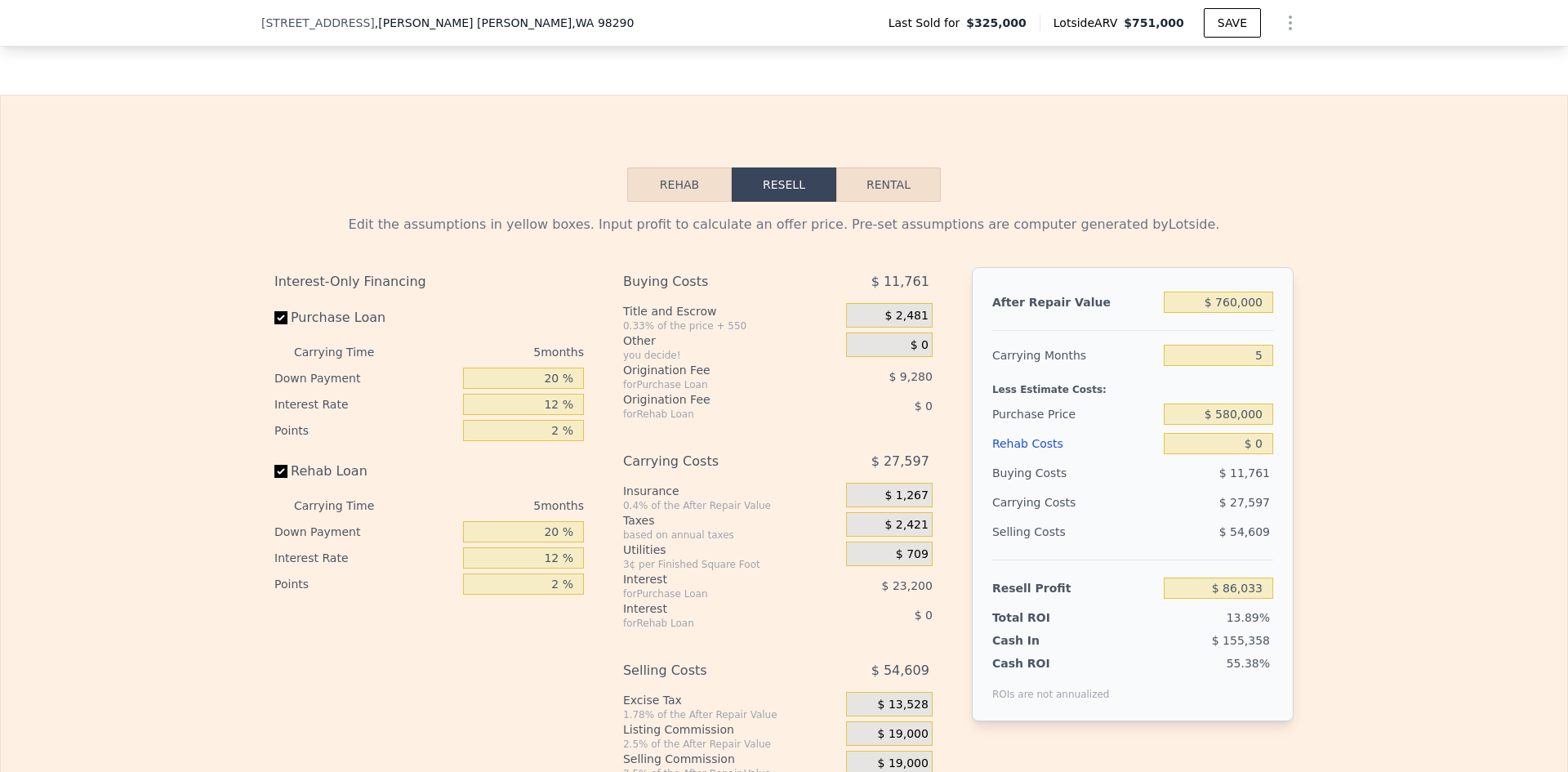
scroll to position [2117, 0]
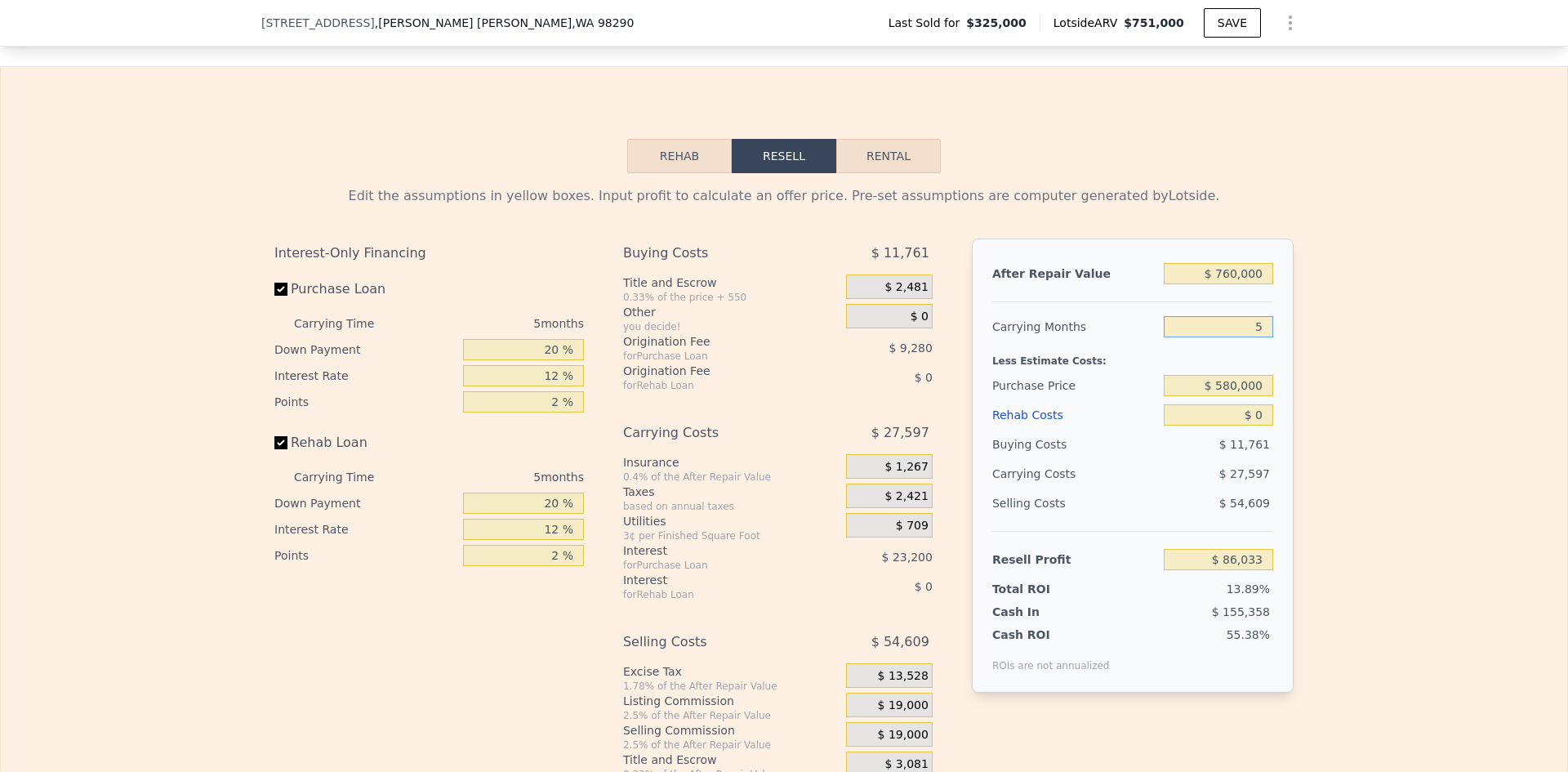
drag, startPoint x: 1259, startPoint y: 350, endPoint x: 1221, endPoint y: 340, distance: 39.3
click at [1221, 337] on input "5" at bounding box center [1218, 326] width 110 height 21
type input "4"
type input "$ 91,553"
type input "4"
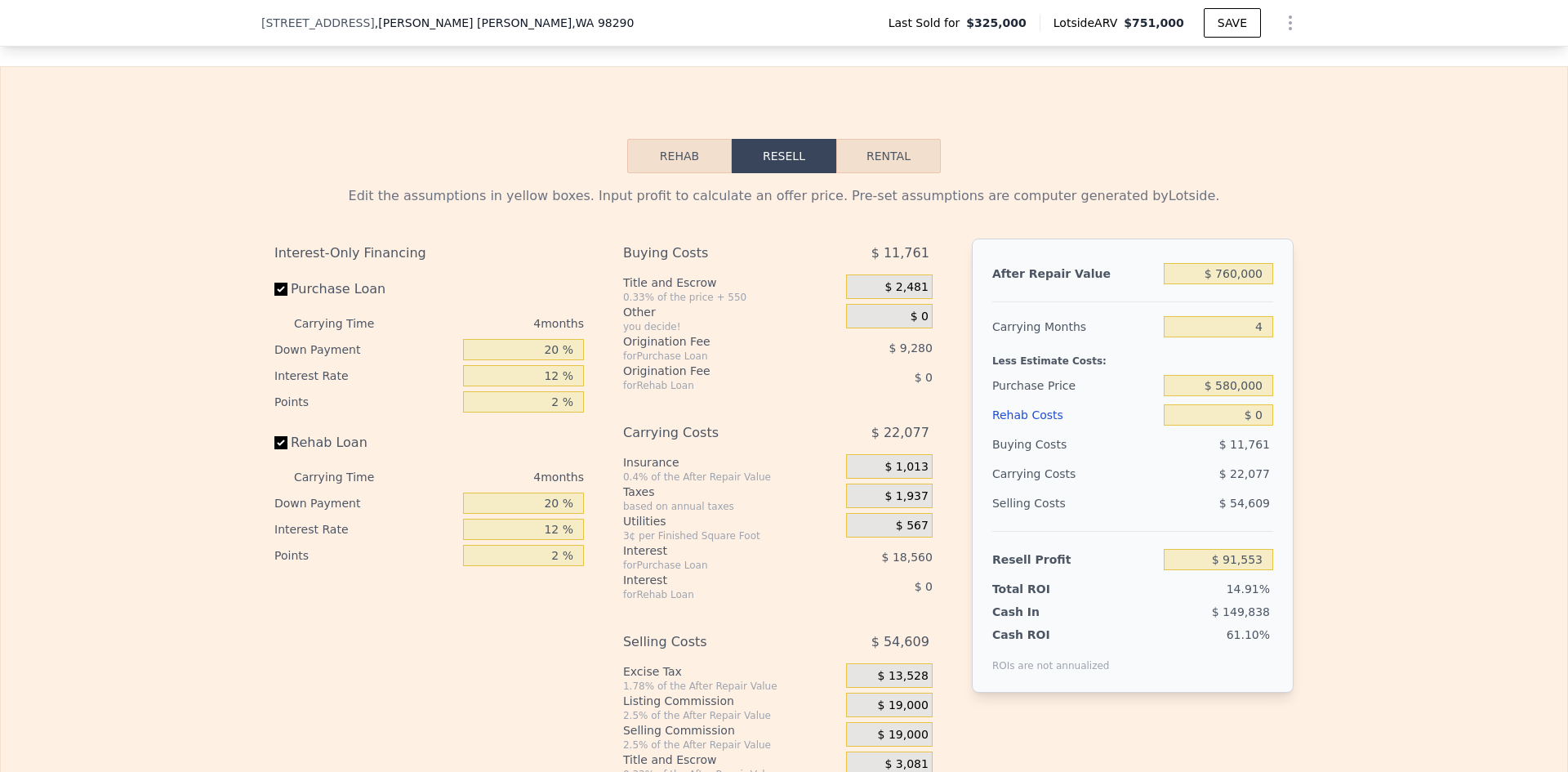
click at [1339, 402] on div "Edit the assumptions in yellow boxes. Input profit to calculate an offer price.…" at bounding box center [784, 477] width 1566 height 608
click at [1263, 426] on input "$ 0" at bounding box center [1218, 414] width 110 height 21
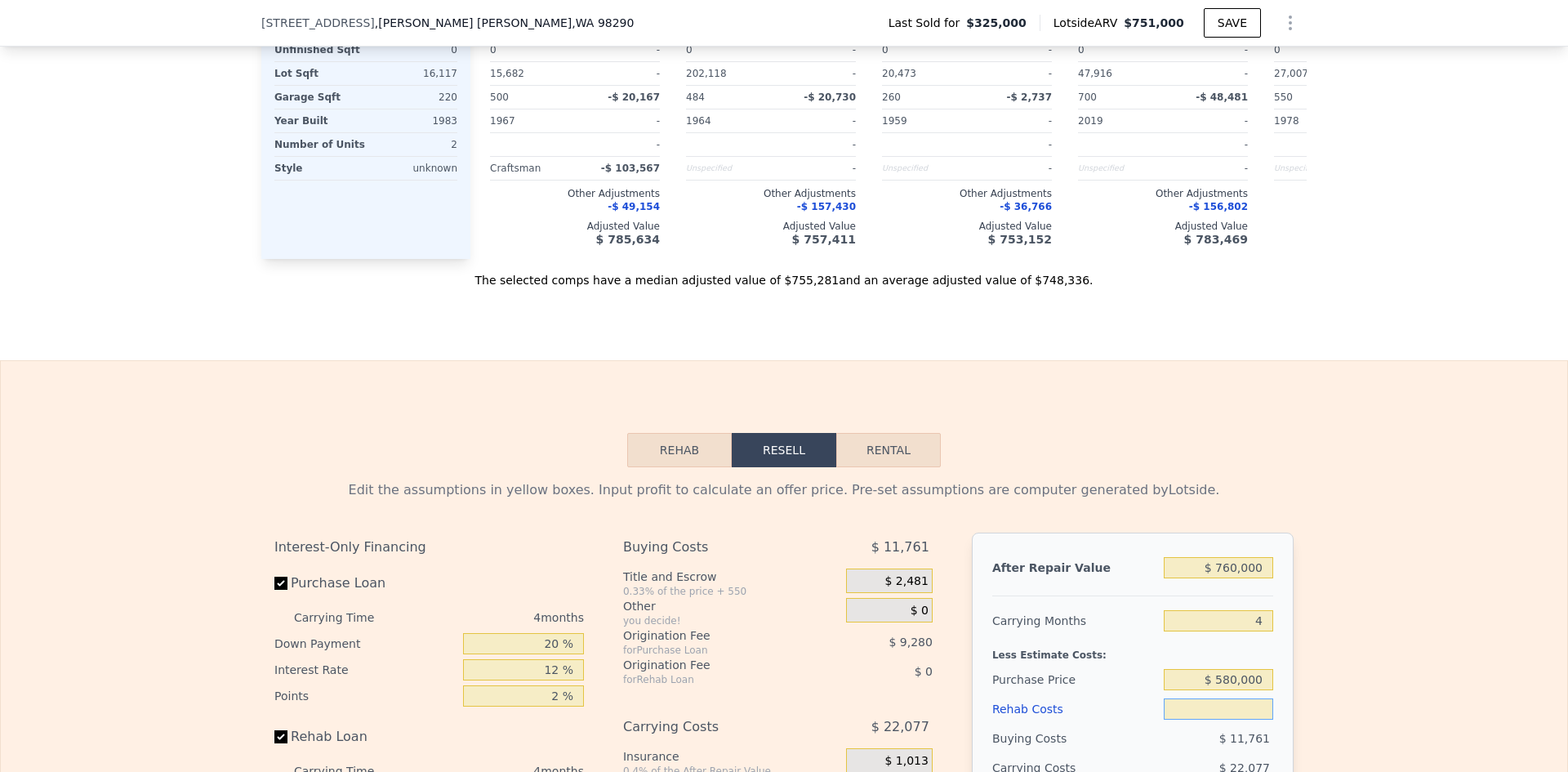
scroll to position [2199, 0]
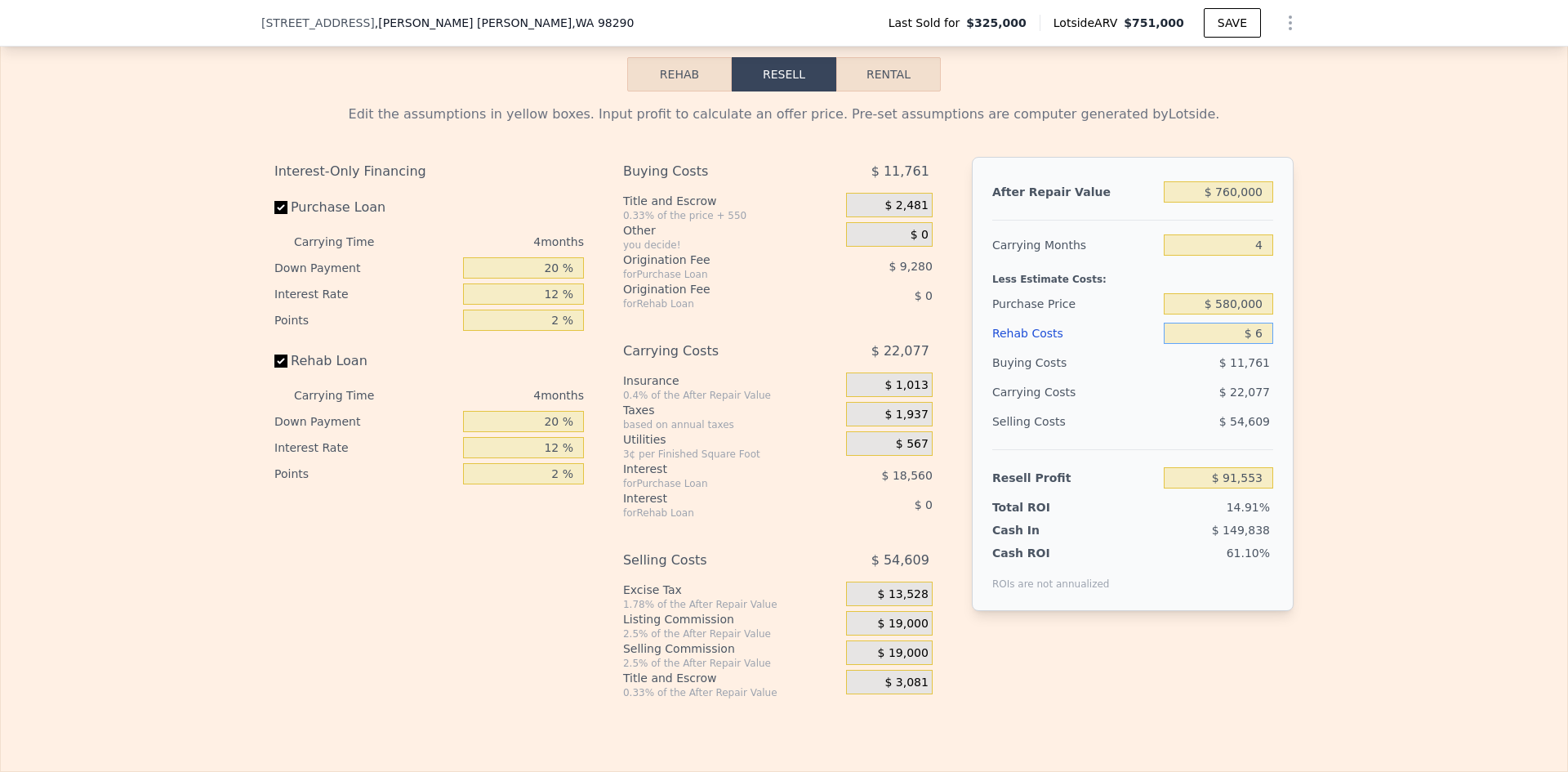
type input "$ 60"
type input "$ 91,492"
type input "$ 60,000"
type input "$ 28,673"
type input "$ 60,000"
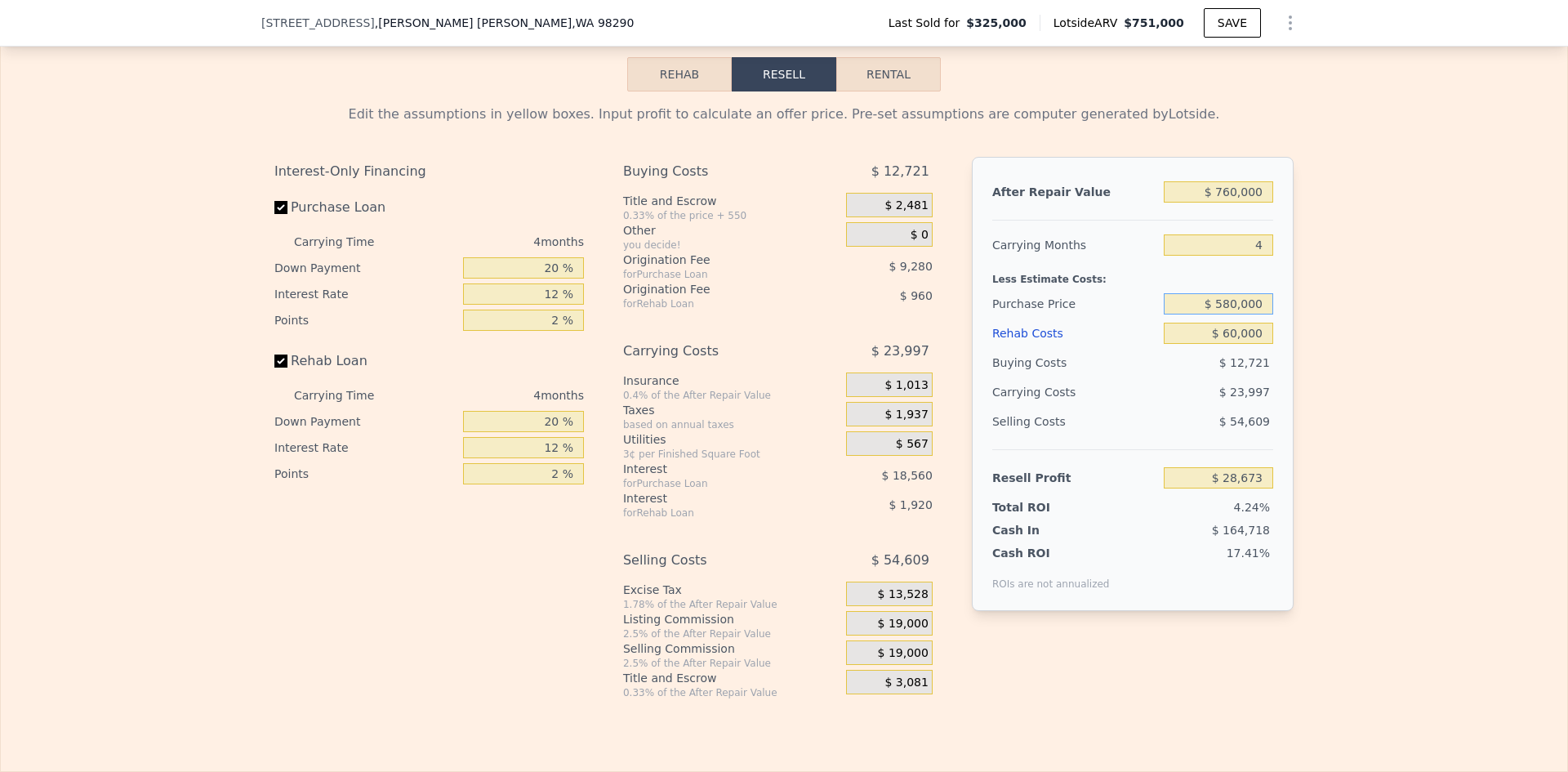
click at [1225, 314] on input "$ 580,000" at bounding box center [1218, 303] width 110 height 21
type input "$ 550,000"
click at [1414, 402] on div "Edit the assumptions in yellow boxes. Input profit to calculate an offer price.…" at bounding box center [784, 395] width 1566 height 608
type input "$ 60,212"
click at [1233, 314] on input "$ 550,000" at bounding box center [1218, 303] width 110 height 21
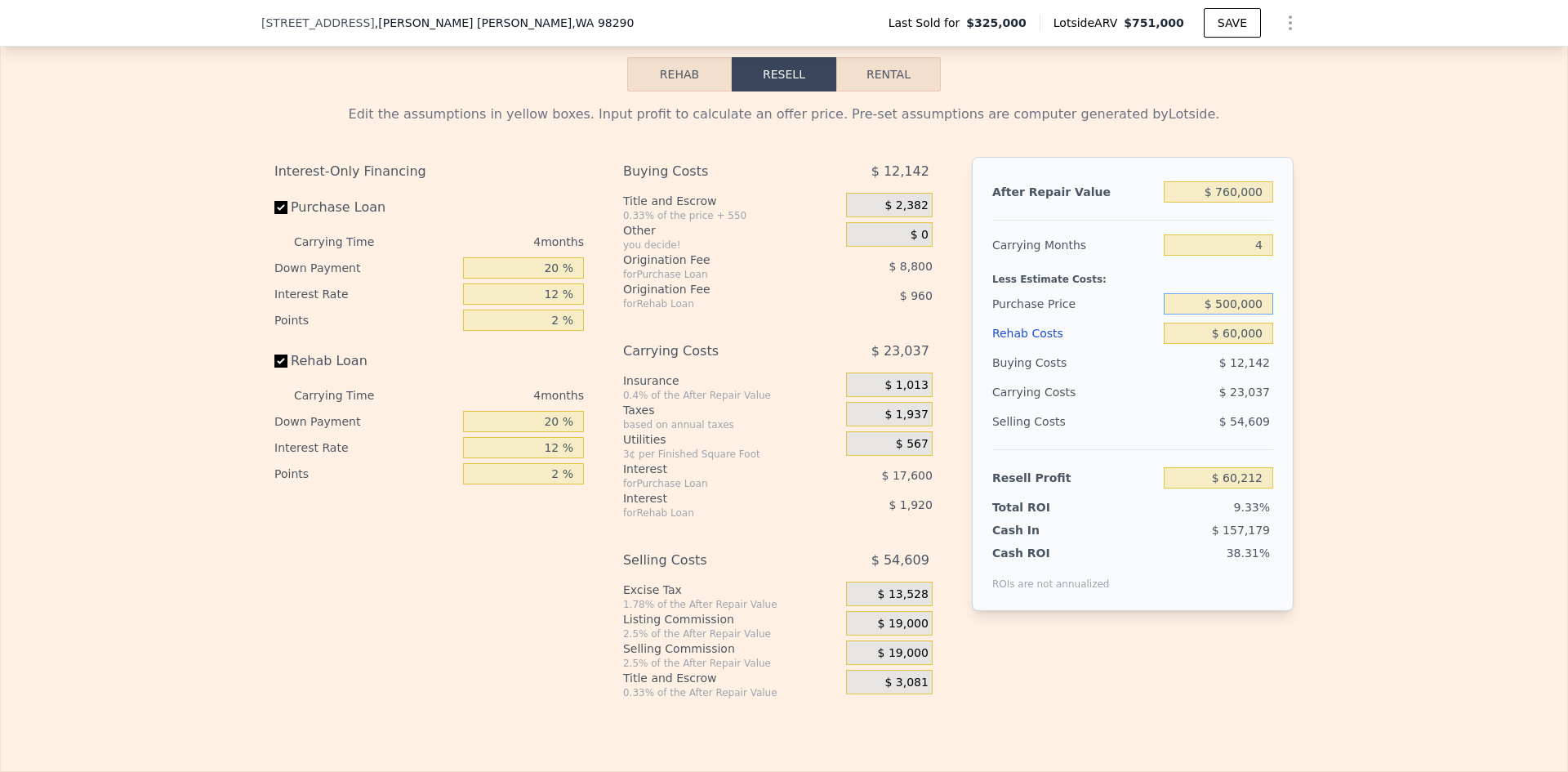
type input "$ 500,000"
click at [1377, 407] on div "Edit the assumptions in yellow boxes. Input profit to calculate an offer price.…" at bounding box center [784, 395] width 1566 height 608
type input "$ 112,779"
click at [548, 278] on input "20 %" at bounding box center [523, 267] width 121 height 21
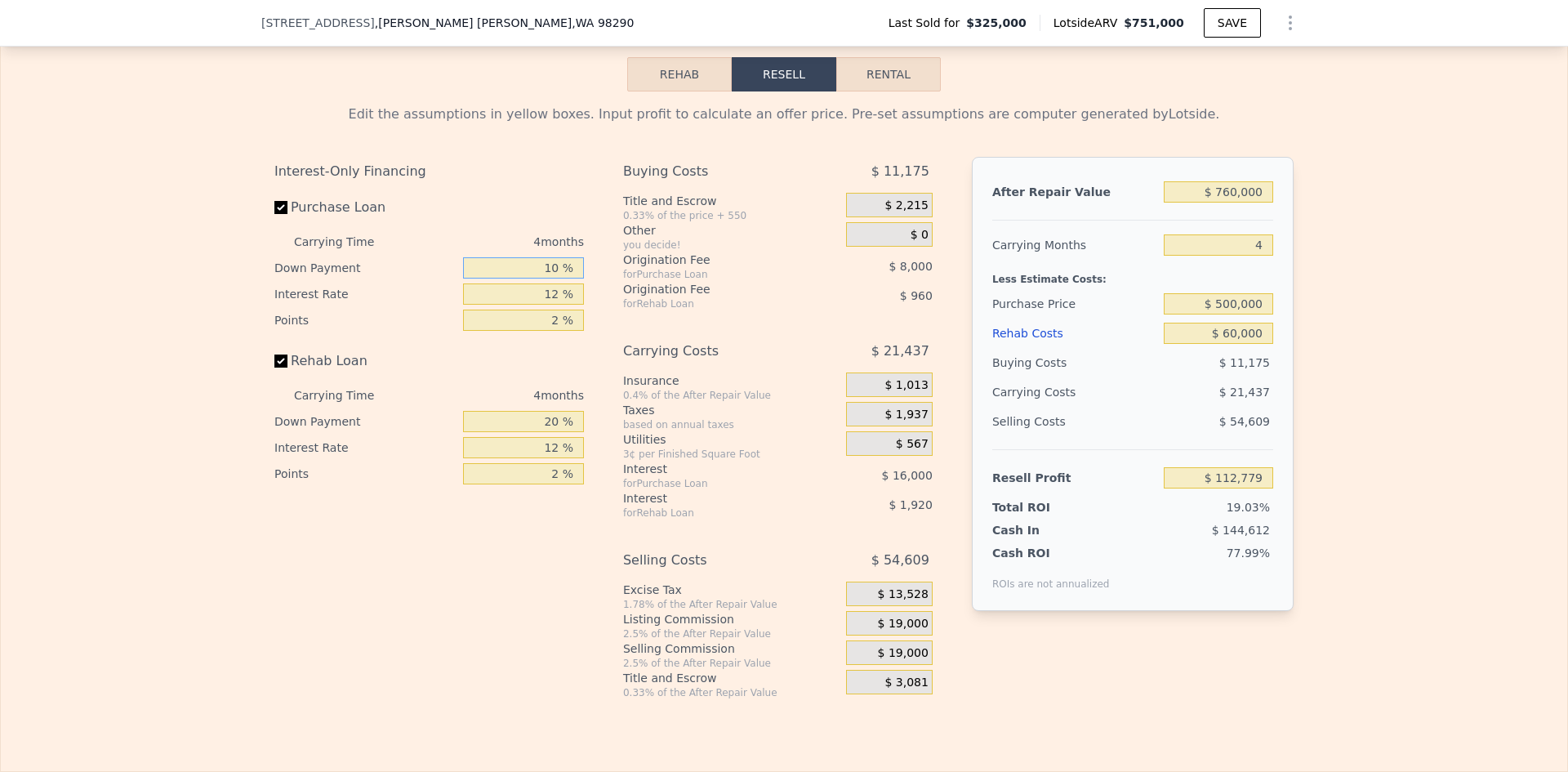
type input "10 %"
type input "1 %"
type input "$ 117,279"
type input "10 %"
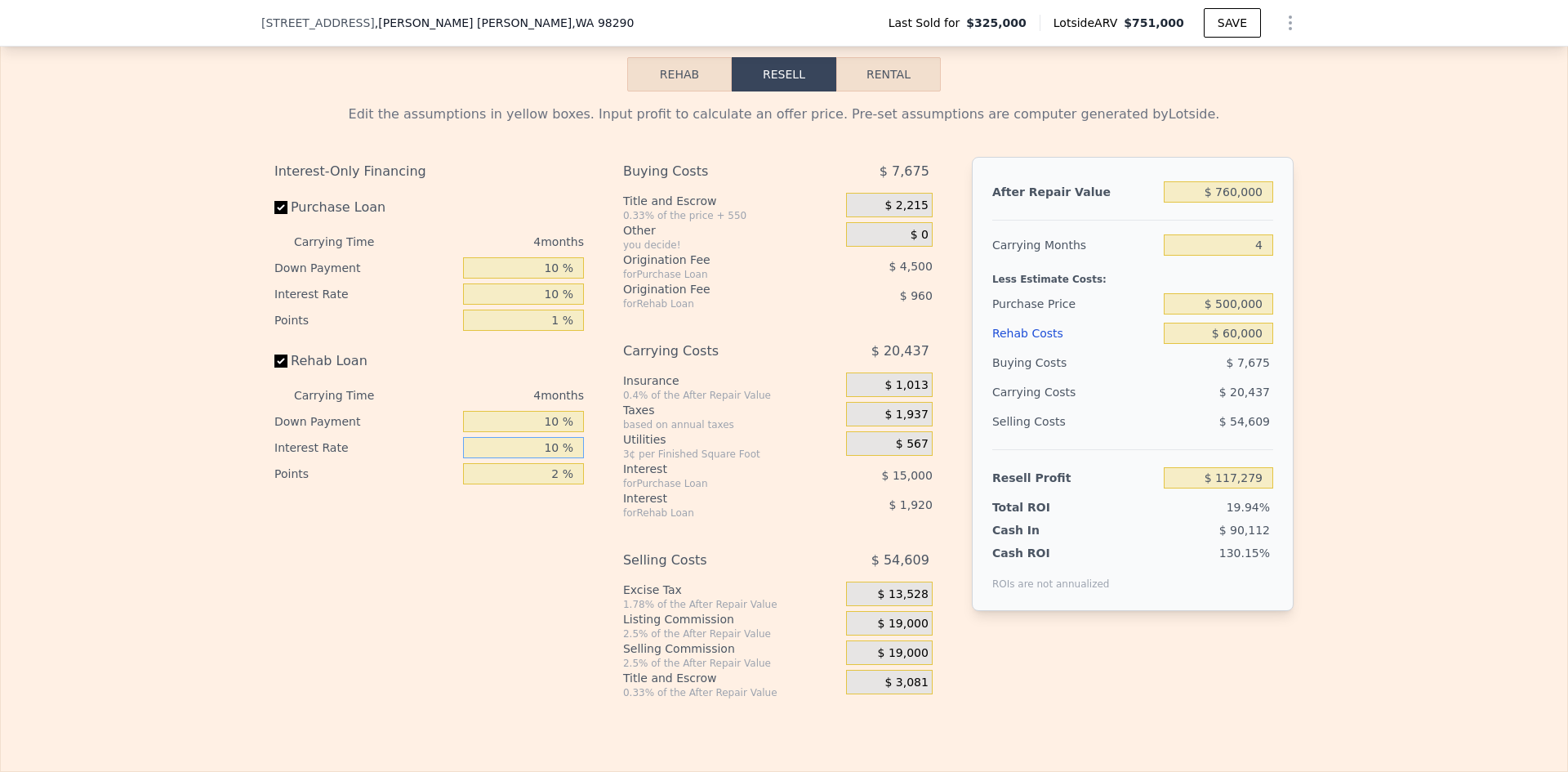
type input "10 %"
type input "1 %"
type input "$ 117,819"
type input "1 %"
click at [908, 631] on span "$ 19,000" at bounding box center [903, 624] width 50 height 15
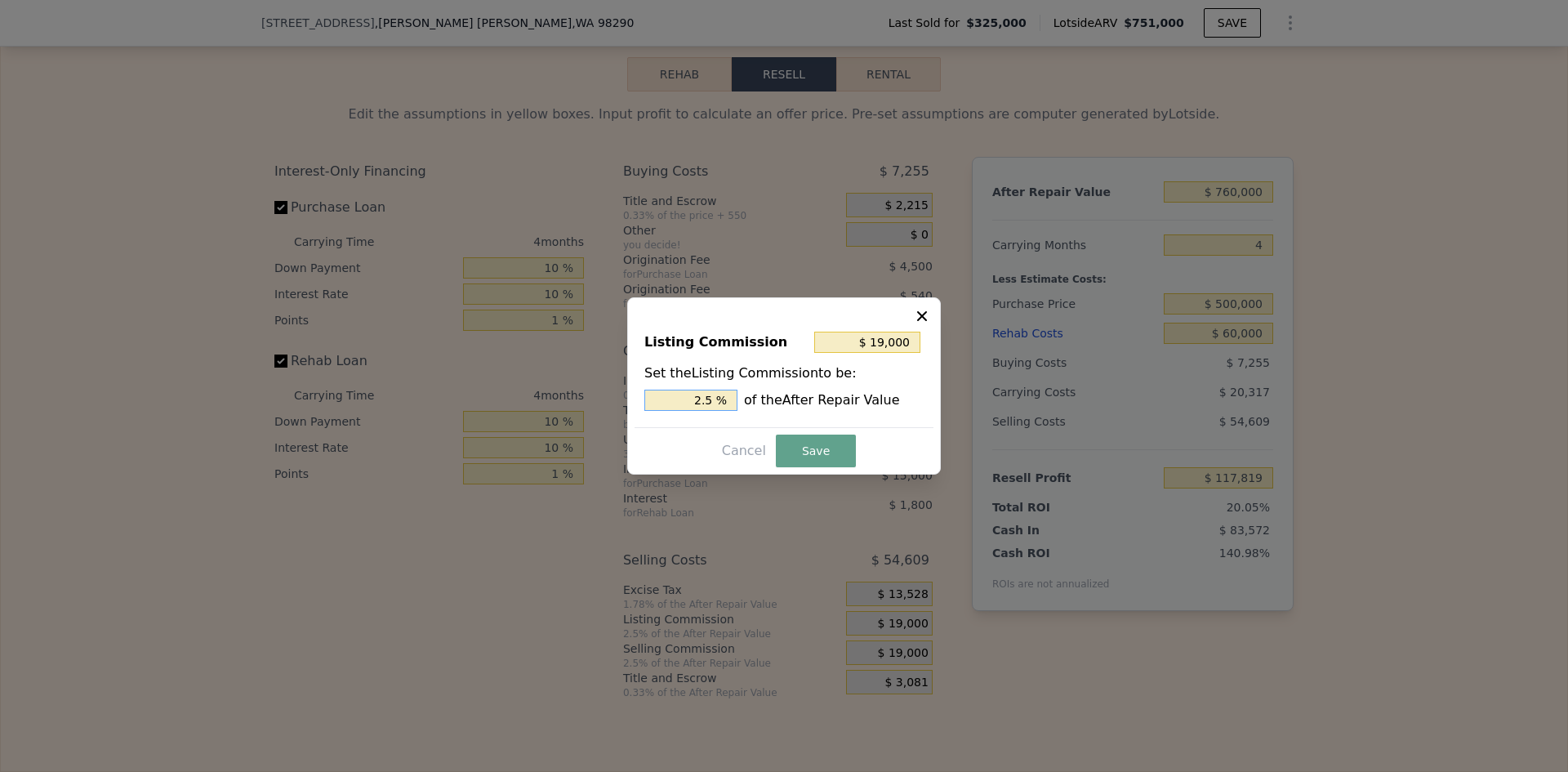
click at [714, 399] on input "2.5 %" at bounding box center [691, 400] width 93 height 21
type input "$ 15,200"
type input "2 %"
click at [819, 443] on button "Save" at bounding box center [815, 450] width 80 height 33
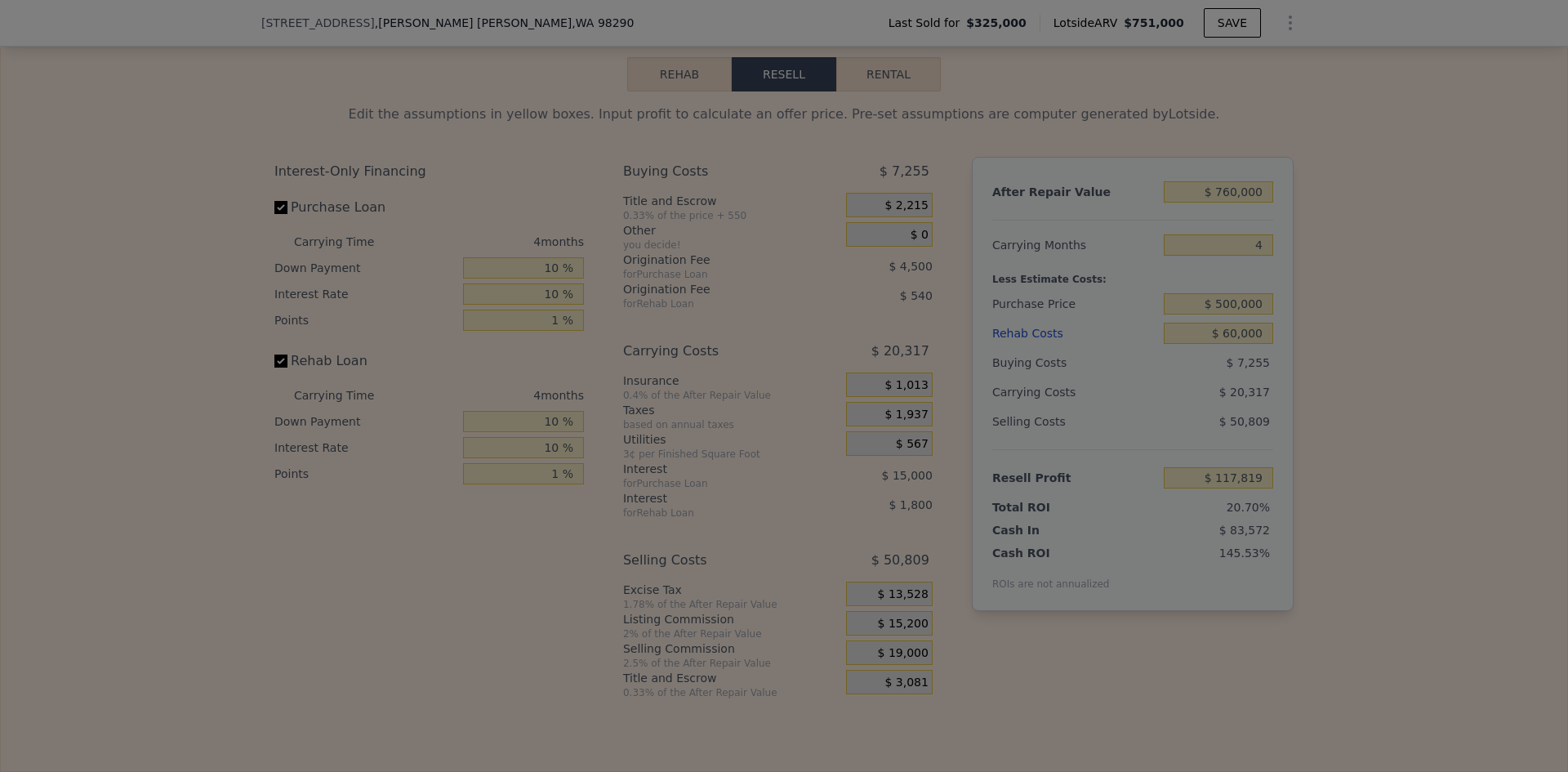
type input "$ 121,619"
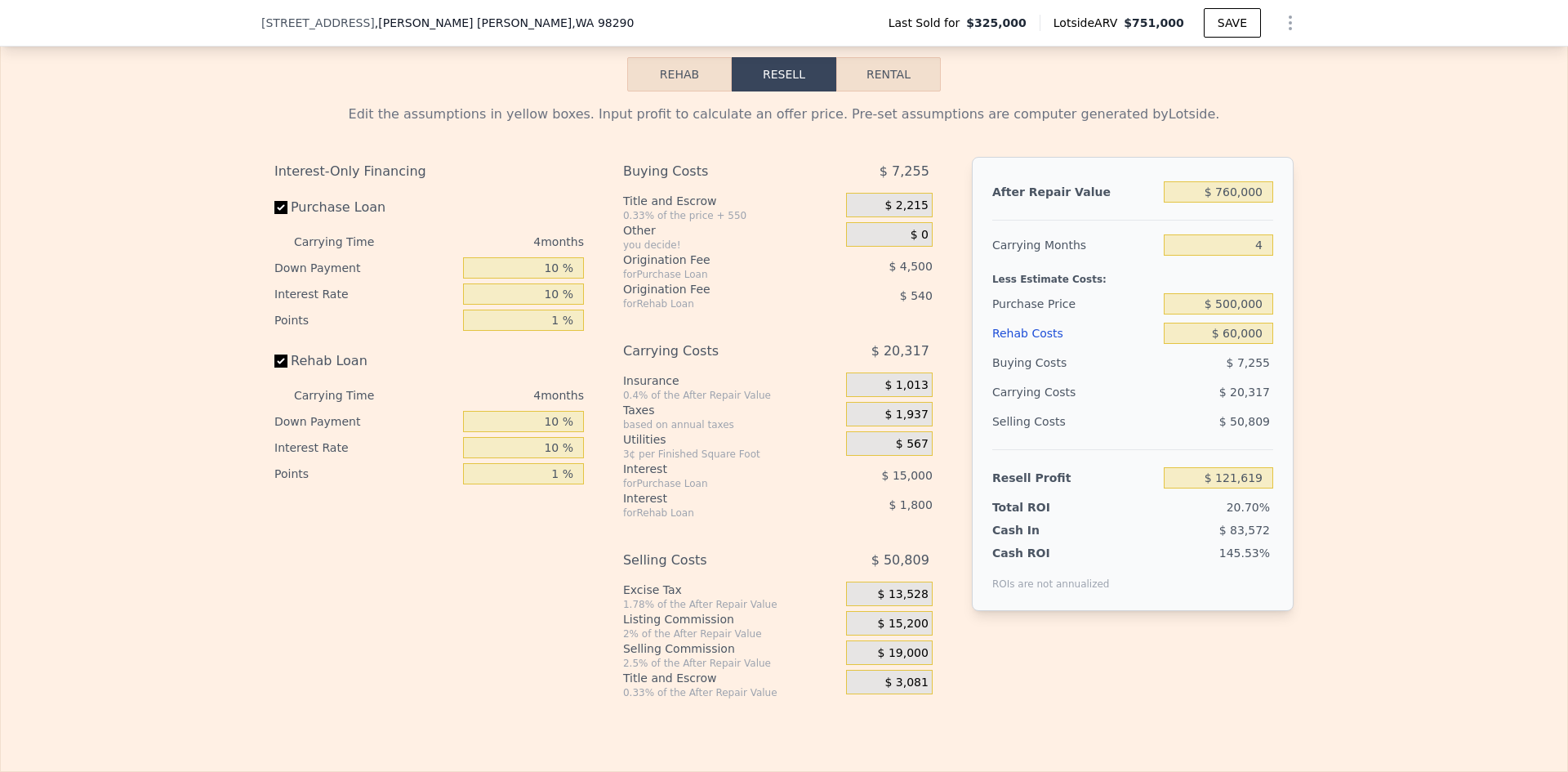
click at [1419, 418] on div "Edit the assumptions in yellow boxes. Input profit to calculate an offer price.…" at bounding box center [784, 395] width 1566 height 608
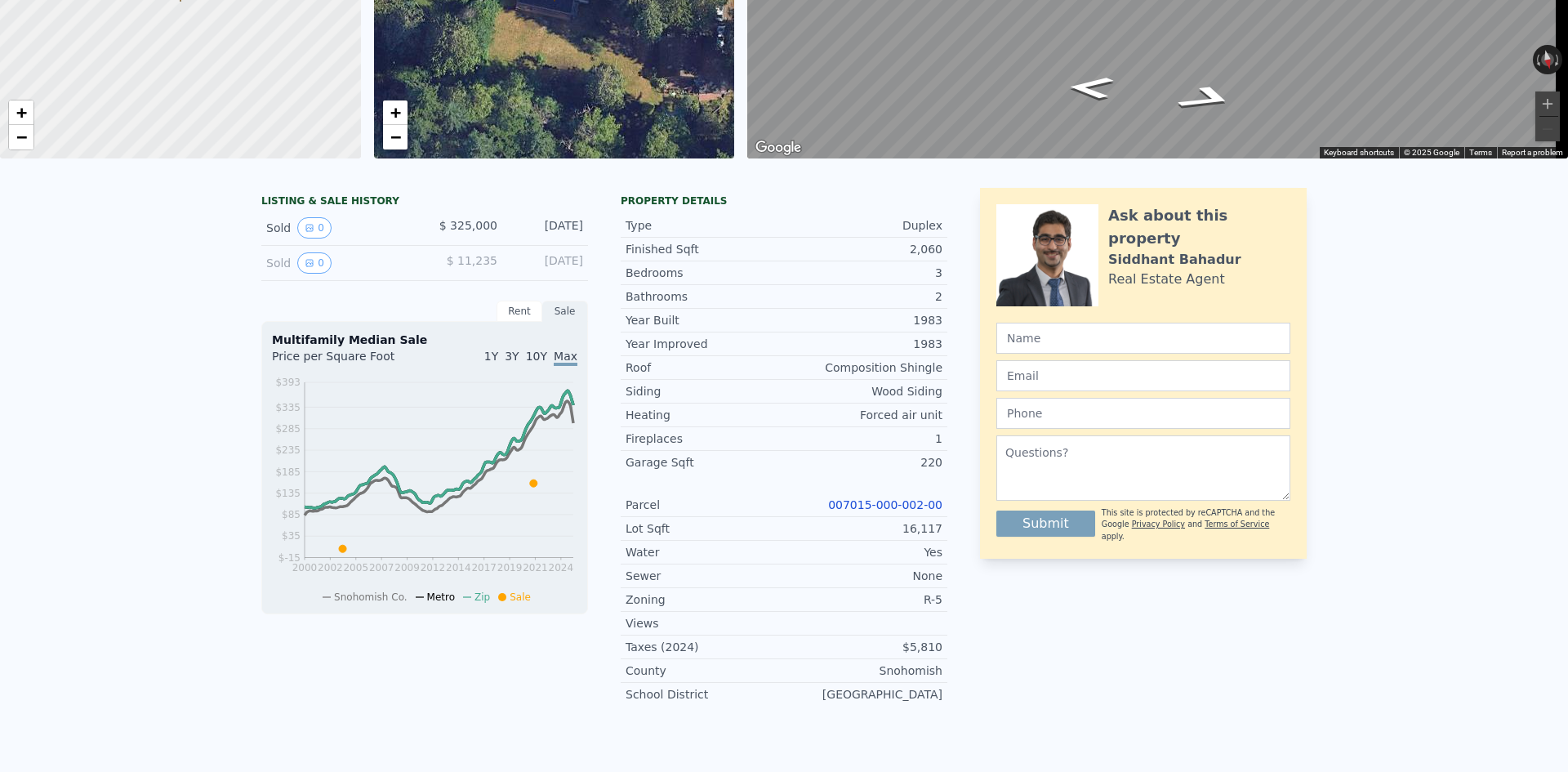
scroll to position [0, 0]
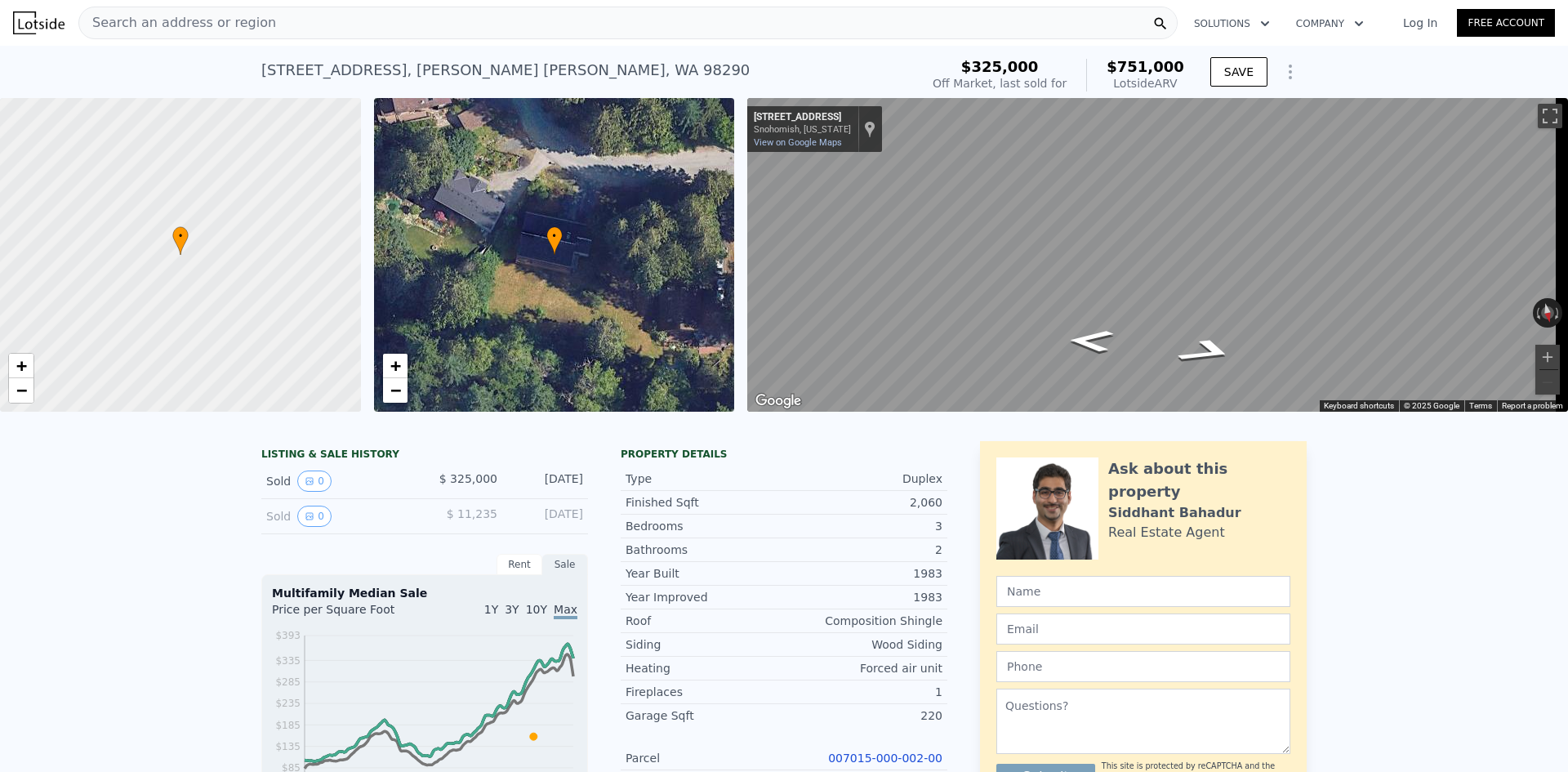
click at [205, 26] on span "Search an address or region" at bounding box center [177, 23] width 197 height 19
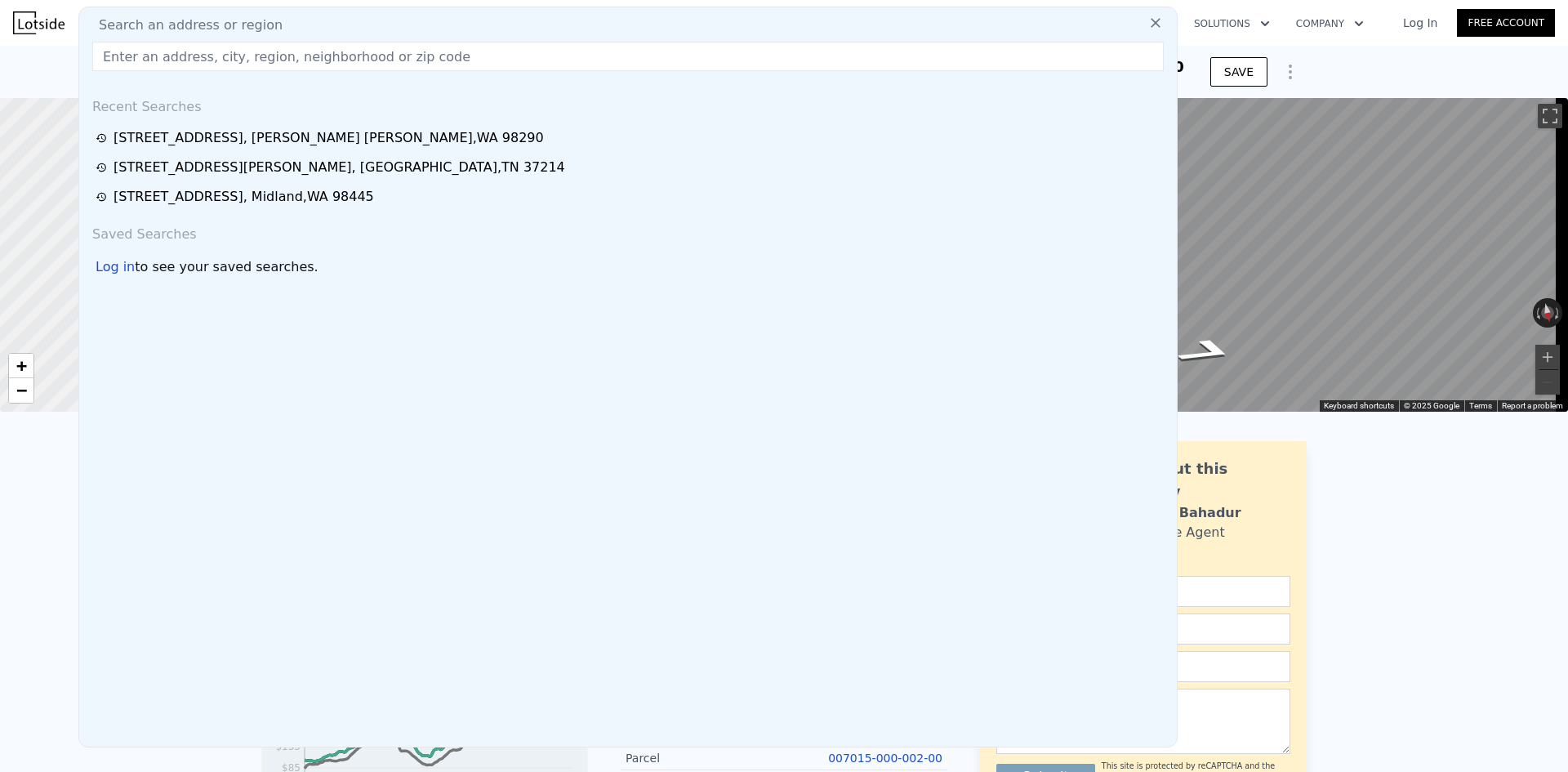
type input "$ 751,000"
type input "5"
type input "$ 0"
type input "$ 347,817"
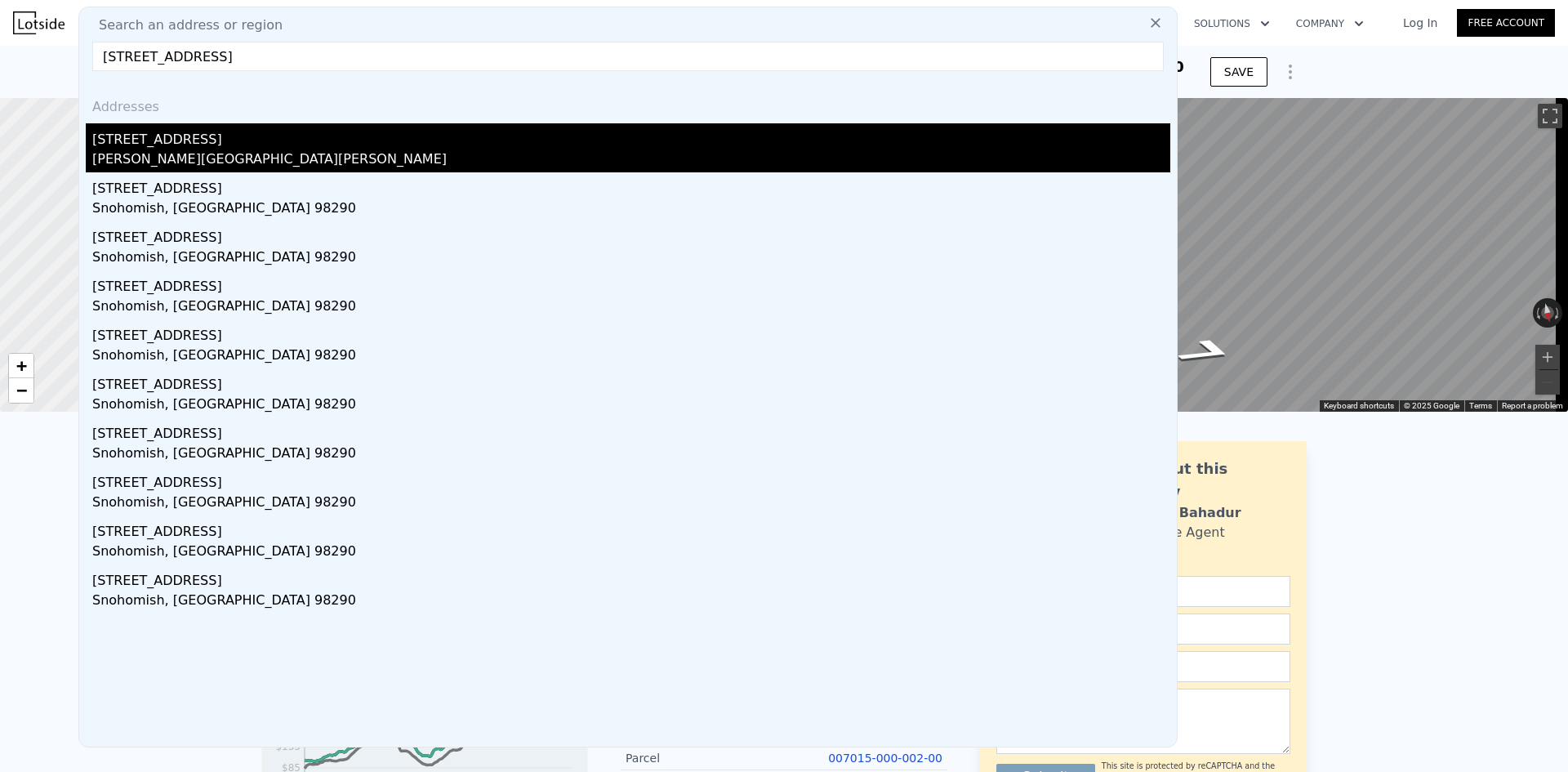
type input "7625 79th Ave SE, Snohomish, WA 98290"
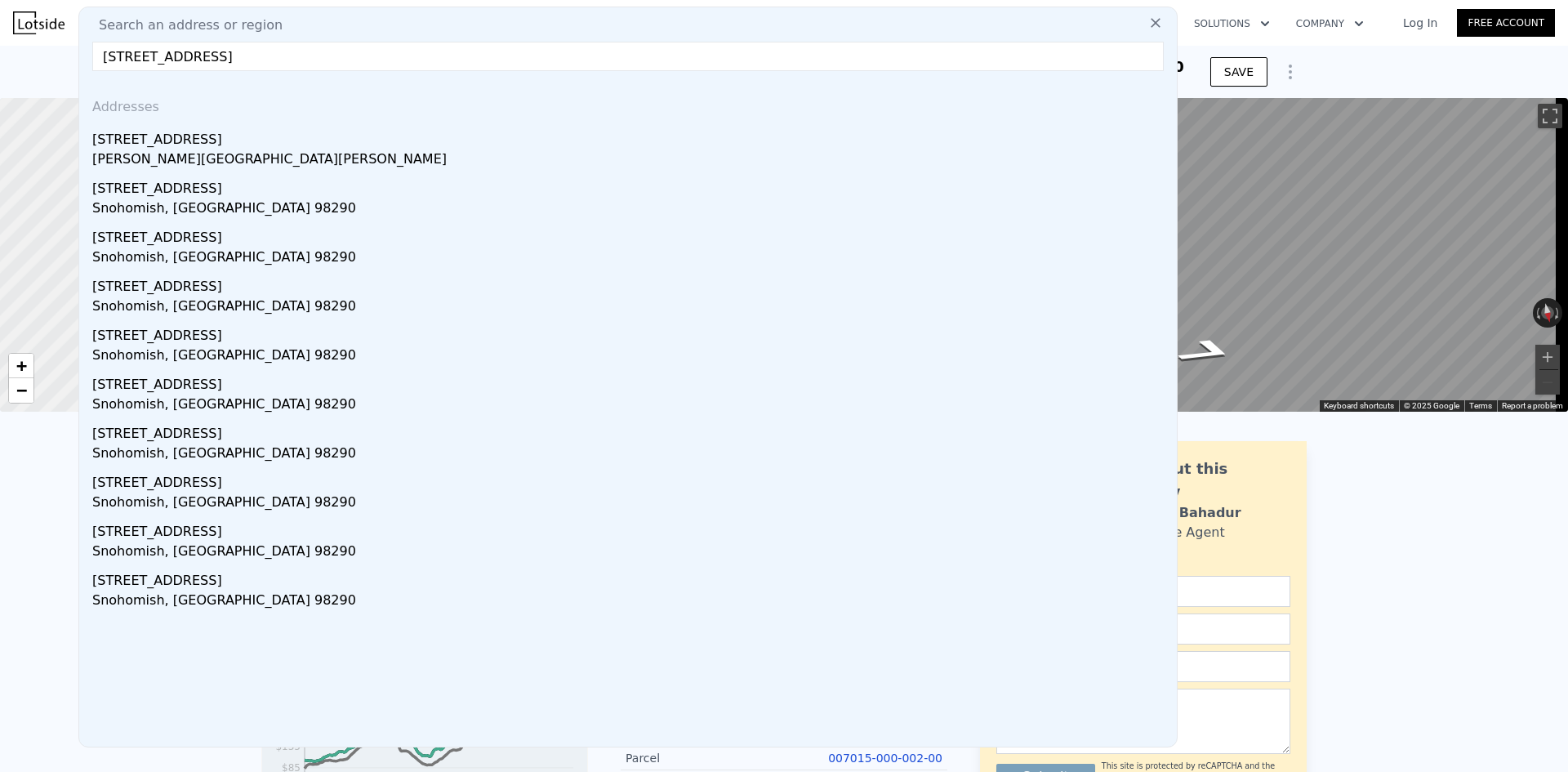
drag, startPoint x: 194, startPoint y: 141, endPoint x: 485, endPoint y: 143, distance: 291.0
click at [194, 141] on div "7625 79th Ave SE" at bounding box center [631, 136] width 1078 height 26
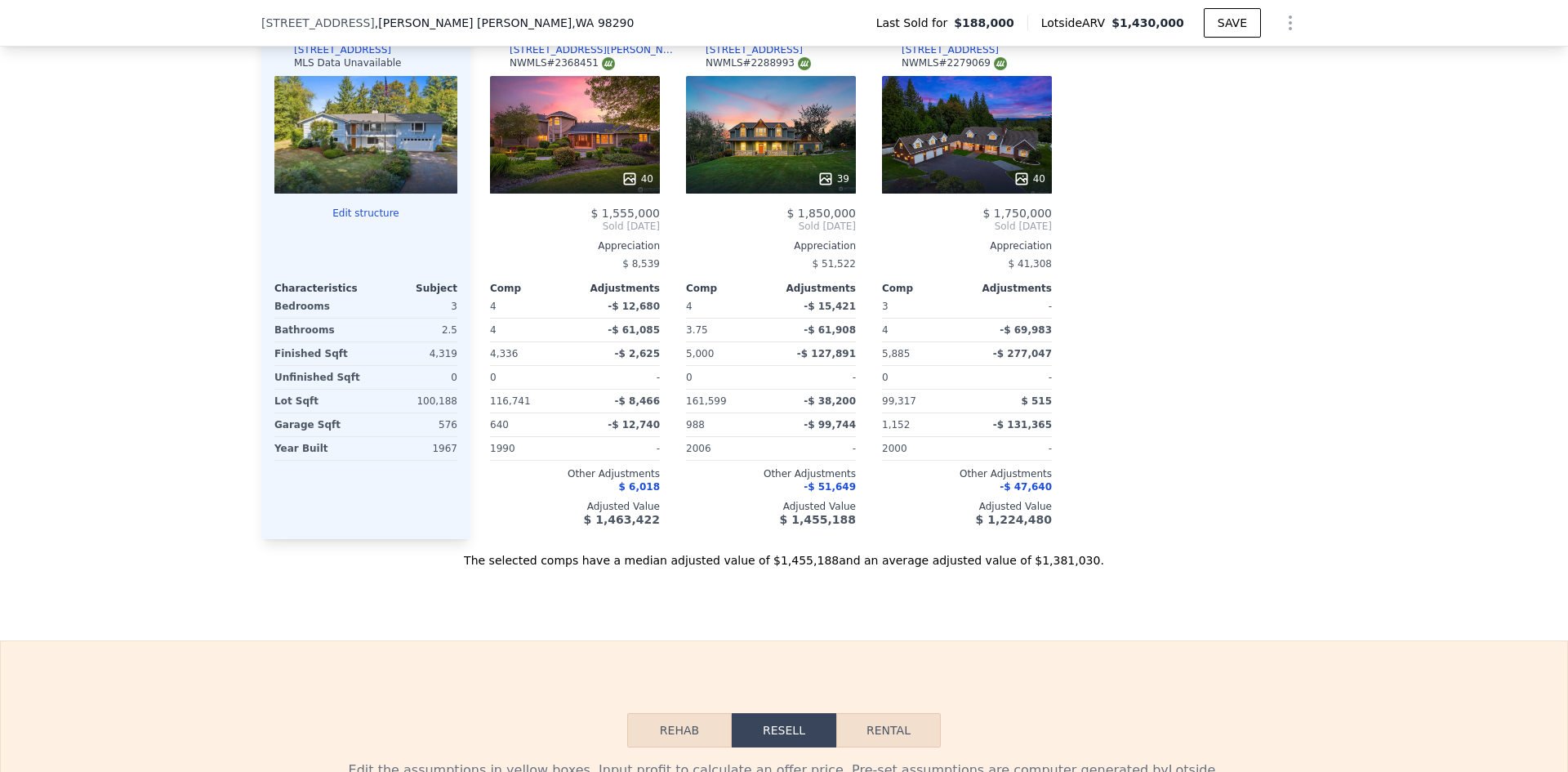
scroll to position [1382, 0]
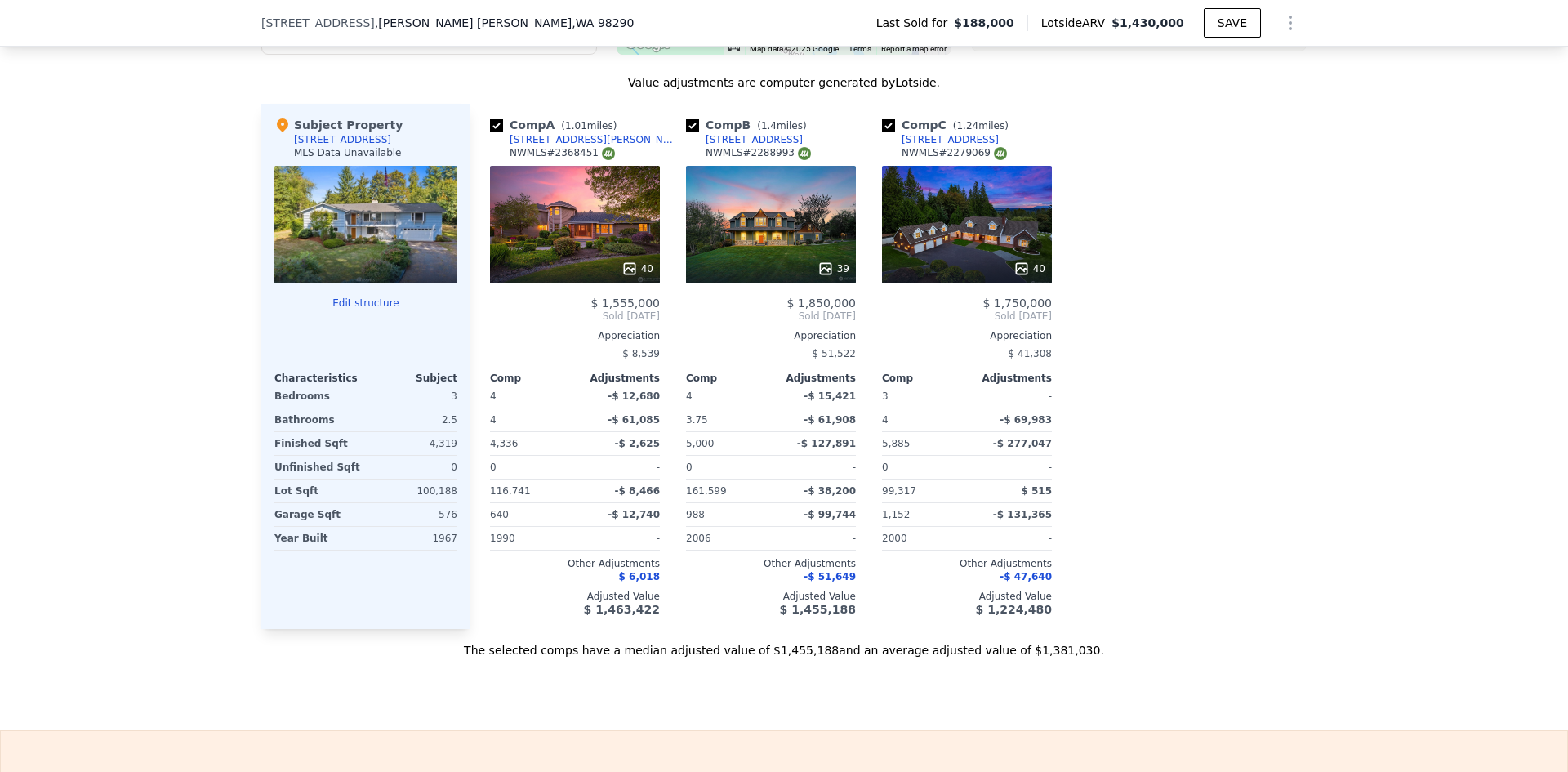
click at [621, 277] on icon at bounding box center [629, 268] width 16 height 16
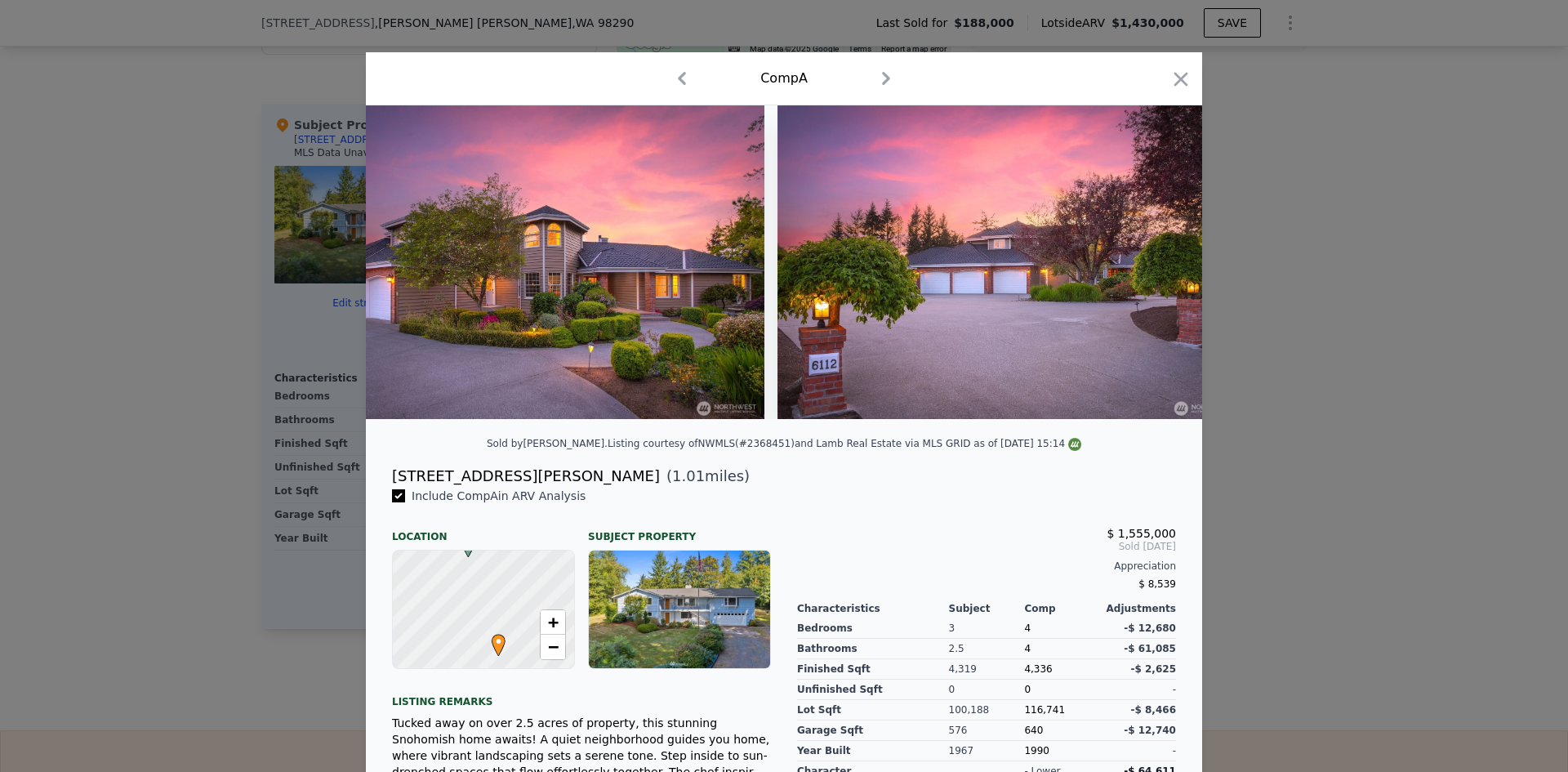
scroll to position [0, 18009]
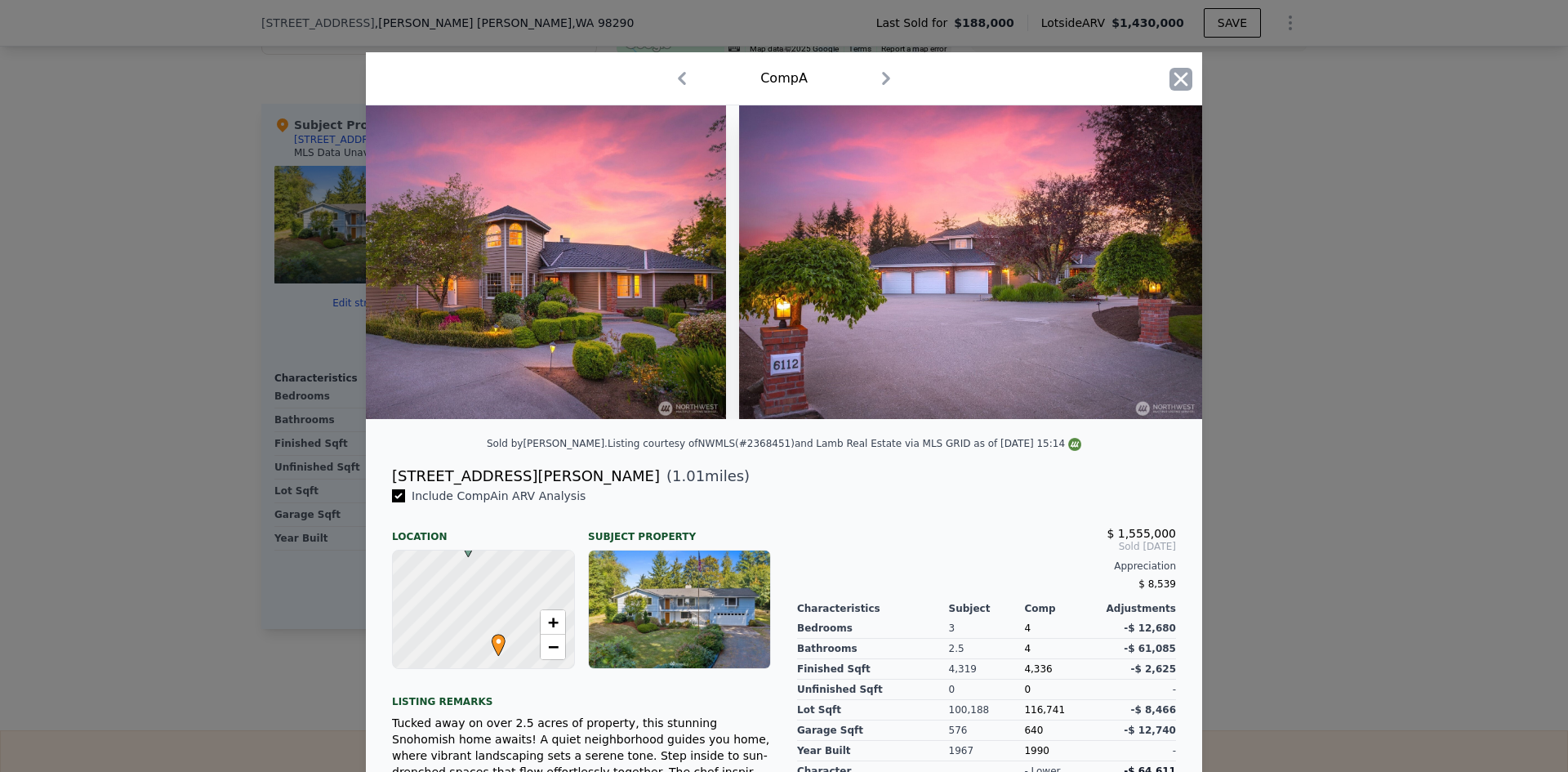
click at [1177, 80] on icon "button" at bounding box center [1181, 79] width 14 height 14
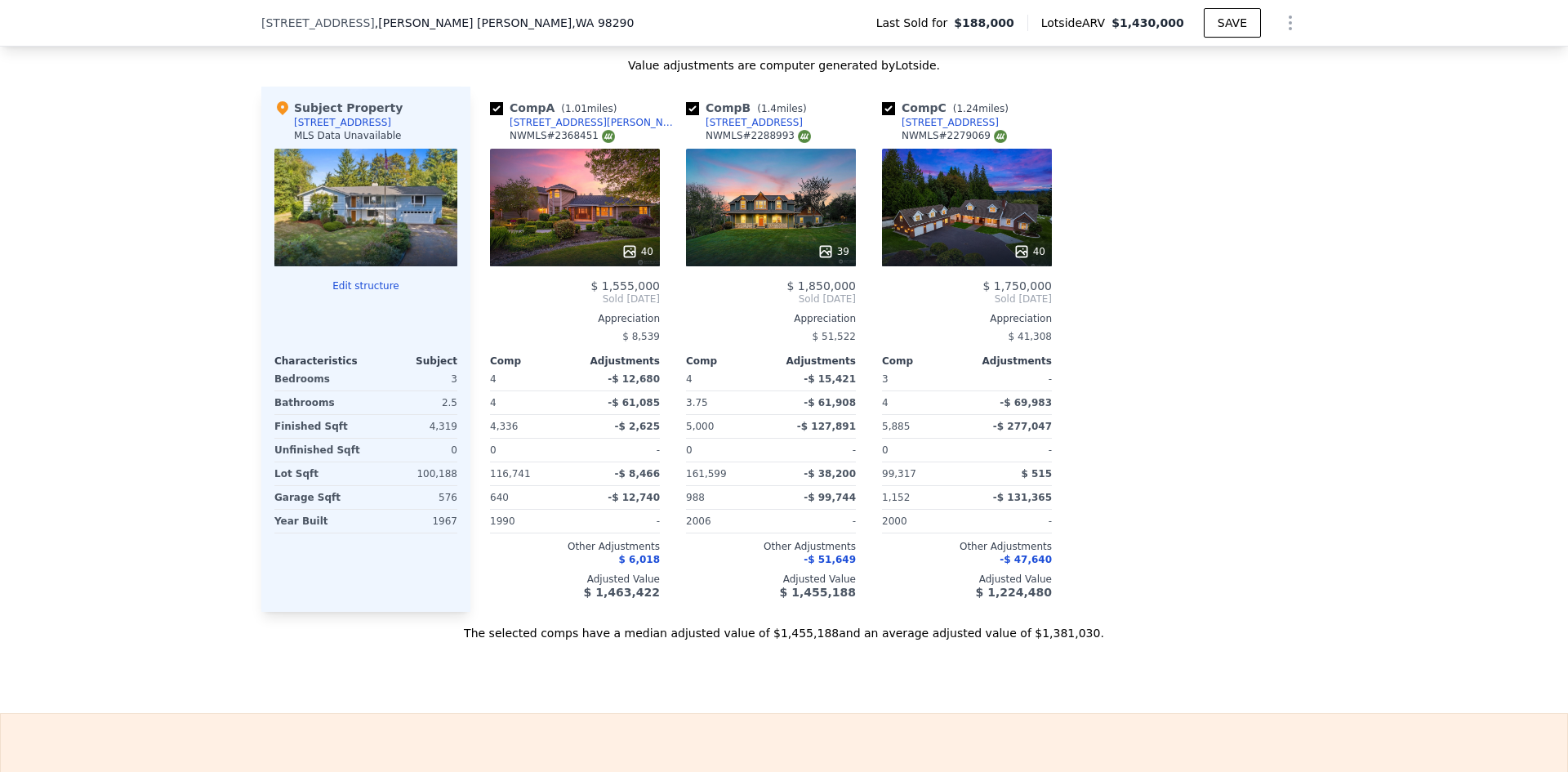
scroll to position [1301, 0]
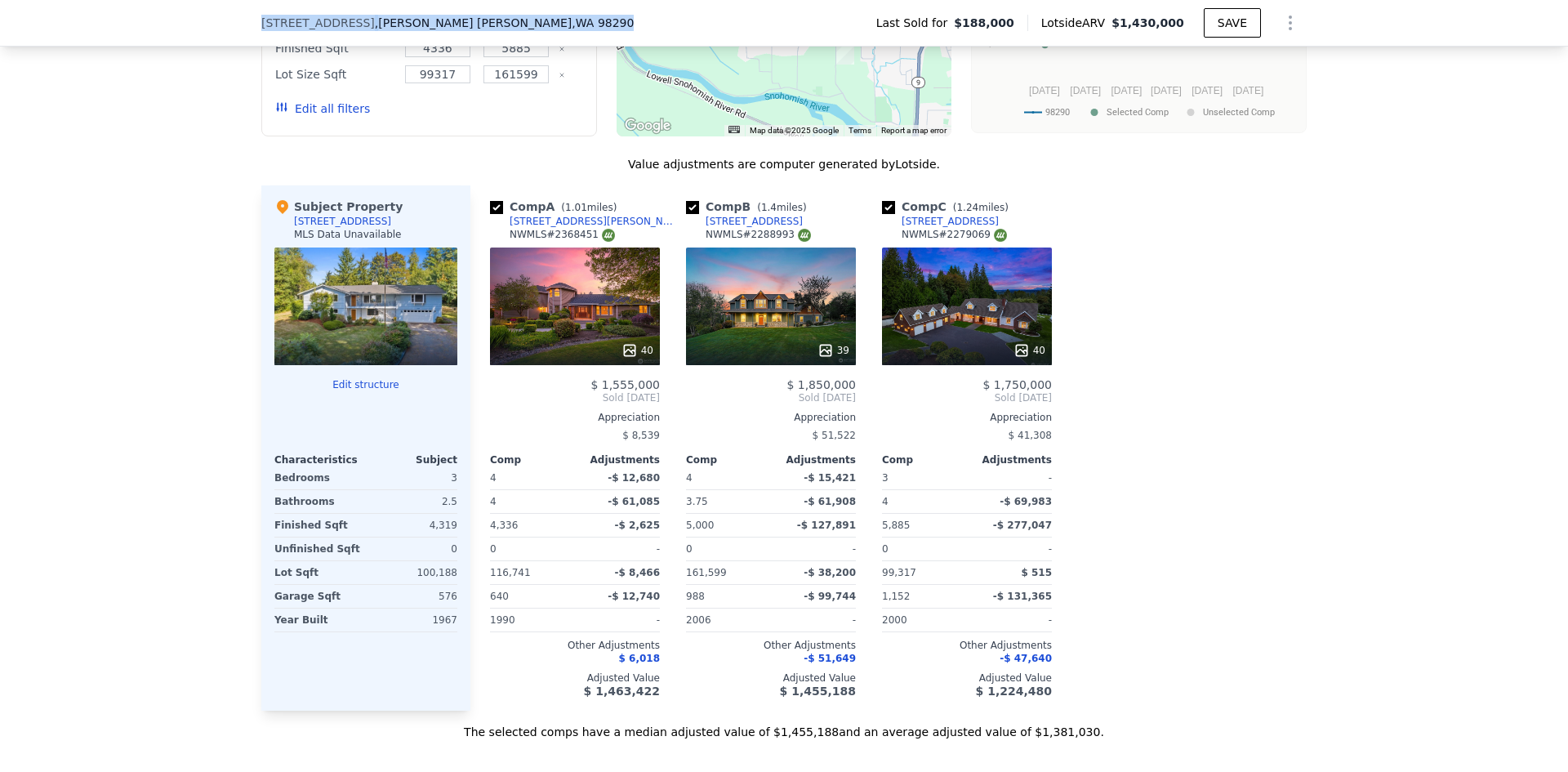
drag, startPoint x: 468, startPoint y: 22, endPoint x: 246, endPoint y: 39, distance: 222.6
click at [246, 39] on div "7625 79th Ave SE , Fobes Hill , WA 98290 Last Sold for $188,000 Lotside ARV $1,…" at bounding box center [784, 23] width 1568 height 47
click at [1018, 354] on div at bounding box center [967, 350] width 170 height 29
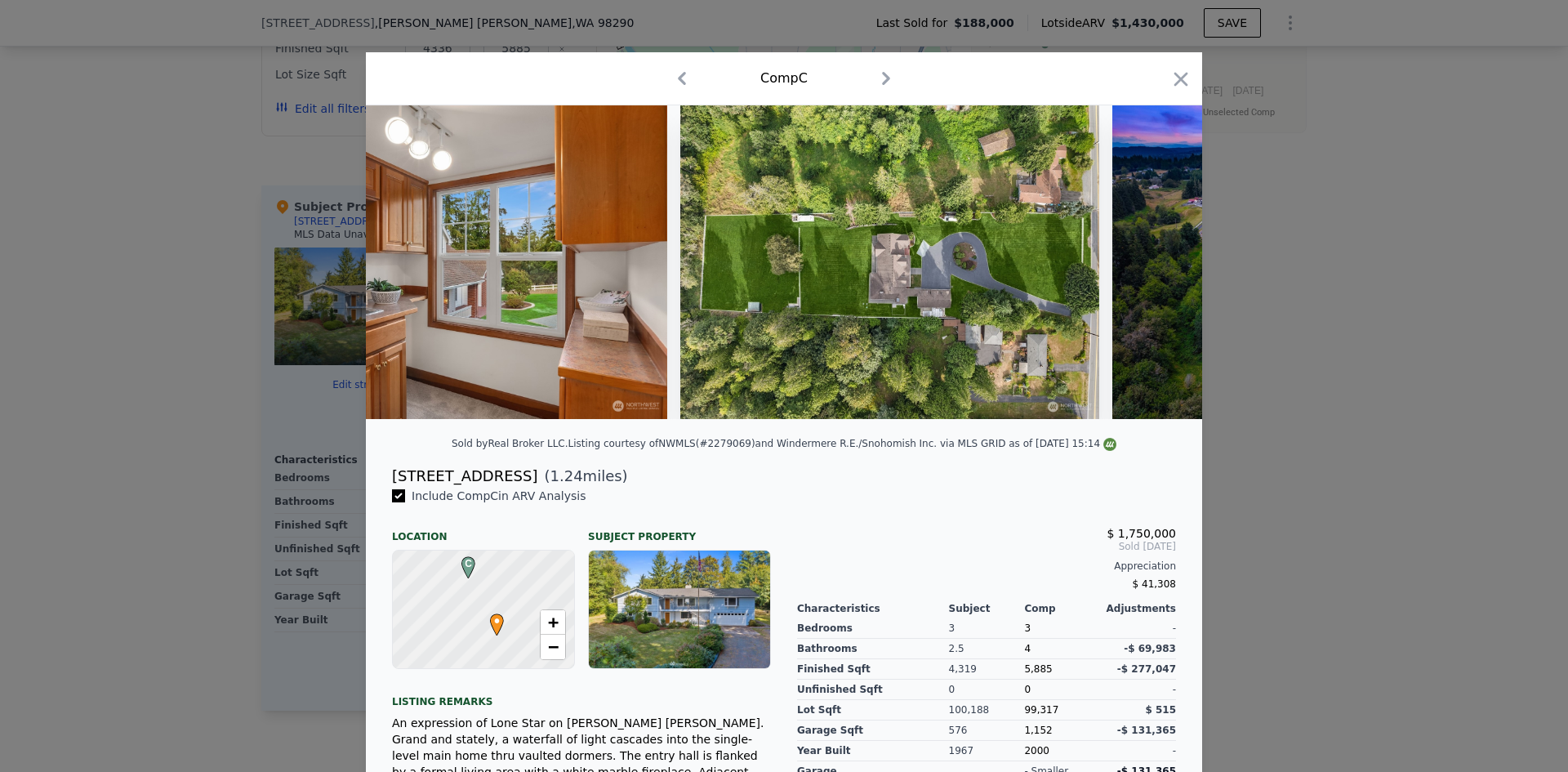
scroll to position [0, 15588]
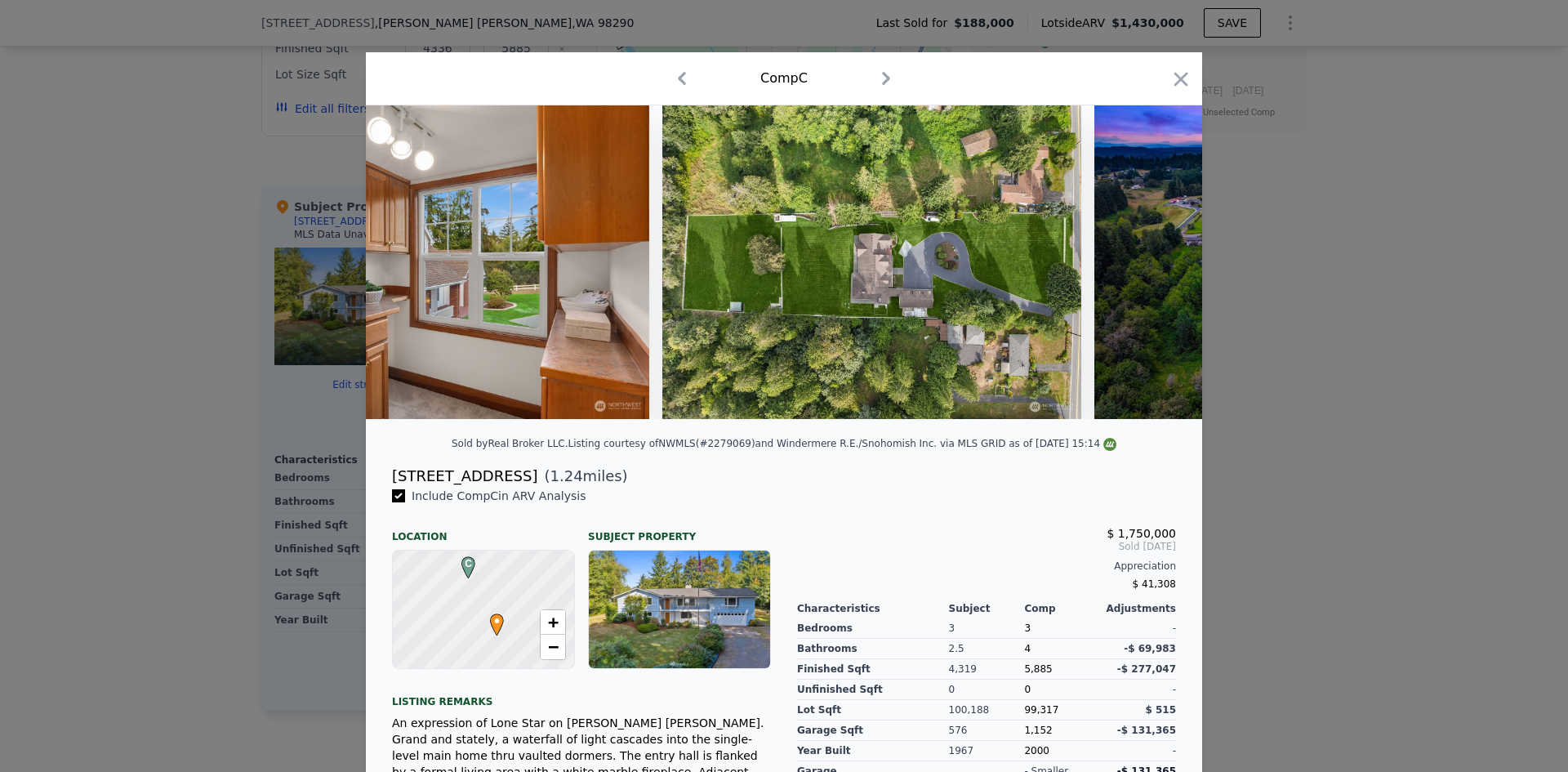
drag, startPoint x: 1174, startPoint y: 78, endPoint x: 1090, endPoint y: 214, distance: 159.8
click at [1175, 77] on icon "button" at bounding box center [1181, 79] width 23 height 23
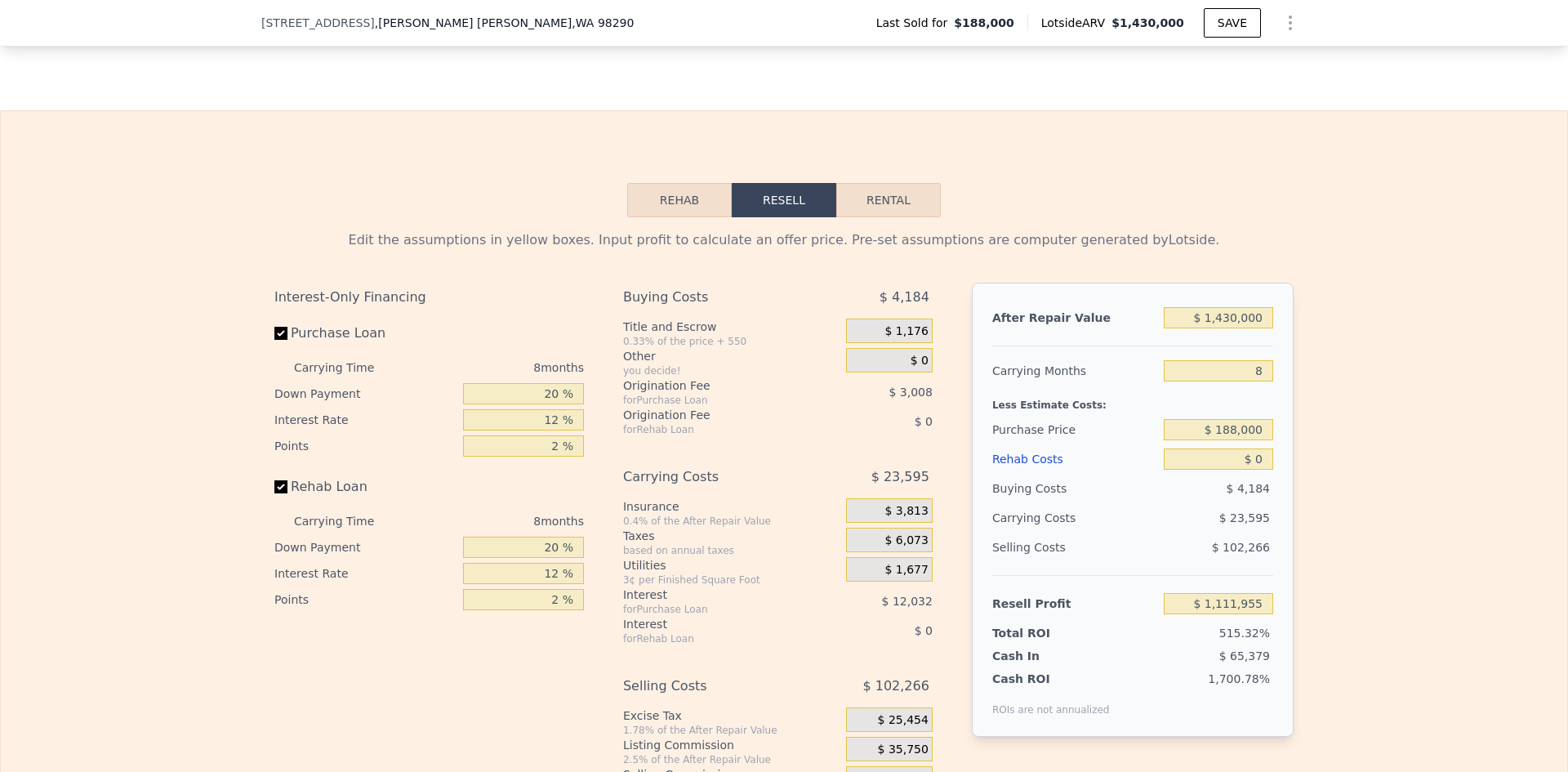
scroll to position [2036, 0]
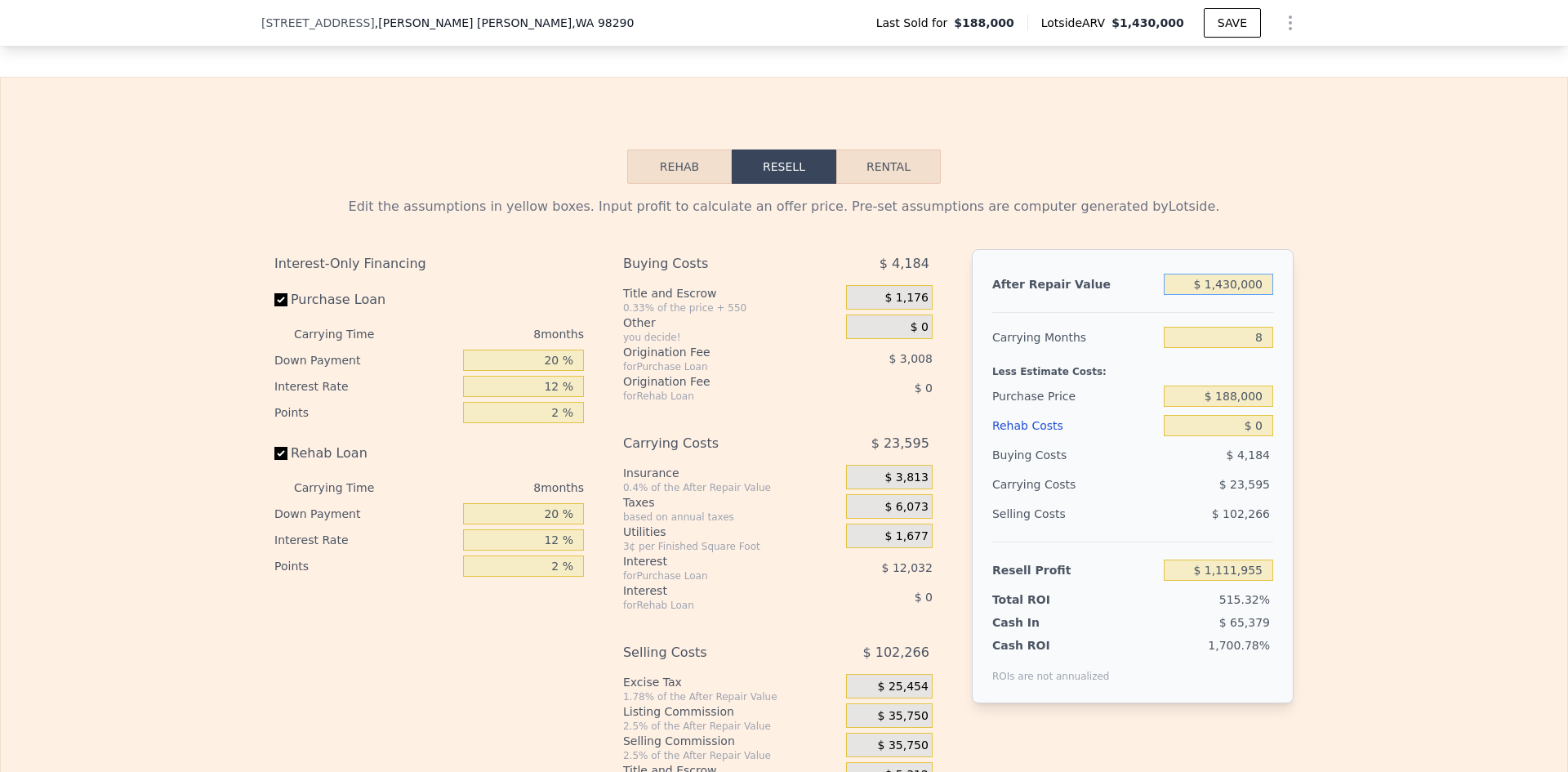
click at [1229, 295] on input "$ 1,430,000" at bounding box center [1218, 283] width 110 height 21
click at [1218, 294] on input "$ 1,430,000" at bounding box center [1218, 283] width 110 height 21
click at [1223, 294] on input "$ 1,430,000" at bounding box center [1218, 283] width 110 height 21
type input "$ 1,200"
type input "-$ 211,404"
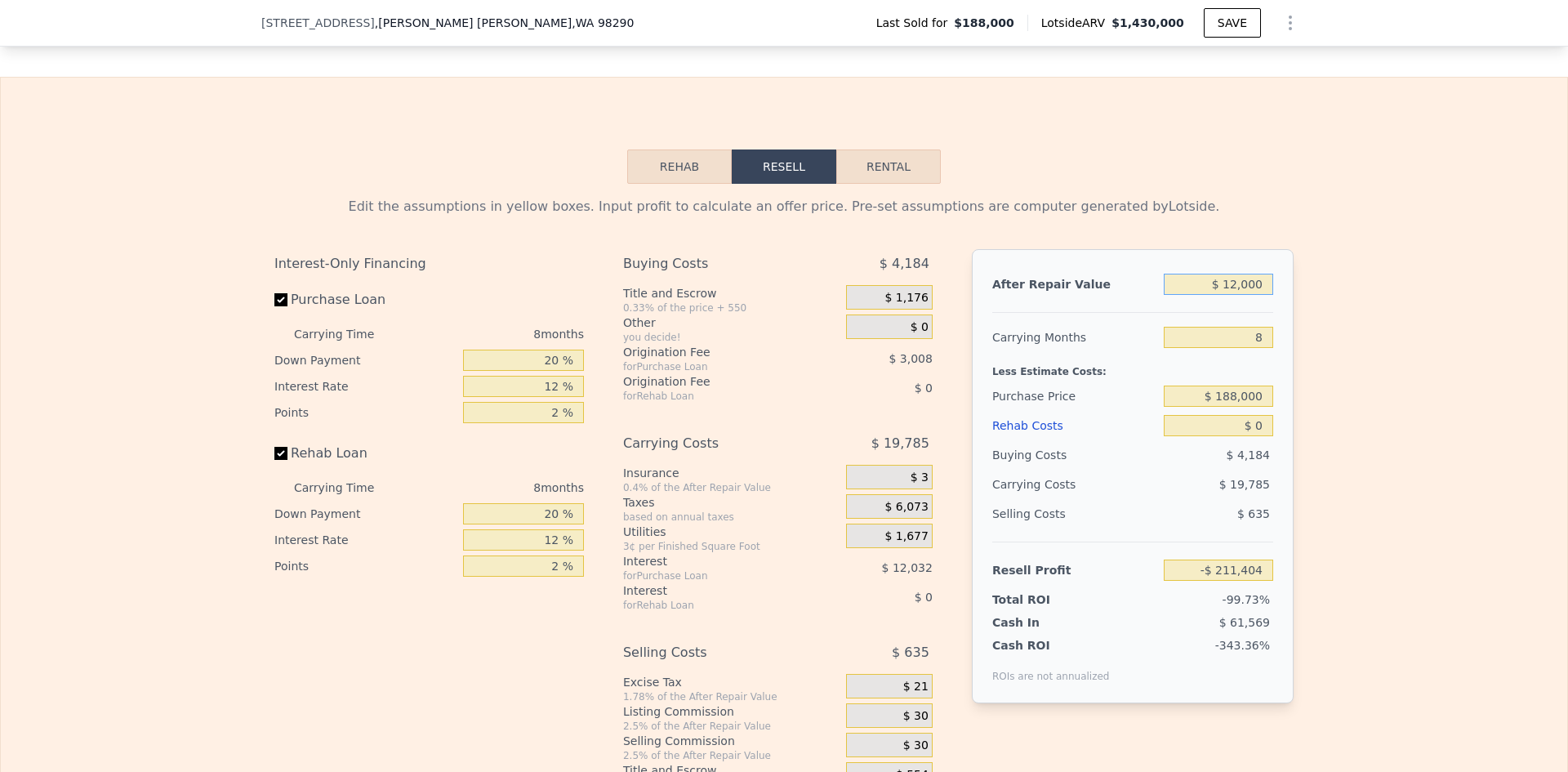
type input "$ 120,000"
type input "-$ 101,372"
type input "$ 1,200,000"
type input "$ 898,928"
click at [1217, 295] on input "$ 1,200,000" at bounding box center [1218, 283] width 110 height 21
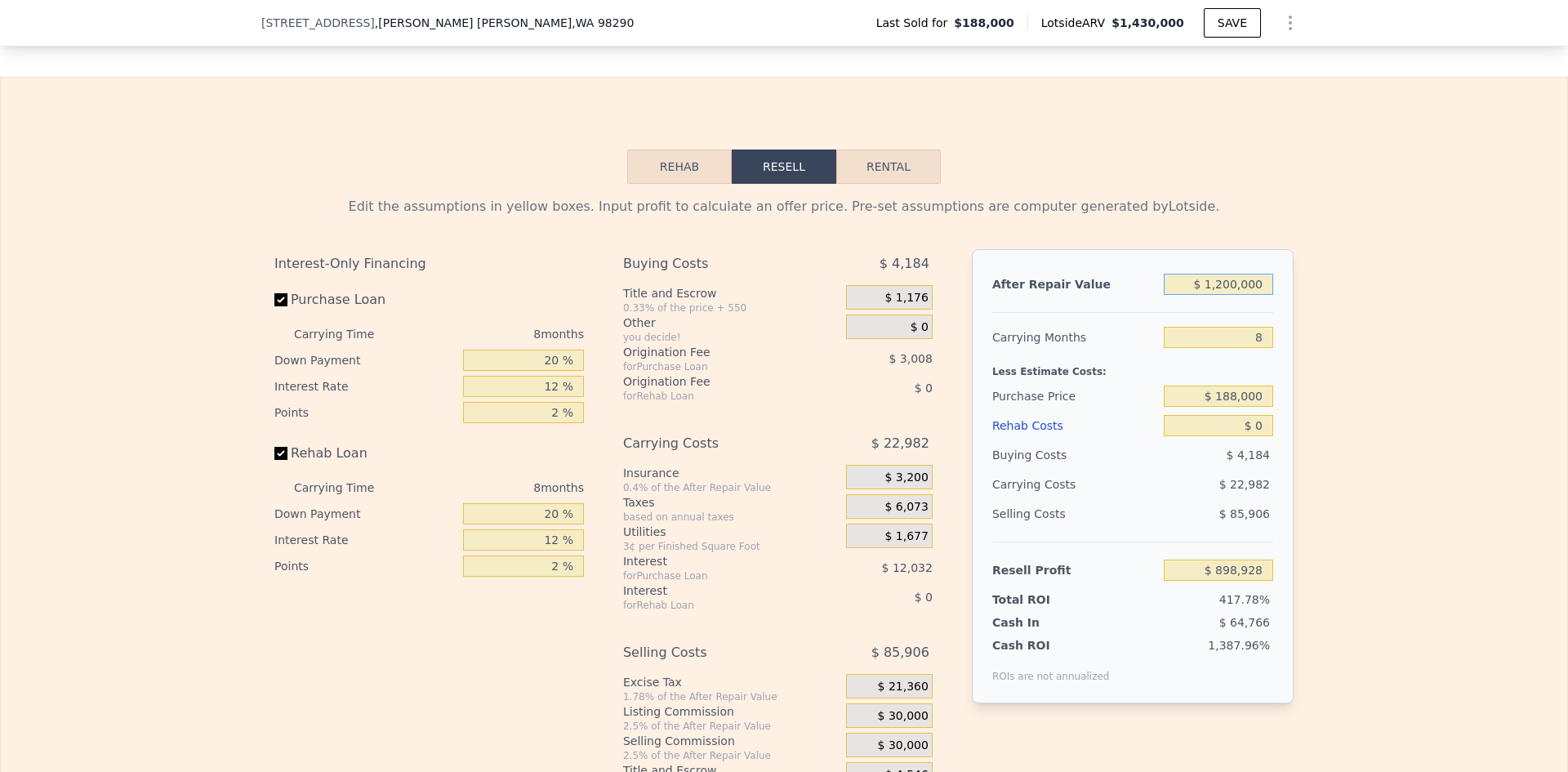
type input "$ 1,100,000"
type input "$ 806,308"
type input "$ 1,100,000"
drag, startPoint x: 1257, startPoint y: 344, endPoint x: 1245, endPoint y: 345, distance: 12.0
click at [1245, 345] on input "8" at bounding box center [1218, 337] width 110 height 21
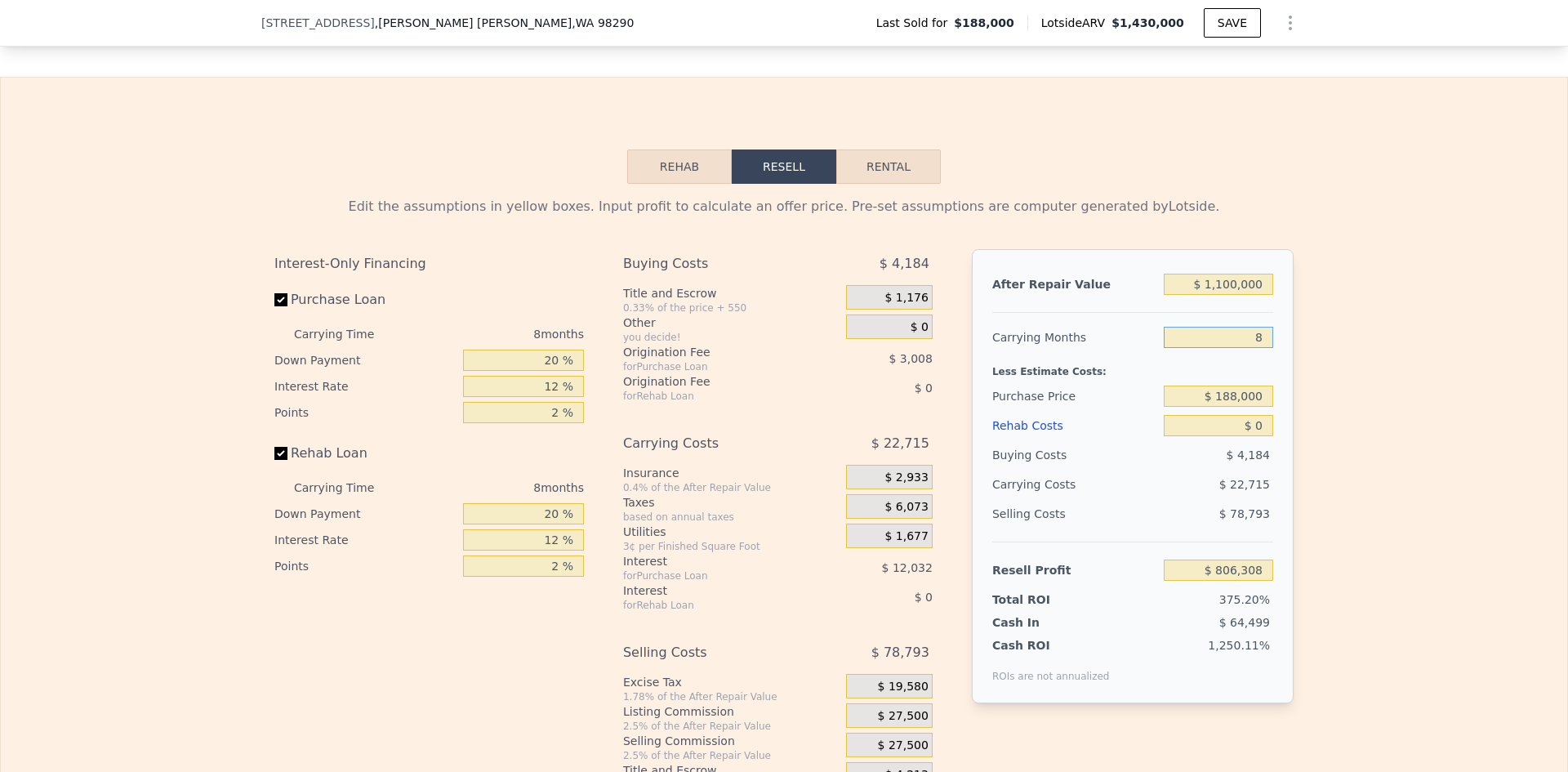
type input "6"
type input "$ 811,987"
type input "6"
click at [1235, 407] on input "$ 188,000" at bounding box center [1218, 396] width 110 height 21
click at [1236, 407] on input "$ 188,000" at bounding box center [1218, 396] width 110 height 21
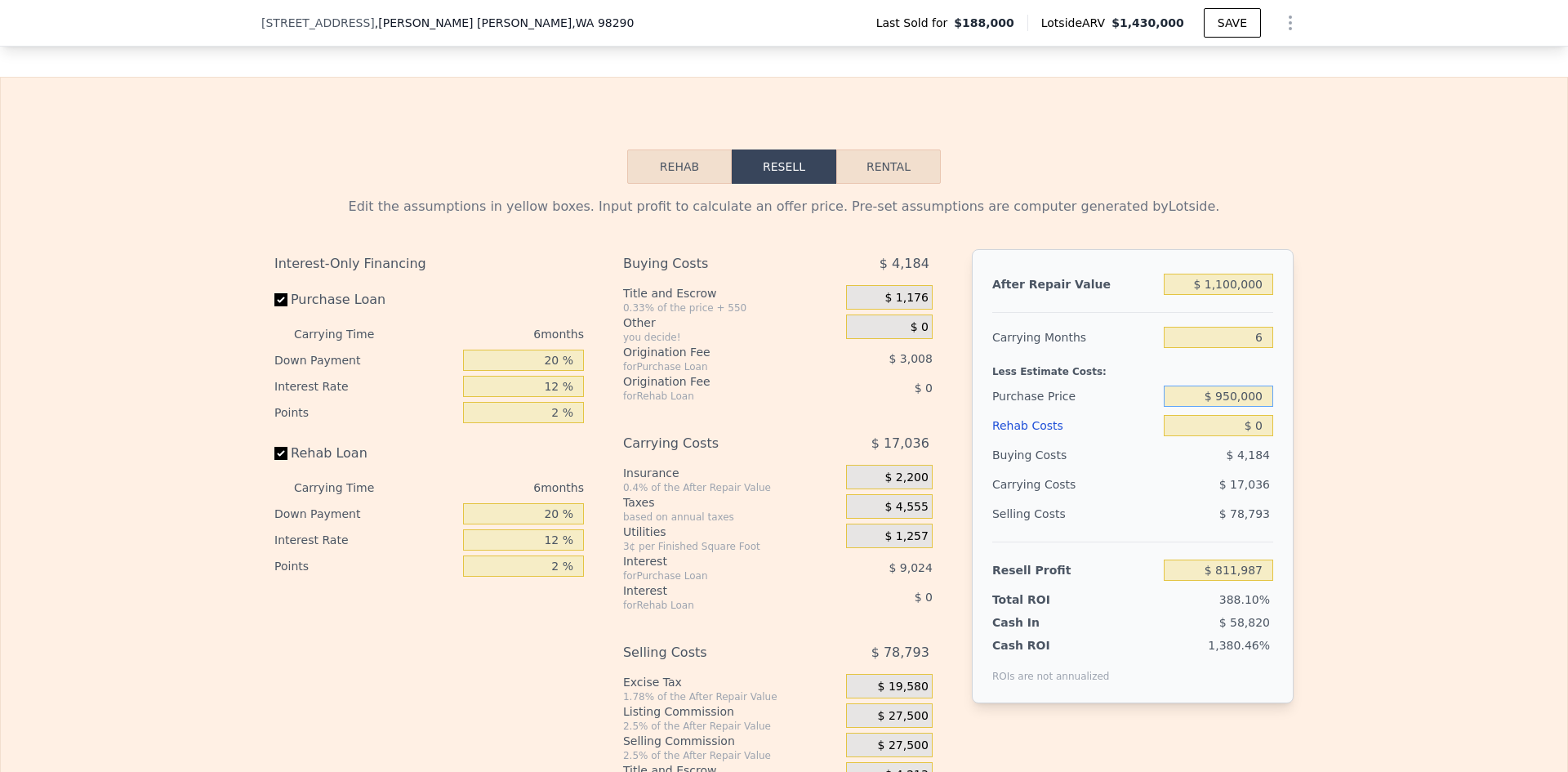
type input "$ 950,000"
click at [1257, 436] on input "$ 0" at bounding box center [1218, 425] width 110 height 21
type input "-$ 1,319"
click at [1224, 403] on input "$ 950,000" at bounding box center [1218, 396] width 110 height 21
type input "$ 900,000"
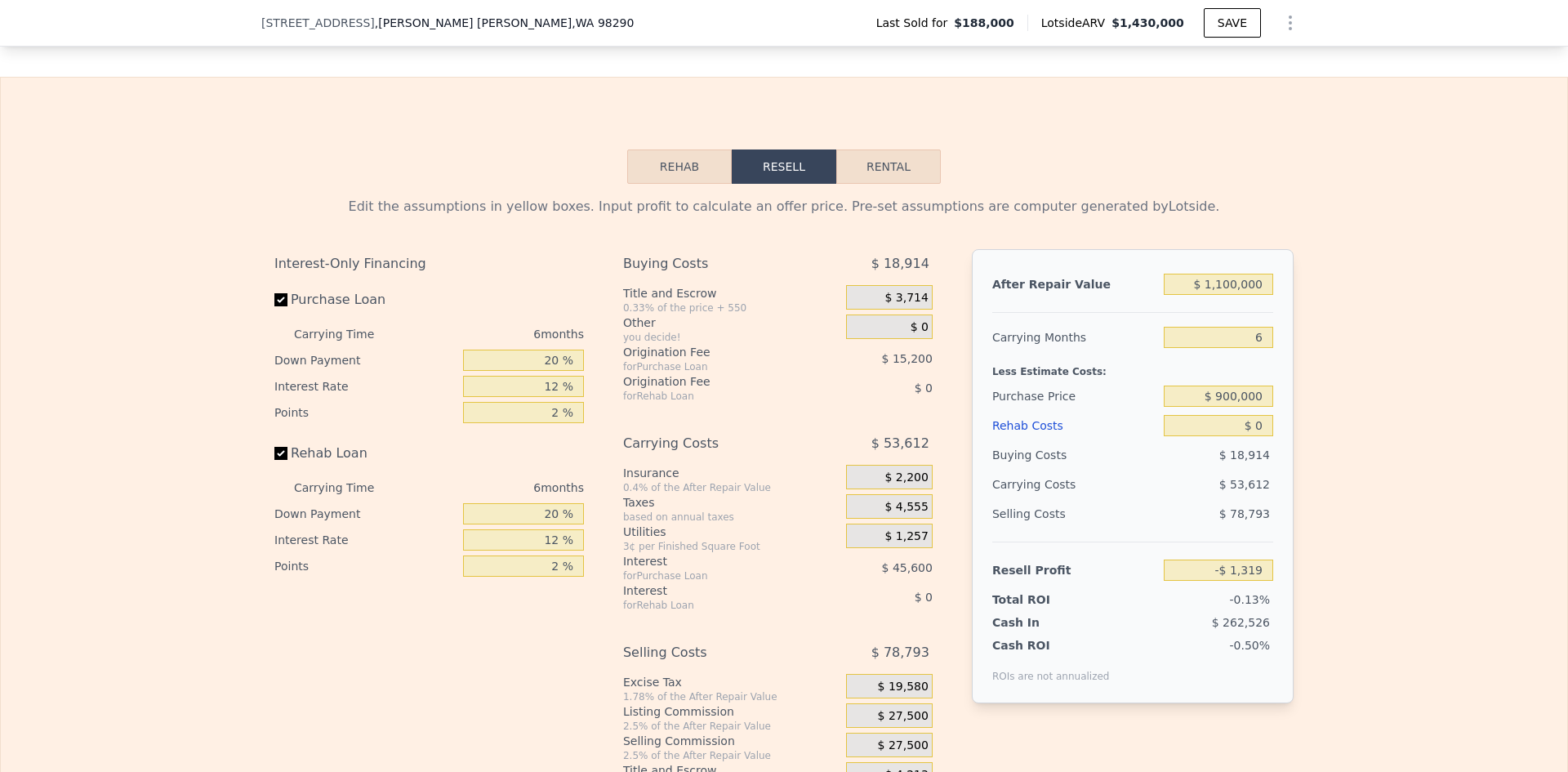
click at [1404, 410] on div "Edit the assumptions in yellow boxes. Input profit to calculate an offer price.…" at bounding box center [784, 487] width 1566 height 608
type input "$ 52,048"
drag, startPoint x: 1216, startPoint y: 406, endPoint x: 1224, endPoint y: 407, distance: 8.1
click at [1224, 407] on input "$ 900,000" at bounding box center [1218, 396] width 110 height 21
drag, startPoint x: 1218, startPoint y: 407, endPoint x: 1227, endPoint y: 407, distance: 9.0
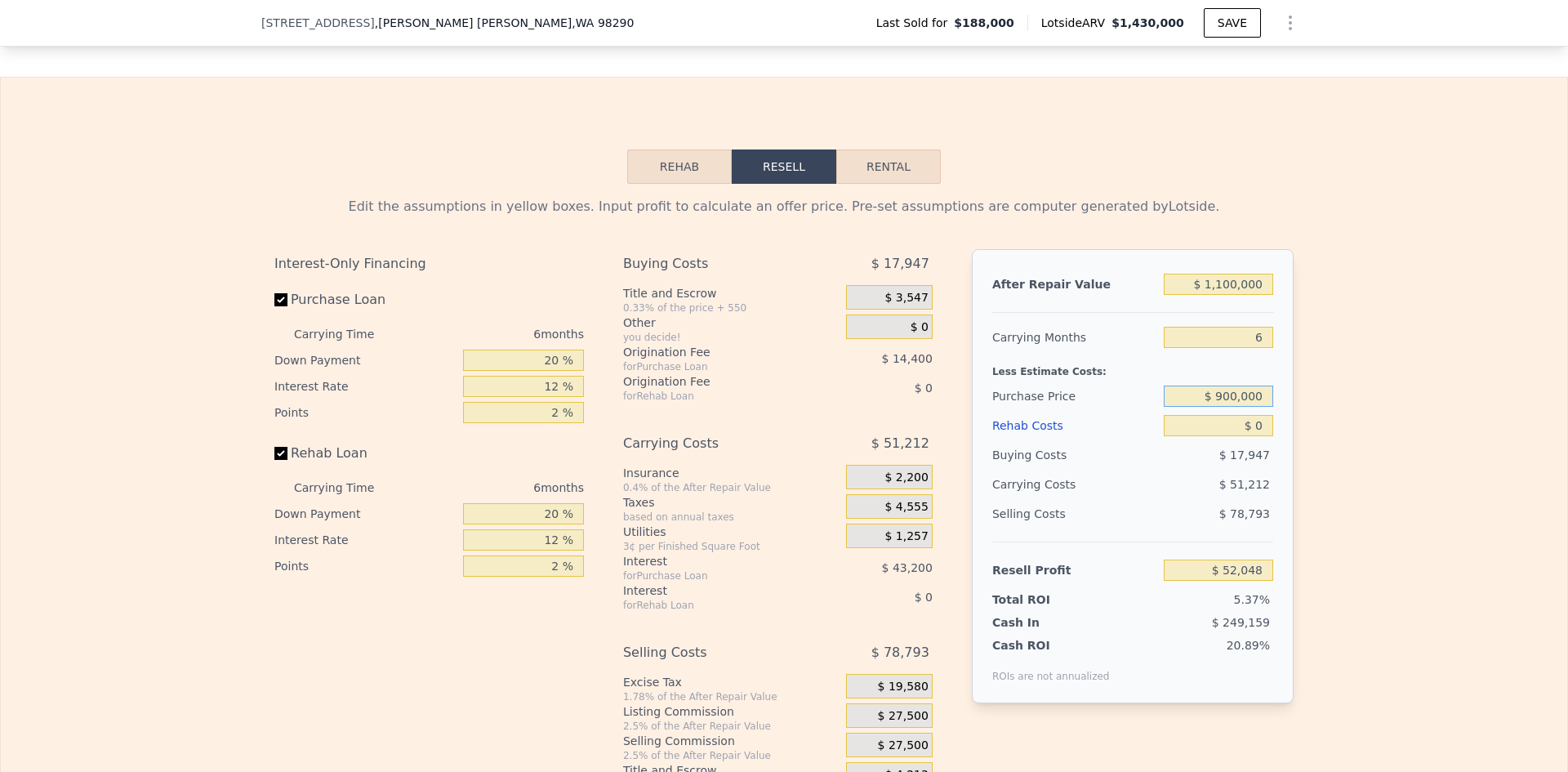
click at [1227, 407] on input "$ 900,000" at bounding box center [1218, 396] width 110 height 21
type input "$ 830,000"
click at [1315, 407] on div "Edit the assumptions in yellow boxes. Input profit to calculate an offer price.…" at bounding box center [784, 487] width 1566 height 608
type input "$ 126,761"
click at [1256, 436] on input "$ 0" at bounding box center [1218, 425] width 110 height 21
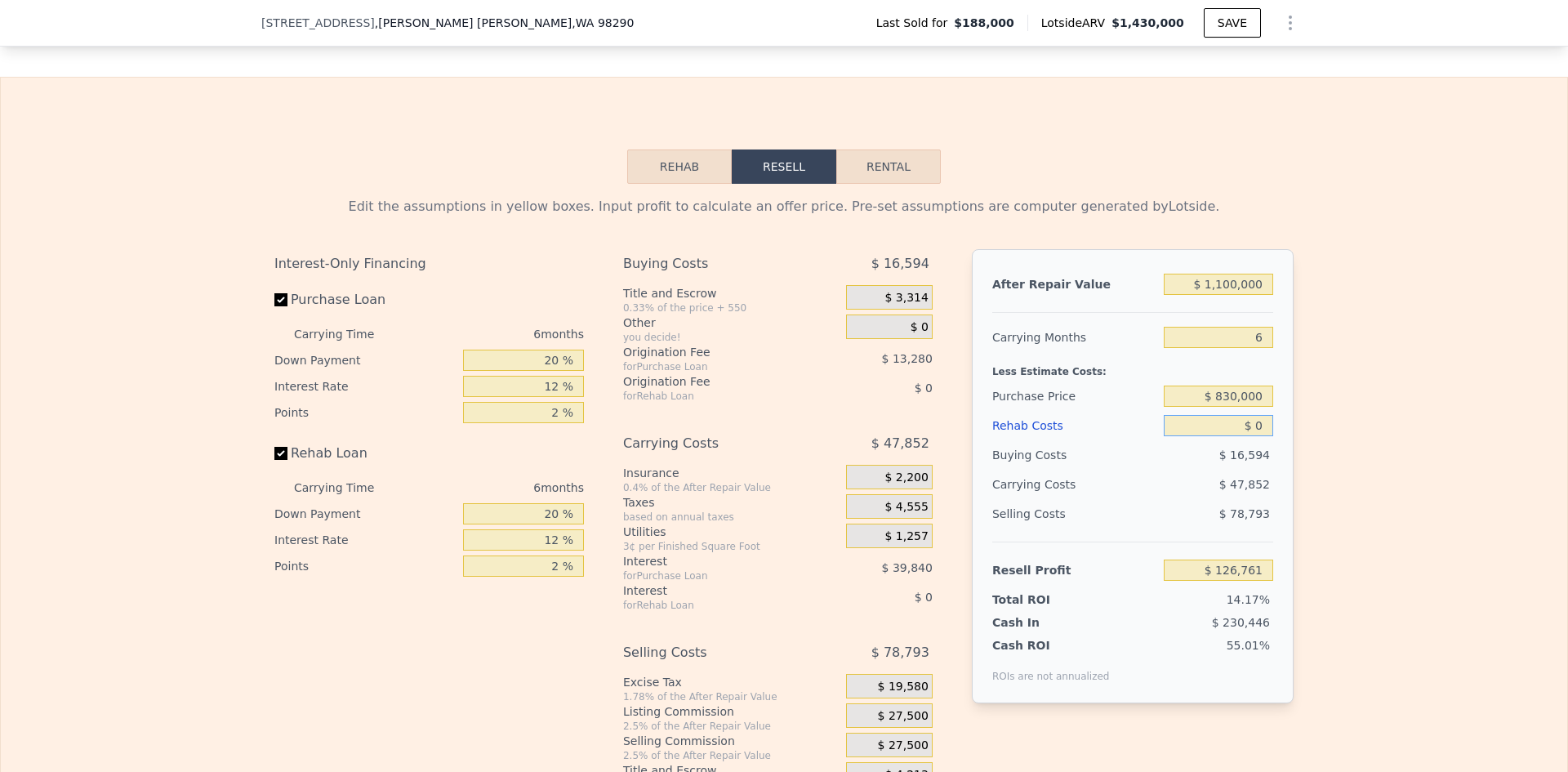
drag, startPoint x: 1259, startPoint y: 435, endPoint x: 1238, endPoint y: 436, distance: 21.0
click at [1238, 436] on input "$ 0" at bounding box center [1218, 425] width 110 height 21
type input "$ 90"
type input "$ 126,664"
type input "$ 90,000"
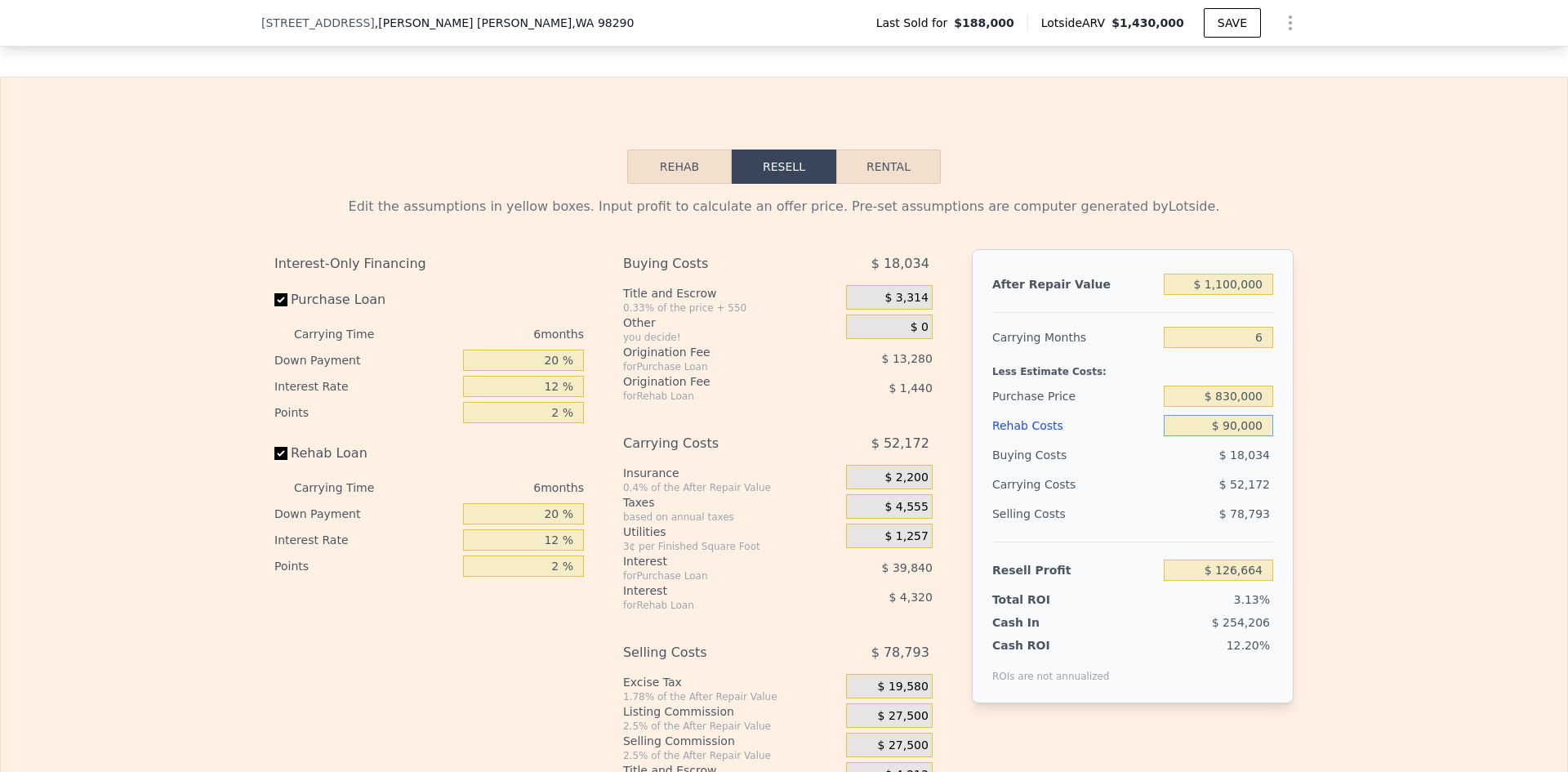
type input "$ 31,001"
type input "$ 90,000"
click at [547, 370] on input "20 %" at bounding box center [523, 360] width 121 height 21
type input "10 %"
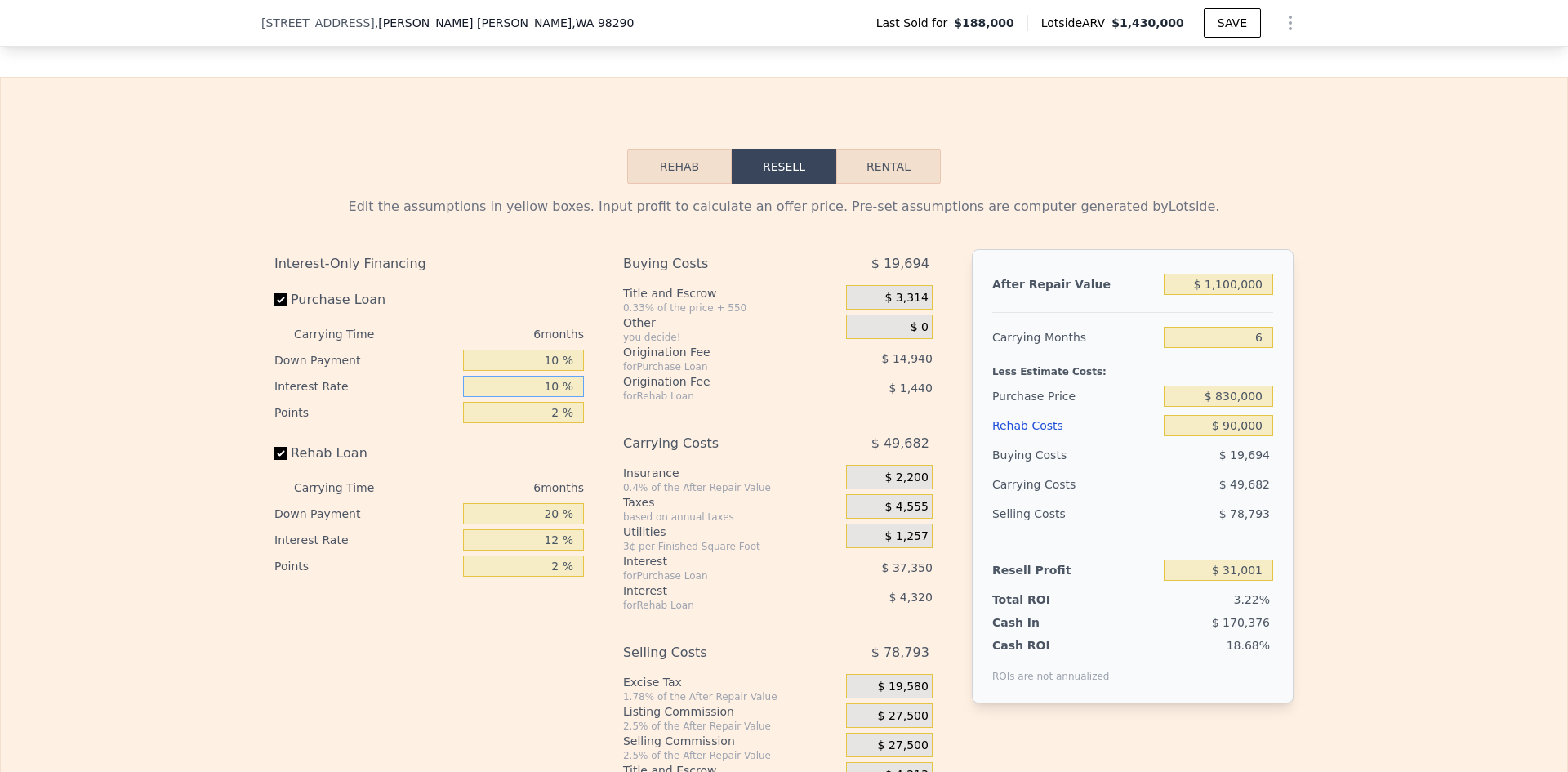
type input "10 %"
type input "1 %"
type input "$ 39,301"
type input "10 %"
type input "$ 38,581"
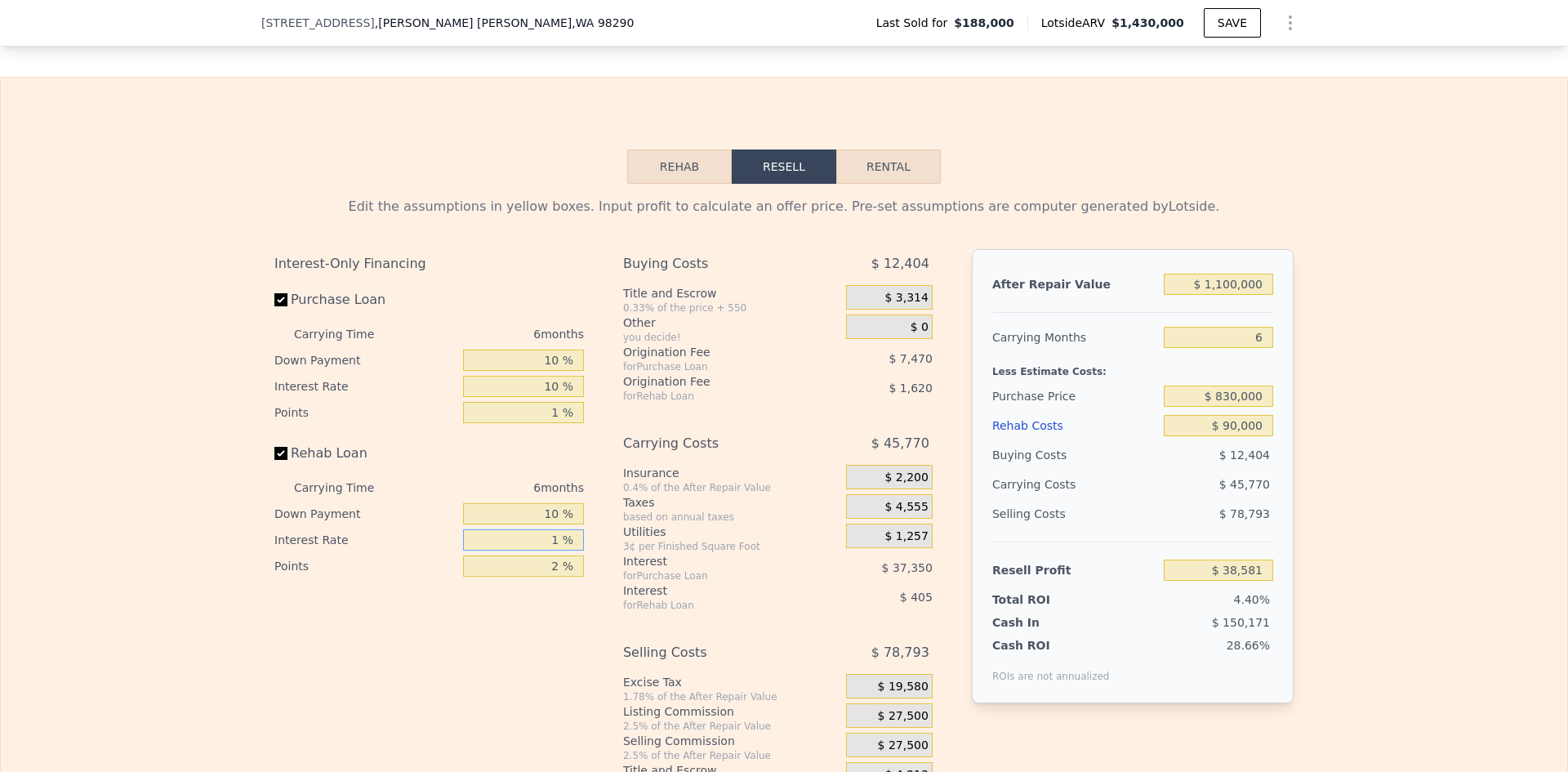
type input "1 %"
type input "$ 43,033"
type input "1 %"
type input "$ 43,843"
type input "1 %"
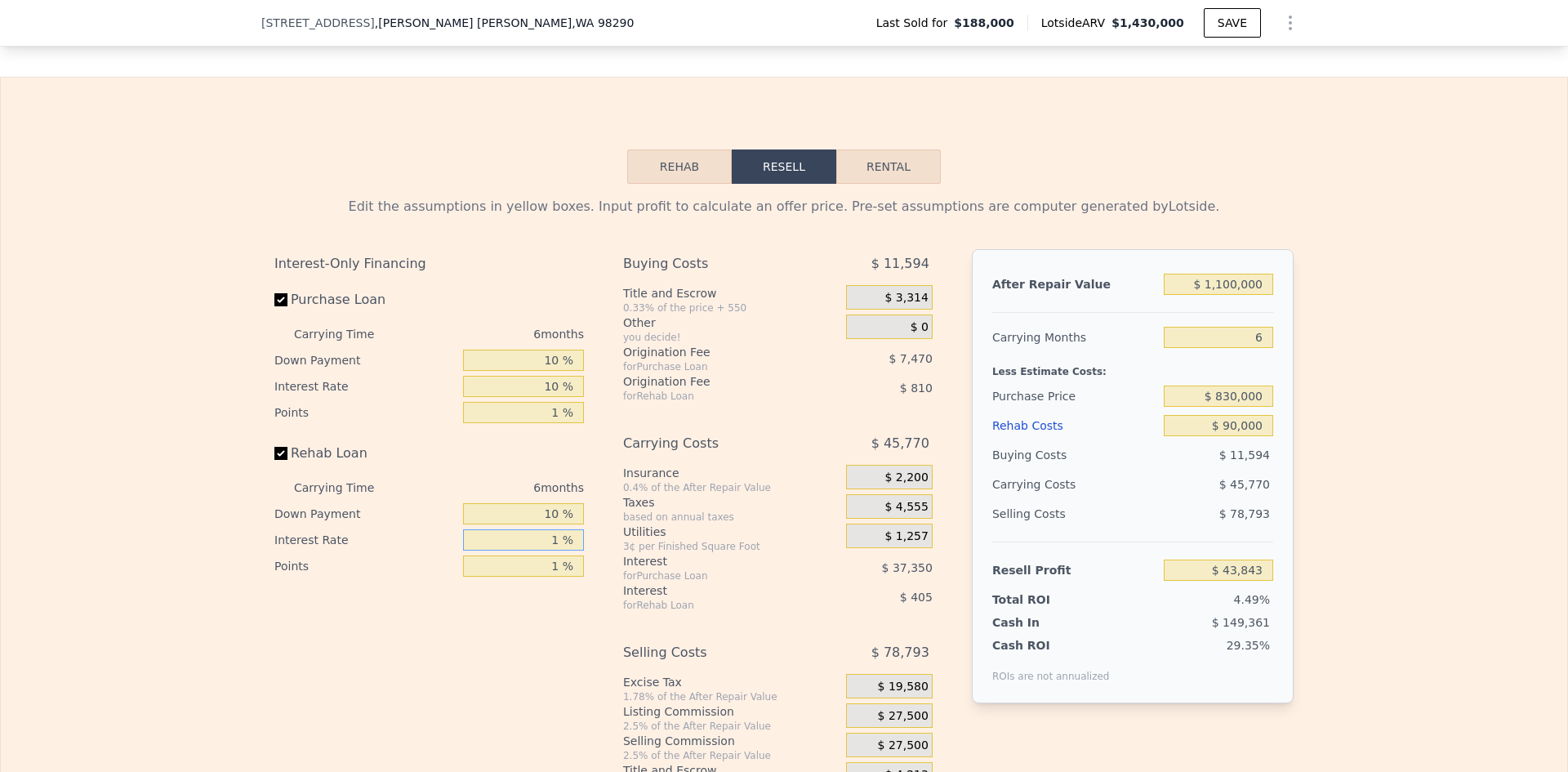
click at [554, 551] on input "1 %" at bounding box center [523, 539] width 121 height 21
type input "10 %"
type input "$ 40,201"
type input "10 %"
click at [904, 723] on span "$ 27,500" at bounding box center [903, 717] width 50 height 15
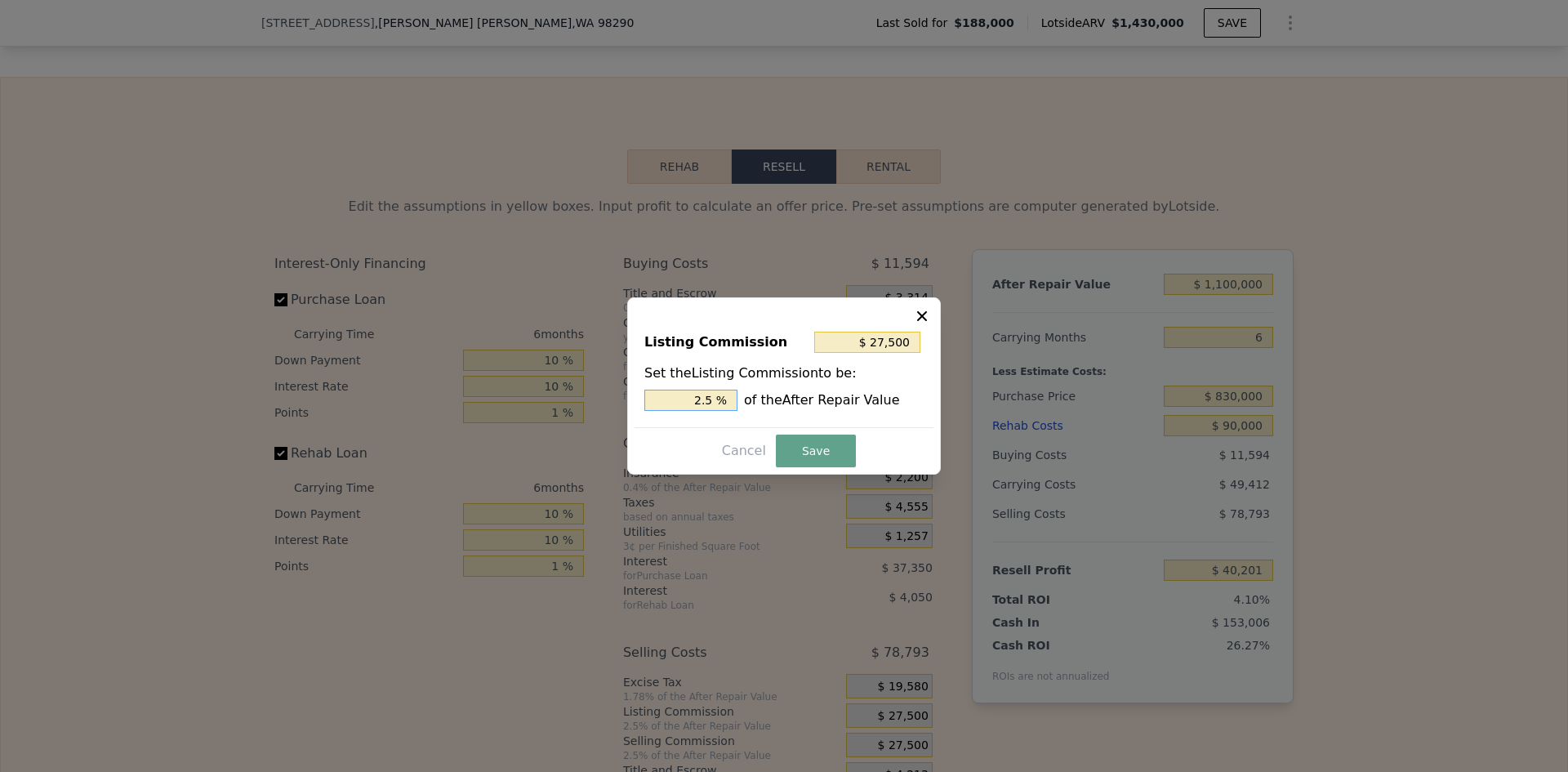
drag, startPoint x: 704, startPoint y: 399, endPoint x: 716, endPoint y: 400, distance: 12.0
click at [714, 400] on input "2.5 %" at bounding box center [691, 400] width 93 height 21
type input "$ 22,000"
type input "2 %"
click at [783, 445] on button "Save" at bounding box center [815, 450] width 80 height 33
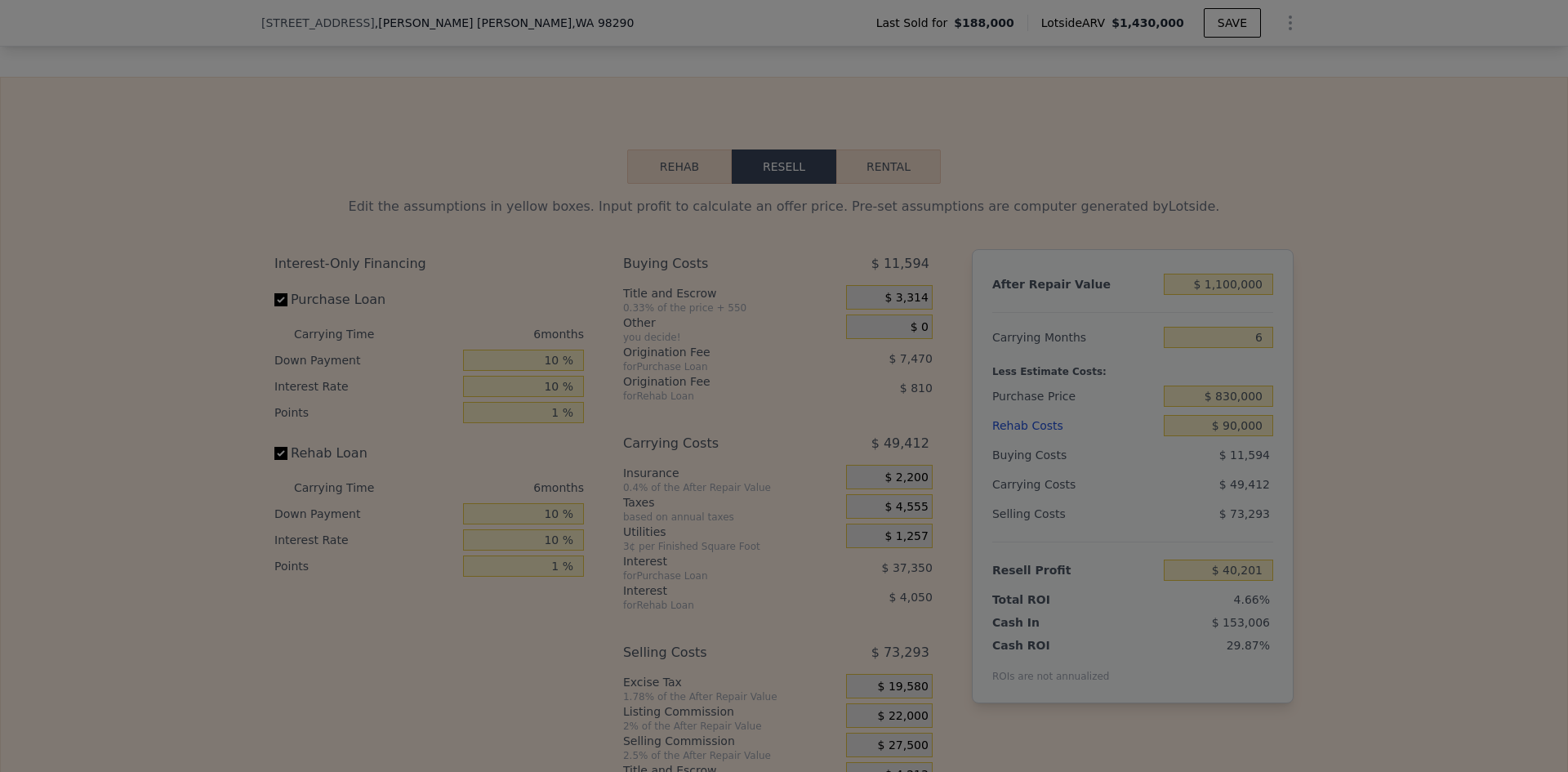
type input "$ 45,701"
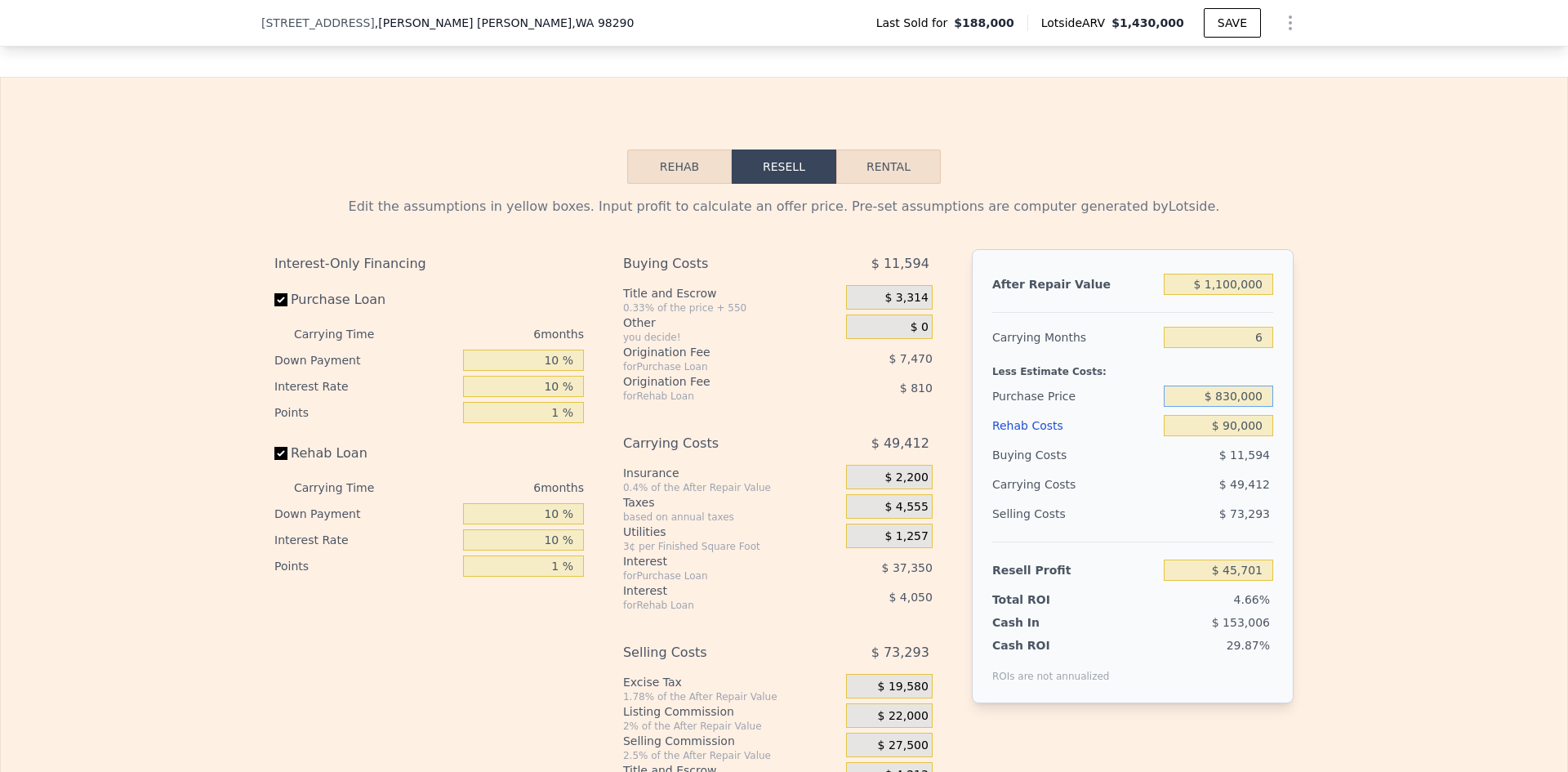
click at [1237, 407] on input "$ 830,000" at bounding box center [1218, 396] width 110 height 21
type input "$ 800,000"
click at [1294, 426] on div "Edit the assumptions in yellow boxes. Input profit to calculate an offer price.…" at bounding box center [784, 487] width 1046 height 608
type input "$ 77,421"
drag, startPoint x: 1217, startPoint y: 407, endPoint x: 1234, endPoint y: 407, distance: 17.0
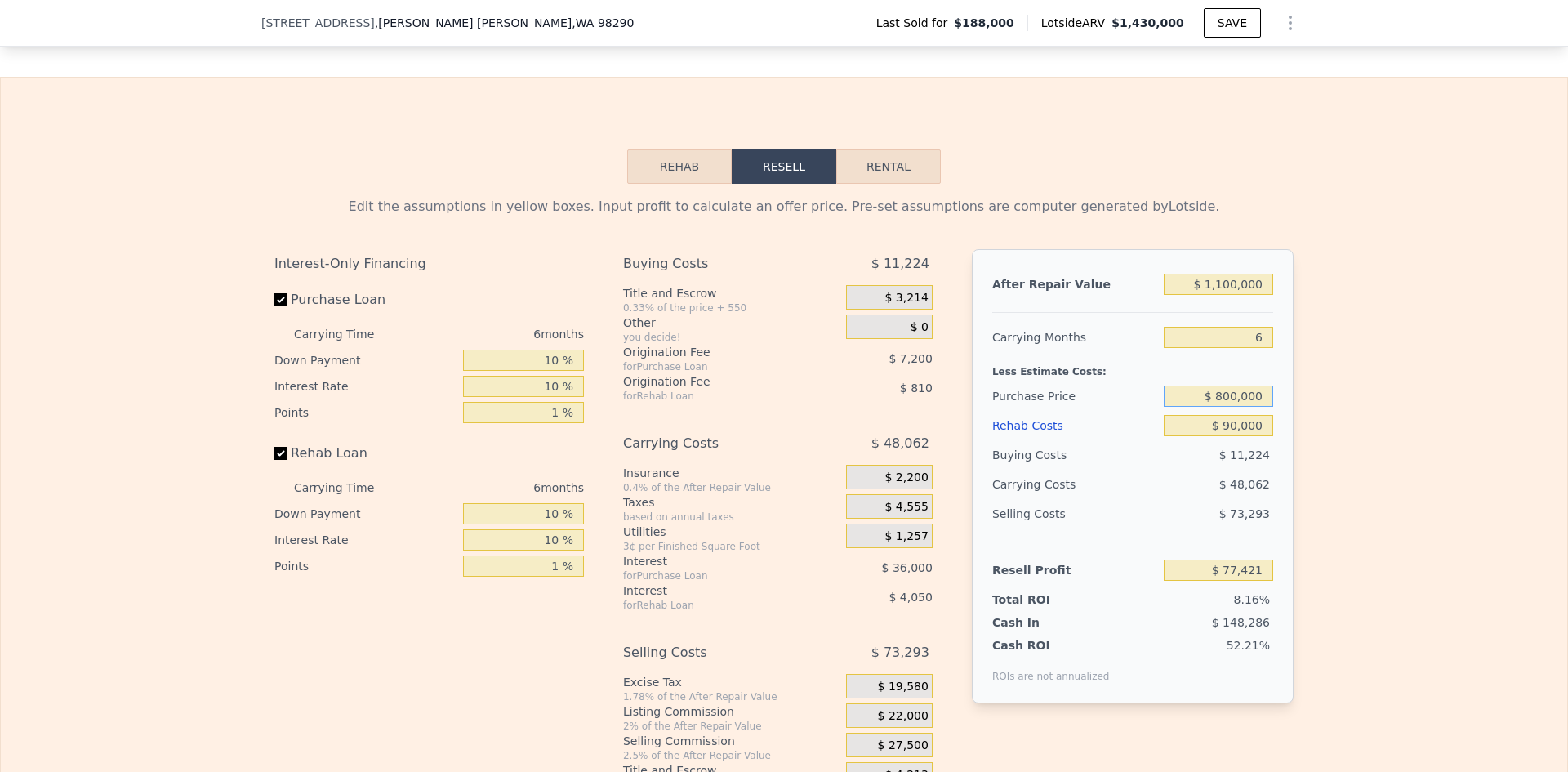
click at [1234, 407] on input "$ 800,000" at bounding box center [1218, 396] width 110 height 21
type input "$ 750,000"
click at [1346, 443] on div "Edit the assumptions in yellow boxes. Input profit to calculate an offer price.…" at bounding box center [784, 487] width 1566 height 608
type input "$ 130,287"
click at [1228, 407] on input "$ 750,000" at bounding box center [1218, 396] width 110 height 21
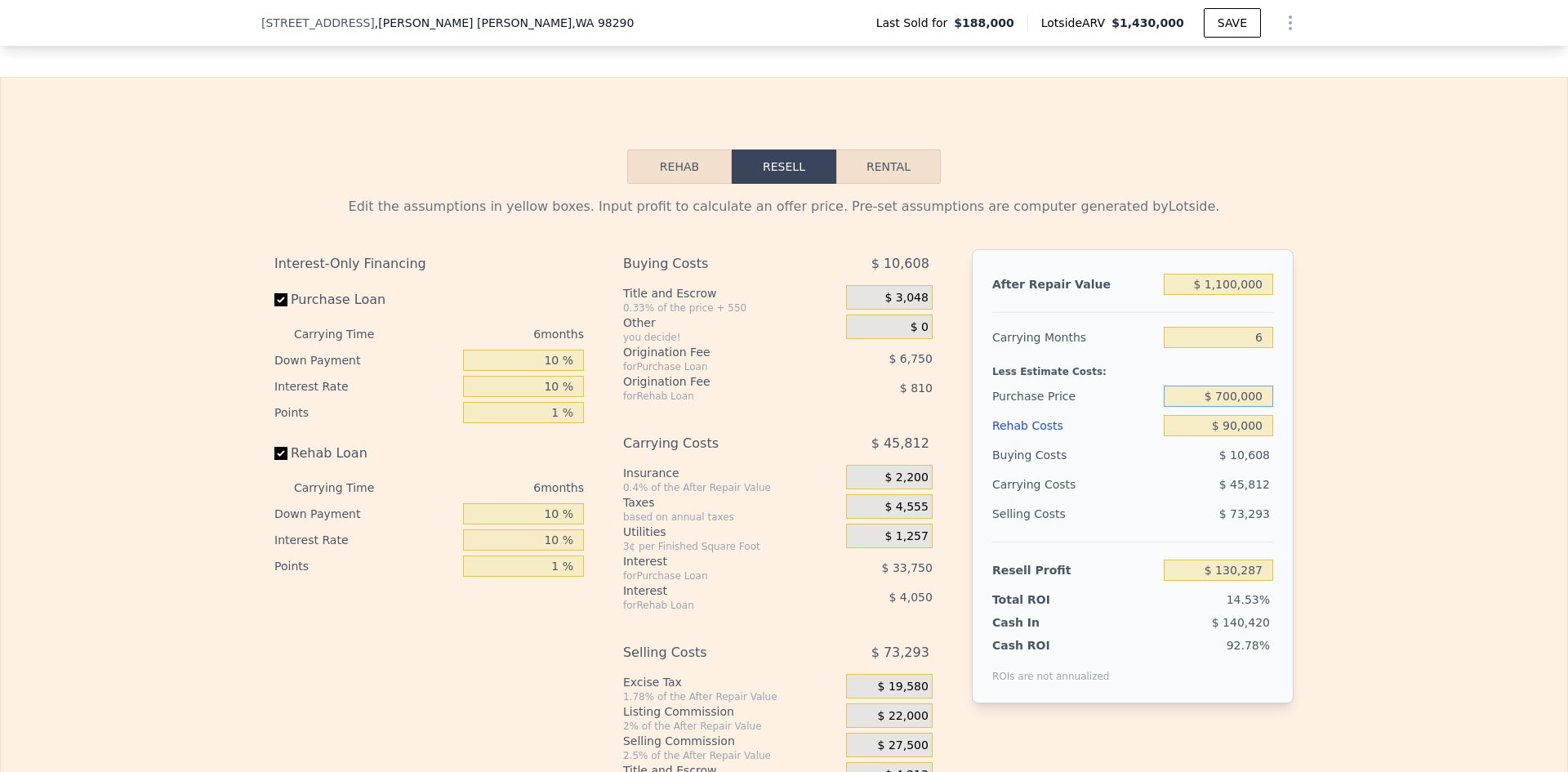
type input "$ 700,000"
click at [1357, 427] on div "Edit the assumptions in yellow boxes. Input profit to calculate an offer price.…" at bounding box center [784, 487] width 1566 height 608
type input "$ 183,154"
click at [1228, 407] on input "$ 700,000" at bounding box center [1218, 396] width 110 height 21
type input "$ 750,000"
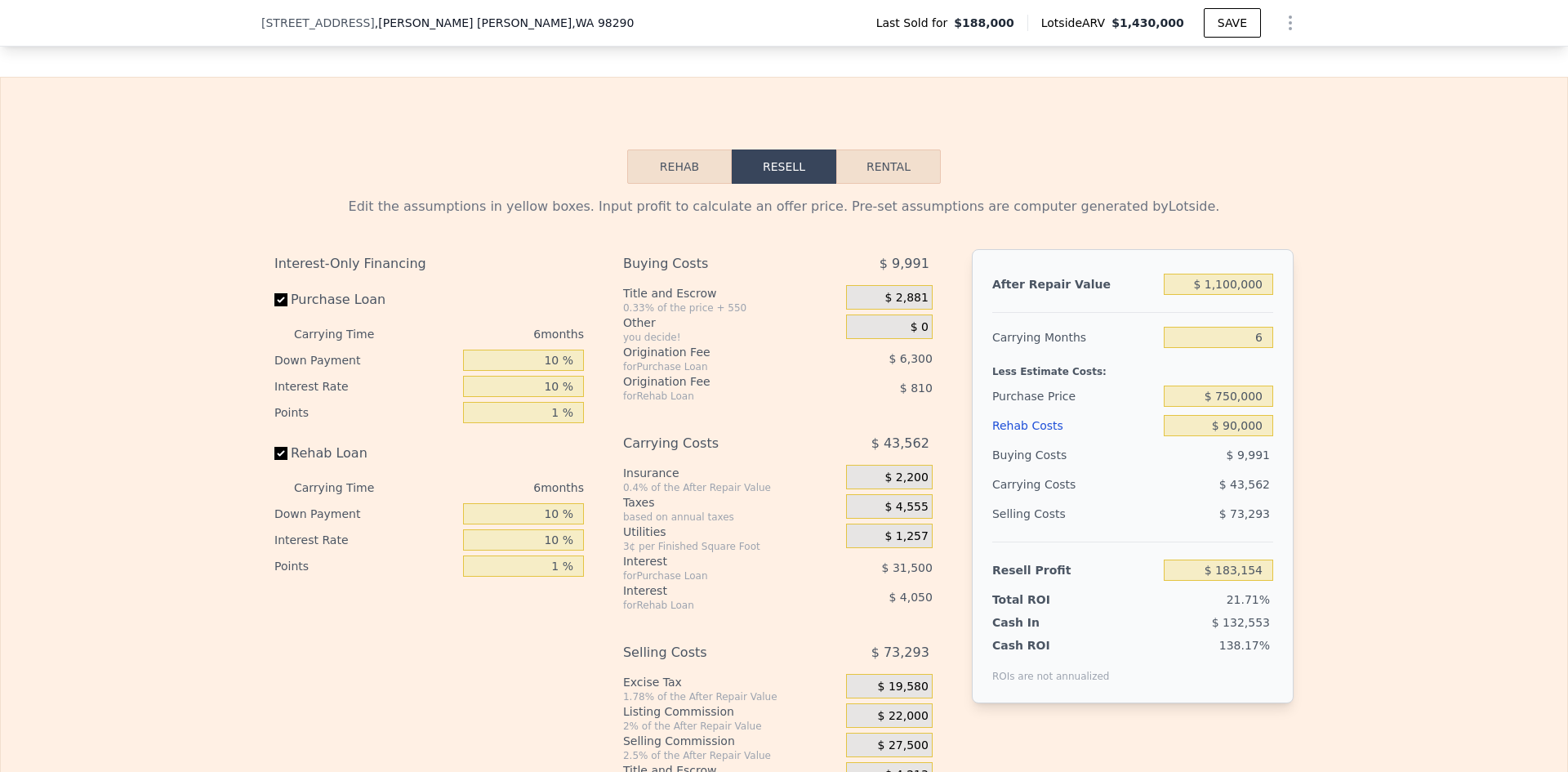
click at [1319, 407] on div "Edit the assumptions in yellow boxes. Input profit to calculate an offer price.…" at bounding box center [784, 487] width 1566 height 608
type input "$ 130,287"
click at [1228, 406] on input "$ 750,000" at bounding box center [1218, 396] width 110 height 21
type input "$ 780,000"
click at [1342, 425] on div "Edit the assumptions in yellow boxes. Input profit to calculate an offer price.…" at bounding box center [784, 487] width 1566 height 608
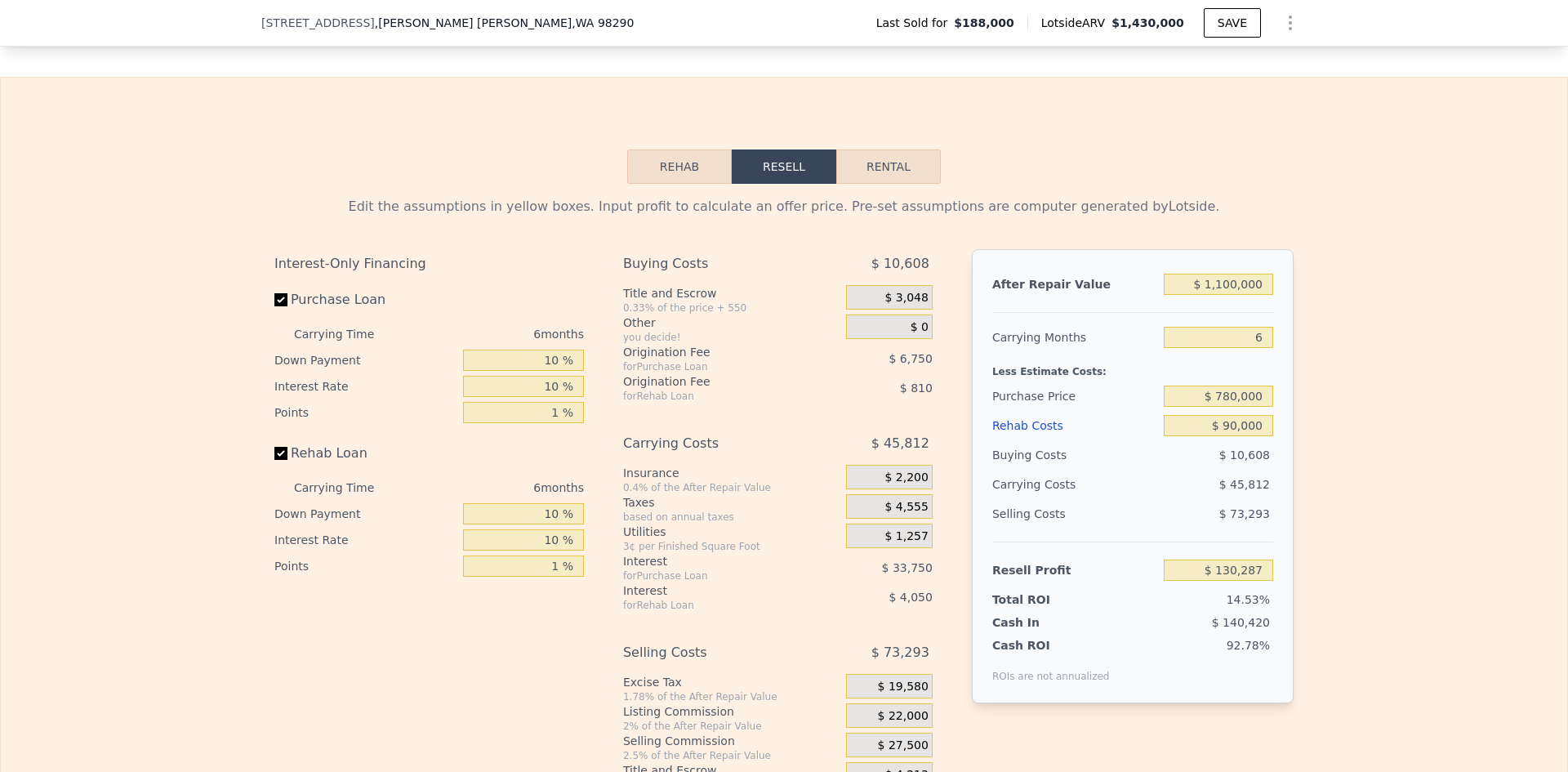
type input "$ 98,568"
drag, startPoint x: 1223, startPoint y: 407, endPoint x: 1233, endPoint y: 408, distance: 10.0
click at [1233, 407] on input "$ 780,000" at bounding box center [1218, 396] width 110 height 21
type input "$ 740,000"
click at [1301, 435] on div "Edit the assumptions in yellow boxes. Input profit to calculate an offer price.…" at bounding box center [784, 487] width 1566 height 608
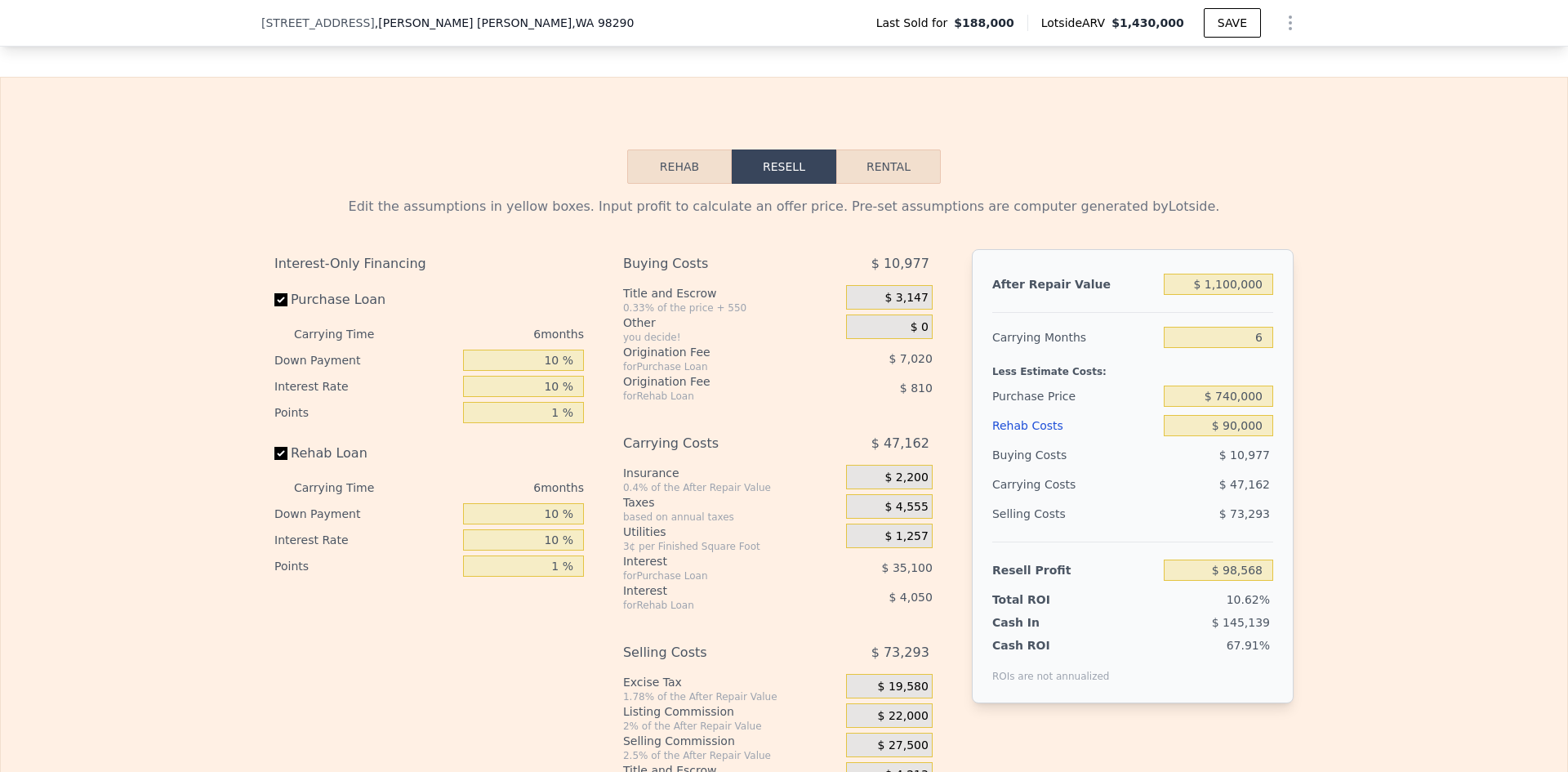
type input "$ 140,861"
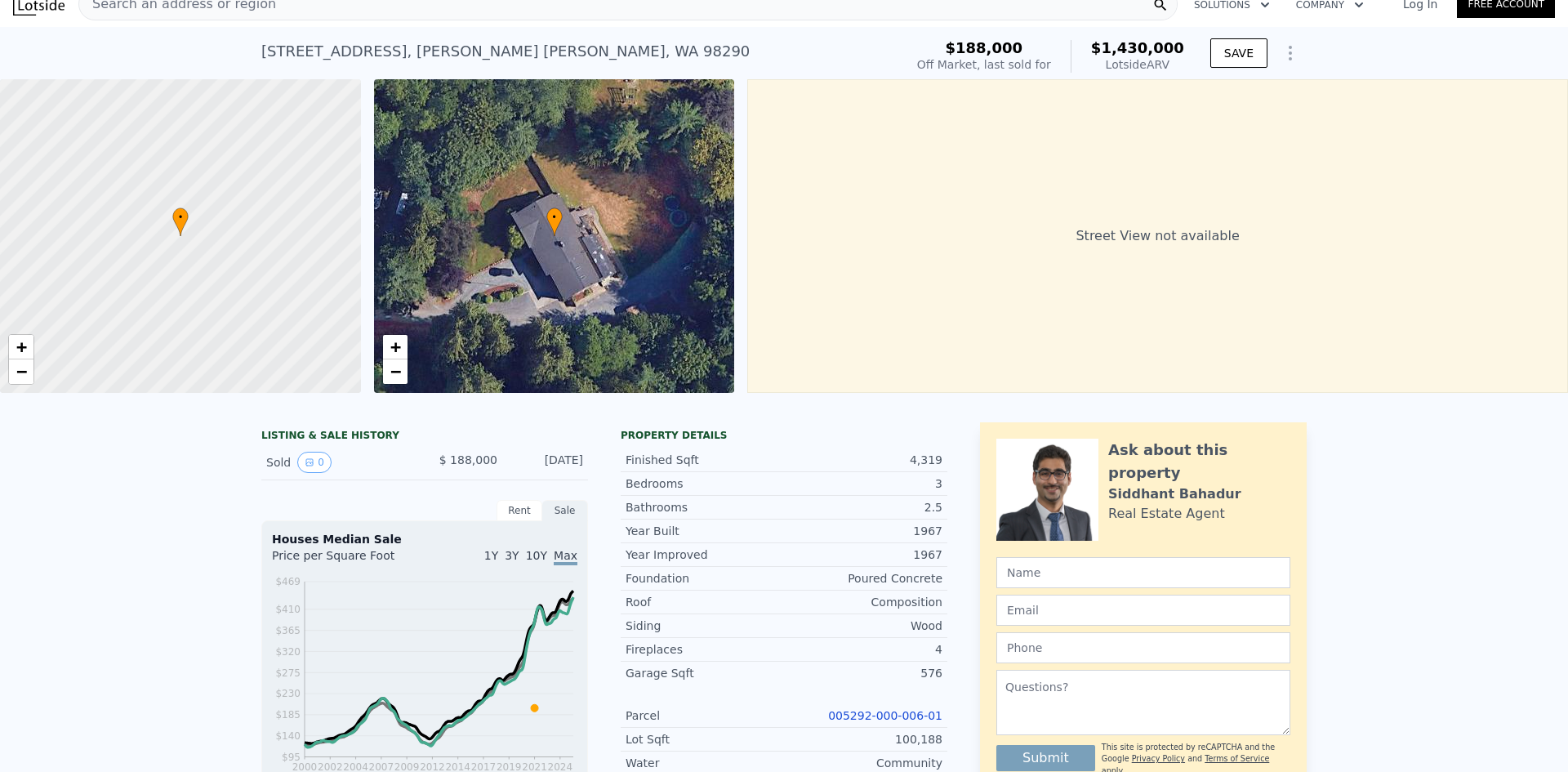
scroll to position [6, 0]
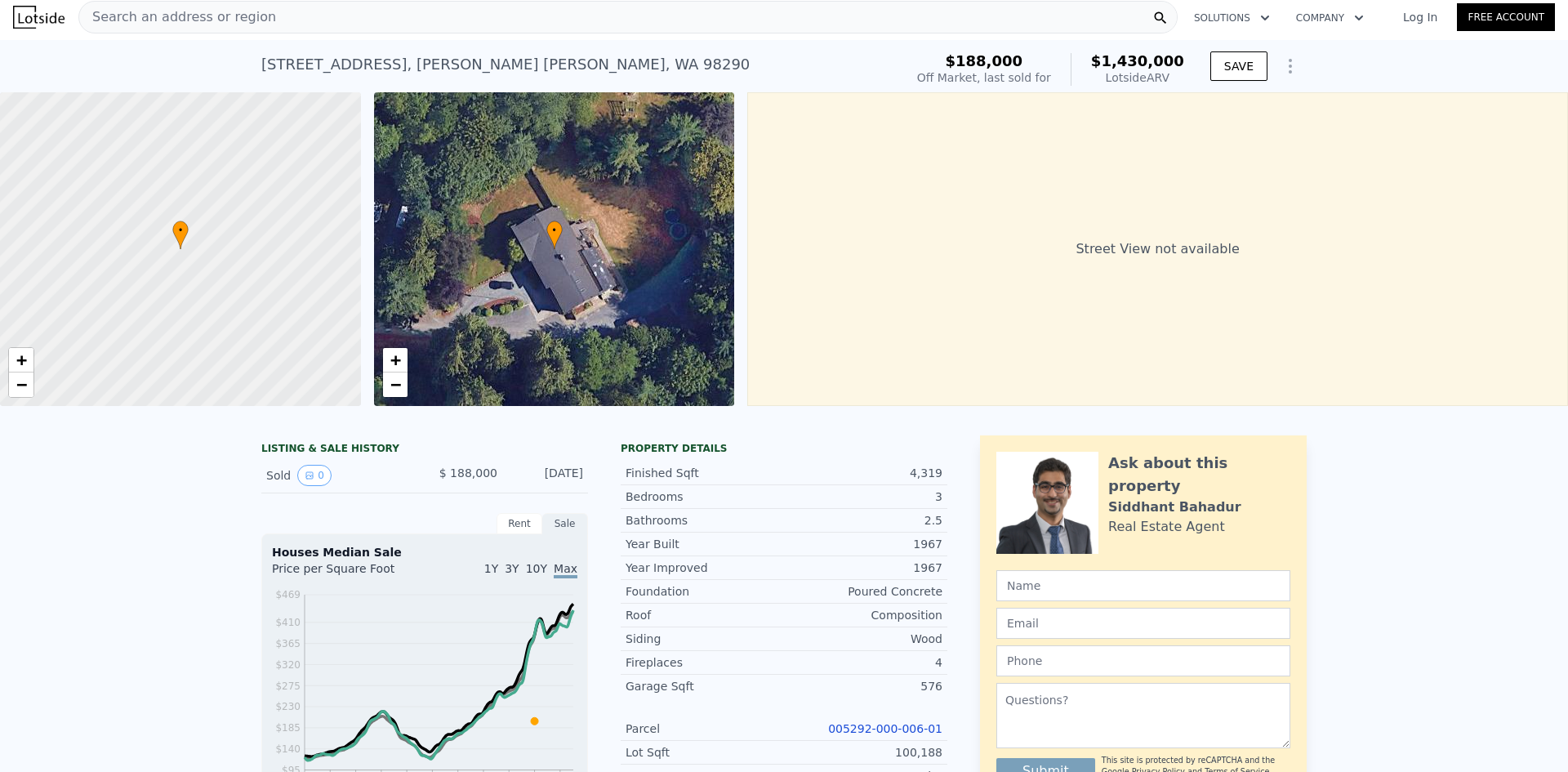
click at [178, 14] on span "Search an address or region" at bounding box center [177, 17] width 197 height 19
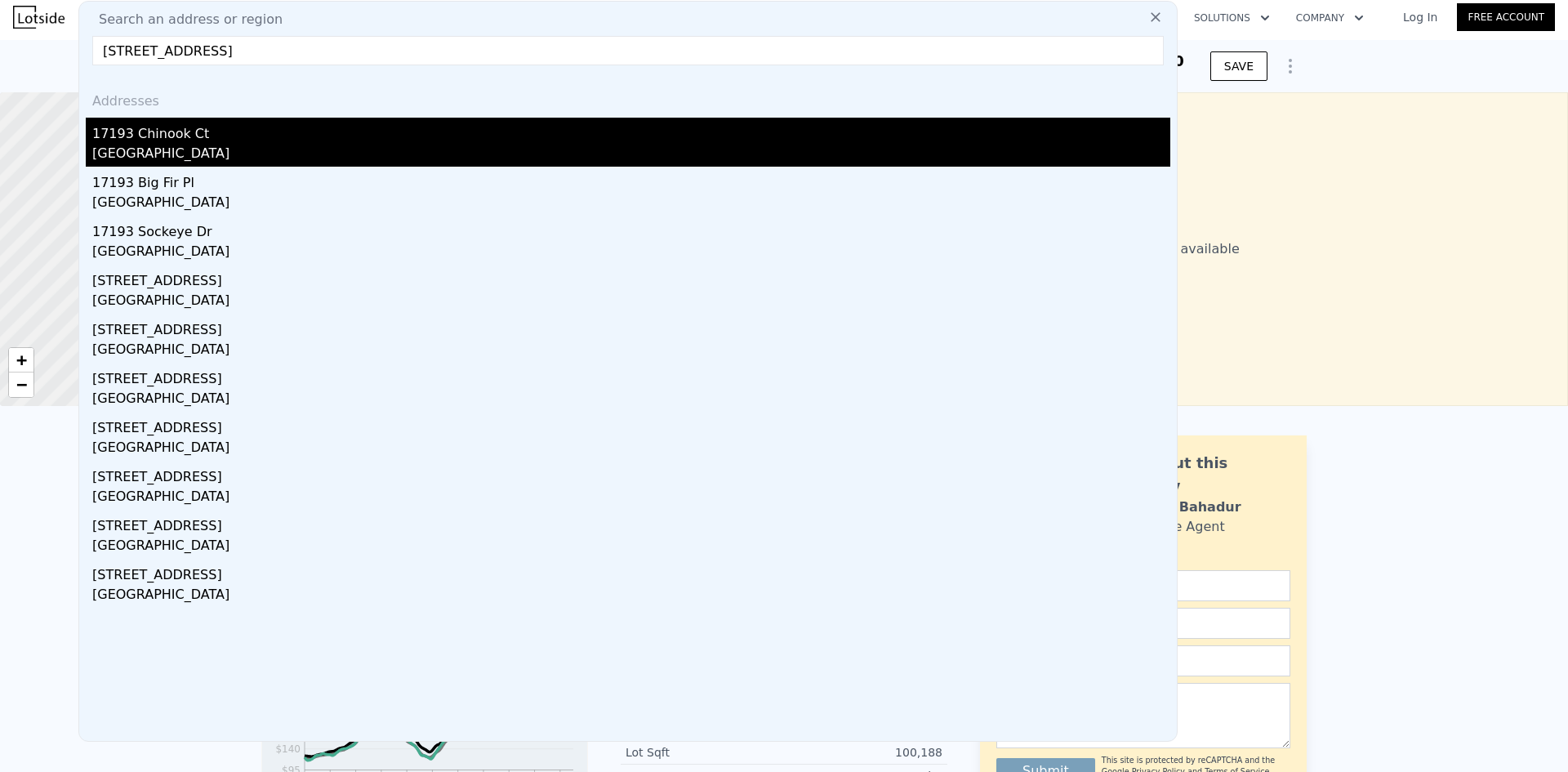
type input "17193 Chinook Ct, Mount Vernon, WA 98274"
click at [203, 144] on div "Mount Vernon, WA 98274" at bounding box center [631, 154] width 1078 height 23
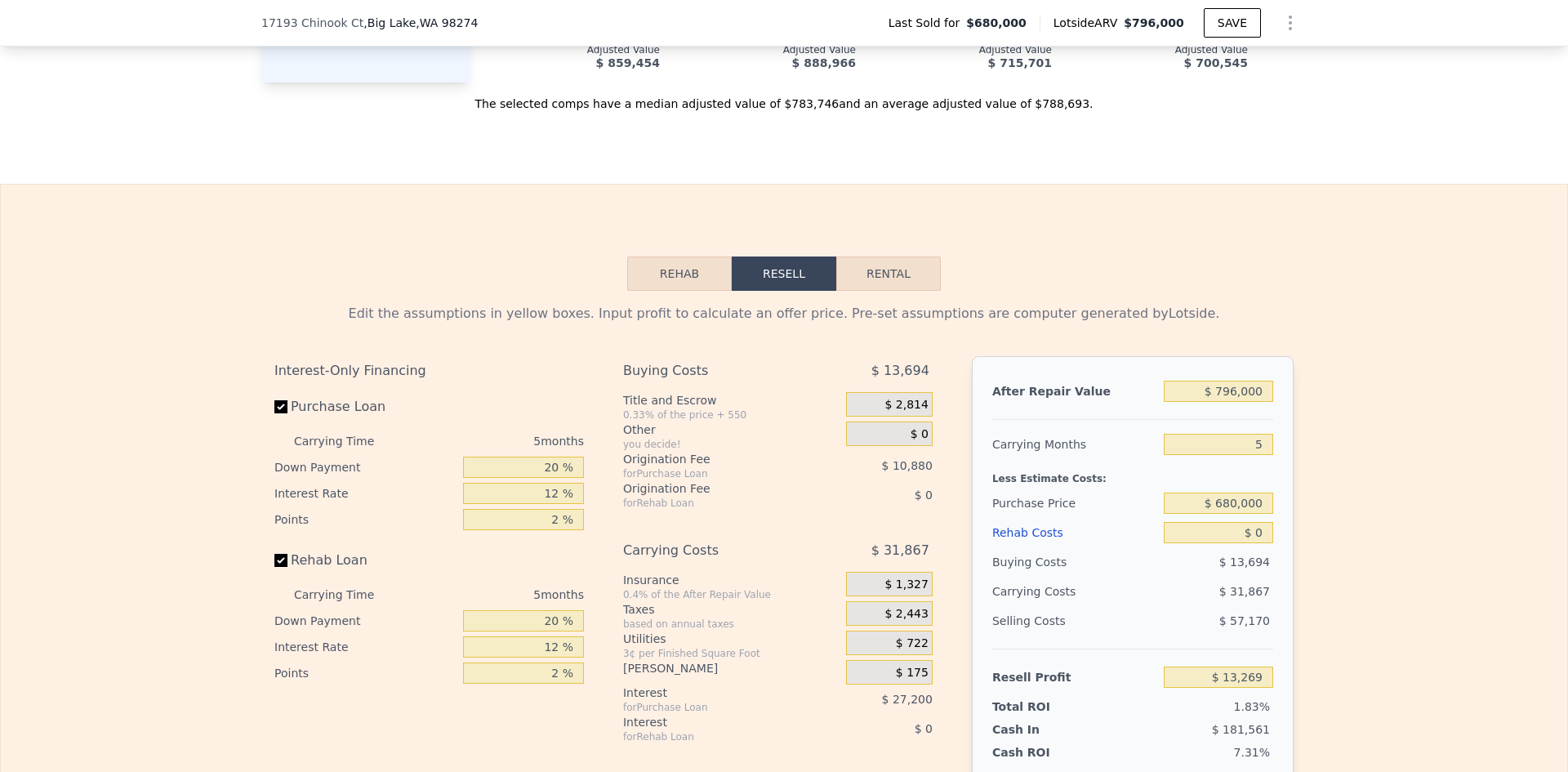
scroll to position [2287, 0]
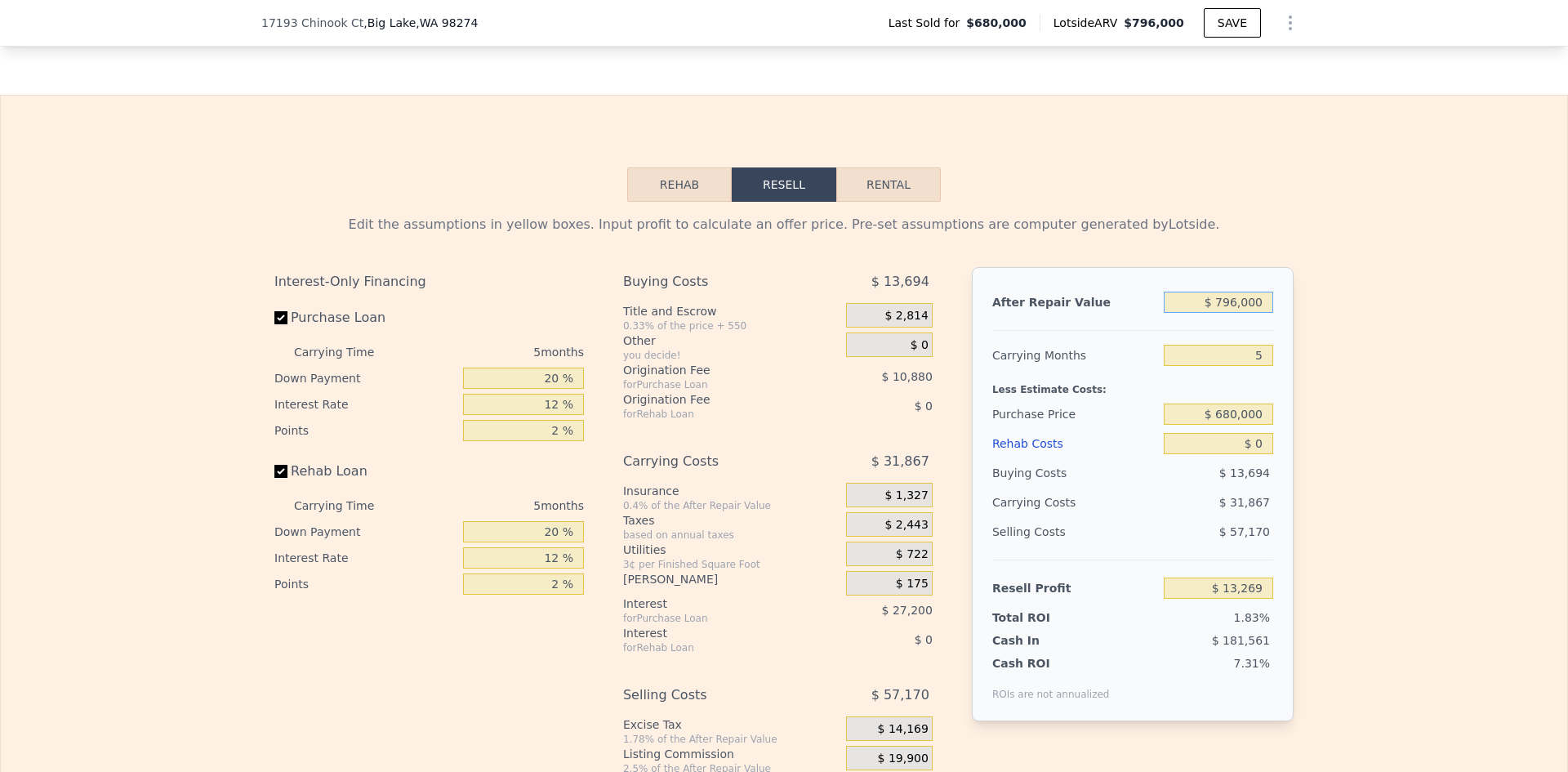
click at [1238, 310] on input "$ 796,000" at bounding box center [1218, 302] width 110 height 21
type input "$ 760"
type input "-$ 724,080"
type input "$ 760,000"
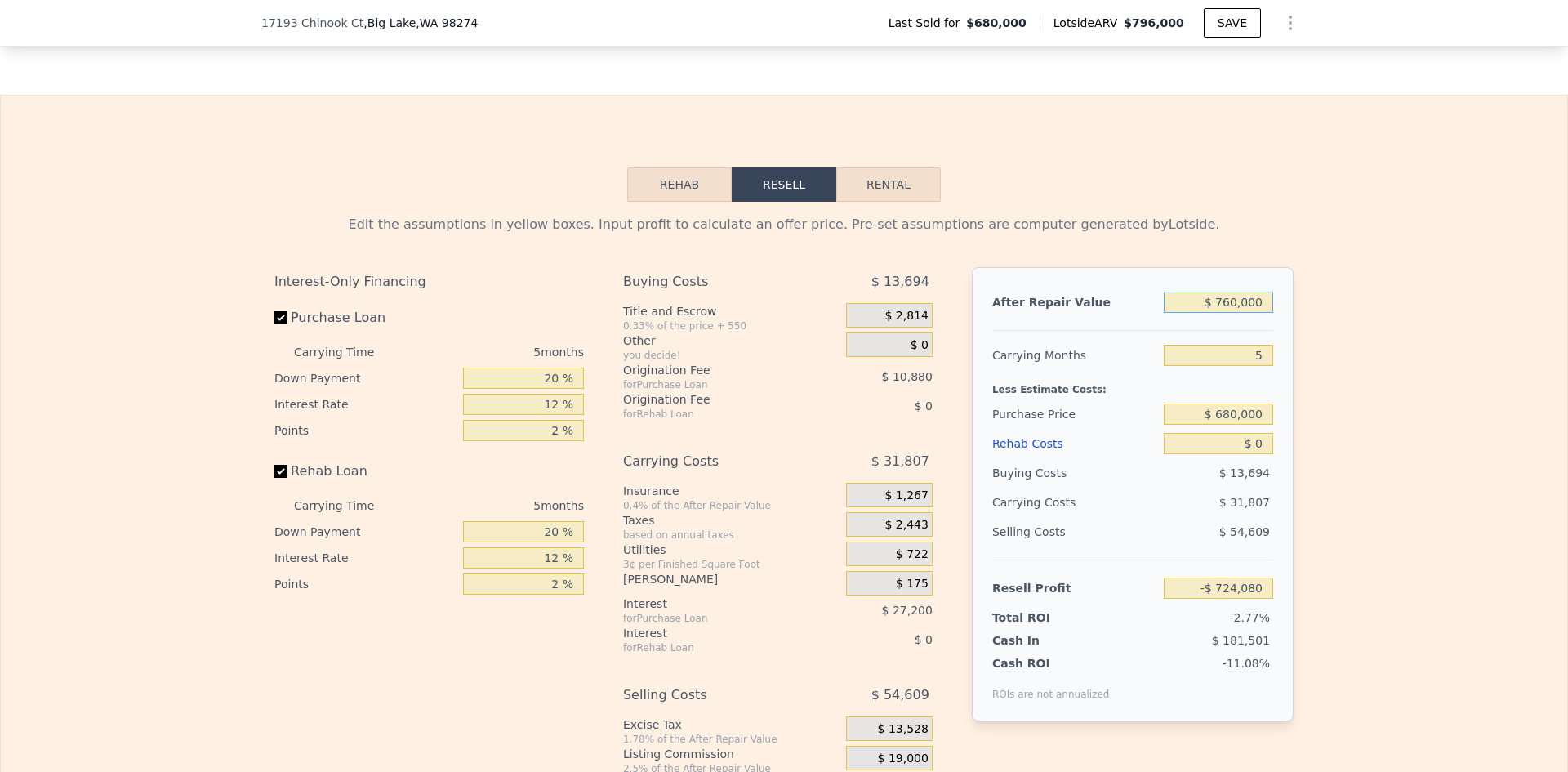
type input "-$ 20,110"
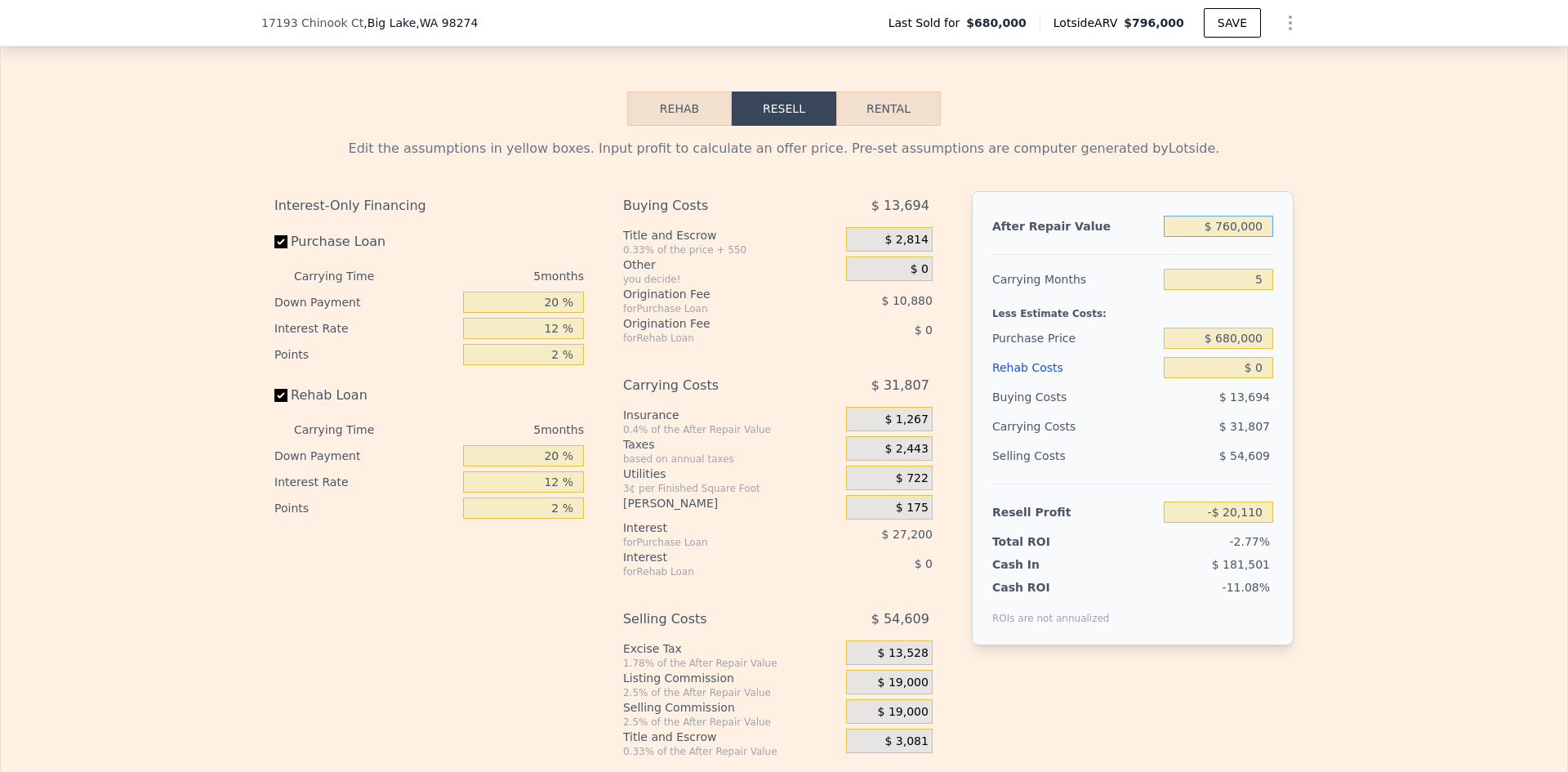
scroll to position [2368, 0]
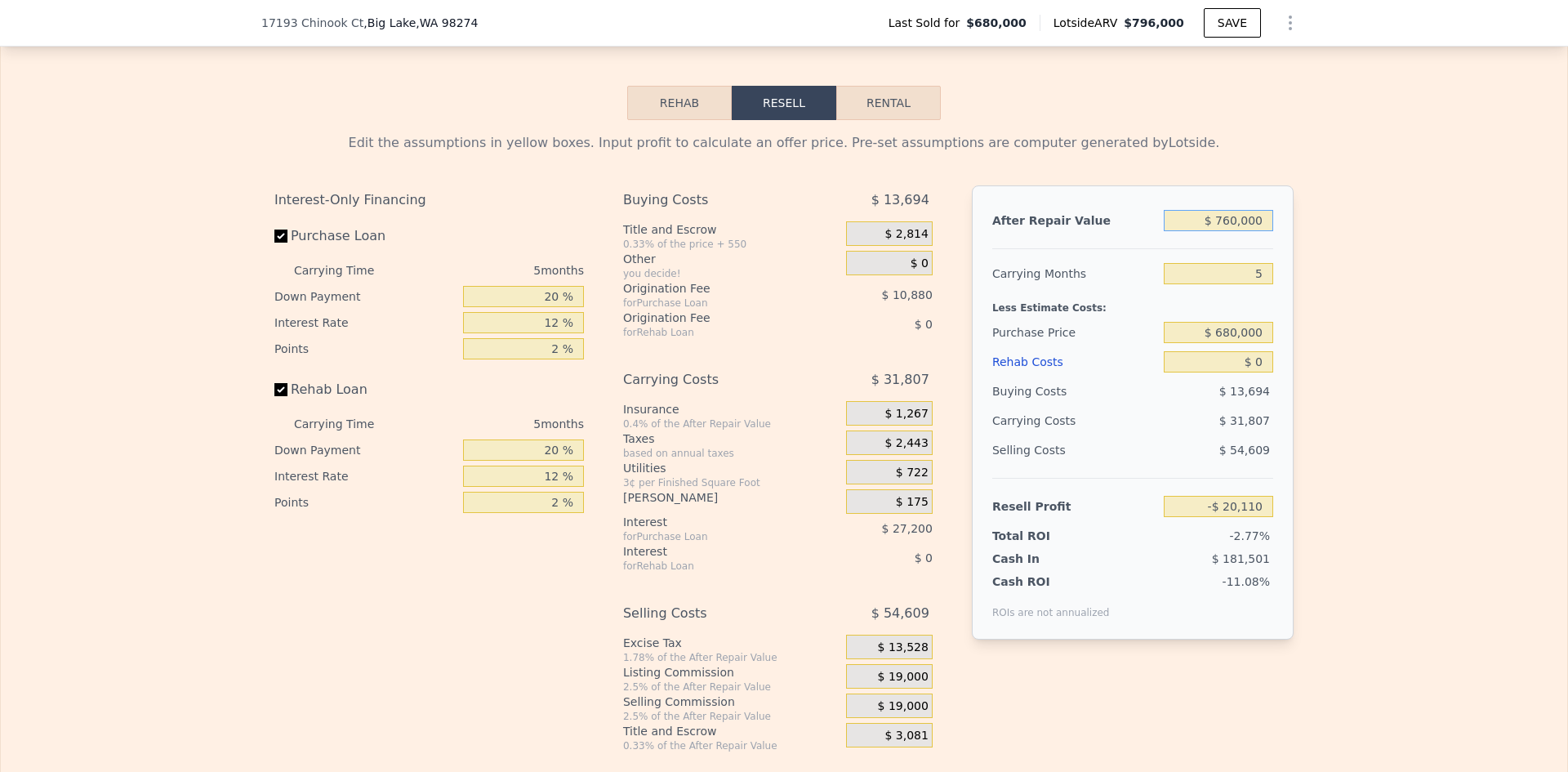
type input "$ 760,000"
click at [1259, 372] on input "$ 0" at bounding box center [1218, 361] width 110 height 21
type input "$ 600"
type input "-$ 20,171"
type input "$ 60,000"
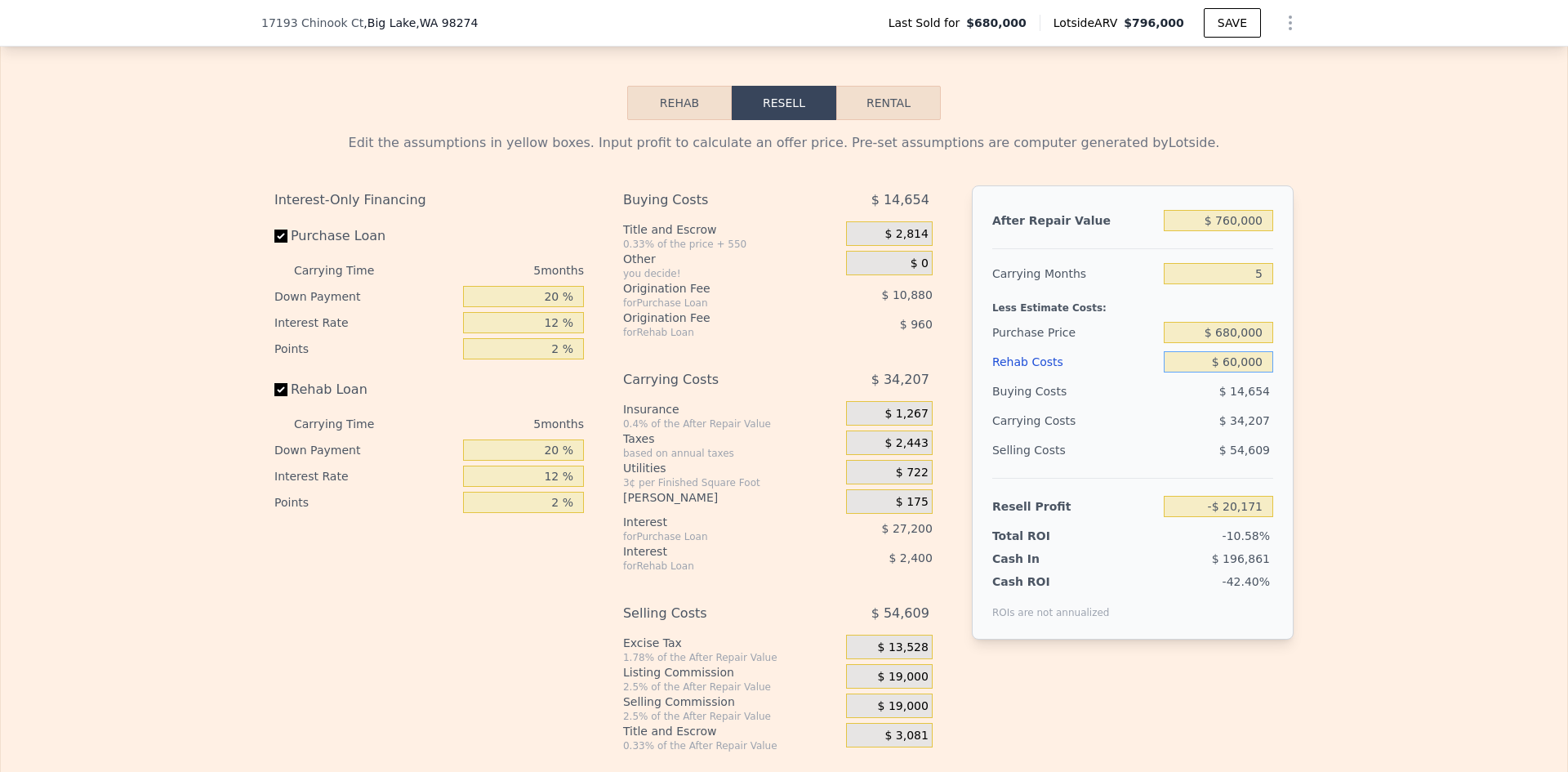
type input "-$ 83,470"
type input "$ 60,000"
drag, startPoint x: 1217, startPoint y: 349, endPoint x: 1229, endPoint y: 350, distance: 12.0
click at [1229, 343] on input "$ 680,000" at bounding box center [1218, 332] width 110 height 21
type input "$ 500,000"
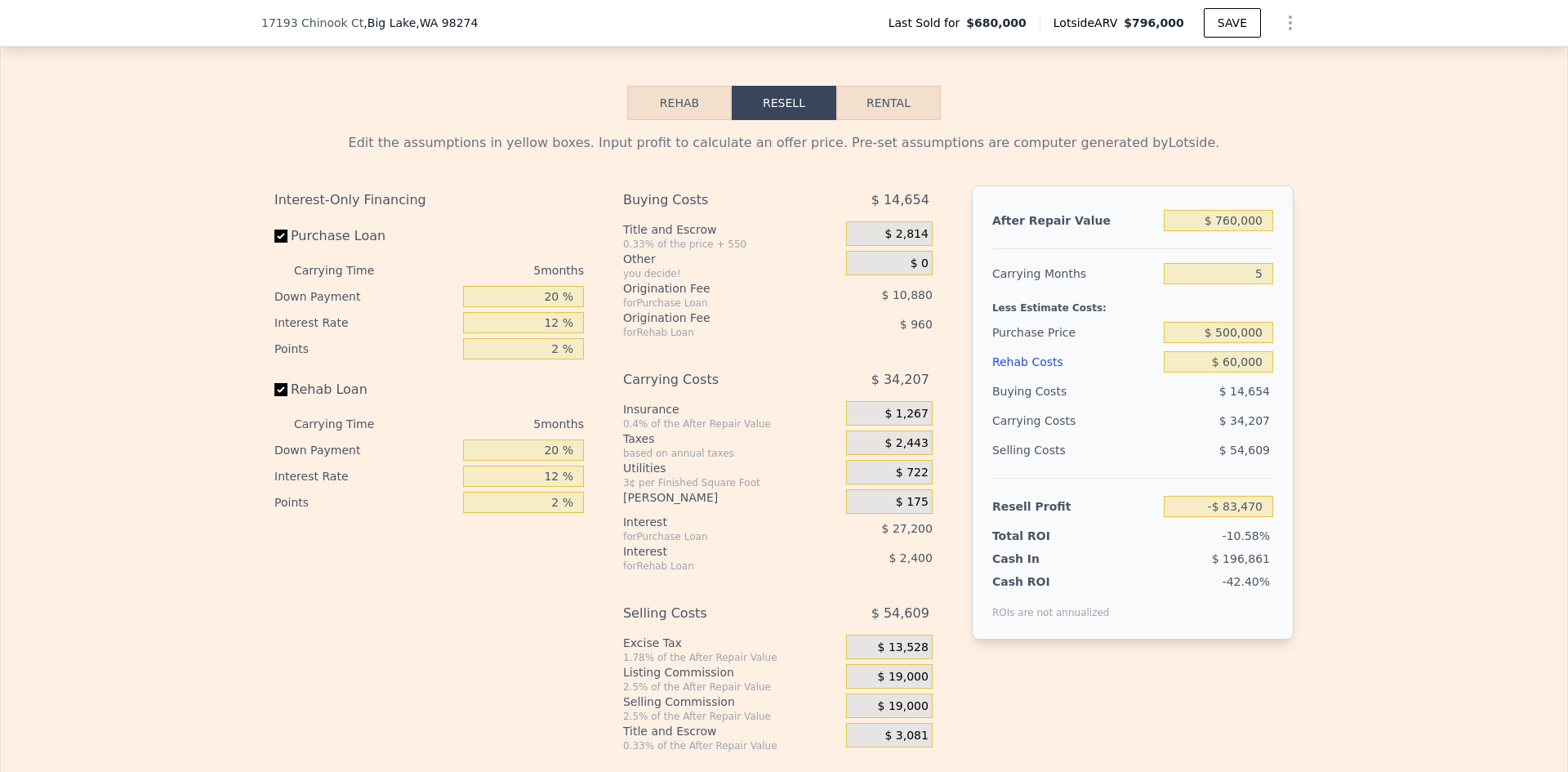
click at [1363, 287] on div "Edit the assumptions in yellow boxes. Input profit to calculate an offer price.…" at bounding box center [784, 436] width 1566 height 632
type input "$ 107,209"
click at [548, 307] on input "20 %" at bounding box center [523, 296] width 121 height 21
type input "10 %"
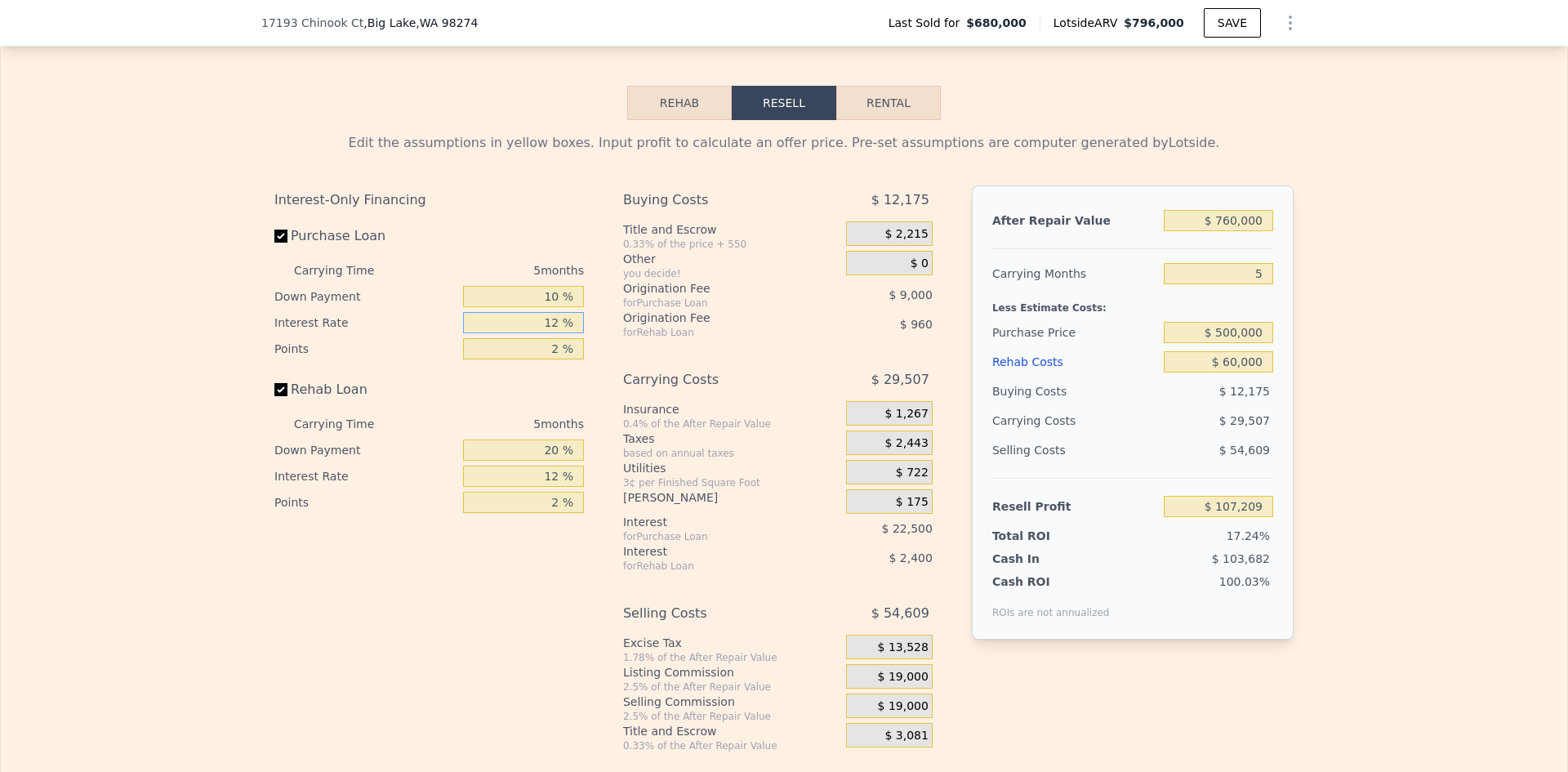
type input "$ 103,709"
type input "10 %"
type input "1 %"
type input "$ 111,959"
type input "10 %"
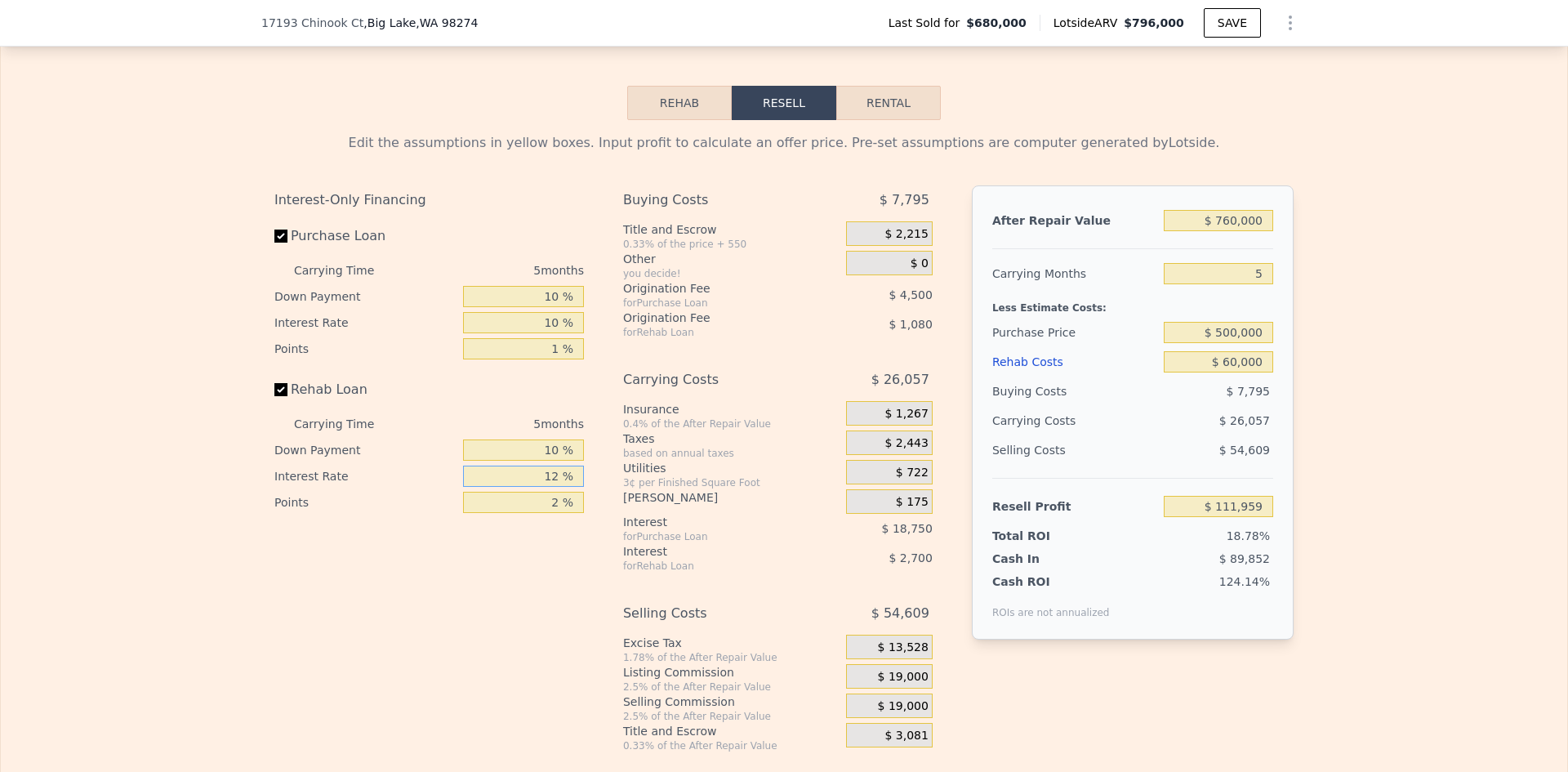
type input "$ 111,539"
type input "10 %"
type input "$ 111,989"
type input "1 %"
type input "$ 112,529"
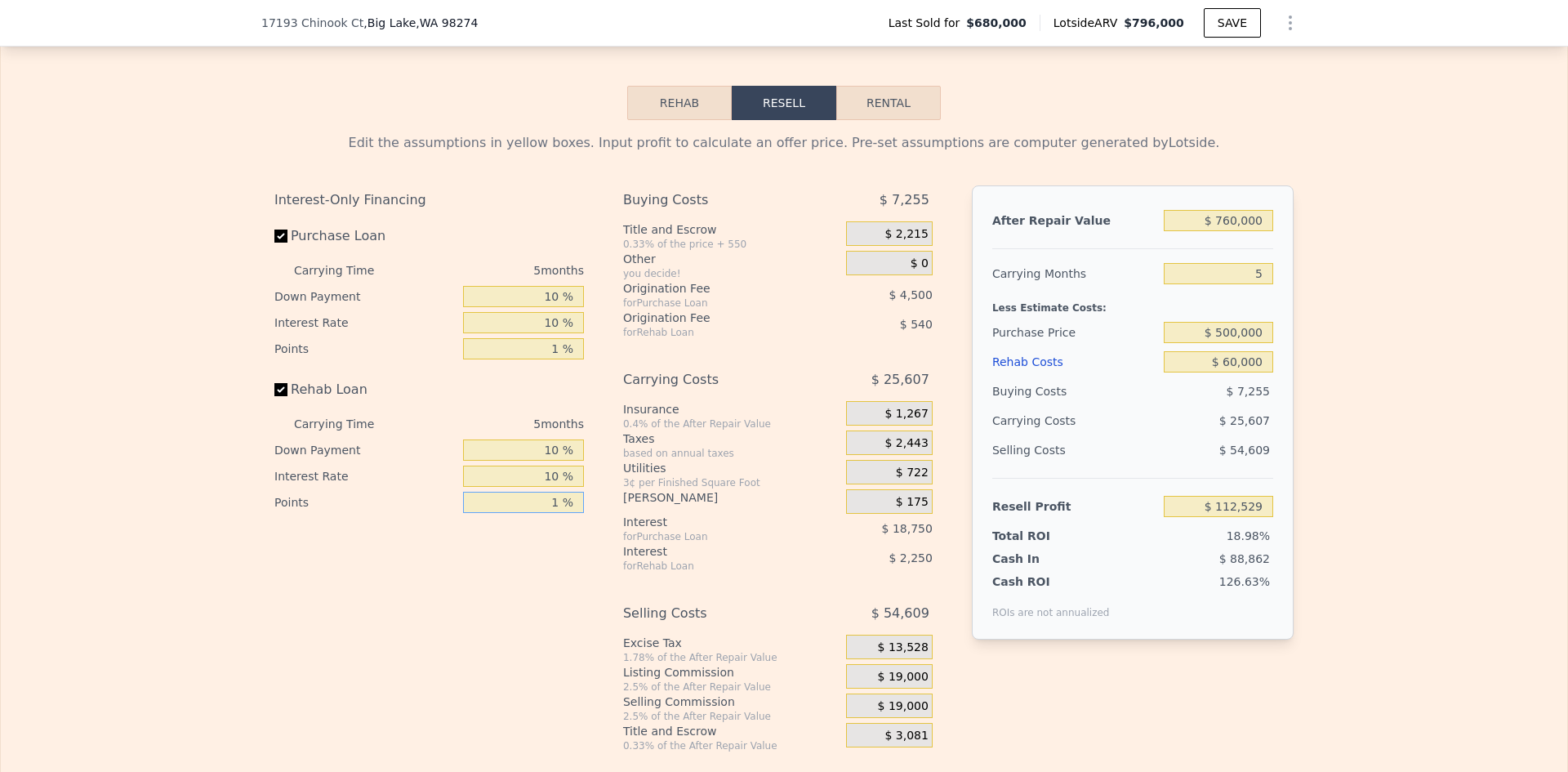
type input "1 %"
click at [905, 684] on span "$ 19,000" at bounding box center [903, 677] width 50 height 15
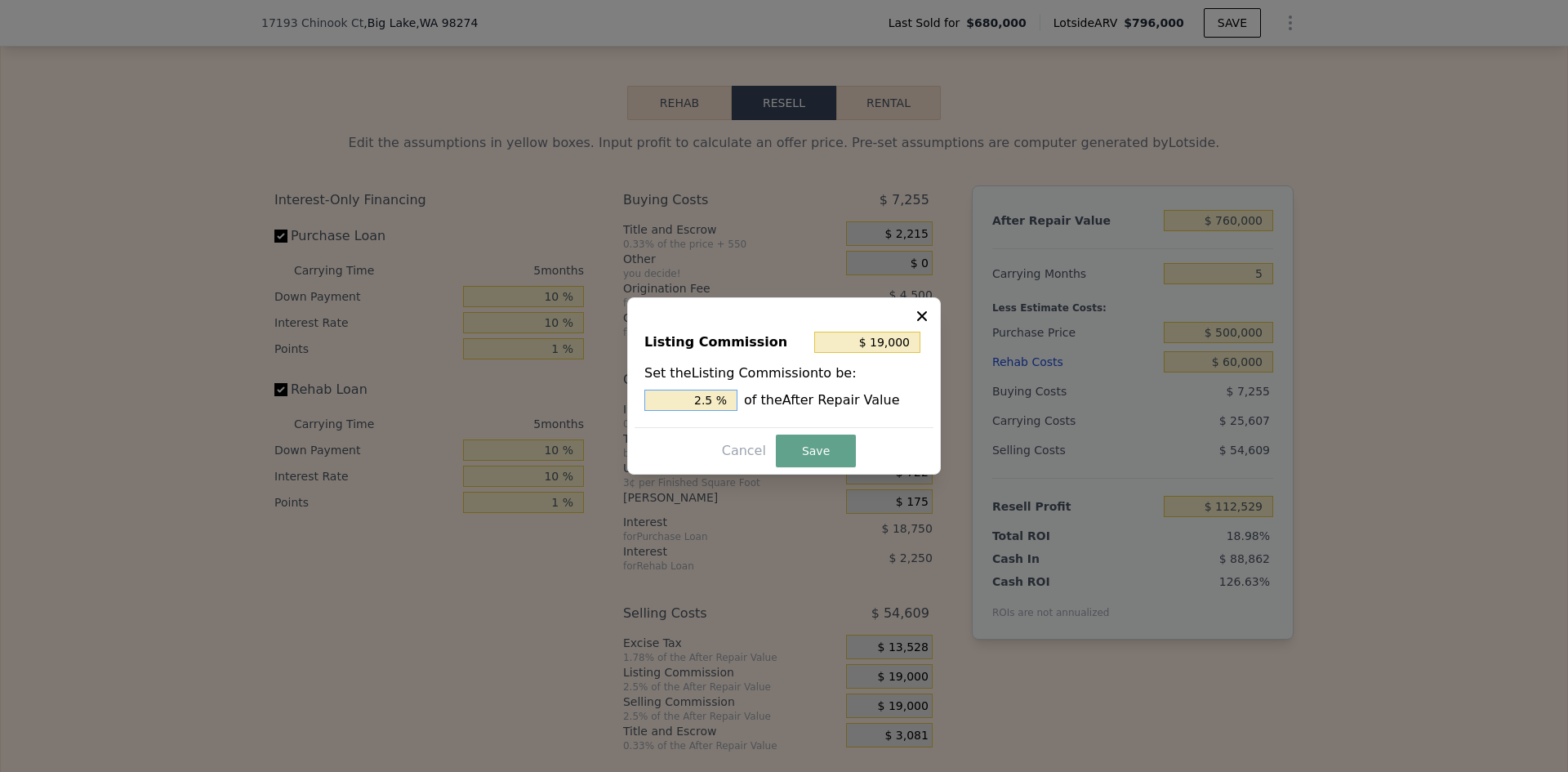
drag, startPoint x: 705, startPoint y: 400, endPoint x: 720, endPoint y: 397, distance: 15.3
click at [720, 397] on input "2.5 %" at bounding box center [691, 400] width 93 height 21
type input "$ 15,200"
type input "2 %"
click at [815, 441] on button "Save" at bounding box center [815, 450] width 80 height 33
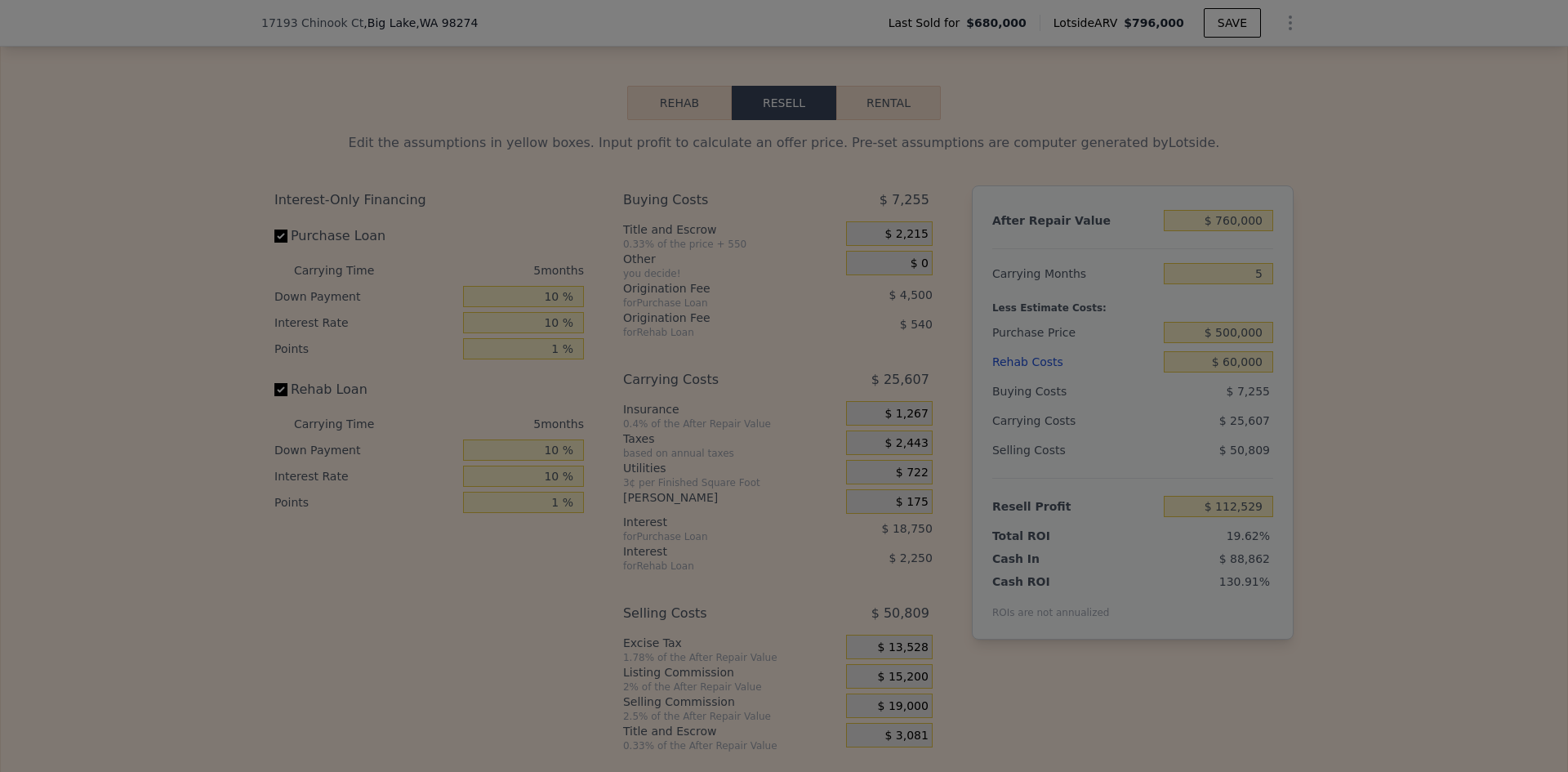
type input "$ 116,329"
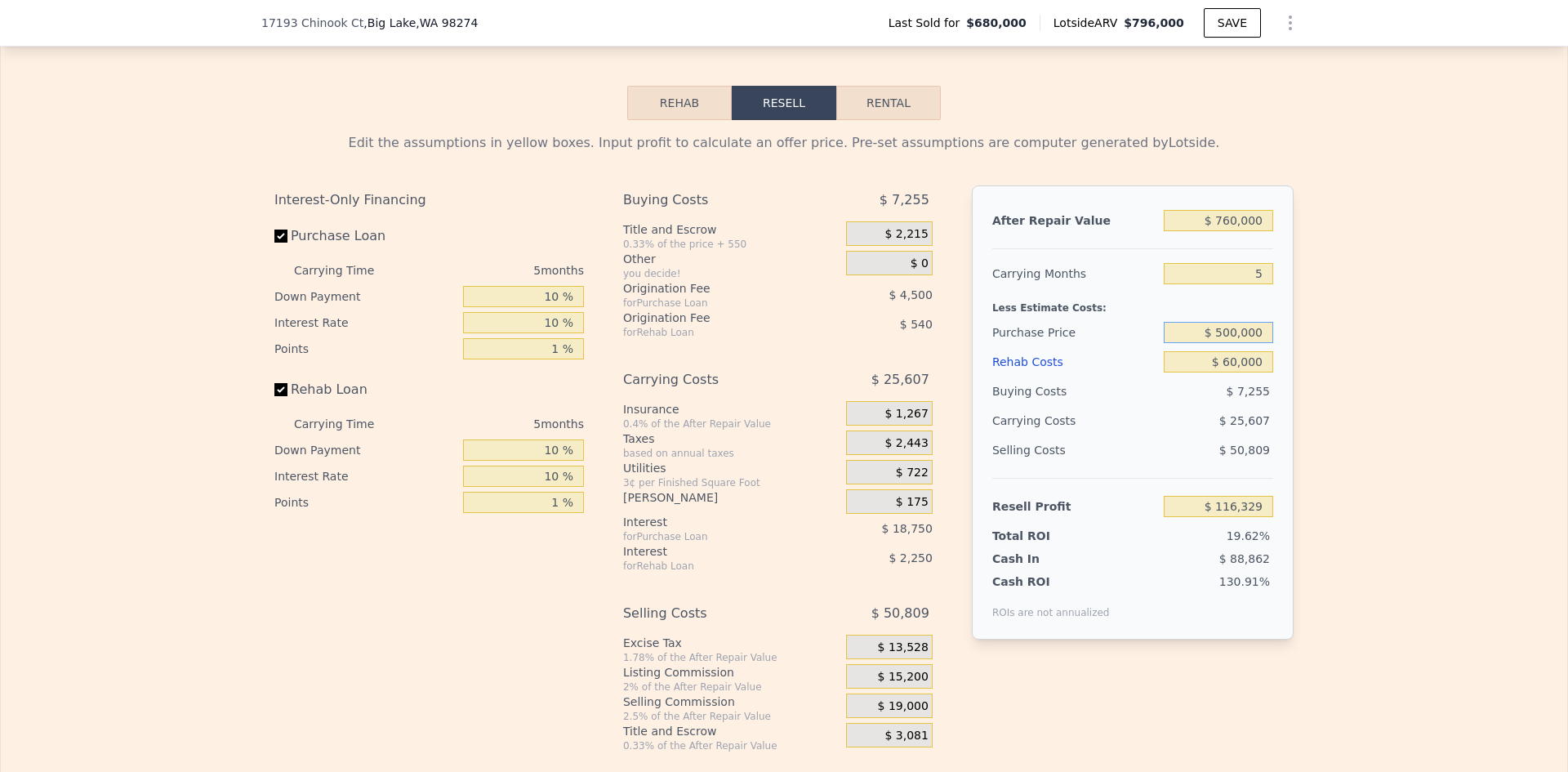
click at [1227, 343] on input "$ 500,000" at bounding box center [1218, 332] width 110 height 21
type input "$ 550,000"
click at [1317, 380] on div "Edit the assumptions in yellow boxes. Input profit to calculate an offer price.…" at bounding box center [784, 436] width 1566 height 632
type input "$ 63,837"
click at [1233, 343] on input "$ 550,000" at bounding box center [1218, 332] width 110 height 21
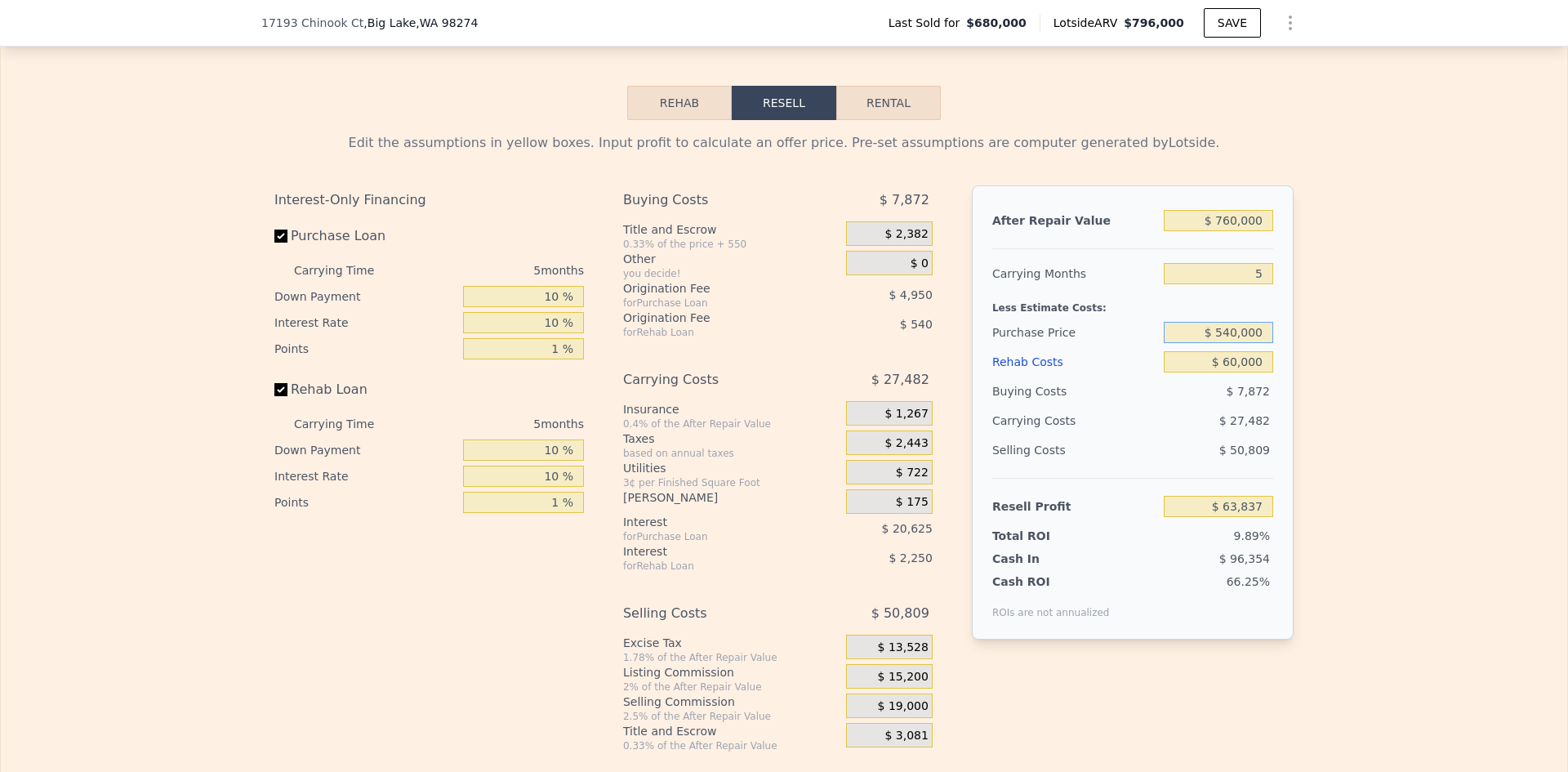
type input "$ 540,000"
click at [1336, 393] on div "Edit the assumptions in yellow boxes. Input profit to calculate an offer price.…" at bounding box center [784, 436] width 1566 height 632
type input "$ 74,336"
drag, startPoint x: 1221, startPoint y: 346, endPoint x: 1232, endPoint y: 346, distance: 11.0
click at [1231, 343] on input "$ 540,000" at bounding box center [1218, 332] width 110 height 21
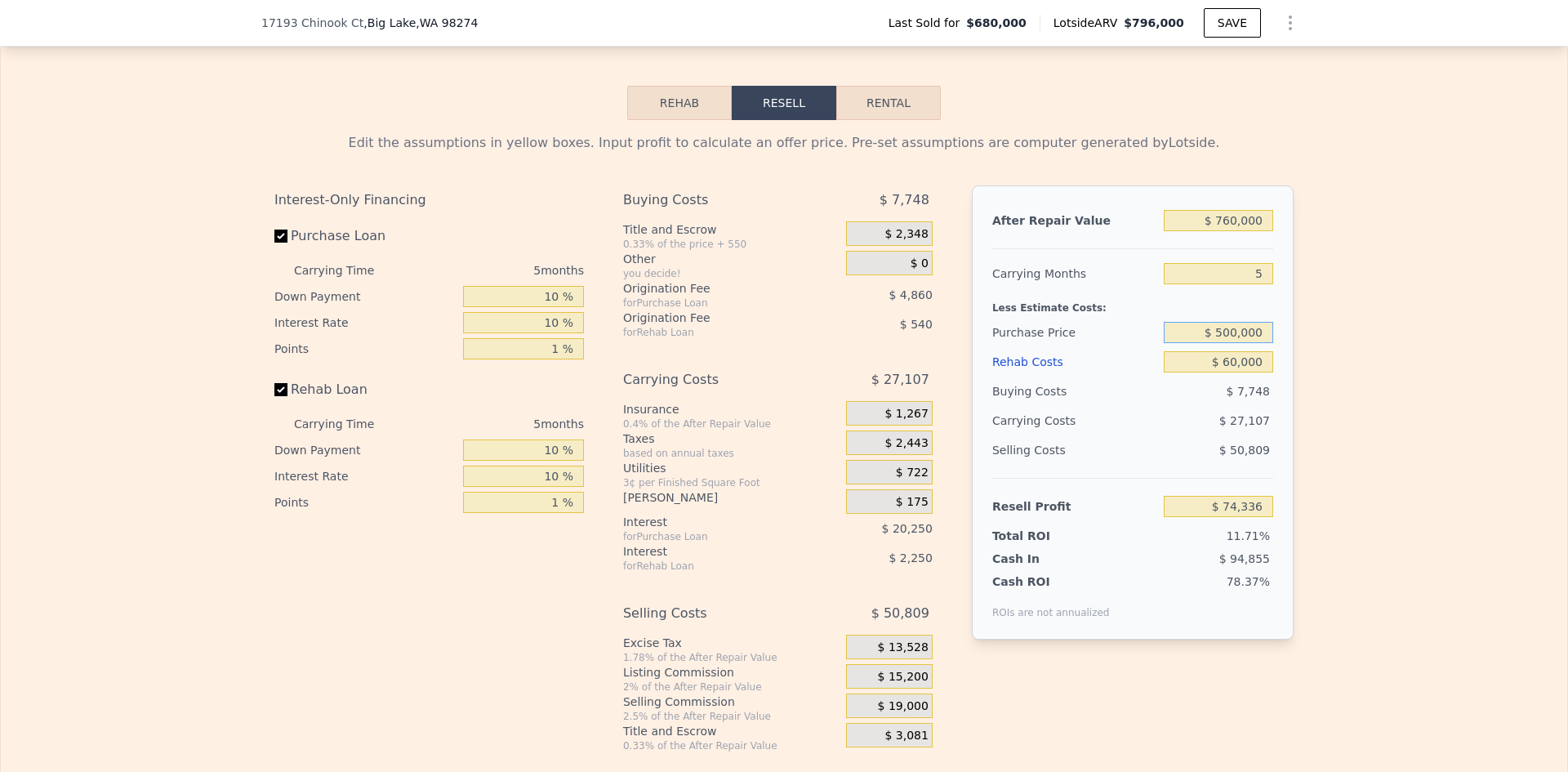
type input "$ 500,000"
type input "$ 116,329"
